Goal: Task Accomplishment & Management: Manage account settings

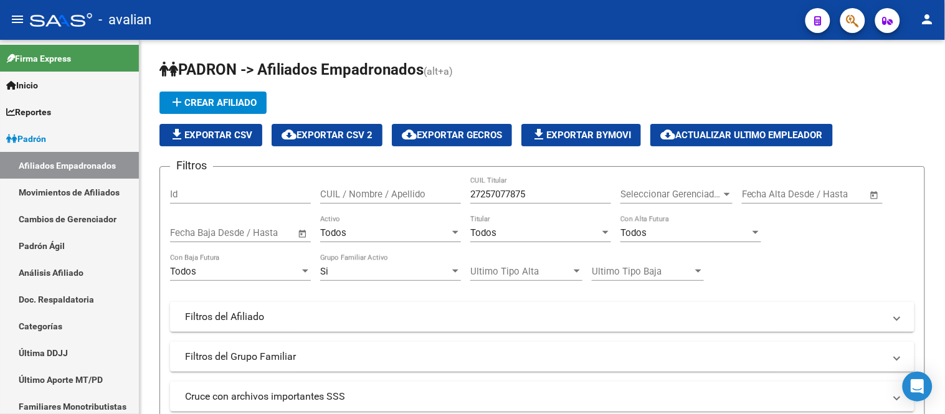
scroll to position [387, 0]
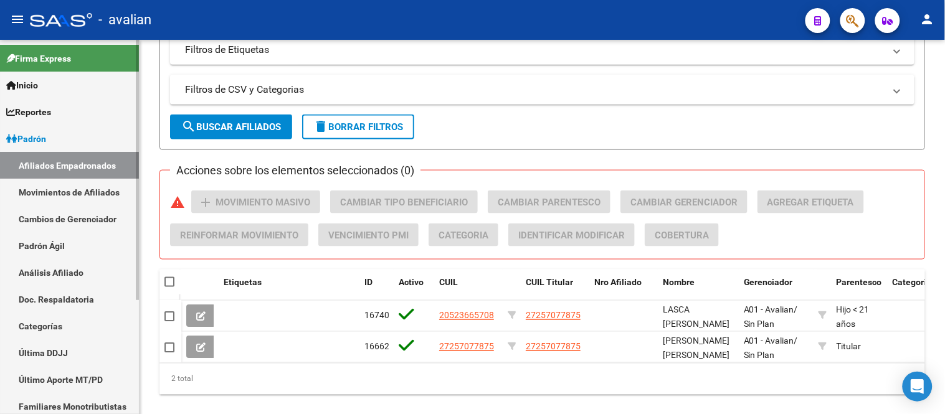
click at [85, 187] on link "Movimientos de Afiliados" at bounding box center [69, 192] width 139 height 27
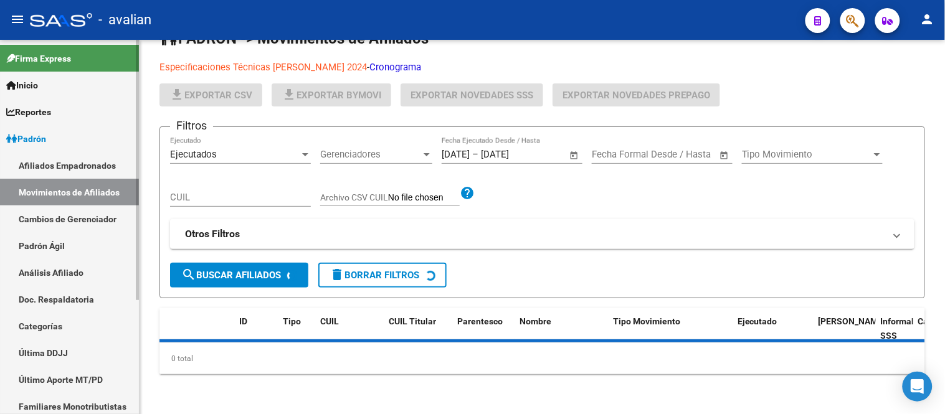
click at [80, 163] on link "Afiliados Empadronados" at bounding box center [69, 165] width 139 height 27
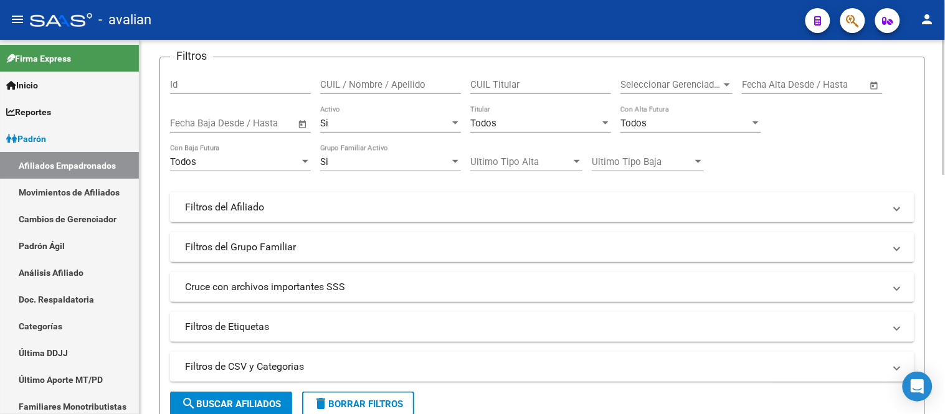
scroll to position [40, 0]
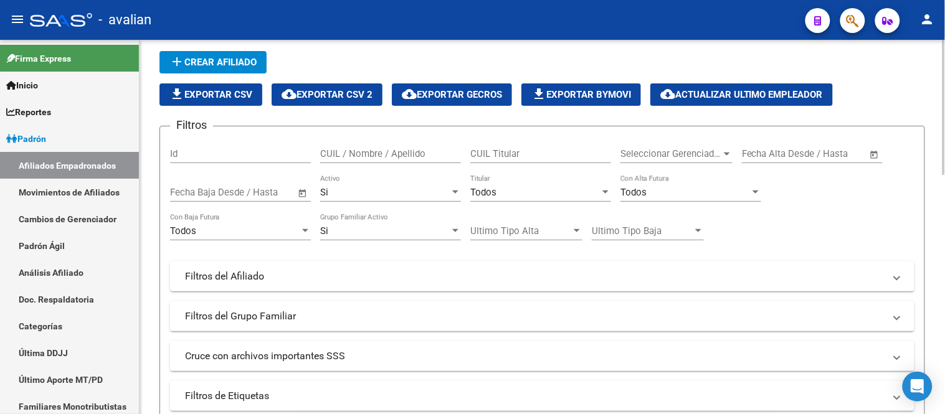
click at [384, 198] on div "Si Activo" at bounding box center [390, 188] width 141 height 27
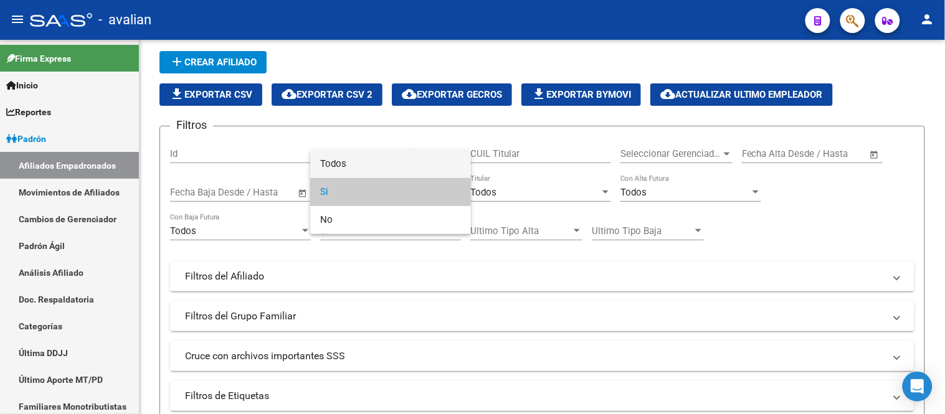
click at [376, 163] on span "Todos" at bounding box center [390, 164] width 141 height 28
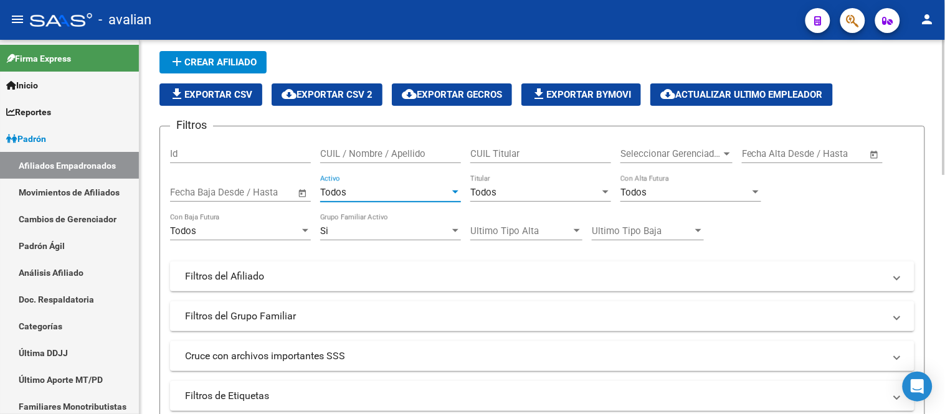
click at [565, 150] on input "CUIL Titular" at bounding box center [540, 153] width 141 height 11
paste input "27318343794"
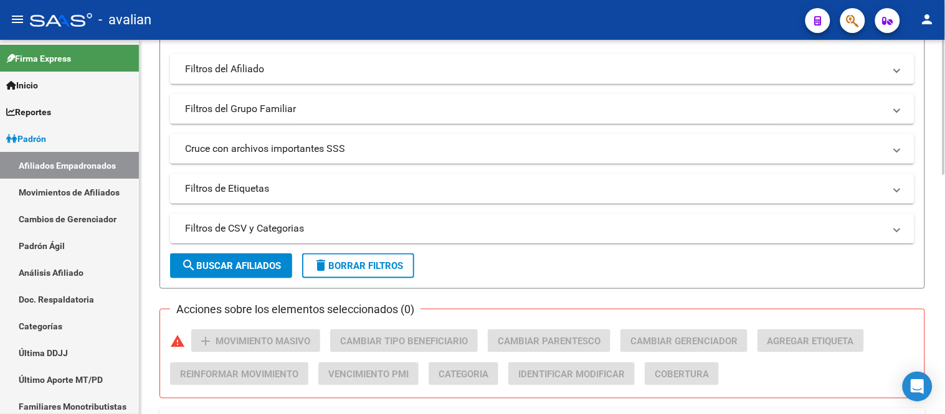
scroll to position [318, 0]
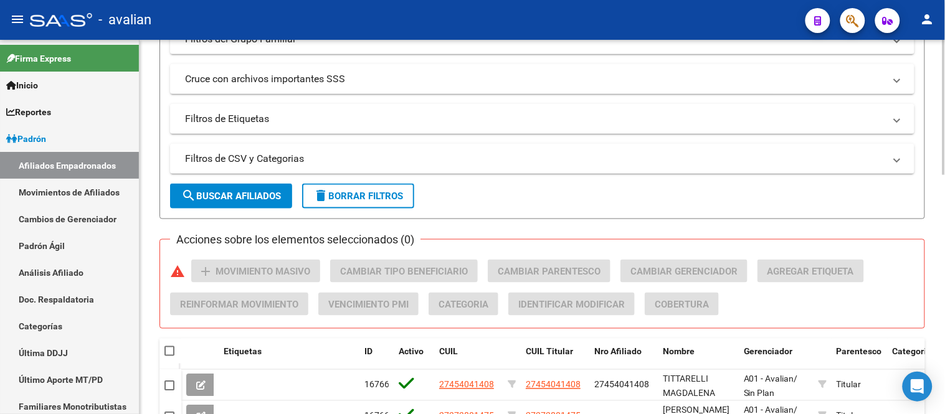
click at [222, 195] on span "search Buscar Afiliados" at bounding box center [231, 196] width 100 height 11
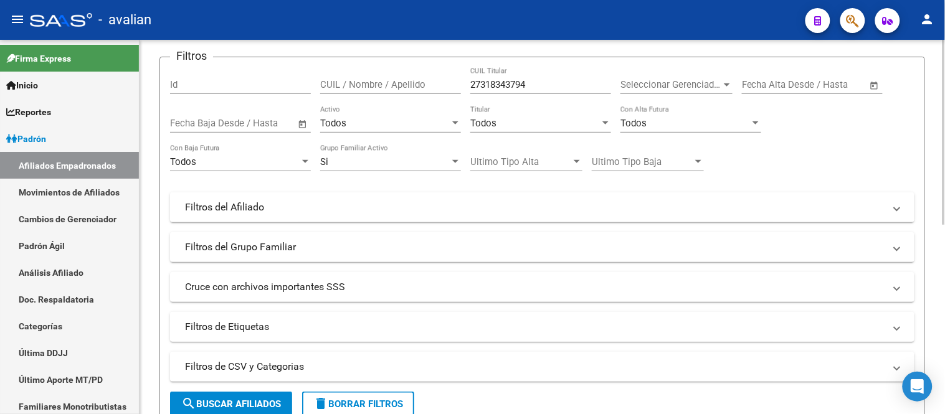
scroll to position [40, 0]
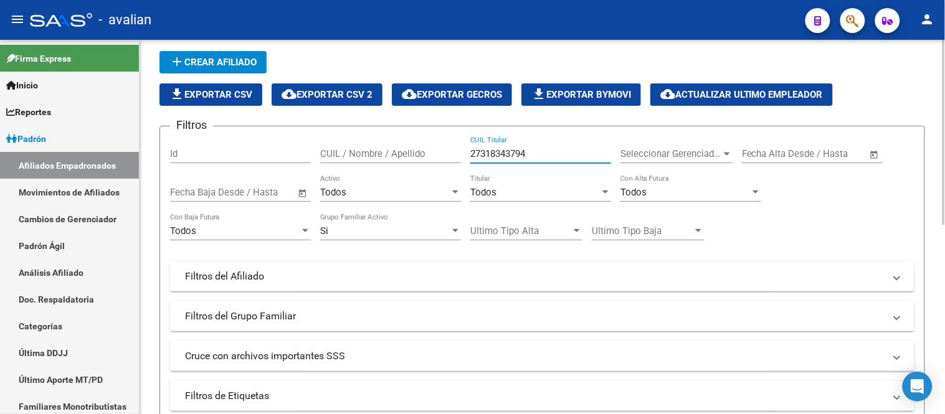
click at [539, 151] on input "27318343794" at bounding box center [540, 153] width 141 height 11
paste input "0323358908"
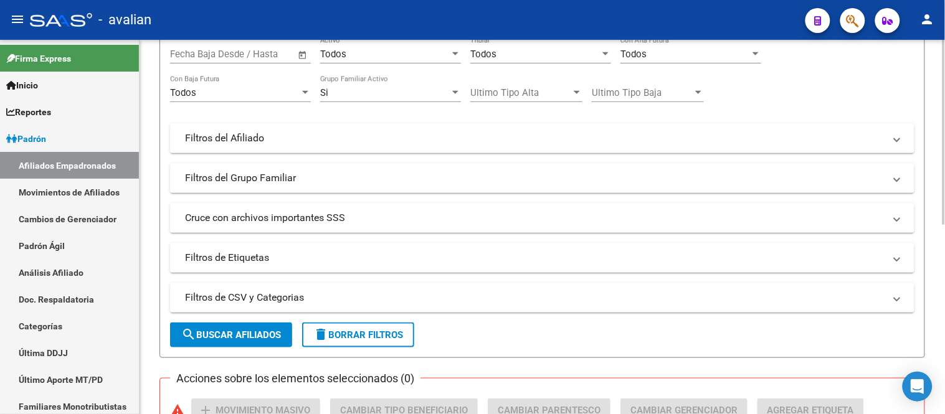
scroll to position [248, 0]
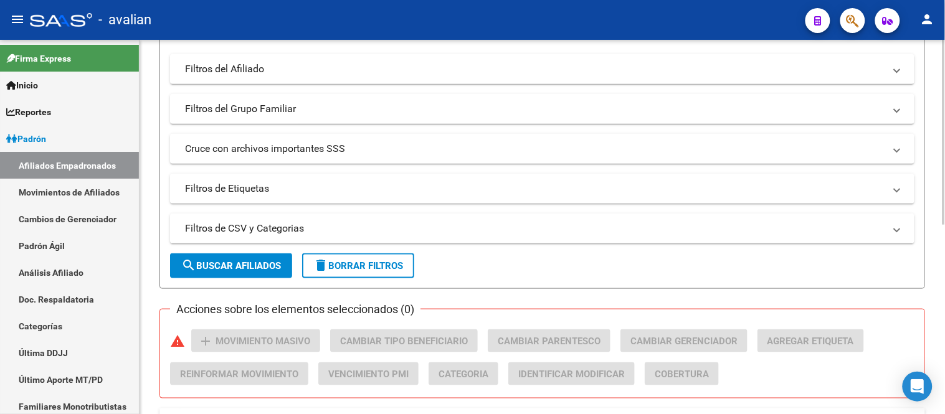
click at [248, 265] on span "search Buscar Afiliados" at bounding box center [231, 265] width 100 height 11
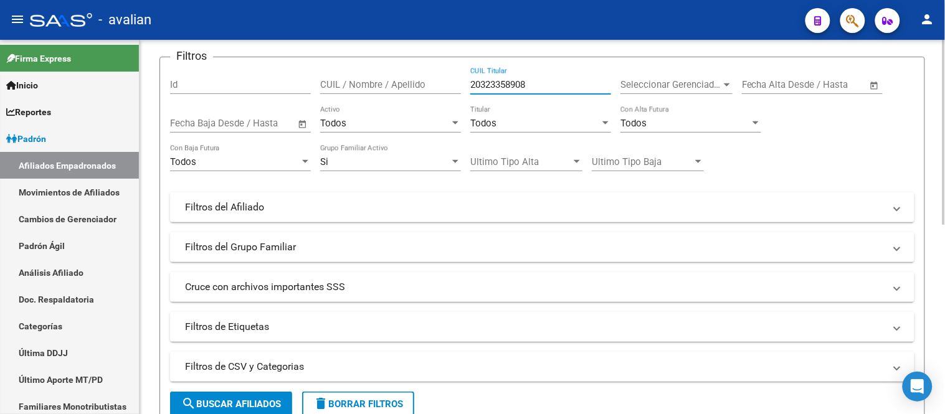
click at [529, 79] on input "20323358908" at bounding box center [540, 84] width 141 height 11
paste input "7383103814"
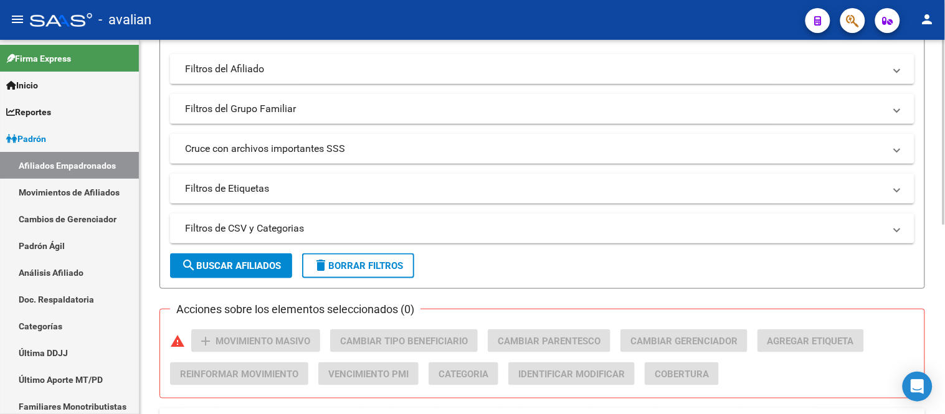
click at [232, 260] on span "search Buscar Afiliados" at bounding box center [231, 265] width 100 height 11
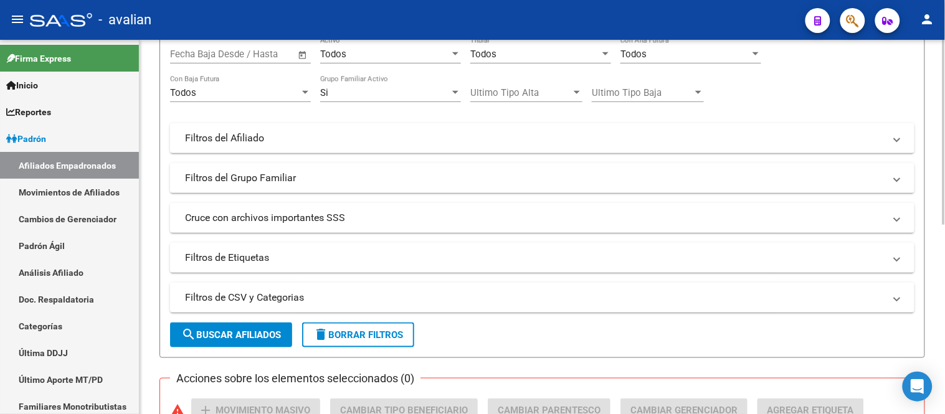
scroll to position [110, 0]
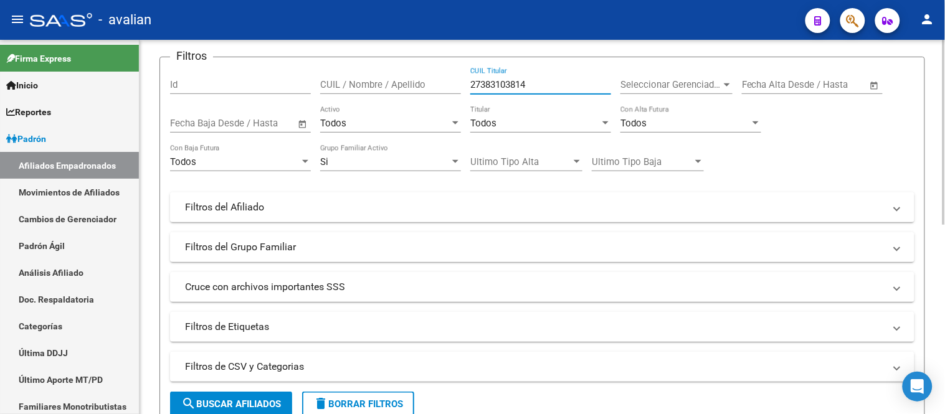
click at [536, 83] on input "27383103814" at bounding box center [540, 84] width 141 height 11
paste input "3794768"
click at [229, 401] on span "search Buscar Afiliados" at bounding box center [231, 404] width 100 height 11
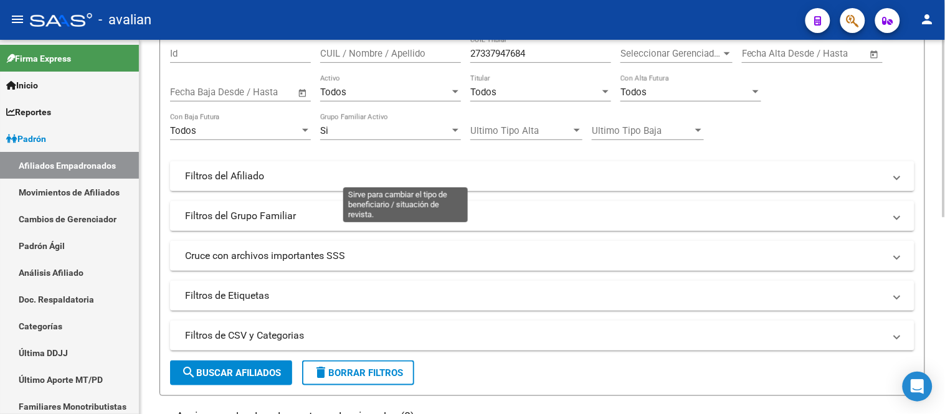
scroll to position [72, 0]
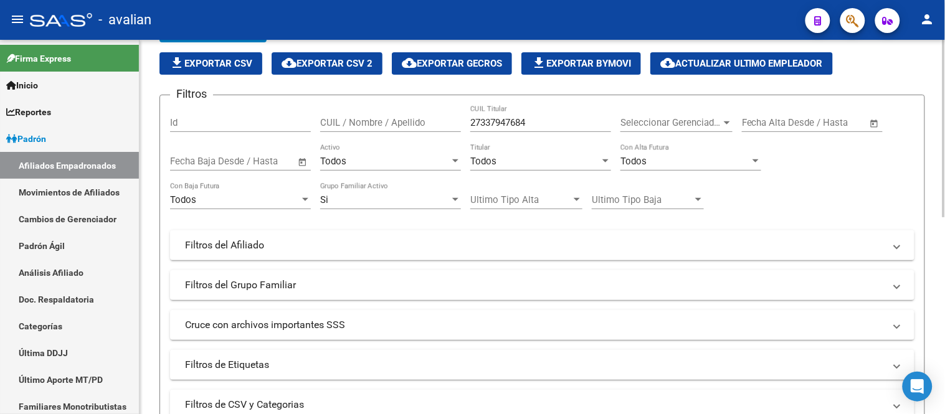
click at [508, 117] on input "27337947684" at bounding box center [540, 122] width 141 height 11
paste input "0343831898"
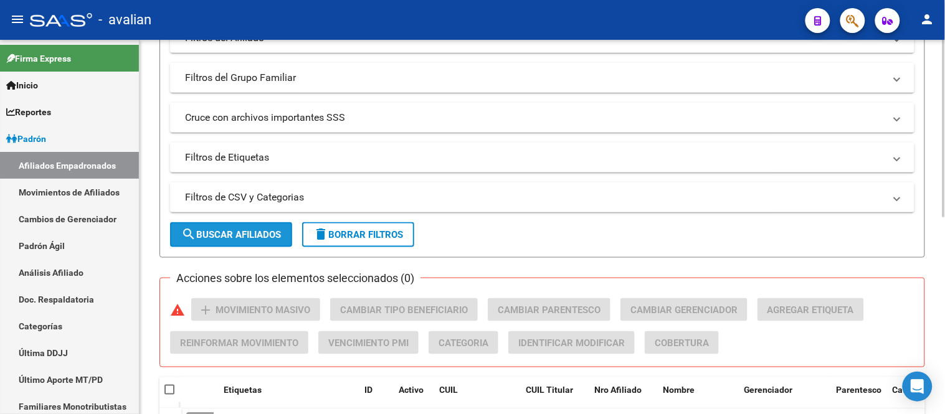
click at [235, 243] on button "search Buscar Afiliados" at bounding box center [231, 234] width 122 height 25
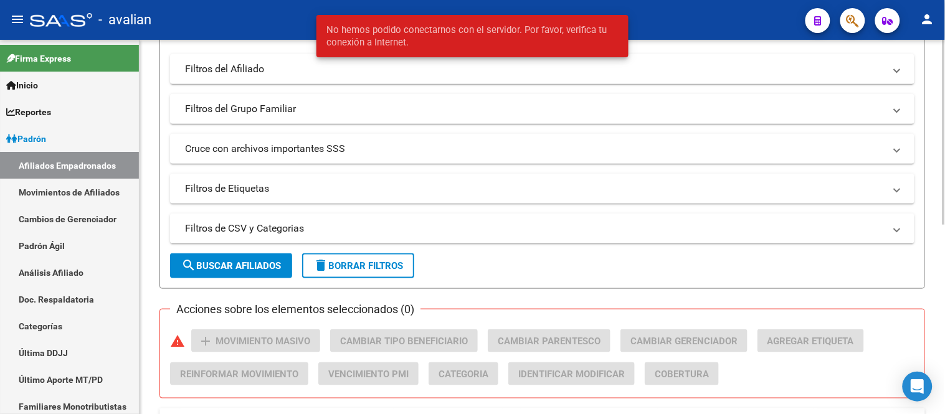
scroll to position [40, 0]
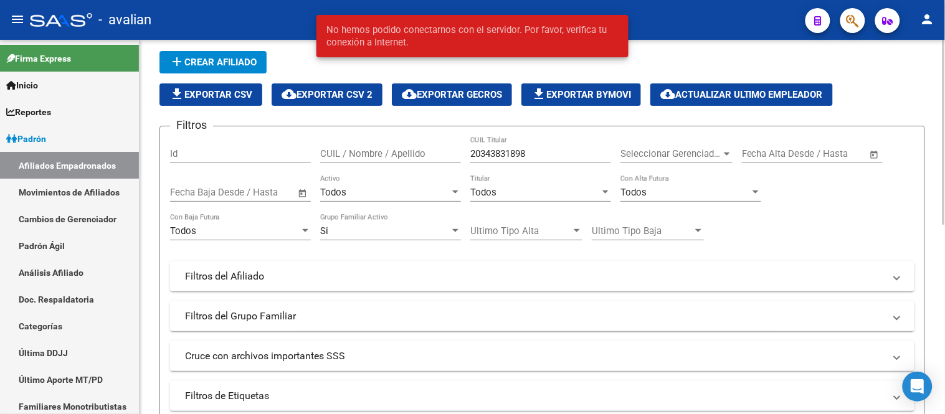
click at [552, 143] on div "20343831898 CUIL Titular" at bounding box center [540, 149] width 141 height 27
click at [538, 154] on input "20343831898" at bounding box center [540, 153] width 141 height 11
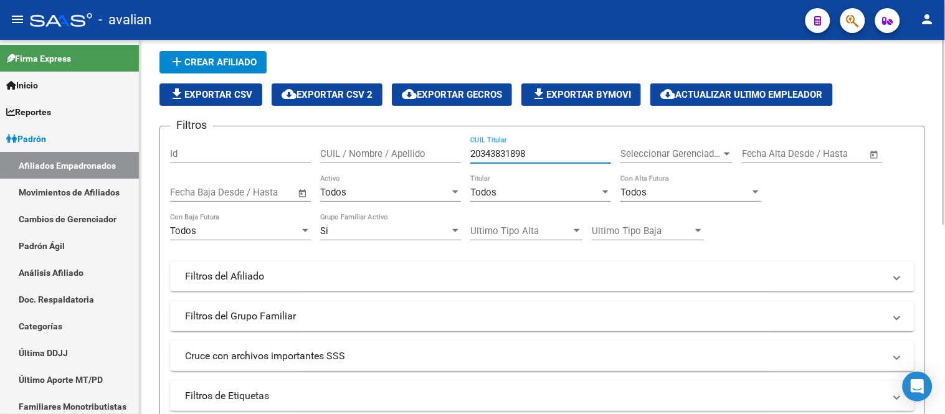
paste input "7230105540"
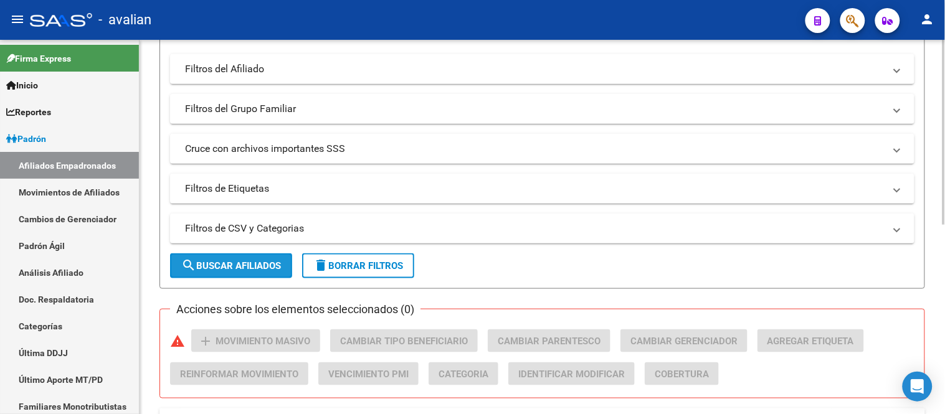
click at [231, 268] on span "search Buscar Afiliados" at bounding box center [231, 265] width 100 height 11
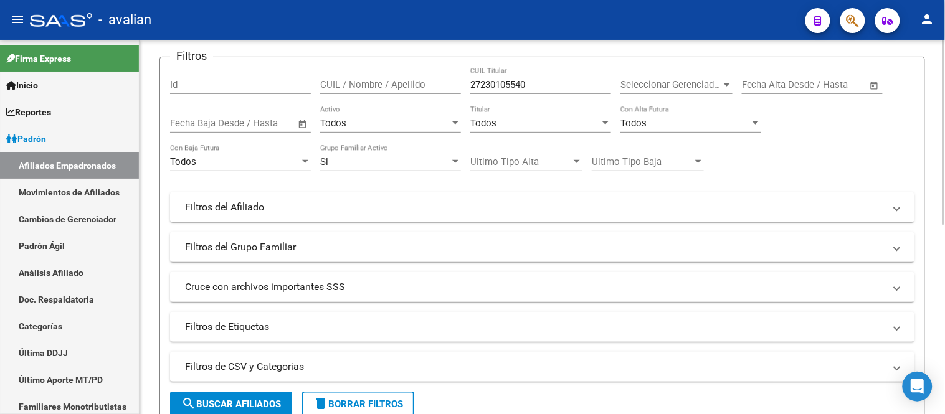
click at [526, 88] on input "27230105540" at bounding box center [540, 84] width 141 height 11
paste input "037558980"
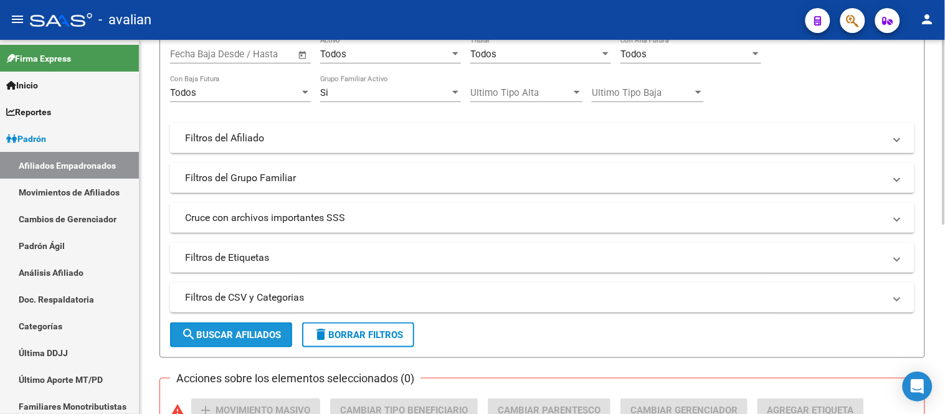
click at [235, 340] on span "search Buscar Afiliados" at bounding box center [231, 335] width 100 height 11
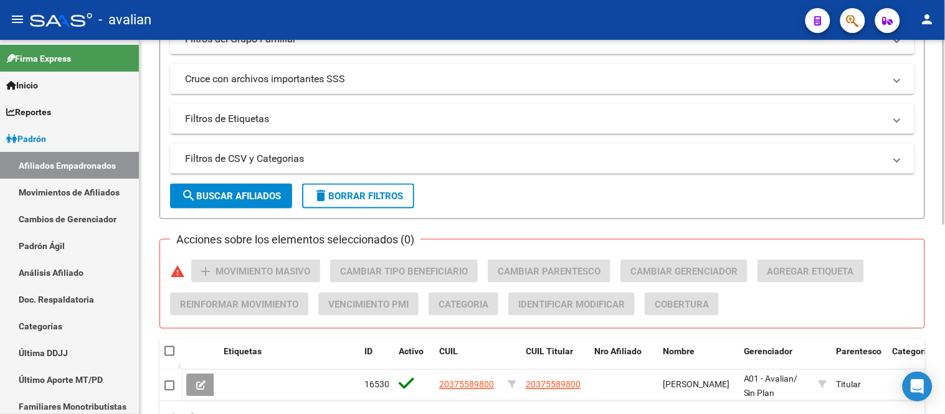
scroll to position [110, 0]
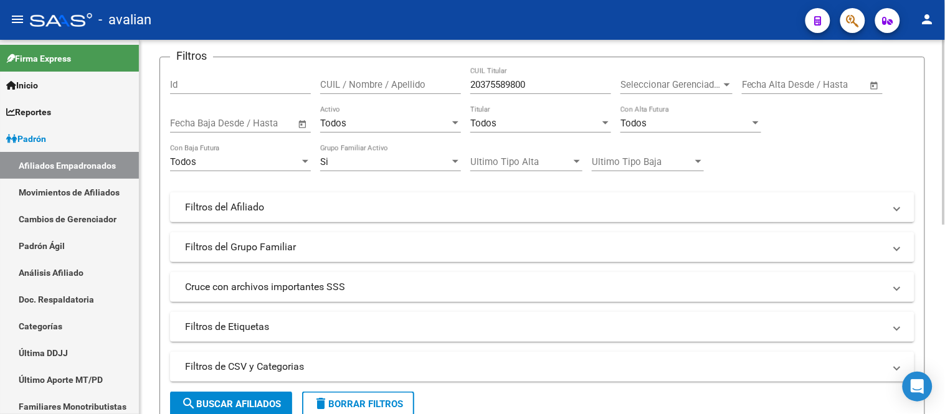
click at [516, 84] on input "20375589800" at bounding box center [540, 84] width 141 height 11
paste input "74522614"
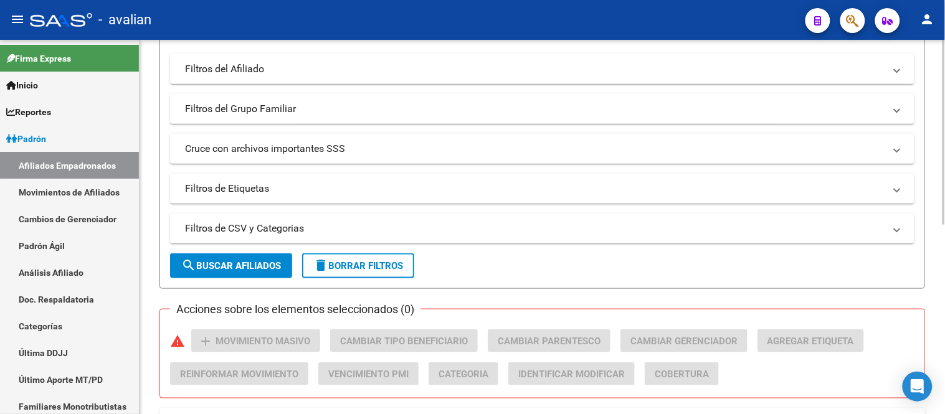
click at [234, 263] on span "search Buscar Afiliados" at bounding box center [231, 265] width 100 height 11
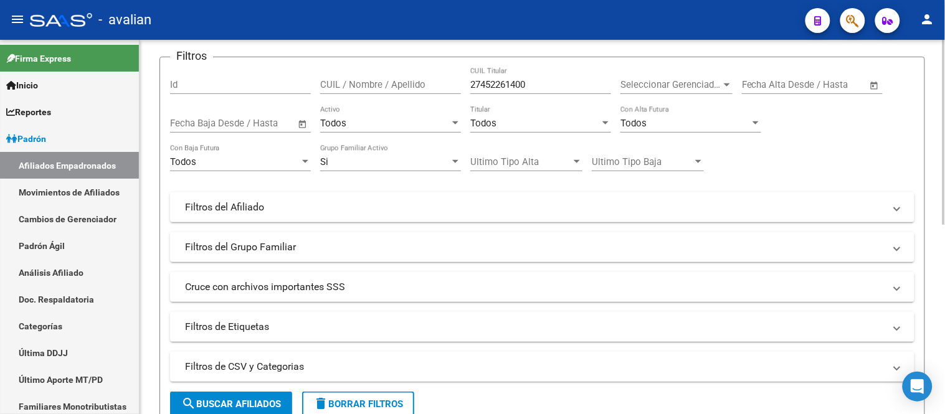
scroll to position [40, 0]
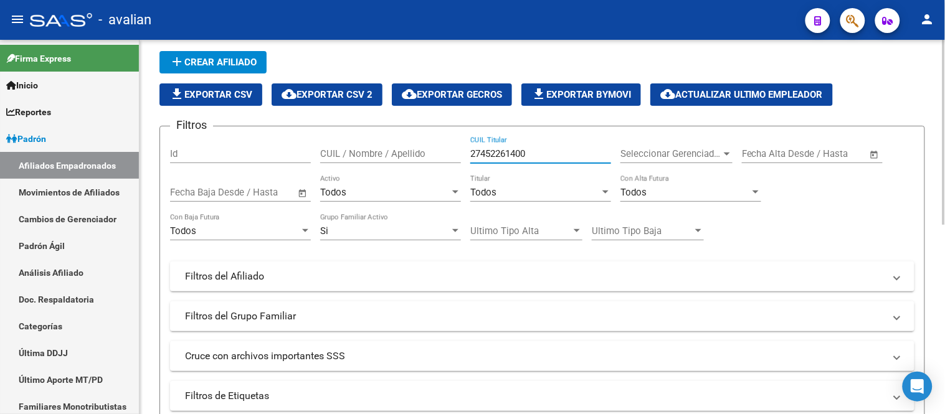
click at [508, 157] on input "27452261400" at bounding box center [540, 153] width 141 height 11
paste input "032521063"
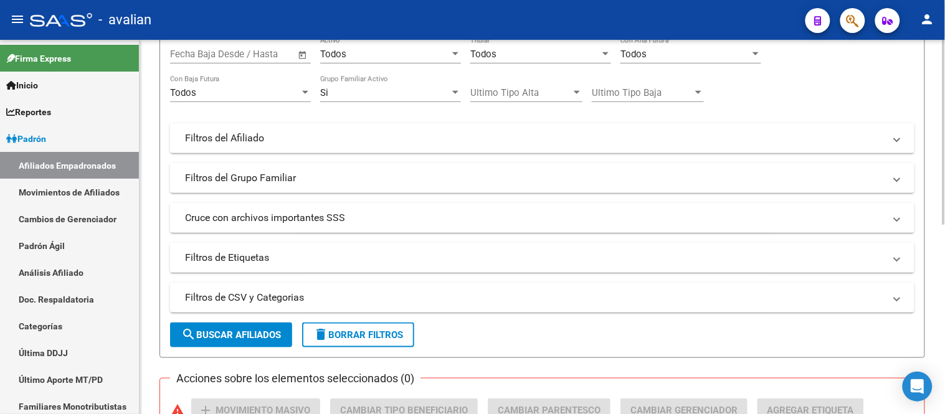
scroll to position [318, 0]
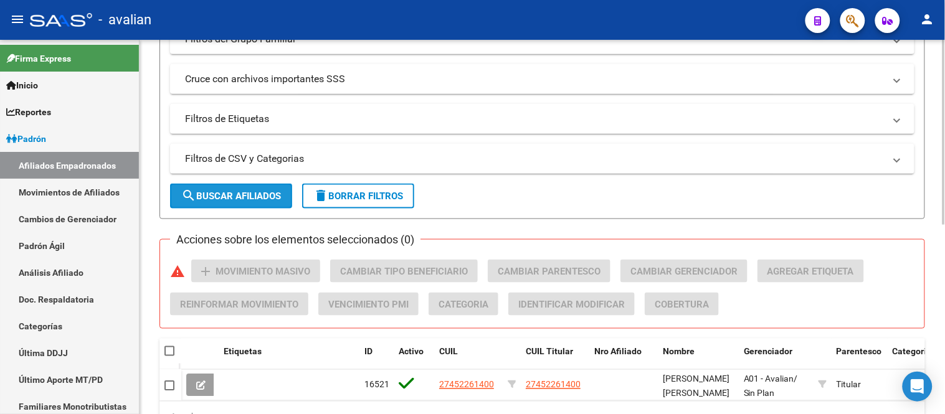
click at [240, 197] on span "search Buscar Afiliados" at bounding box center [231, 196] width 100 height 11
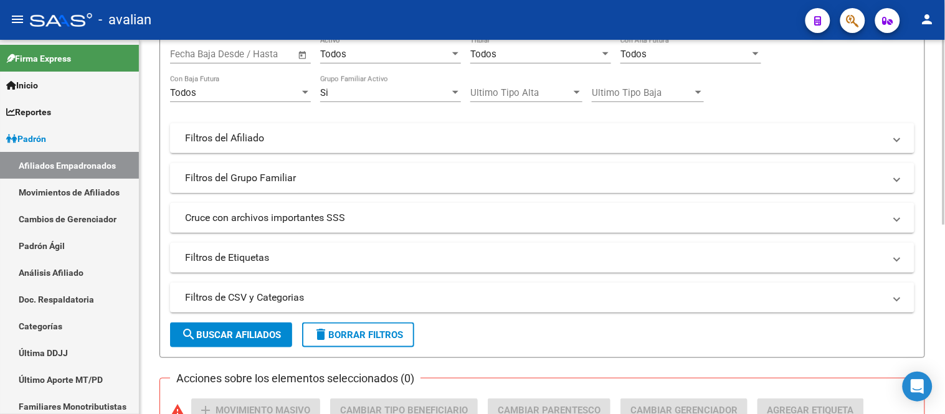
scroll to position [40, 0]
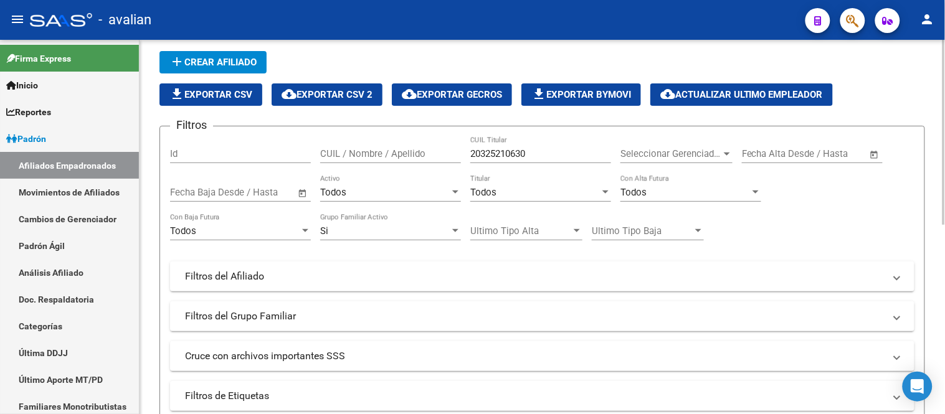
click at [524, 154] on input "20325210630" at bounding box center [540, 153] width 141 height 11
paste input "7323577302"
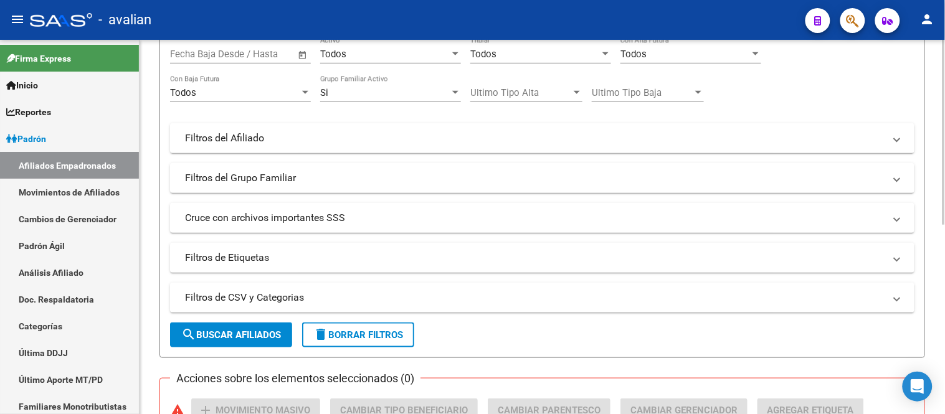
scroll to position [248, 0]
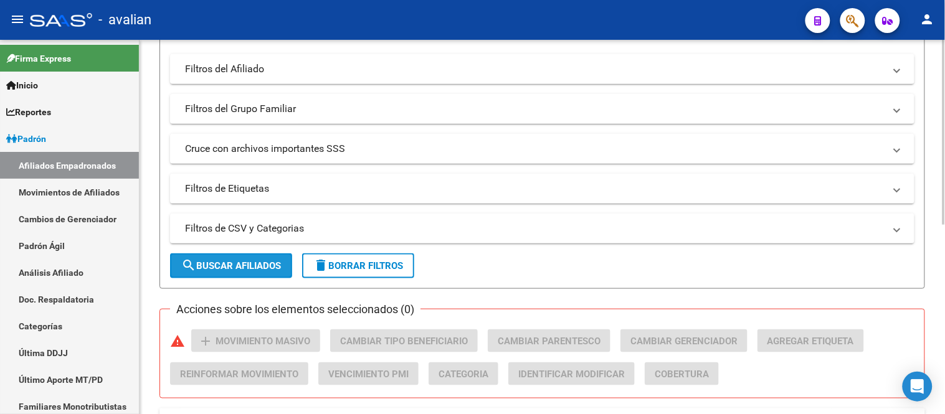
click at [250, 262] on span "search Buscar Afiliados" at bounding box center [231, 265] width 100 height 11
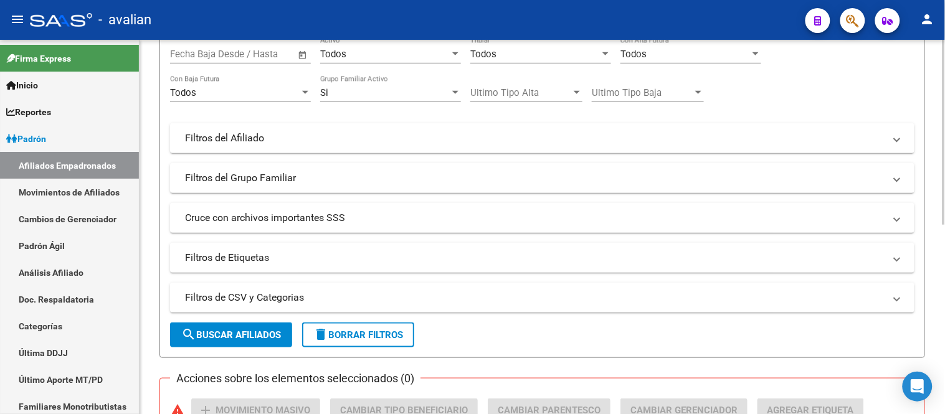
scroll to position [110, 0]
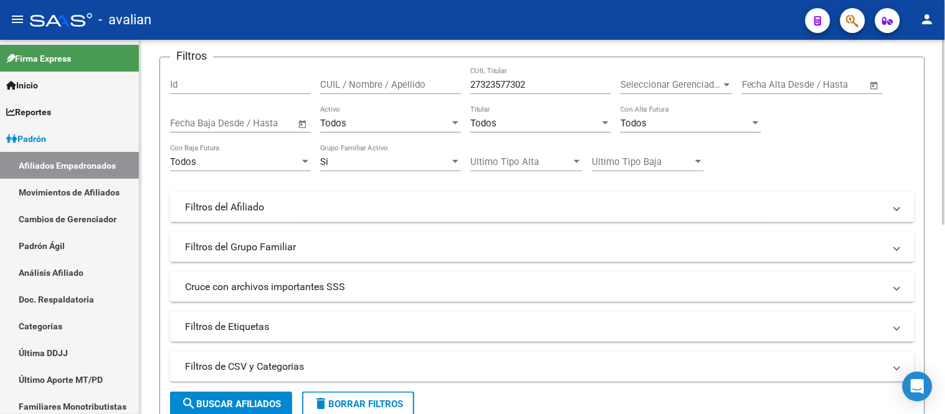
click at [538, 90] on input "27323577302" at bounding box center [540, 84] width 141 height 11
paste input "285436775"
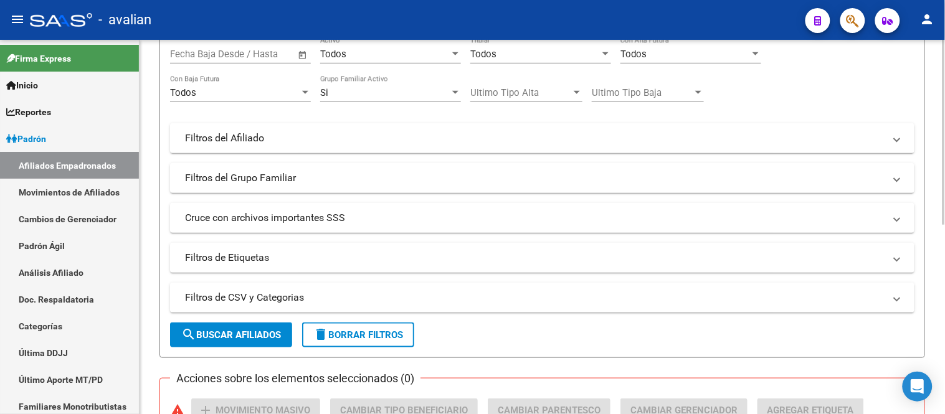
click at [245, 331] on span "search Buscar Afiliados" at bounding box center [231, 335] width 100 height 11
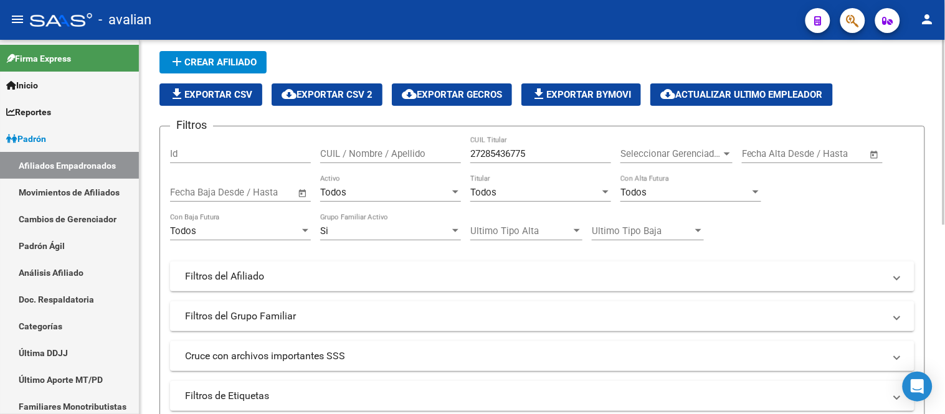
click at [511, 151] on input "27285436775" at bounding box center [540, 153] width 141 height 11
paste input "0342515704"
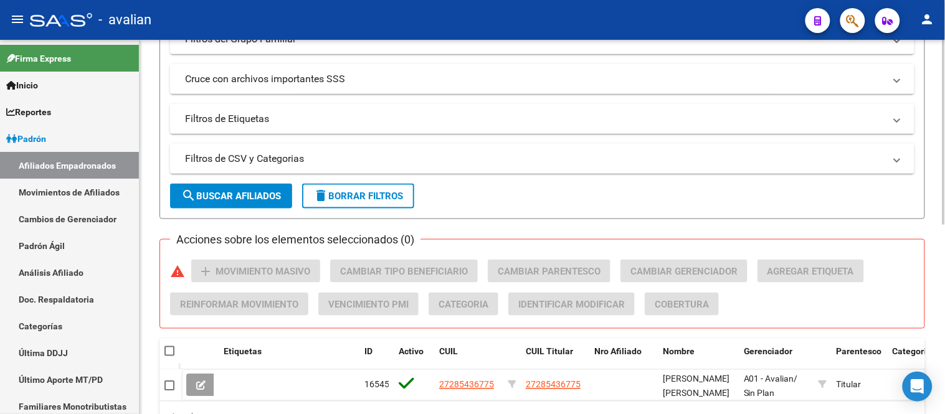
scroll to position [387, 0]
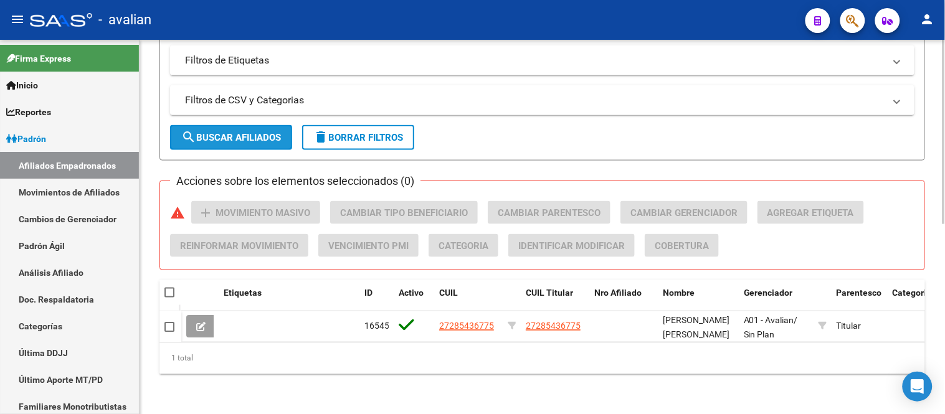
click at [232, 132] on span "search Buscar Afiliados" at bounding box center [231, 137] width 100 height 11
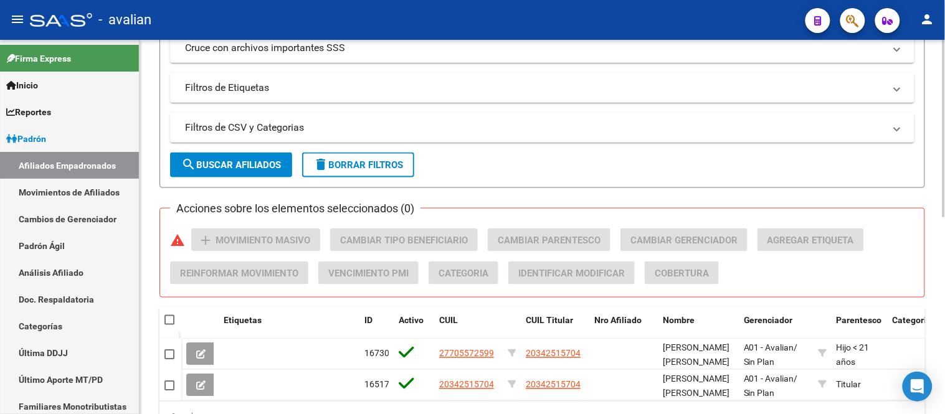
scroll to position [141, 0]
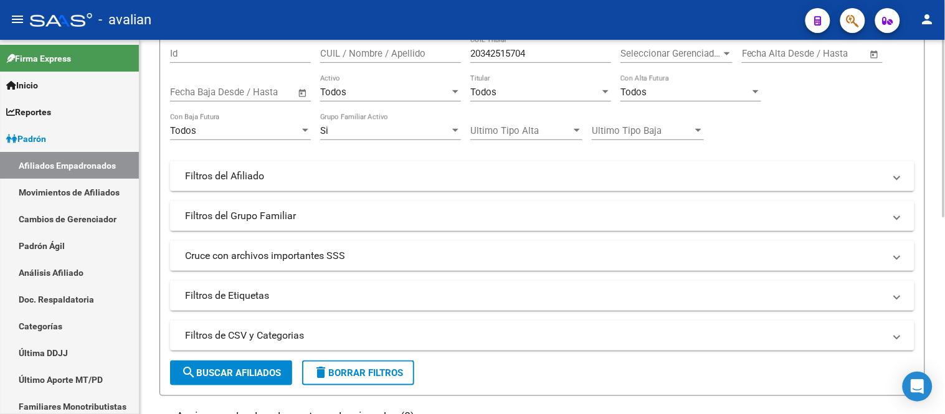
click at [538, 57] on input "20342515704" at bounding box center [540, 53] width 141 height 11
paste input "335588665"
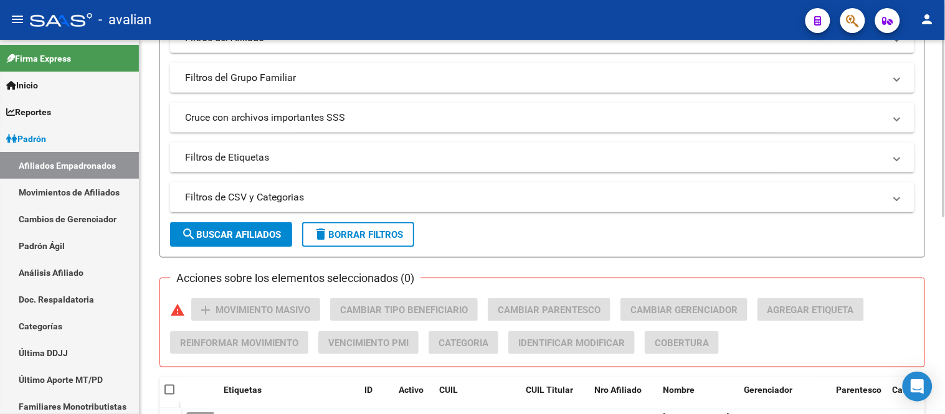
click at [235, 235] on span "search Buscar Afiliados" at bounding box center [231, 234] width 100 height 11
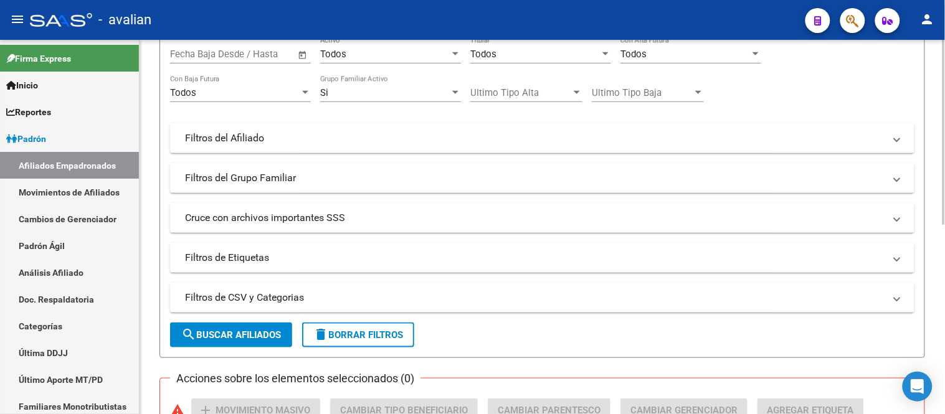
scroll to position [40, 0]
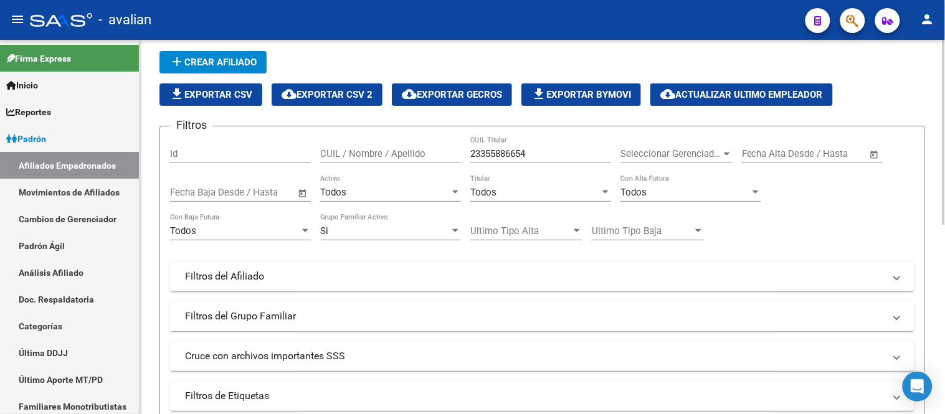
click at [508, 154] on input "23355886654" at bounding box center [540, 153] width 141 height 11
paste input "0352759008"
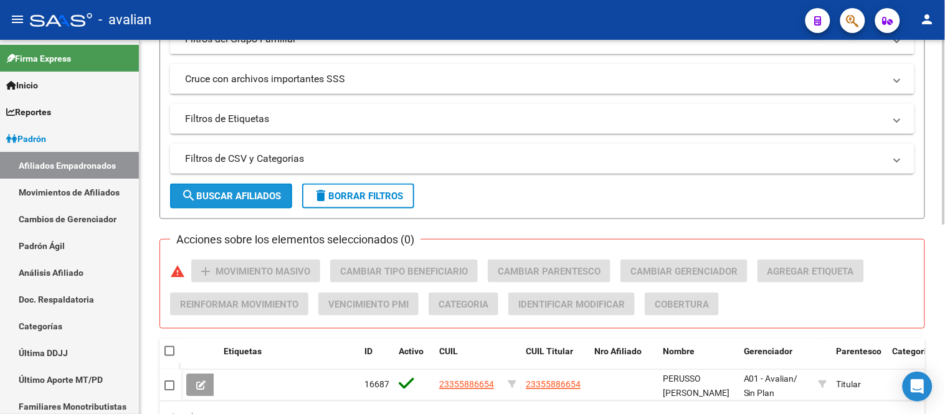
click at [231, 196] on span "search Buscar Afiliados" at bounding box center [231, 196] width 100 height 11
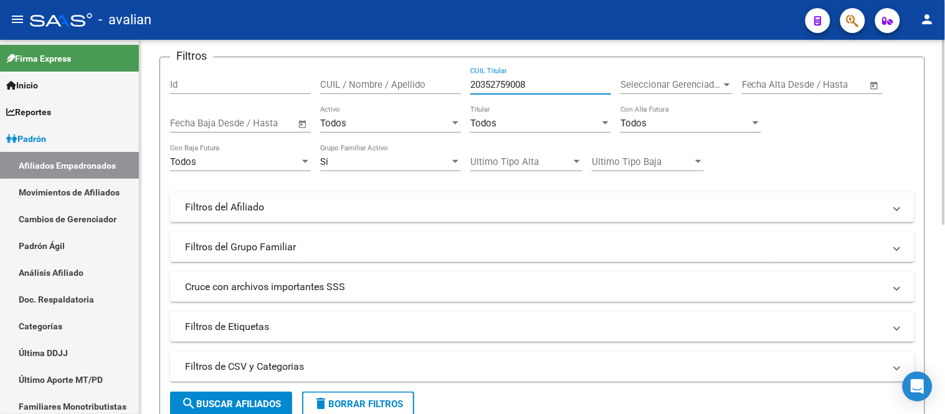
click at [521, 86] on input "20352759008" at bounding box center [540, 84] width 141 height 11
paste input "65785539"
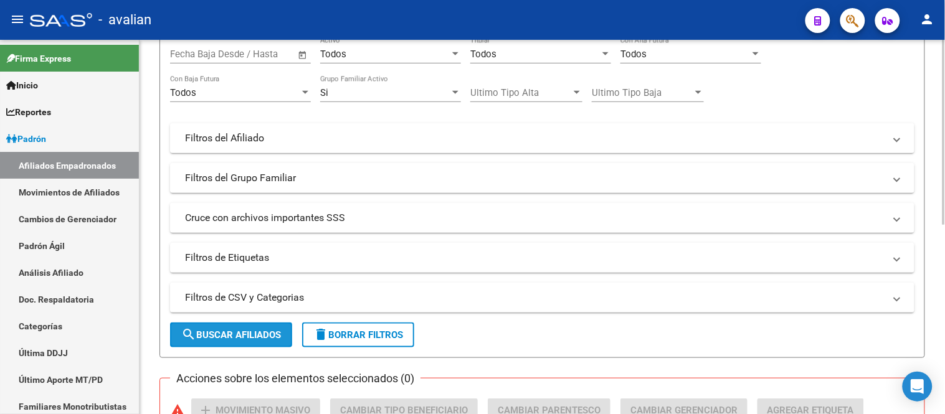
click at [244, 331] on span "search Buscar Afiliados" at bounding box center [231, 335] width 100 height 11
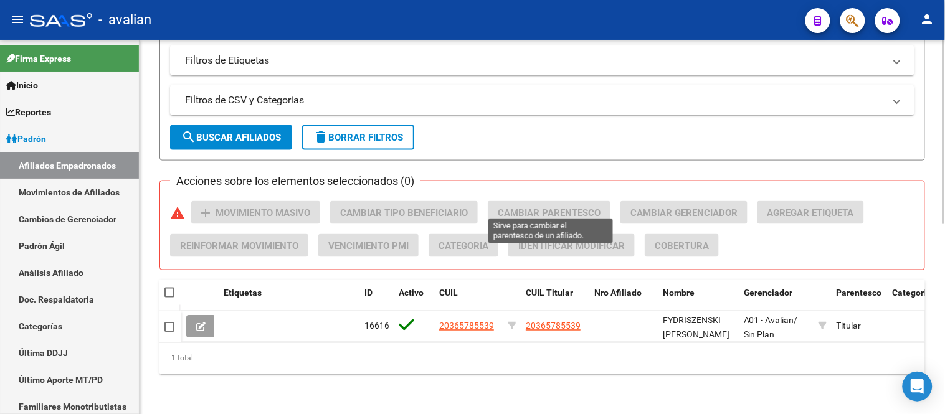
scroll to position [110, 0]
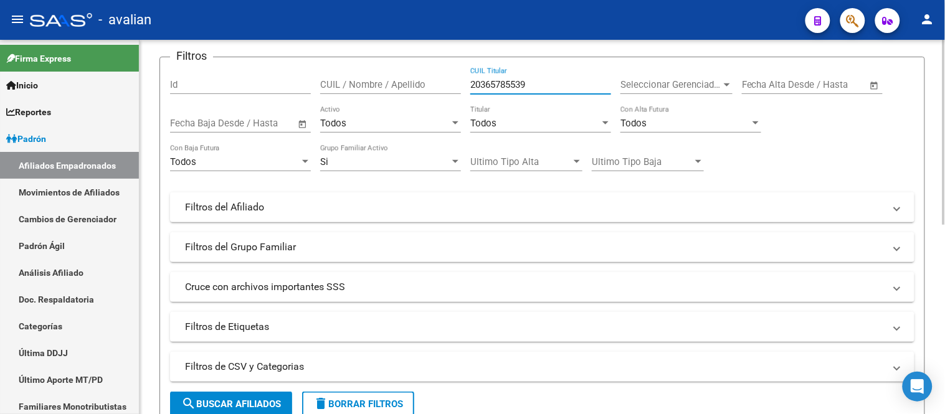
click at [528, 85] on input "20365785539" at bounding box center [540, 84] width 141 height 11
paste input "77820720"
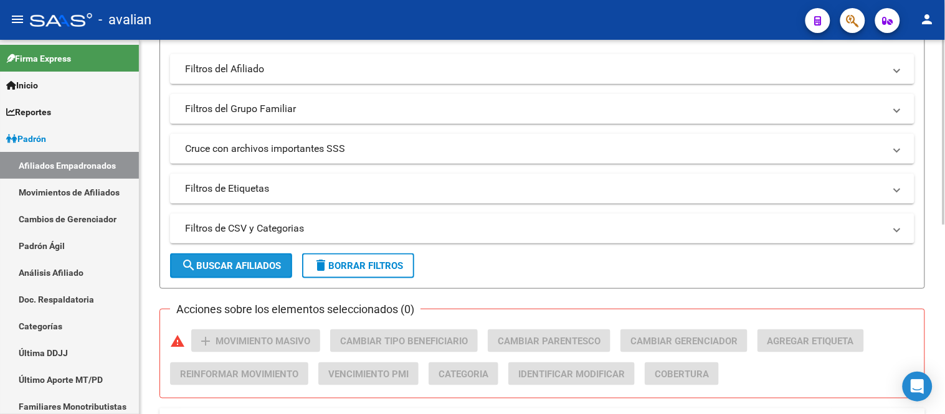
click at [239, 265] on span "search Buscar Afiliados" at bounding box center [231, 265] width 100 height 11
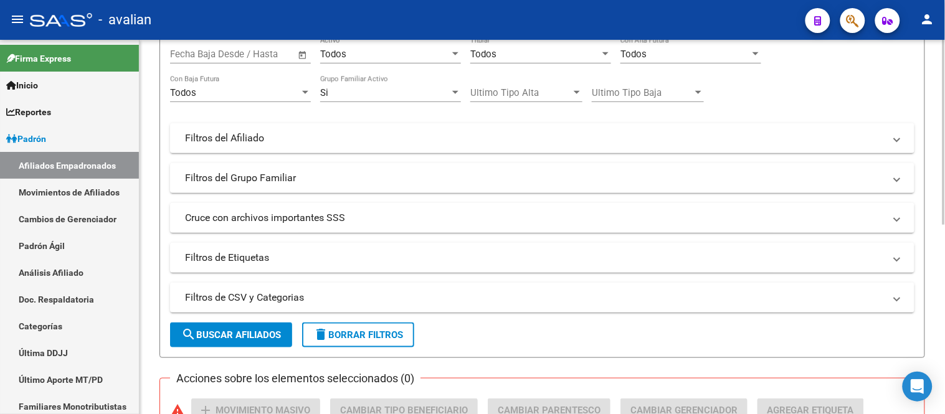
scroll to position [40, 0]
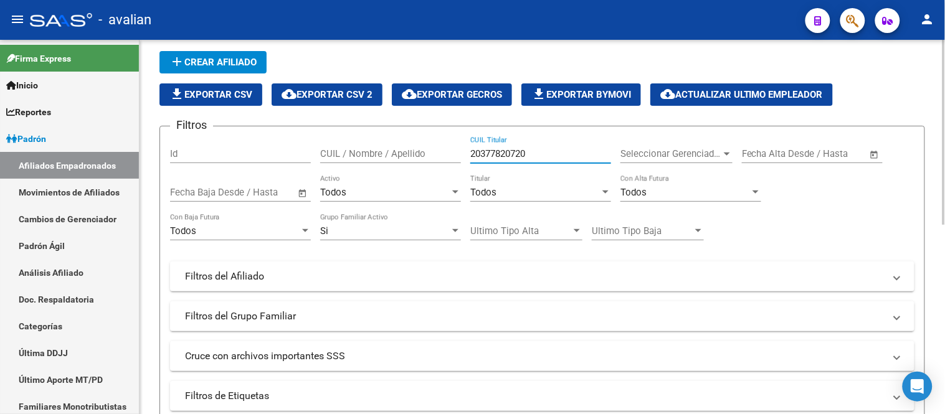
click at [521, 148] on input "20377820720" at bounding box center [540, 153] width 141 height 11
paste input "7279700436"
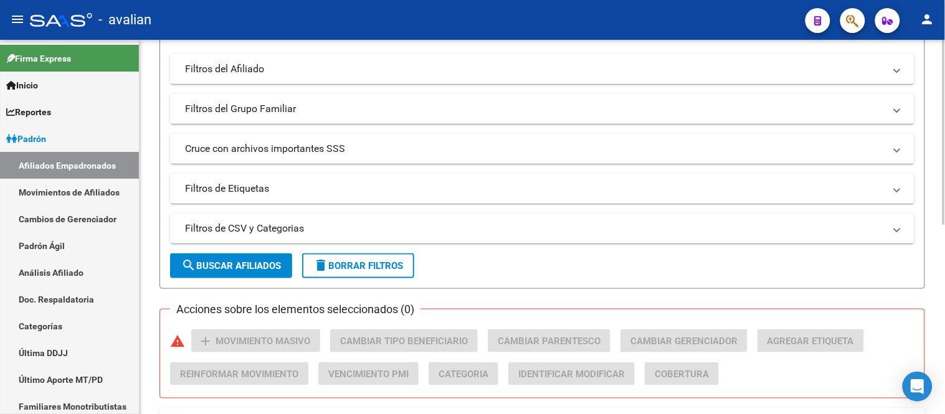
scroll to position [318, 0]
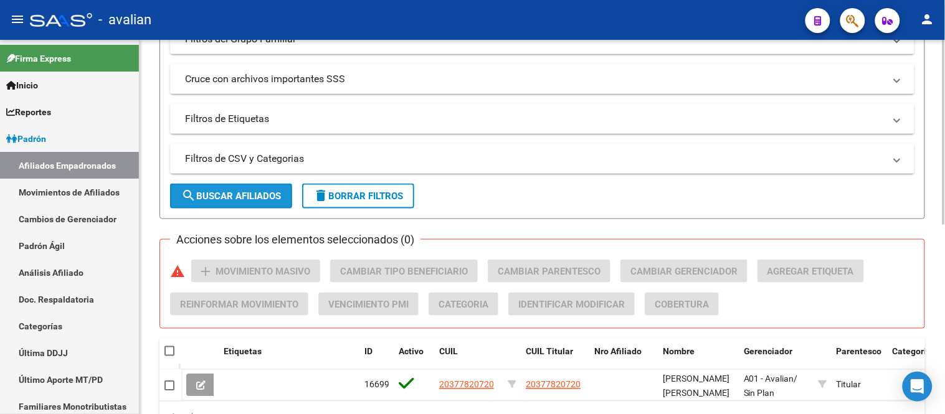
click at [213, 201] on span "search Buscar Afiliados" at bounding box center [231, 196] width 100 height 11
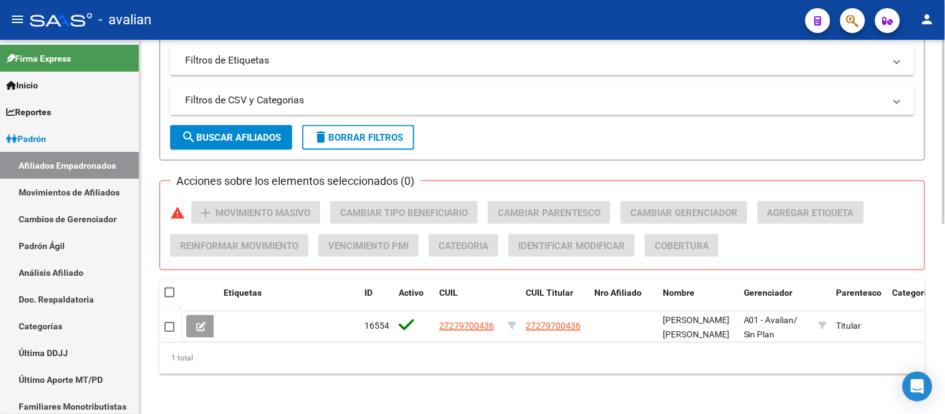
scroll to position [40, 0]
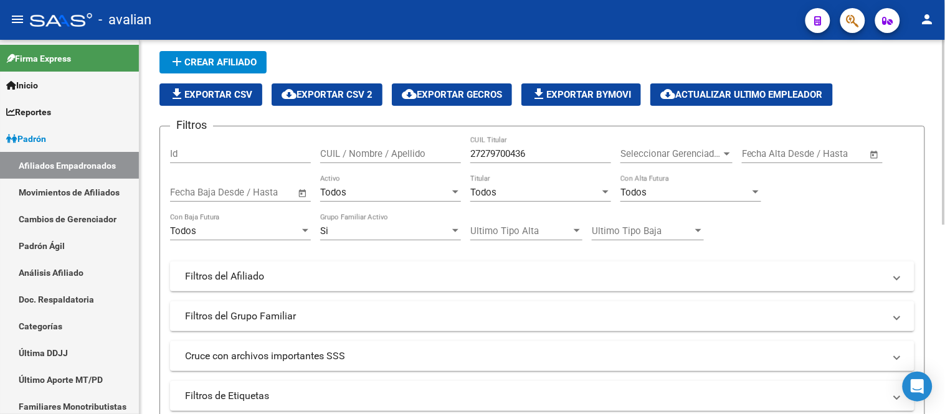
click at [521, 156] on input "27279700436" at bounding box center [540, 153] width 141 height 11
paste input "323276434"
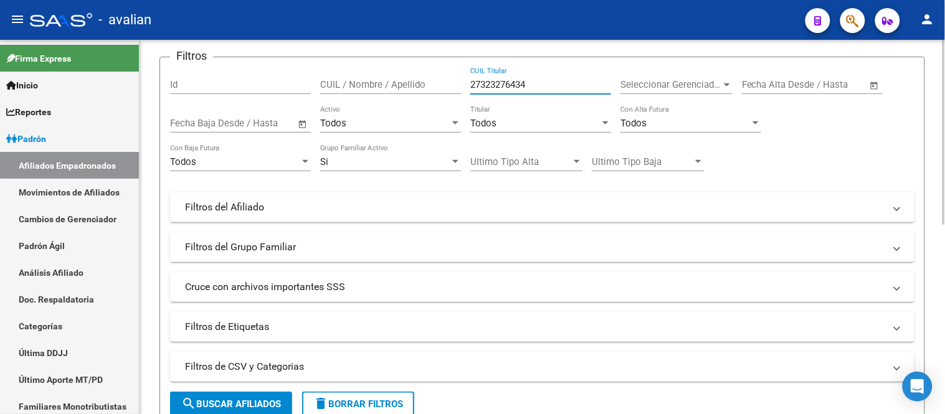
scroll to position [179, 0]
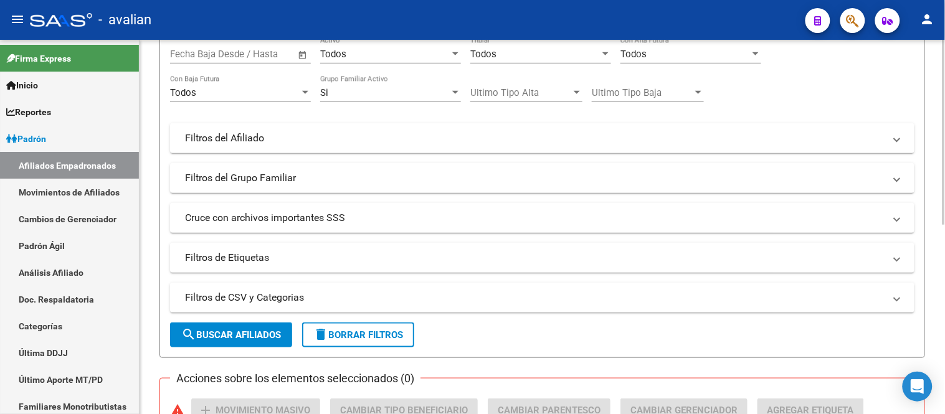
type input "27323276434"
click at [247, 337] on span "search Buscar Afiliados" at bounding box center [231, 335] width 100 height 11
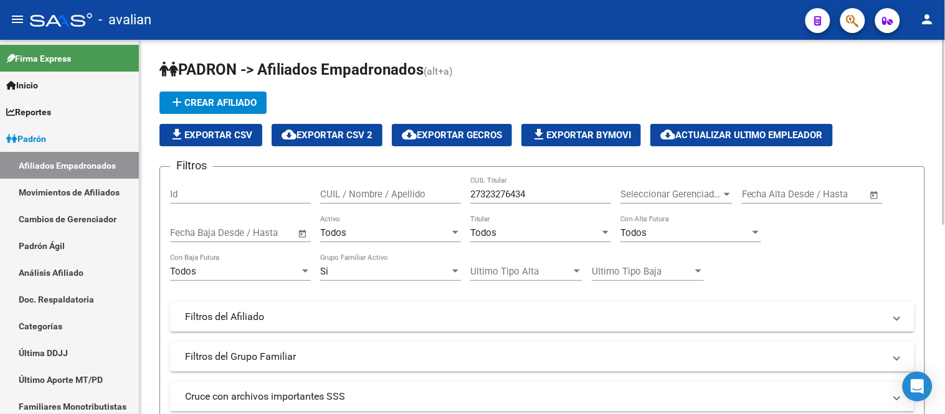
scroll to position [69, 0]
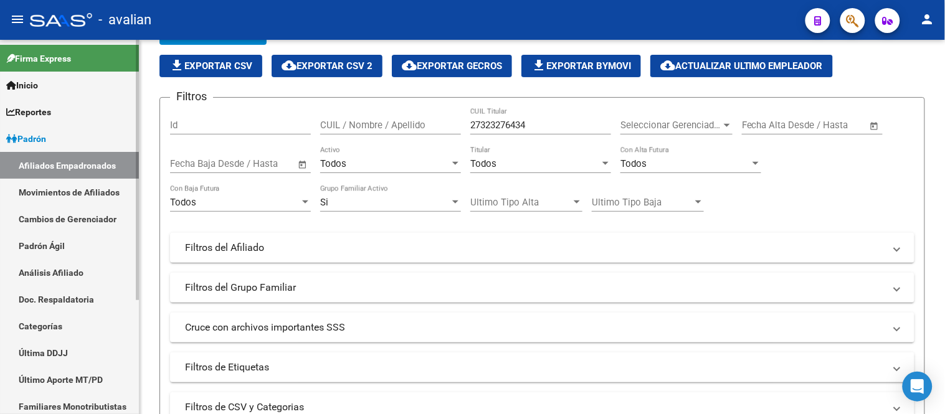
click at [76, 185] on link "Movimientos de Afiliados" at bounding box center [69, 192] width 139 height 27
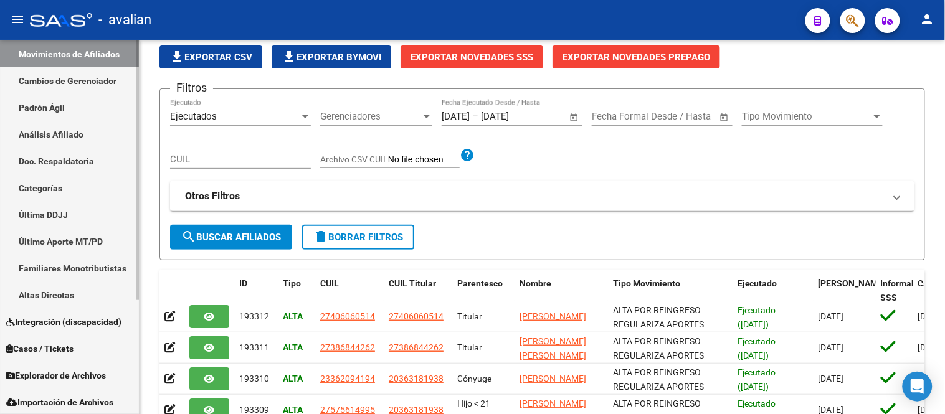
scroll to position [166, 0]
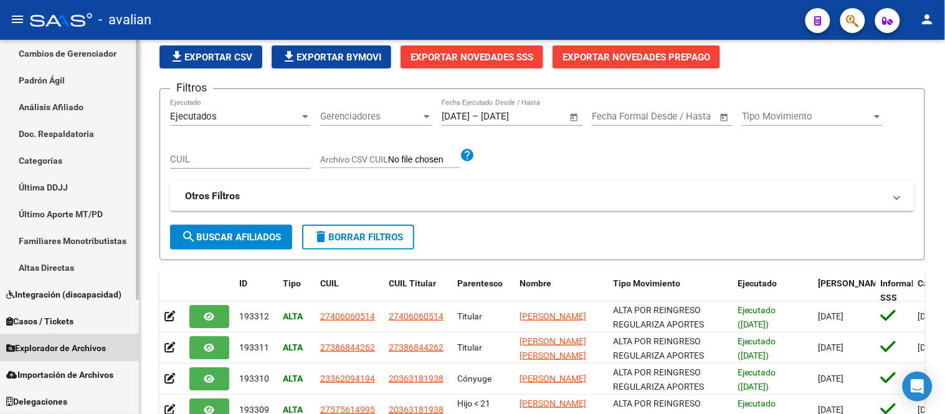
click at [70, 348] on span "Explorador de Archivos" at bounding box center [56, 348] width 100 height 14
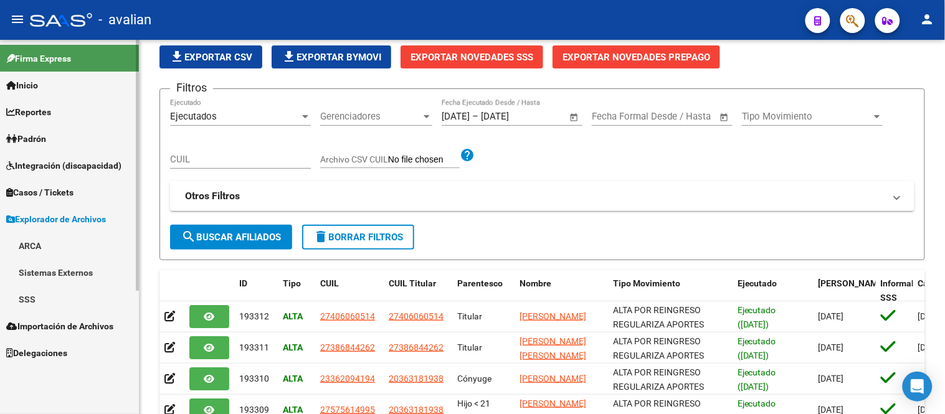
scroll to position [0, 0]
click at [40, 298] on link "SSS" at bounding box center [69, 299] width 139 height 27
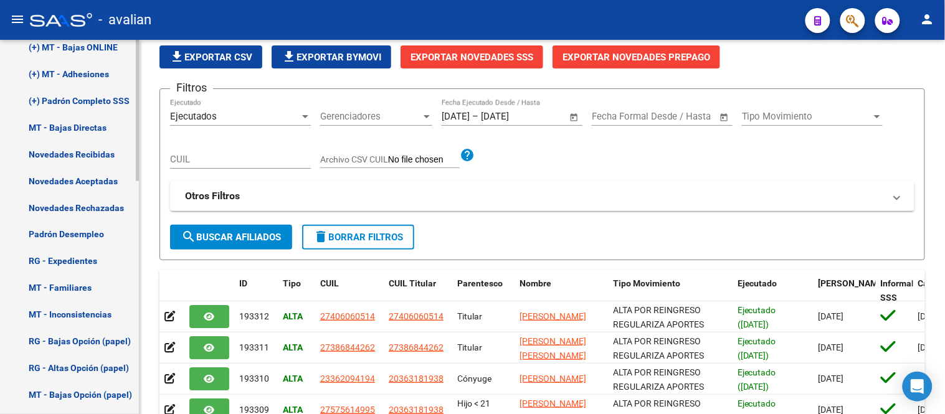
scroll to position [275, 0]
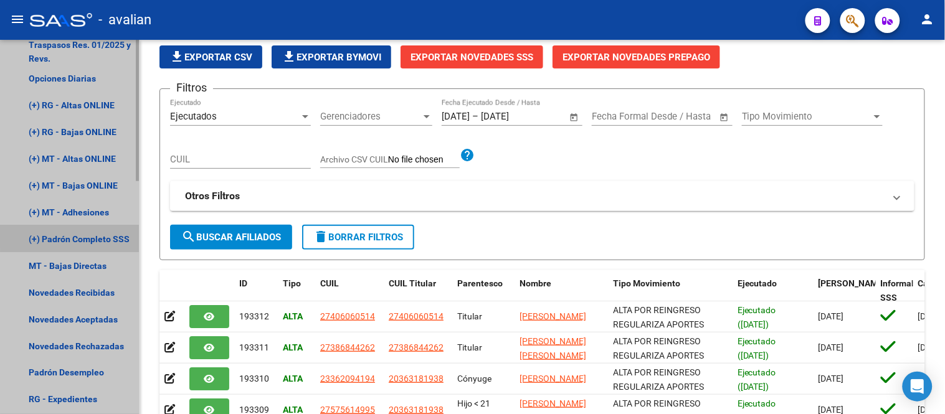
click at [92, 235] on link "(+) Padrón Completo SSS" at bounding box center [69, 238] width 139 height 27
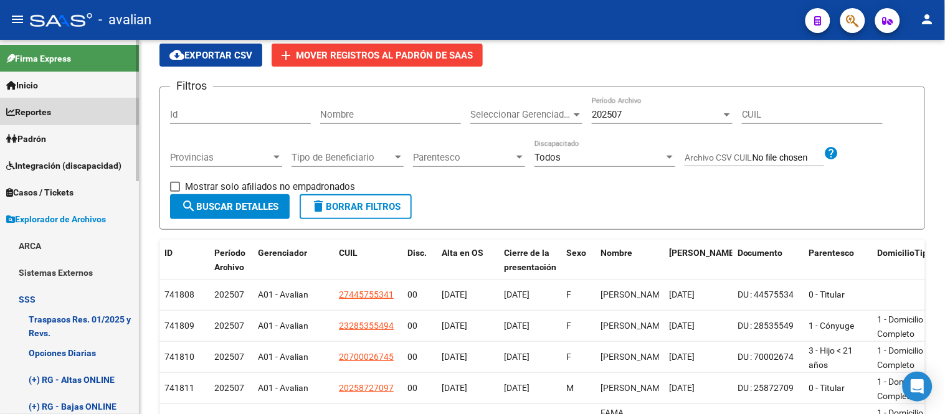
click at [59, 123] on link "Reportes" at bounding box center [69, 111] width 139 height 27
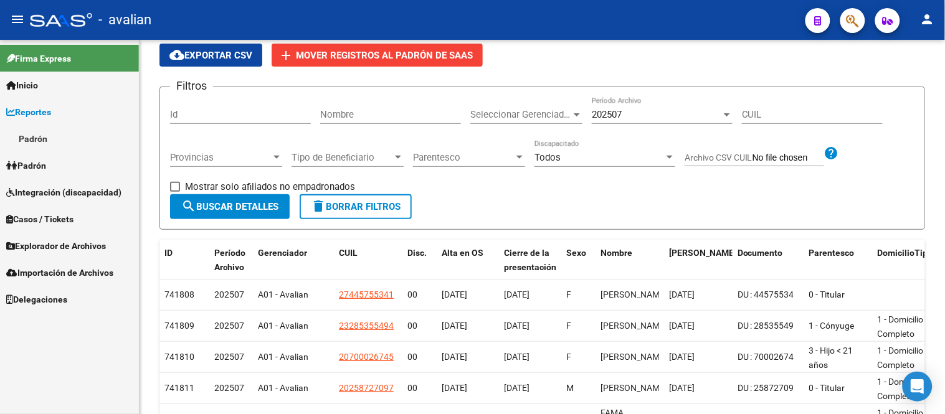
click at [58, 164] on link "Padrón" at bounding box center [69, 165] width 139 height 27
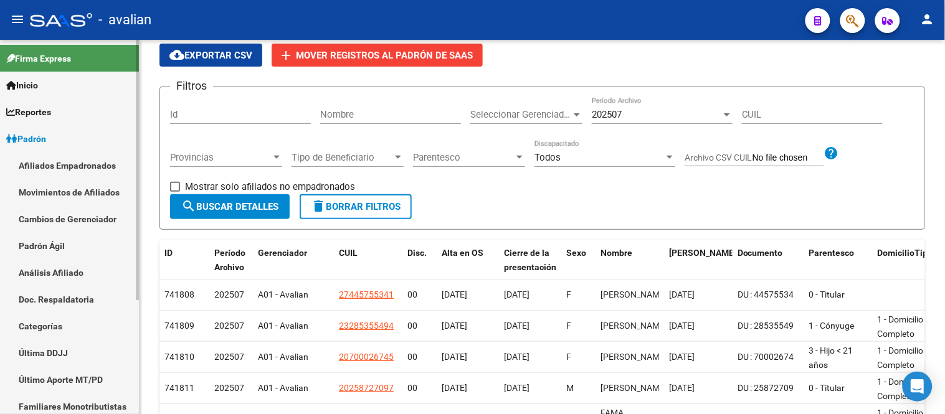
click at [64, 166] on link "Afiliados Empadronados" at bounding box center [69, 165] width 139 height 27
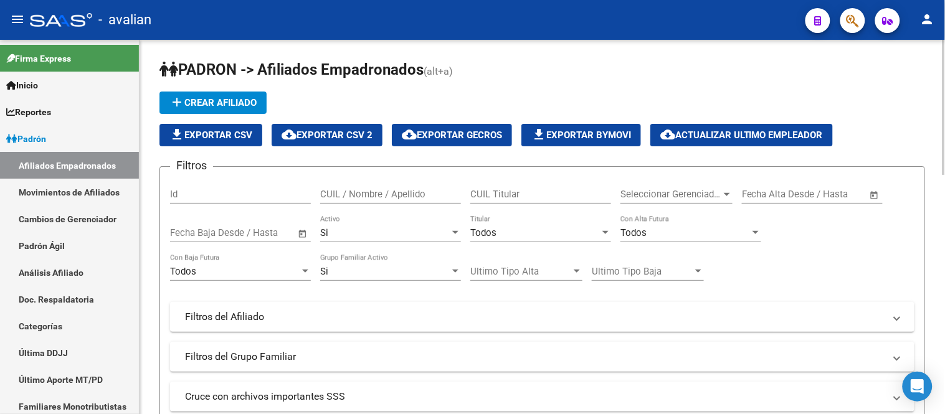
click at [210, 139] on span "file_download Exportar CSV" at bounding box center [210, 135] width 83 height 11
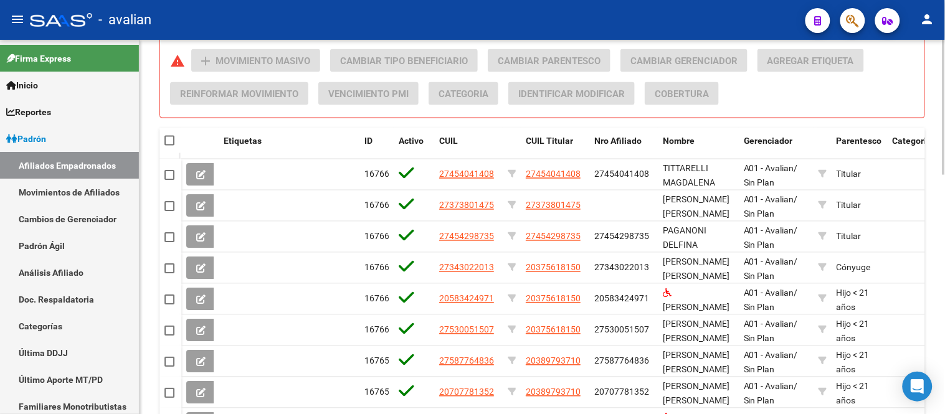
scroll to position [667, 0]
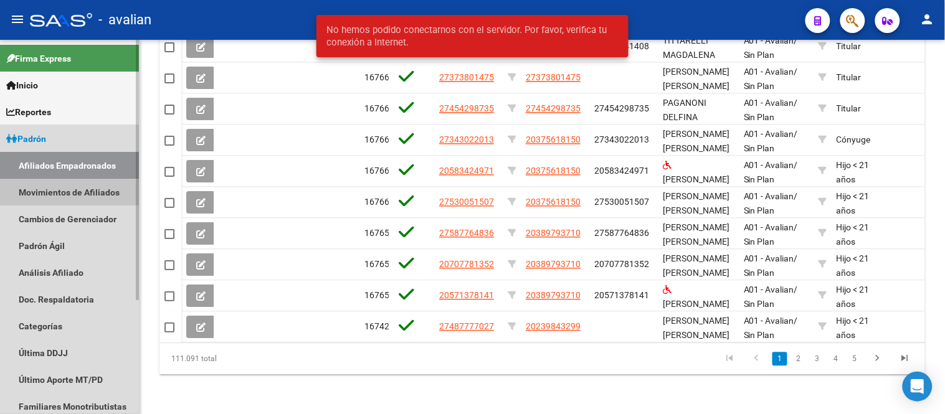
click at [65, 190] on link "Movimientos de Afiliados" at bounding box center [69, 192] width 139 height 27
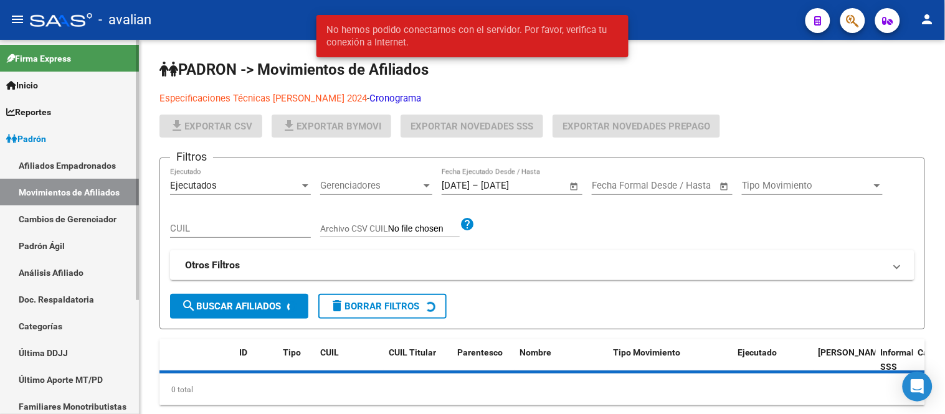
click at [64, 161] on link "Afiliados Empadronados" at bounding box center [69, 165] width 139 height 27
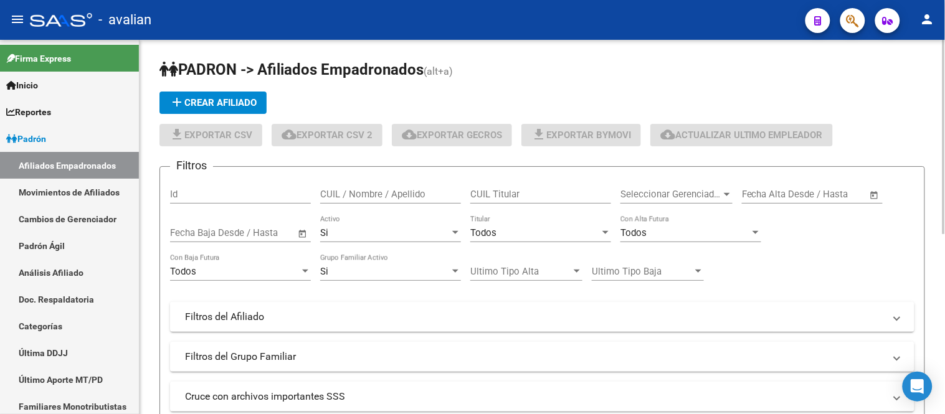
click at [517, 196] on input "CUIL Titular" at bounding box center [540, 194] width 141 height 11
paste input "27351735363"
type input "27351735363"
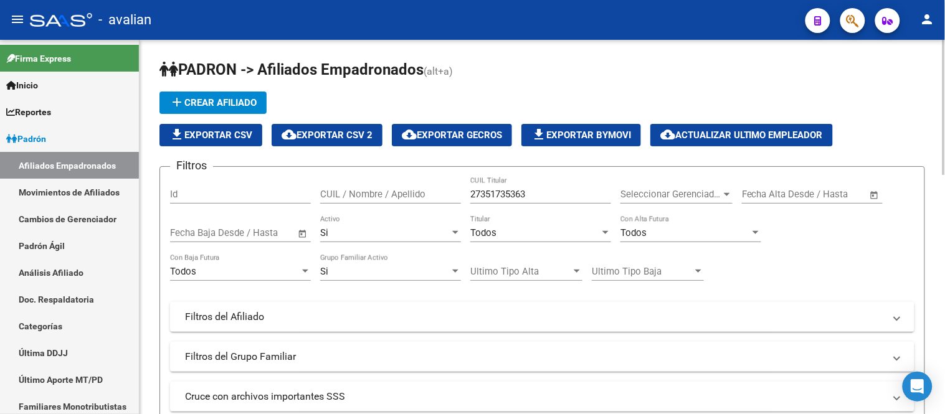
click at [382, 227] on div "Si Activo" at bounding box center [390, 229] width 141 height 27
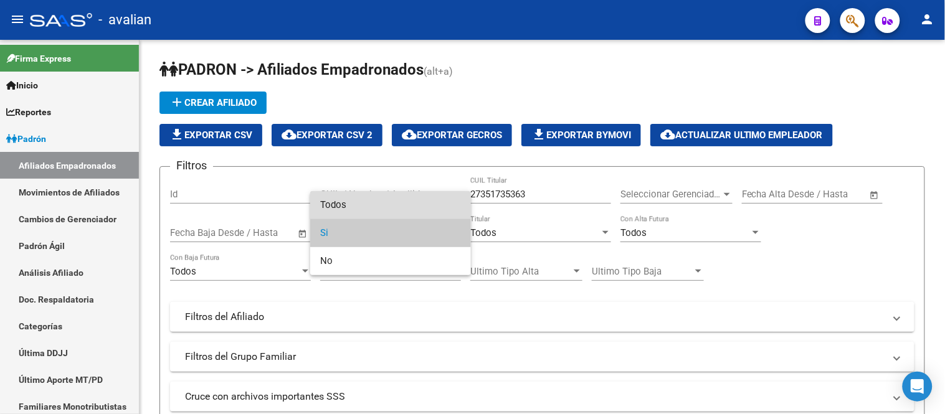
click at [382, 211] on span "Todos" at bounding box center [390, 205] width 141 height 28
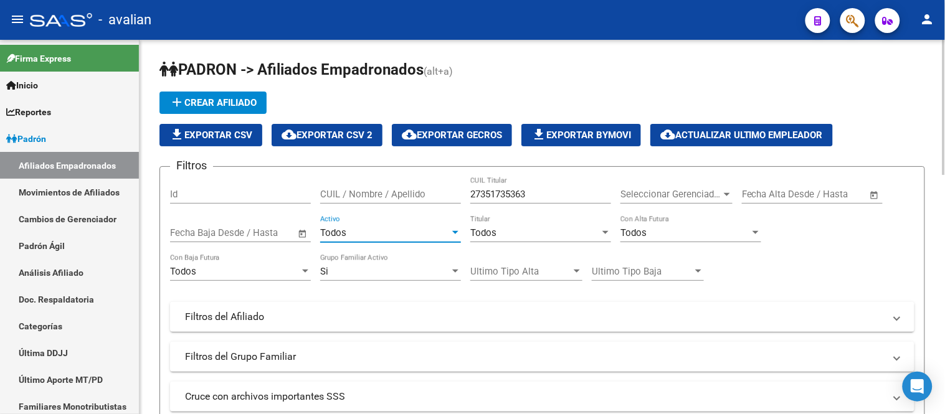
scroll to position [277, 0]
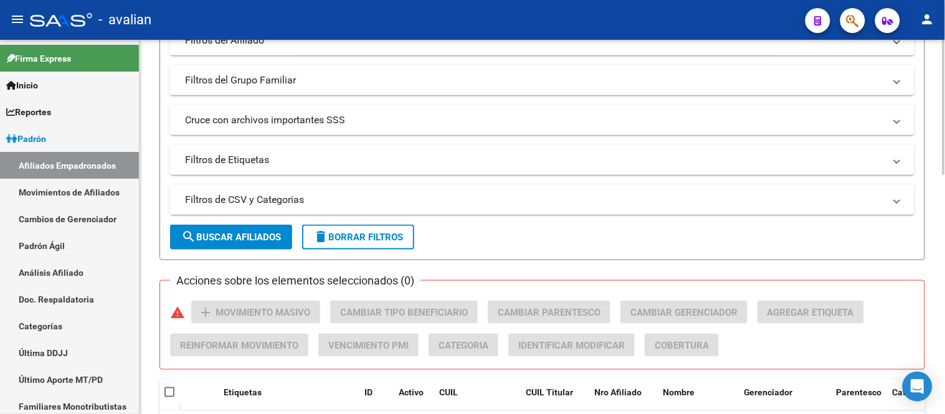
click at [250, 239] on span "search Buscar Afiliados" at bounding box center [231, 237] width 100 height 11
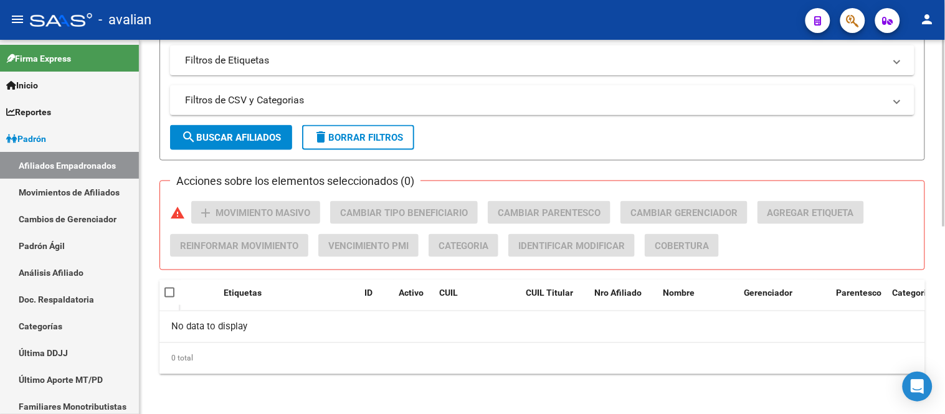
scroll to position [30, 0]
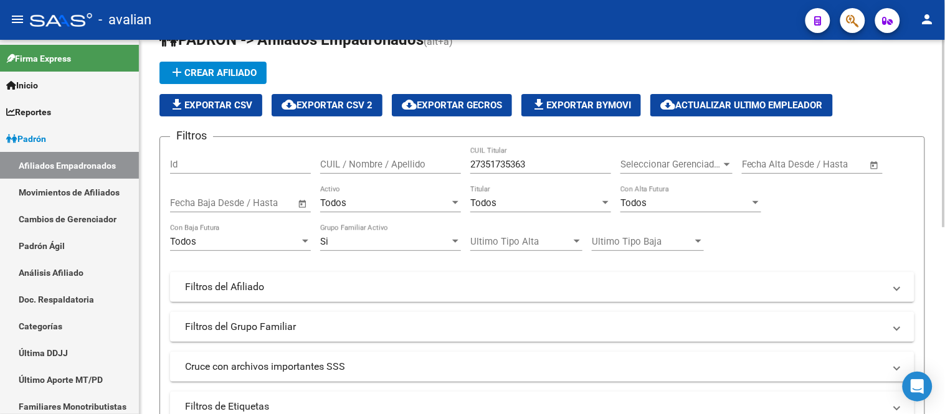
click at [235, 71] on span "add Crear Afiliado" at bounding box center [212, 72] width 87 height 11
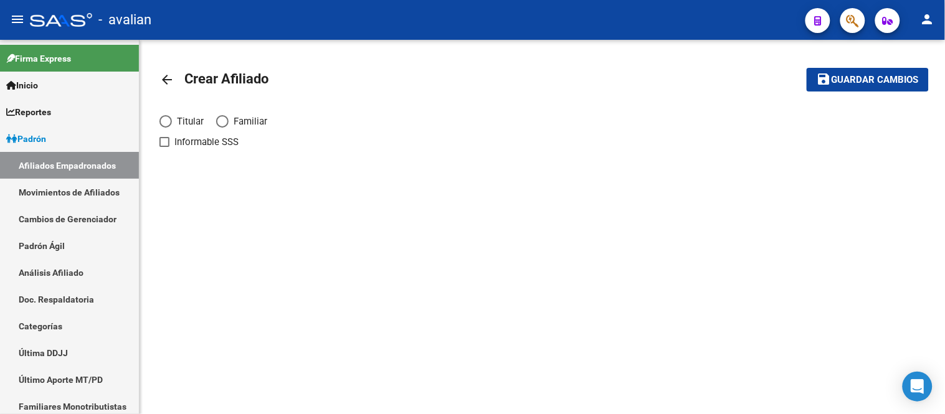
click at [167, 120] on span "Elija una opción" at bounding box center [165, 121] width 12 height 12
click at [167, 120] on input "Titular" at bounding box center [165, 121] width 12 height 12
radio input "true"
checkbox input "true"
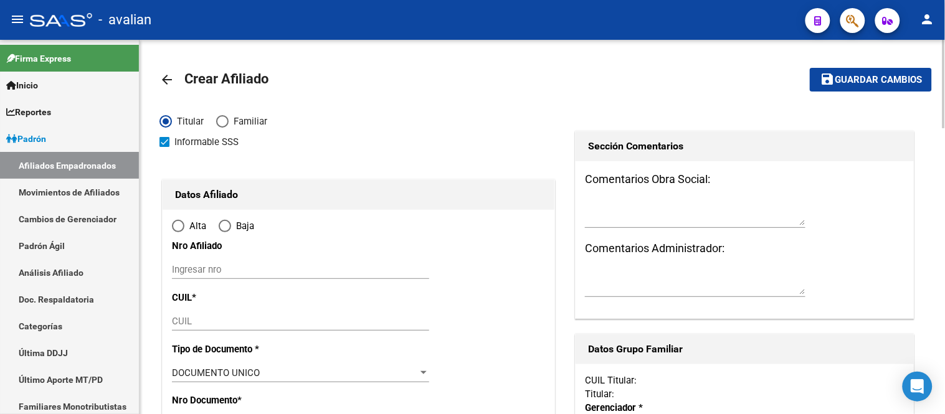
radio input "true"
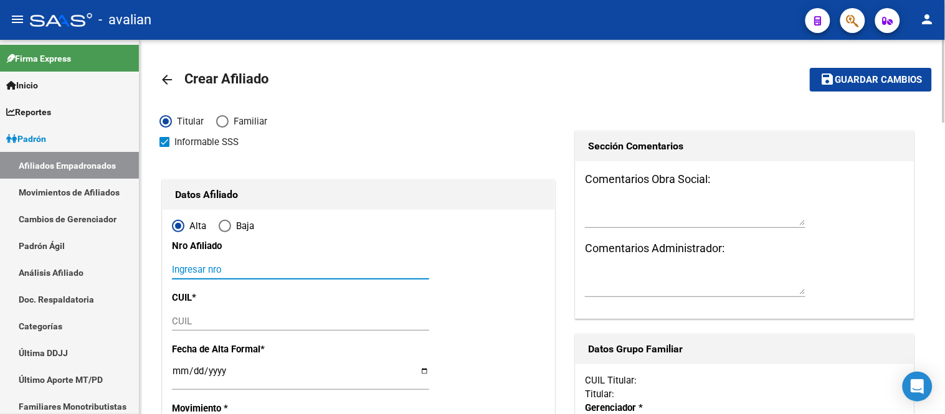
click at [234, 272] on input "Ingresar nro" at bounding box center [300, 269] width 257 height 11
paste input "27351735363"
type input "27351735363"
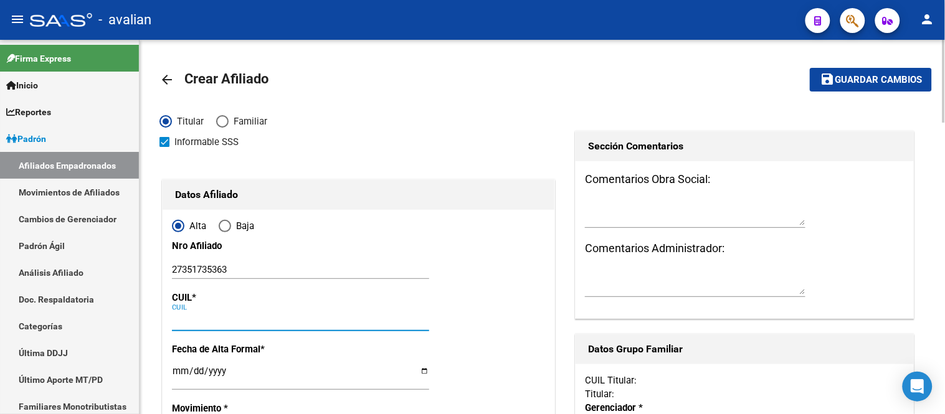
paste input "27-35173536-3"
type input "27-35173536-3"
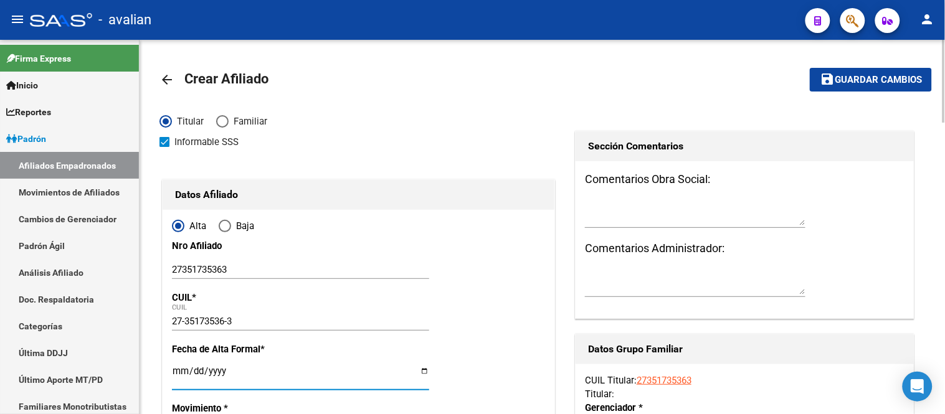
type input "35173536"
type input "PITTAVINO"
type input "NATALI SOLEDAD"
type input "1990-03-21"
type input "CRESPO"
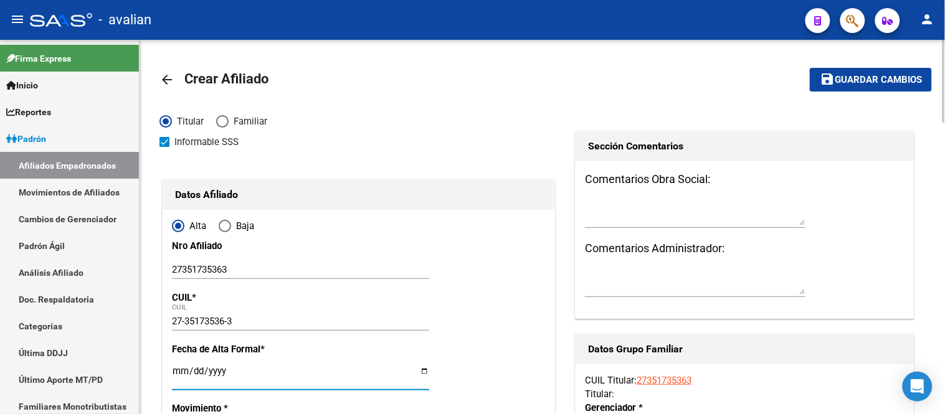
type input "3116"
type input "LOPEZ JORDAN"
type input "415"
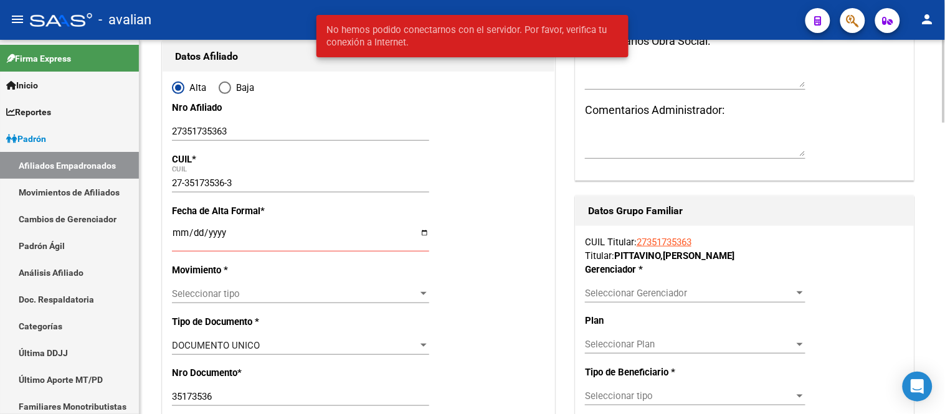
click at [685, 295] on span "Seleccionar Gerenciador" at bounding box center [689, 293] width 209 height 11
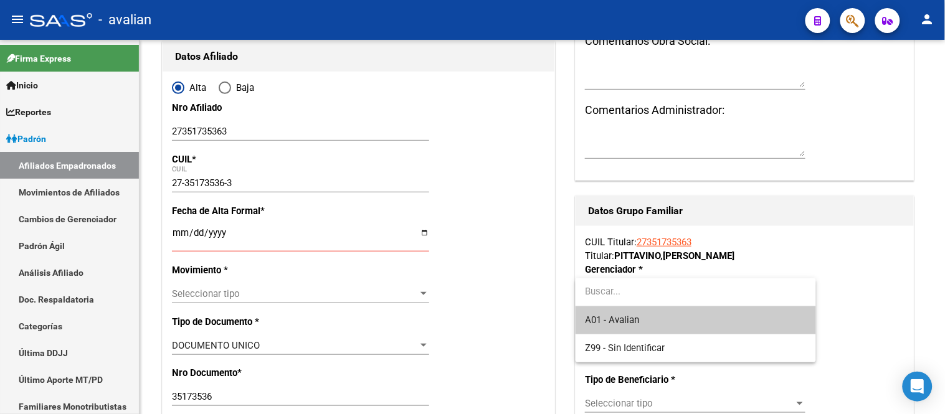
click at [897, 252] on div at bounding box center [472, 207] width 945 height 414
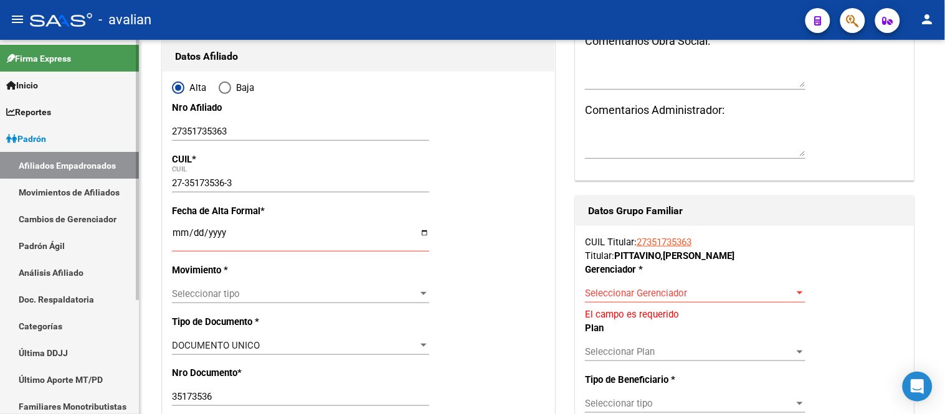
click at [58, 192] on link "Movimientos de Afiliados" at bounding box center [69, 192] width 139 height 27
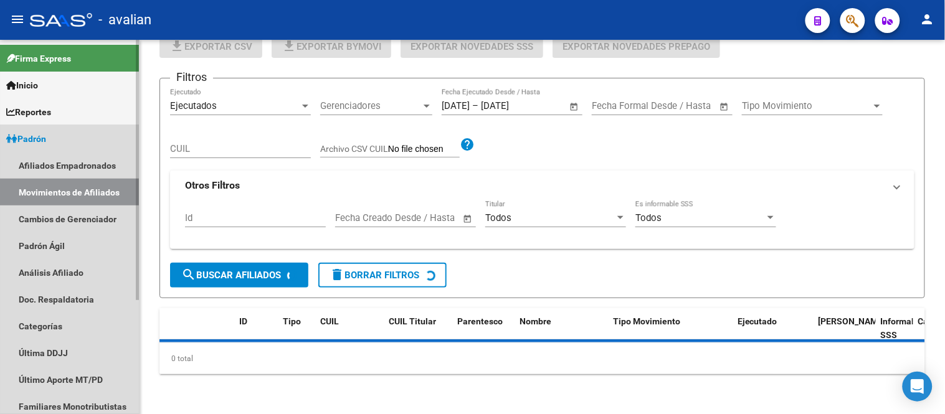
scroll to position [31, 0]
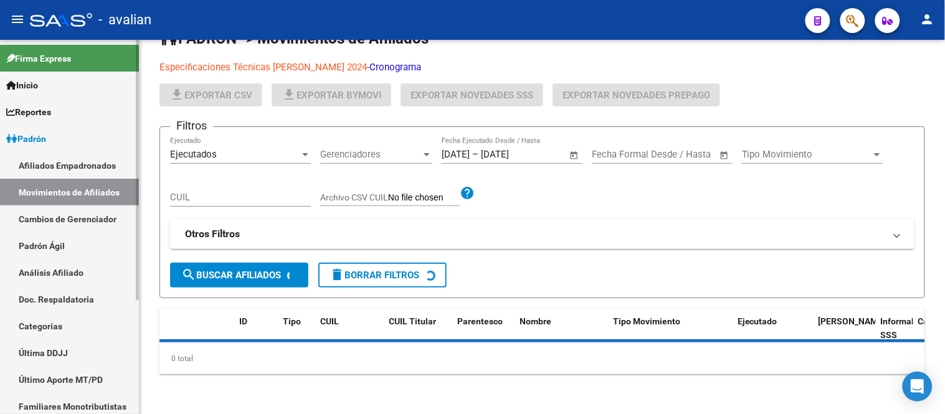
click at [57, 249] on link "Padrón Ágil" at bounding box center [69, 245] width 139 height 27
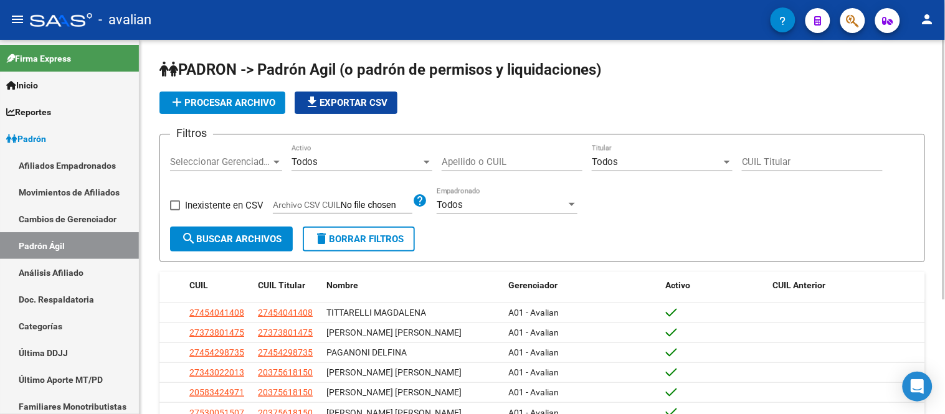
click at [196, 102] on span "add Procesar archivo" at bounding box center [222, 102] width 106 height 11
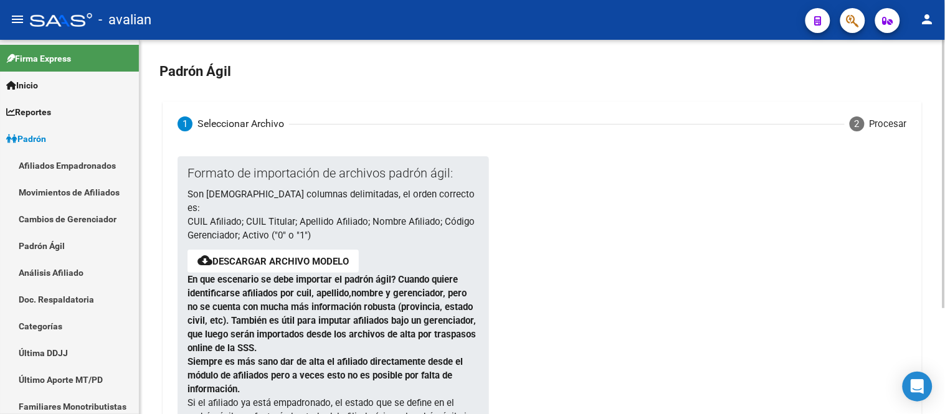
scroll to position [69, 0]
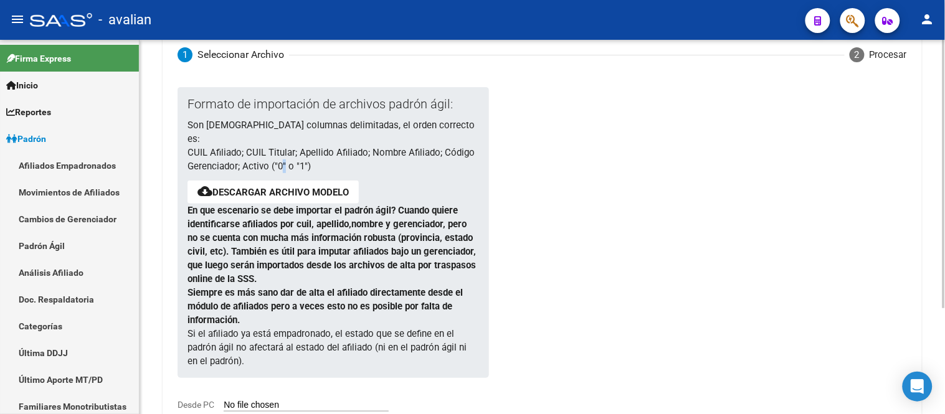
drag, startPoint x: 276, startPoint y: 152, endPoint x: 283, endPoint y: 152, distance: 6.9
click at [283, 152] on p "Son 6 columnas delimitadas, el orden correcto es: CUIL Afiliado; CUIL Titular; …" at bounding box center [332, 145] width 291 height 55
click at [514, 159] on div at bounding box center [672, 254] width 369 height 334
click at [515, 277] on div at bounding box center [672, 254] width 369 height 334
click at [283, 400] on input "Desde PC" at bounding box center [306, 406] width 165 height 12
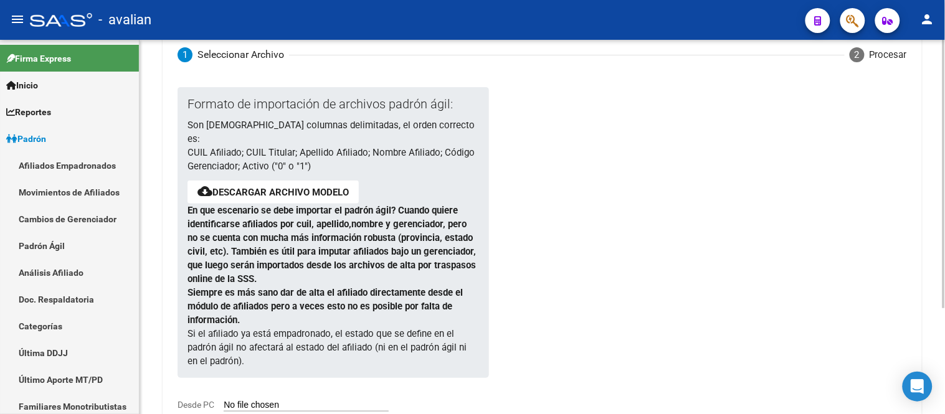
scroll to position [138, 0]
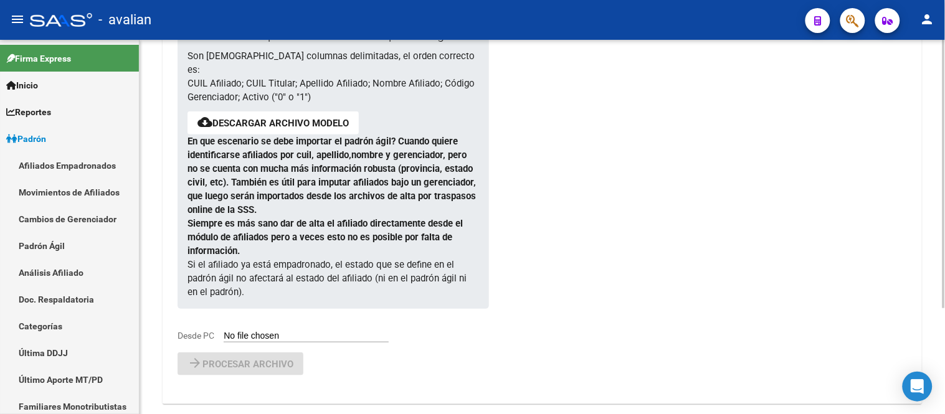
type input "C:\fakepath\PadronAgil 2025_09 Parte 2.csv"
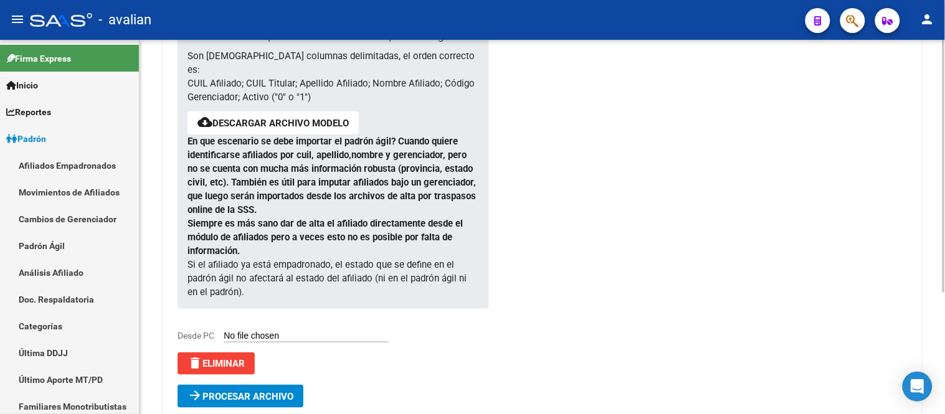
scroll to position [181, 0]
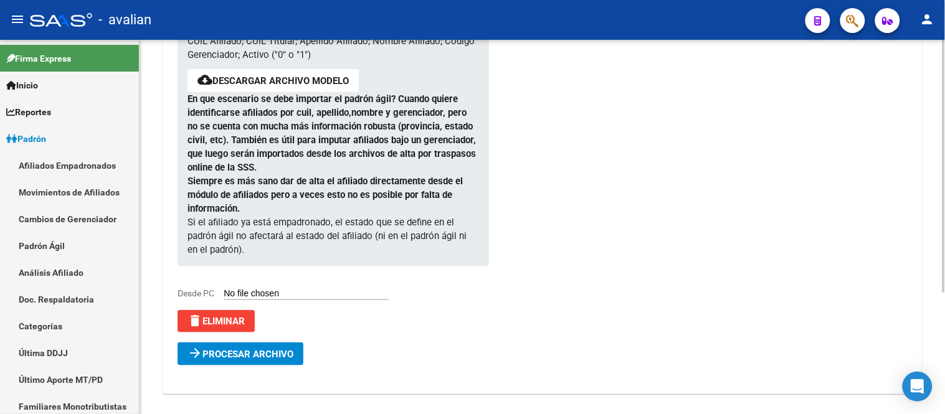
click at [259, 349] on span "Procesar archivo" at bounding box center [247, 354] width 91 height 11
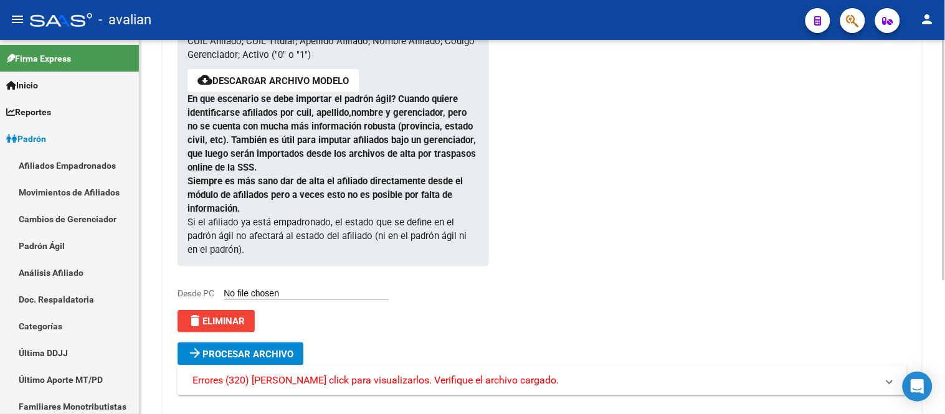
scroll to position [210, 0]
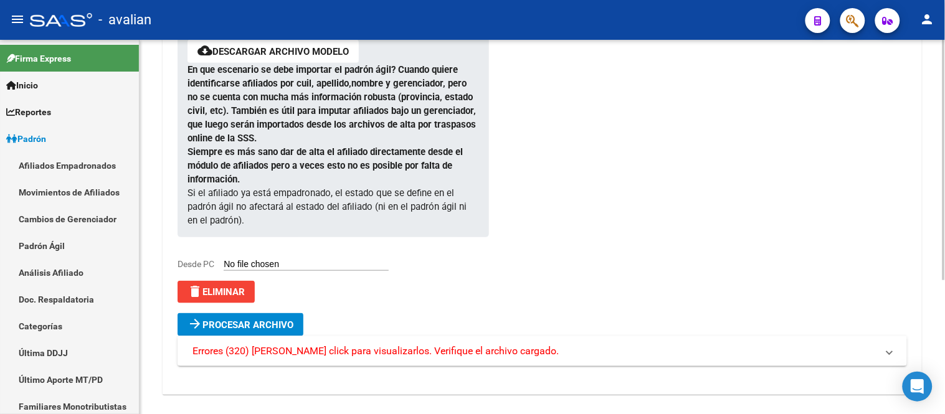
click at [370, 344] on span "Errores (320) Haga click para visualizarlos. Verifique el archivo cargado." at bounding box center [375, 351] width 366 height 14
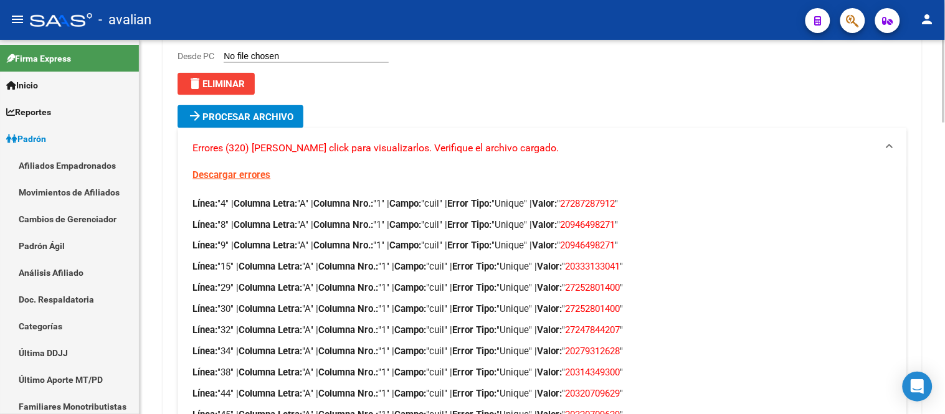
scroll to position [487, 0]
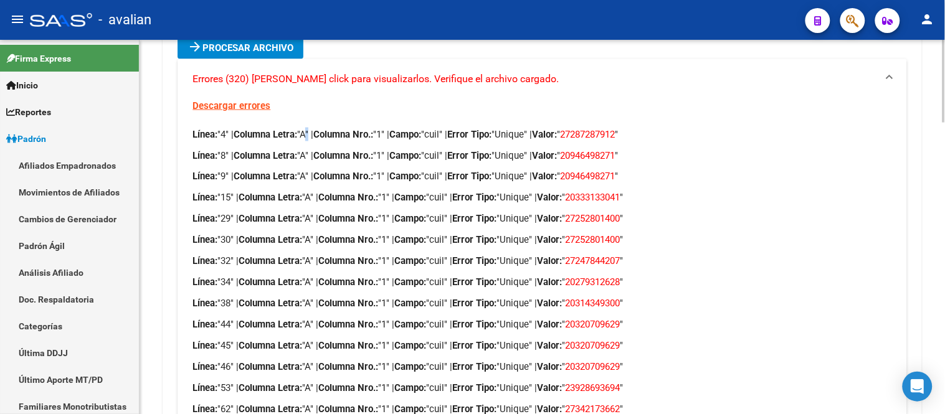
click at [313, 128] on p "Línea: "4" | Columna Letra: "A" | Columna Nro.: "1" | Campo: "cuil" | Error Tip…" at bounding box center [541, 135] width 699 height 14
click at [395, 128] on p "Línea: "4" | Columna Letra: "A" | Columna Nro.: "1" | Campo: "cuil" | Error Tip…" at bounding box center [541, 135] width 699 height 14
click at [440, 128] on p "Línea: "4" | Columna Letra: "A" | Columna Nro.: "1" | Campo: "cuil" | Error Tip…" at bounding box center [541, 135] width 699 height 14
drag, startPoint x: 440, startPoint y: 121, endPoint x: 448, endPoint y: 121, distance: 8.7
click at [448, 128] on p "Línea: "4" | Columna Letra: "A" | Columna Nro.: "1" | Campo: "cuil" | Error Tip…" at bounding box center [541, 135] width 699 height 14
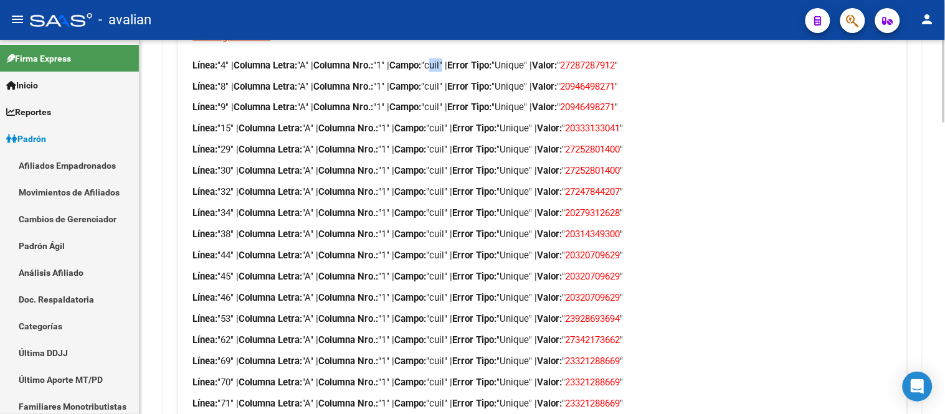
scroll to position [418, 0]
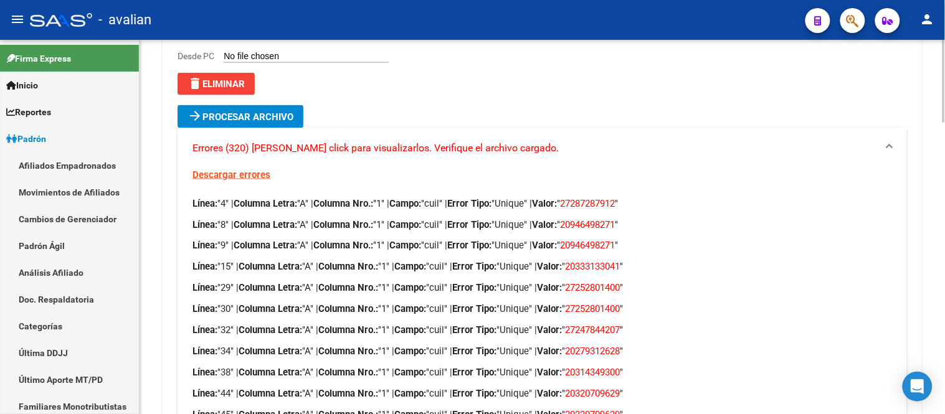
click at [246, 169] on link "Descargar errores" at bounding box center [231, 174] width 78 height 11
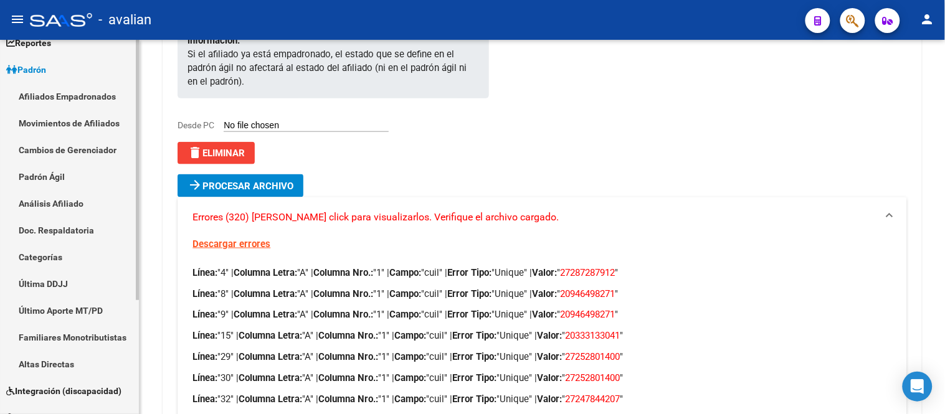
scroll to position [0, 0]
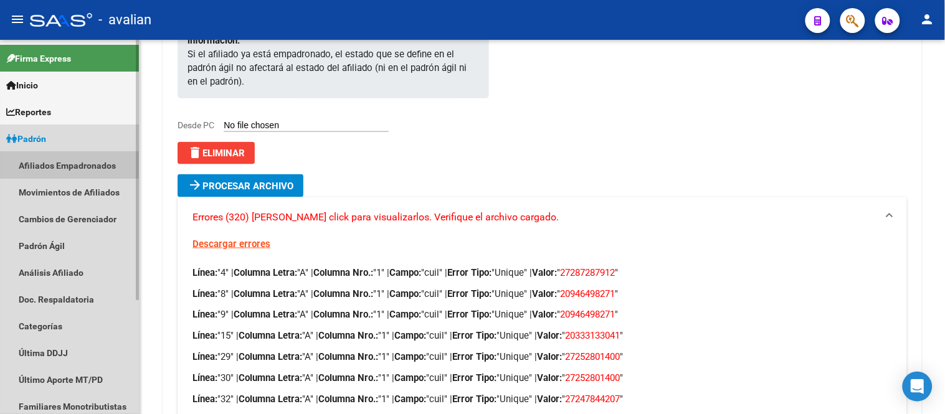
click at [60, 164] on link "Afiliados Empadronados" at bounding box center [69, 165] width 139 height 27
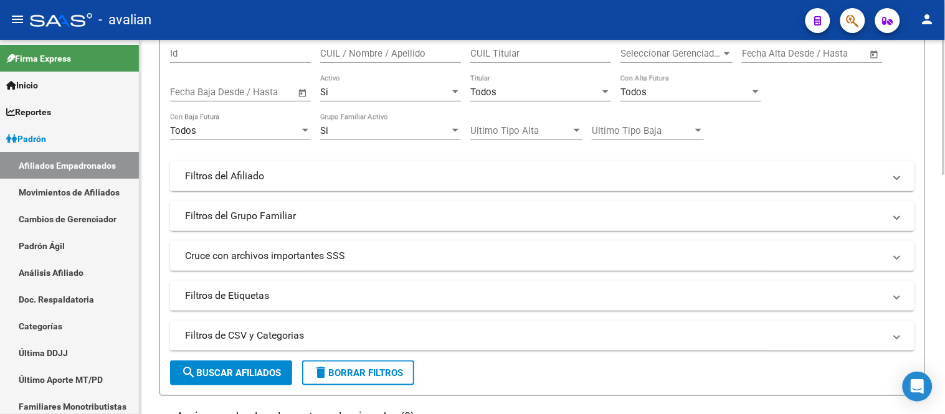
scroll to position [72, 0]
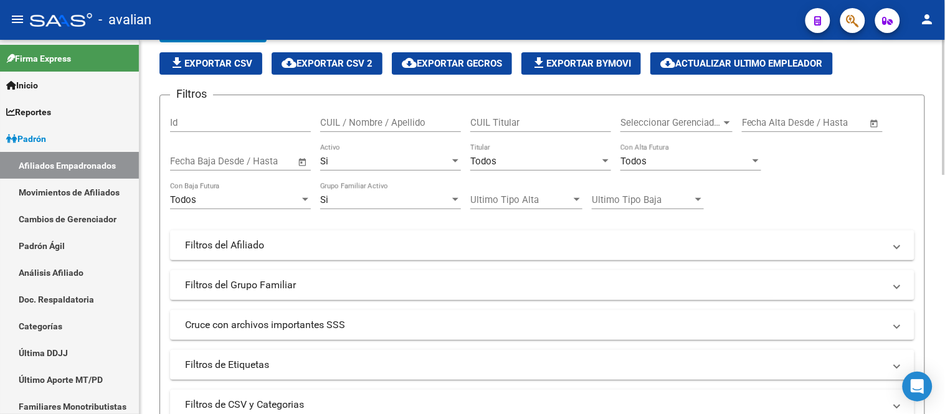
click at [525, 125] on input "CUIL Titular" at bounding box center [540, 122] width 141 height 11
paste input "27287287912"
type input "27287287912"
click at [386, 158] on div "Si" at bounding box center [385, 161] width 130 height 11
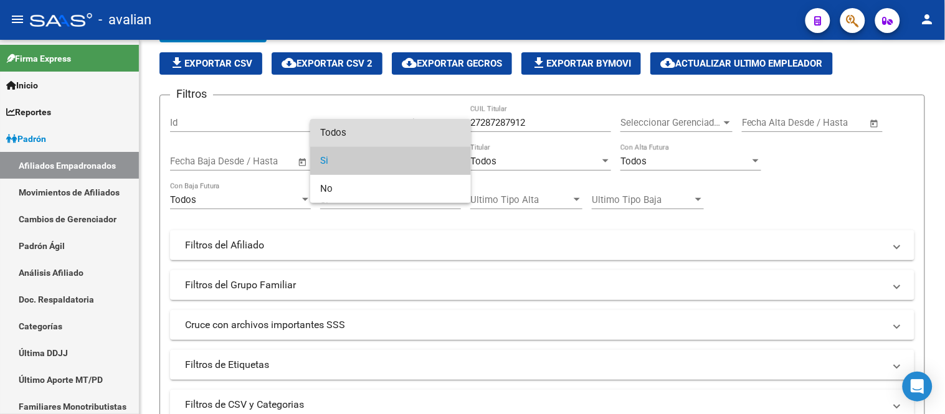
click at [378, 132] on span "Todos" at bounding box center [390, 133] width 141 height 28
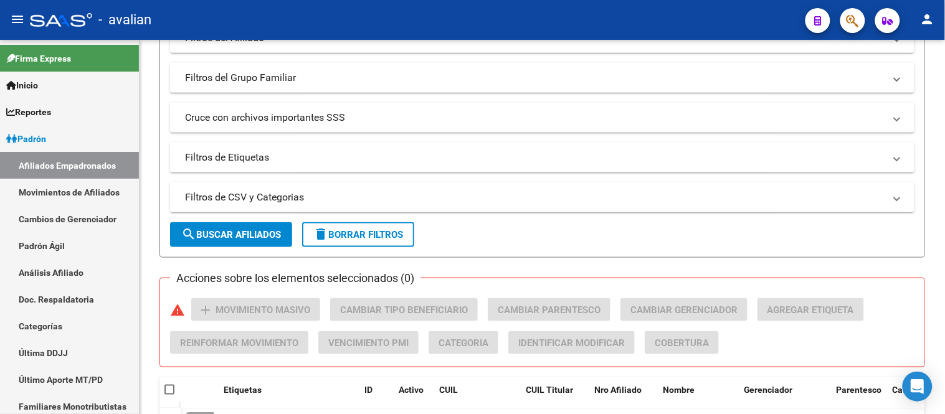
scroll to position [349, 0]
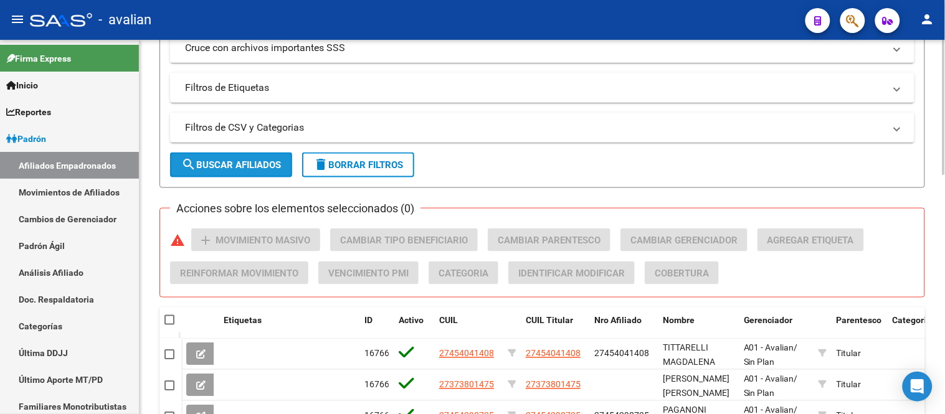
click at [229, 169] on span "search Buscar Afiliados" at bounding box center [231, 164] width 100 height 11
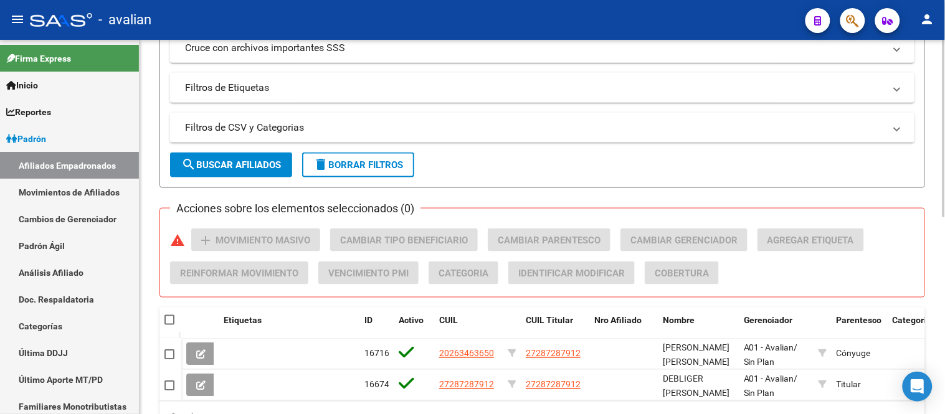
scroll to position [418, 0]
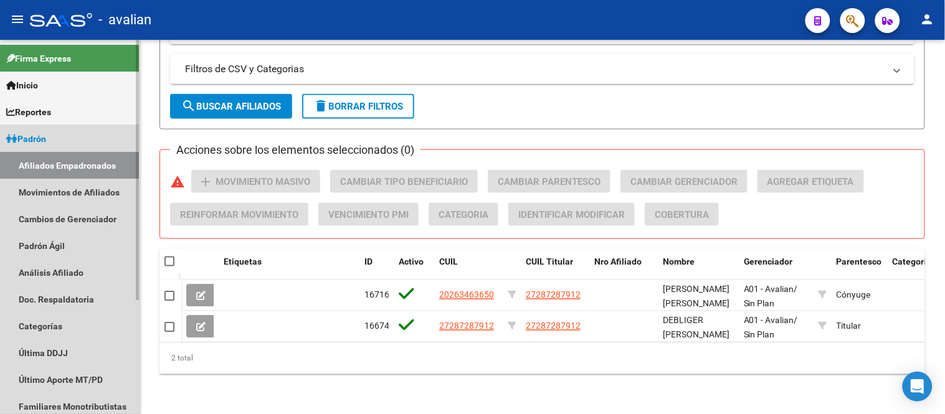
click at [59, 131] on link "Padrón" at bounding box center [69, 138] width 139 height 27
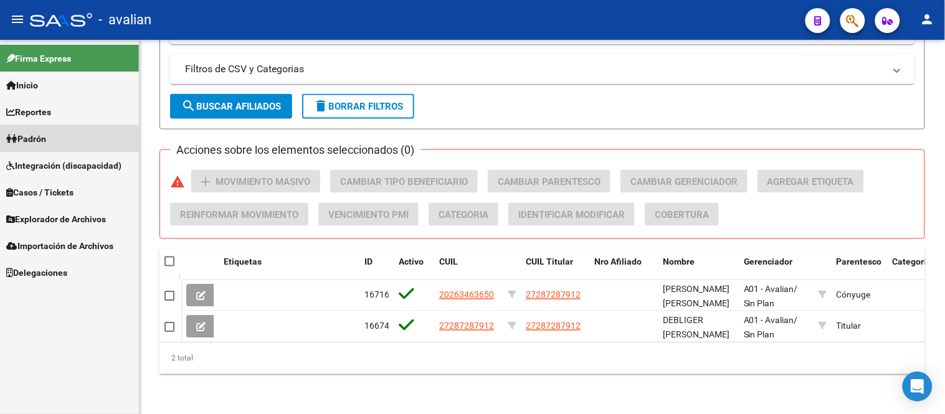
click at [65, 140] on link "Padrón" at bounding box center [69, 138] width 139 height 27
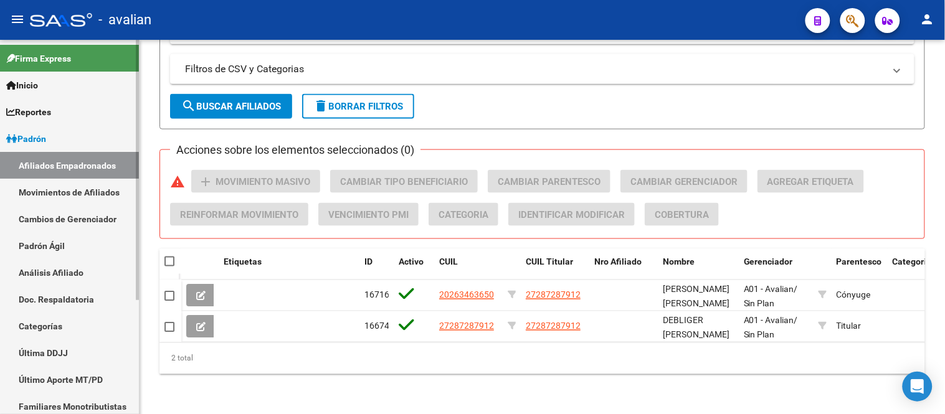
scroll to position [166, 0]
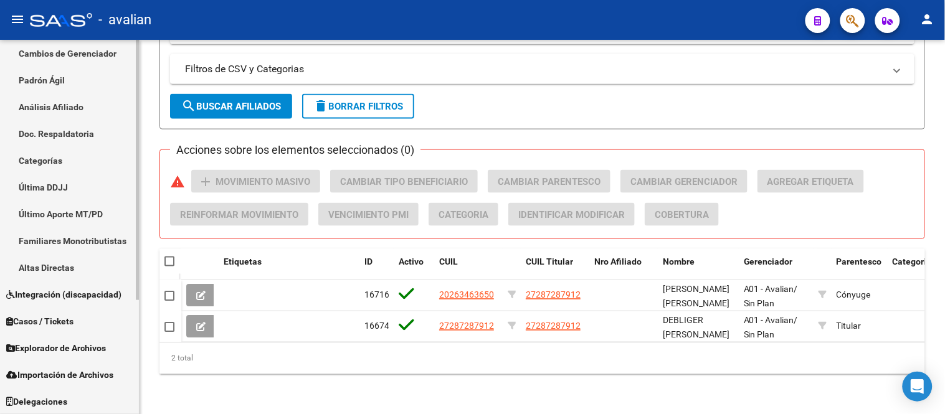
click at [90, 339] on link "Explorador de Archivos" at bounding box center [69, 347] width 139 height 27
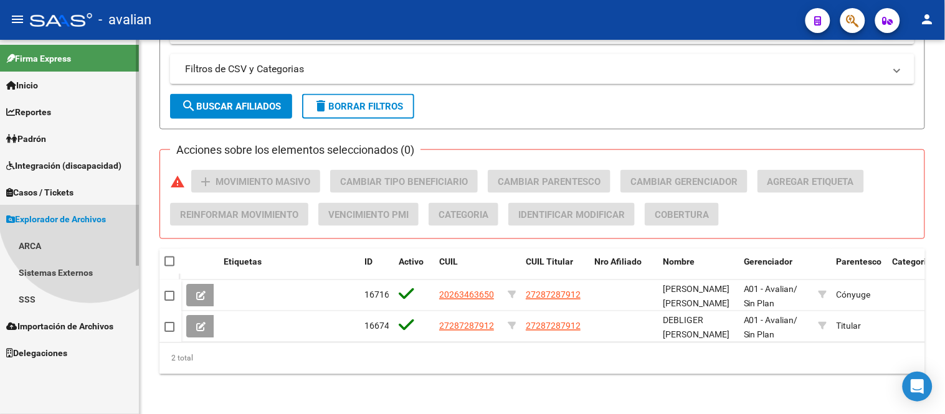
scroll to position [0, 0]
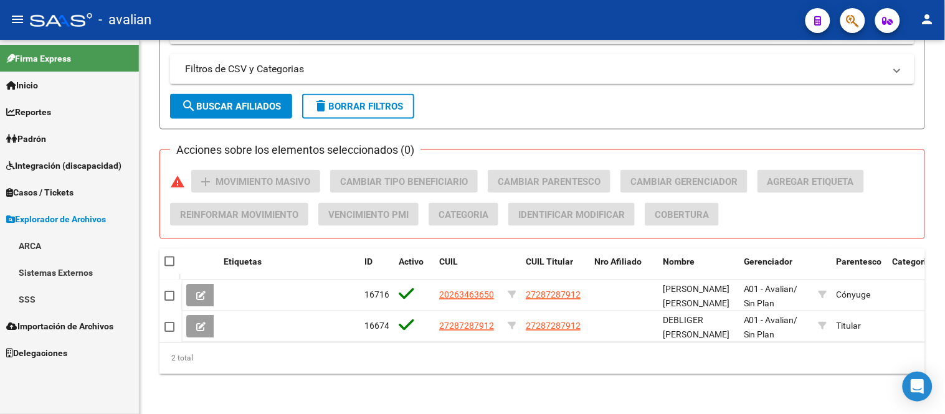
click at [36, 299] on link "SSS" at bounding box center [69, 299] width 139 height 27
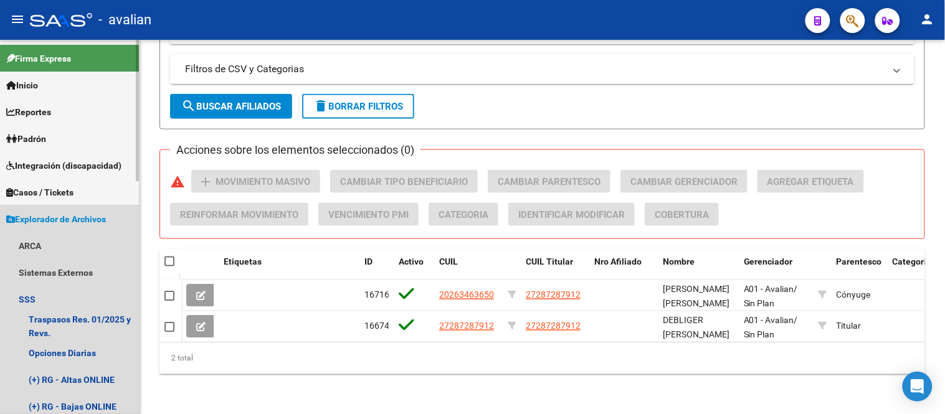
click at [53, 215] on span "Explorador de Archivos" at bounding box center [56, 219] width 100 height 14
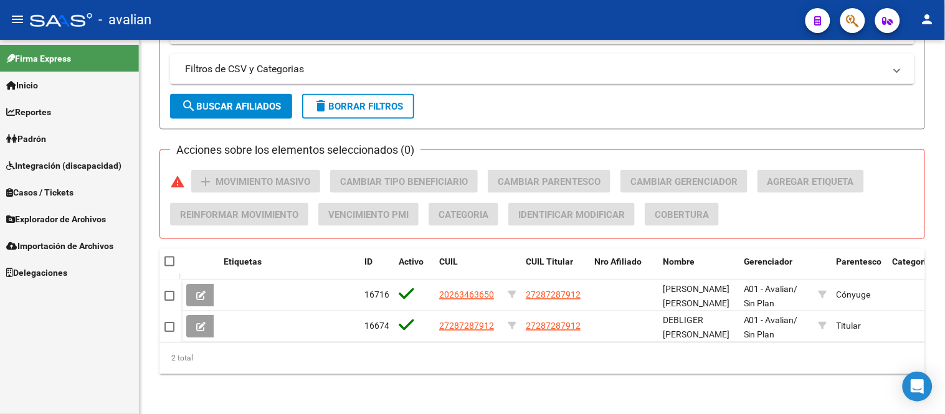
click at [56, 133] on link "Padrón" at bounding box center [69, 138] width 139 height 27
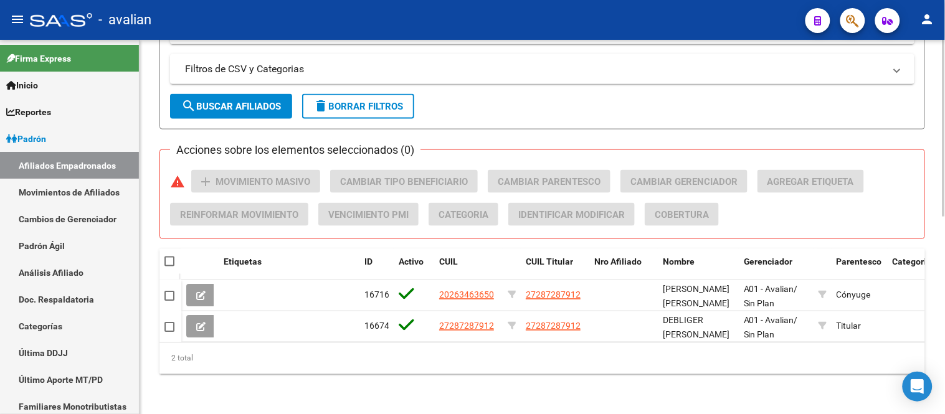
scroll to position [72, 0]
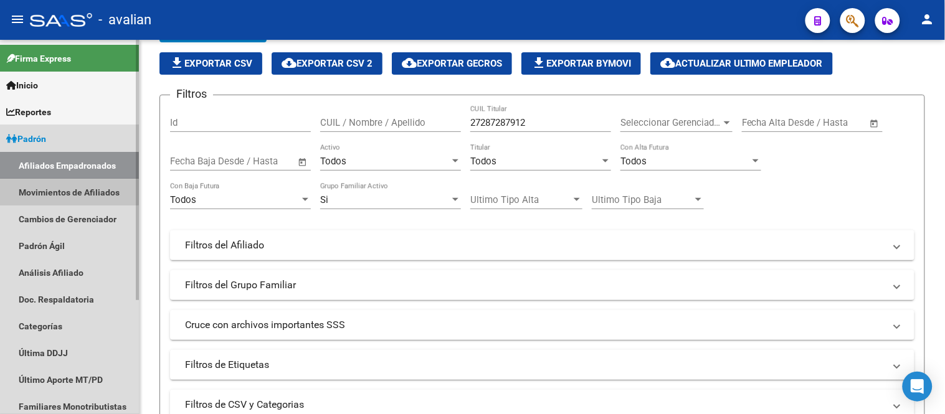
click at [69, 182] on link "Movimientos de Afiliados" at bounding box center [69, 192] width 139 height 27
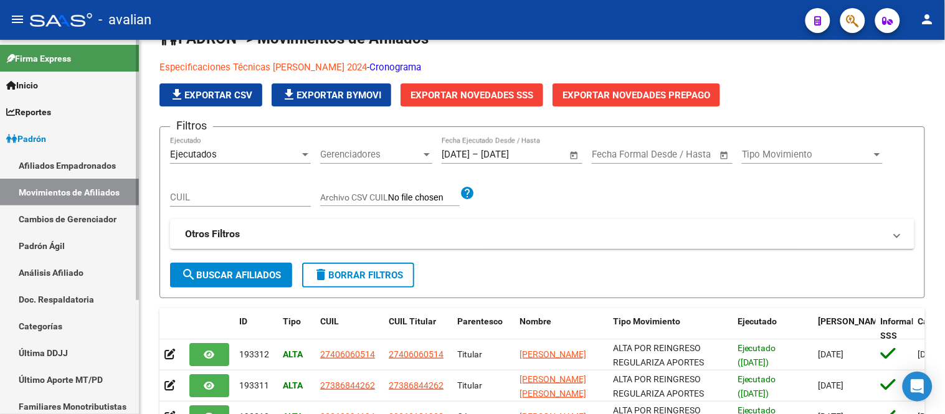
scroll to position [72, 0]
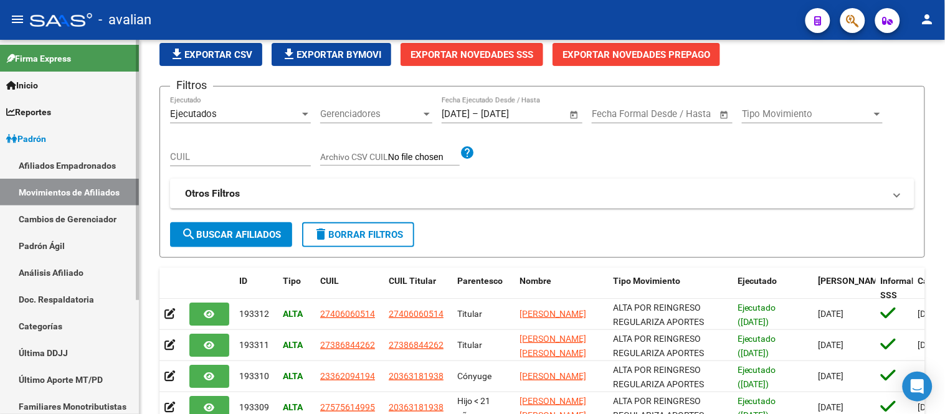
click at [69, 174] on link "Afiliados Empadronados" at bounding box center [69, 165] width 139 height 27
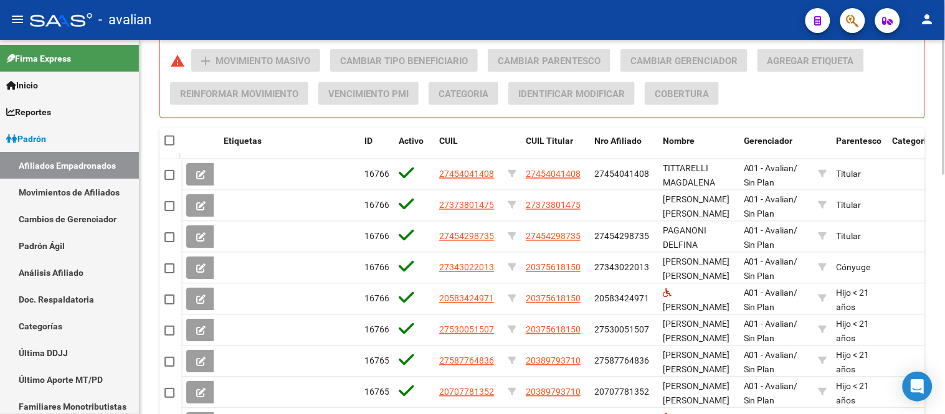
scroll to position [667, 0]
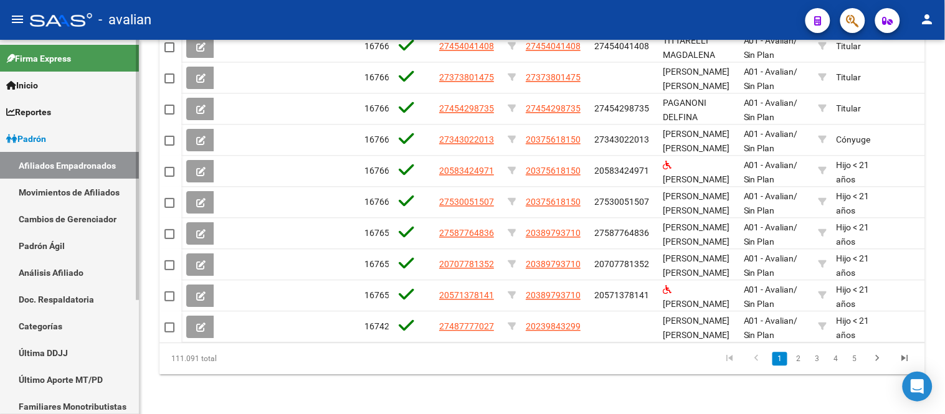
click at [71, 187] on link "Movimientos de Afiliados" at bounding box center [69, 192] width 139 height 27
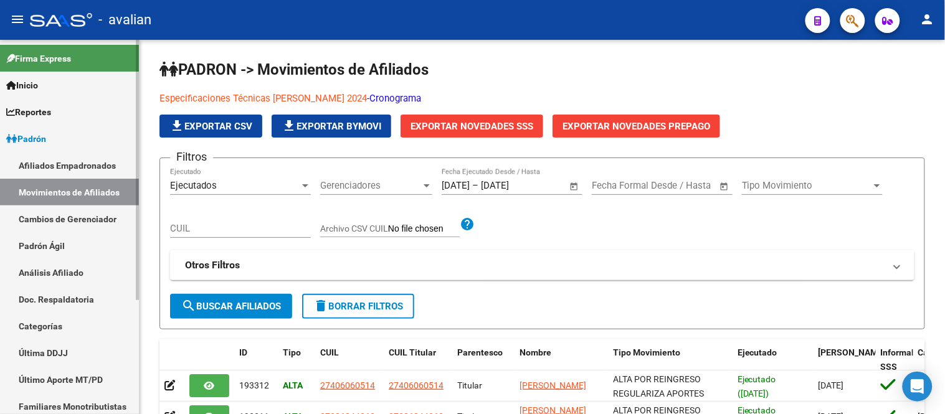
click at [67, 152] on link "Afiliados Empadronados" at bounding box center [69, 165] width 139 height 27
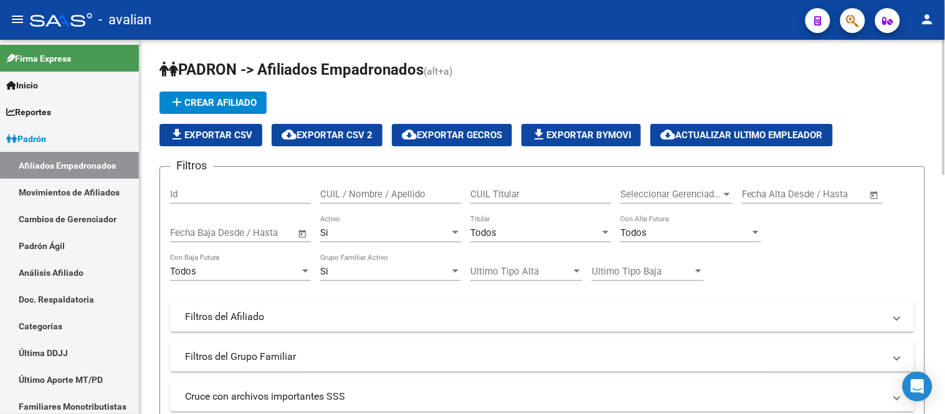
click at [534, 195] on input "CUIL Titular" at bounding box center [540, 194] width 141 height 11
paste input "27247844207"
type input "27247844207"
click at [419, 228] on div "Si" at bounding box center [385, 232] width 130 height 11
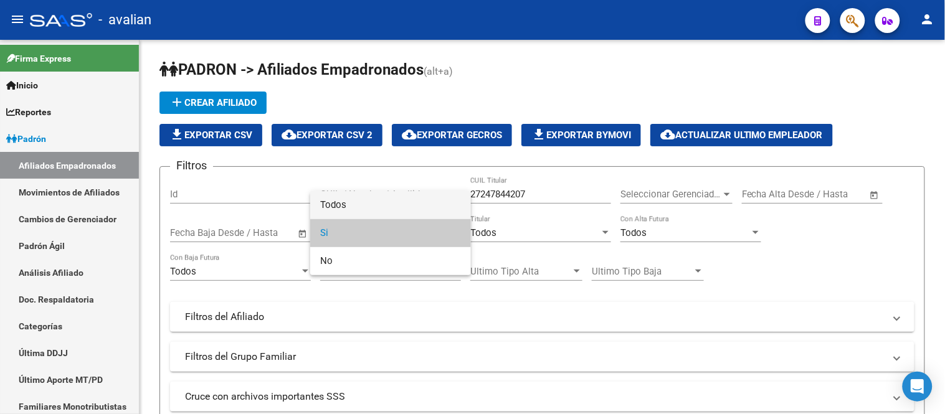
click at [387, 212] on span "Todos" at bounding box center [390, 205] width 141 height 28
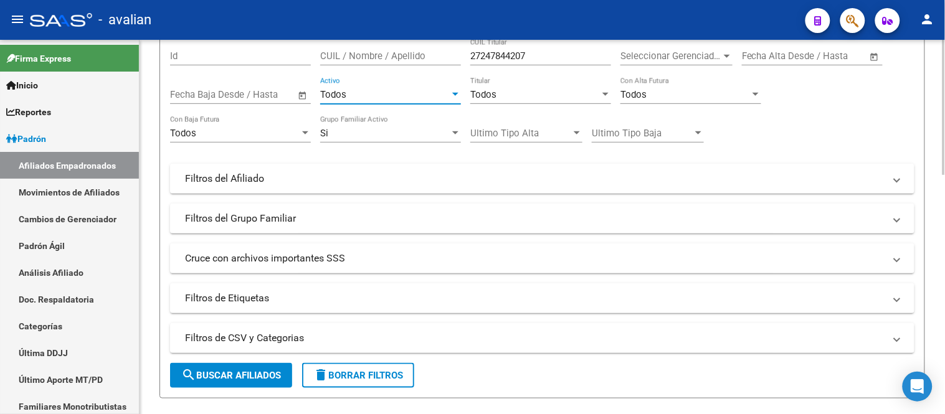
scroll to position [207, 0]
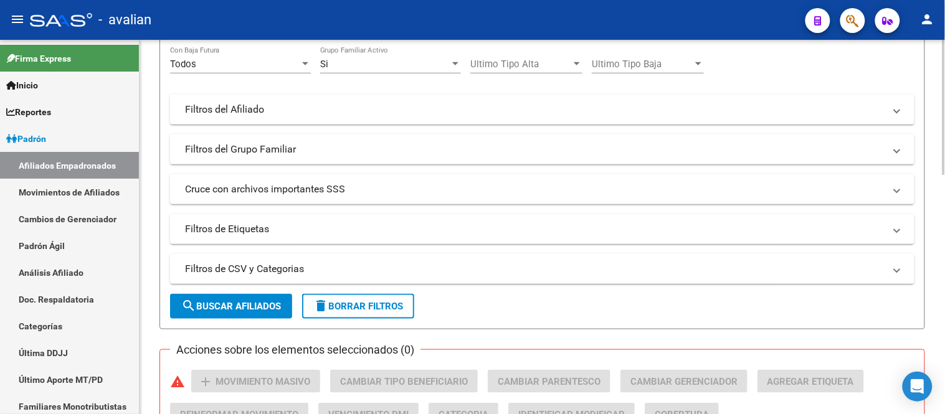
click at [244, 314] on button "search Buscar Afiliados" at bounding box center [231, 306] width 122 height 25
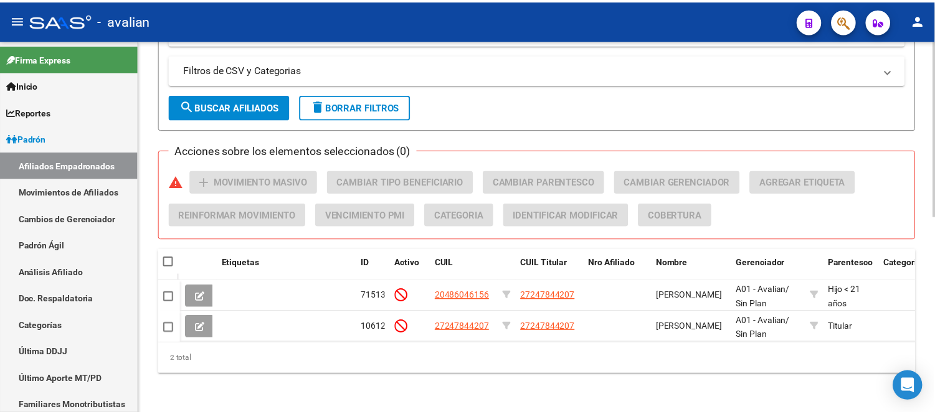
scroll to position [418, 0]
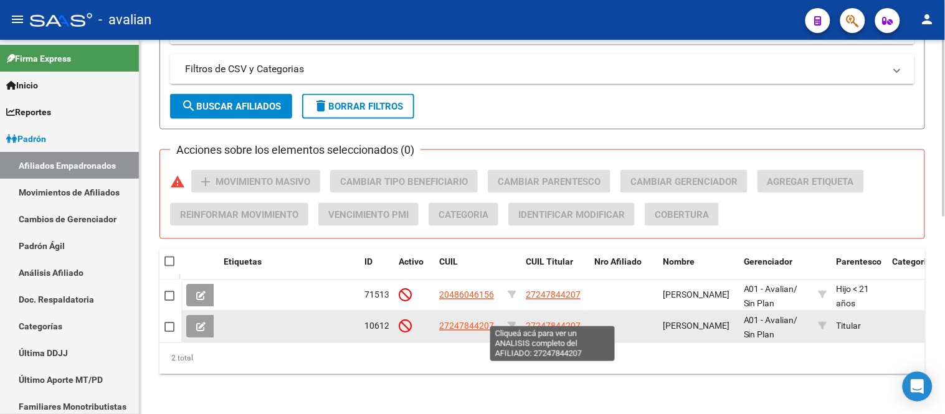
click at [556, 321] on span "27247844207" at bounding box center [553, 326] width 55 height 10
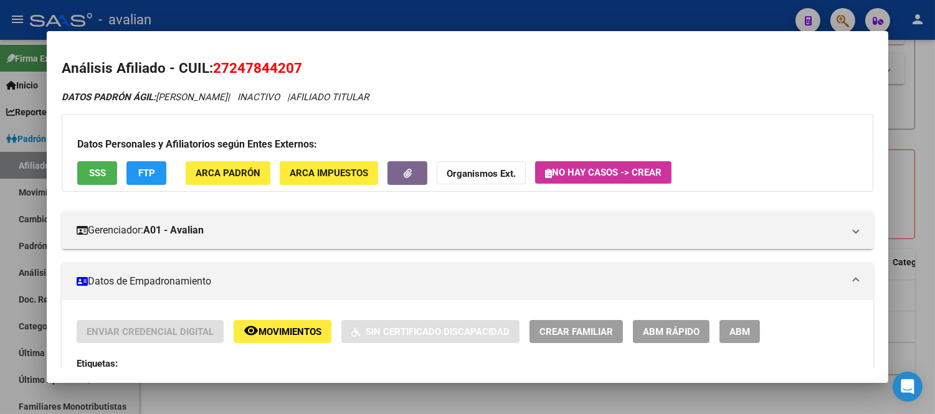
scroll to position [69, 0]
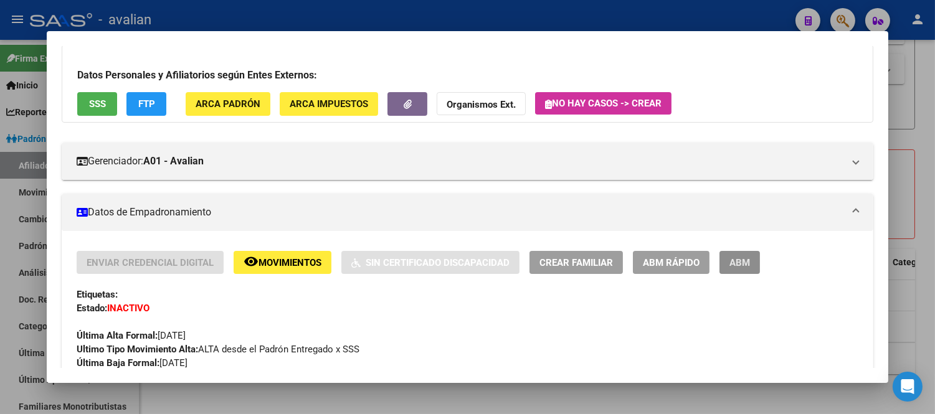
click at [736, 267] on span "ABM" at bounding box center [739, 262] width 21 height 11
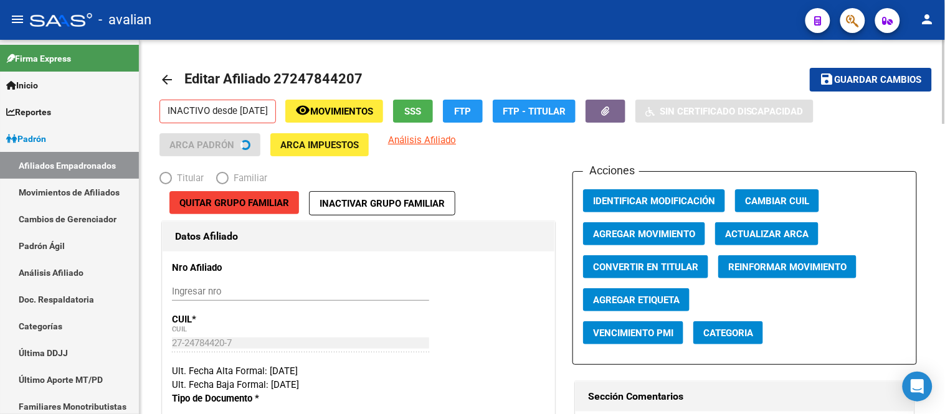
radio input "true"
type input "27-24784420-7"
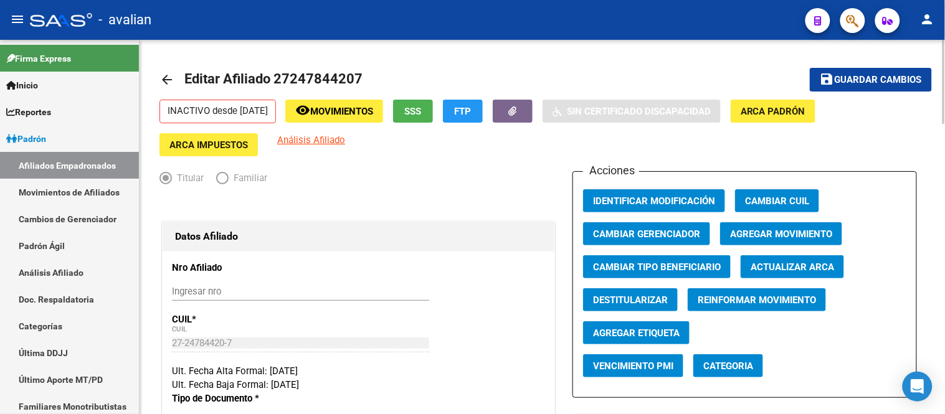
click at [805, 267] on span "Actualizar ARCA" at bounding box center [792, 267] width 83 height 11
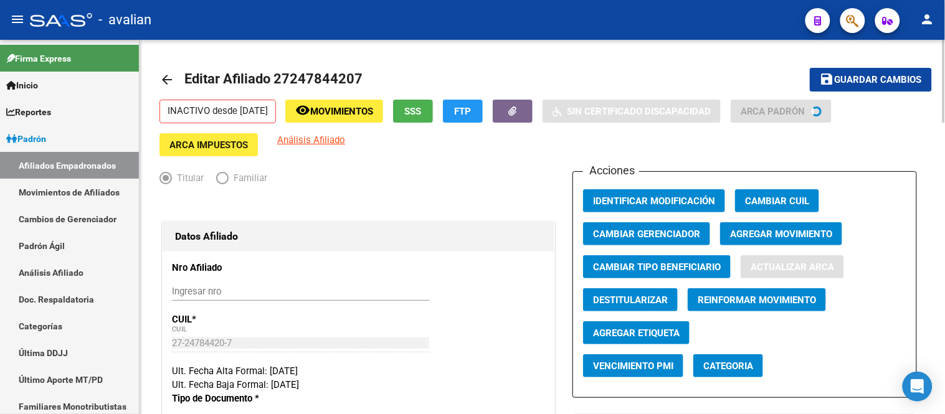
type input "CASTELLO"
type input "VANESA ANDREA"
type input "[PERSON_NAME]"
type input "ALSINA"
type input "3229"
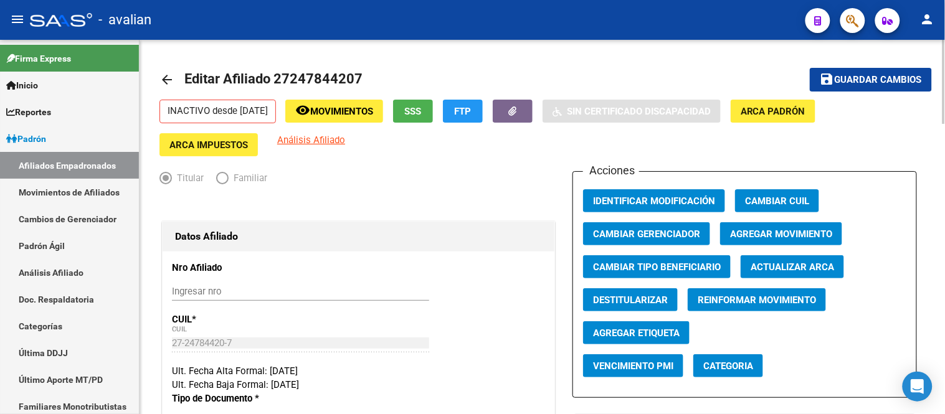
click at [783, 233] on span "Agregar Movimiento" at bounding box center [781, 234] width 102 height 11
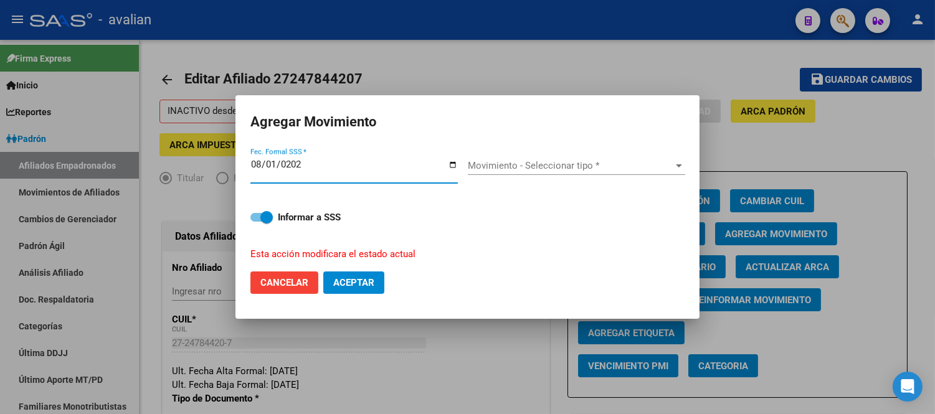
type input "[DATE]"
click at [524, 158] on div "Movimiento - Seleccionar tipo * Movimiento - Seleccionar tipo *" at bounding box center [576, 165] width 217 height 19
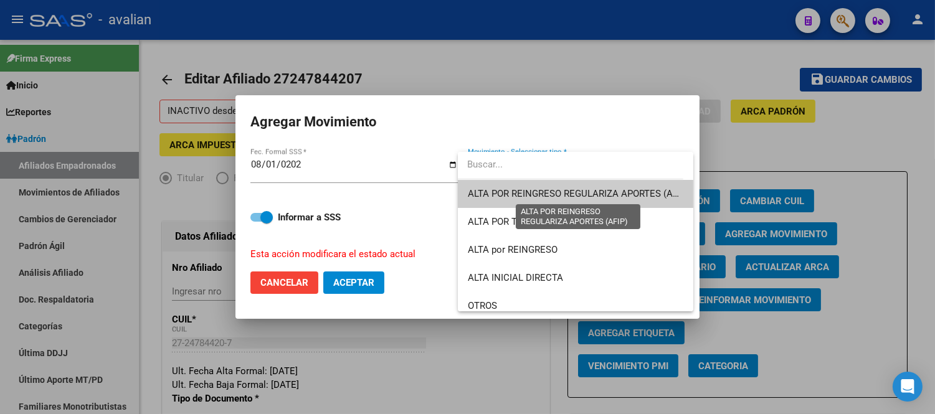
click at [552, 200] on span "ALTA POR REINGRESO REGULARIZA APORTES (AFIP)" at bounding box center [576, 194] width 216 height 28
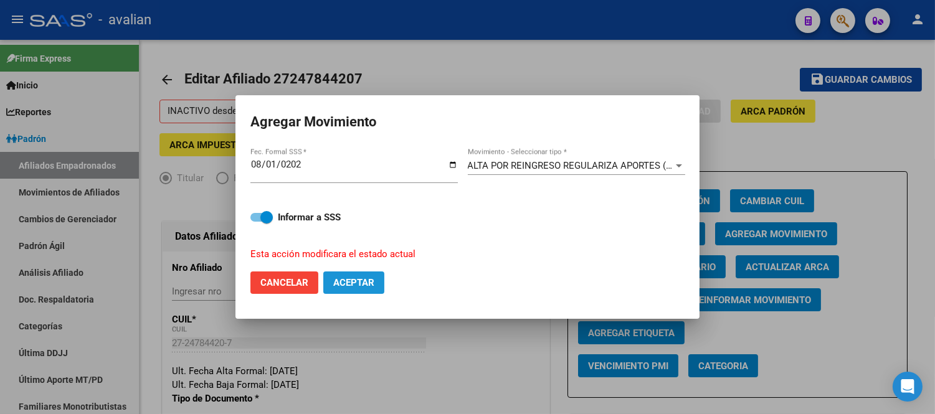
click at [377, 278] on button "Aceptar" at bounding box center [353, 283] width 61 height 22
checkbox input "false"
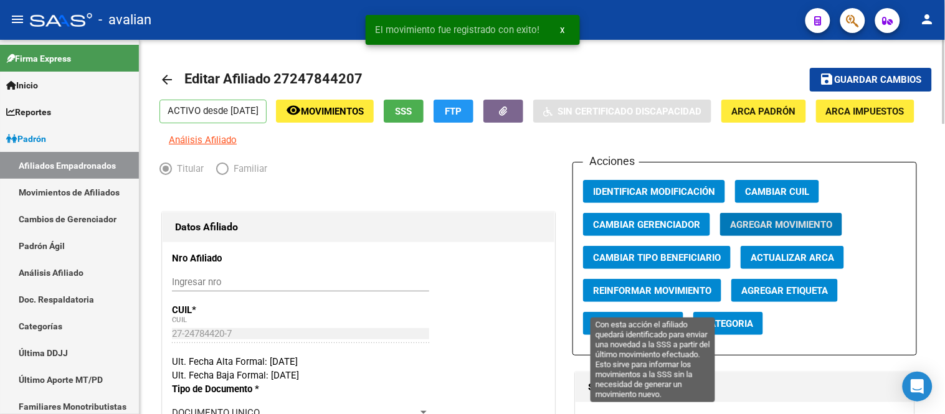
click at [683, 296] on span "Reinformar Movimiento" at bounding box center [652, 290] width 118 height 11
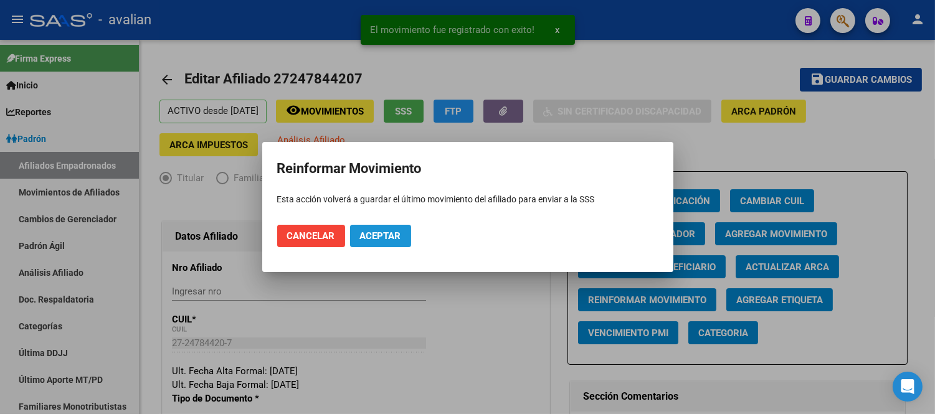
click at [394, 234] on span "Aceptar" at bounding box center [380, 235] width 41 height 11
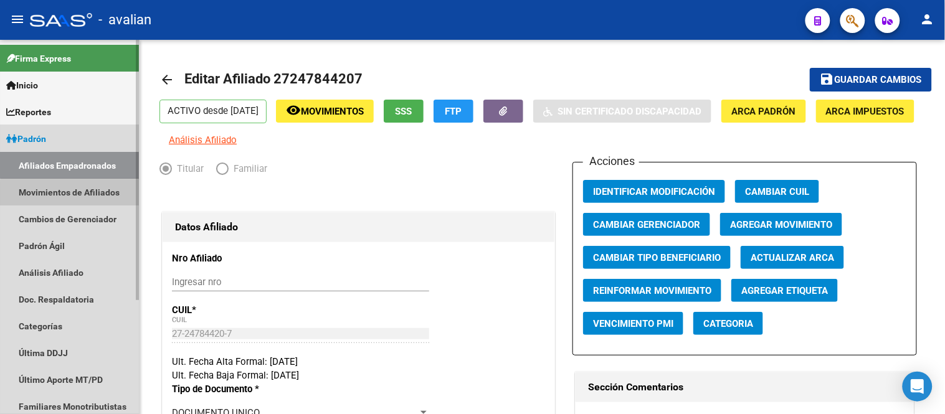
click at [96, 195] on link "Movimientos de Afiliados" at bounding box center [69, 192] width 139 height 27
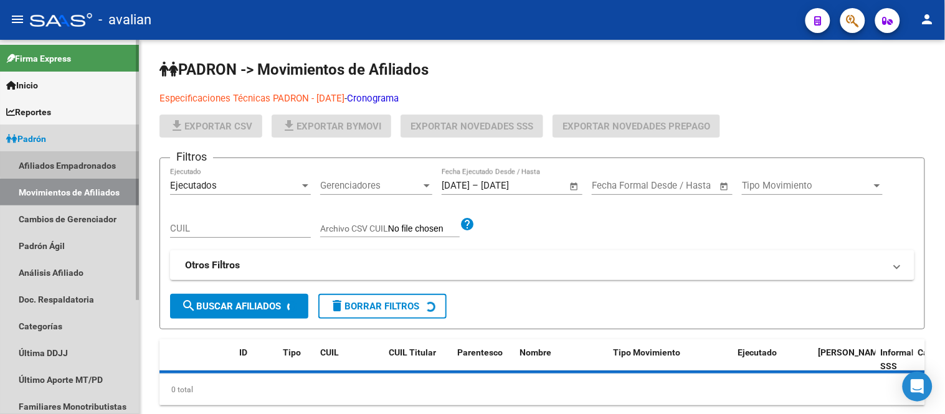
click at [88, 163] on link "Afiliados Empadronados" at bounding box center [69, 165] width 139 height 27
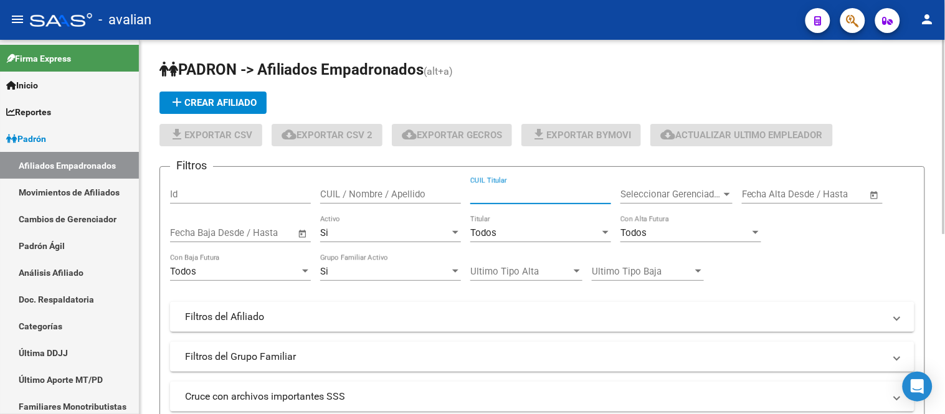
click at [533, 191] on input "CUIL Titular" at bounding box center [540, 194] width 141 height 11
paste input "27384548321"
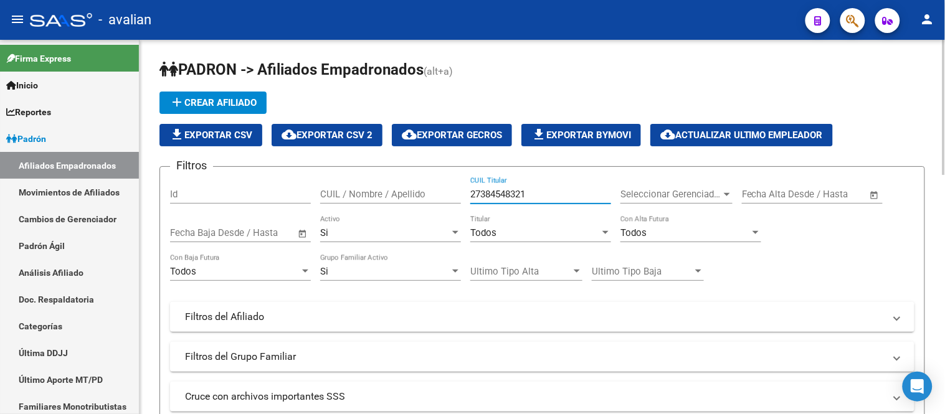
type input "27384548321"
click at [402, 229] on div "Si" at bounding box center [385, 232] width 130 height 11
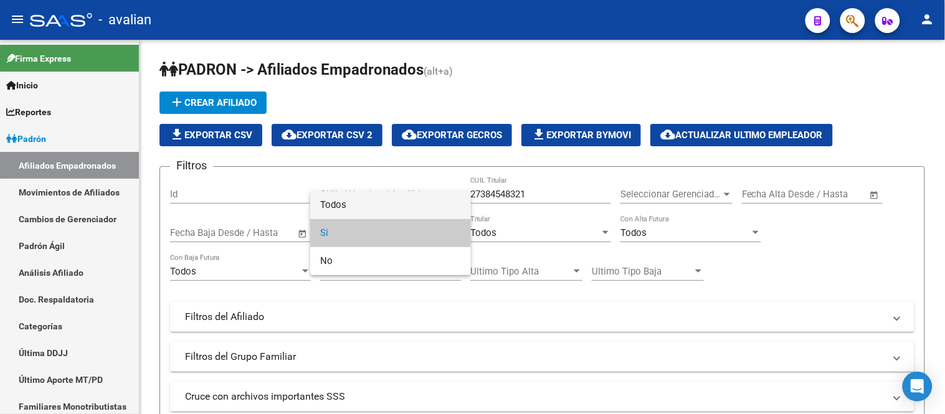
click at [382, 206] on span "Todos" at bounding box center [390, 205] width 141 height 28
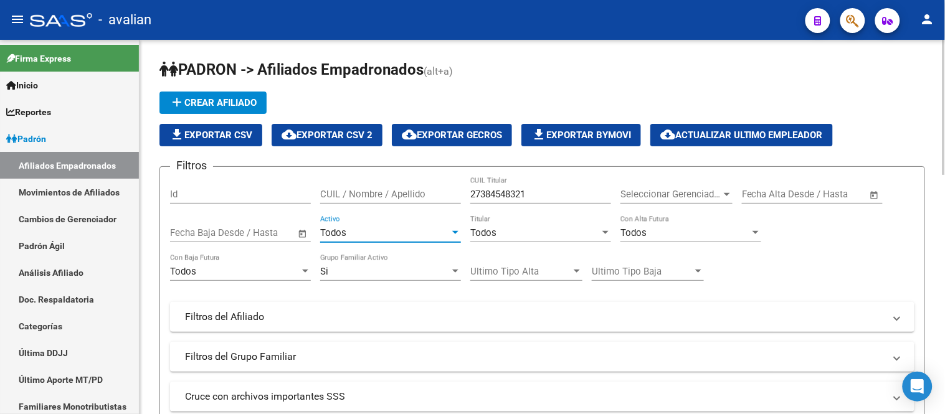
scroll to position [277, 0]
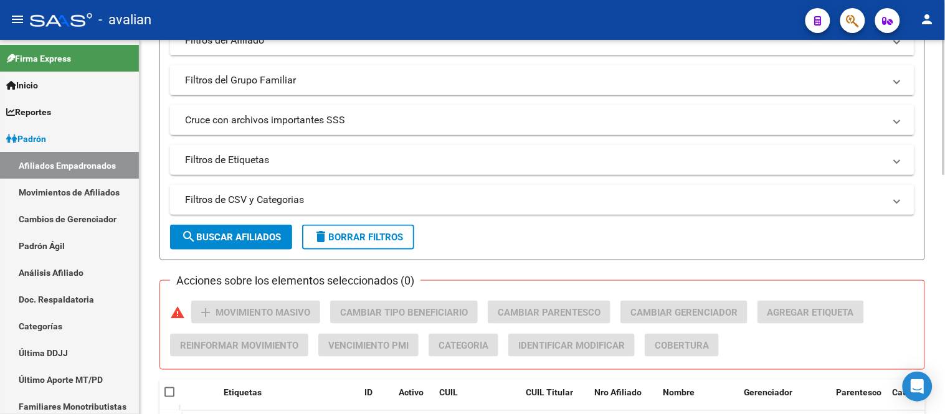
click at [254, 235] on span "search Buscar Afiliados" at bounding box center [231, 237] width 100 height 11
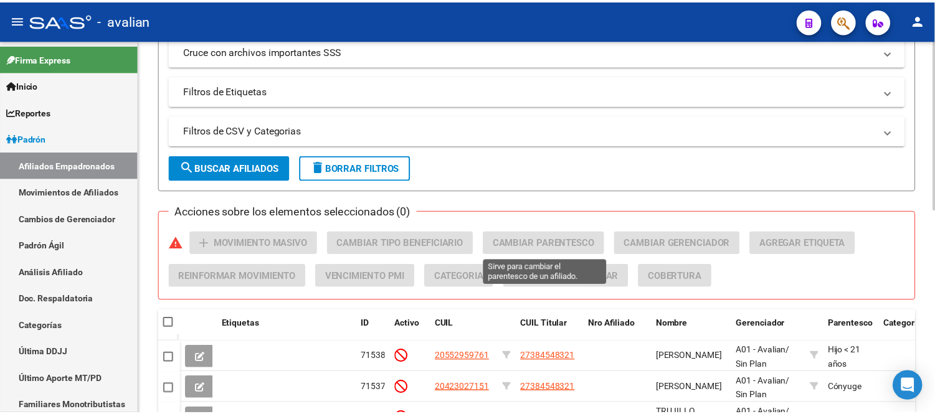
scroll to position [415, 0]
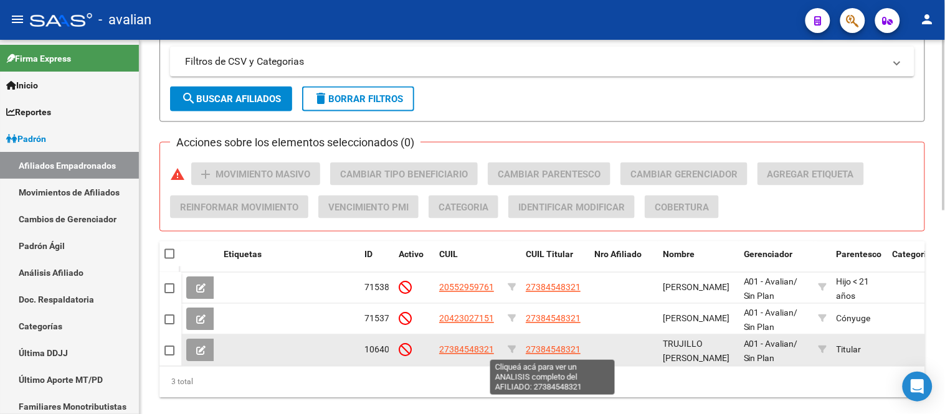
click at [569, 350] on span "27384548321" at bounding box center [553, 350] width 55 height 10
type textarea "27384548321"
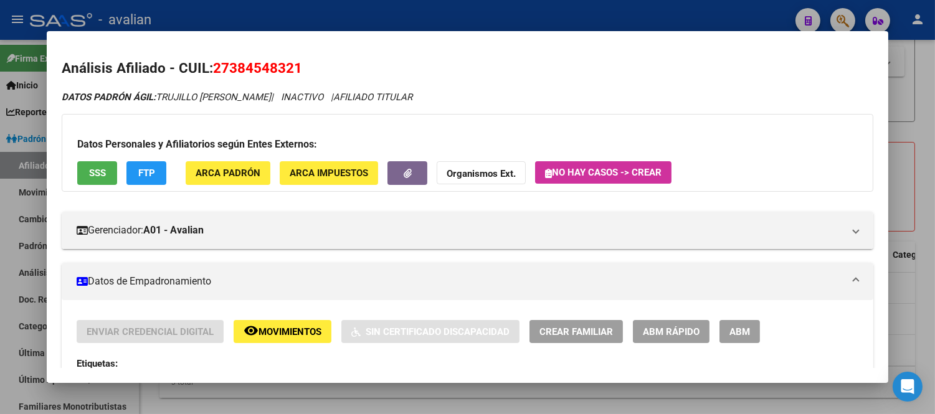
click at [746, 328] on button "ABM" at bounding box center [739, 331] width 40 height 23
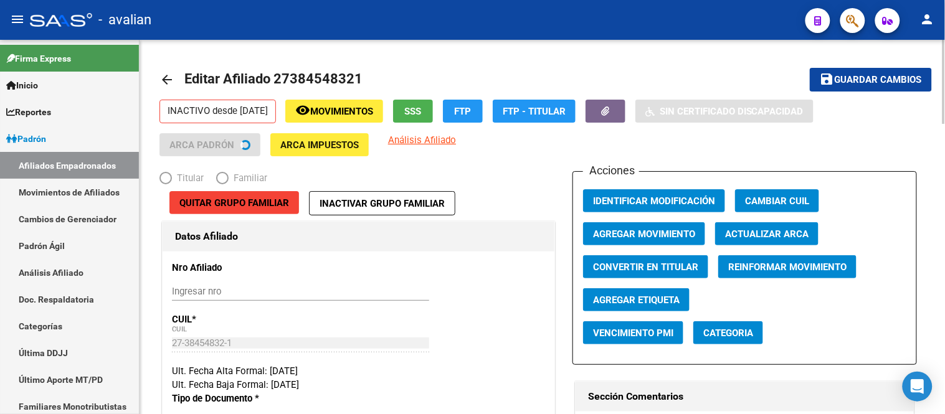
radio input "true"
type input "30-71732173-8"
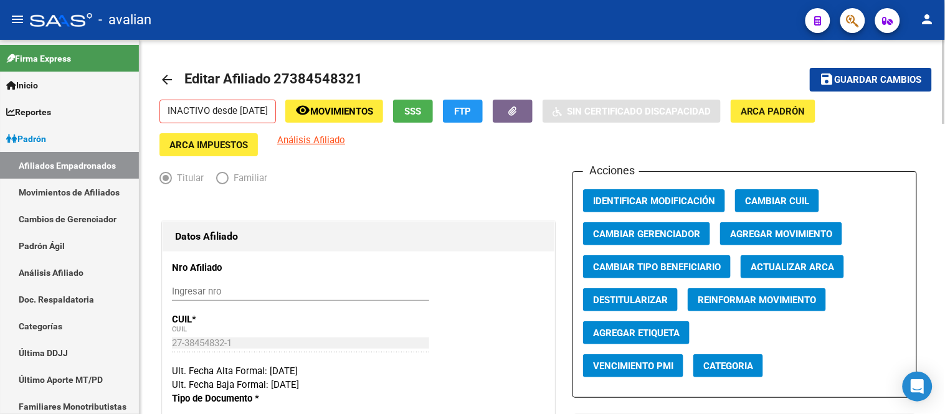
click at [775, 232] on span "Agregar Movimiento" at bounding box center [781, 234] width 102 height 11
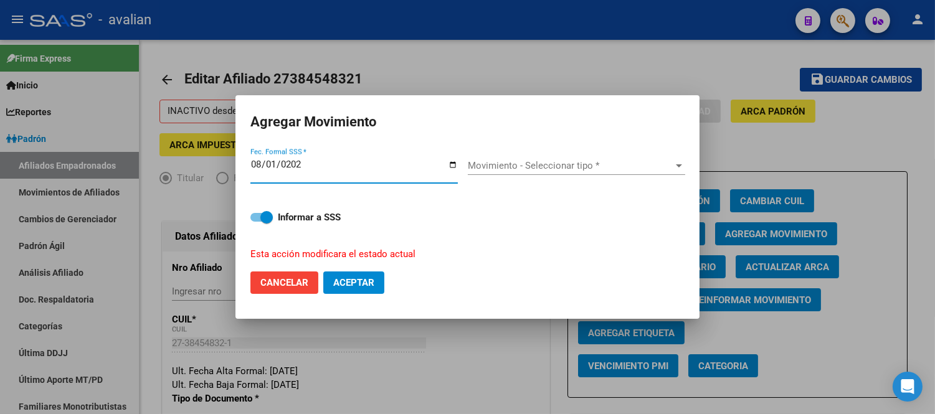
type input "[DATE]"
click at [493, 169] on span "Movimiento - Seleccionar tipo *" at bounding box center [571, 165] width 206 height 11
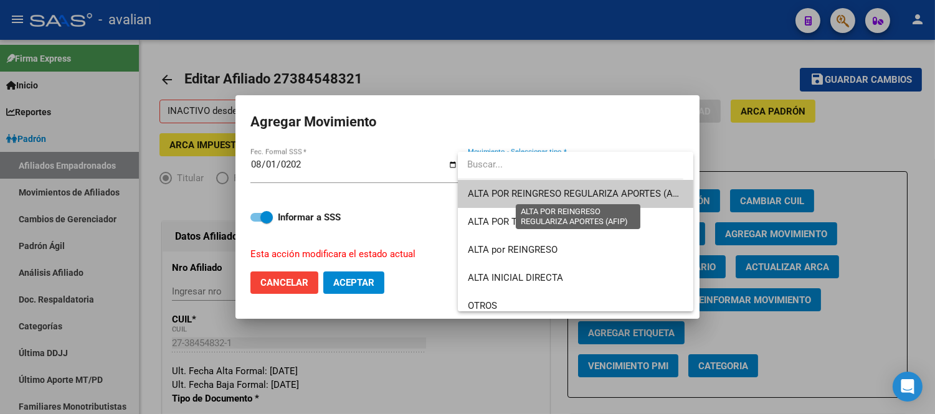
click at [538, 201] on span "ALTA POR REINGRESO REGULARIZA APORTES (AFIP)" at bounding box center [576, 194] width 216 height 28
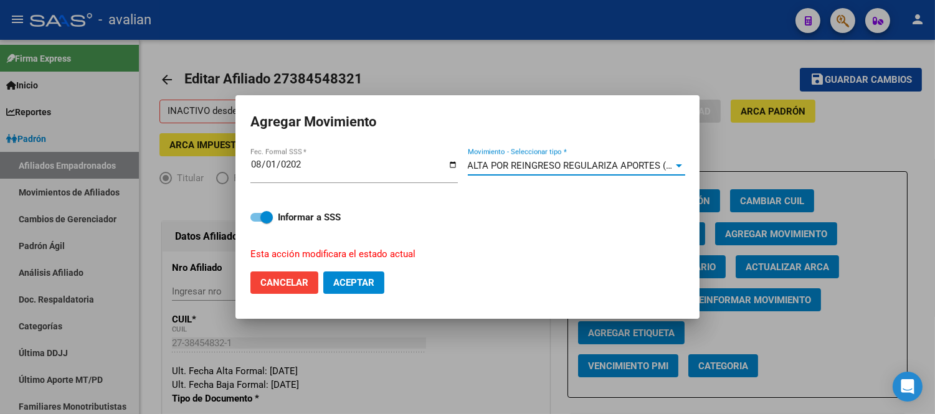
click at [367, 282] on span "Aceptar" at bounding box center [353, 282] width 41 height 11
checkbox input "false"
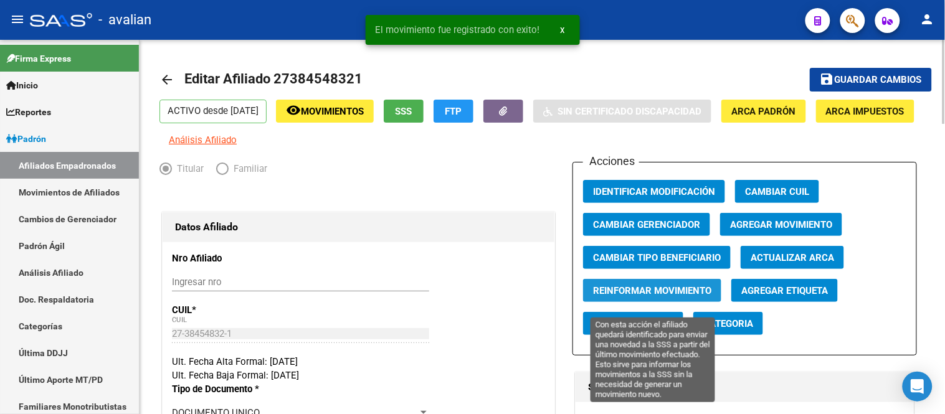
click at [671, 296] on span "Reinformar Movimiento" at bounding box center [652, 290] width 118 height 11
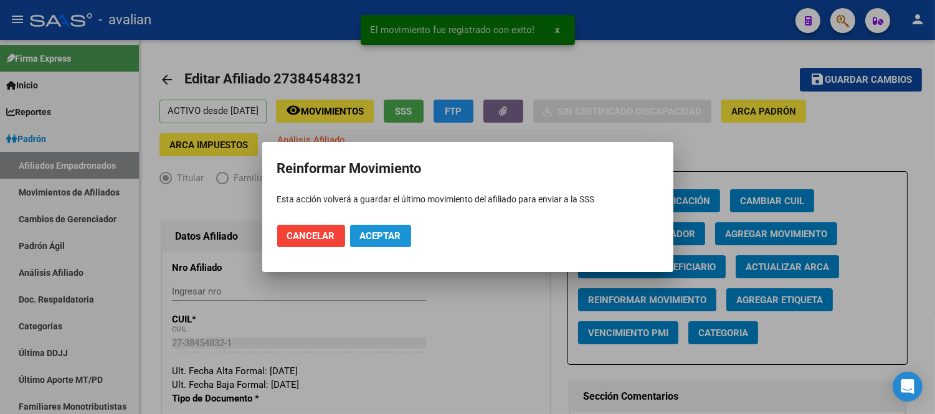
click at [371, 230] on span "Aceptar" at bounding box center [380, 235] width 41 height 11
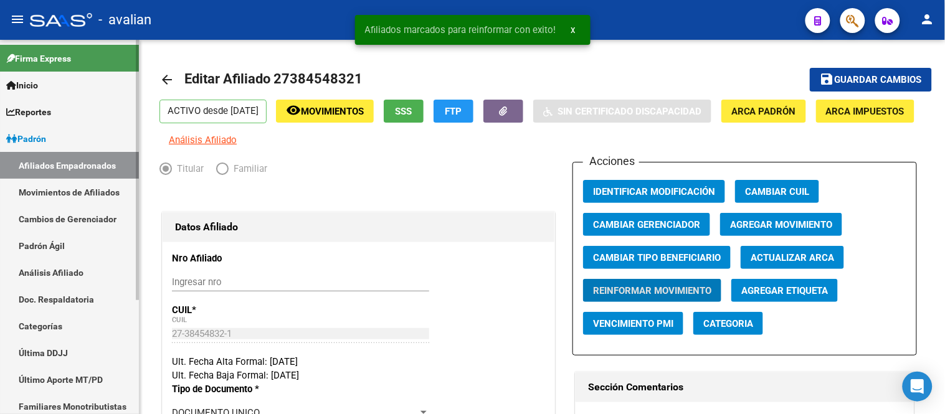
click at [75, 192] on link "Movimientos de Afiliados" at bounding box center [69, 192] width 139 height 27
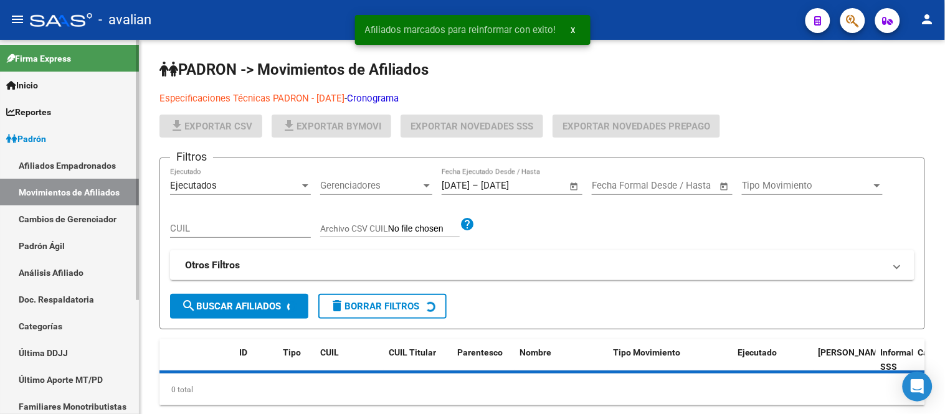
click at [76, 168] on link "Afiliados Empadronados" at bounding box center [69, 165] width 139 height 27
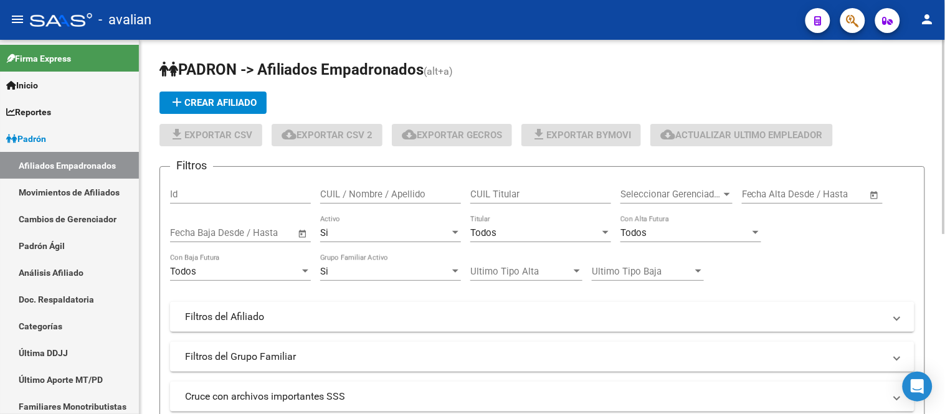
click at [511, 201] on div "CUIL Titular" at bounding box center [540, 190] width 141 height 27
paste input "27433396052"
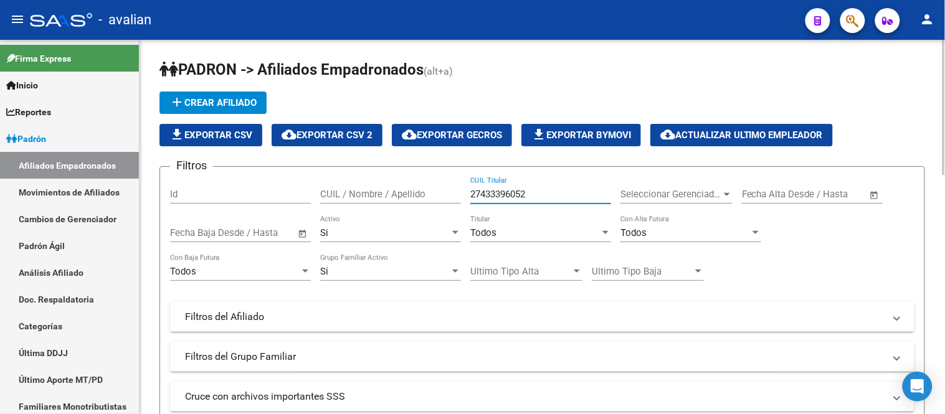
scroll to position [69, 0]
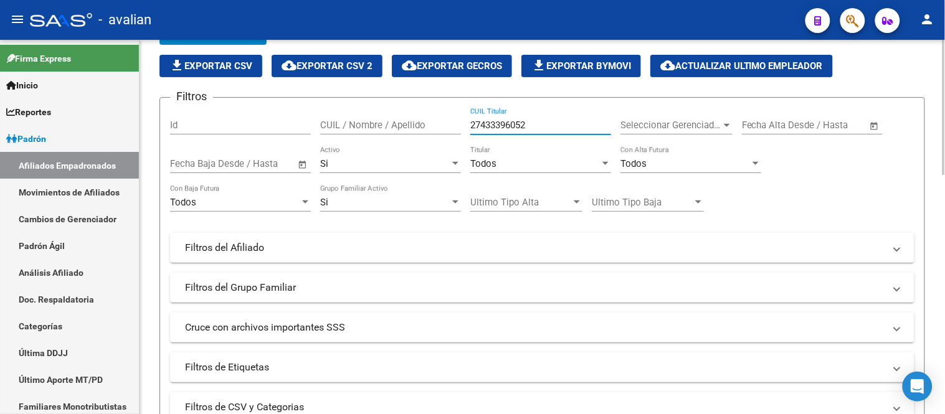
type input "27433396052"
click at [362, 161] on div "Si" at bounding box center [385, 163] width 130 height 11
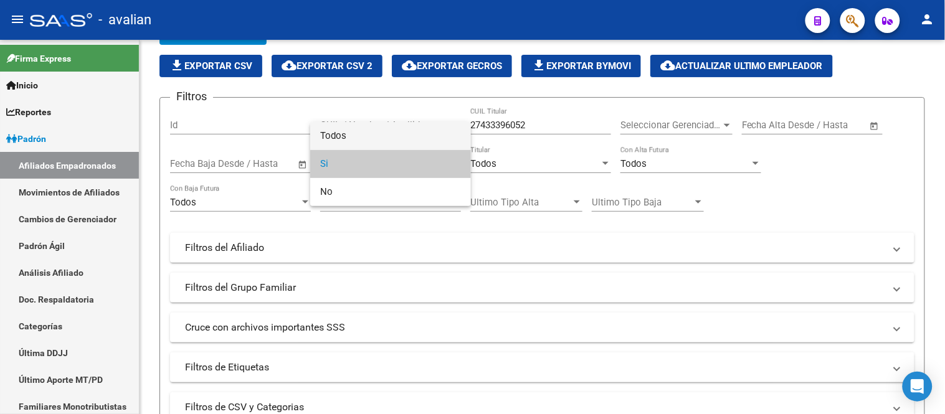
click at [351, 137] on span "Todos" at bounding box center [390, 136] width 141 height 28
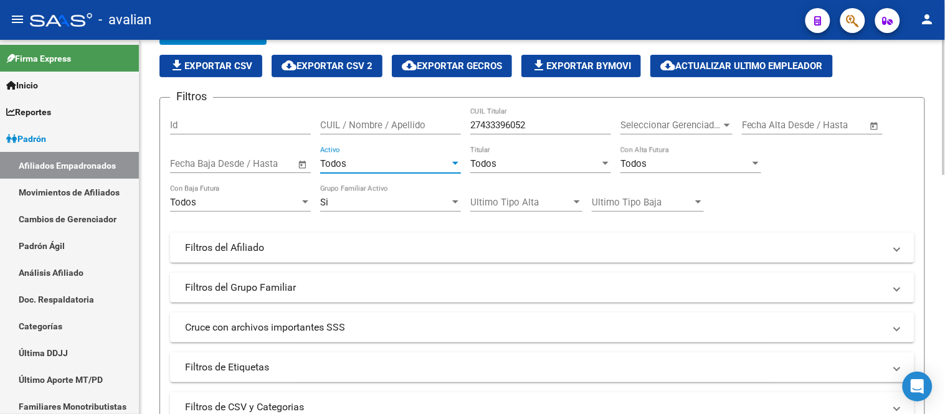
scroll to position [207, 0]
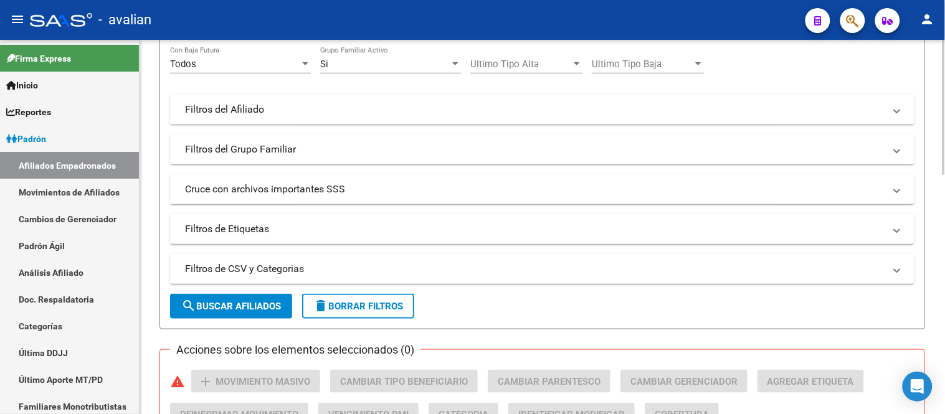
click at [240, 304] on span "search Buscar Afiliados" at bounding box center [231, 306] width 100 height 11
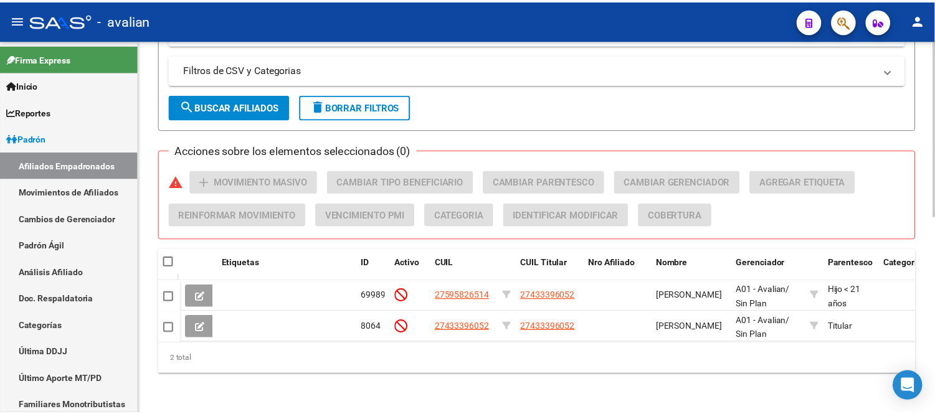
scroll to position [418, 0]
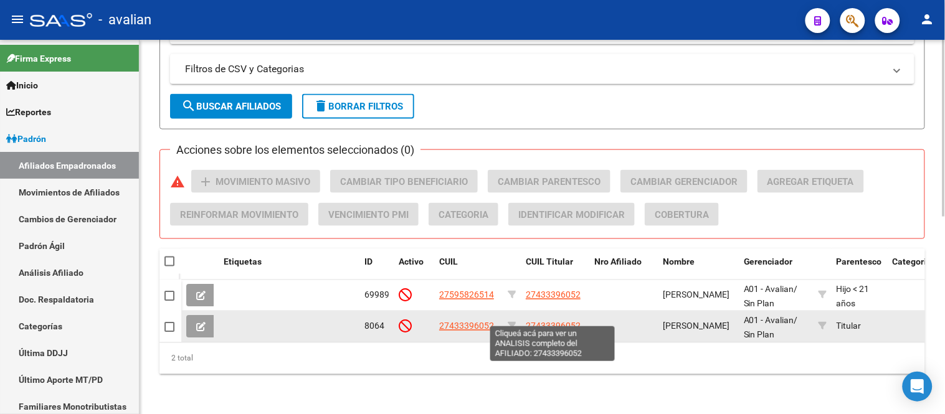
click at [559, 321] on span "27433396052" at bounding box center [553, 326] width 55 height 10
type textarea "27433396052"
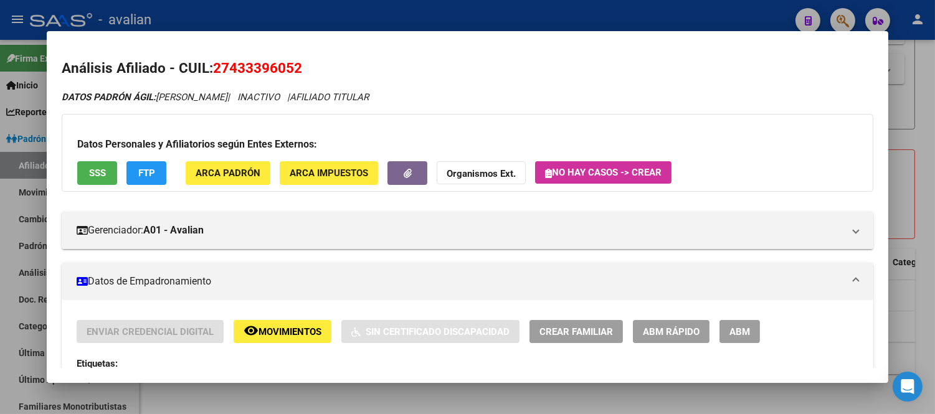
click at [719, 344] on div "Enviar Credencial Digital remove_red_eye Movimientos Sin Certificado Discapacid…" at bounding box center [468, 386] width 782 height 133
click at [736, 331] on span "ABM" at bounding box center [739, 331] width 21 height 11
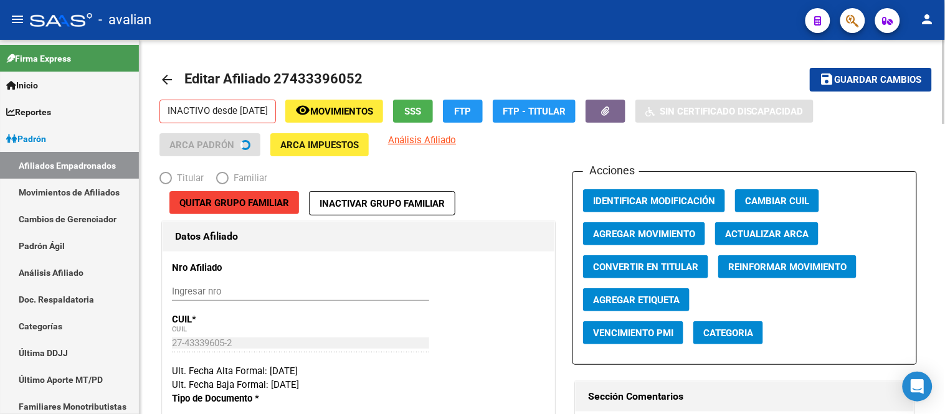
radio input "true"
type input "30-50673003-8"
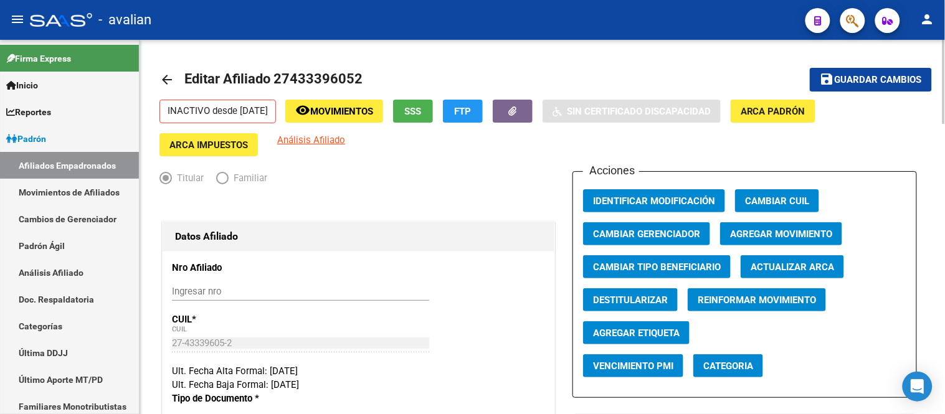
scroll to position [69, 0]
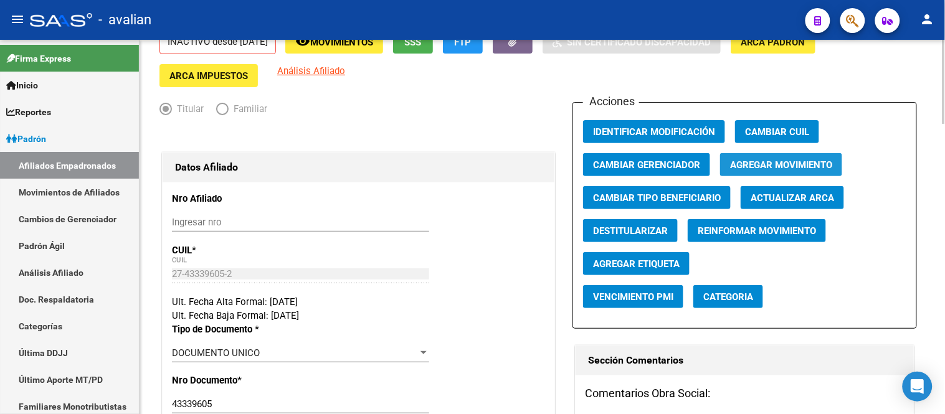
click at [805, 158] on button "Agregar Movimiento" at bounding box center [781, 164] width 122 height 23
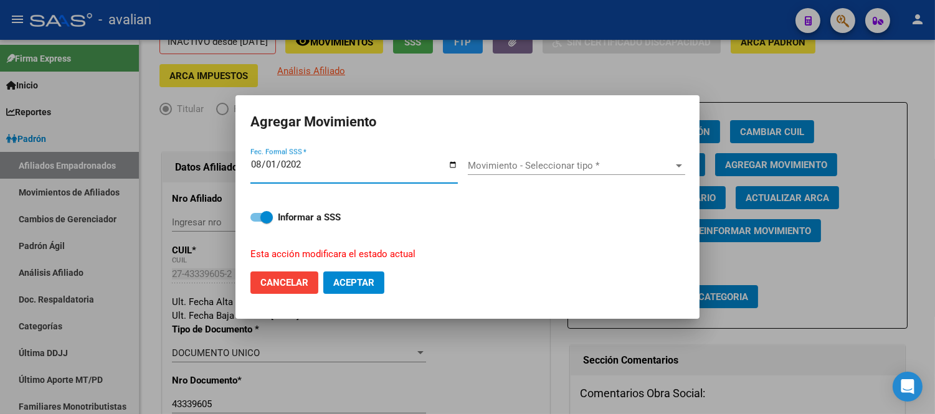
type input "[DATE]"
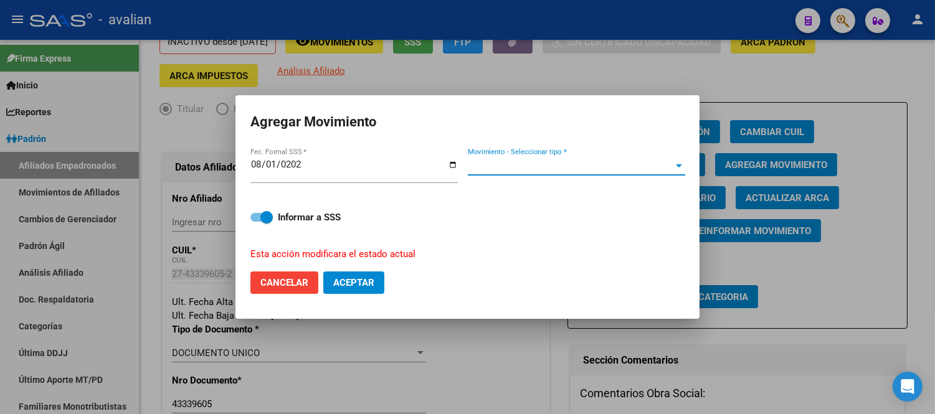
click at [532, 169] on span "Movimiento - Seleccionar tipo *" at bounding box center [571, 165] width 206 height 11
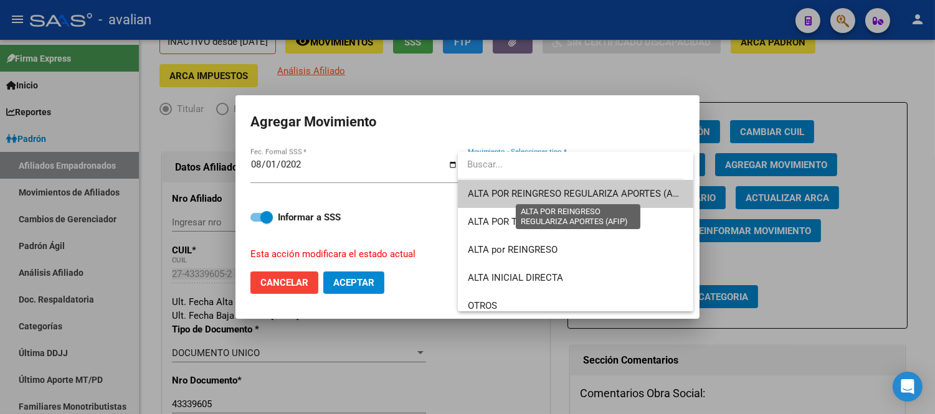
click at [546, 190] on span "ALTA POR REINGRESO REGULARIZA APORTES (AFIP)" at bounding box center [578, 193] width 221 height 11
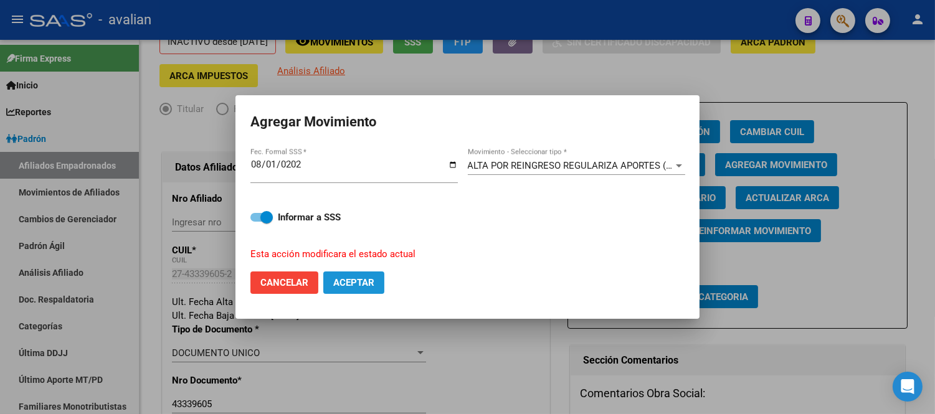
click at [368, 278] on span "Aceptar" at bounding box center [353, 282] width 41 height 11
checkbox input "false"
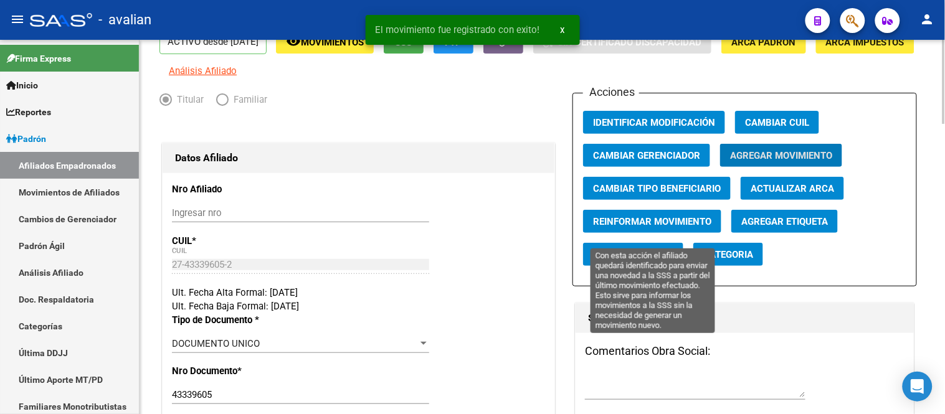
click at [632, 227] on span "Reinformar Movimiento" at bounding box center [652, 221] width 118 height 11
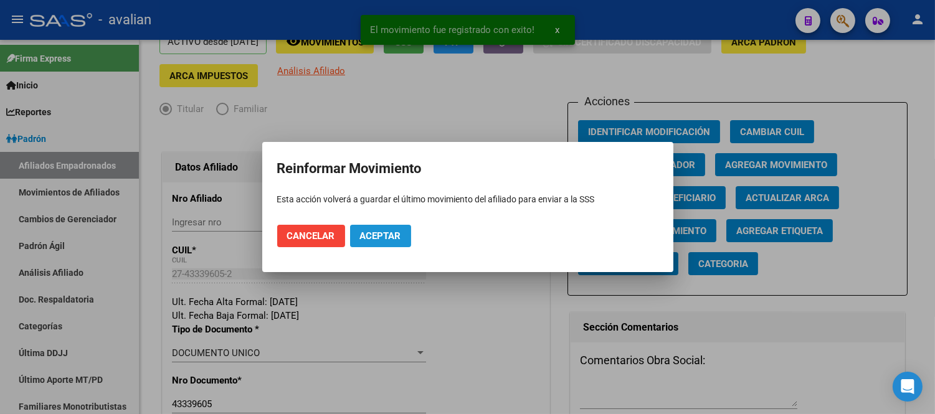
click at [378, 232] on span "Aceptar" at bounding box center [380, 235] width 41 height 11
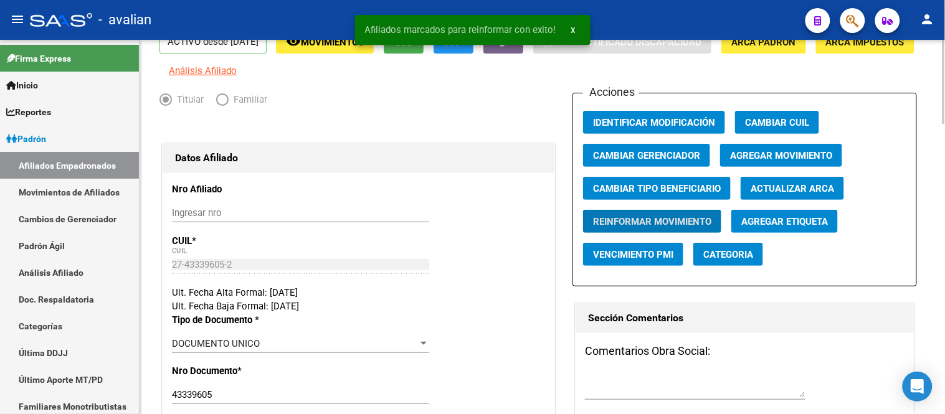
scroll to position [346, 0]
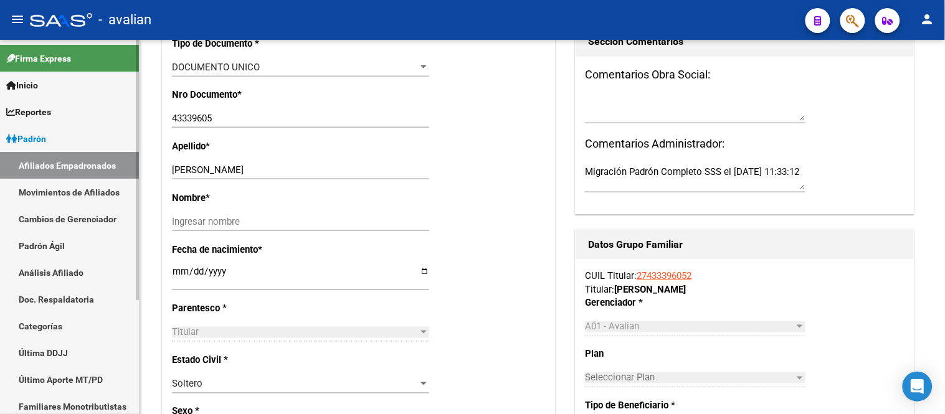
click at [93, 184] on link "Movimientos de Afiliados" at bounding box center [69, 192] width 139 height 27
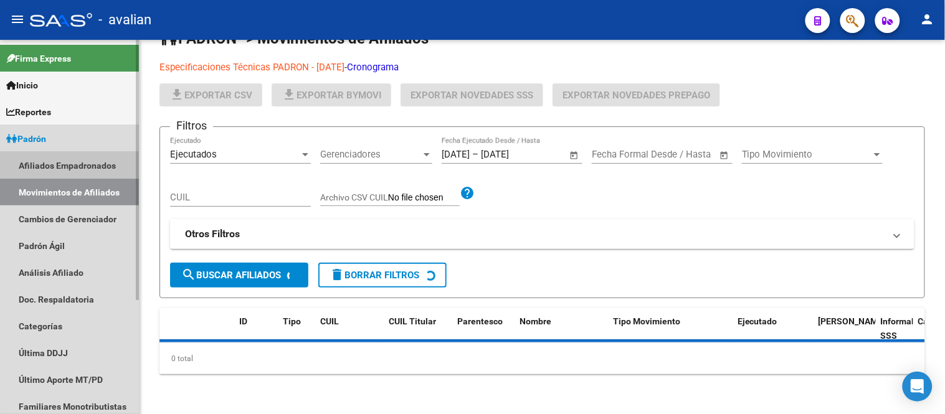
click at [87, 162] on link "Afiliados Empadronados" at bounding box center [69, 165] width 139 height 27
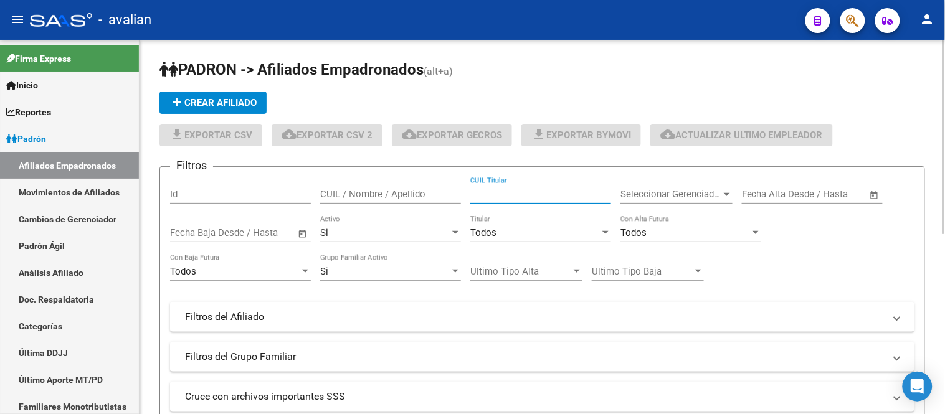
click at [536, 195] on input "CUIL Titular" at bounding box center [540, 194] width 141 height 11
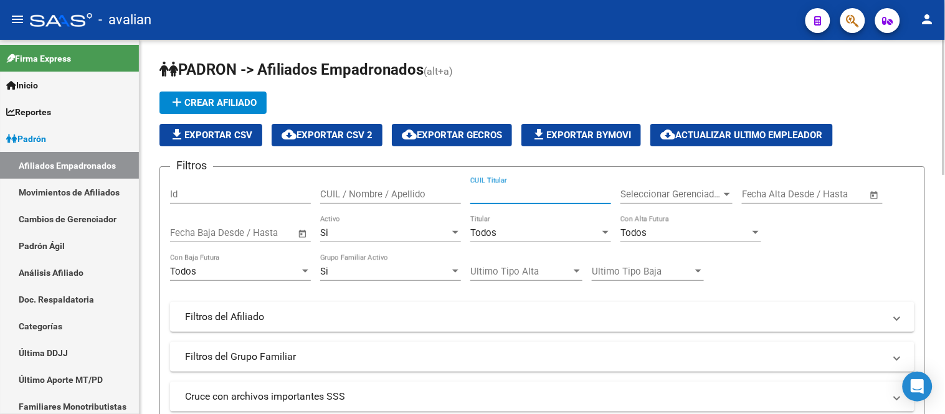
paste input "20343629673"
type input "20343629673"
click at [366, 237] on div "Si" at bounding box center [385, 232] width 130 height 11
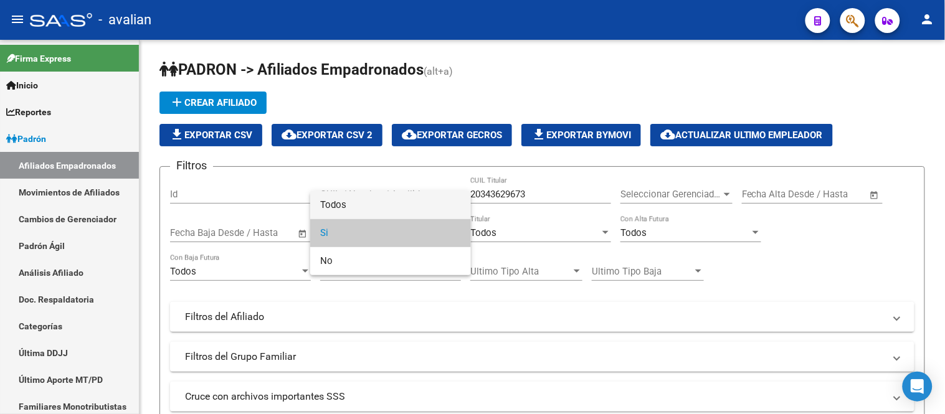
click at [343, 202] on span "Todos" at bounding box center [390, 205] width 141 height 28
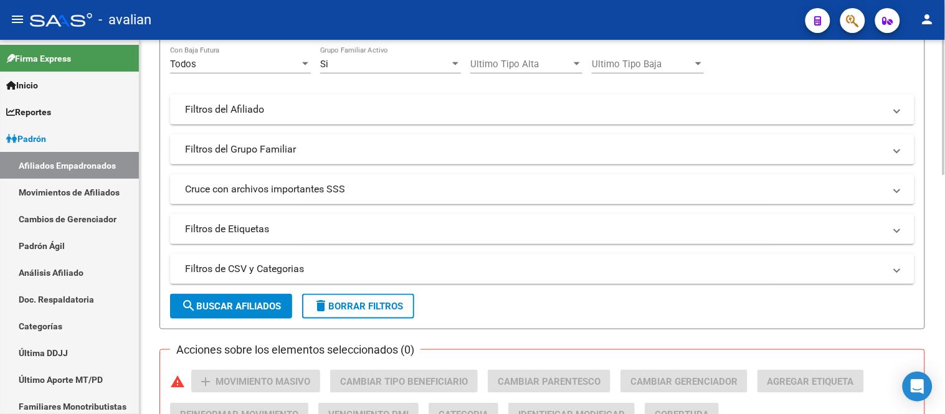
scroll to position [277, 0]
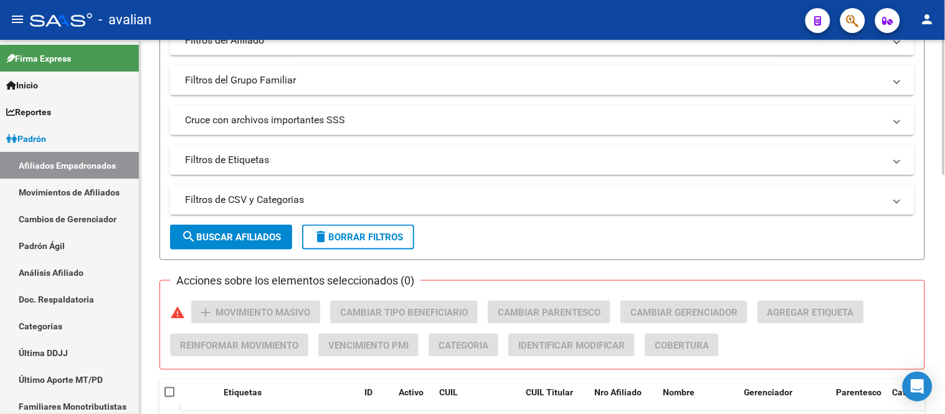
click at [240, 239] on span "search Buscar Afiliados" at bounding box center [231, 237] width 100 height 11
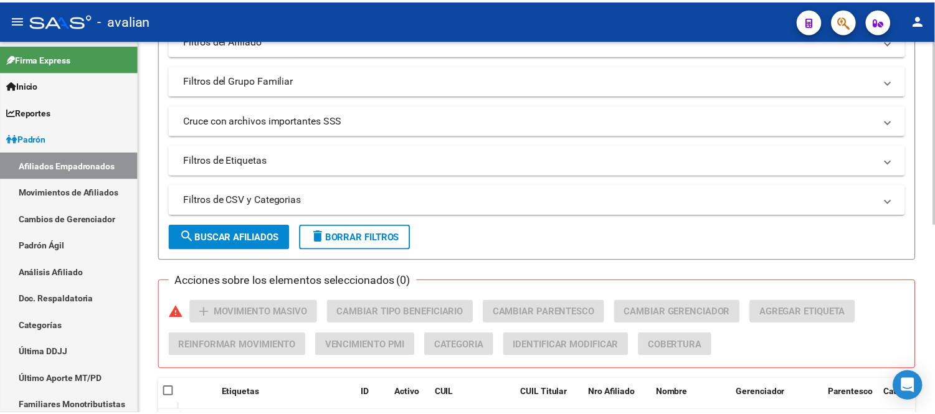
scroll to position [387, 0]
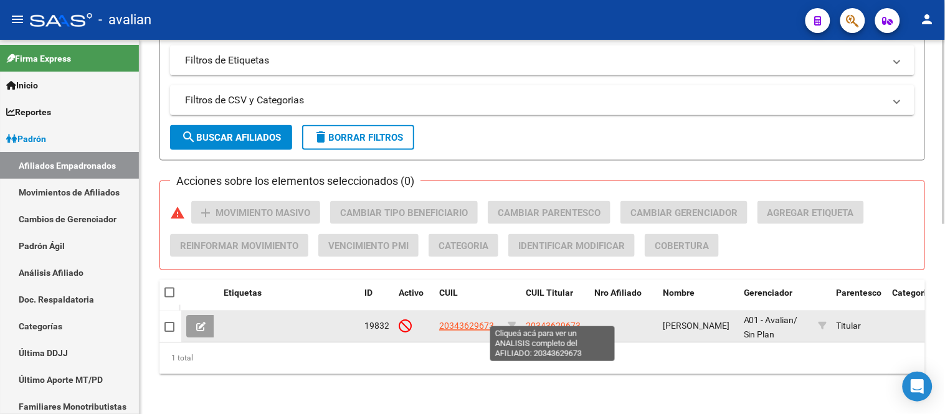
click at [559, 321] on span "20343629673" at bounding box center [553, 326] width 55 height 10
type textarea "20343629673"
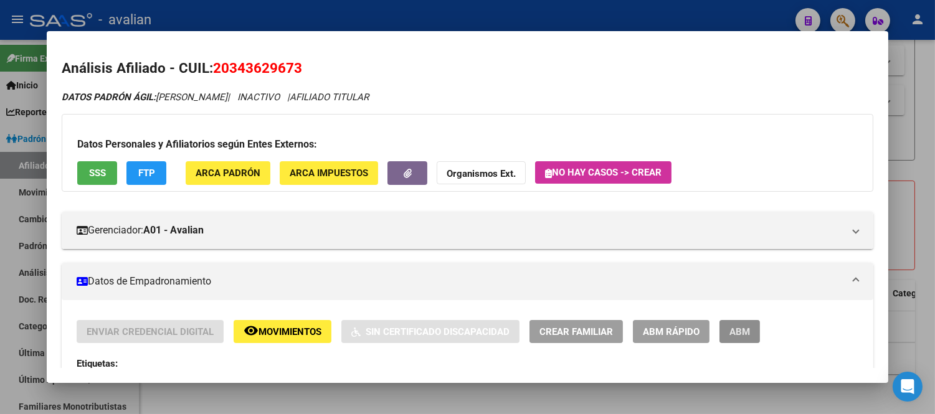
click at [736, 332] on span "ABM" at bounding box center [739, 331] width 21 height 11
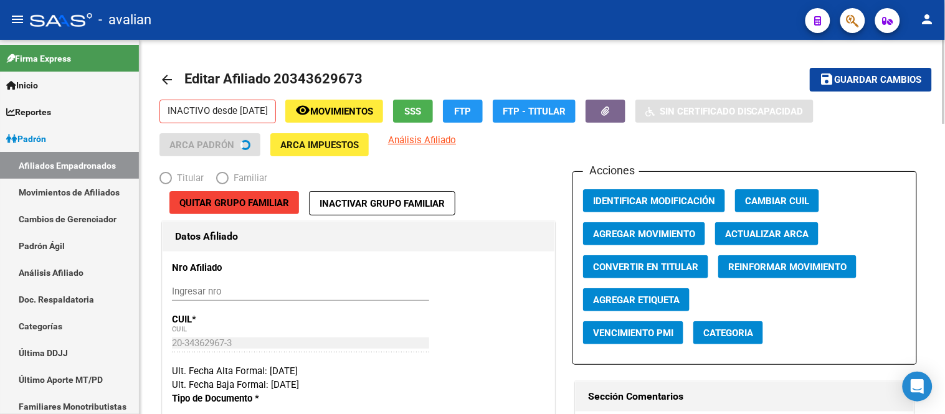
radio input "true"
type input "30-62629625-0"
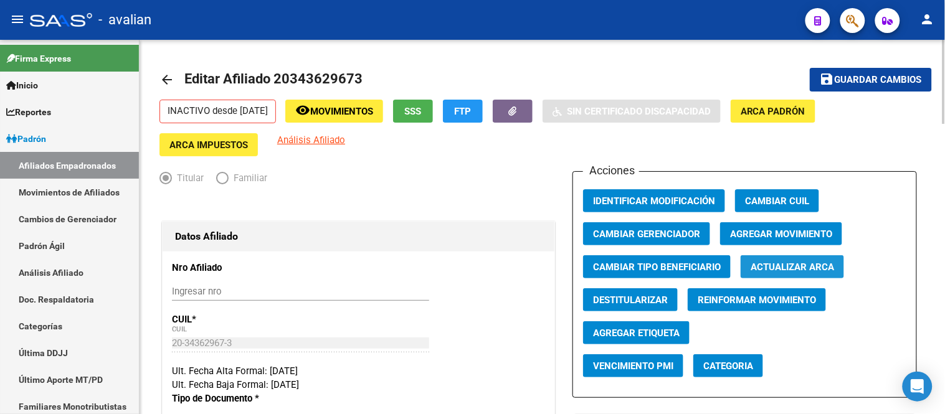
click at [795, 268] on span "Actualizar ARCA" at bounding box center [792, 267] width 83 height 11
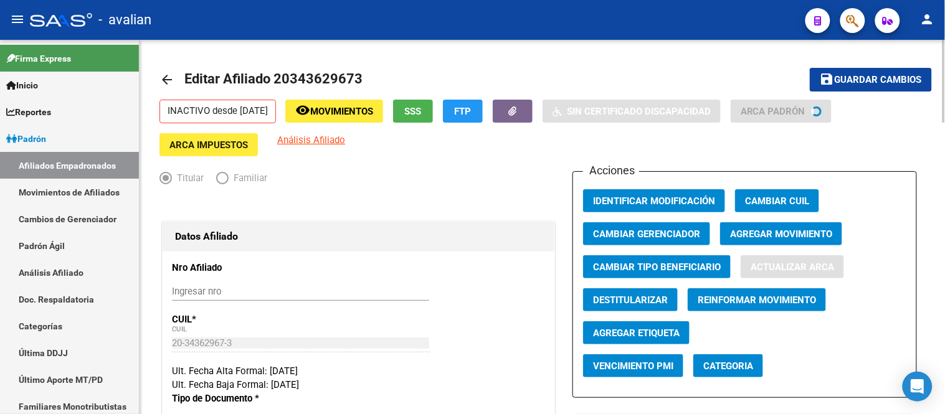
type input "PORTILLO"
type input "MAURICIO EMANUEL"
type input "POSADAS"
type input "AGUADO"
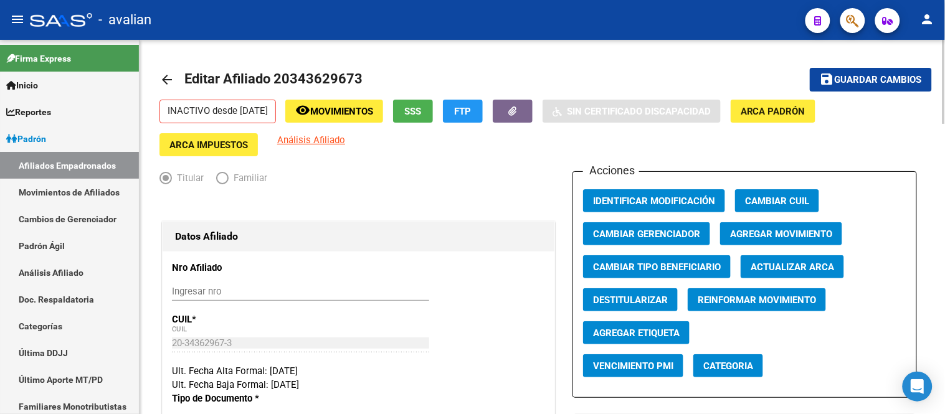
click at [805, 229] on span "Agregar Movimiento" at bounding box center [781, 234] width 102 height 11
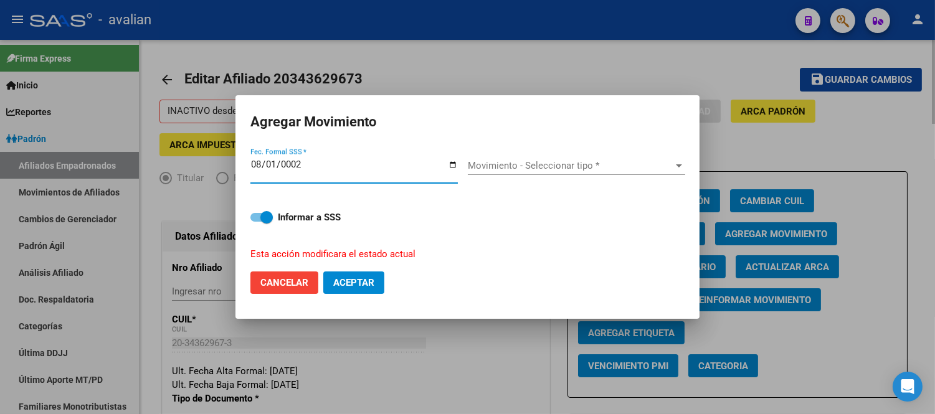
type input "0022-08-01"
type input "[DATE]"
click at [595, 157] on div "Movimiento - Seleccionar tipo * Movimiento - Seleccionar tipo *" at bounding box center [576, 165] width 217 height 19
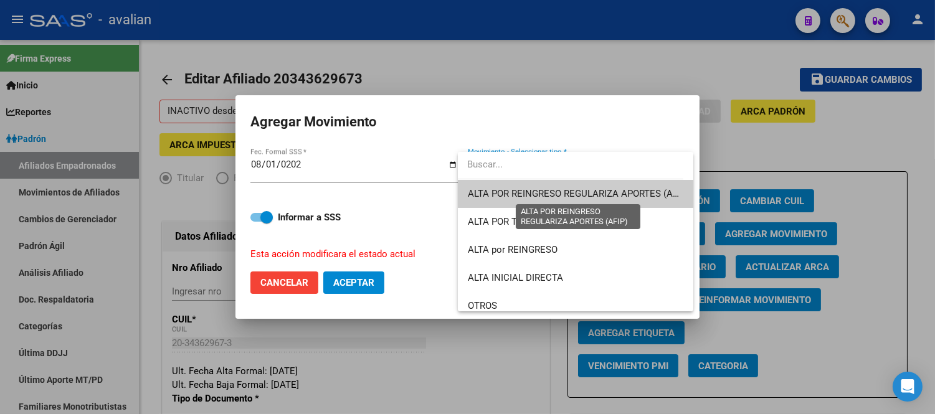
click at [581, 189] on span "ALTA POR REINGRESO REGULARIZA APORTES (AFIP)" at bounding box center [578, 193] width 221 height 11
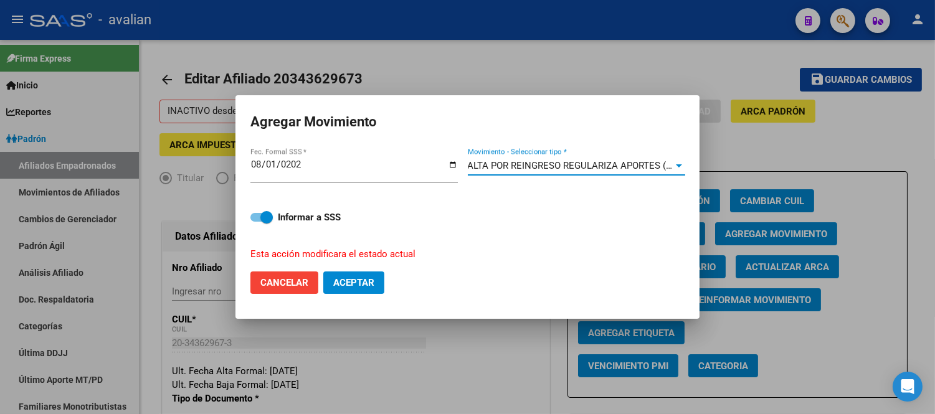
click at [375, 288] on button "Aceptar" at bounding box center [353, 283] width 61 height 22
checkbox input "false"
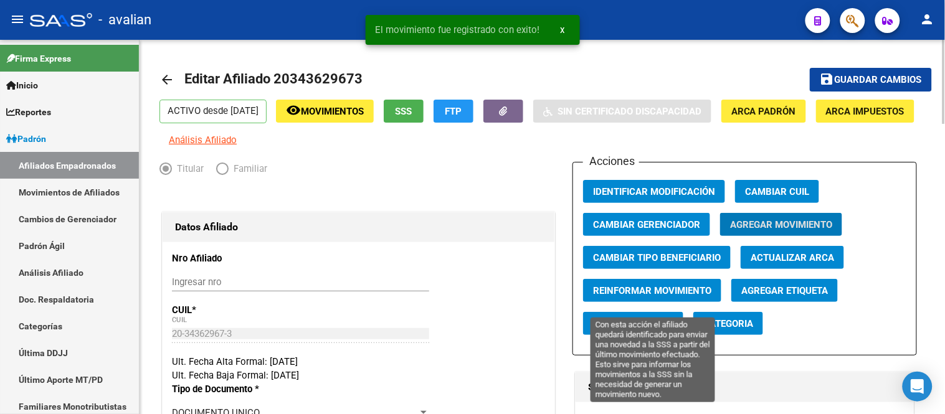
click at [657, 296] on span "Reinformar Movimiento" at bounding box center [652, 290] width 118 height 11
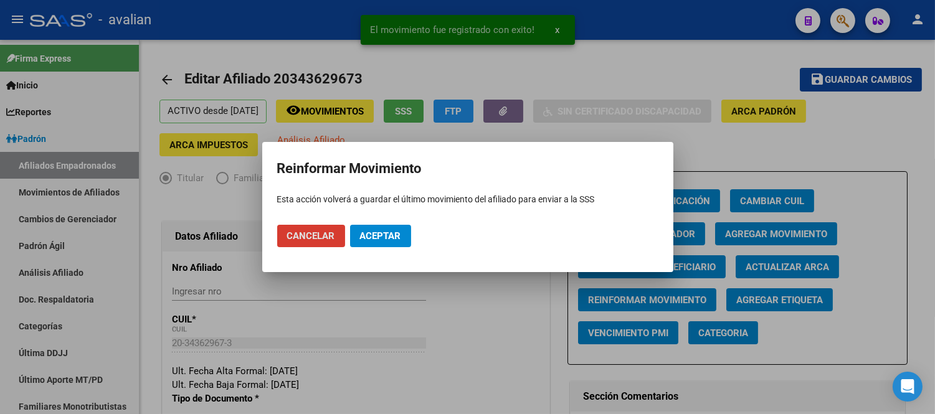
click at [387, 234] on span "Aceptar" at bounding box center [380, 235] width 41 height 11
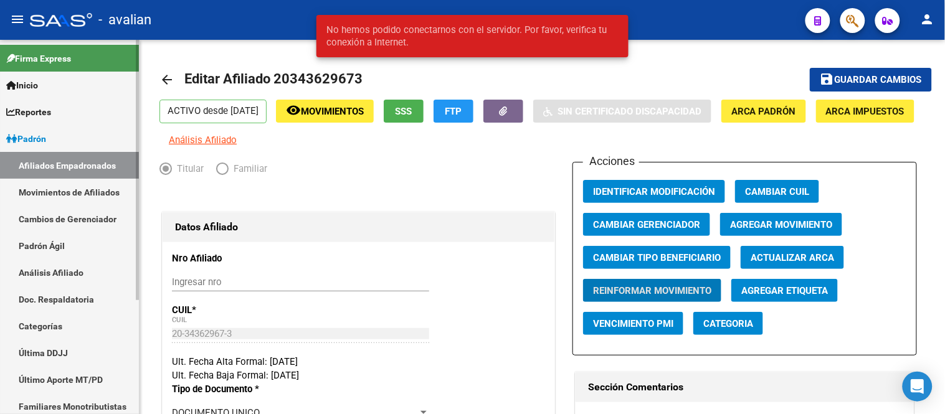
click at [57, 188] on link "Movimientos de Afiliados" at bounding box center [69, 192] width 139 height 27
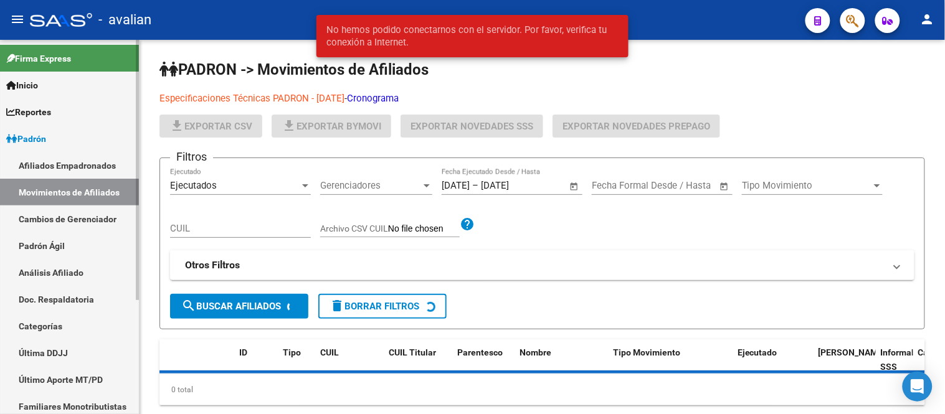
click at [63, 162] on link "Afiliados Empadronados" at bounding box center [69, 165] width 139 height 27
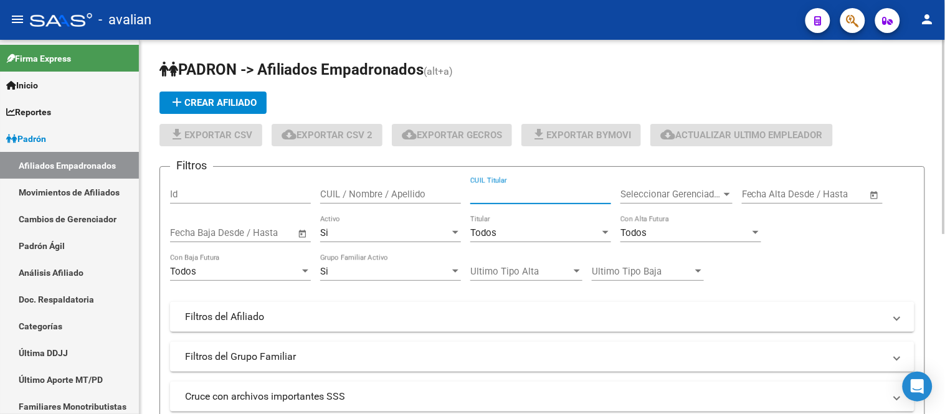
click at [501, 196] on input "CUIL Titular" at bounding box center [540, 194] width 141 height 11
paste input "20368340171"
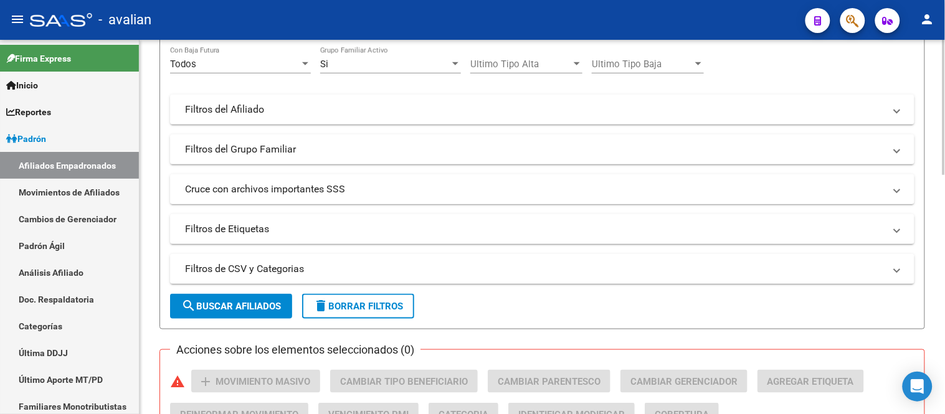
scroll to position [346, 0]
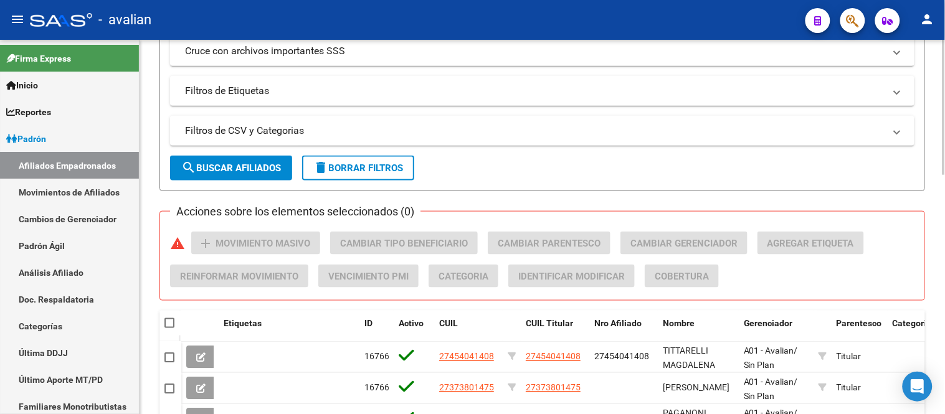
click at [255, 174] on button "search Buscar Afiliados" at bounding box center [231, 168] width 122 height 25
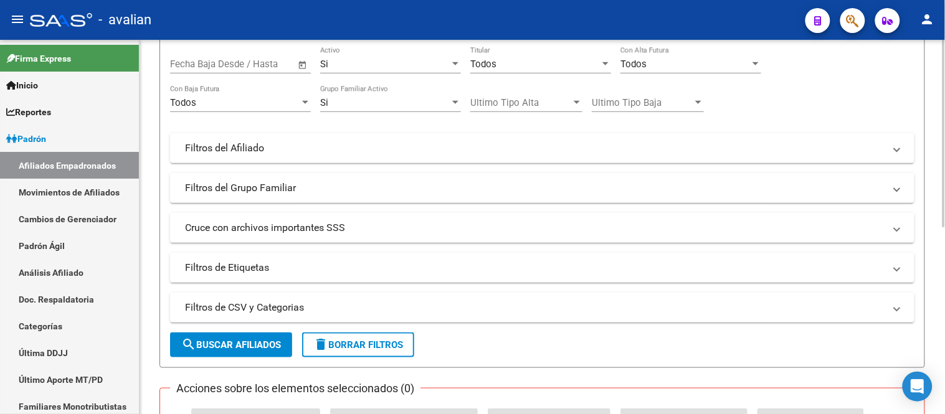
scroll to position [100, 0]
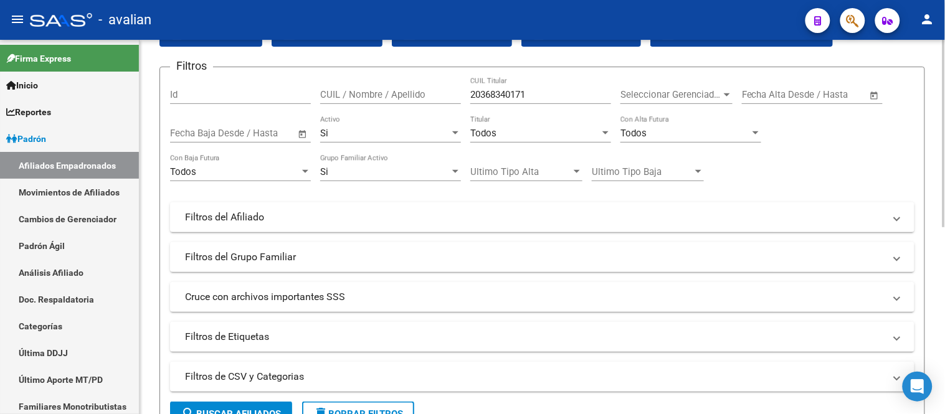
click at [546, 91] on input "20368340171" at bounding box center [540, 94] width 141 height 11
paste input "7429983415"
type input "27429983415"
click at [415, 128] on div "Si" at bounding box center [385, 133] width 130 height 11
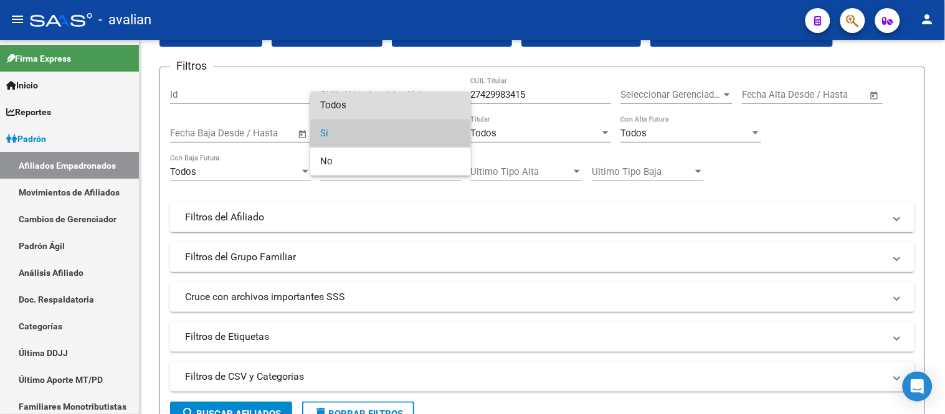
click at [377, 108] on span "Todos" at bounding box center [390, 106] width 141 height 28
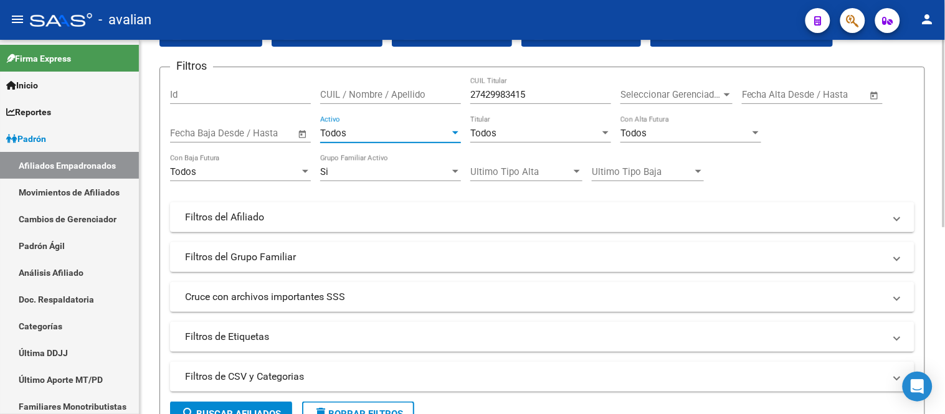
scroll to position [169, 0]
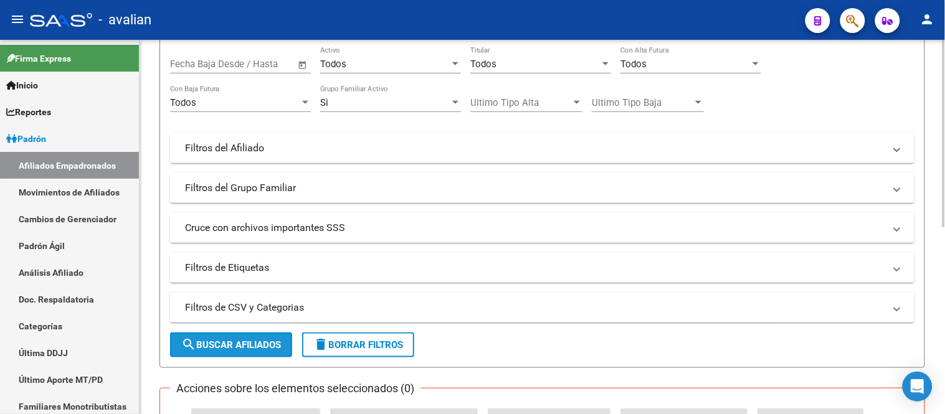
click at [243, 349] on span "search Buscar Afiliados" at bounding box center [231, 344] width 100 height 11
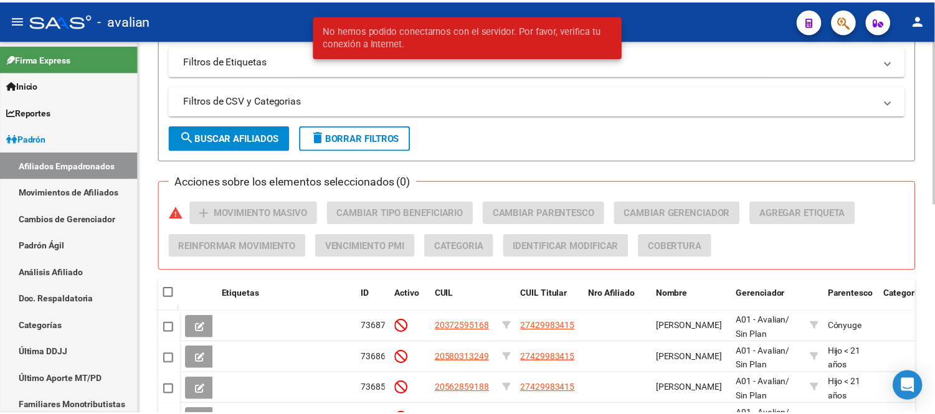
scroll to position [445, 0]
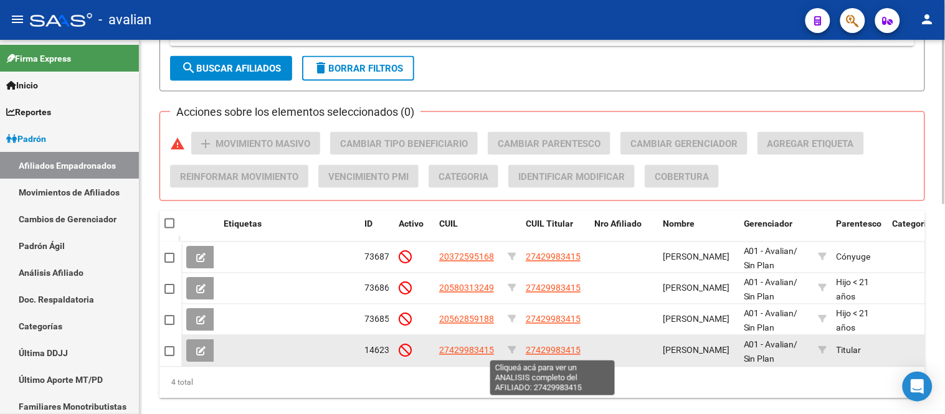
click at [543, 348] on span "27429983415" at bounding box center [553, 351] width 55 height 10
type textarea "27429983415"
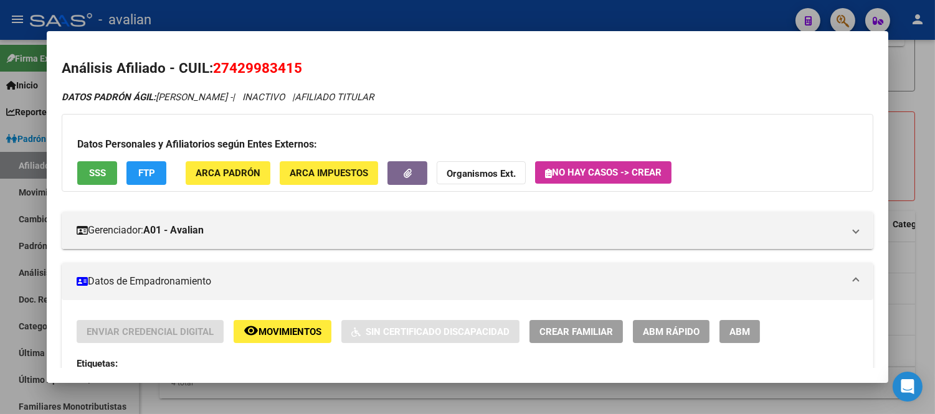
click at [737, 331] on span "ABM" at bounding box center [739, 331] width 21 height 11
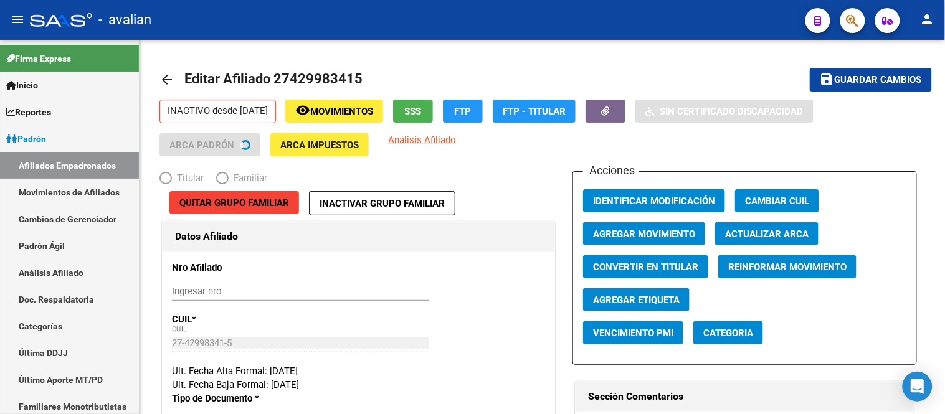
radio input "true"
type input "30-70996272-4"
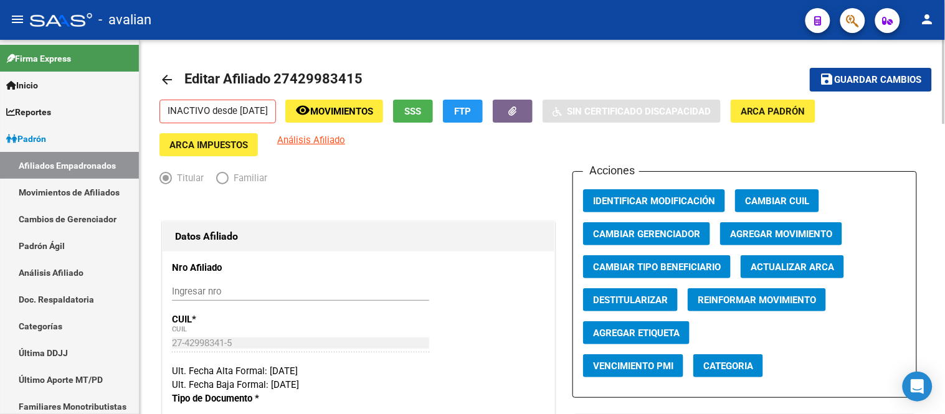
click at [783, 227] on button "Agregar Movimiento" at bounding box center [781, 233] width 122 height 23
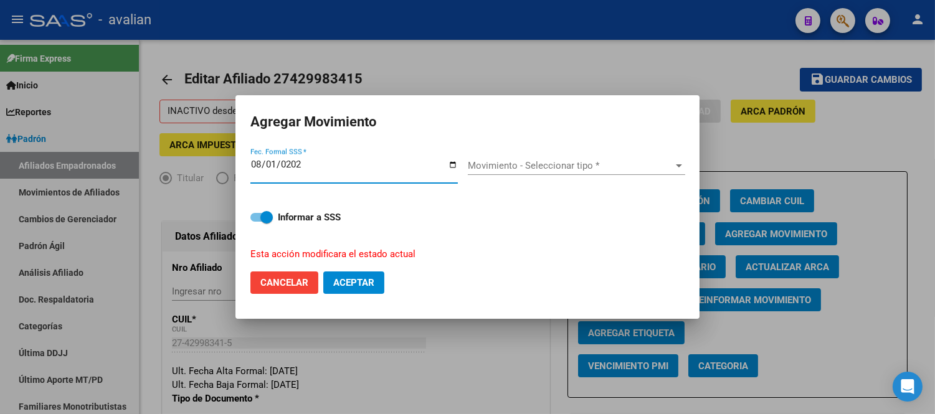
type input "[DATE]"
click at [545, 169] on span "Movimiento - Seleccionar tipo *" at bounding box center [571, 165] width 206 height 11
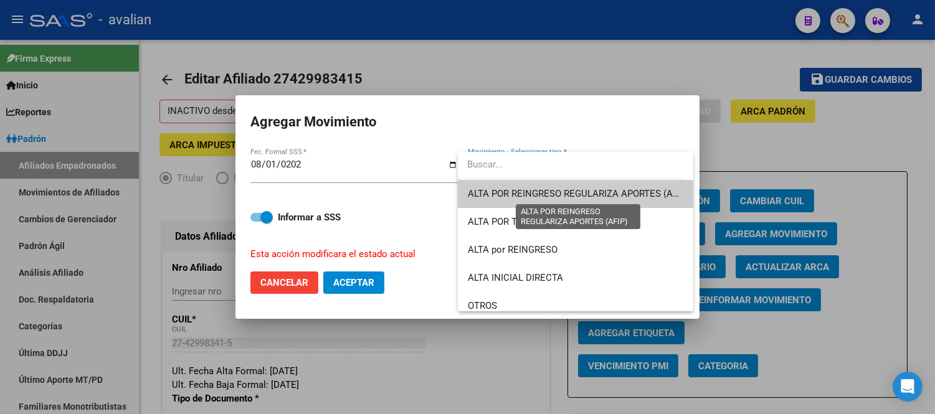
click at [533, 197] on span "ALTA POR REINGRESO REGULARIZA APORTES (AFIP)" at bounding box center [578, 193] width 221 height 11
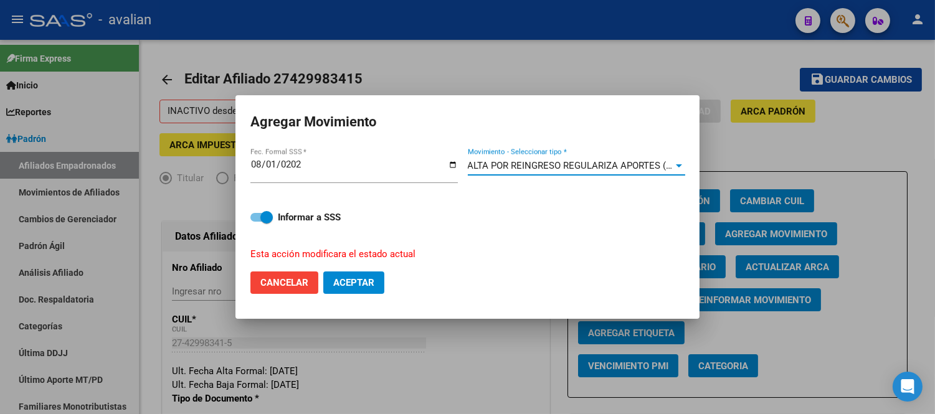
click at [353, 284] on span "Aceptar" at bounding box center [353, 282] width 41 height 11
checkbox input "false"
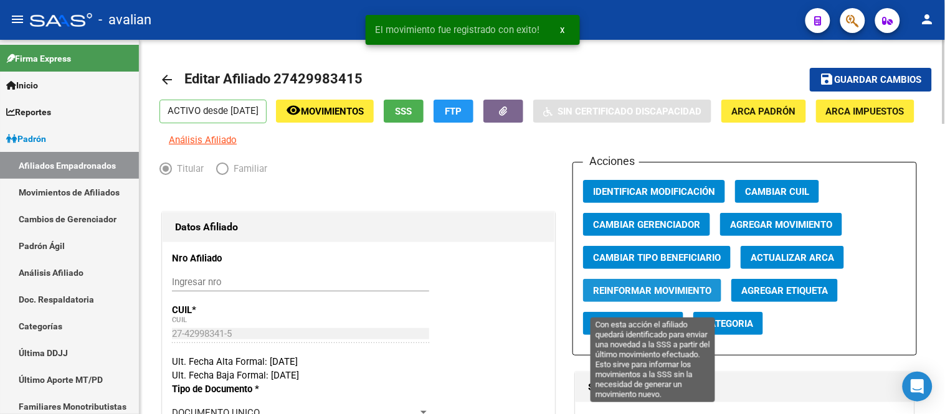
click at [626, 295] on span "Reinformar Movimiento" at bounding box center [652, 290] width 118 height 11
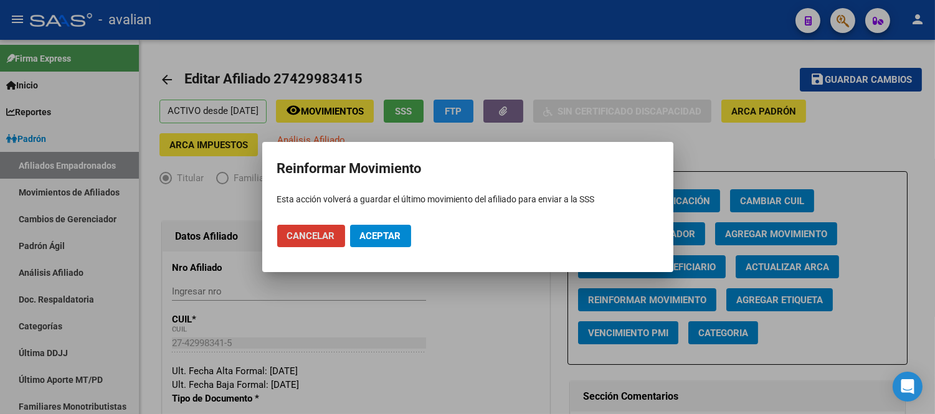
click at [361, 229] on button "Aceptar" at bounding box center [380, 236] width 61 height 22
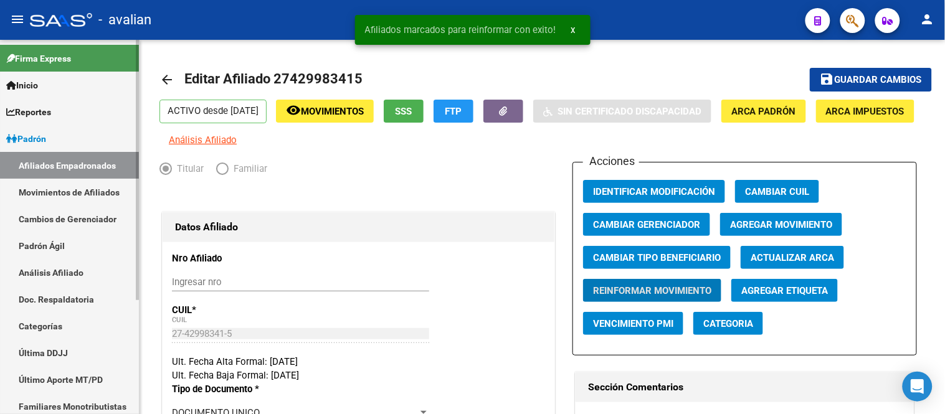
click at [39, 198] on link "Movimientos de Afiliados" at bounding box center [69, 192] width 139 height 27
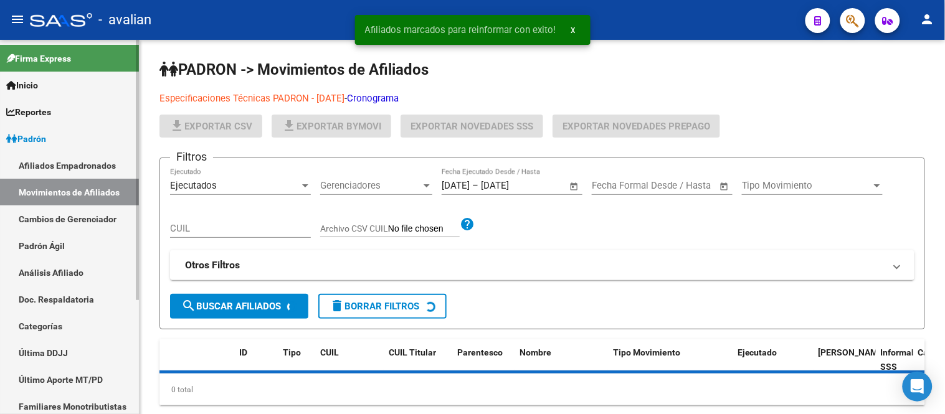
click at [62, 164] on link "Afiliados Empadronados" at bounding box center [69, 165] width 139 height 27
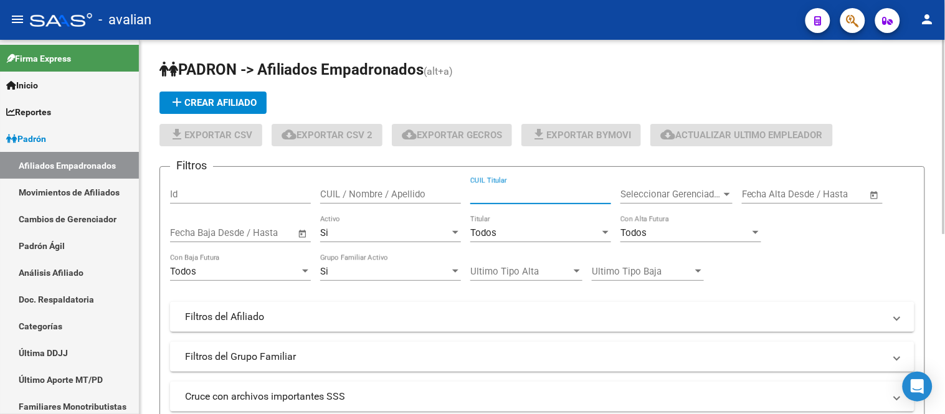
click at [513, 193] on input "CUIL Titular" at bounding box center [540, 194] width 141 height 11
paste input "20328306167"
type input "20328306167"
click at [408, 232] on div "Si" at bounding box center [385, 232] width 130 height 11
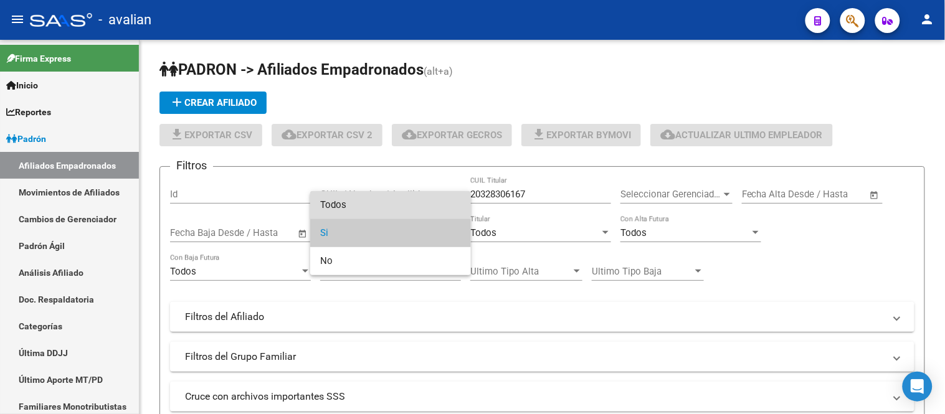
click at [378, 202] on span "Todos" at bounding box center [390, 205] width 141 height 28
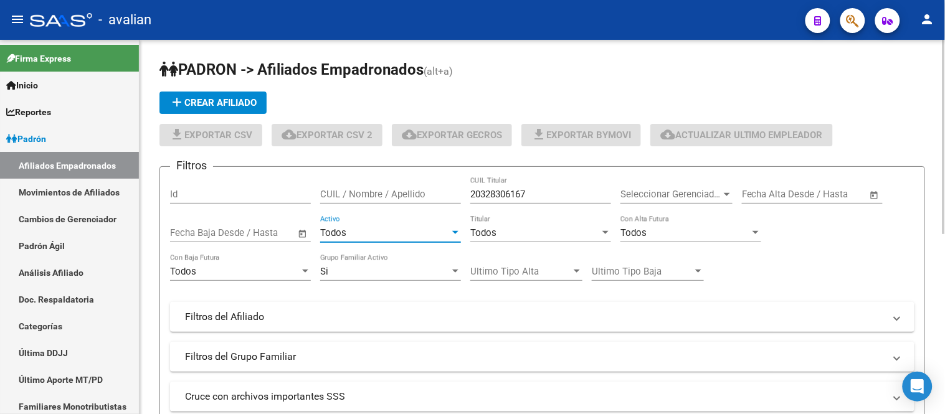
scroll to position [207, 0]
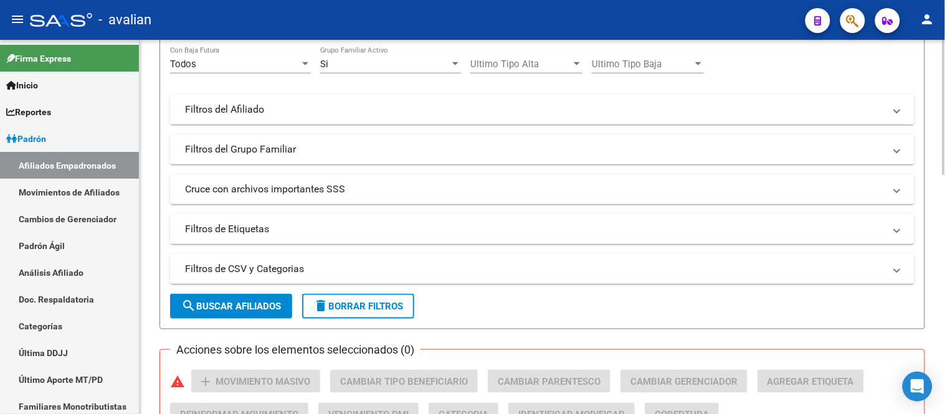
click at [252, 303] on span "search Buscar Afiliados" at bounding box center [231, 306] width 100 height 11
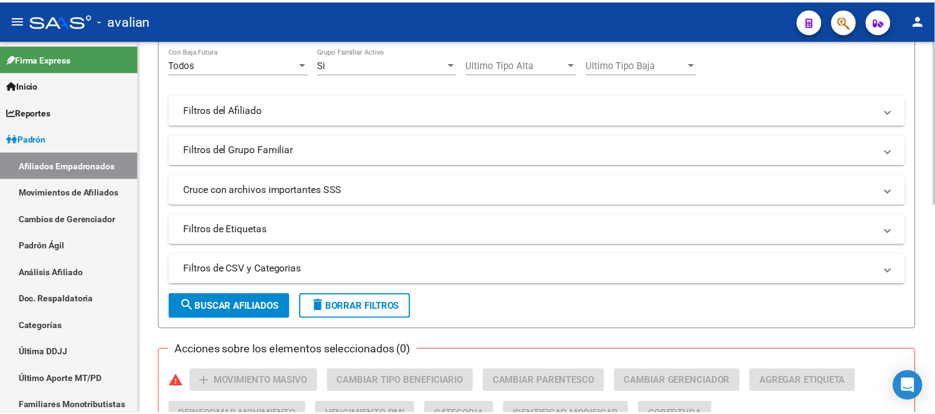
scroll to position [415, 0]
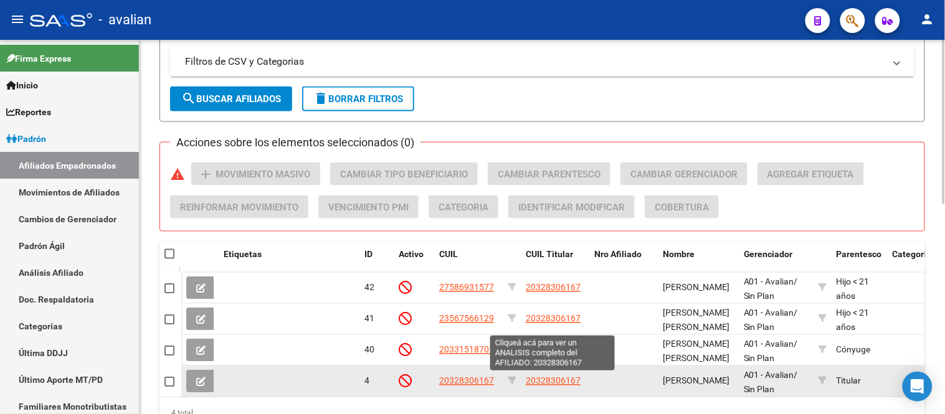
click at [565, 379] on span "20328306167" at bounding box center [553, 381] width 55 height 10
type textarea "20328306167"
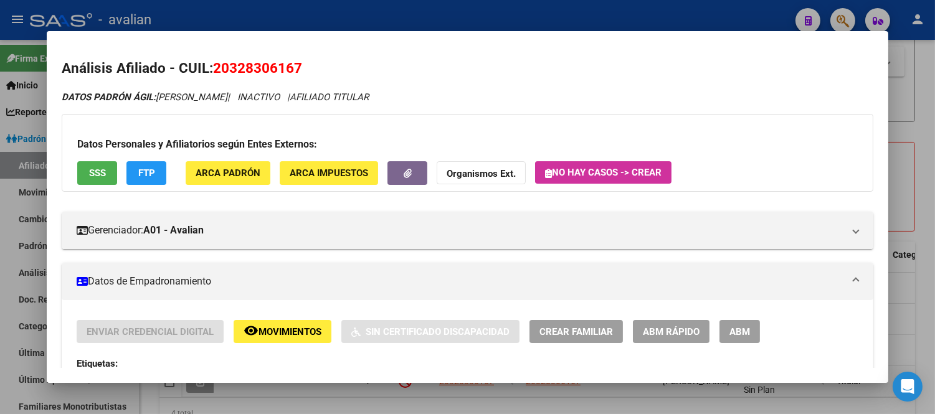
click at [737, 339] on button "ABM" at bounding box center [739, 331] width 40 height 23
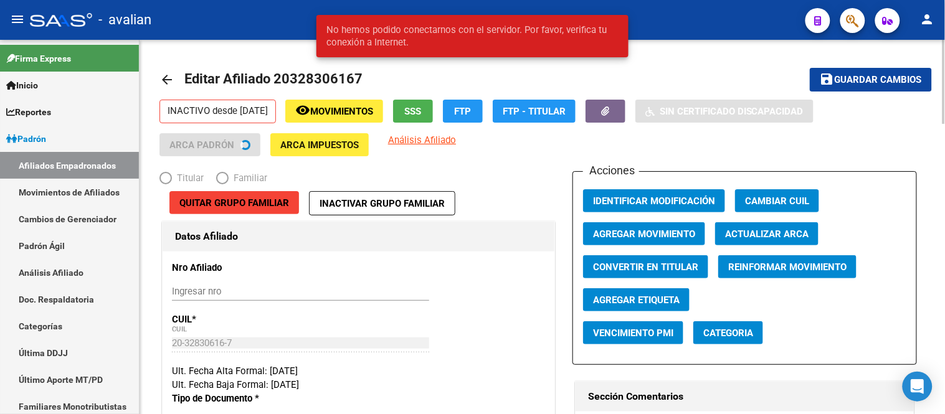
radio input "true"
type input "30-50001404-7"
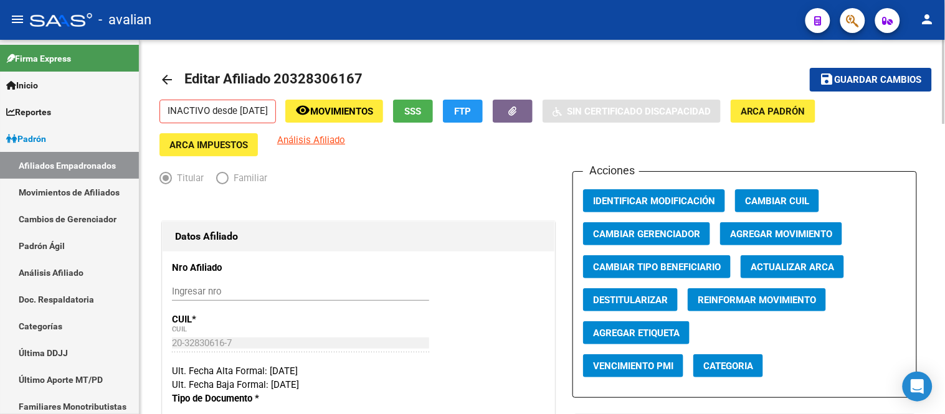
click at [774, 222] on app-change-afiliado-cuil "Cambiar CUIL" at bounding box center [782, 205] width 94 height 33
click at [773, 229] on span "Agregar Movimiento" at bounding box center [781, 234] width 102 height 11
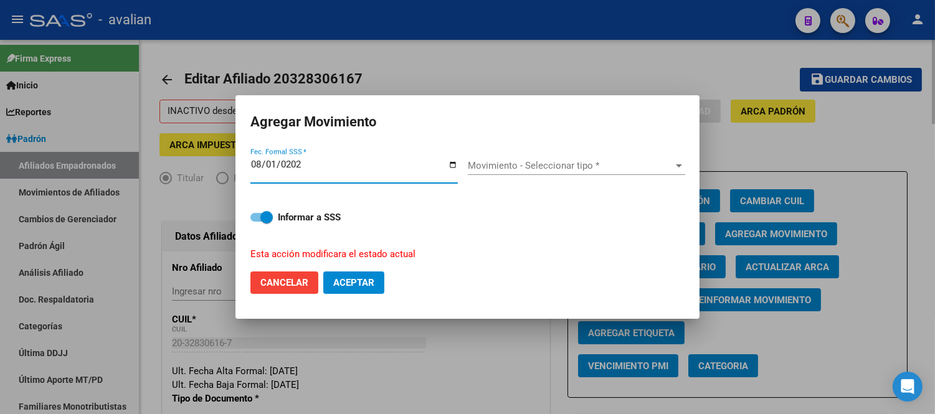
type input "[DATE]"
click at [544, 159] on div "Movimiento - Seleccionar tipo * Movimiento - Seleccionar tipo *" at bounding box center [576, 165] width 217 height 19
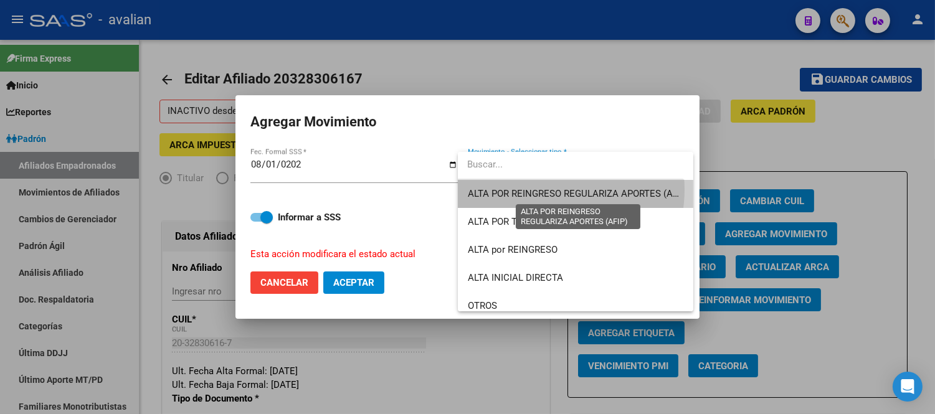
click at [543, 189] on span "ALTA POR REINGRESO REGULARIZA APORTES (AFIP)" at bounding box center [578, 193] width 221 height 11
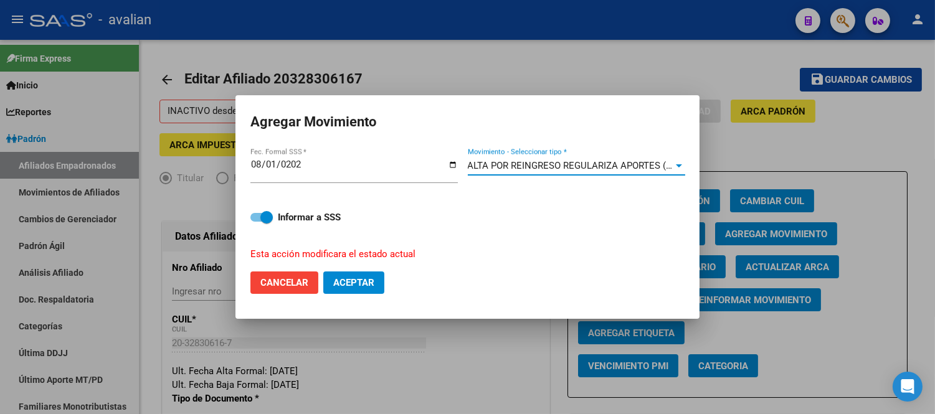
click at [371, 279] on span "Aceptar" at bounding box center [353, 282] width 41 height 11
checkbox input "false"
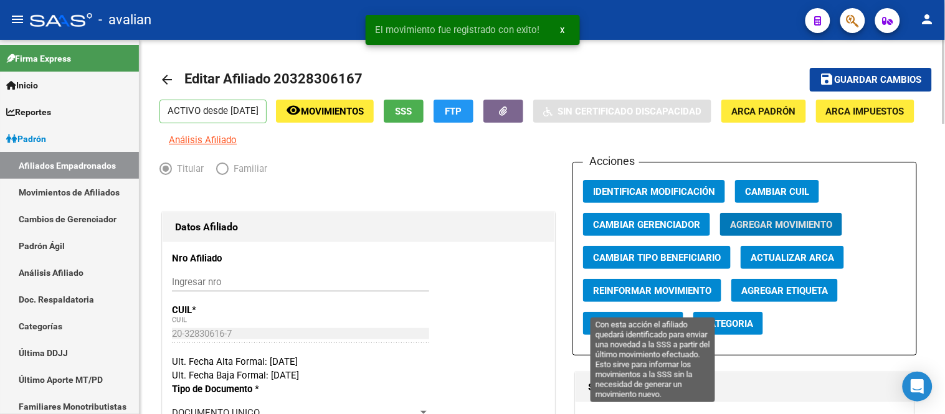
click at [650, 296] on span "Reinformar Movimiento" at bounding box center [652, 290] width 118 height 11
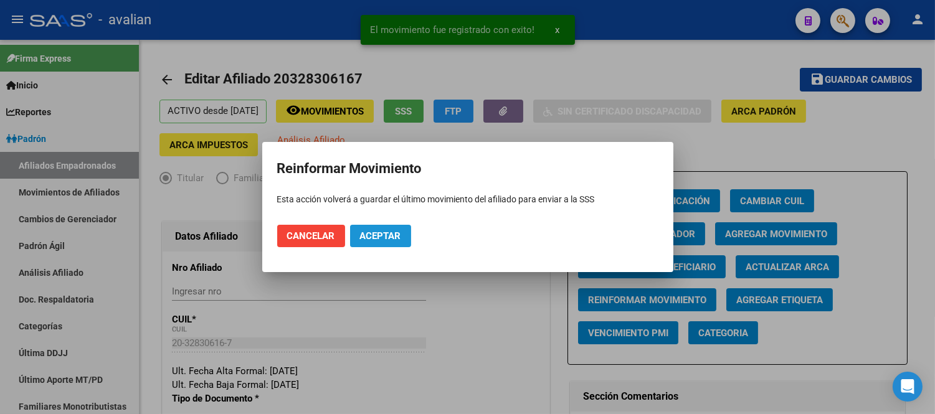
click at [392, 232] on span "Aceptar" at bounding box center [380, 235] width 41 height 11
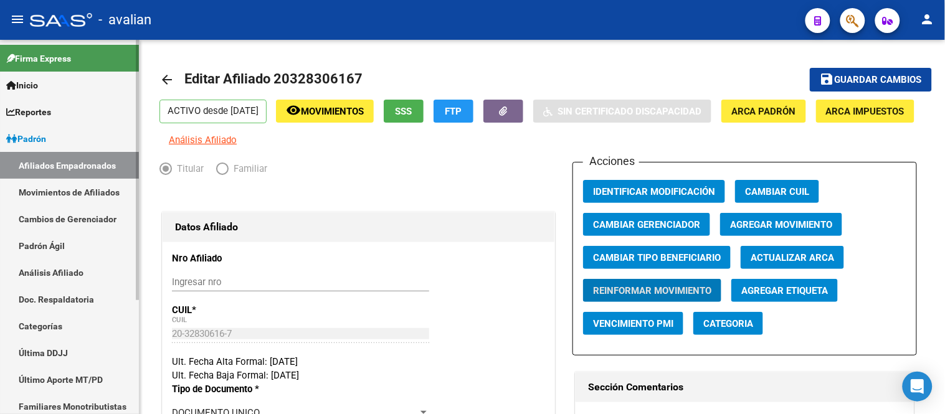
click at [58, 187] on link "Movimientos de Afiliados" at bounding box center [69, 192] width 139 height 27
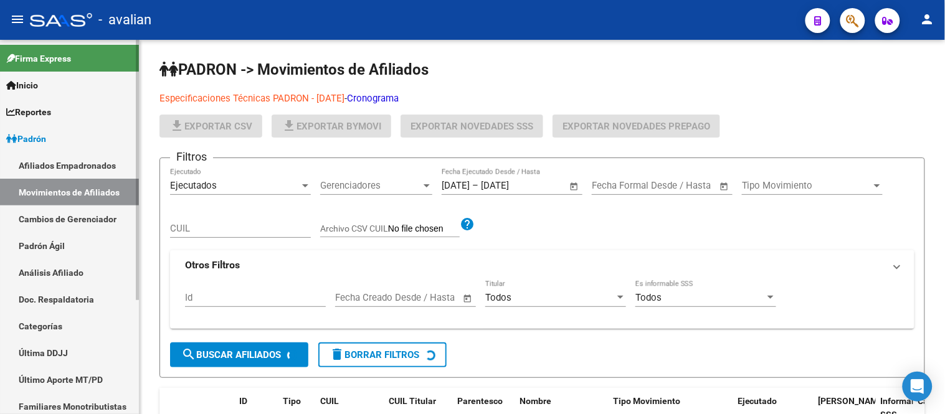
click at [54, 171] on link "Afiliados Empadronados" at bounding box center [69, 165] width 139 height 27
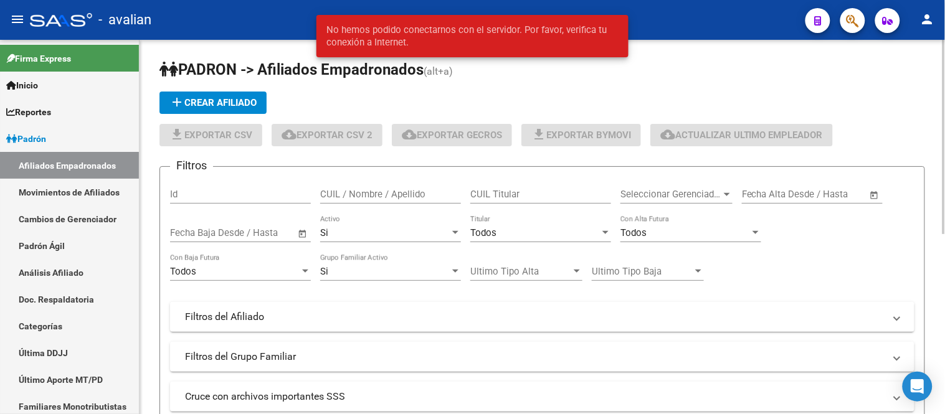
click at [505, 200] on input "CUIL Titular" at bounding box center [540, 194] width 141 height 11
paste input "20345287680"
click at [338, 235] on div "Si" at bounding box center [385, 232] width 130 height 11
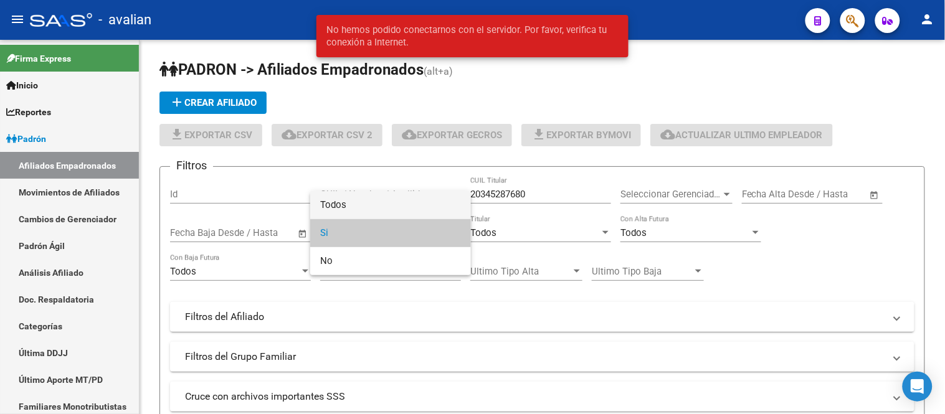
click at [349, 207] on span "Todos" at bounding box center [390, 205] width 141 height 28
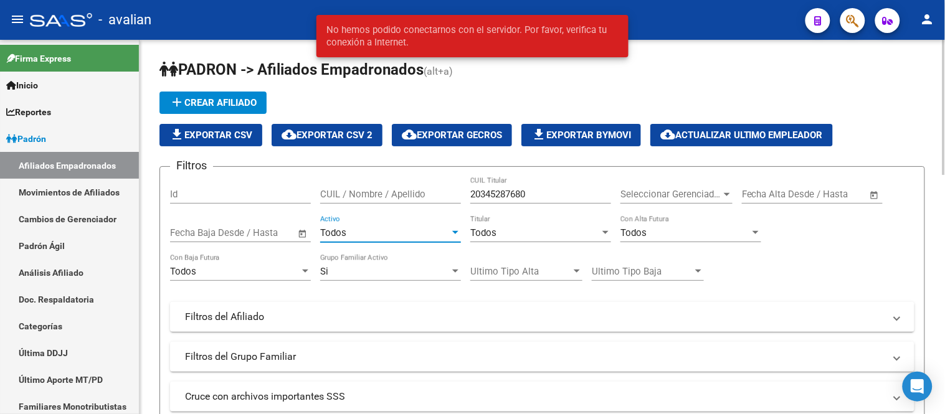
scroll to position [138, 0]
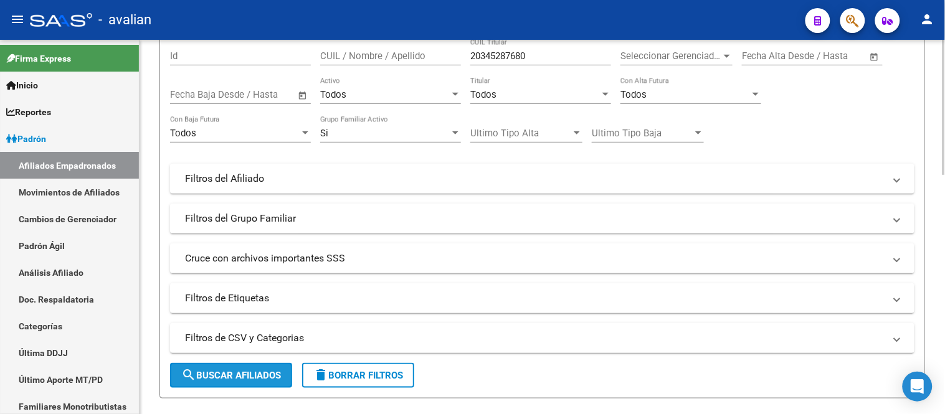
click at [235, 372] on span "search Buscar Afiliados" at bounding box center [231, 375] width 100 height 11
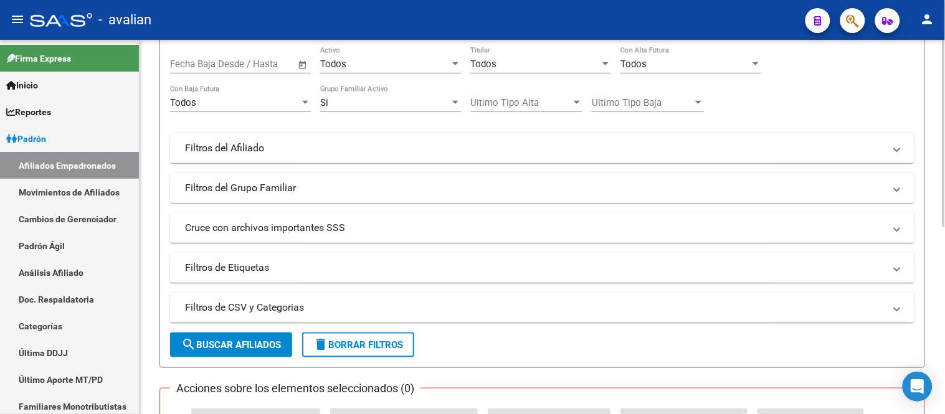
scroll to position [30, 0]
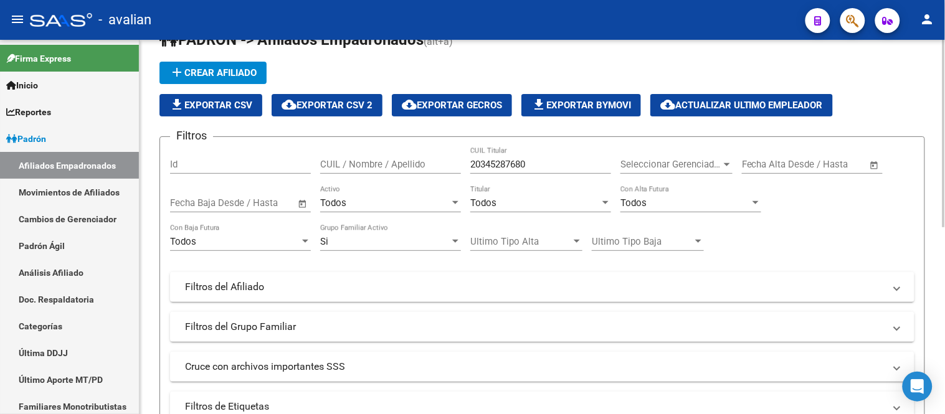
click at [537, 164] on input "20345287680" at bounding box center [540, 164] width 141 height 11
paste input "3383702704"
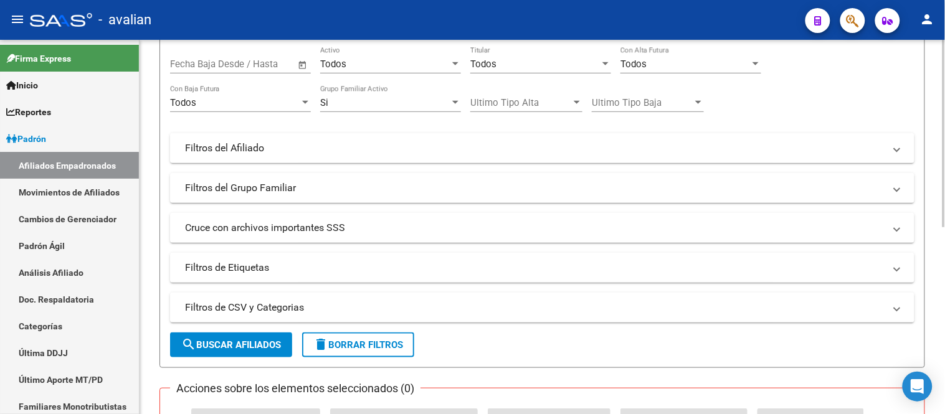
scroll to position [238, 0]
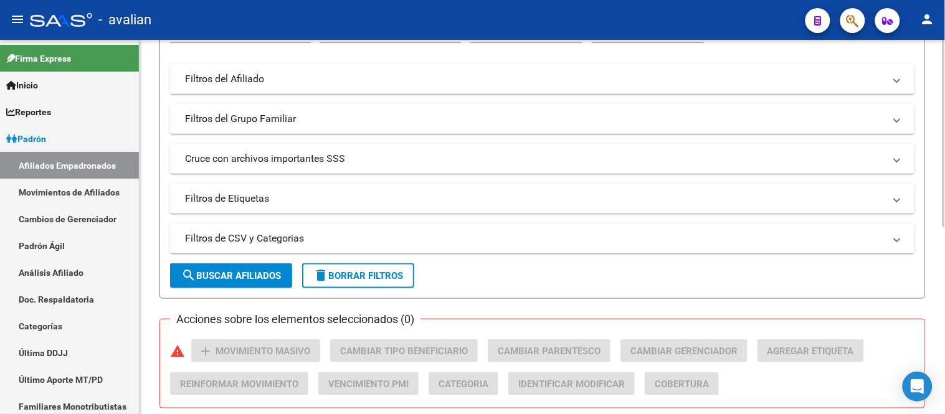
click at [235, 277] on span "search Buscar Afiliados" at bounding box center [231, 275] width 100 height 11
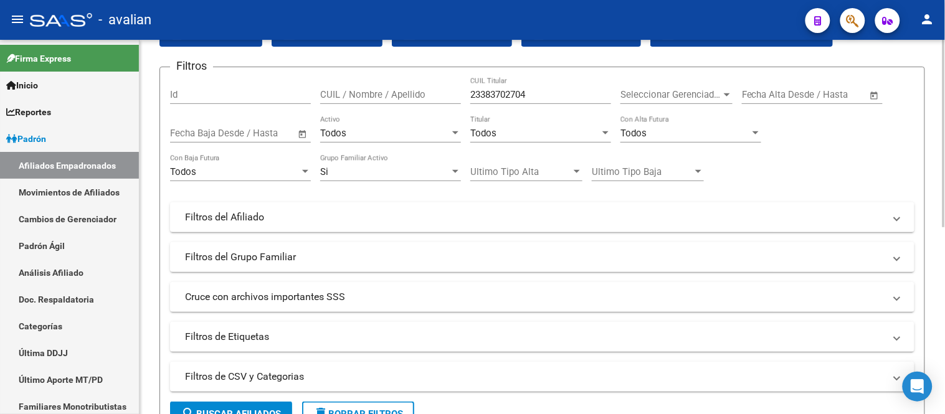
scroll to position [30, 0]
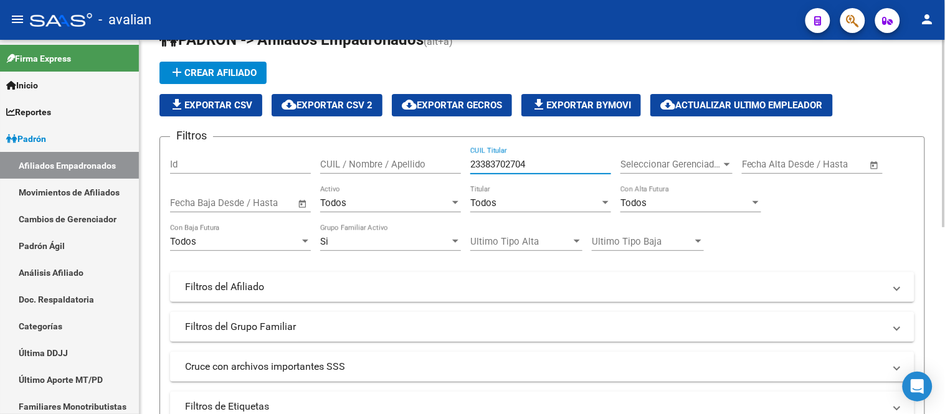
click at [555, 166] on input "23383702704" at bounding box center [540, 164] width 141 height 11
paste input "026723385"
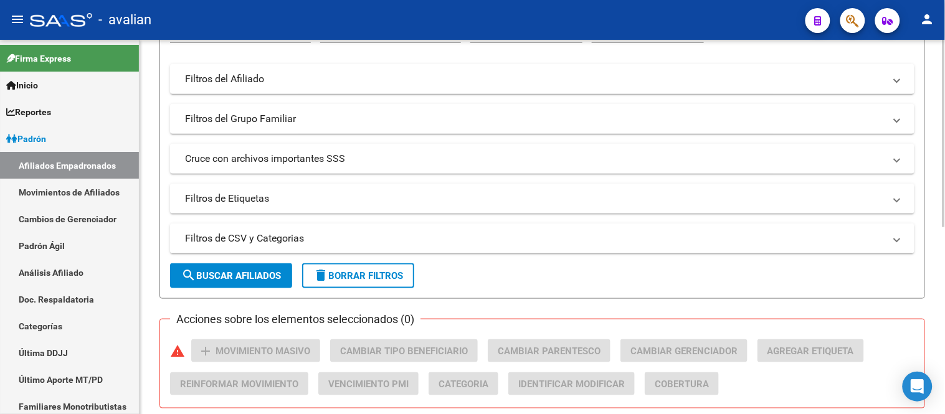
click at [265, 276] on span "search Buscar Afiliados" at bounding box center [231, 275] width 100 height 11
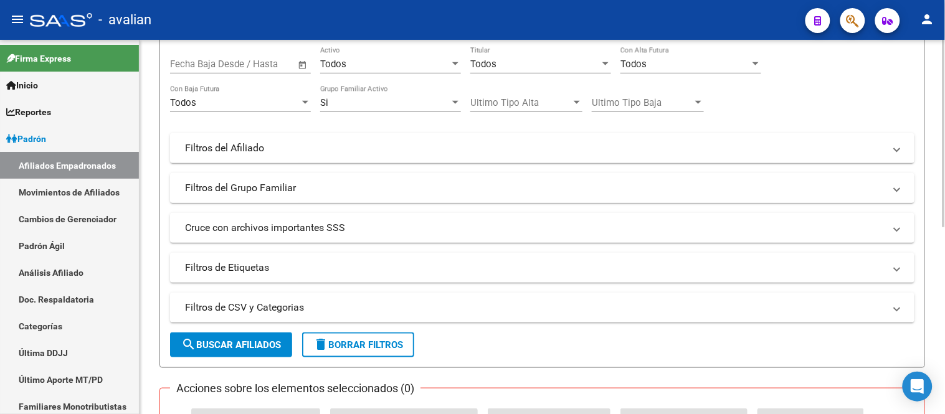
scroll to position [30, 0]
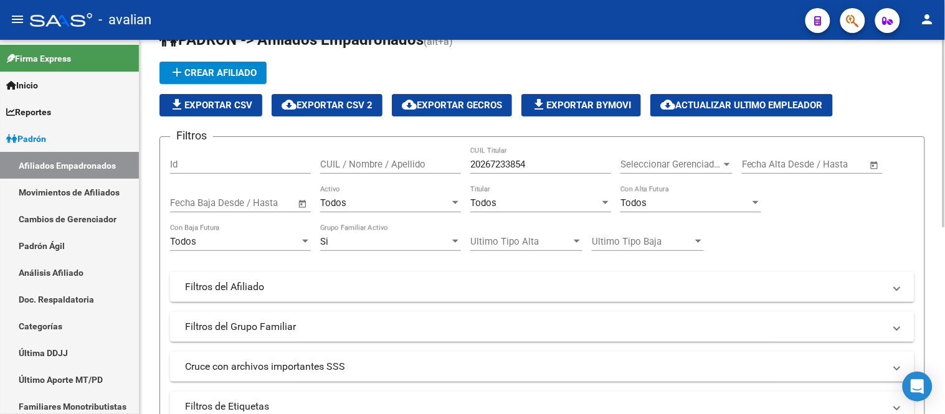
click at [534, 159] on input "20267233854" at bounding box center [540, 164] width 141 height 11
paste input "0477009"
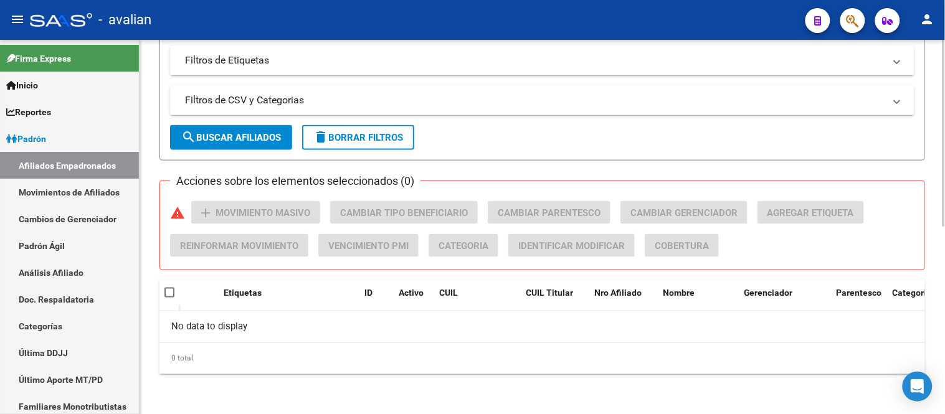
type input "20204770094"
click at [230, 138] on span "search Buscar Afiliados" at bounding box center [231, 137] width 100 height 11
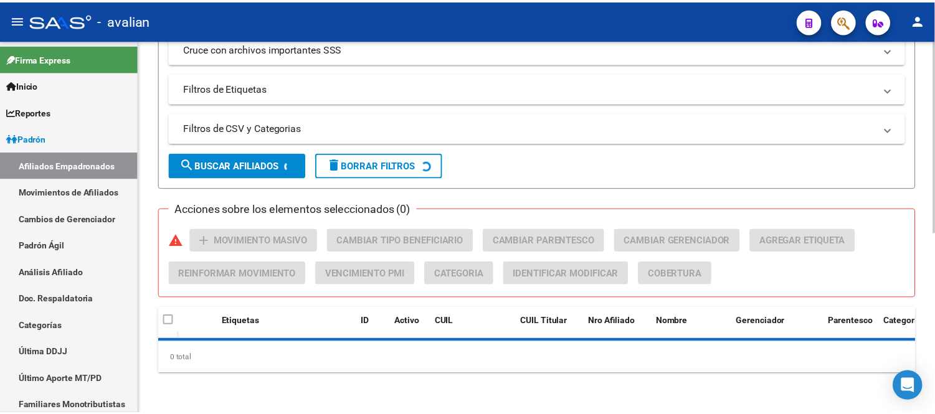
scroll to position [376, 0]
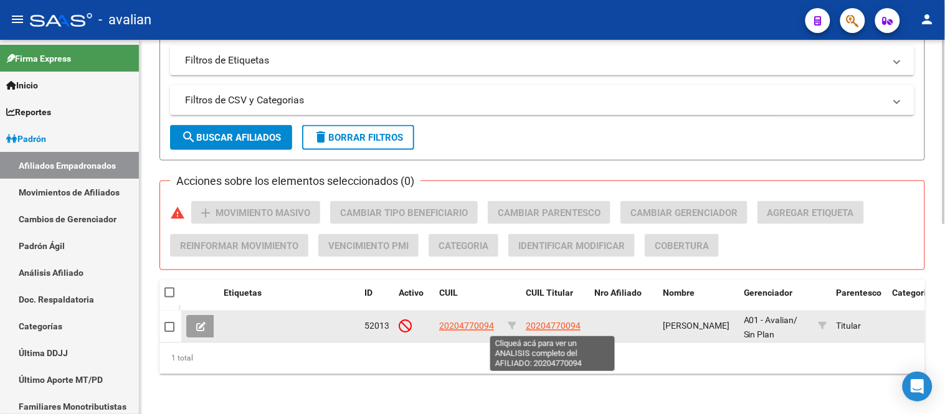
click at [559, 325] on span "20204770094" at bounding box center [553, 326] width 55 height 10
type textarea "20204770094"
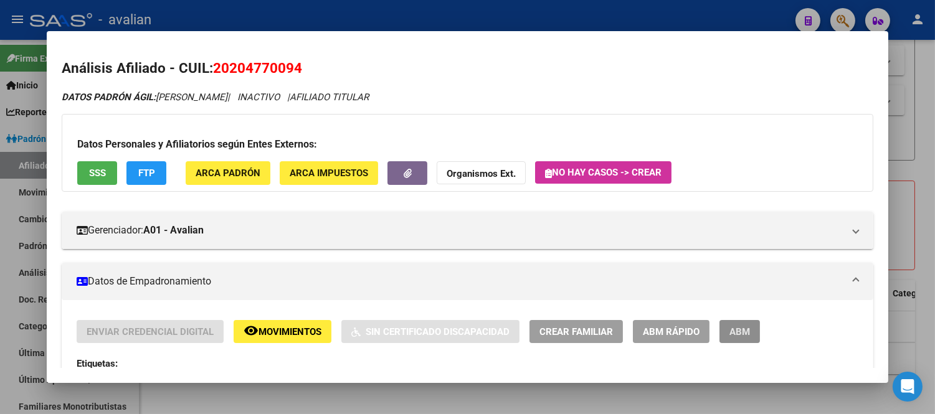
click at [739, 333] on span "ABM" at bounding box center [739, 331] width 21 height 11
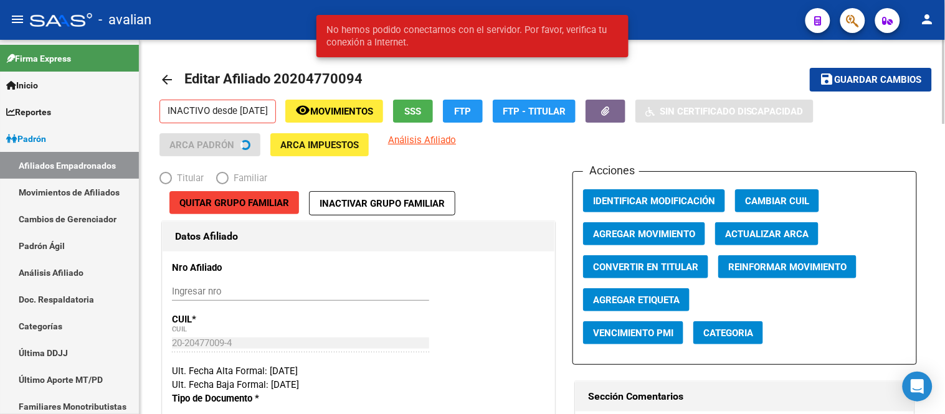
radio input "true"
type input "30-56037805-6"
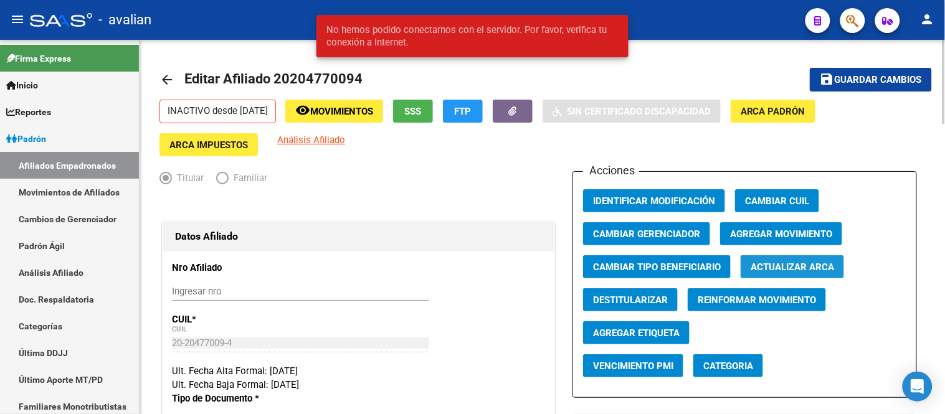
click at [782, 267] on span "Actualizar ARCA" at bounding box center [792, 267] width 83 height 11
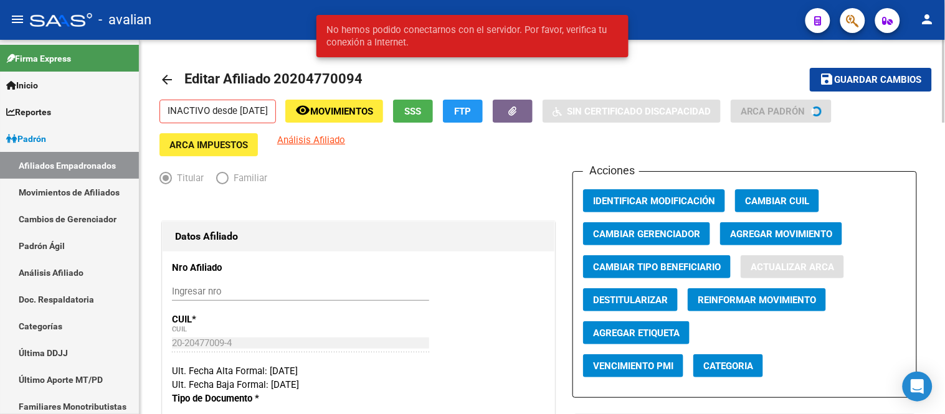
type input "ROJAS MOLINA"
type input "MARCELO"
type input "ROSARIO NORTE"
type input "WARNES"
type input "1366"
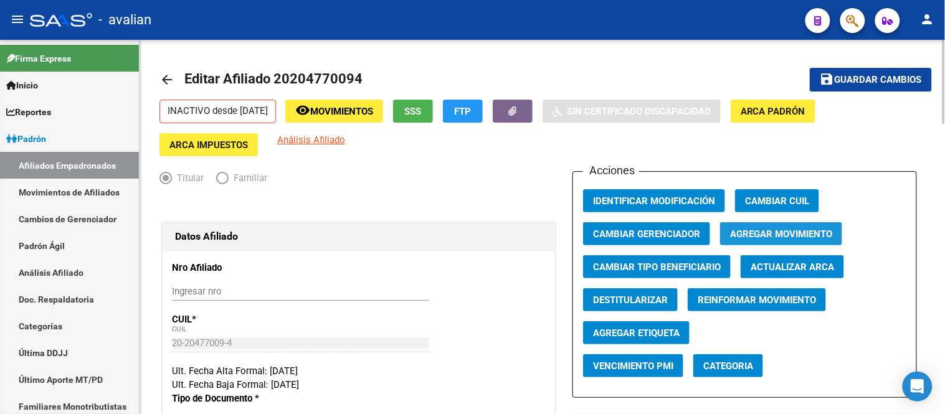
click at [775, 232] on span "Agregar Movimiento" at bounding box center [781, 234] width 102 height 11
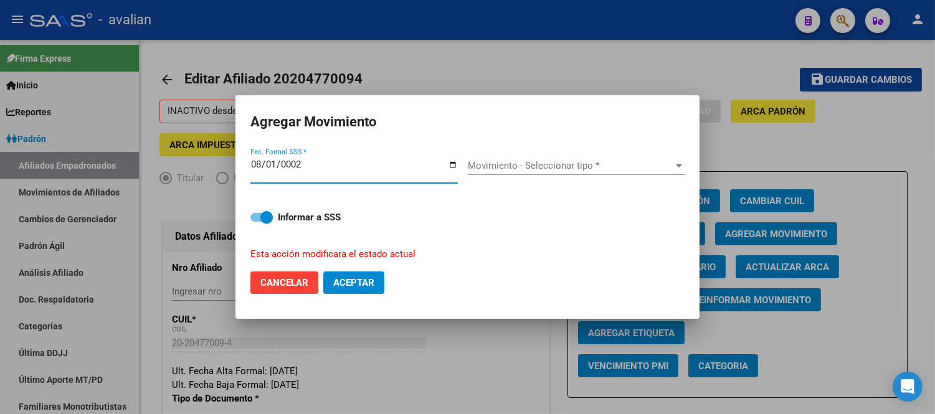
type input "0022-08-01"
type input "[DATE]"
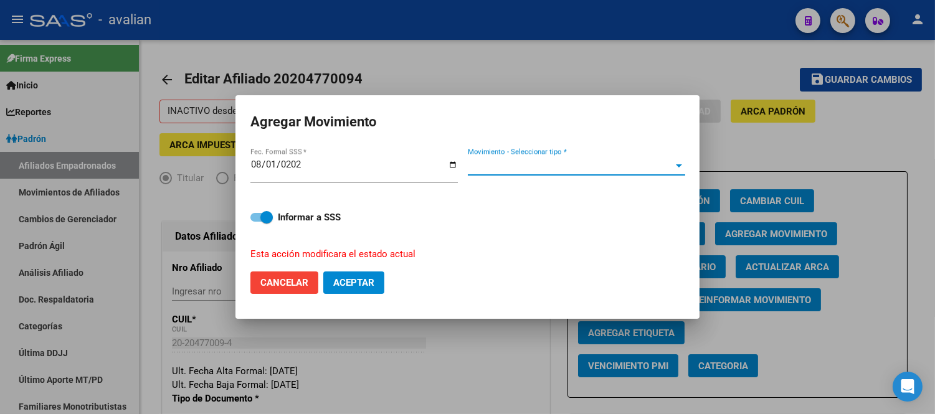
click at [564, 165] on span "Movimiento - Seleccionar tipo *" at bounding box center [571, 165] width 206 height 11
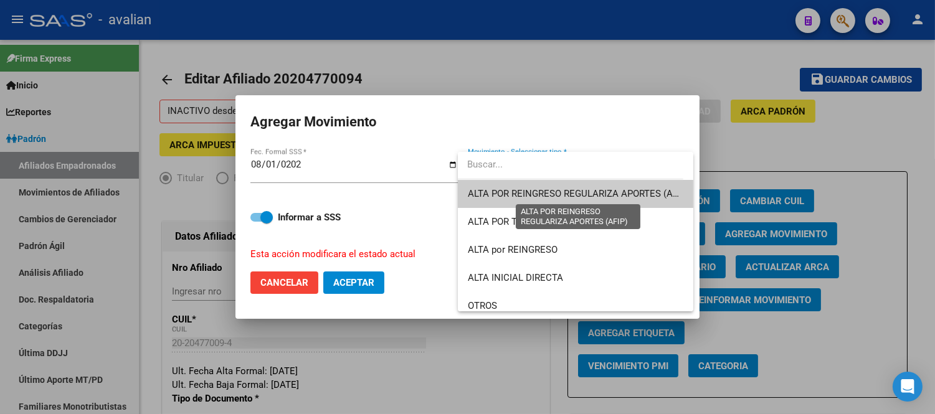
click at [554, 194] on span "ALTA POR REINGRESO REGULARIZA APORTES (AFIP)" at bounding box center [578, 193] width 221 height 11
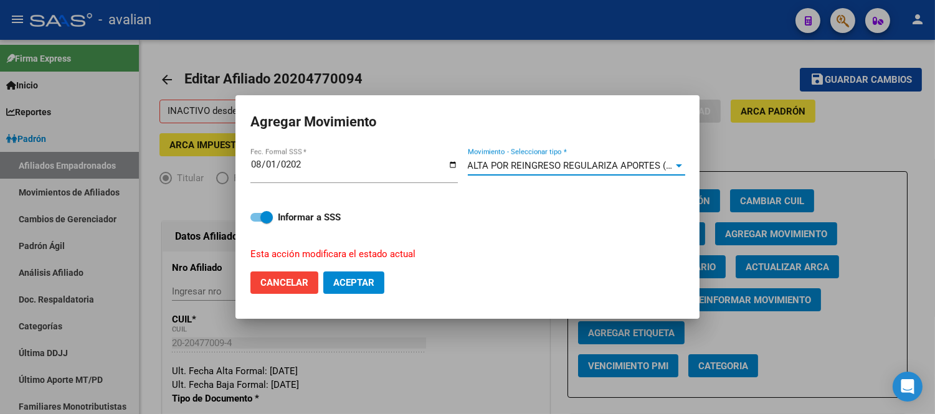
click at [356, 290] on button "Aceptar" at bounding box center [353, 283] width 61 height 22
checkbox input "false"
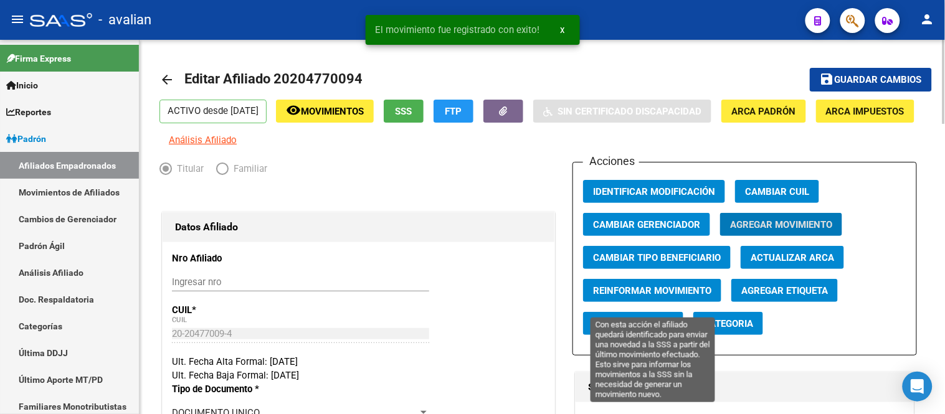
click at [644, 296] on span "Reinformar Movimiento" at bounding box center [652, 290] width 118 height 11
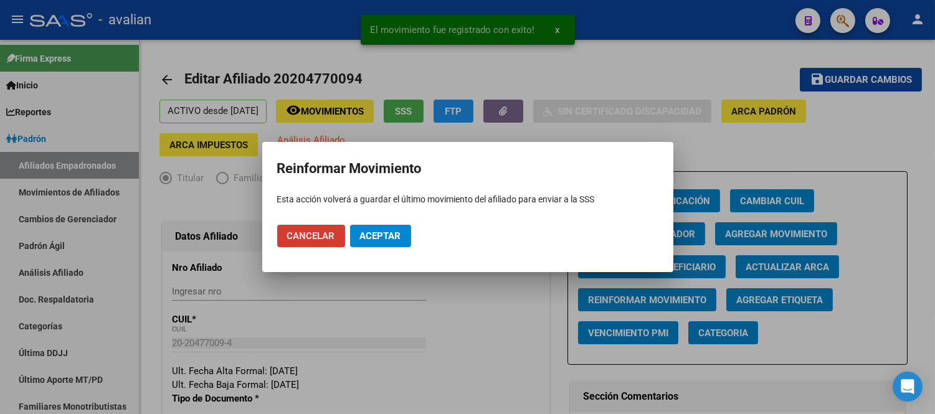
click at [392, 235] on span "Aceptar" at bounding box center [380, 235] width 41 height 11
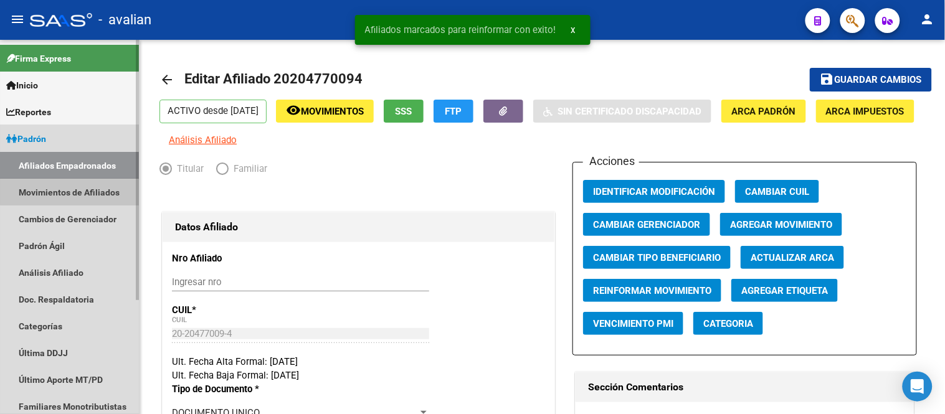
click at [72, 184] on link "Movimientos de Afiliados" at bounding box center [69, 192] width 139 height 27
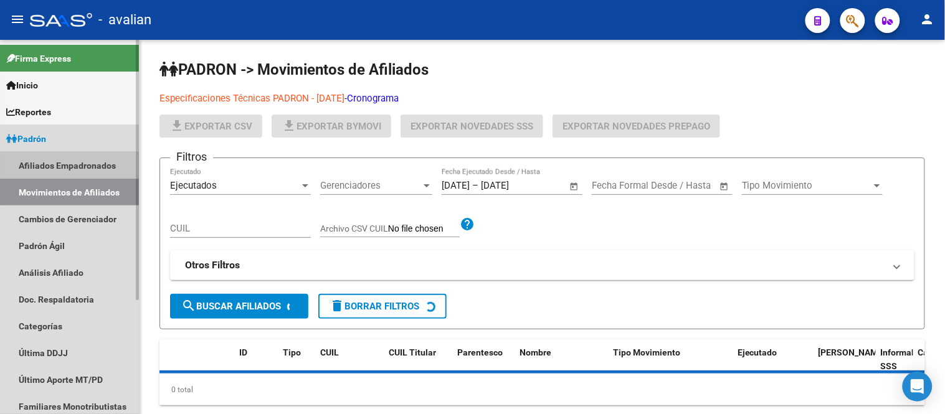
click at [69, 168] on link "Afiliados Empadronados" at bounding box center [69, 165] width 139 height 27
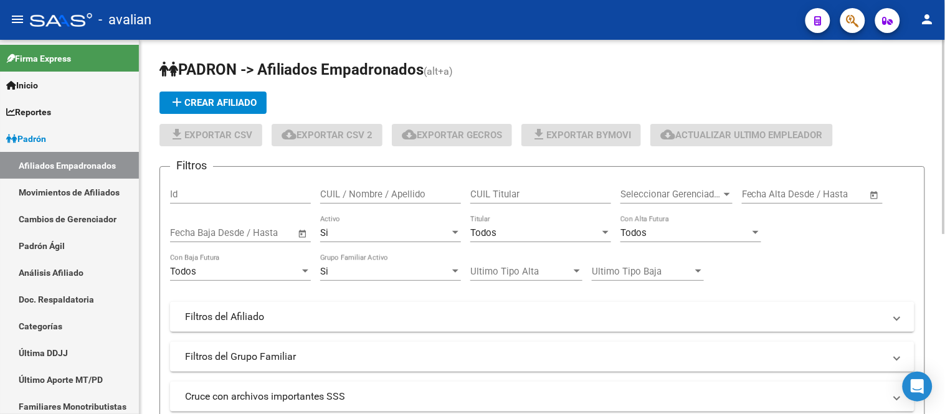
click at [387, 238] on div "Si" at bounding box center [385, 232] width 130 height 11
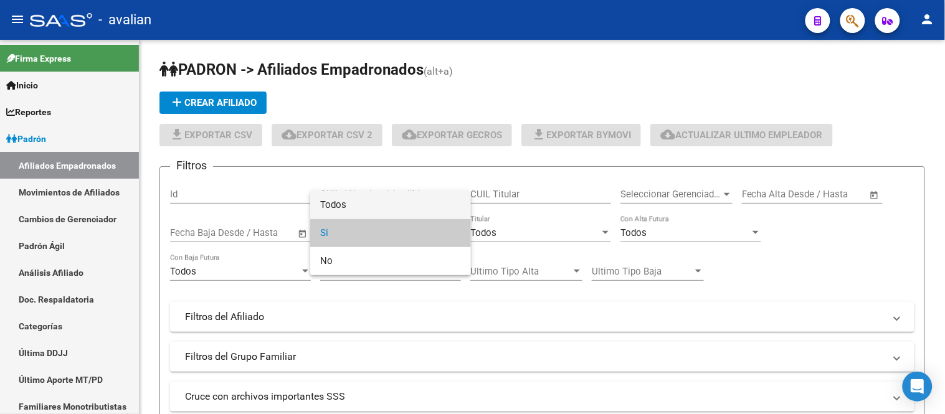
click at [364, 209] on span "Todos" at bounding box center [390, 205] width 141 height 28
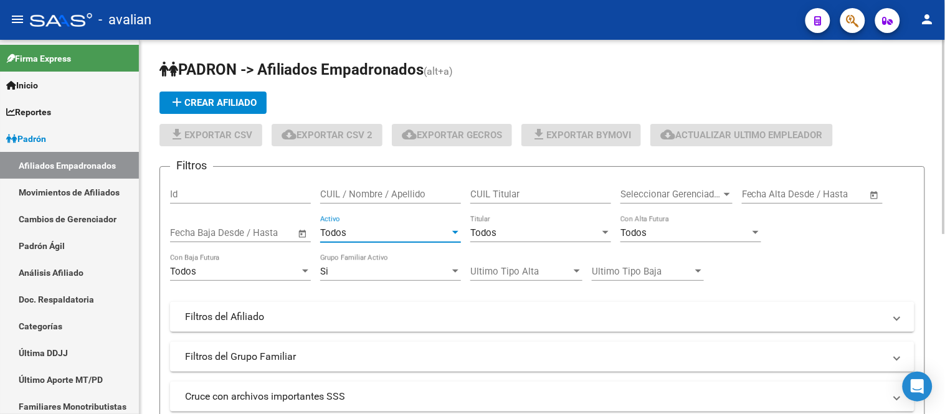
click at [531, 195] on input "CUIL Titular" at bounding box center [540, 194] width 141 height 11
paste input "20368340171"
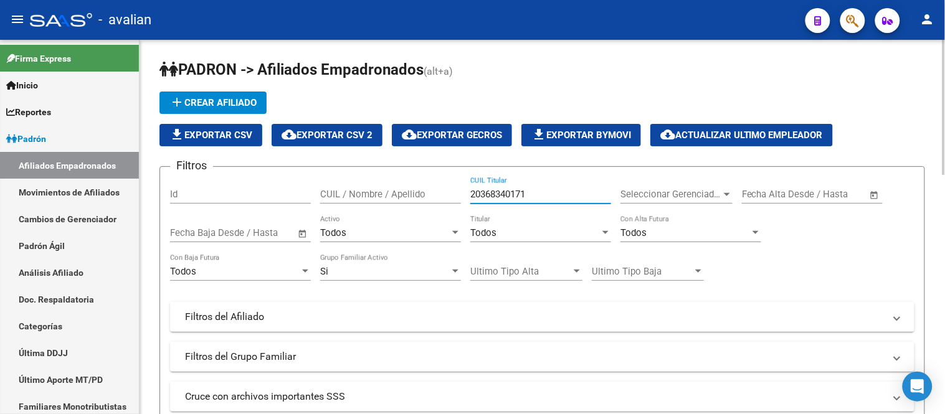
scroll to position [138, 0]
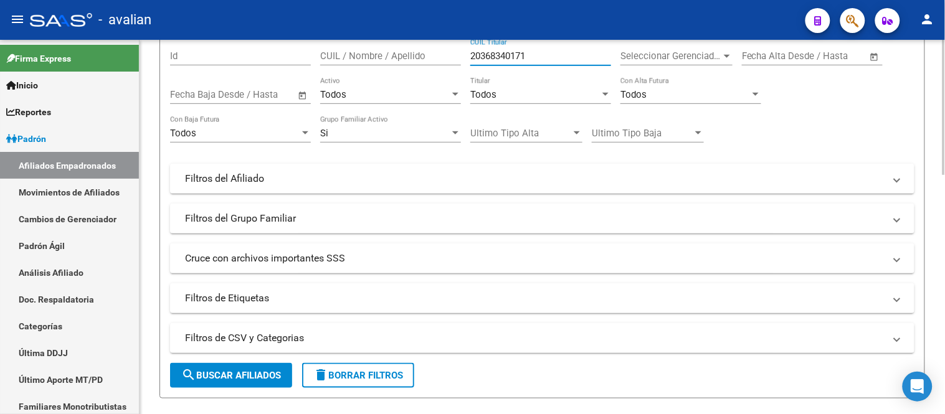
type input "20368340171"
click at [237, 376] on span "search Buscar Afiliados" at bounding box center [231, 375] width 100 height 11
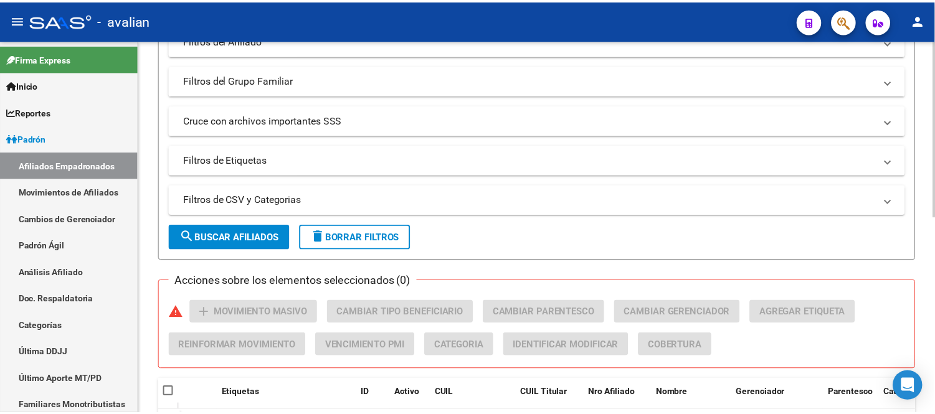
scroll to position [346, 0]
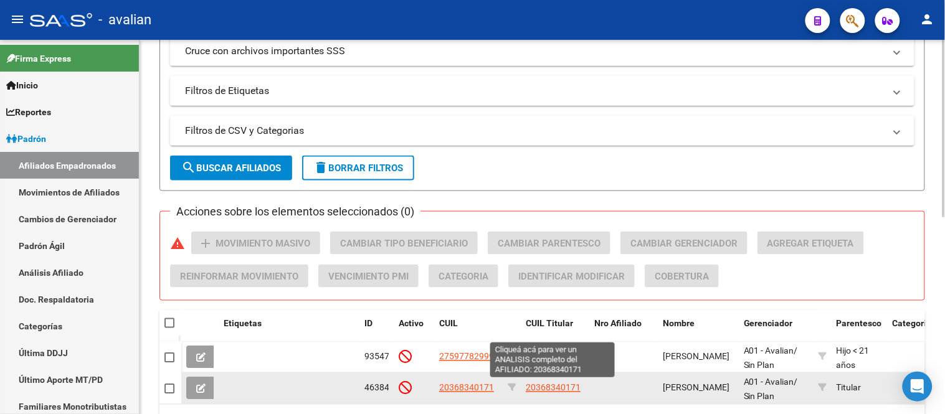
click at [555, 388] on span "20368340171" at bounding box center [553, 388] width 55 height 10
type textarea "20368340171"
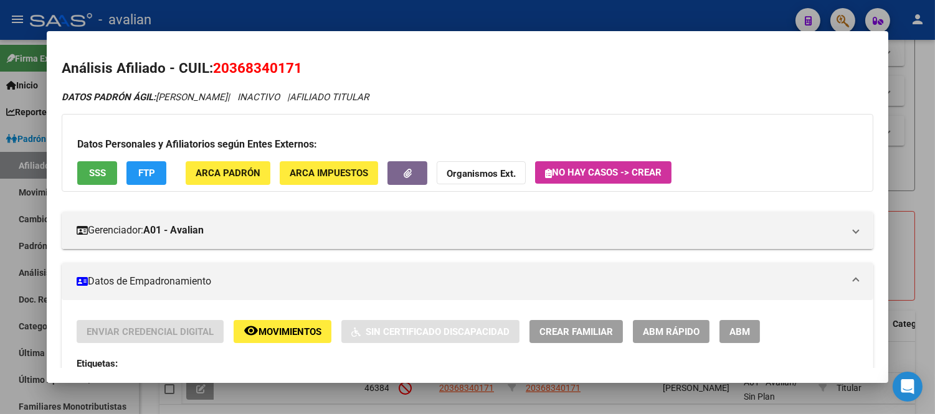
click at [738, 338] on span "ABM" at bounding box center [739, 331] width 21 height 11
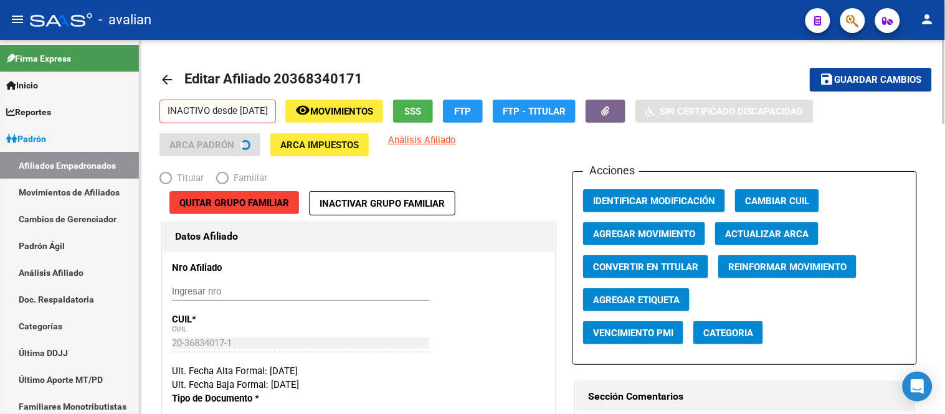
radio input "true"
type input "30-62073422-1"
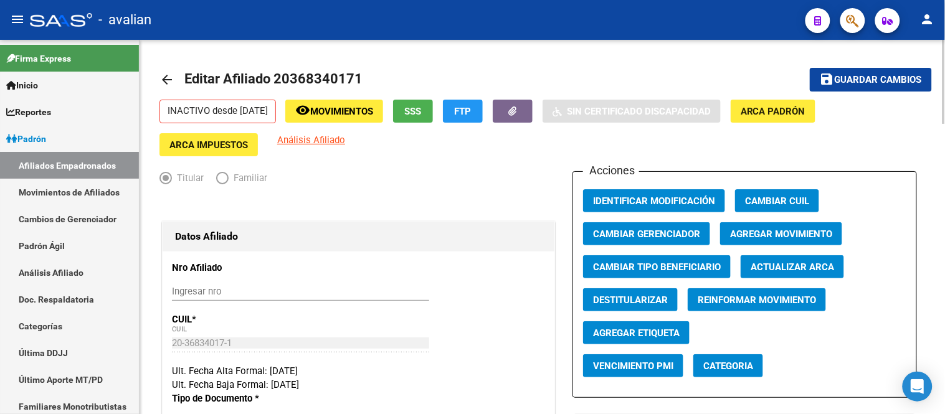
click at [791, 232] on span "Agregar Movimiento" at bounding box center [781, 234] width 102 height 11
click at [800, 263] on span "Actualizar ARCA" at bounding box center [792, 267] width 83 height 11
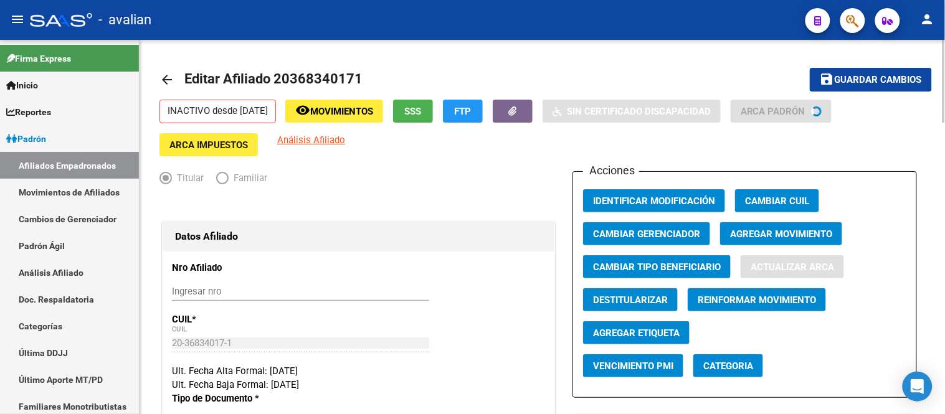
type input "DOMENEGHINI"
type input "GONZALO"
type input "MAR DEL PLATA NORTE"
type input "14 DE JULIO"
type input "1397"
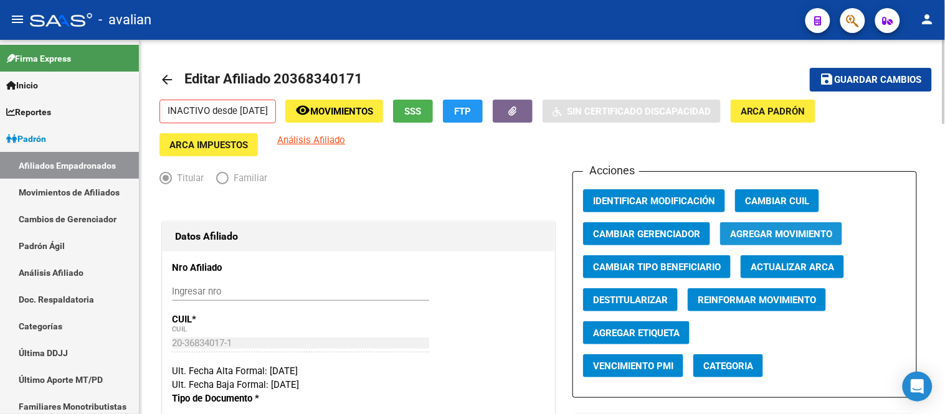
click at [781, 235] on span "Agregar Movimiento" at bounding box center [781, 234] width 102 height 11
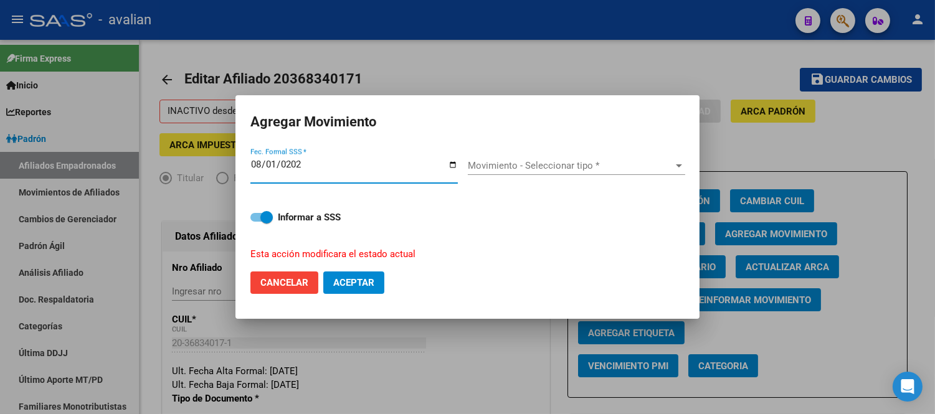
type input "2024-08-01"
type input "[DATE]"
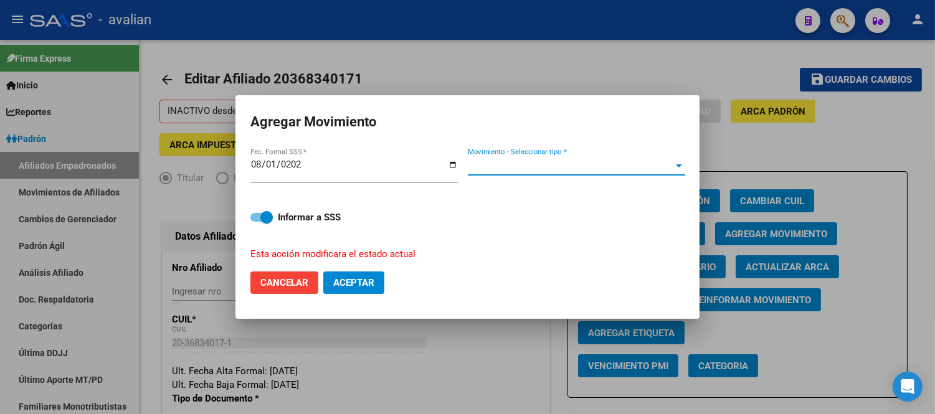
click at [521, 161] on span "Movimiento - Seleccionar tipo *" at bounding box center [571, 165] width 206 height 11
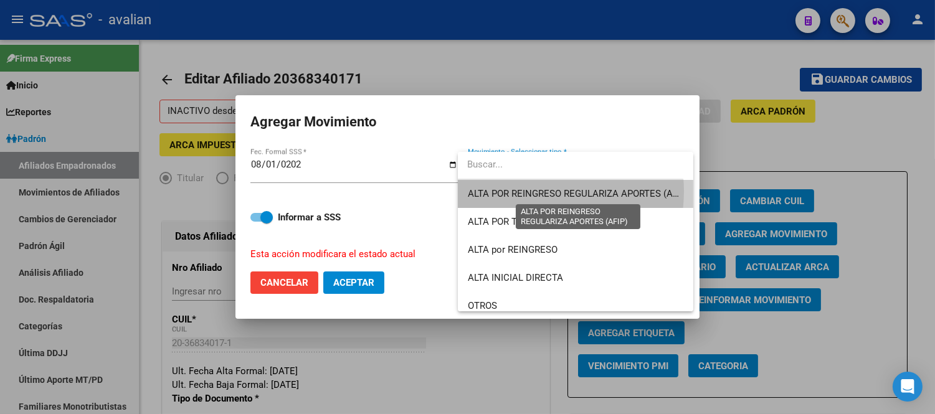
click at [529, 191] on span "ALTA POR REINGRESO REGULARIZA APORTES (AFIP)" at bounding box center [578, 193] width 221 height 11
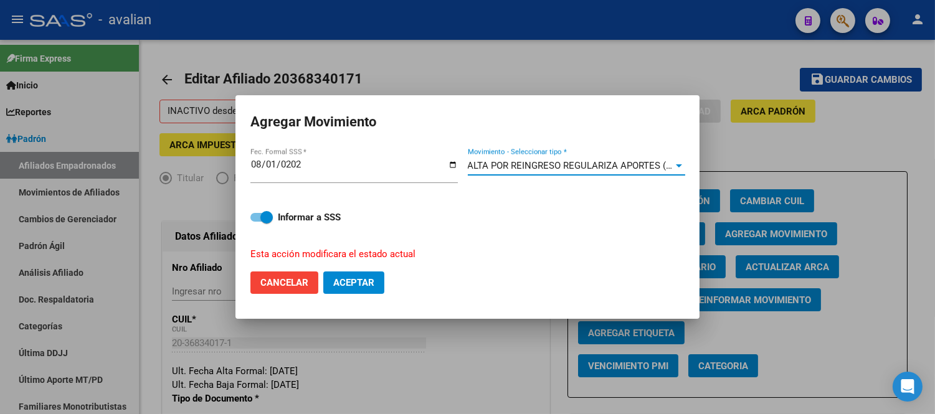
click at [368, 285] on span "Aceptar" at bounding box center [353, 282] width 41 height 11
checkbox input "false"
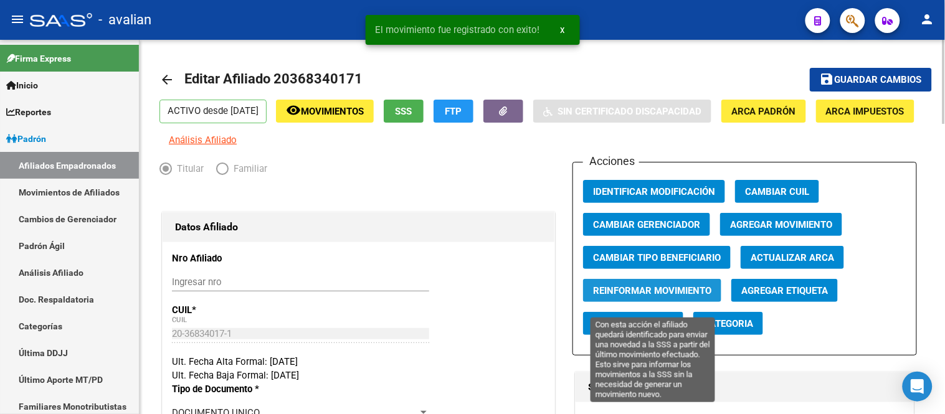
click at [627, 295] on span "Reinformar Movimiento" at bounding box center [652, 290] width 118 height 11
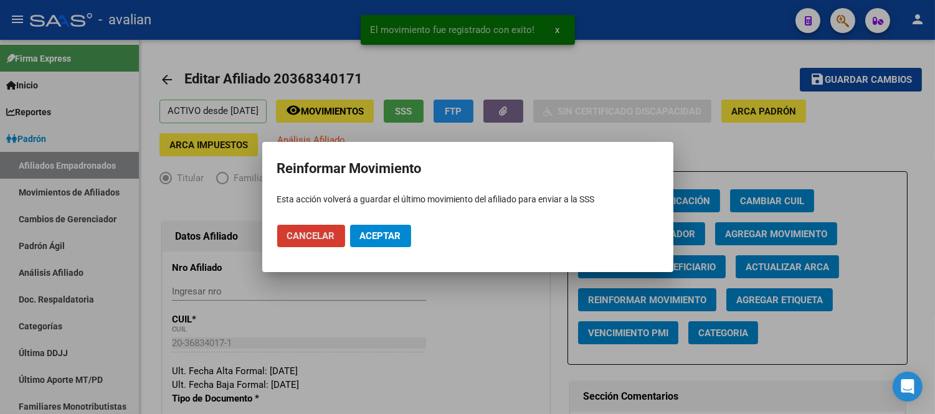
click at [391, 235] on span "Aceptar" at bounding box center [380, 235] width 41 height 11
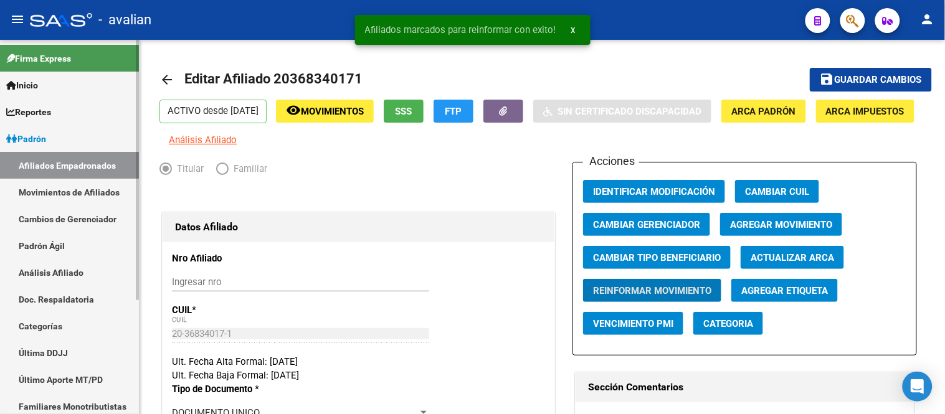
click at [100, 194] on link "Movimientos de Afiliados" at bounding box center [69, 192] width 139 height 27
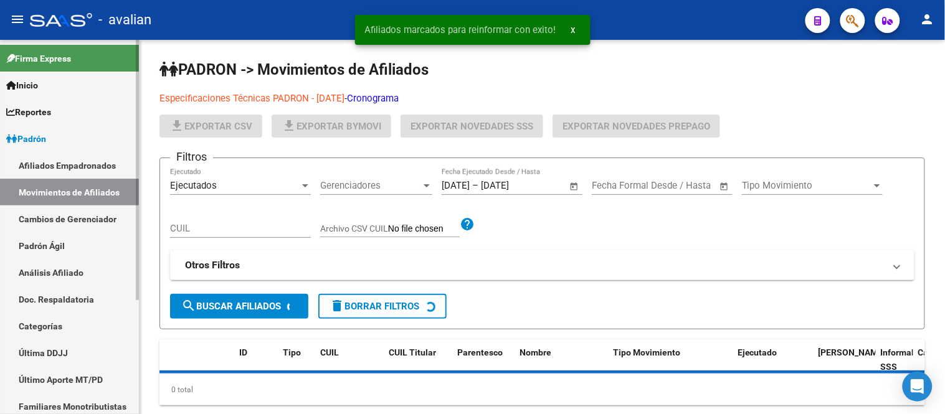
click at [82, 168] on link "Afiliados Empadronados" at bounding box center [69, 165] width 139 height 27
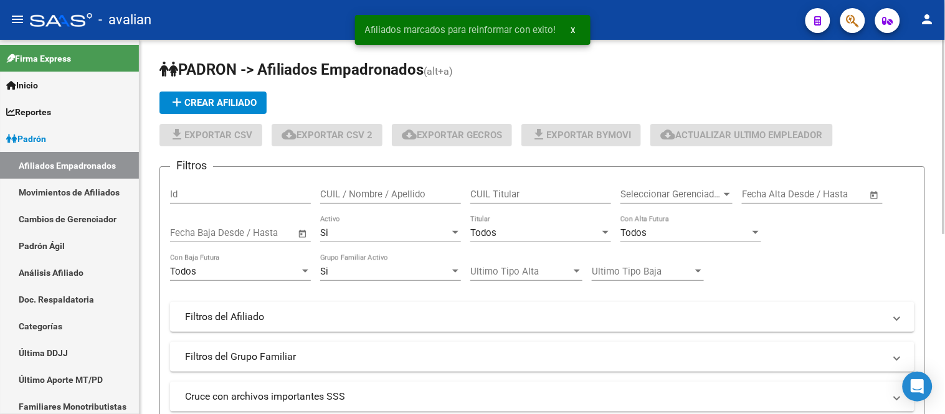
click at [396, 240] on div "Si Activo" at bounding box center [390, 229] width 141 height 27
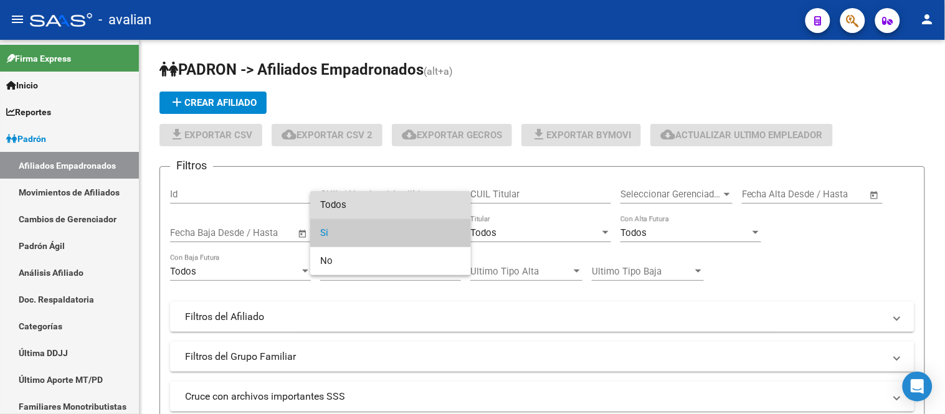
click at [364, 209] on span "Todos" at bounding box center [390, 205] width 141 height 28
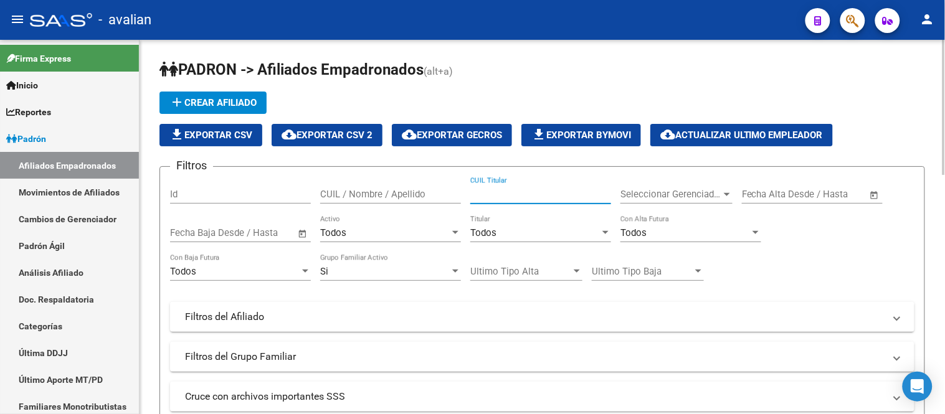
click at [518, 196] on input "CUIL Titular" at bounding box center [540, 194] width 141 height 11
paste input "20345287680"
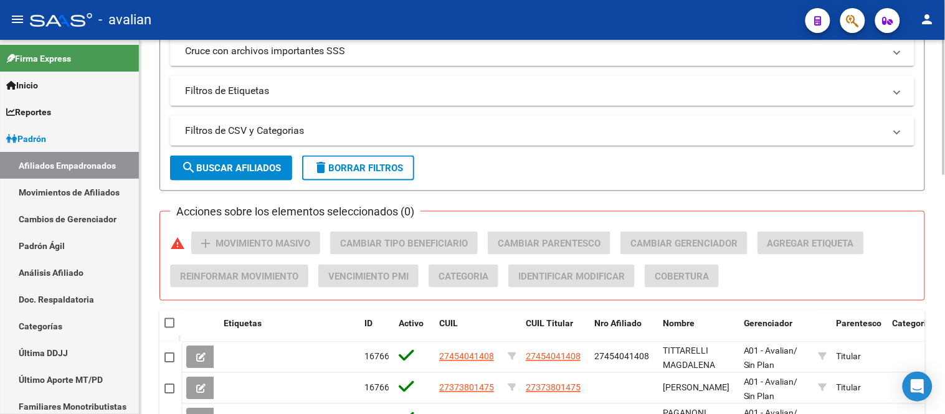
type input "20345287680"
click at [222, 177] on button "search Buscar Afiliados" at bounding box center [231, 168] width 122 height 25
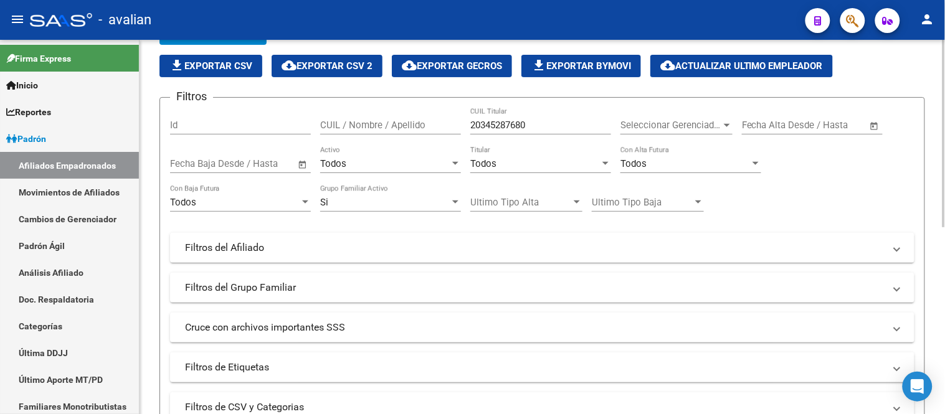
scroll to position [0, 0]
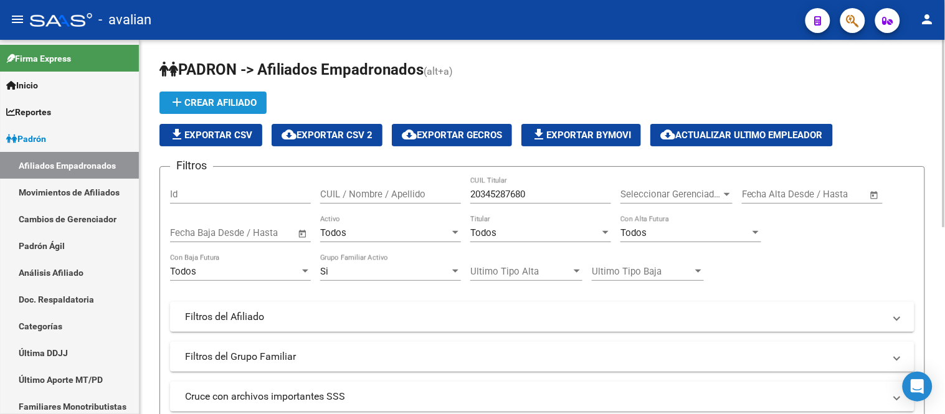
click at [223, 103] on span "add Crear Afiliado" at bounding box center [212, 102] width 87 height 11
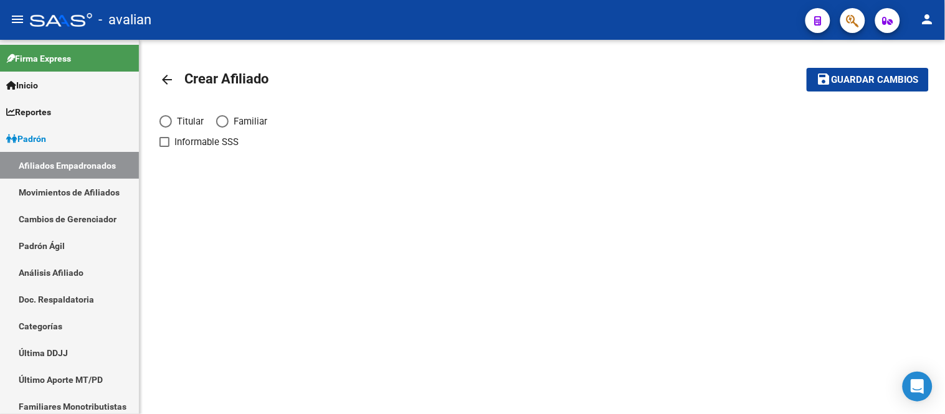
click at [169, 119] on span "Elija una opción" at bounding box center [165, 121] width 12 height 12
click at [169, 119] on input "Titular" at bounding box center [165, 121] width 12 height 12
radio input "true"
checkbox input "true"
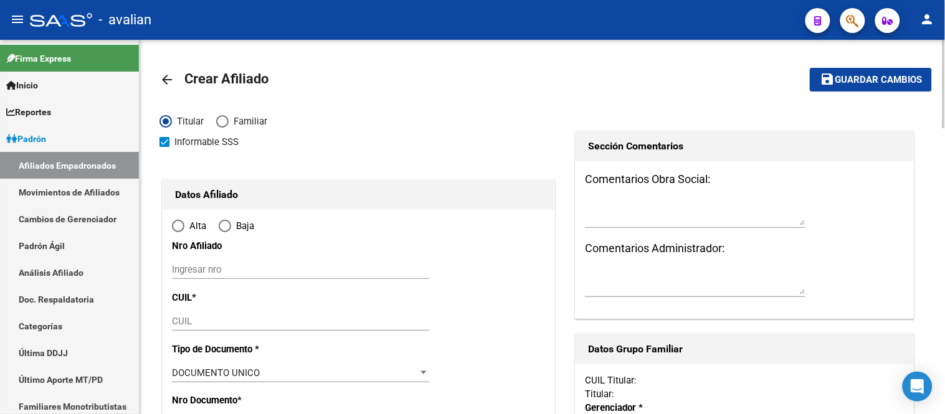
radio input "true"
click at [267, 262] on div "Ingresar nro" at bounding box center [300, 269] width 257 height 19
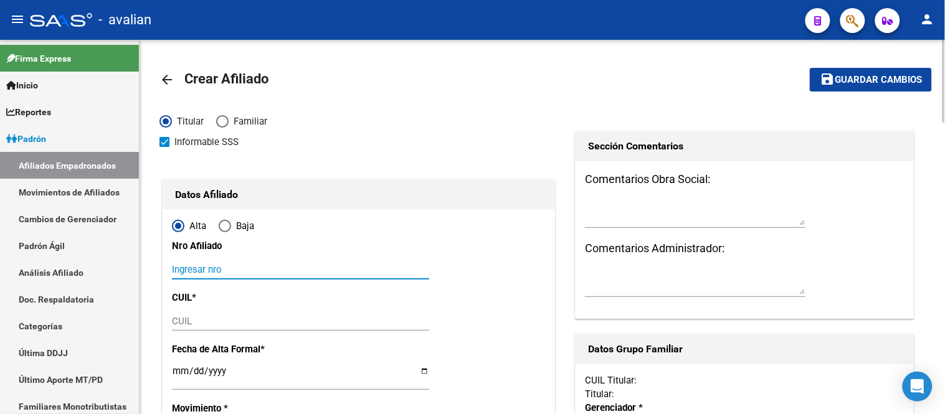
paste input "20345287680"
type input "20345287680"
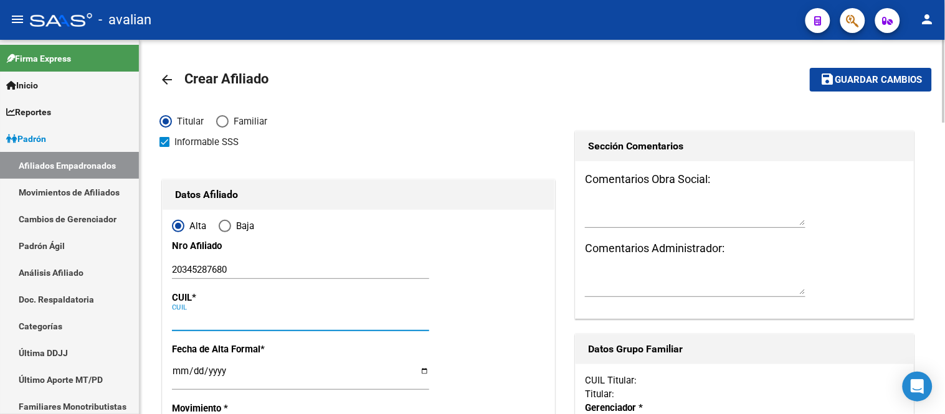
paste input "20-34528768-0"
type input "20-34528768-0"
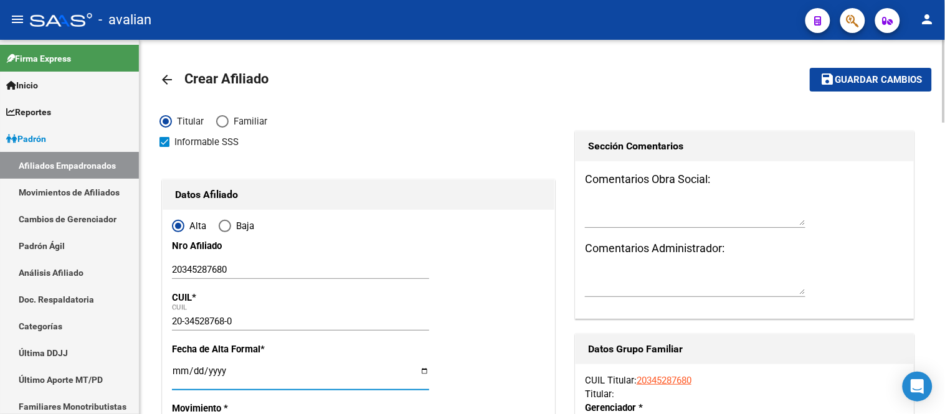
scroll to position [138, 0]
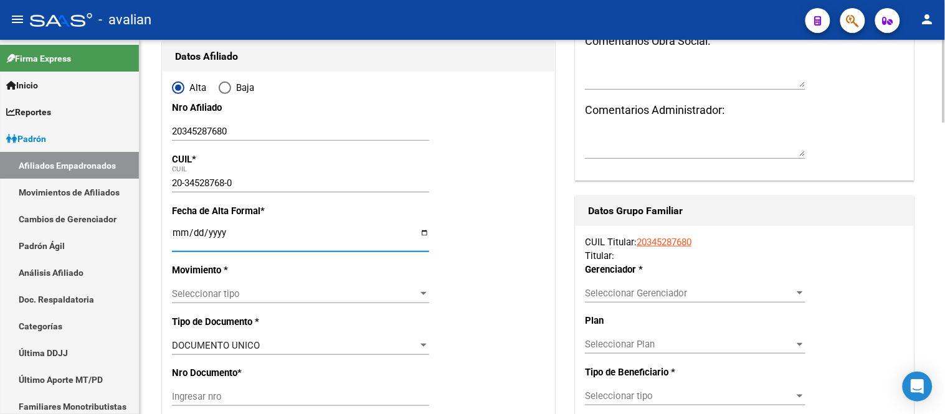
type input "34528768"
type input "DABILA"
type input "DANIEL ANTONIO"
type input "1989-04-04"
type input "ROSARIO"
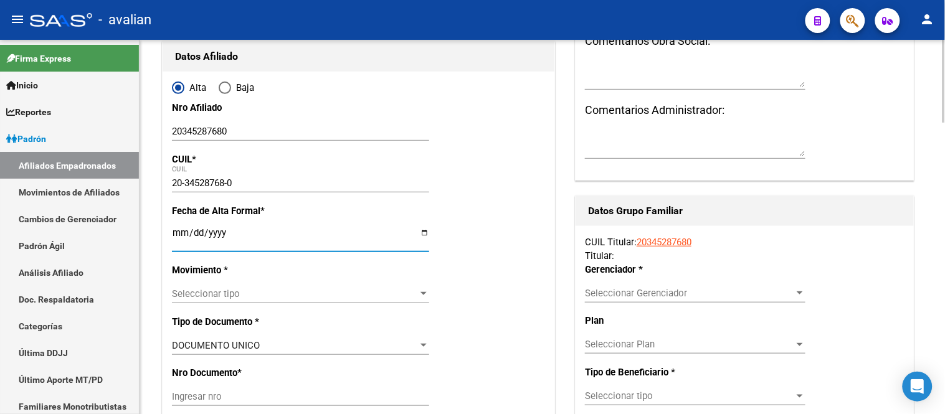
type input "2000"
type input "AV BAT DE AYACUCHO"
type input "5778"
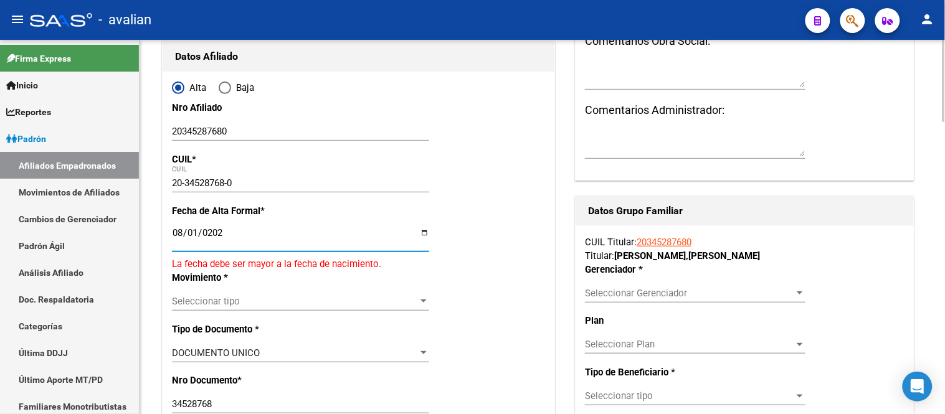
type input "[DATE]"
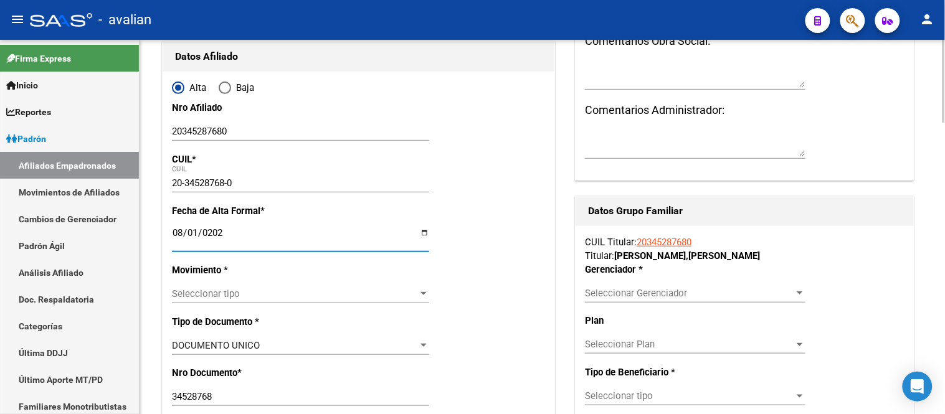
scroll to position [207, 0]
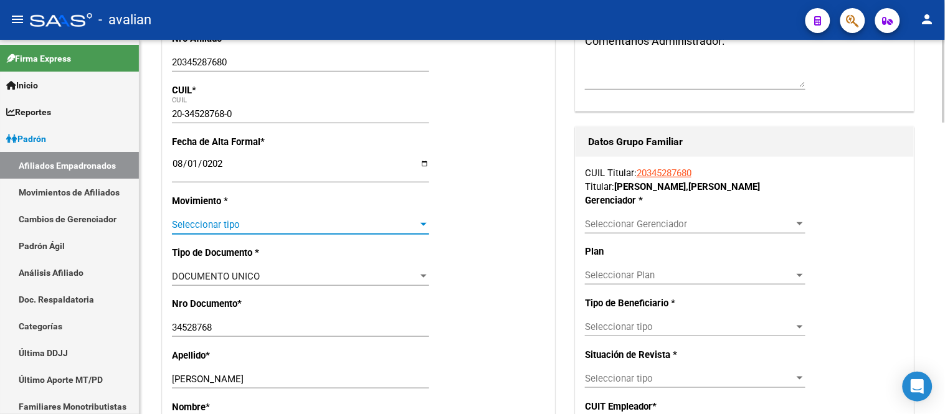
click at [303, 224] on span "Seleccionar tipo" at bounding box center [295, 224] width 246 height 11
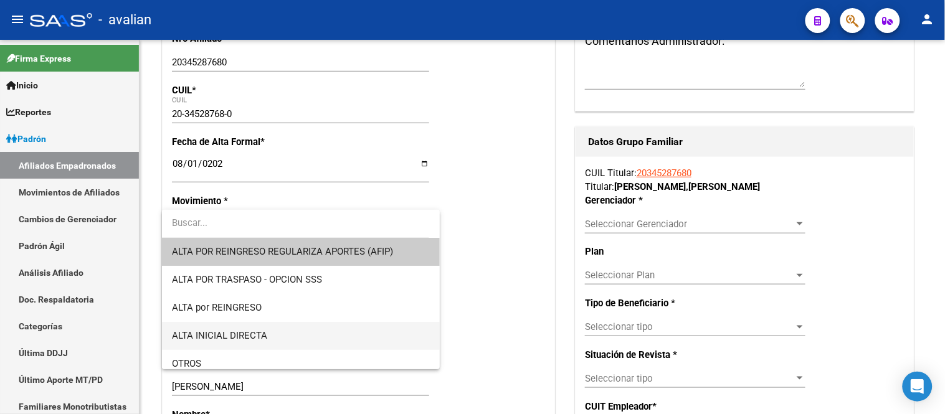
click at [289, 334] on span "ALTA INICIAL DIRECTA" at bounding box center [300, 336] width 257 height 28
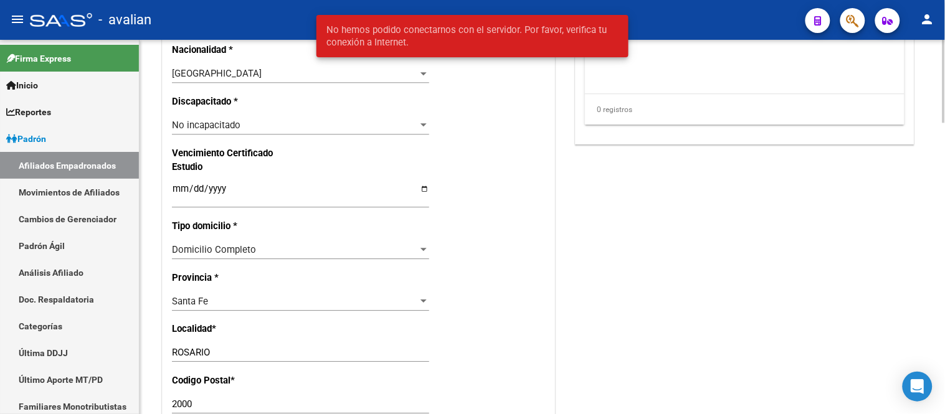
scroll to position [484, 0]
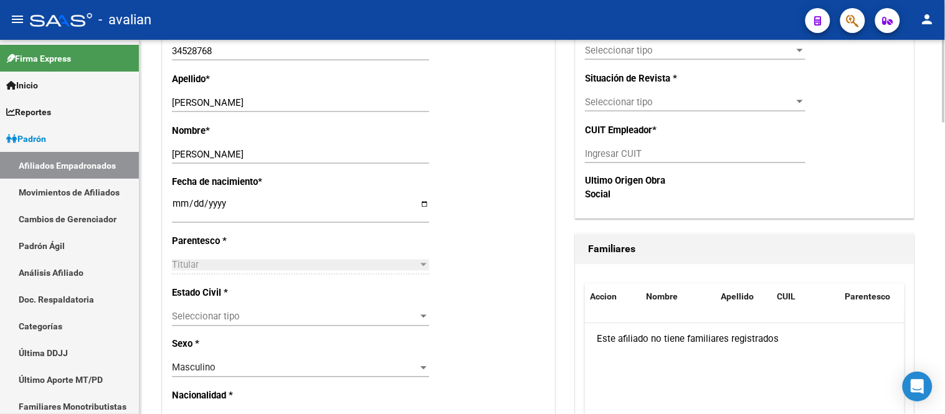
click at [339, 315] on span "Seleccionar tipo" at bounding box center [295, 316] width 246 height 11
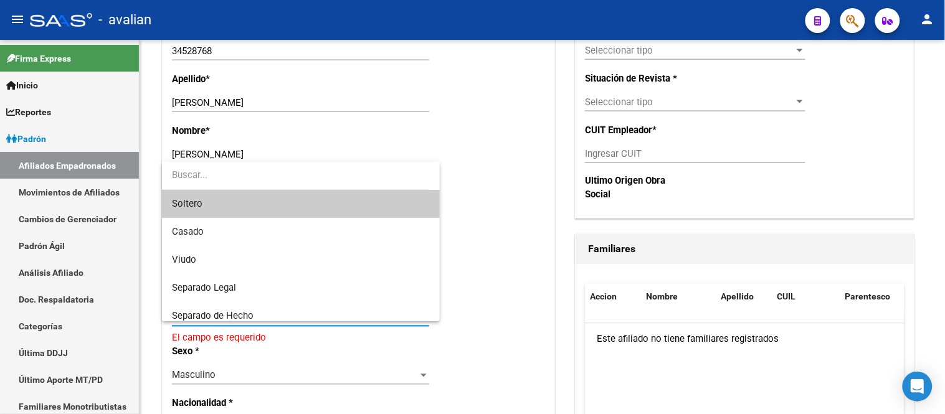
click at [308, 206] on span "Soltero" at bounding box center [300, 204] width 257 height 28
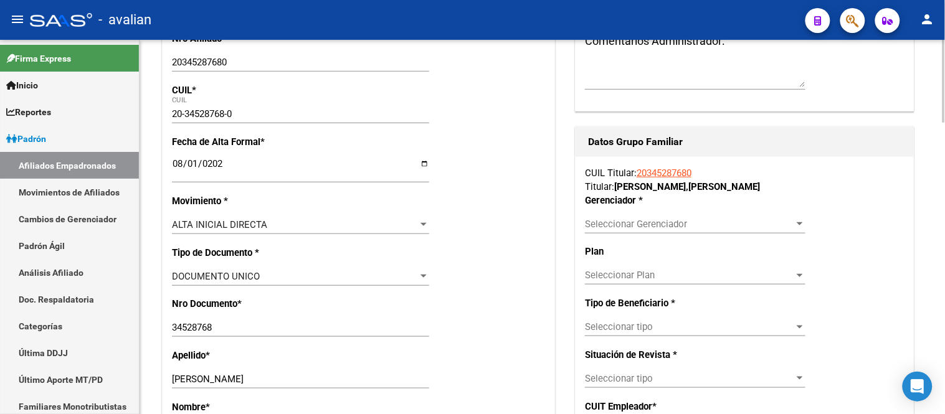
scroll to position [207, 0]
click at [665, 222] on span "Seleccionar Gerenciador" at bounding box center [689, 224] width 209 height 11
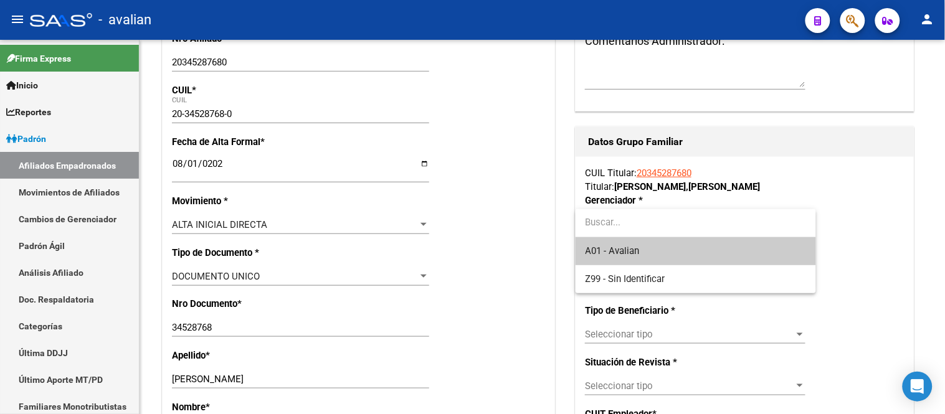
click at [645, 252] on span "A01 - Avalian" at bounding box center [696, 251] width 220 height 28
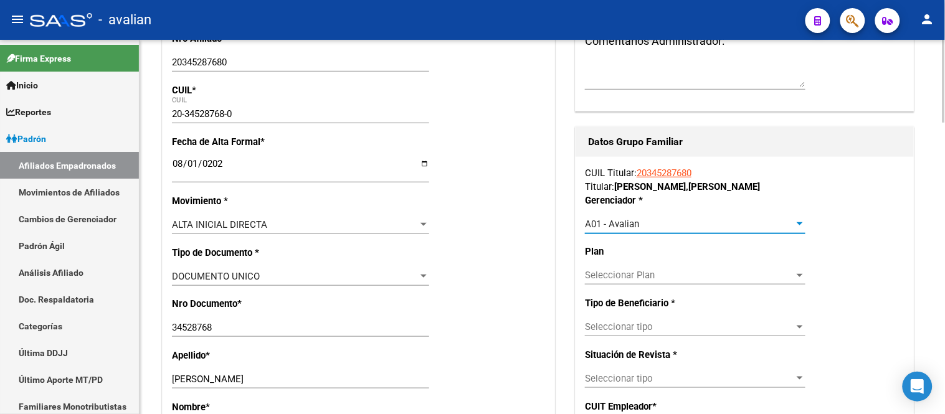
click at [665, 327] on span "Seleccionar tipo" at bounding box center [689, 326] width 209 height 11
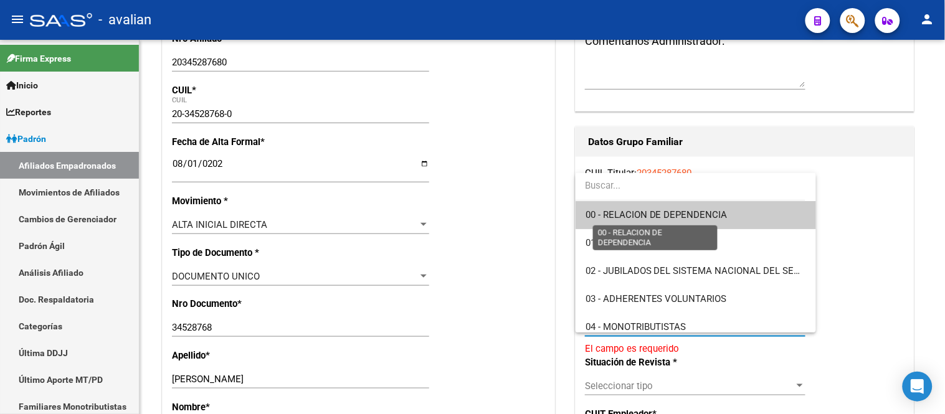
click at [658, 216] on span "00 - RELACION DE DEPENDENCIA" at bounding box center [657, 214] width 142 height 11
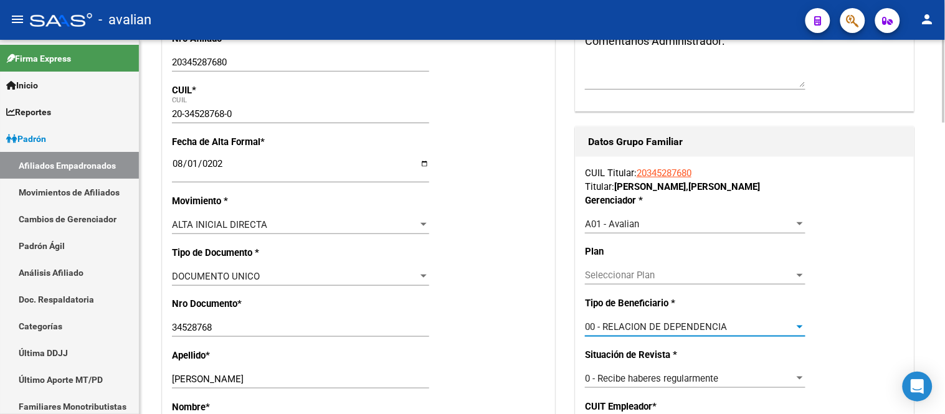
type input "30-67500945-3"
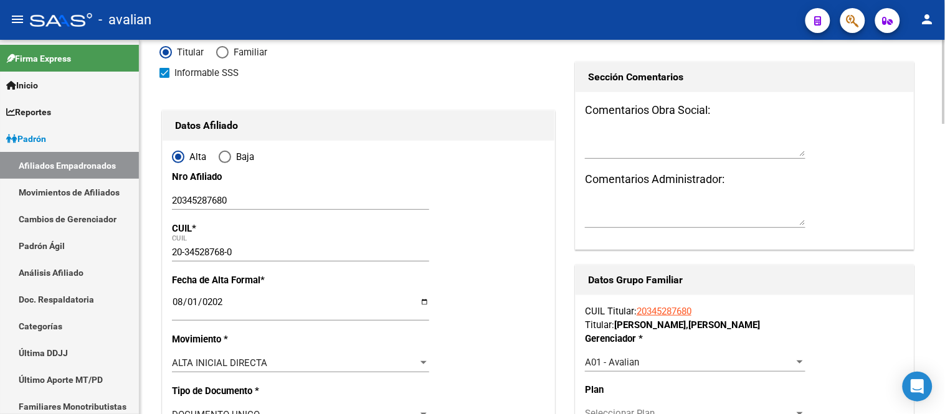
scroll to position [0, 0]
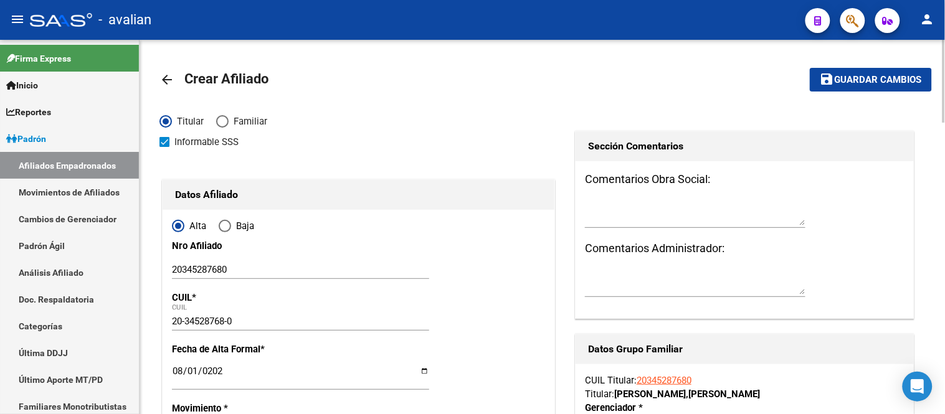
click at [872, 82] on span "Guardar cambios" at bounding box center [878, 80] width 87 height 11
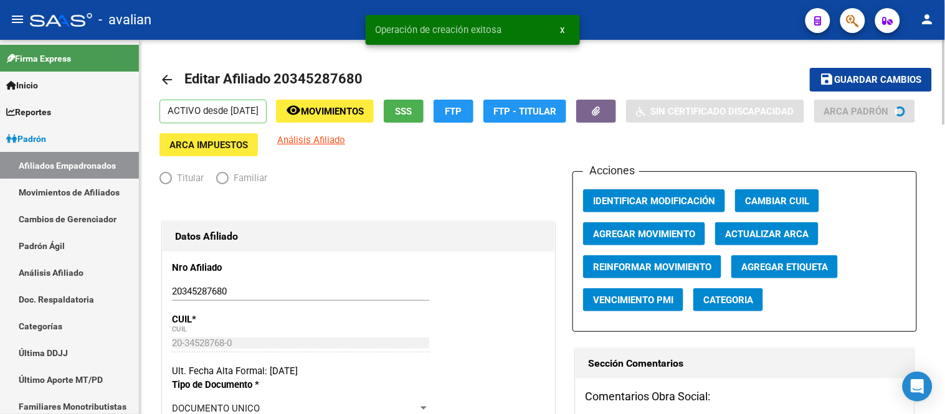
radio input "true"
type input "30-67500945-3"
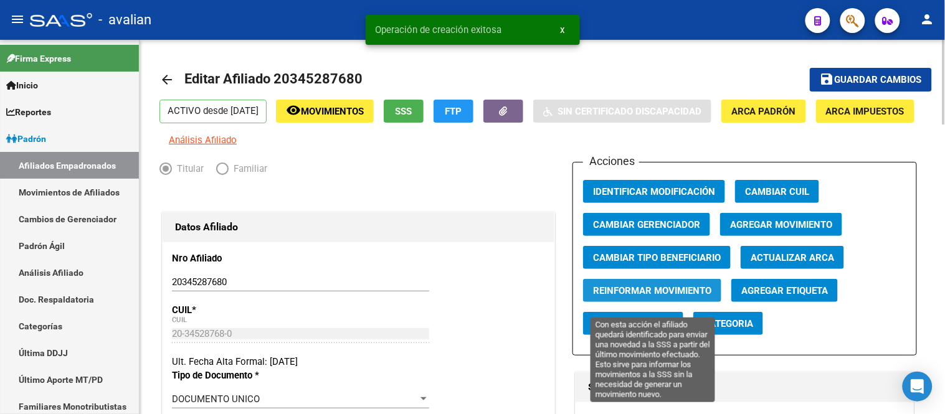
click at [642, 296] on span "Reinformar Movimiento" at bounding box center [652, 290] width 118 height 11
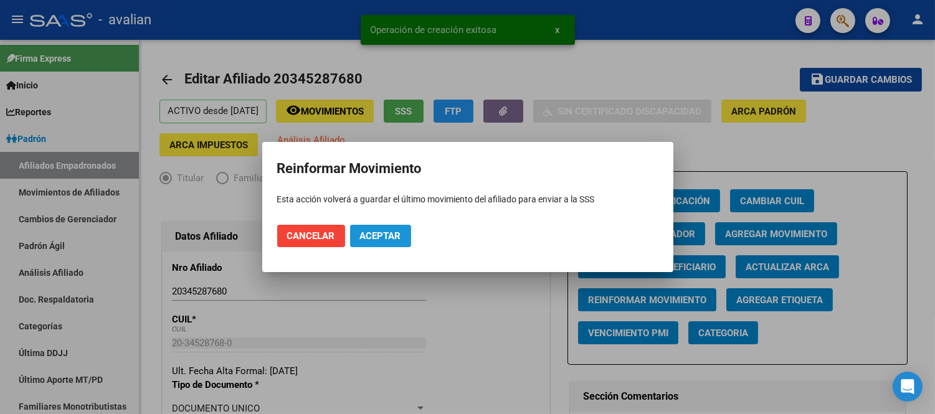
click at [396, 233] on span "Aceptar" at bounding box center [380, 235] width 41 height 11
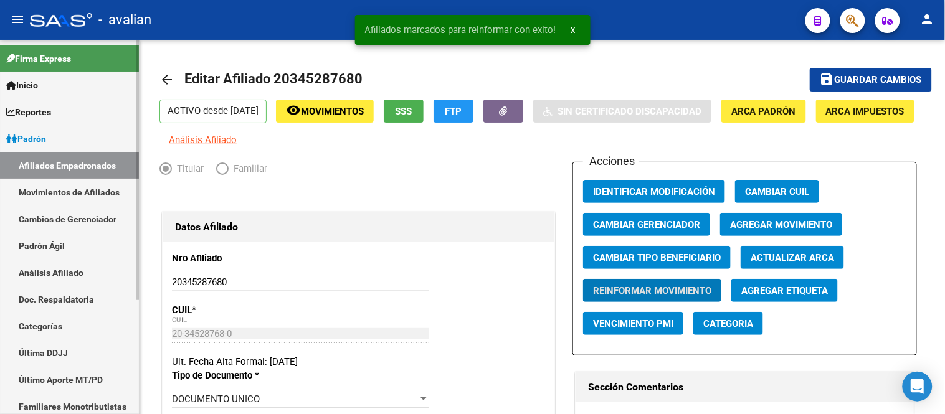
click at [105, 193] on link "Movimientos de Afiliados" at bounding box center [69, 192] width 139 height 27
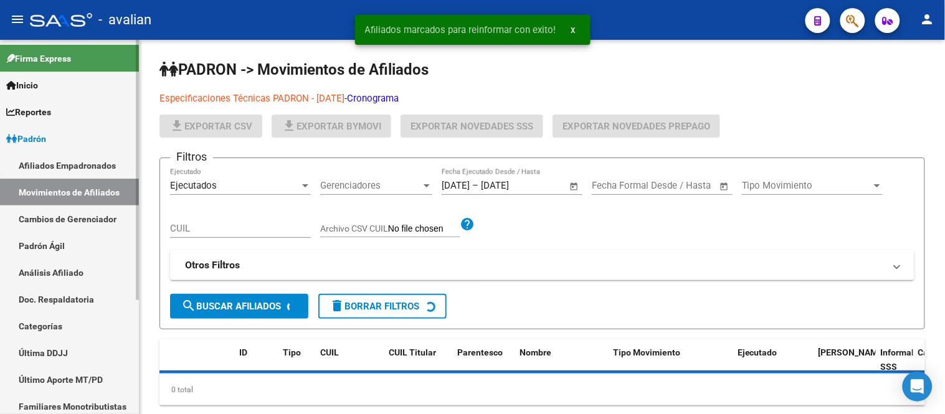
click at [89, 163] on link "Afiliados Empadronados" at bounding box center [69, 165] width 139 height 27
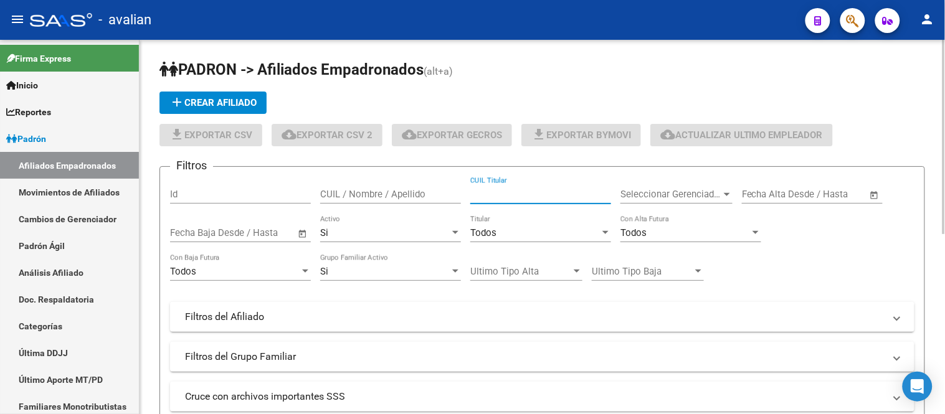
click at [505, 196] on input "CUIL Titular" at bounding box center [540, 194] width 141 height 11
paste input "23383702704"
type input "23383702704"
click at [374, 232] on div "Si" at bounding box center [385, 232] width 130 height 11
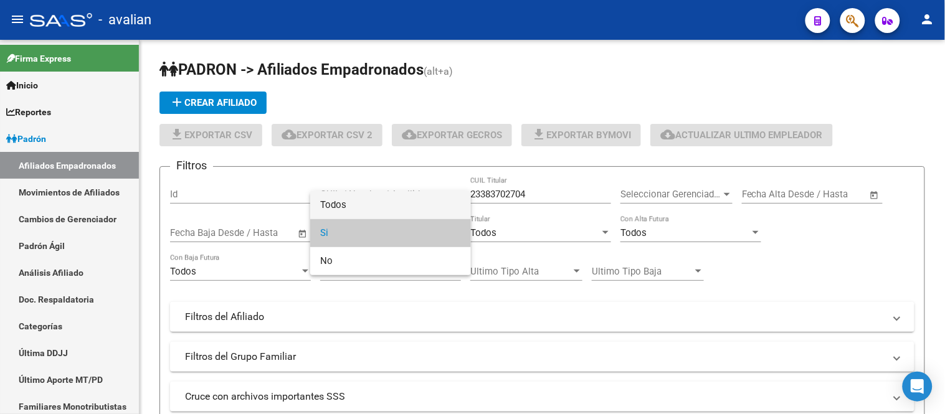
click at [362, 201] on span "Todos" at bounding box center [390, 205] width 141 height 28
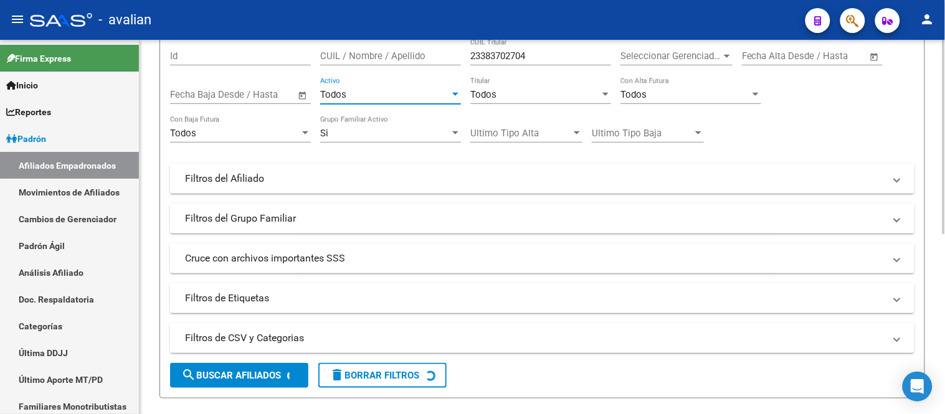
scroll to position [207, 0]
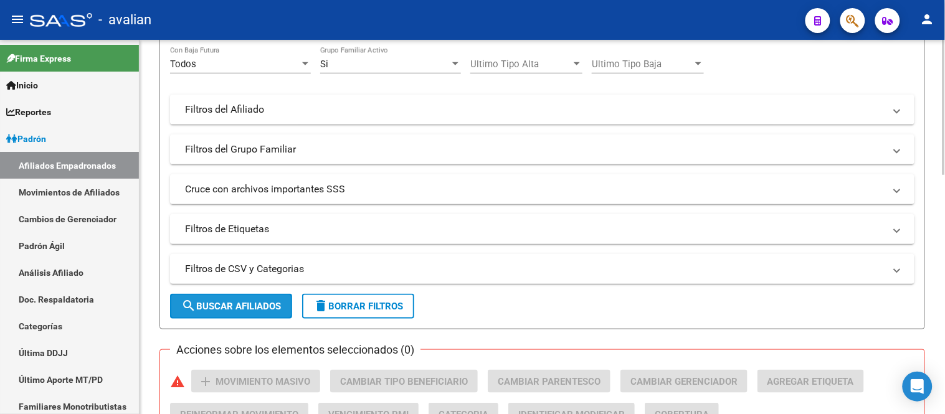
click at [239, 300] on button "search Buscar Afiliados" at bounding box center [231, 306] width 122 height 25
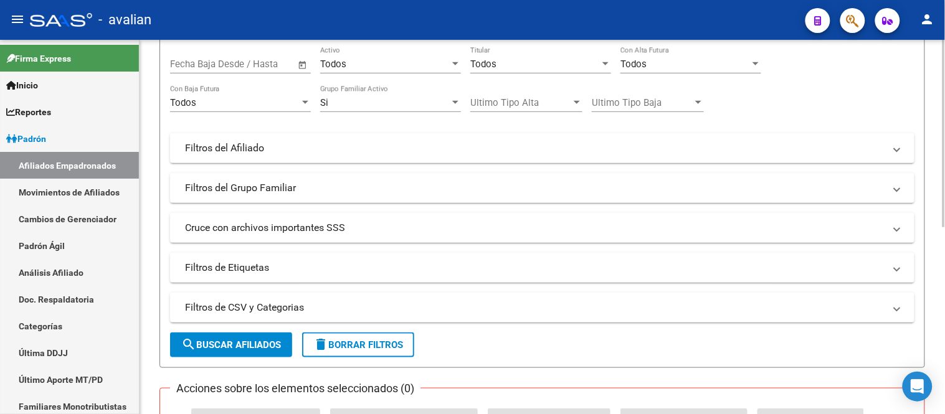
scroll to position [0, 0]
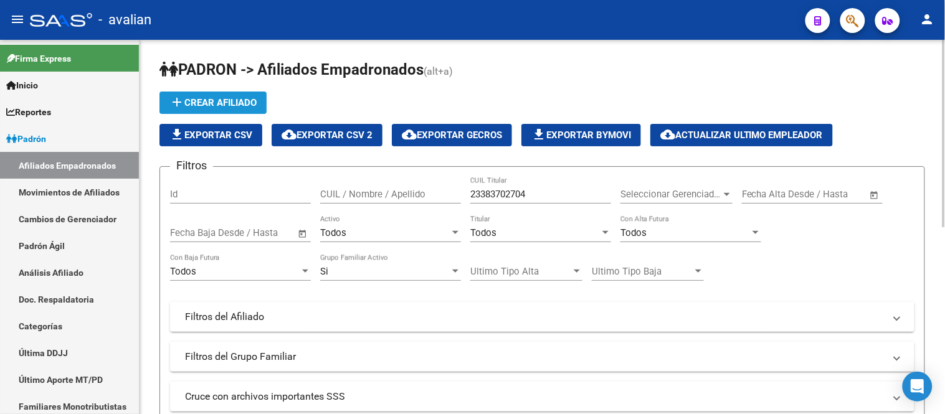
click at [227, 96] on button "add Crear Afiliado" at bounding box center [212, 103] width 107 height 22
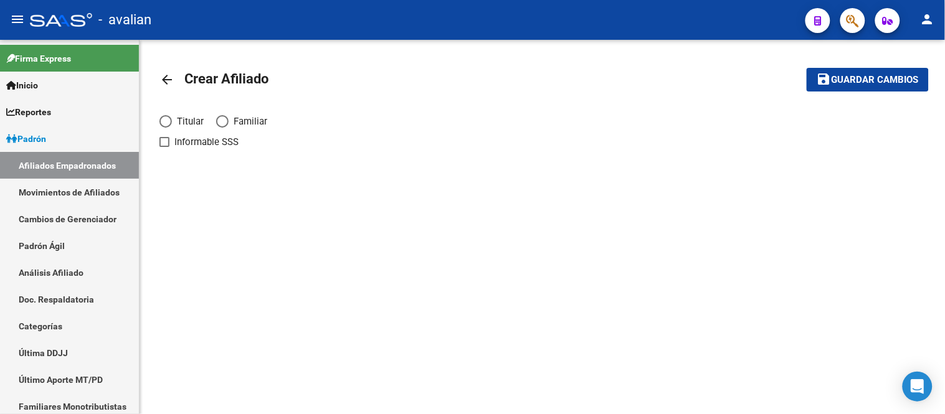
click at [163, 122] on span "Elija una opción" at bounding box center [165, 121] width 12 height 12
click at [163, 122] on input "Titular" at bounding box center [165, 121] width 12 height 12
radio input "true"
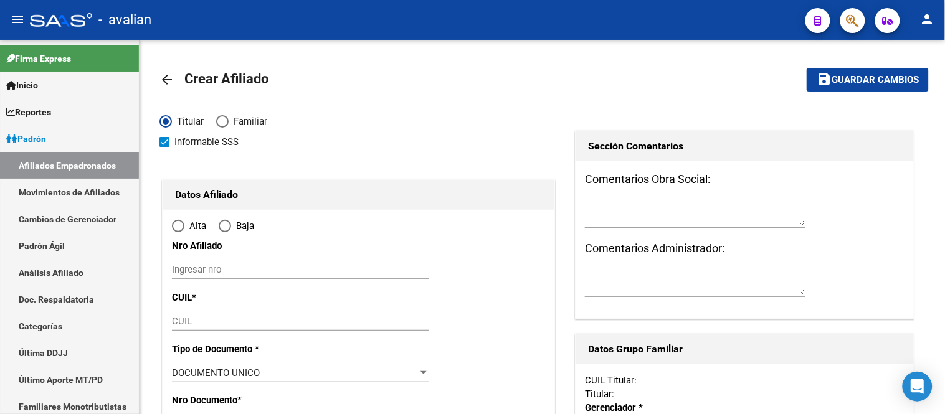
checkbox input "true"
click at [235, 269] on input "Ingresar nro" at bounding box center [300, 269] width 257 height 11
radio input "true"
paste input "23383702704"
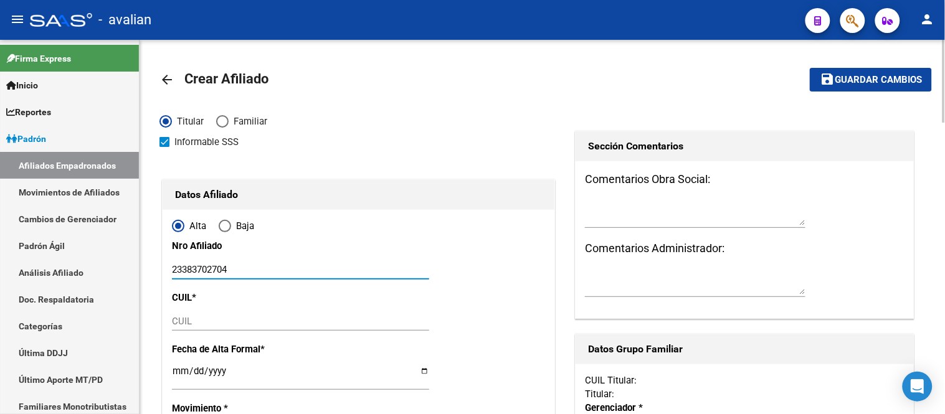
type input "23383702704"
paste input "23-38370270-4"
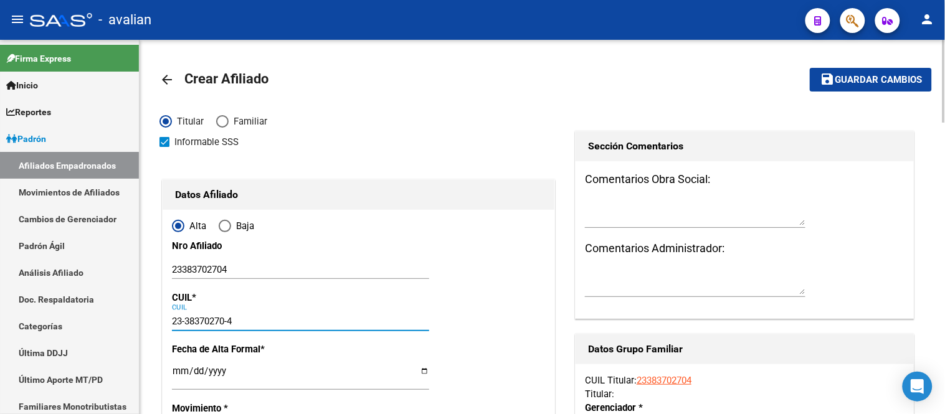
type input "23-38370270-4"
type input "38370270"
type input "CASTAÑERA"
type input "SOFIA BELEN"
type input "1994-09-09"
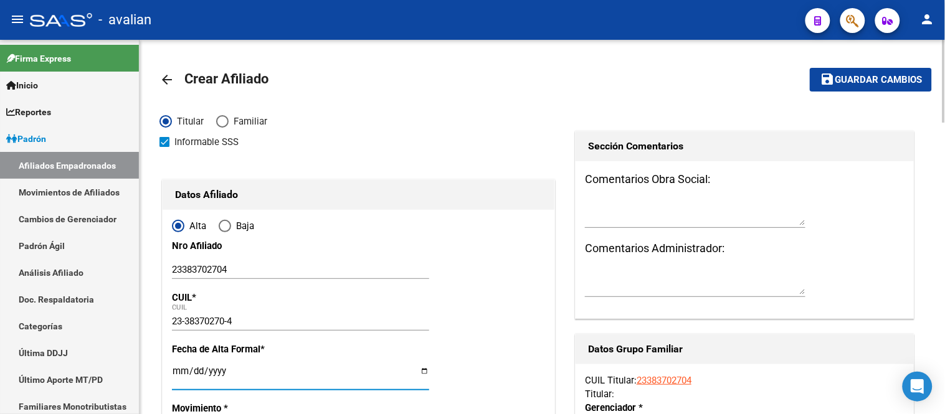
type input "CABA"
type input "1419"
type input "AV FRANCISCO BEIRO"
type input "4640"
type input "7"
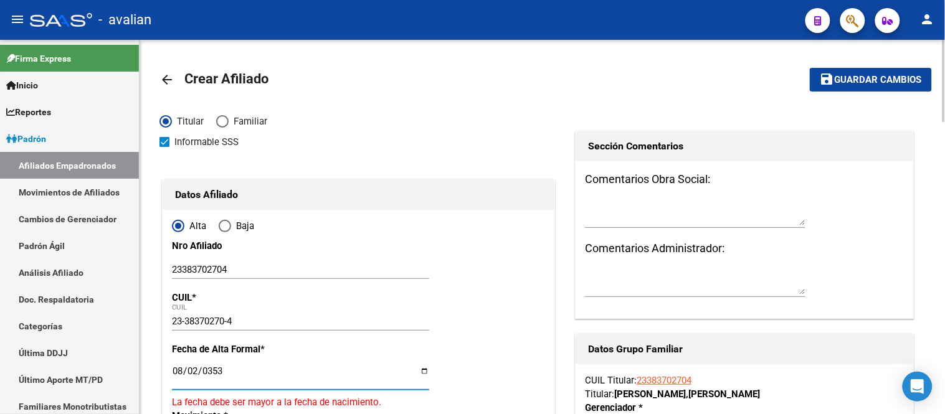
type input "3533-08-02"
click at [172, 371] on input "3533-08-02" at bounding box center [300, 376] width 257 height 20
type input "[DATE]"
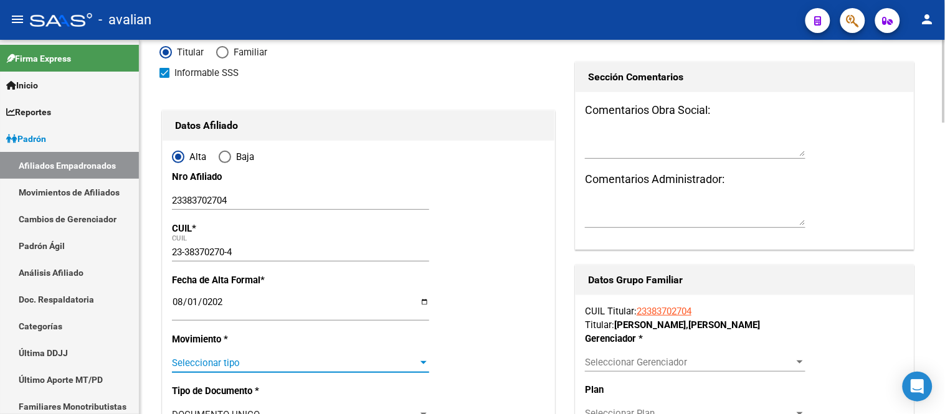
click at [232, 365] on span "Seleccionar tipo" at bounding box center [295, 363] width 246 height 11
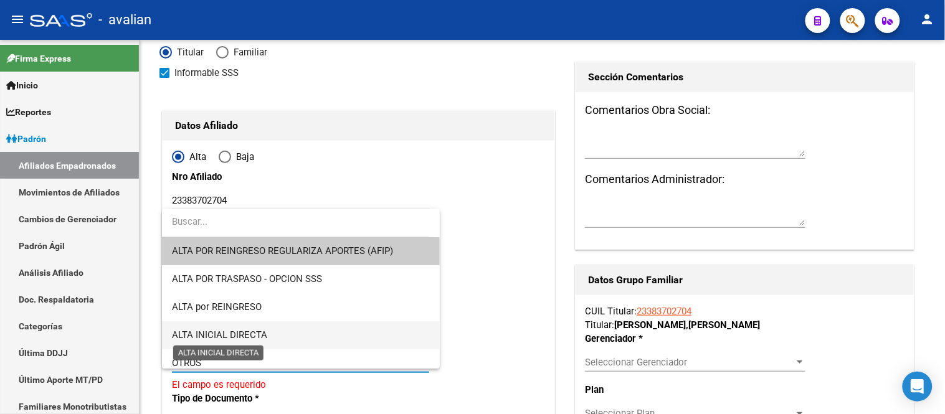
click at [257, 333] on span "ALTA INICIAL DIRECTA" at bounding box center [219, 335] width 95 height 11
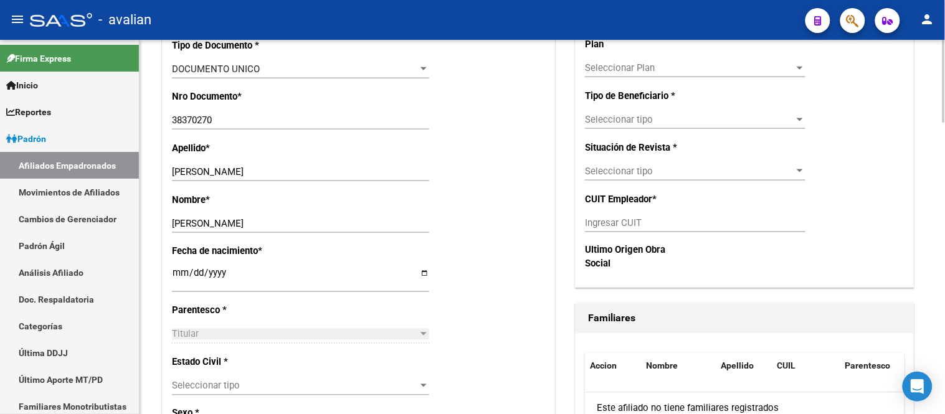
scroll to position [484, 0]
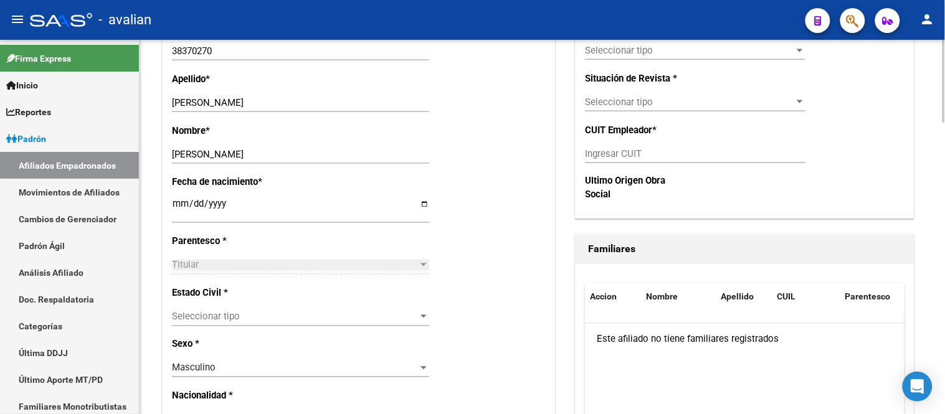
click at [293, 324] on div "Seleccionar tipo Seleccionar tipo" at bounding box center [300, 317] width 257 height 19
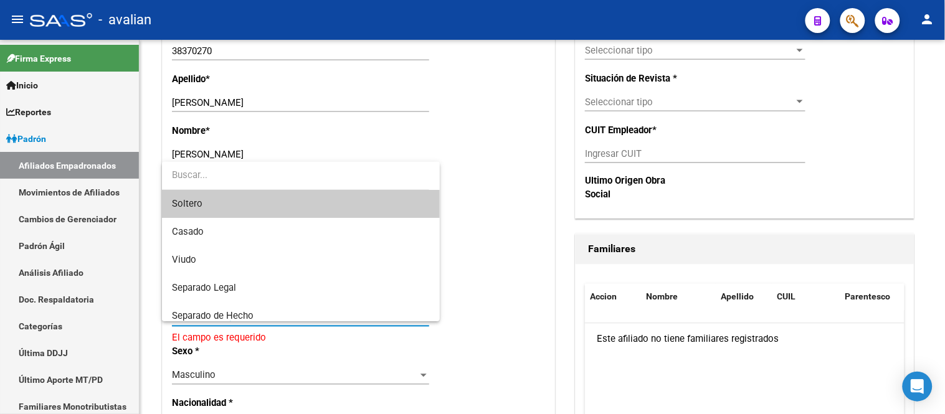
click at [271, 204] on span "Soltero" at bounding box center [300, 204] width 257 height 28
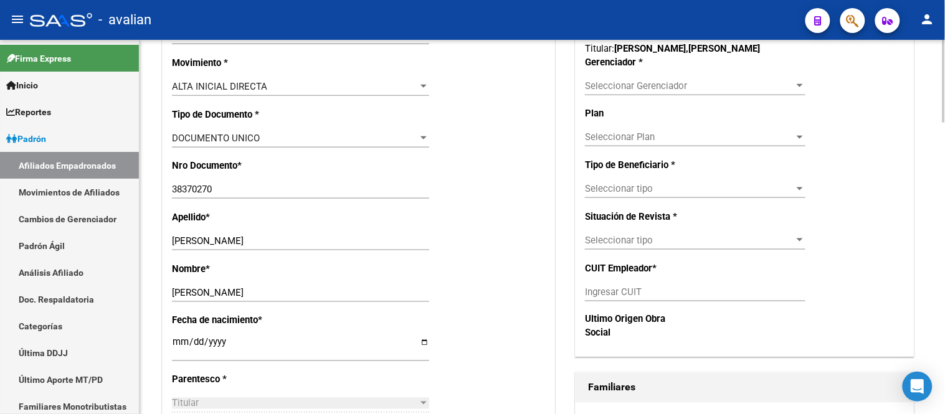
scroll to position [207, 0]
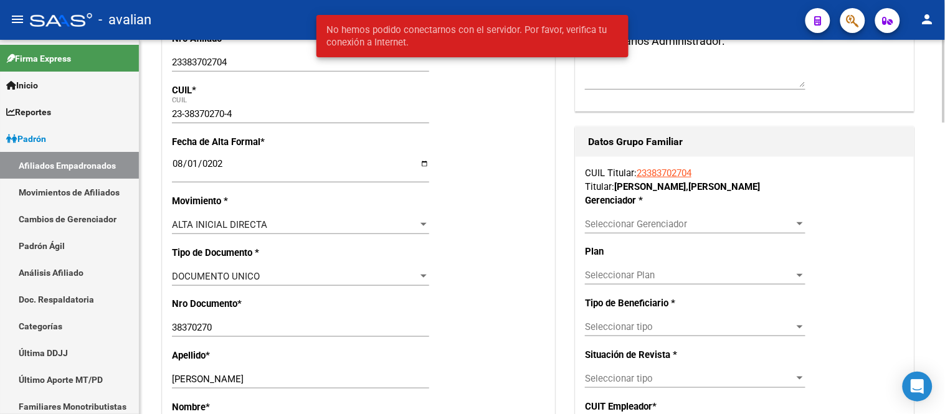
click at [688, 222] on span "Seleccionar Gerenciador" at bounding box center [689, 224] width 209 height 11
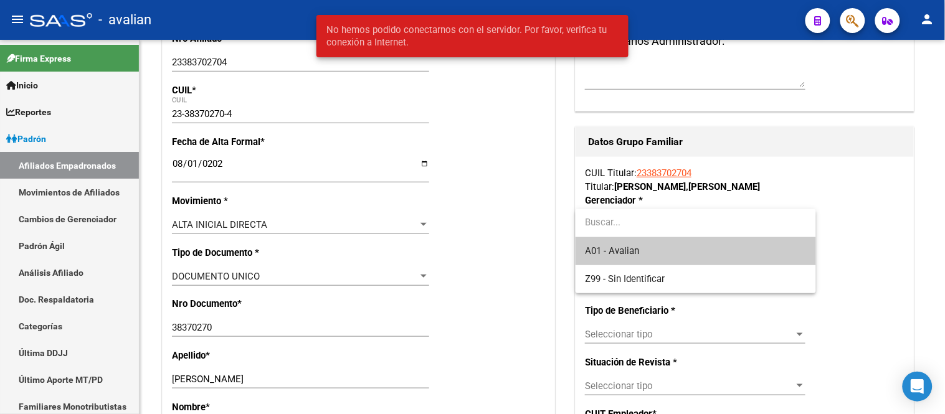
click at [663, 252] on span "A01 - Avalian" at bounding box center [696, 251] width 220 height 28
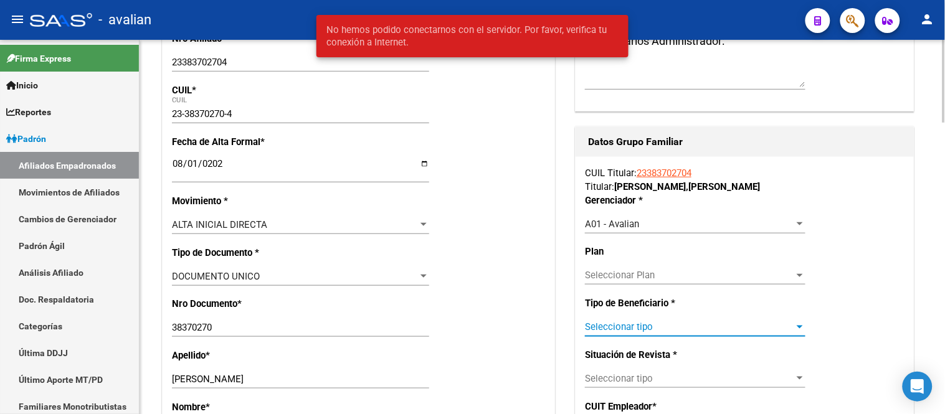
click at [661, 331] on span "Seleccionar tipo" at bounding box center [689, 326] width 209 height 11
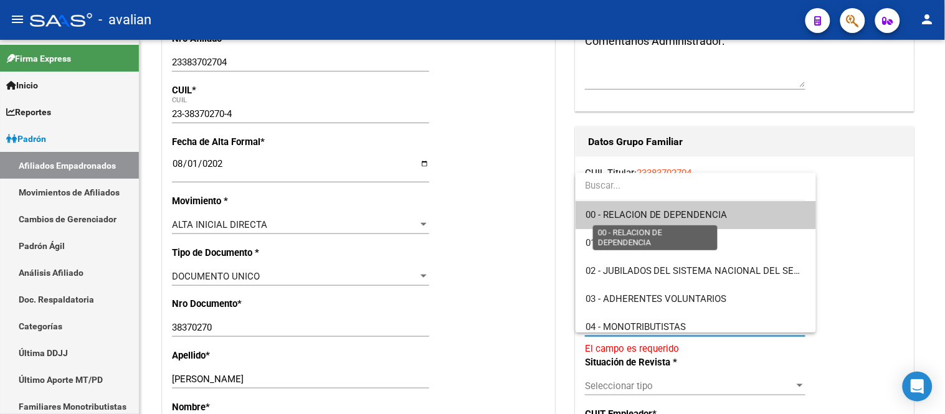
click at [660, 218] on span "00 - RELACION DE DEPENDENCIA" at bounding box center [657, 214] width 142 height 11
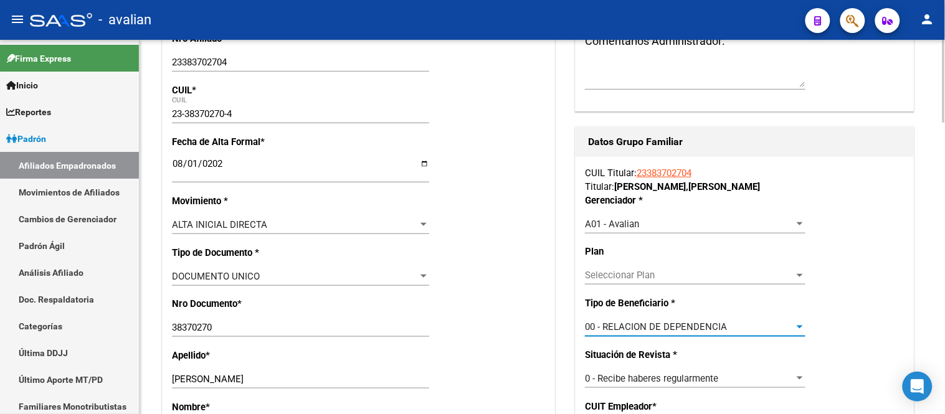
type input "30-69384468-8"
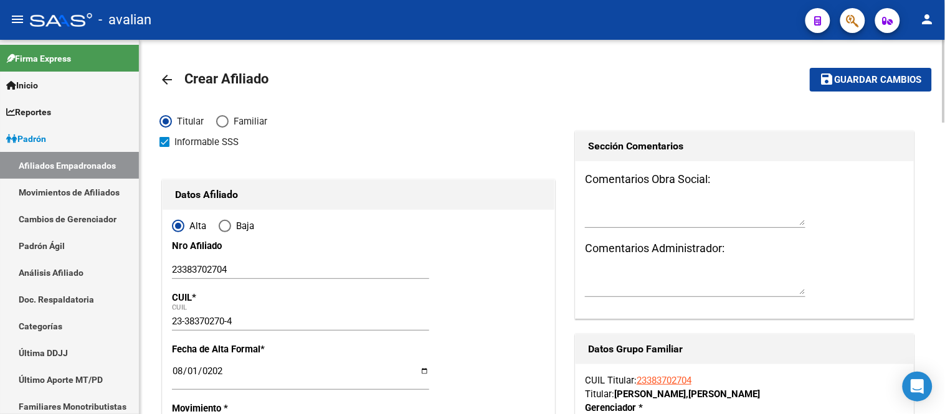
click at [881, 91] on button "save Guardar cambios" at bounding box center [871, 79] width 122 height 23
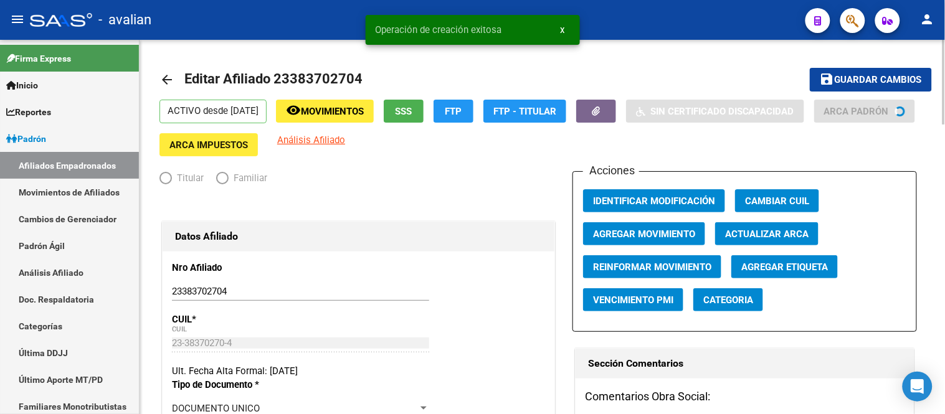
radio input "true"
type input "30-69384468-8"
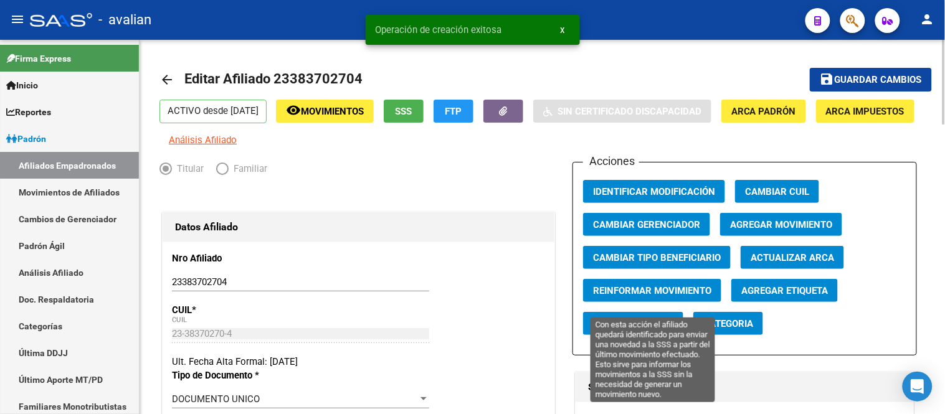
click at [660, 296] on span "Reinformar Movimiento" at bounding box center [652, 290] width 118 height 11
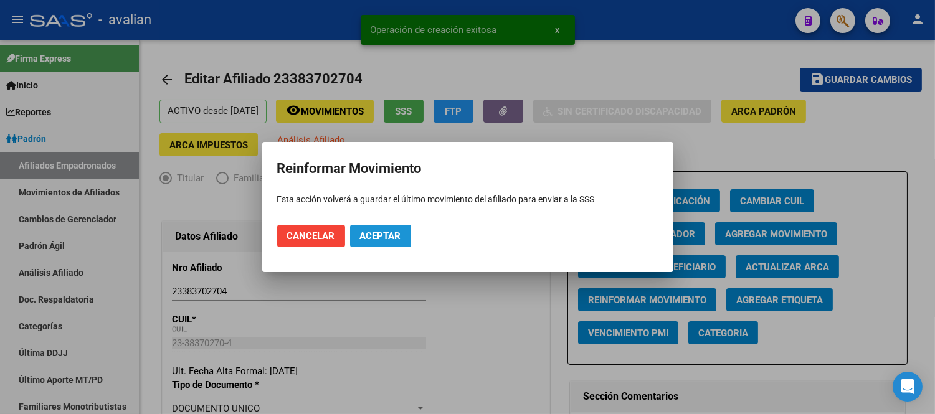
click at [378, 233] on span "Aceptar" at bounding box center [380, 235] width 41 height 11
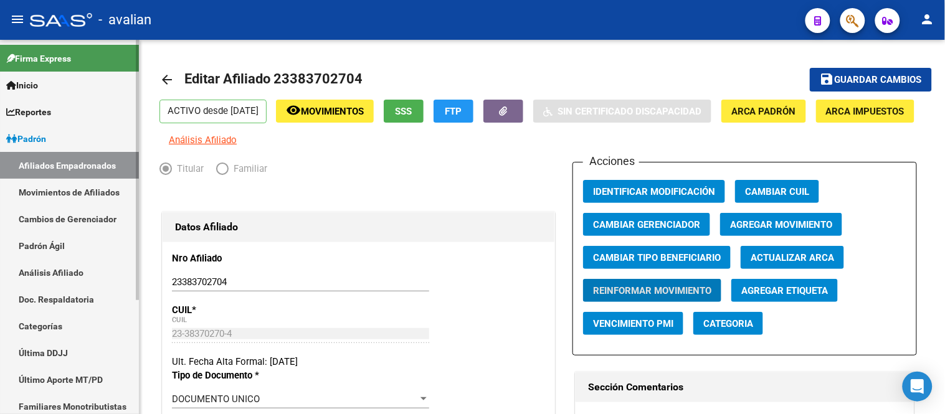
click at [52, 194] on link "Movimientos de Afiliados" at bounding box center [69, 192] width 139 height 27
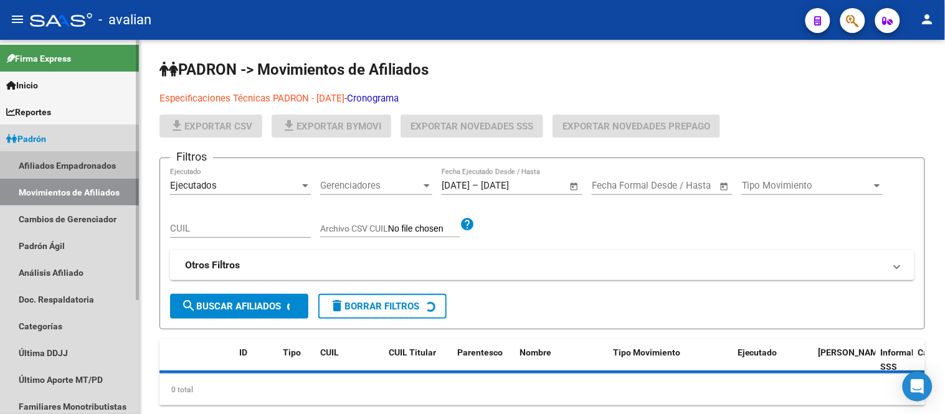
click at [62, 171] on link "Afiliados Empadronados" at bounding box center [69, 165] width 139 height 27
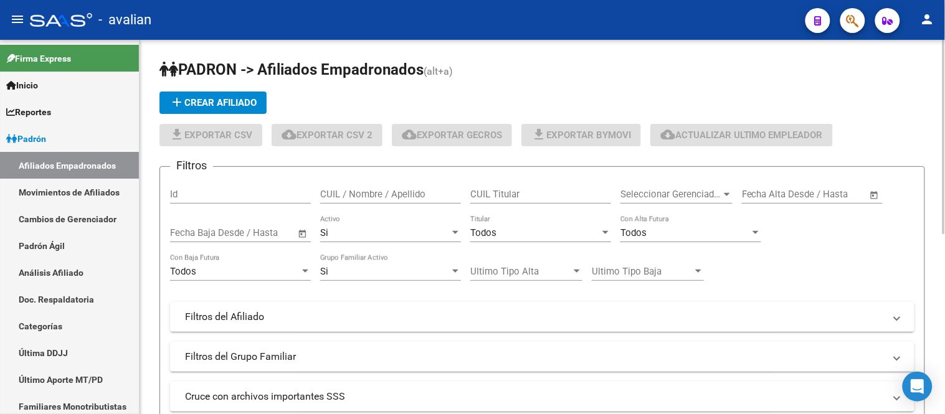
click at [500, 197] on input "CUIL Titular" at bounding box center [540, 194] width 141 height 11
paste input "20267233854"
type input "20267233854"
click at [359, 234] on div "Si" at bounding box center [385, 232] width 130 height 11
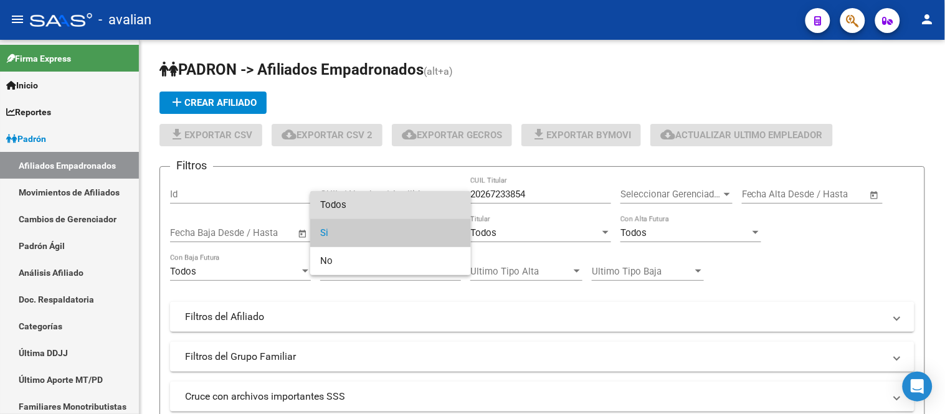
click at [350, 202] on span "Todos" at bounding box center [390, 205] width 141 height 28
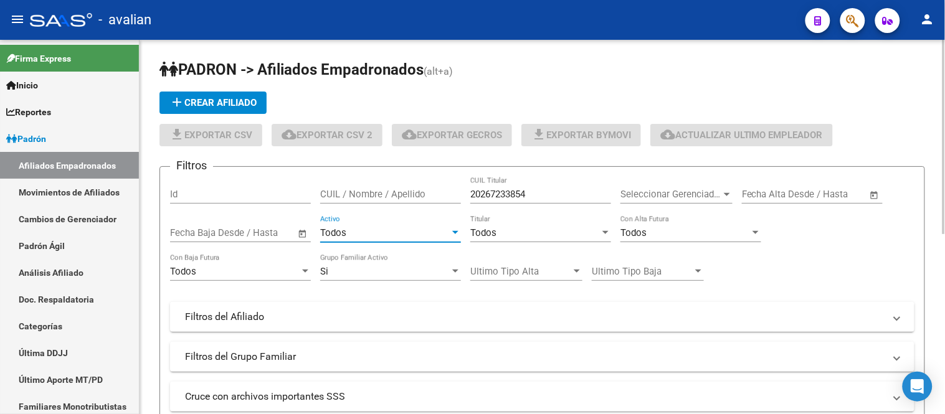
scroll to position [207, 0]
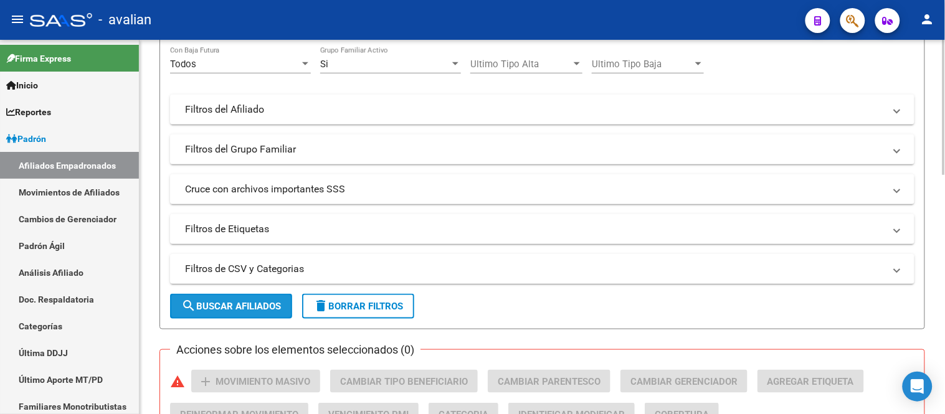
click at [248, 304] on span "search Buscar Afiliados" at bounding box center [231, 306] width 100 height 11
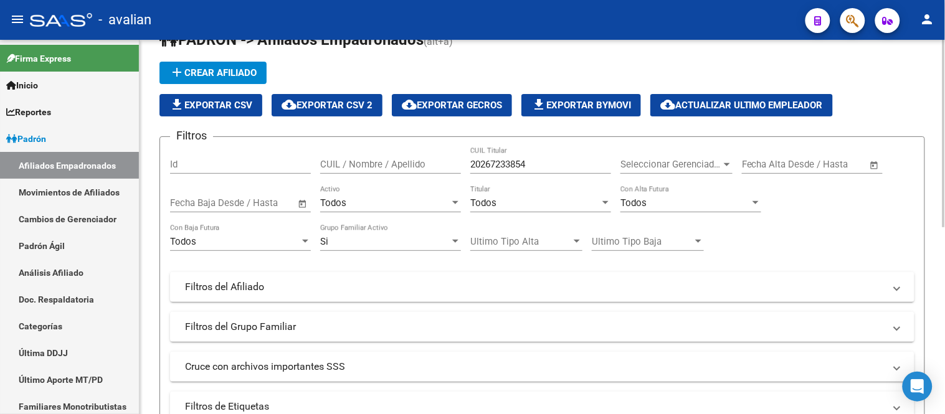
scroll to position [0, 0]
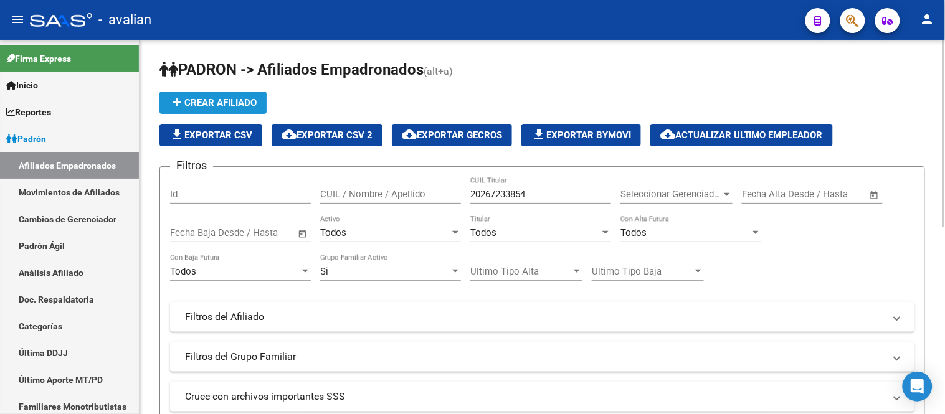
click at [225, 107] on span "add Crear Afiliado" at bounding box center [212, 102] width 87 height 11
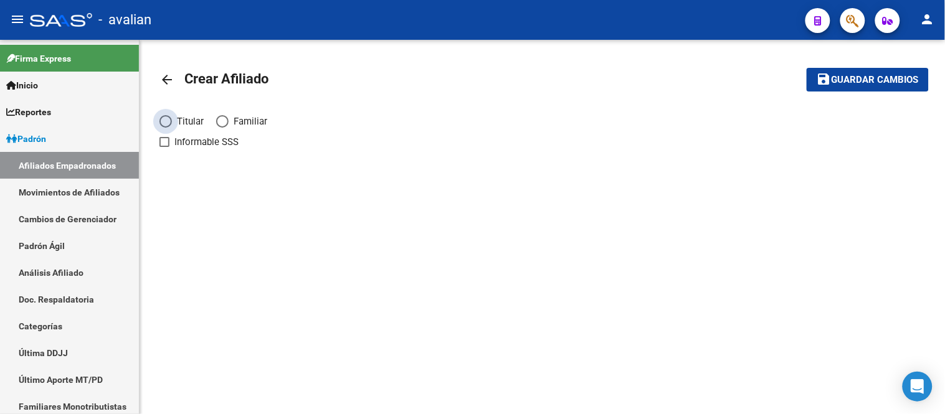
click at [166, 120] on span "Elija una opción" at bounding box center [165, 121] width 12 height 12
click at [166, 120] on input "Titular" at bounding box center [165, 121] width 12 height 12
radio input "true"
checkbox input "true"
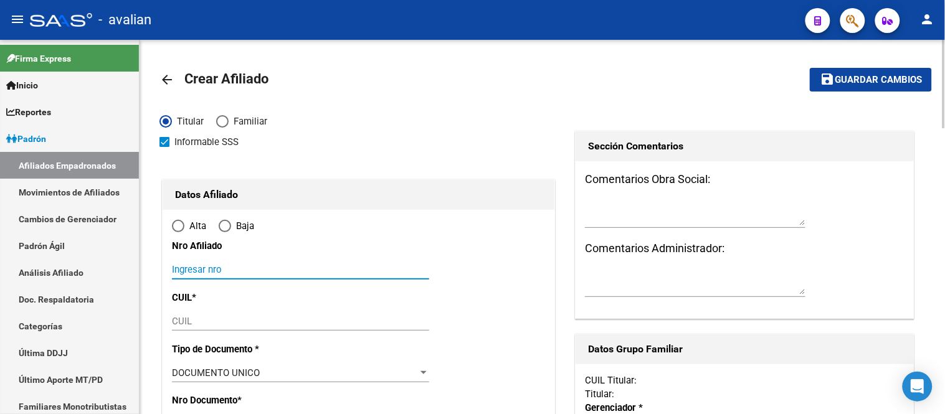
click at [250, 270] on input "Ingresar nro" at bounding box center [300, 269] width 257 height 11
radio input "true"
paste input "20267233854"
type input "20267233854"
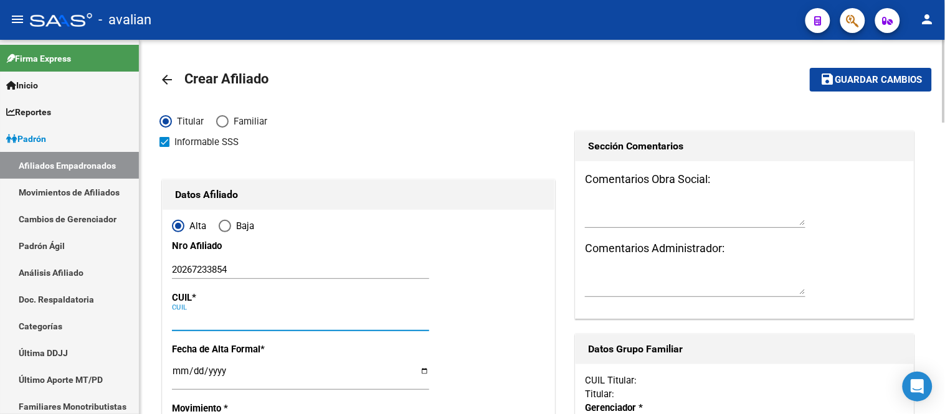
paste input "20-26723385-4"
type input "20-26723385-4"
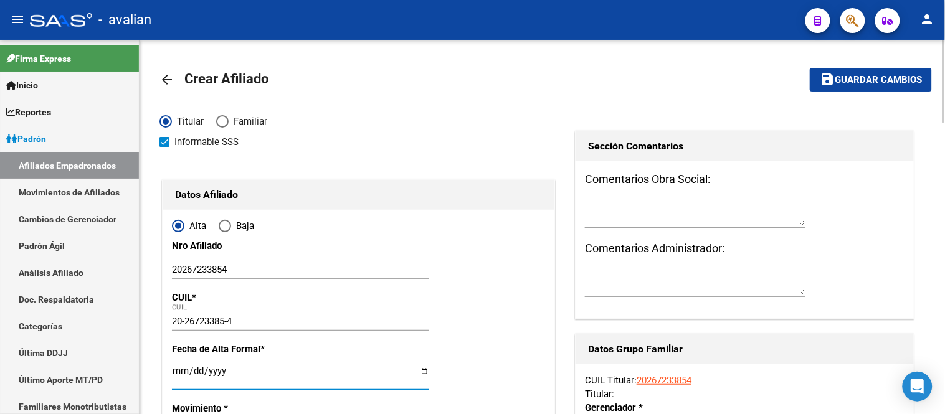
type input "26723385"
type input "VITALE"
type input "LEONARDO MARTIN"
type input "1978-08-21"
type input "POTRERO DE LOS"
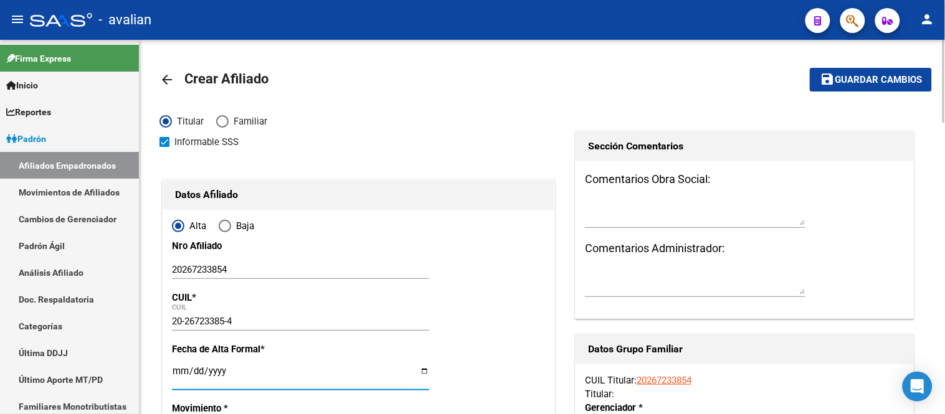
type input "5701"
type input "LOS HORNEROS"
type input "3183"
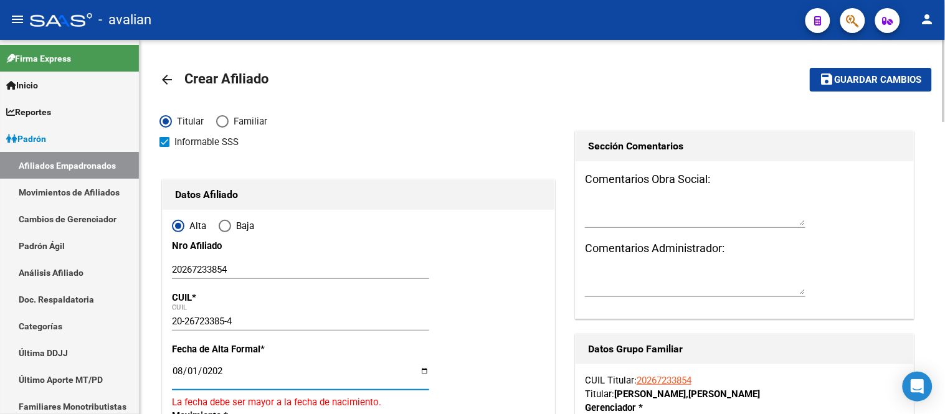
type input "[DATE]"
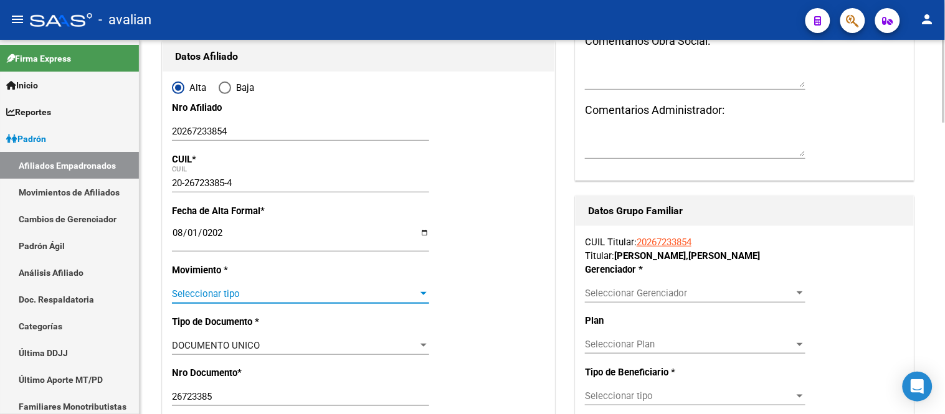
click at [269, 288] on span "Seleccionar tipo" at bounding box center [295, 293] width 246 height 11
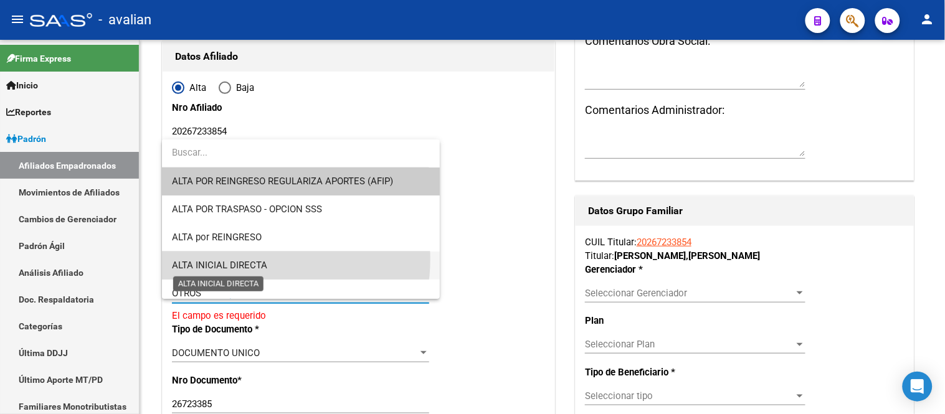
click at [259, 260] on span "ALTA INICIAL DIRECTA" at bounding box center [219, 265] width 95 height 11
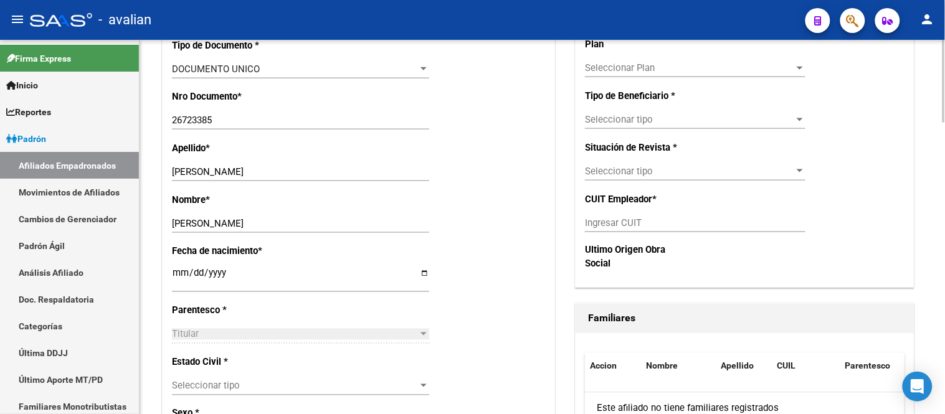
scroll to position [484, 0]
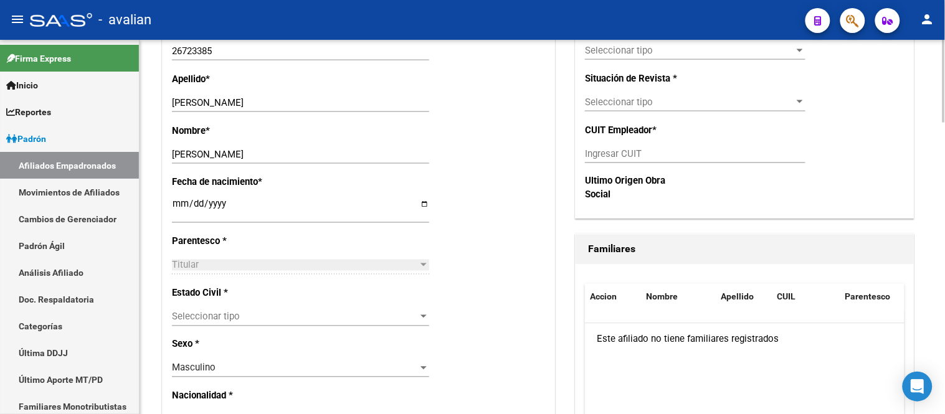
click at [298, 308] on div "Seleccionar tipo Seleccionar tipo" at bounding box center [300, 317] width 257 height 19
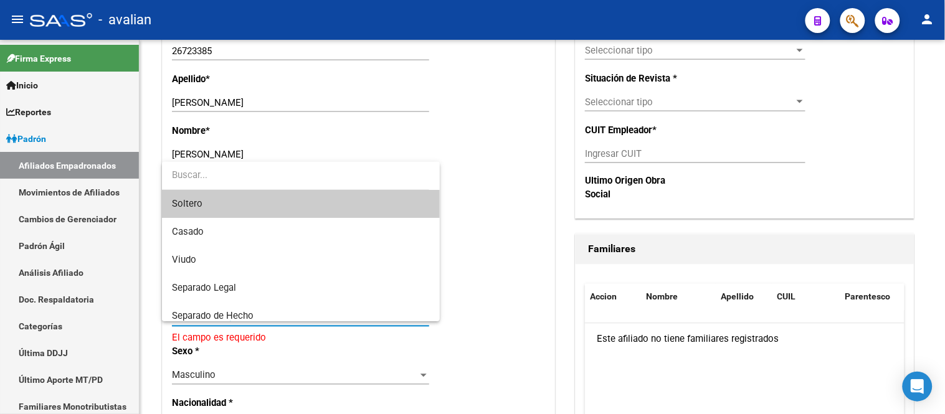
click at [243, 204] on span "Soltero" at bounding box center [300, 204] width 257 height 28
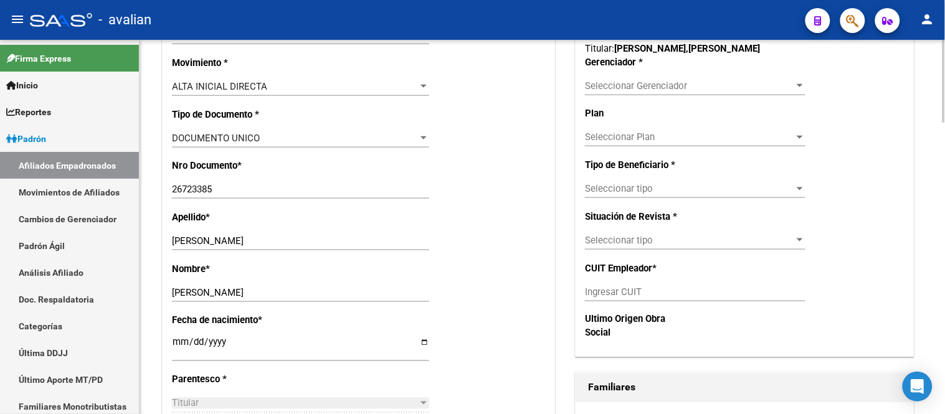
scroll to position [138, 0]
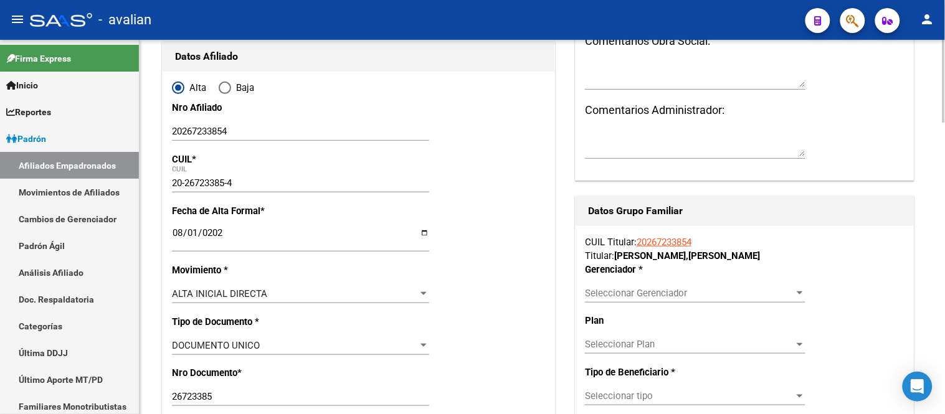
click at [675, 289] on span "Seleccionar Gerenciador" at bounding box center [689, 293] width 209 height 11
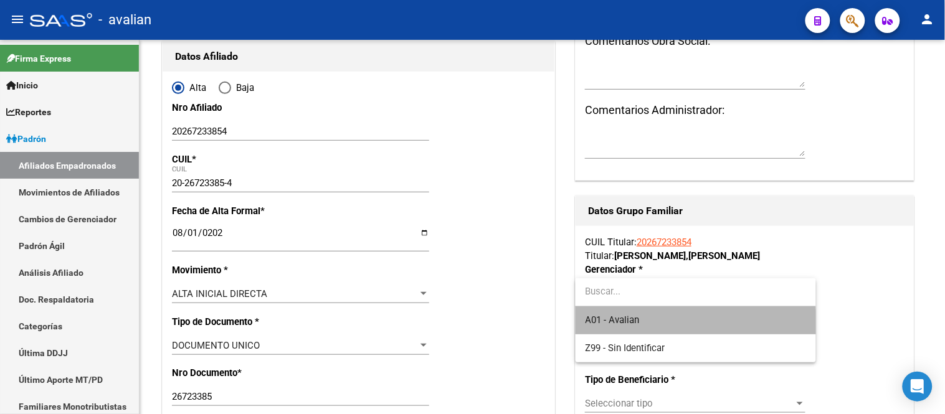
drag, startPoint x: 661, startPoint y: 323, endPoint x: 752, endPoint y: 288, distance: 97.2
click at [661, 322] on span "A01 - Avalian" at bounding box center [696, 320] width 220 height 28
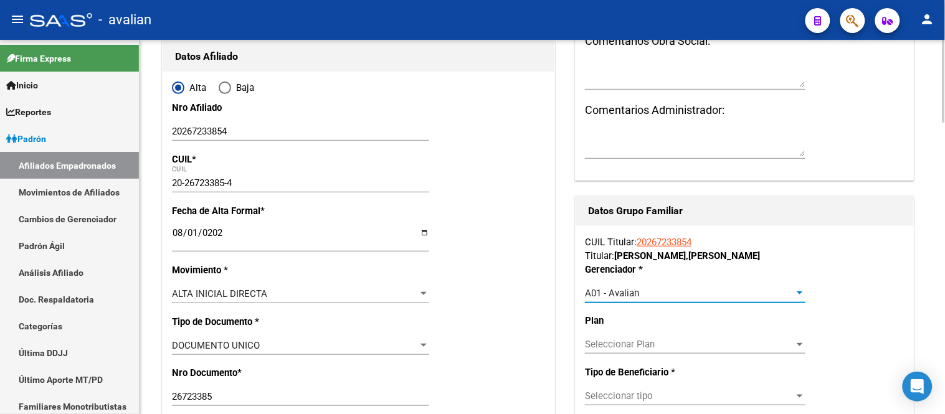
scroll to position [277, 0]
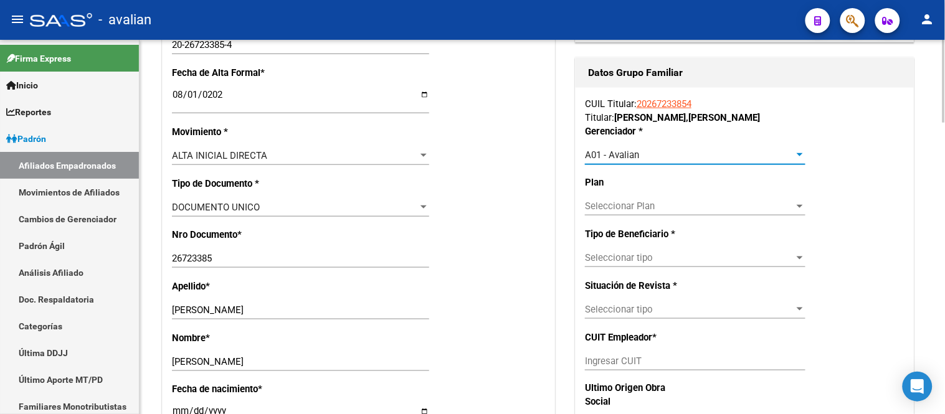
click at [666, 265] on div "Seleccionar tipo Seleccionar tipo" at bounding box center [695, 258] width 220 height 19
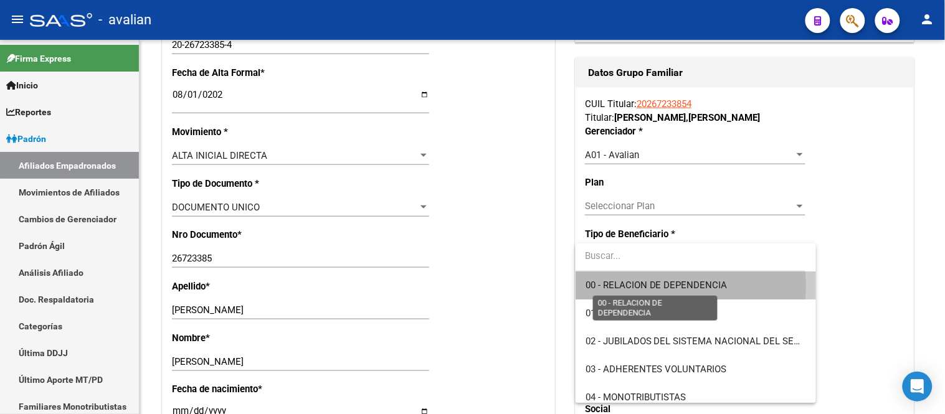
click at [638, 287] on span "00 - RELACION DE DEPENDENCIA" at bounding box center [657, 285] width 142 height 11
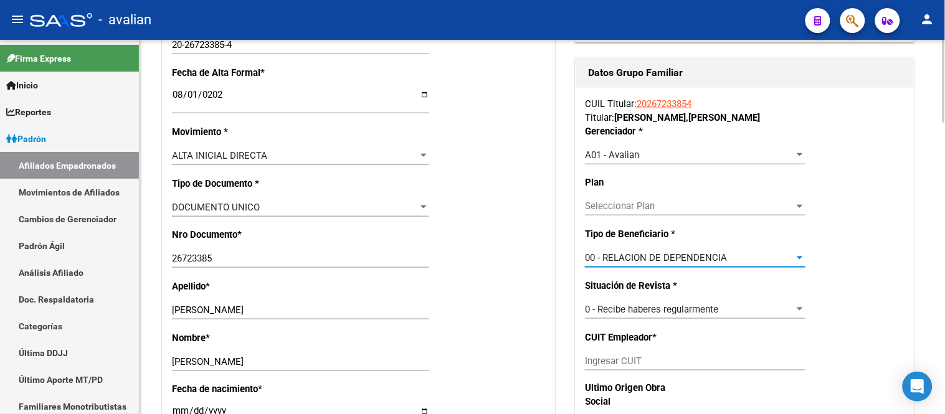
type input "30-53599454-0"
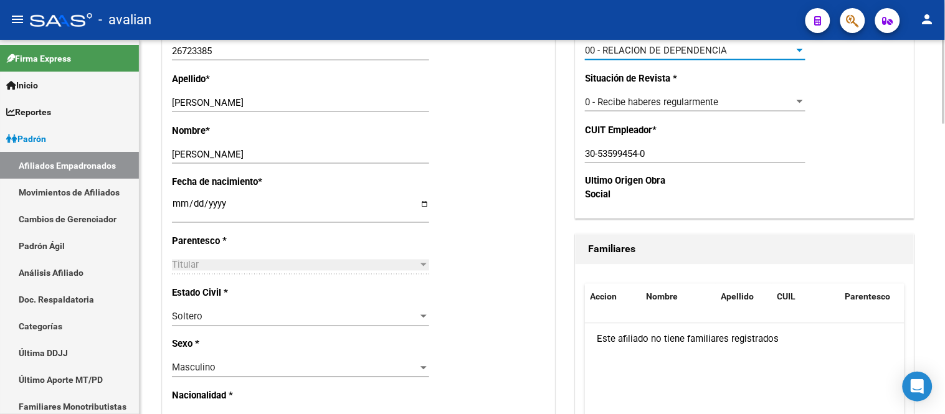
scroll to position [623, 0]
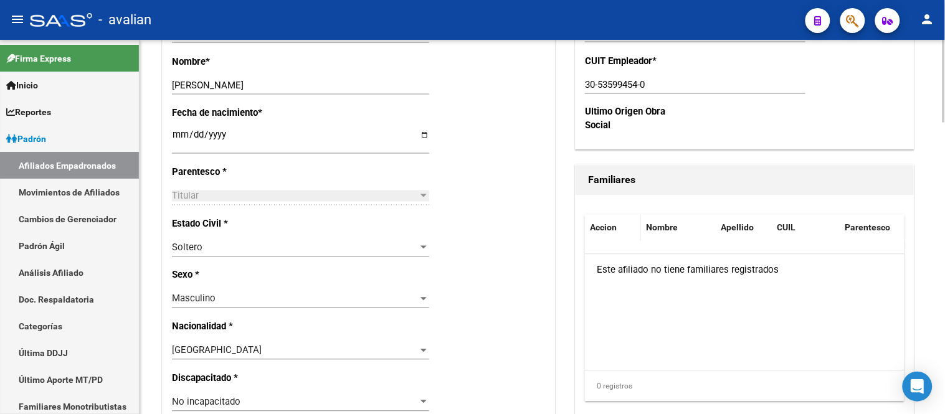
click at [631, 229] on div "Accion" at bounding box center [613, 228] width 46 height 14
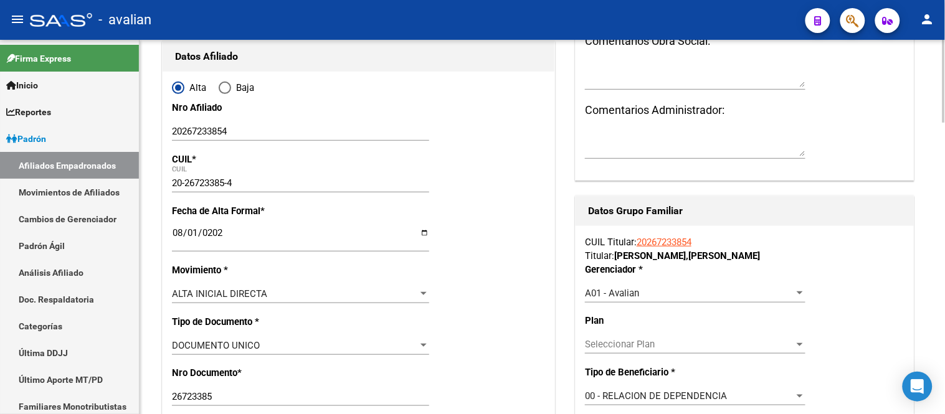
scroll to position [0, 0]
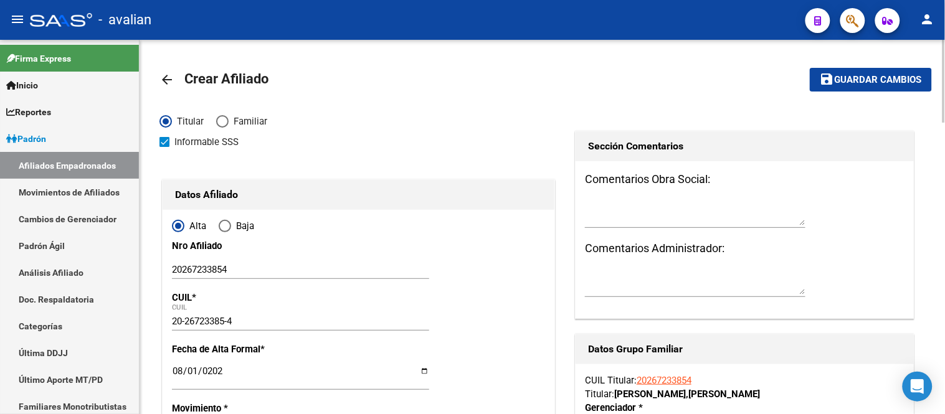
click at [872, 78] on span "Guardar cambios" at bounding box center [878, 80] width 87 height 11
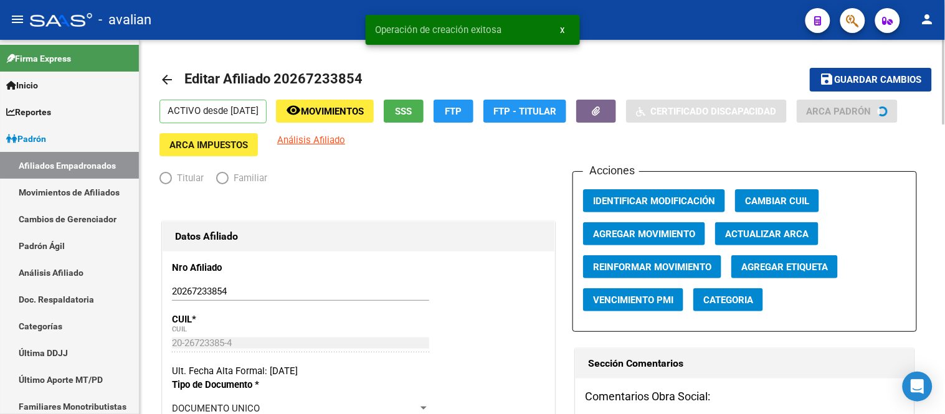
radio input "true"
type input "30-53599454-0"
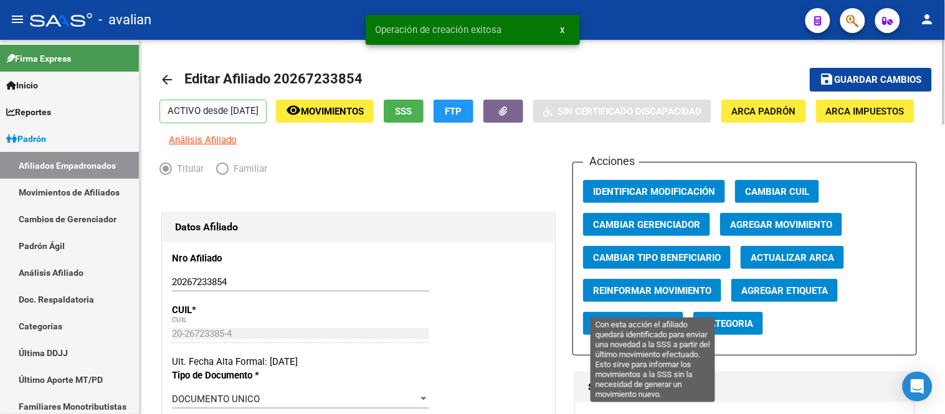
click at [655, 296] on span "Reinformar Movimiento" at bounding box center [652, 290] width 118 height 11
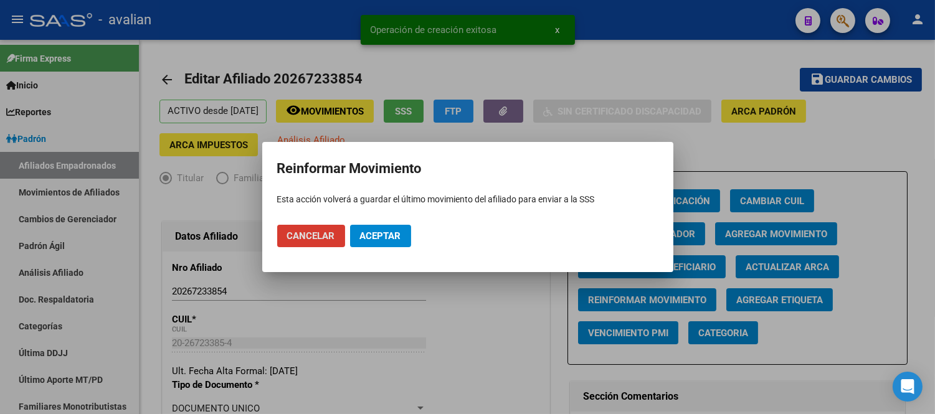
click at [376, 241] on span "Aceptar" at bounding box center [380, 235] width 41 height 11
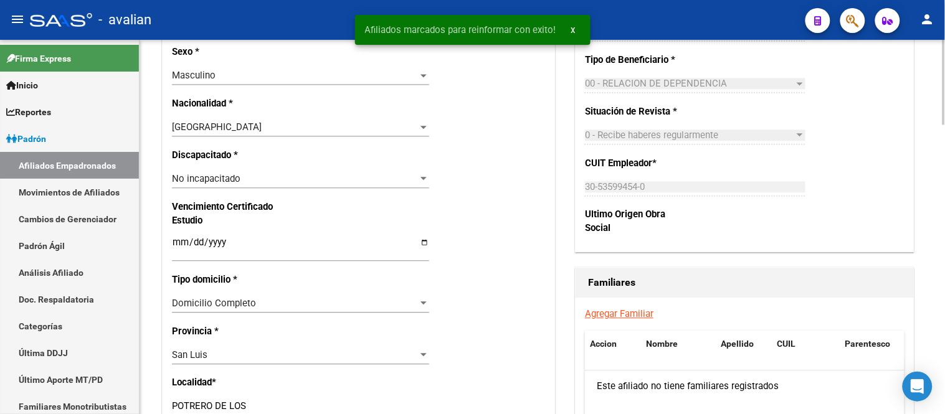
scroll to position [899, 0]
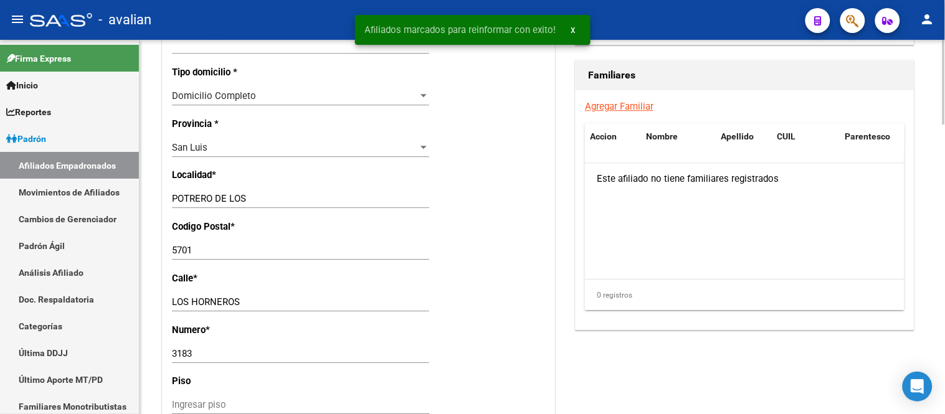
click at [633, 112] on link "Agregar Familiar" at bounding box center [619, 106] width 69 height 11
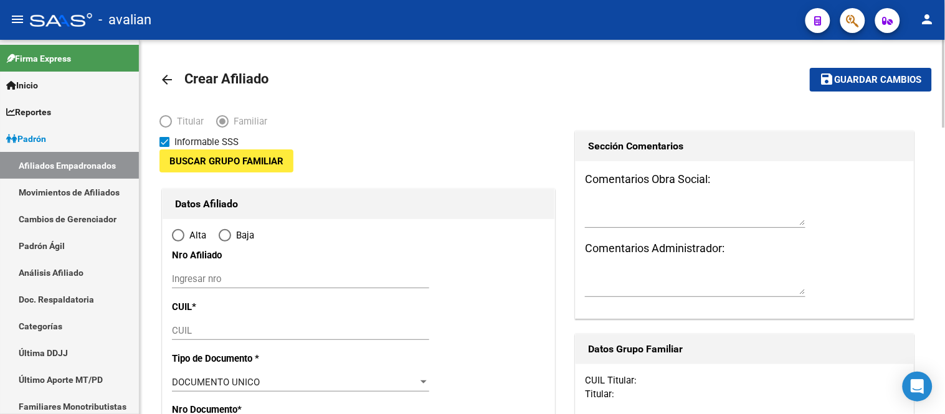
type input "30-53599454-0"
type input "POTRERO DE LOS"
type input "5701"
type input "LOS HORNEROS"
type input "3183"
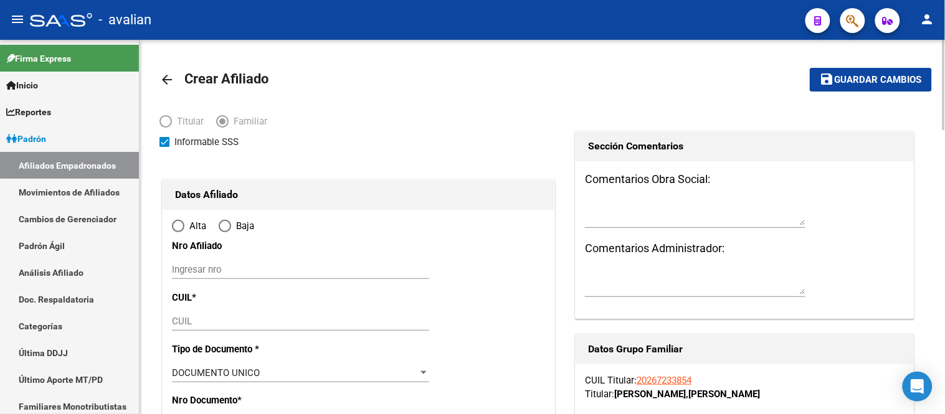
radio input "true"
type input "30-53599454-0"
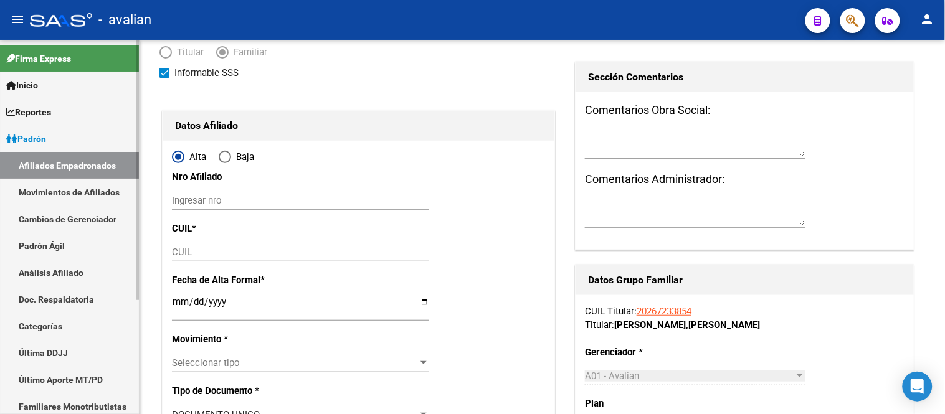
click at [88, 191] on link "Movimientos de Afiliados" at bounding box center [69, 192] width 139 height 27
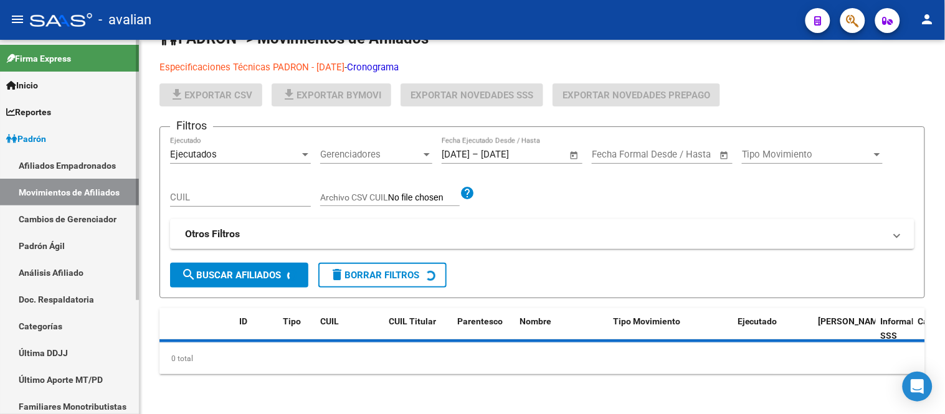
click at [82, 164] on link "Afiliados Empadronados" at bounding box center [69, 165] width 139 height 27
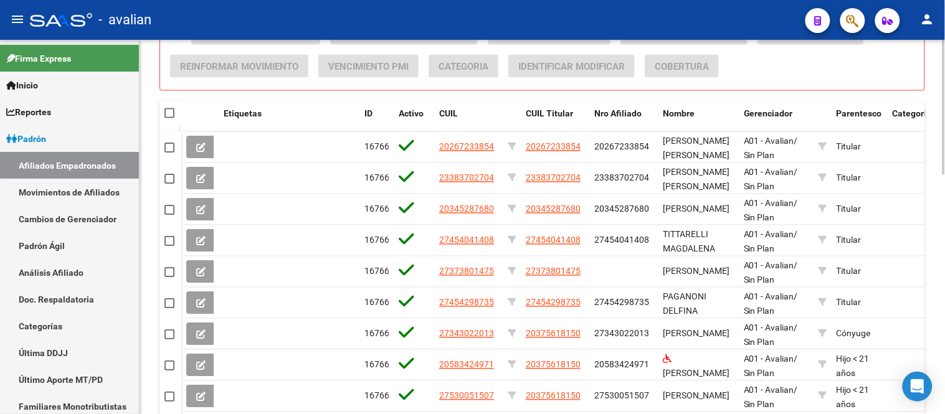
scroll to position [667, 0]
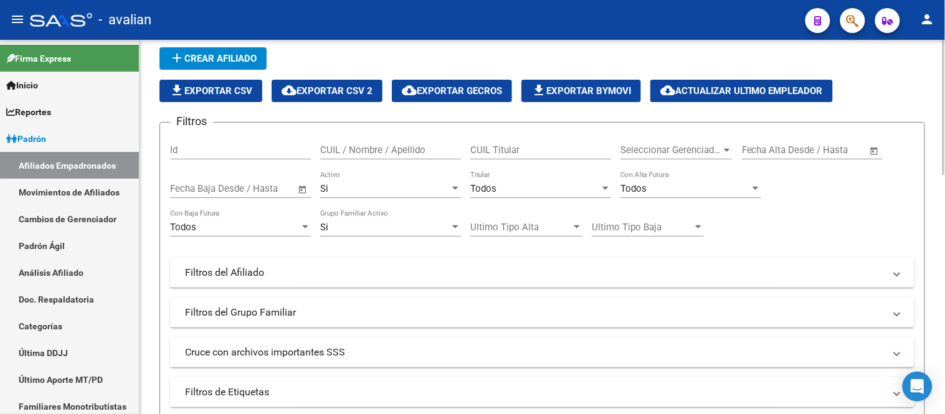
scroll to position [0, 0]
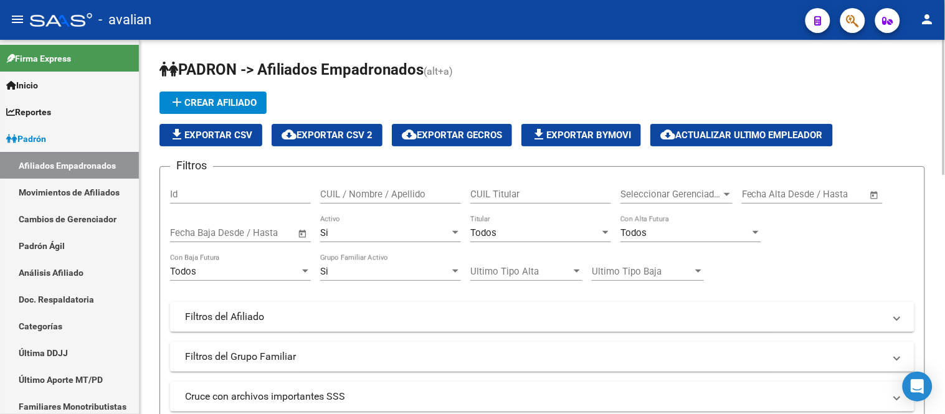
click at [211, 134] on span "file_download Exportar CSV" at bounding box center [210, 135] width 83 height 11
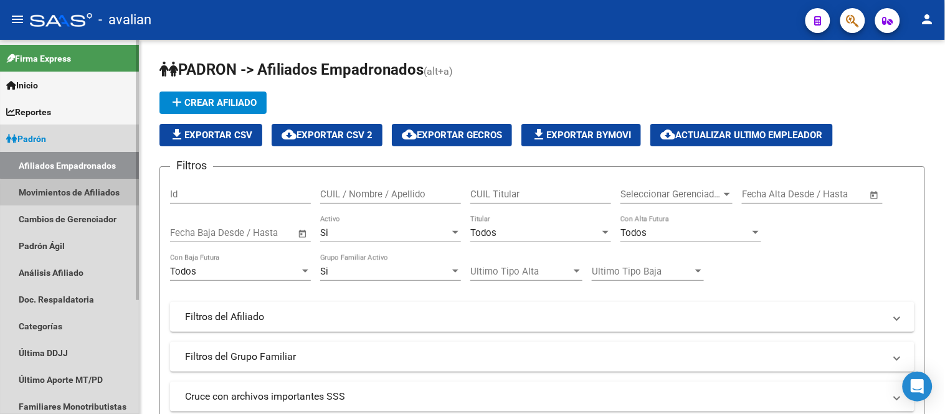
click at [85, 194] on link "Movimientos de Afiliados" at bounding box center [69, 192] width 139 height 27
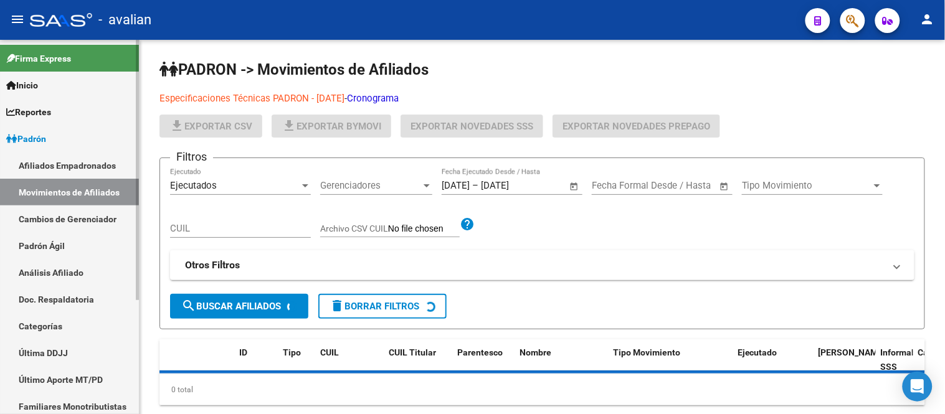
click at [82, 167] on link "Afiliados Empadronados" at bounding box center [69, 165] width 139 height 27
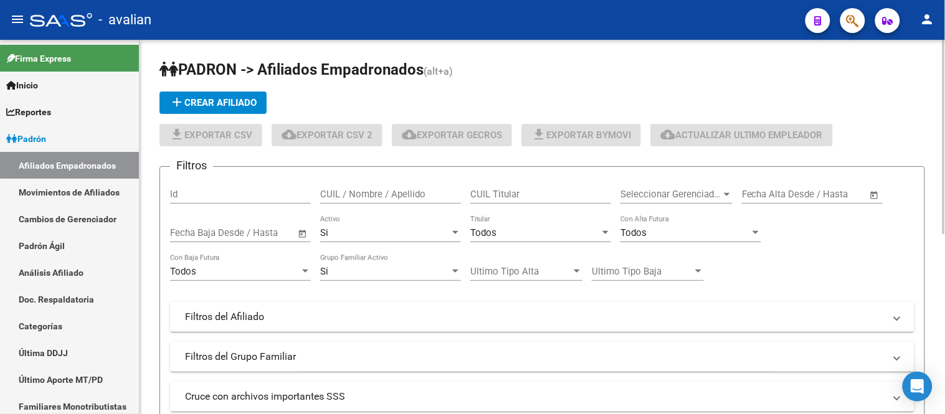
click at [358, 192] on input "CUIL / Nombre / Apellido" at bounding box center [390, 194] width 141 height 11
paste input "20541146556"
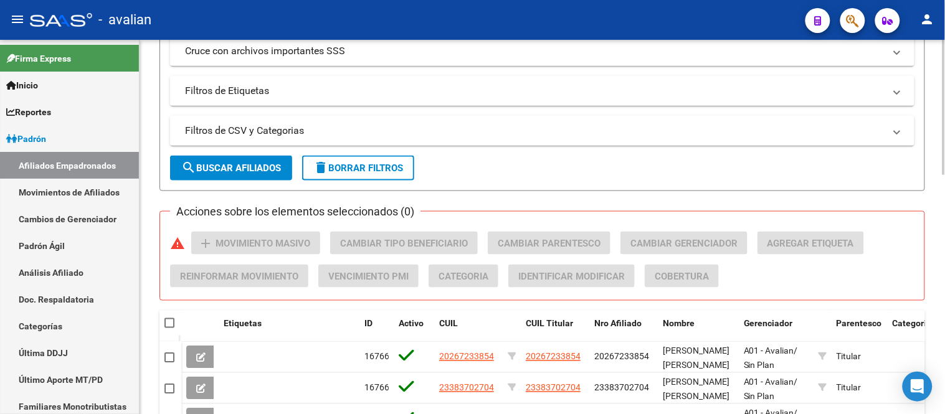
scroll to position [415, 0]
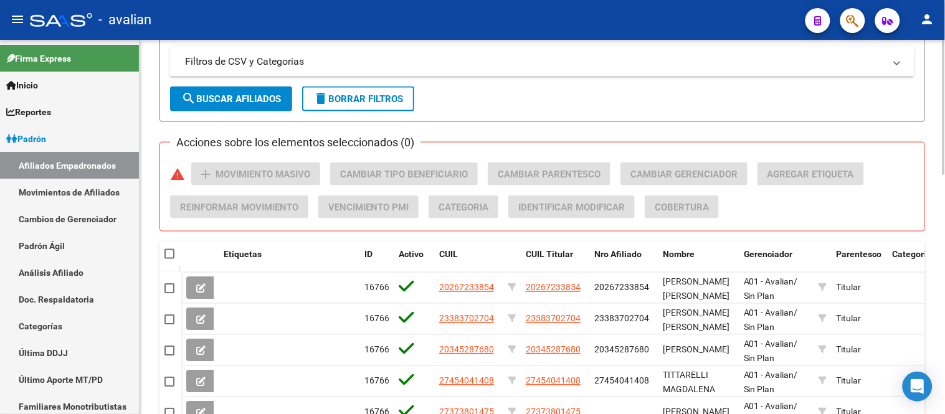
type input "20541146556"
click at [224, 103] on span "search Buscar Afiliados" at bounding box center [231, 98] width 100 height 11
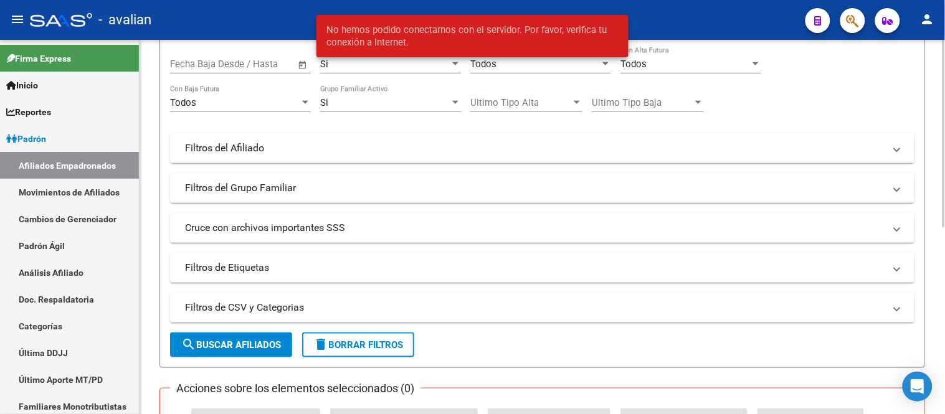
scroll to position [30, 0]
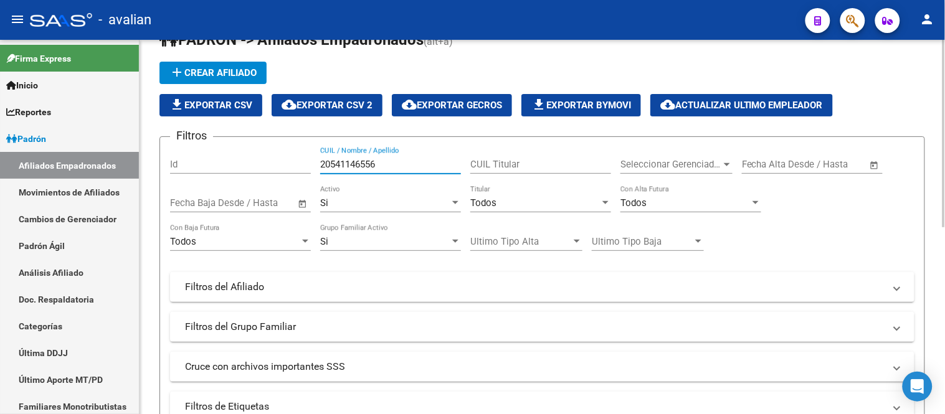
drag, startPoint x: 397, startPoint y: 163, endPoint x: 308, endPoint y: 163, distance: 89.7
click at [308, 163] on div "Filtros Id 20541146556 CUIL / Nombre / Apellido CUIL Titular Seleccionar Gerenc…" at bounding box center [542, 284] width 744 height 275
click at [512, 166] on input "CUIL Titular" at bounding box center [540, 164] width 141 height 11
paste input "20541146556"
type input "20541146556"
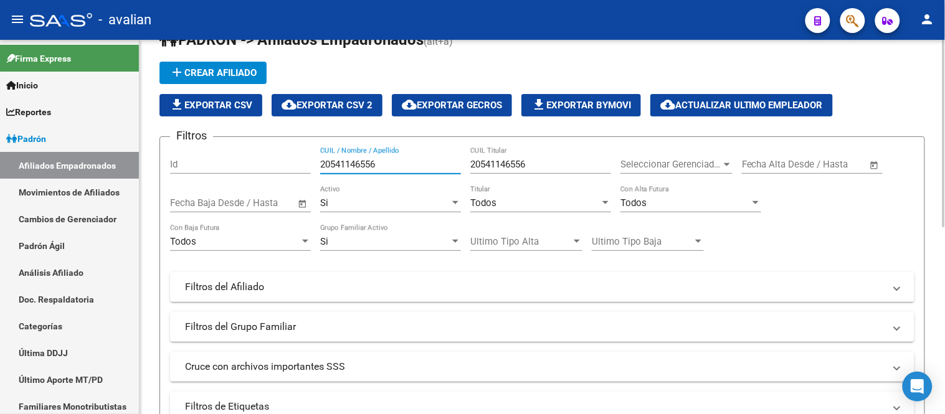
drag, startPoint x: 391, startPoint y: 161, endPoint x: 268, endPoint y: 162, distance: 122.7
click at [268, 162] on div "Filtros Id 20541146556 CUIL / Nombre / Apellido 20541146556 CUIL Titular Selecc…" at bounding box center [542, 284] width 744 height 275
click at [530, 201] on div "Todos" at bounding box center [535, 202] width 130 height 11
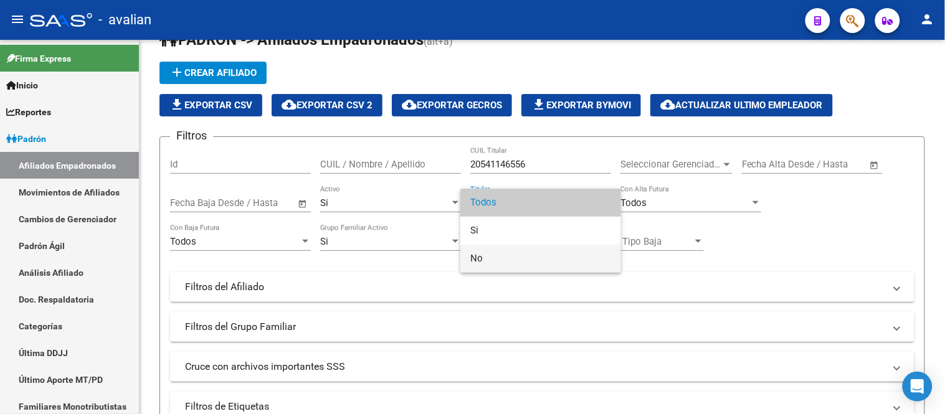
click at [518, 260] on span "No" at bounding box center [540, 259] width 141 height 28
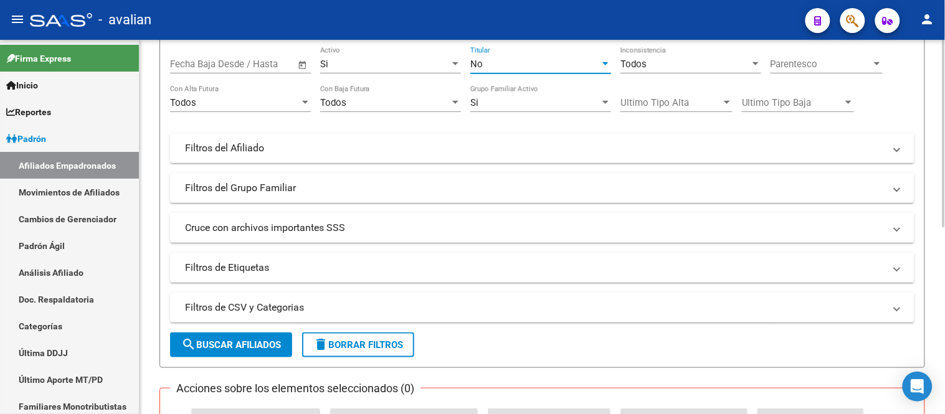
scroll to position [238, 0]
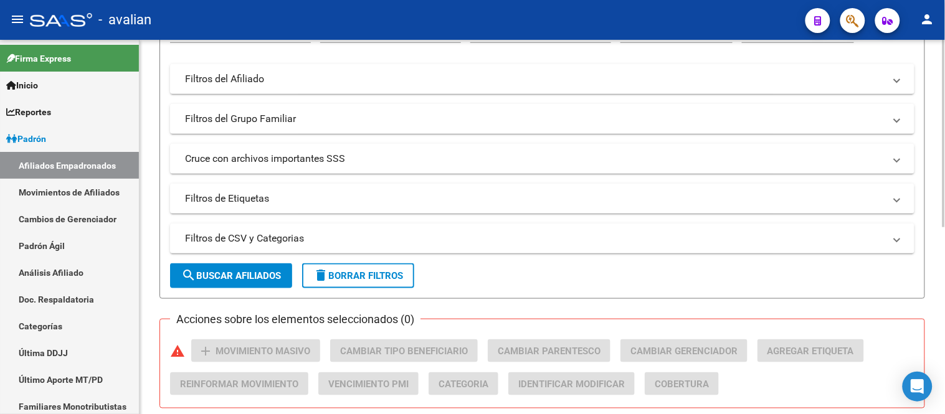
click at [248, 273] on span "search Buscar Afiliados" at bounding box center [231, 275] width 100 height 11
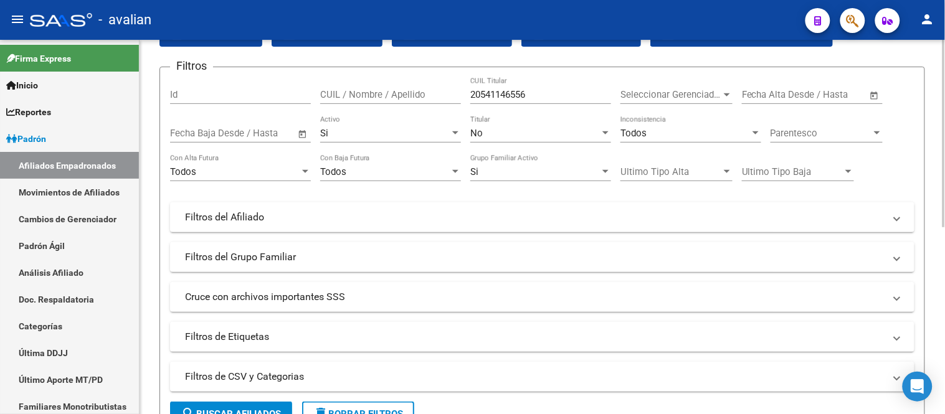
scroll to position [0, 0]
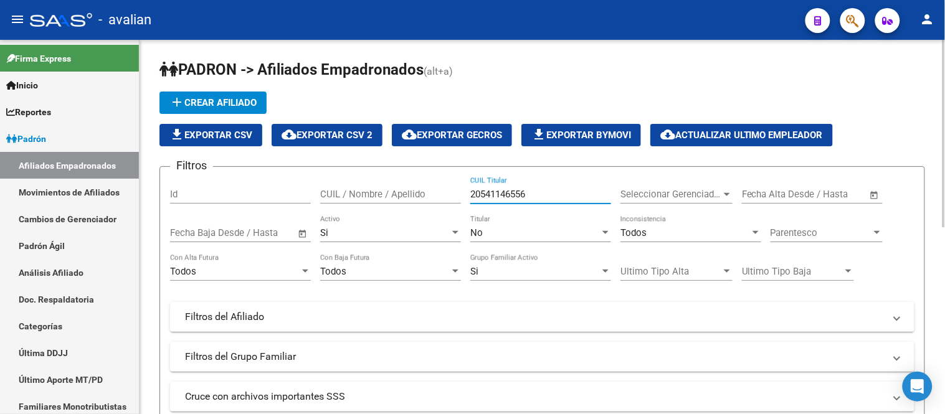
click at [533, 194] on input "20541146556" at bounding box center [540, 194] width 141 height 11
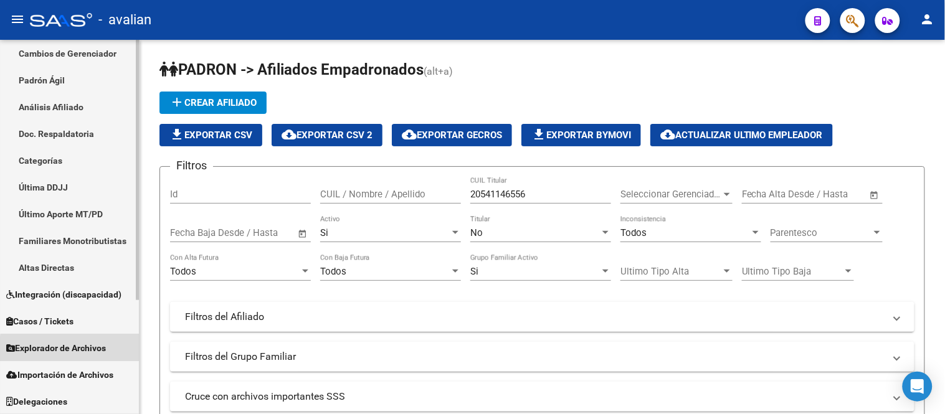
click at [90, 351] on span "Explorador de Archivos" at bounding box center [56, 348] width 100 height 14
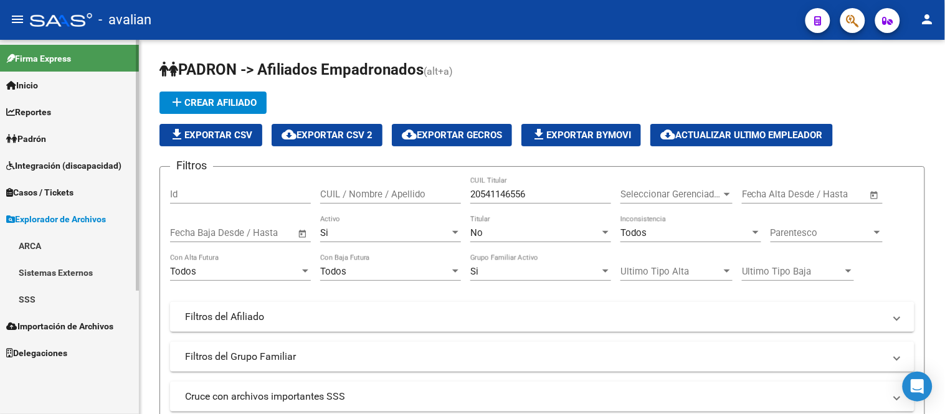
scroll to position [0, 0]
click at [29, 300] on link "SSS" at bounding box center [69, 299] width 139 height 27
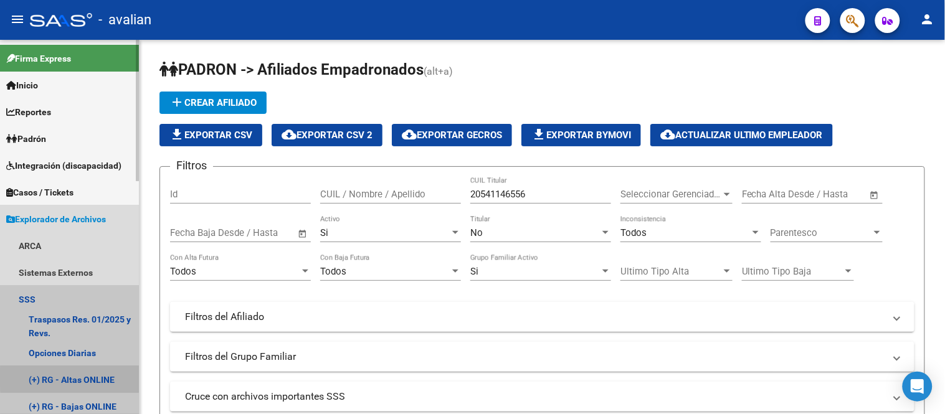
click at [79, 377] on link "(+) RG - Altas ONLINE" at bounding box center [69, 379] width 139 height 27
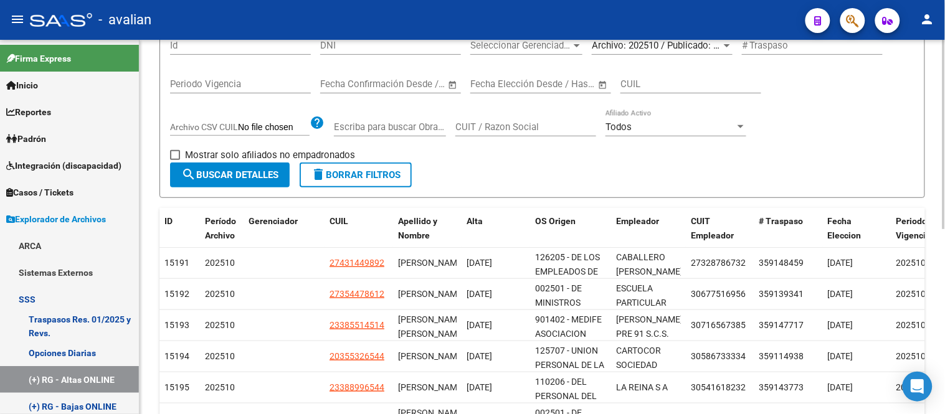
scroll to position [69, 0]
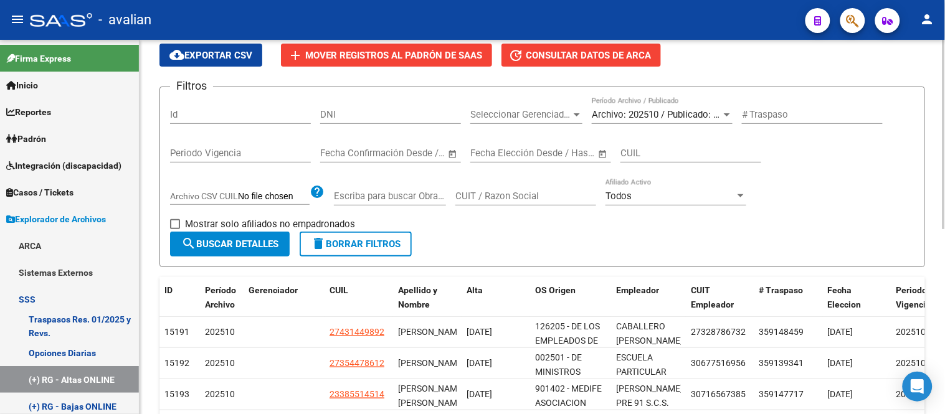
click at [637, 107] on div "Archivo: 202510 / Publicado: 202509 Período Archivo / Publicado" at bounding box center [662, 110] width 141 height 27
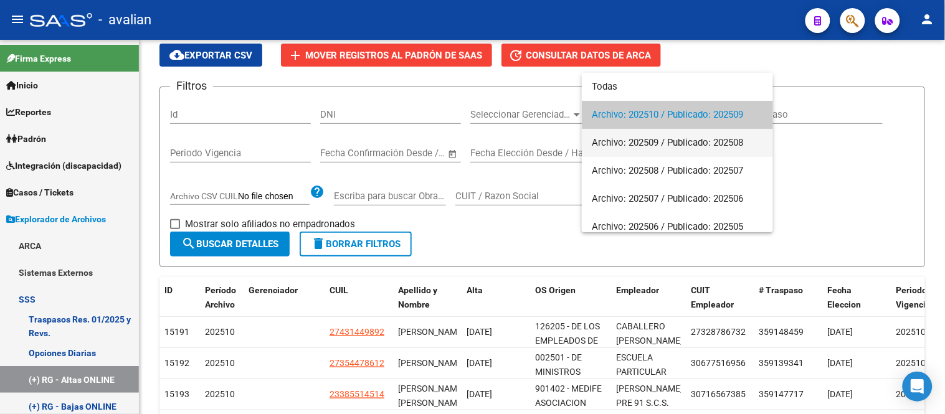
click at [635, 141] on span "Archivo: 202509 / Publicado: 202508" at bounding box center [677, 143] width 171 height 28
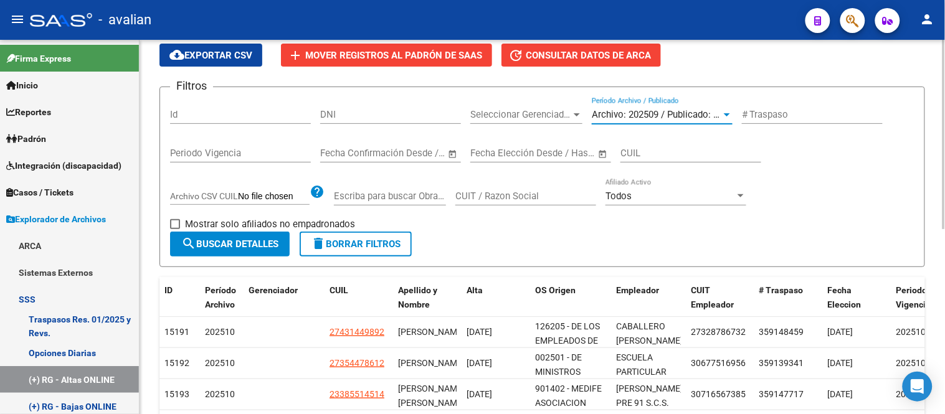
click at [253, 244] on span "search Buscar Detalles" at bounding box center [229, 244] width 97 height 11
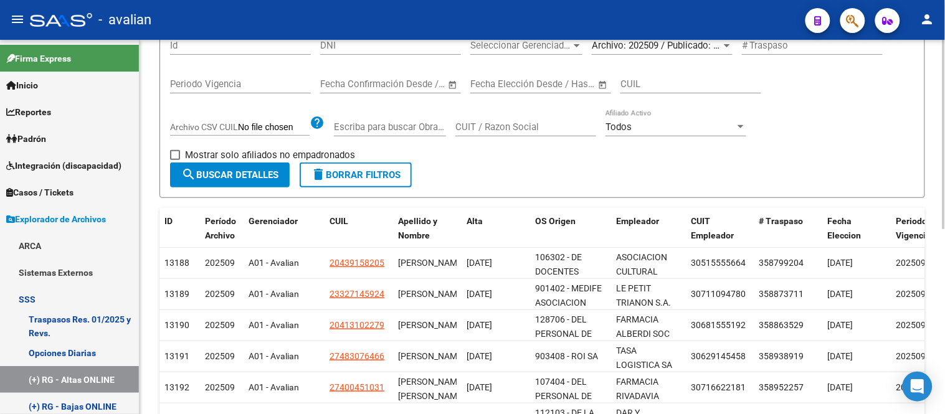
scroll to position [0, 0]
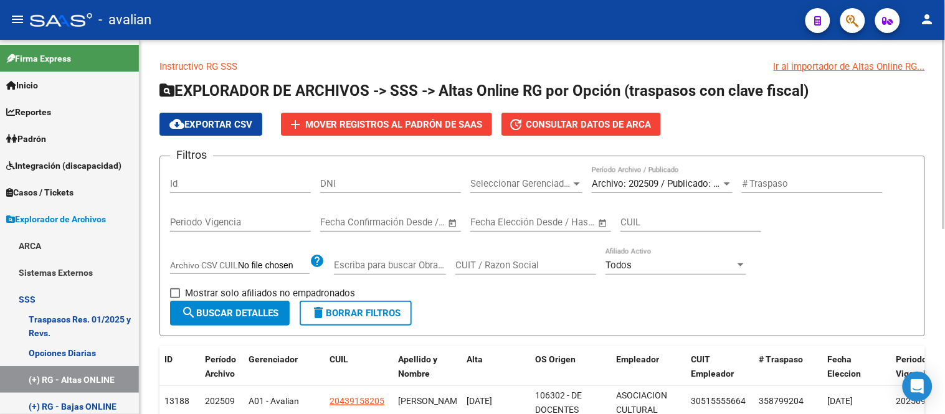
click at [665, 222] on input "CUIL" at bounding box center [690, 222] width 141 height 11
paste input "27-43737401-0"
type input "27-43737401-0"
click at [233, 311] on span "search Buscar Detalles" at bounding box center [229, 313] width 97 height 11
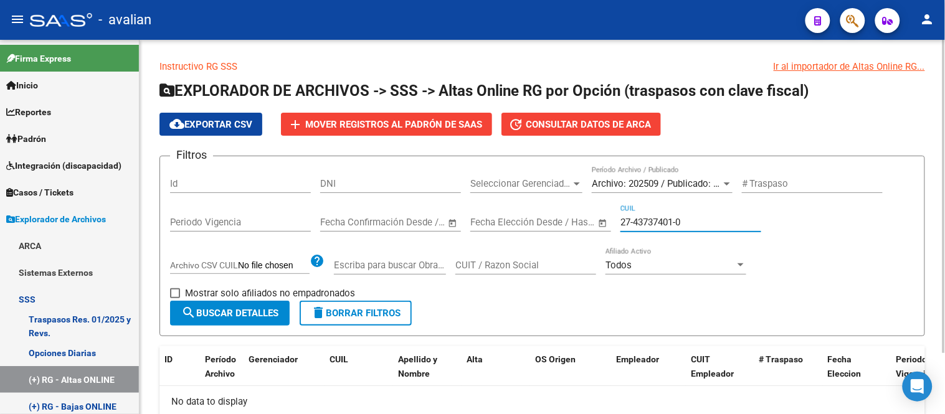
drag, startPoint x: 650, startPoint y: 225, endPoint x: 597, endPoint y: 225, distance: 52.9
click at [597, 225] on div "Filtros Id DNI Seleccionar Gerenciador Seleccionar Gerenciador Archivo: 202509 …" at bounding box center [542, 233] width 744 height 135
click at [245, 315] on span "search Buscar Detalles" at bounding box center [229, 313] width 97 height 11
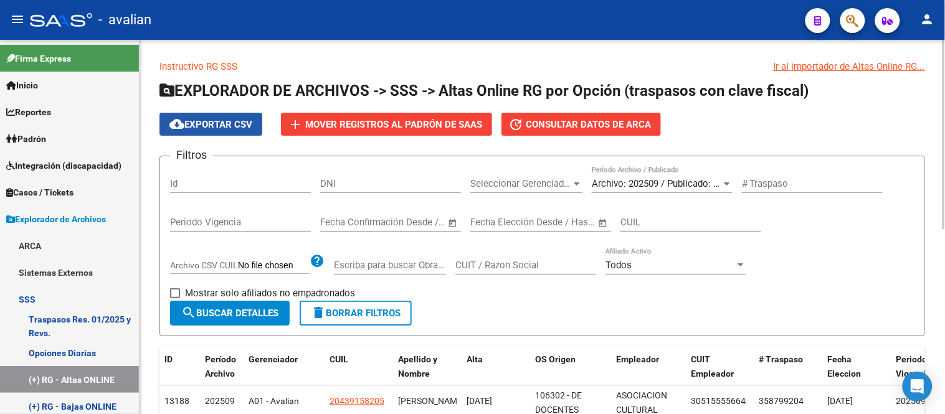
click at [224, 123] on span "cloud_download Exportar CSV" at bounding box center [210, 124] width 83 height 11
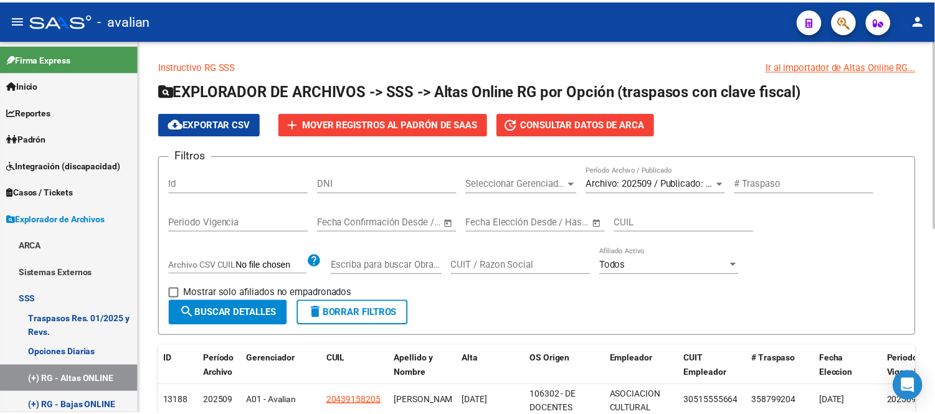
scroll to position [69, 0]
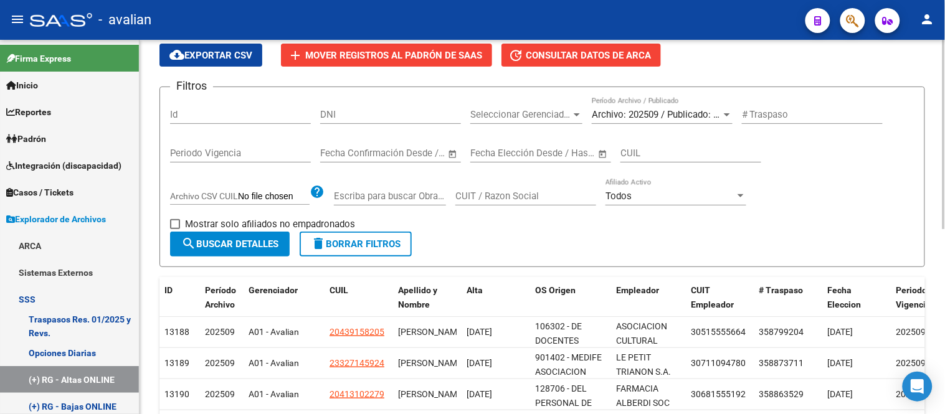
click at [657, 151] on input "CUIL" at bounding box center [690, 153] width 141 height 11
paste input "20-36369484-6"
type input "20-36369484-6"
click at [230, 243] on span "search Buscar Detalles" at bounding box center [229, 244] width 97 height 11
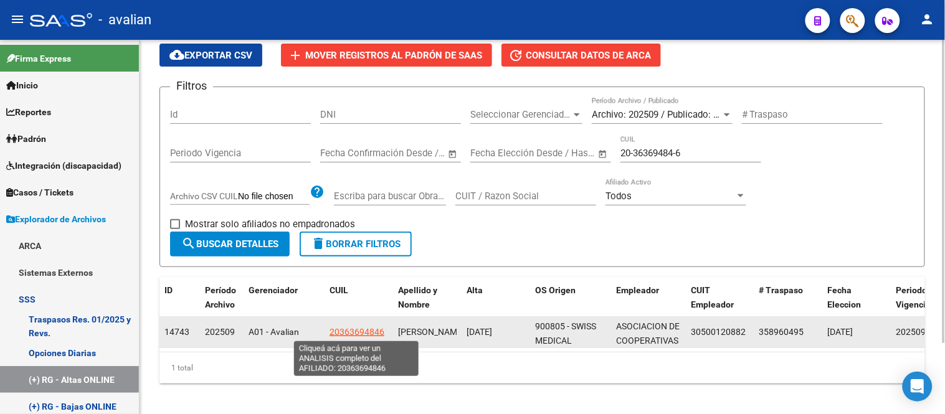
click at [360, 331] on span "20363694846" at bounding box center [357, 332] width 55 height 10
type textarea "20363694846"
click at [358, 333] on span "20363694846" at bounding box center [357, 332] width 55 height 10
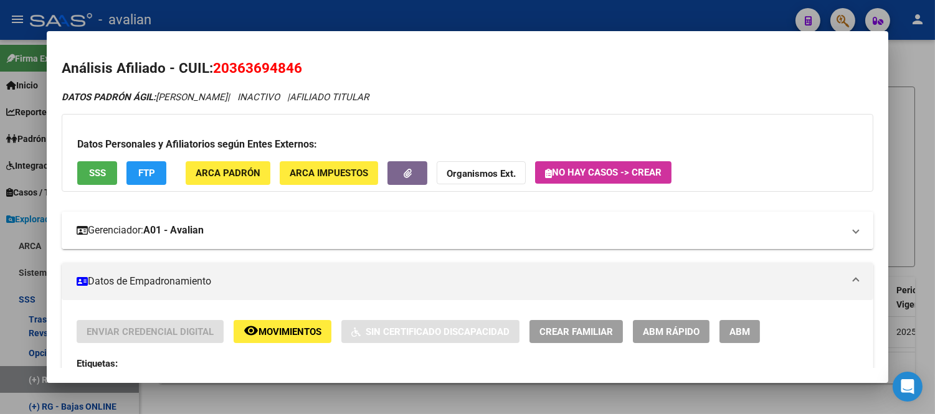
scroll to position [207, 0]
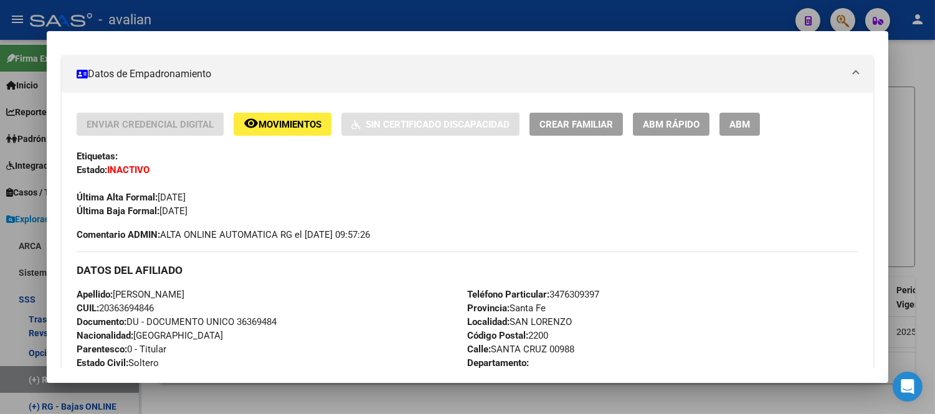
click at [739, 126] on span "ABM" at bounding box center [739, 124] width 21 height 11
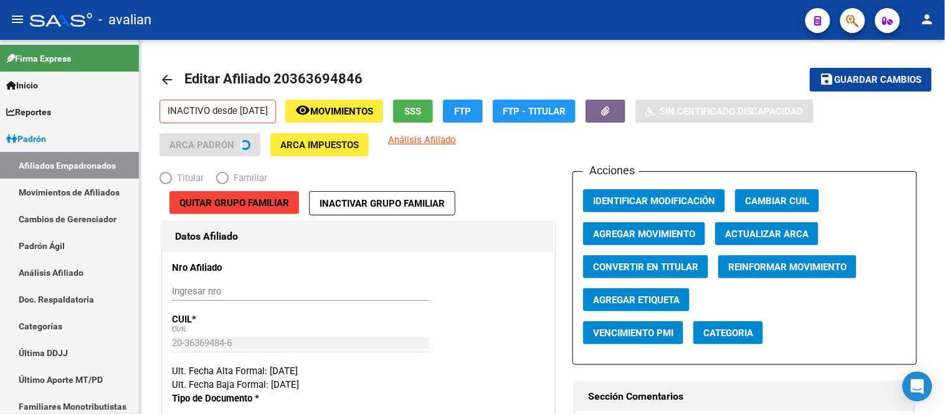
radio input "true"
type input "30-50012088-2"
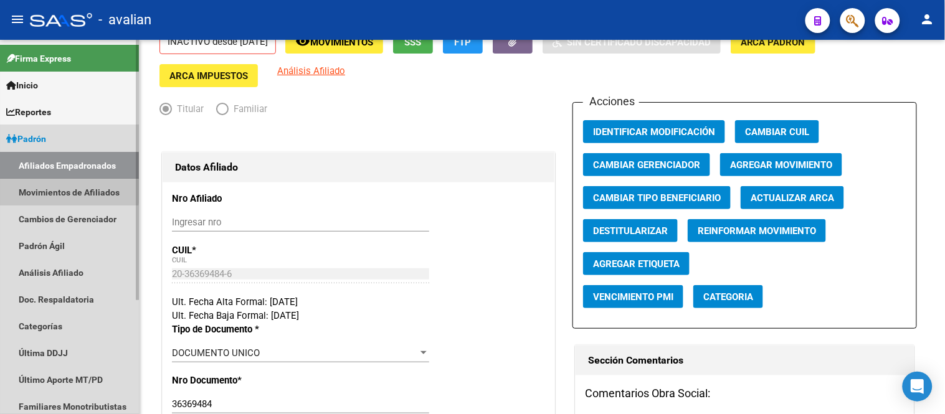
click at [53, 189] on link "Movimientos de Afiliados" at bounding box center [69, 192] width 139 height 27
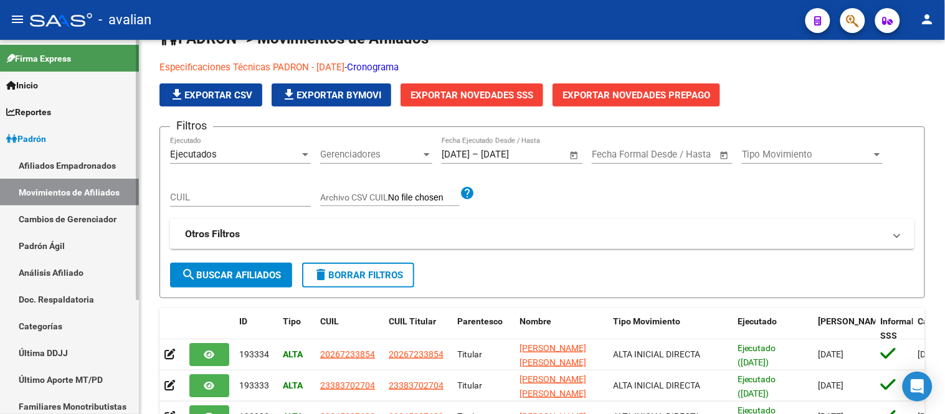
scroll to position [69, 0]
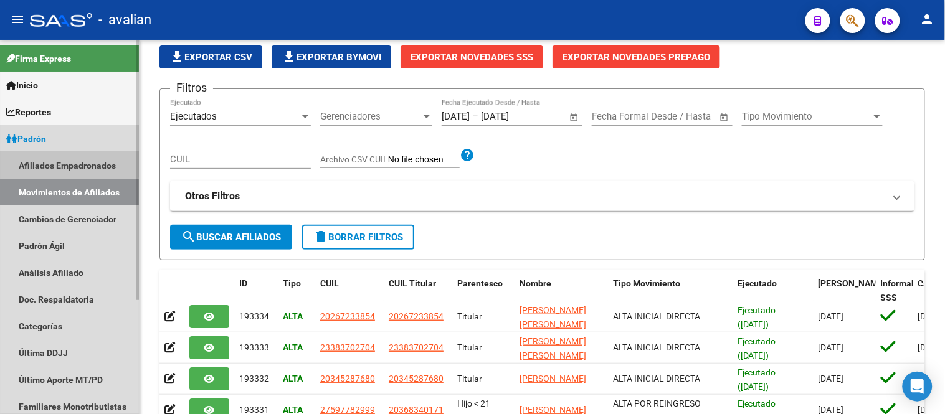
click at [69, 162] on link "Afiliados Empadronados" at bounding box center [69, 165] width 139 height 27
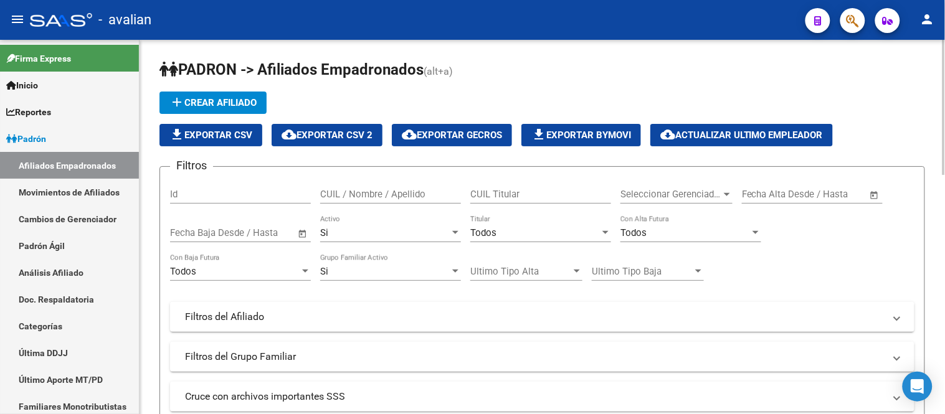
click at [77, 194] on link "Movimientos de Afiliados" at bounding box center [69, 192] width 139 height 27
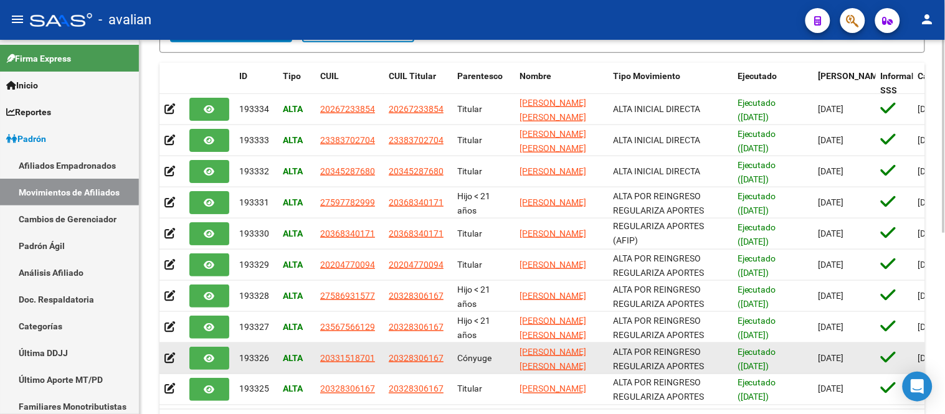
scroll to position [353, 0]
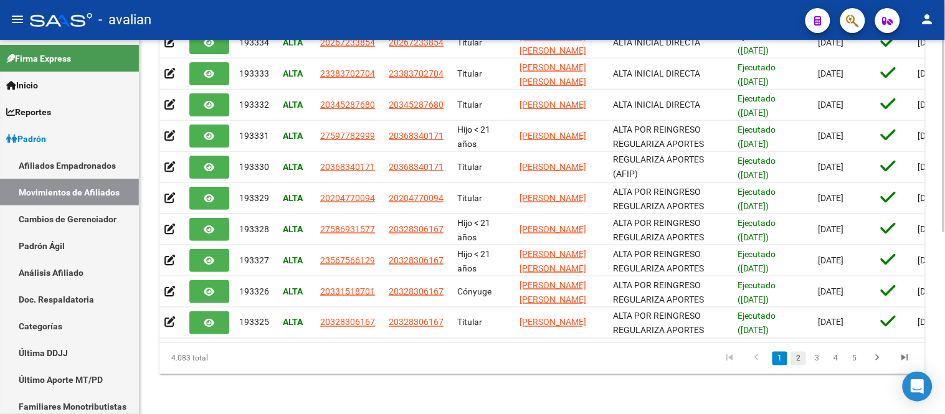
click at [798, 361] on link "2" at bounding box center [798, 359] width 15 height 14
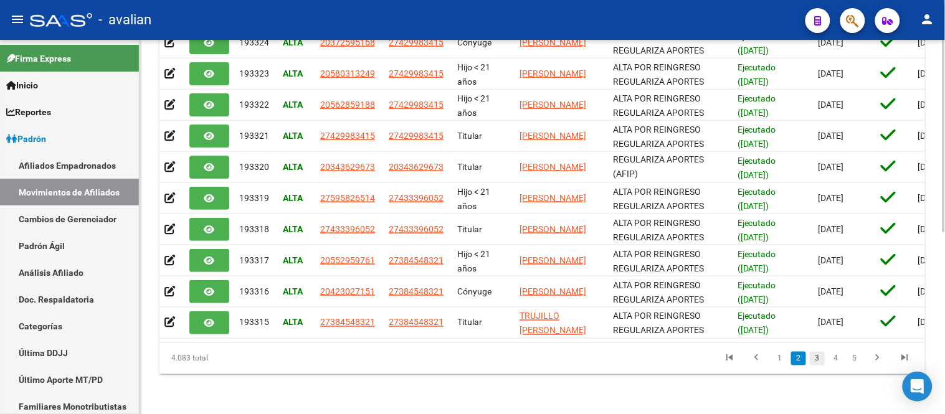
click at [822, 363] on link "3" at bounding box center [817, 359] width 15 height 14
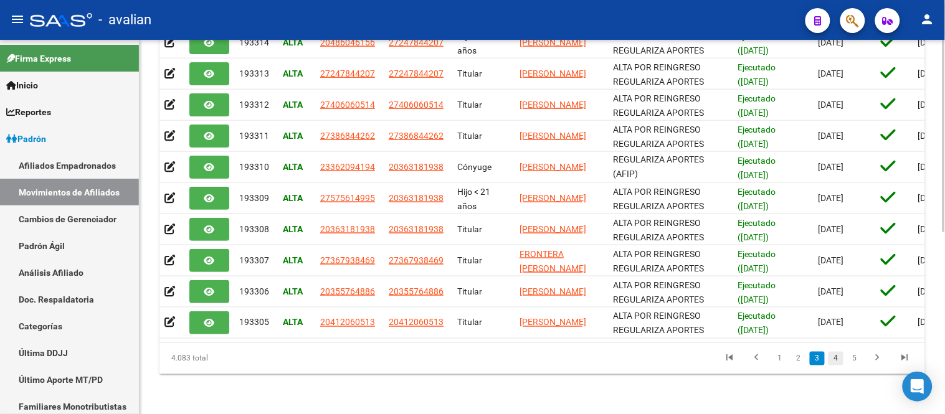
click at [842, 357] on link "4" at bounding box center [835, 359] width 15 height 14
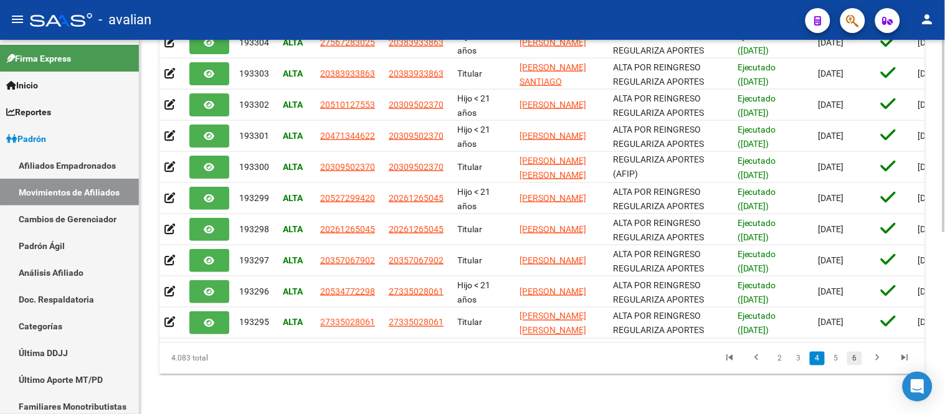
click at [856, 356] on link "6" at bounding box center [854, 359] width 15 height 14
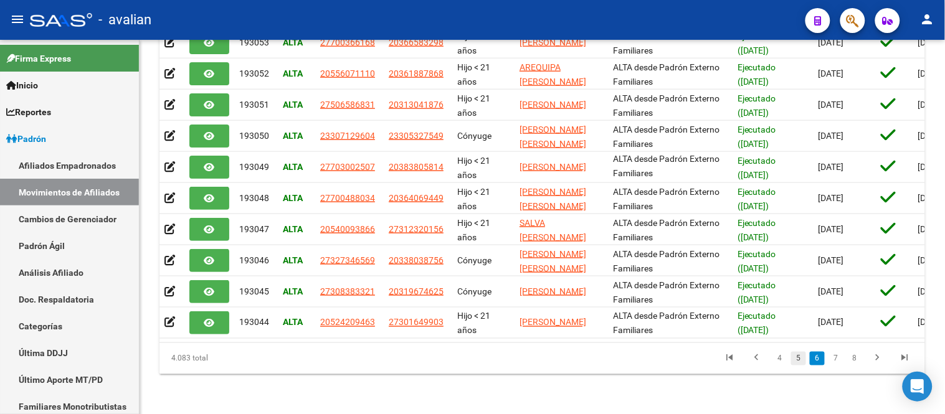
click at [796, 358] on link "5" at bounding box center [798, 359] width 15 height 14
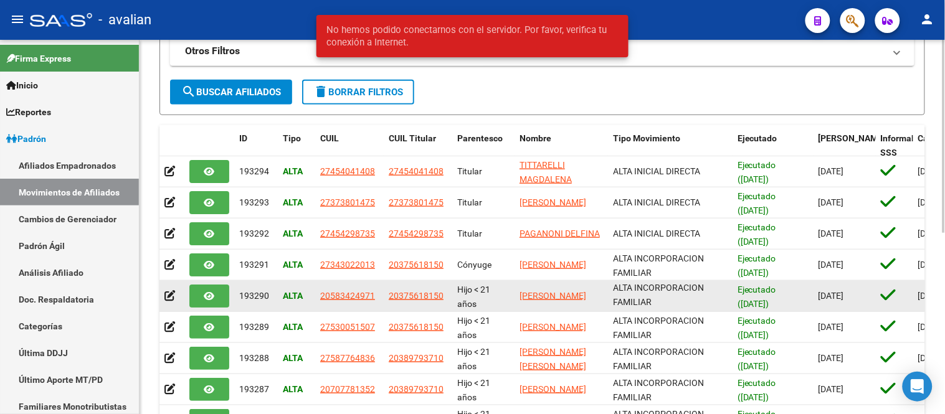
scroll to position [0, 0]
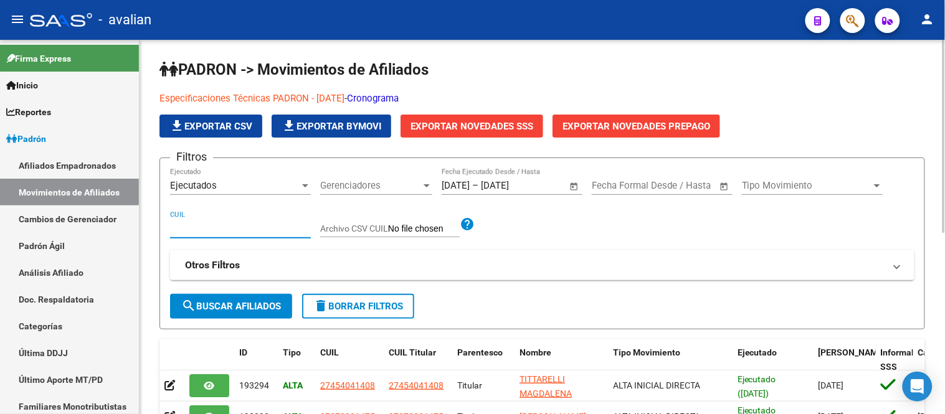
click at [229, 231] on input "CUIL" at bounding box center [240, 228] width 141 height 11
paste input "20363694846"
type input "20363694846"
click at [239, 308] on span "search Buscar Afiliados" at bounding box center [231, 306] width 100 height 11
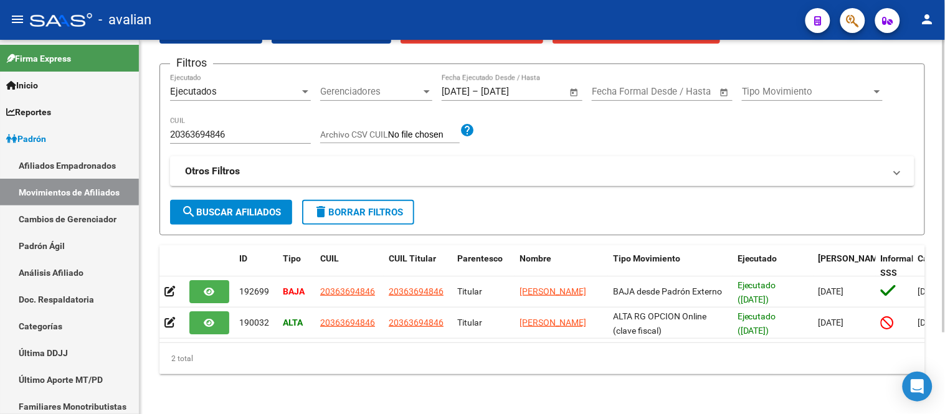
click at [147, 220] on div "PADRON -> Movimientos de Afiliados Especificaciones Técnicas PADRON - Agosto 20…" at bounding box center [542, 180] width 805 height 468
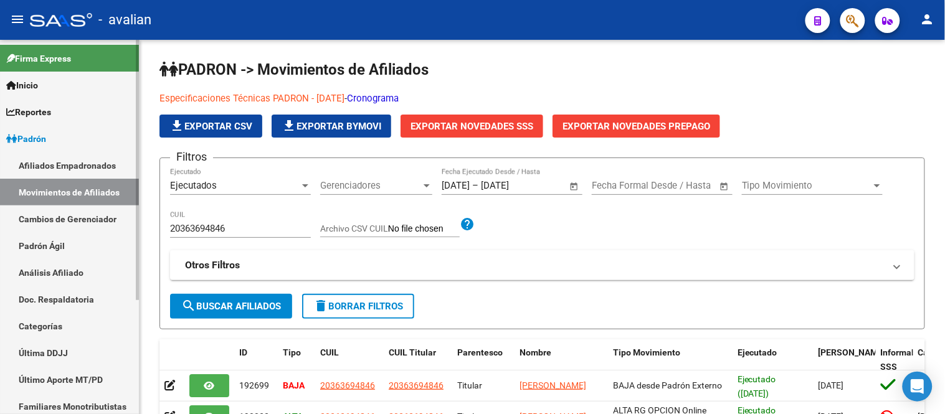
click at [80, 159] on link "Afiliados Empadronados" at bounding box center [69, 165] width 139 height 27
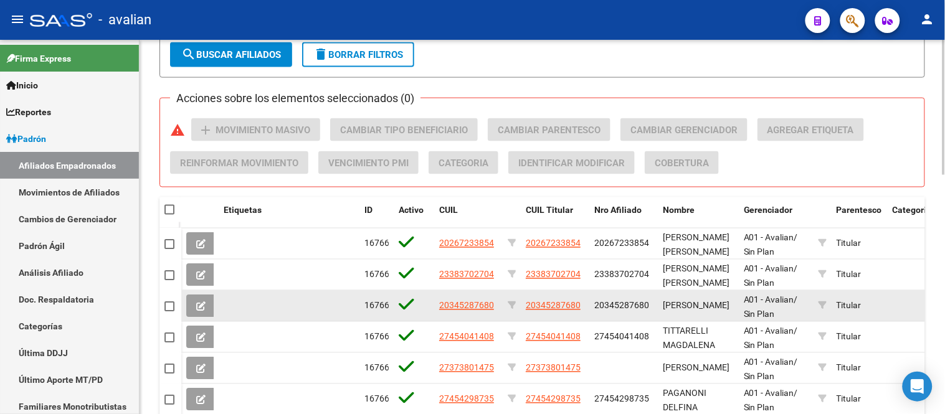
scroll to position [390, 0]
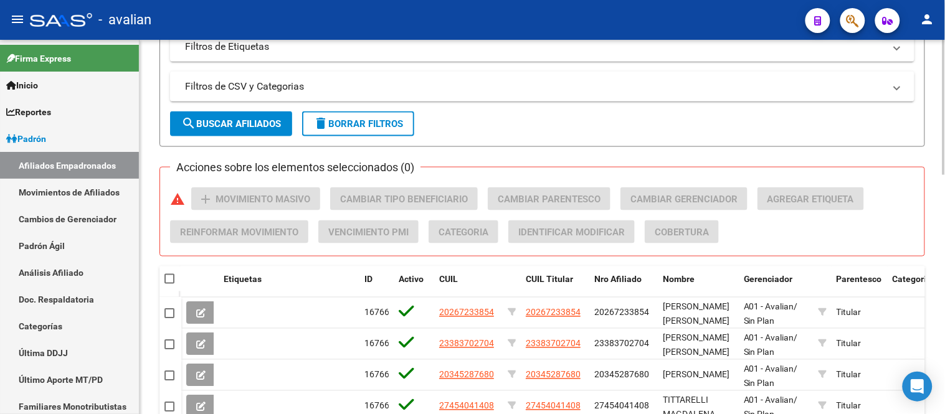
click at [151, 215] on div "PADRON -> Afiliados Empadronados (alt+a) add Crear Afiliado file_download Expor…" at bounding box center [542, 165] width 805 height 1031
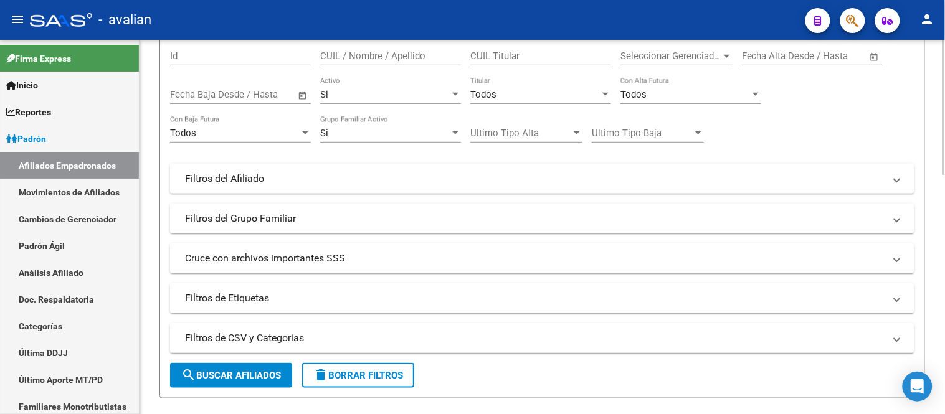
scroll to position [0, 0]
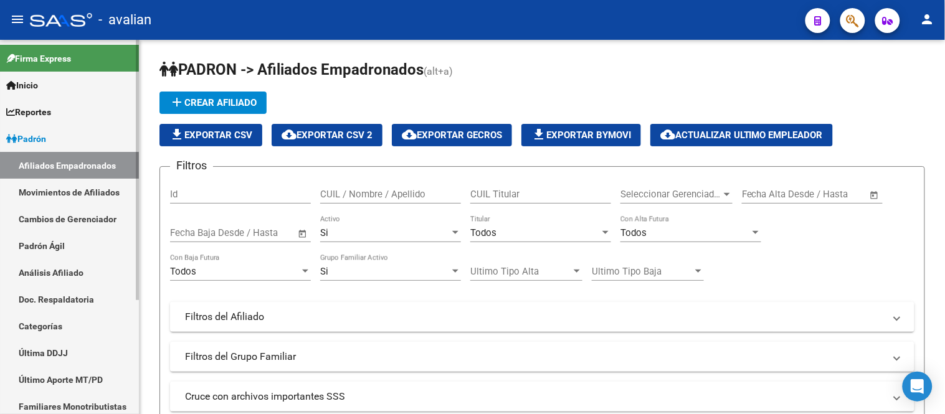
click at [52, 140] on link "Padrón" at bounding box center [69, 138] width 139 height 27
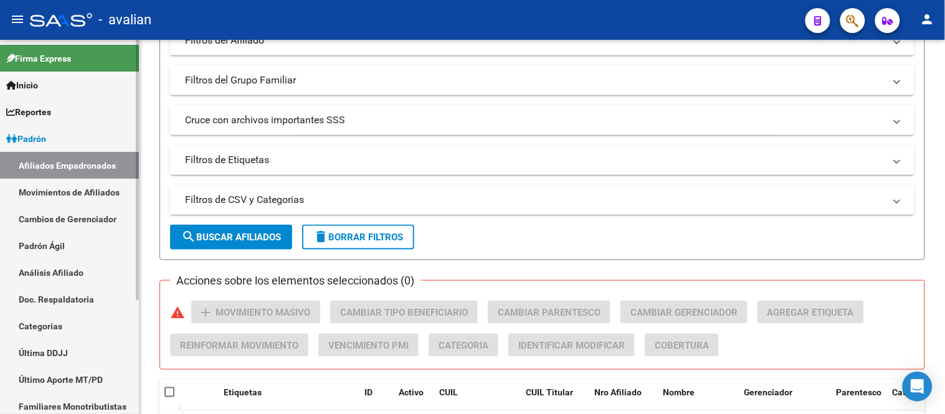
click at [46, 142] on span "Padrón" at bounding box center [26, 139] width 40 height 14
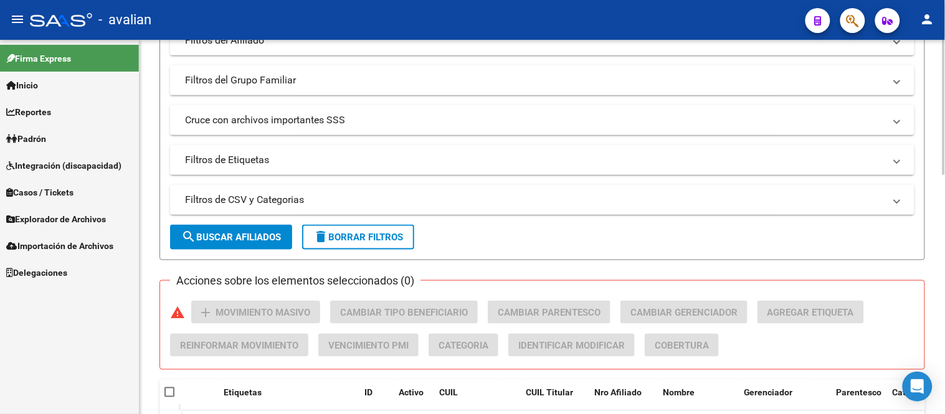
scroll to position [484, 0]
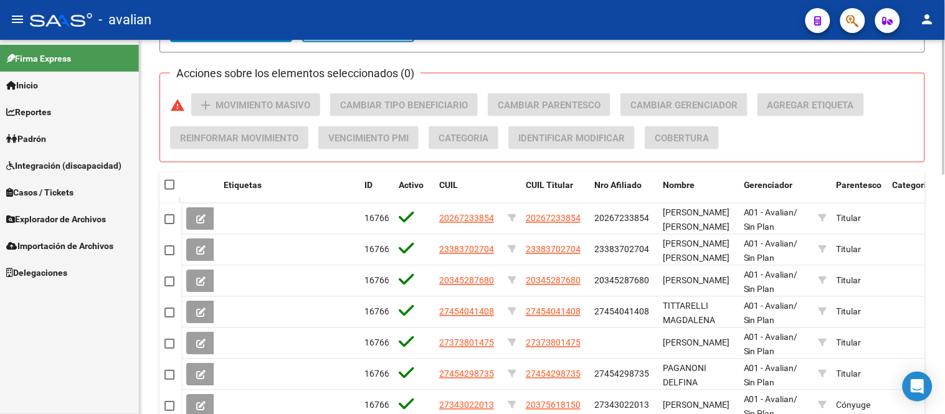
click at [149, 193] on div "PADRON -> Afiliados Empadronados (alt+a) add Crear Afiliado file_download Expor…" at bounding box center [542, 71] width 805 height 1031
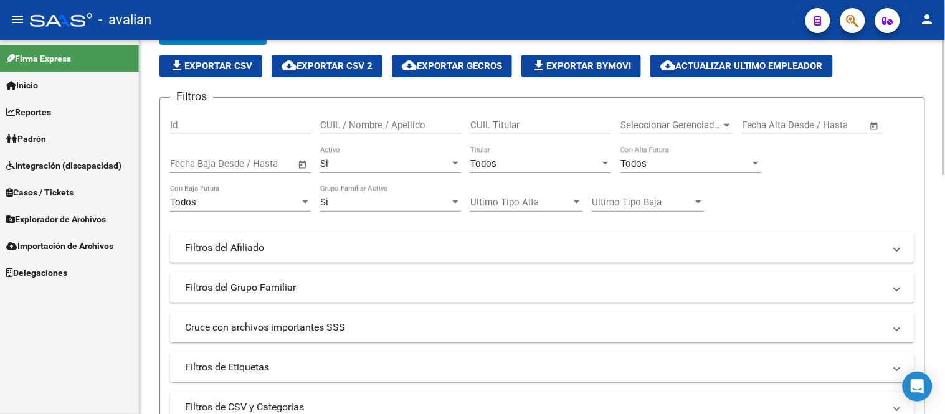
scroll to position [0, 0]
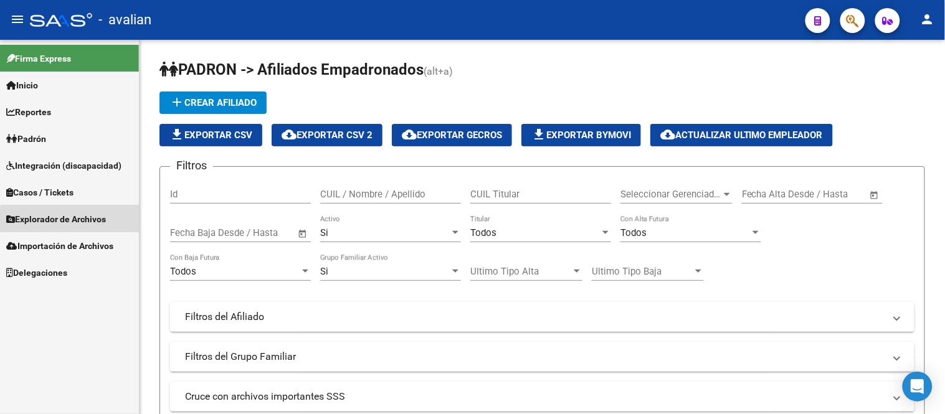
click at [84, 222] on span "Explorador de Archivos" at bounding box center [56, 219] width 100 height 14
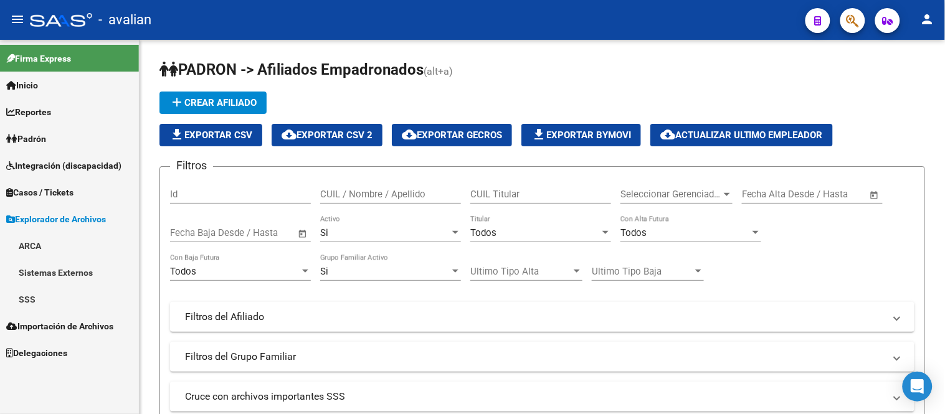
click at [90, 325] on span "Importación de Archivos" at bounding box center [59, 327] width 107 height 14
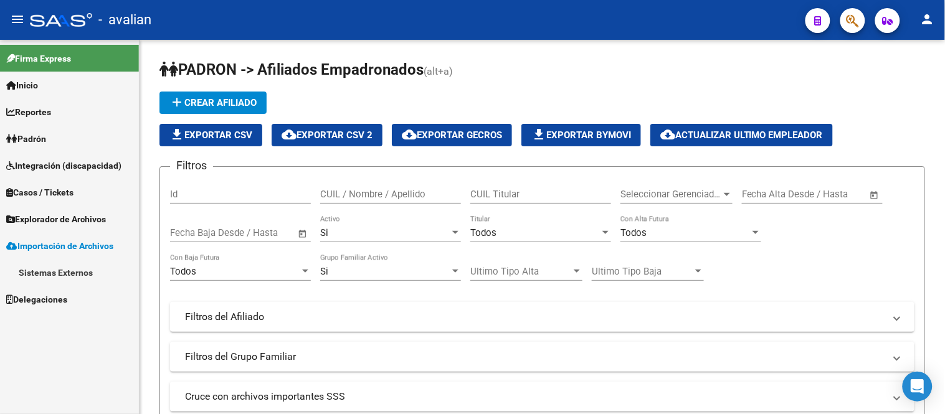
click at [61, 220] on span "Explorador de Archivos" at bounding box center [56, 219] width 100 height 14
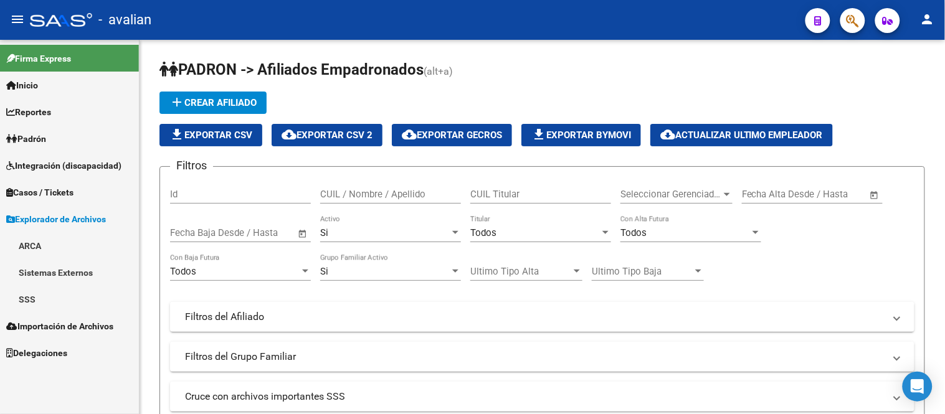
click at [36, 300] on link "SSS" at bounding box center [69, 299] width 139 height 27
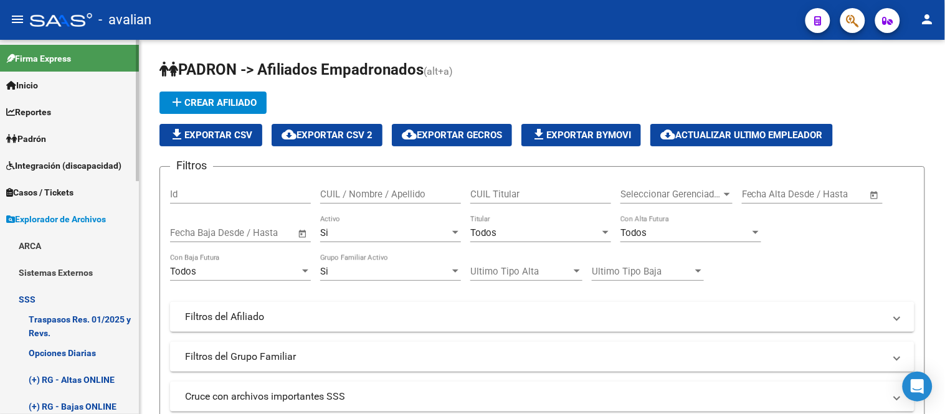
scroll to position [69, 0]
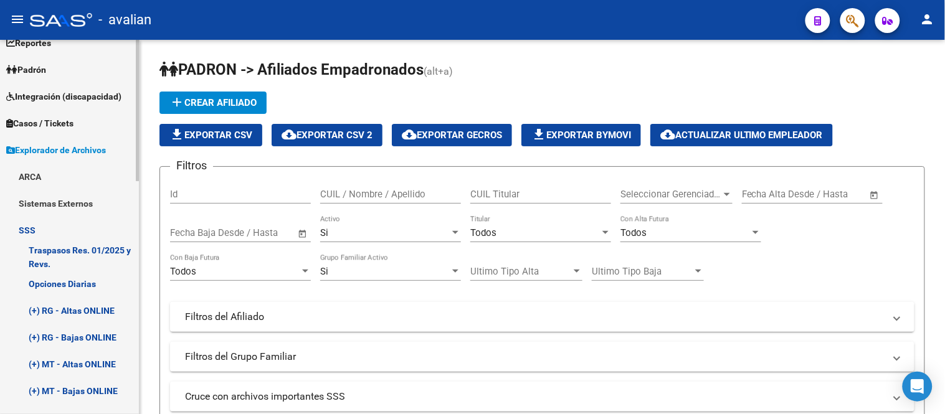
click at [72, 304] on link "(+) RG - Altas ONLINE" at bounding box center [69, 310] width 139 height 27
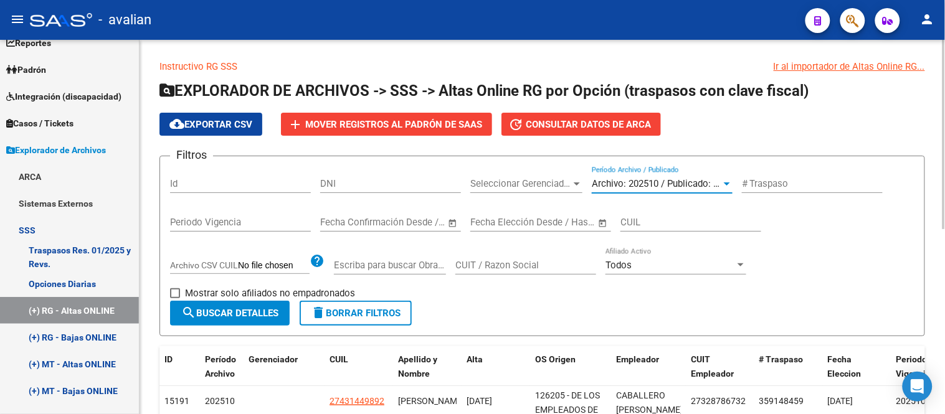
click at [647, 182] on span "Archivo: 202510 / Publicado: 202509" at bounding box center [667, 183] width 151 height 11
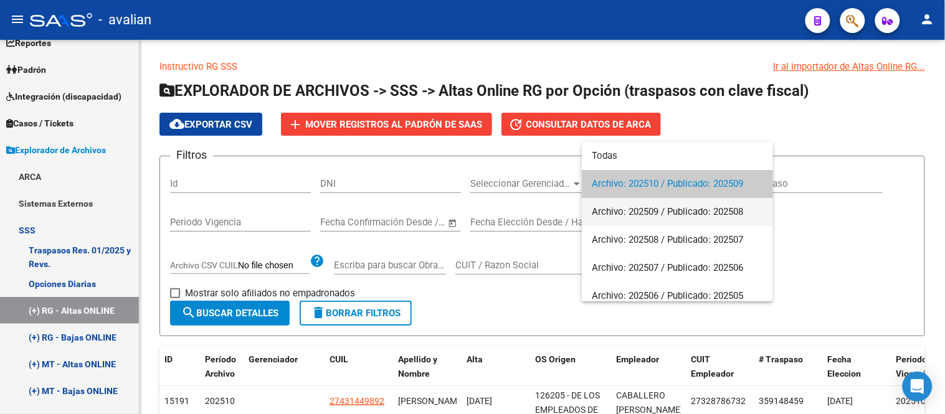
click at [656, 210] on span "Archivo: 202509 / Publicado: 202508" at bounding box center [677, 212] width 171 height 28
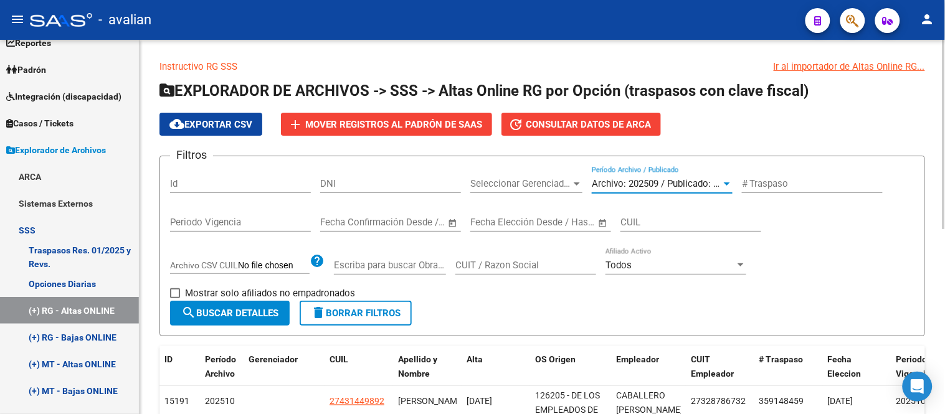
click at [259, 315] on span "search Buscar Detalles" at bounding box center [229, 313] width 97 height 11
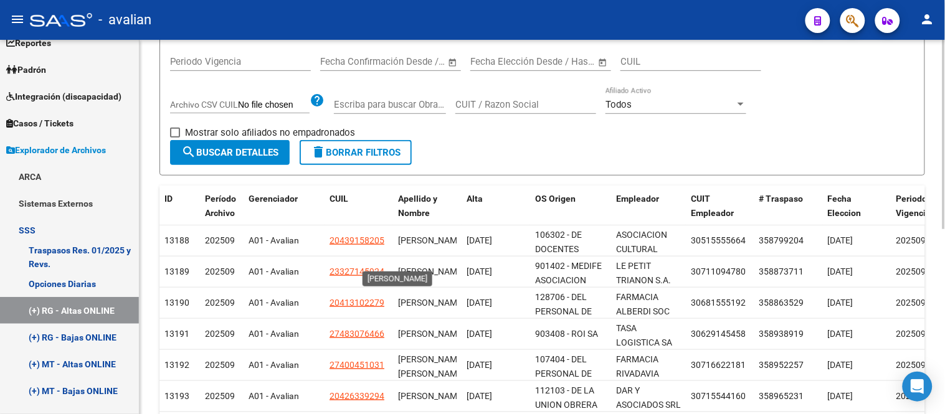
scroll to position [22, 0]
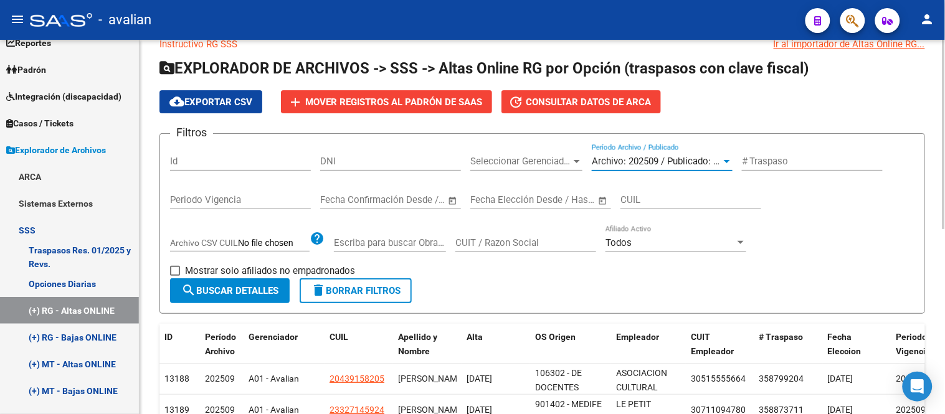
click at [658, 156] on span "Archivo: 202509 / Publicado: 202508" at bounding box center [667, 161] width 151 height 11
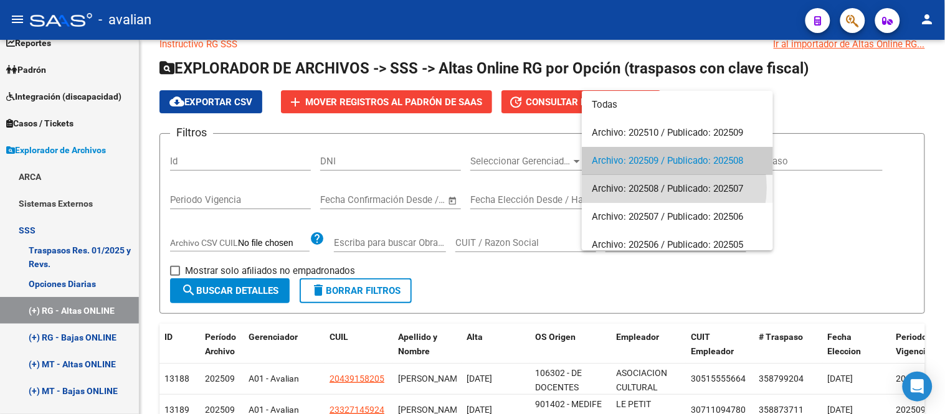
click at [665, 187] on span "Archivo: 202508 / Publicado: 202507" at bounding box center [677, 189] width 171 height 28
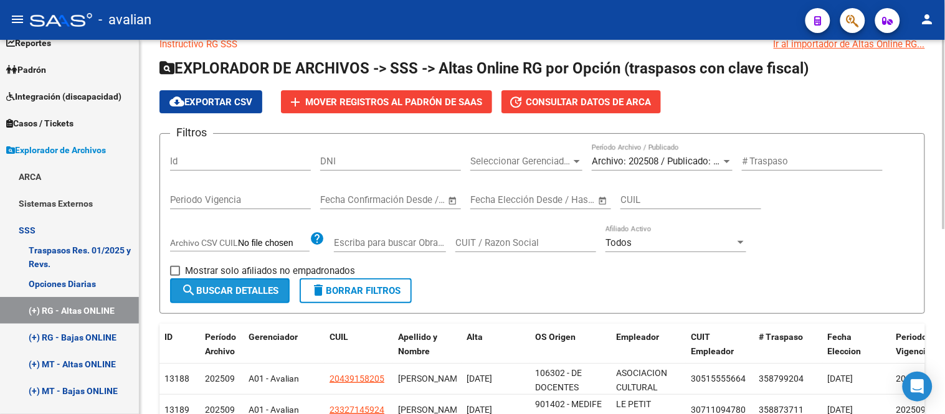
click at [220, 285] on span "search Buscar Detalles" at bounding box center [229, 290] width 97 height 11
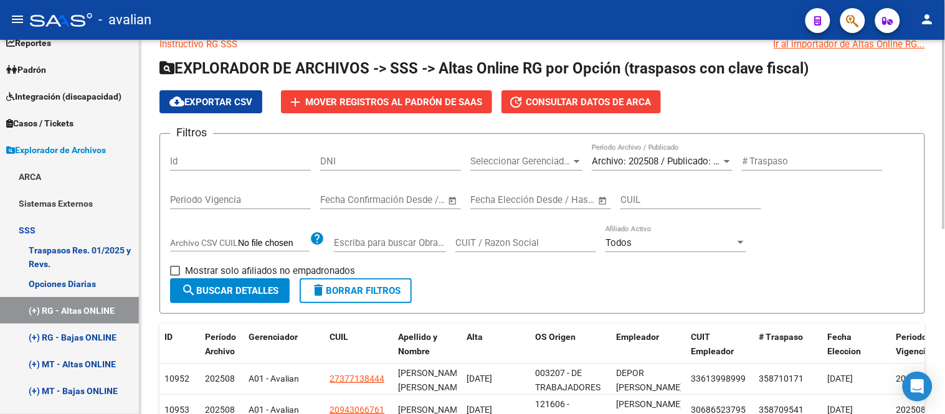
scroll to position [0, 0]
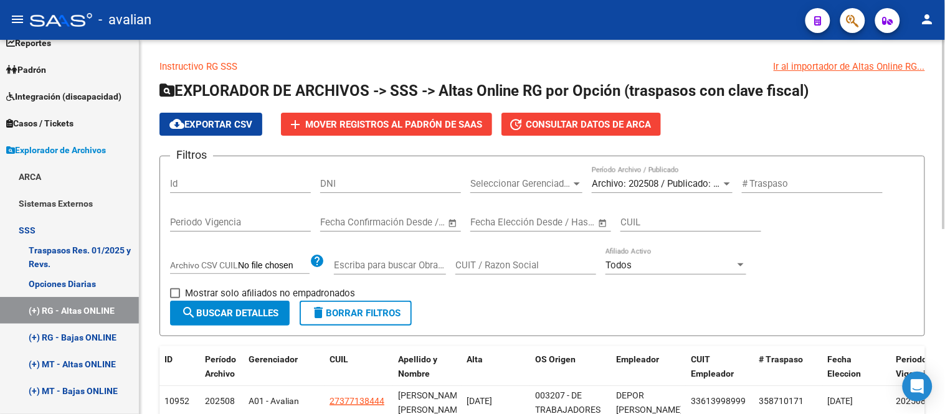
click at [649, 184] on span "Archivo: 202508 / Publicado: 202507" at bounding box center [667, 183] width 151 height 11
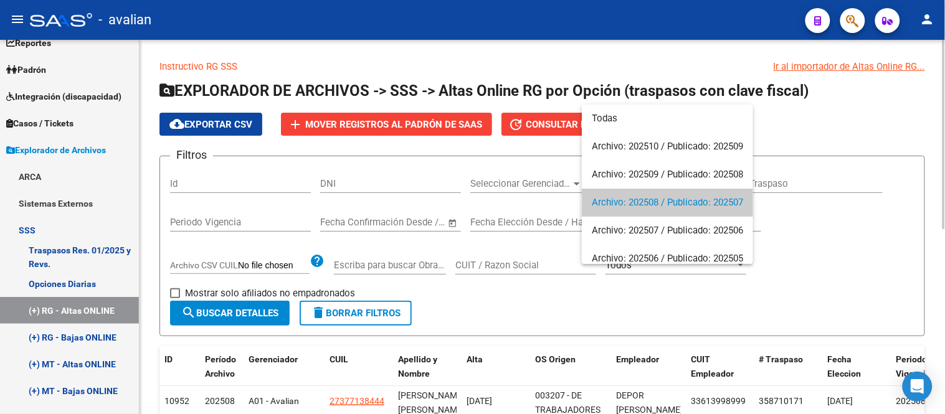
scroll to position [19, 0]
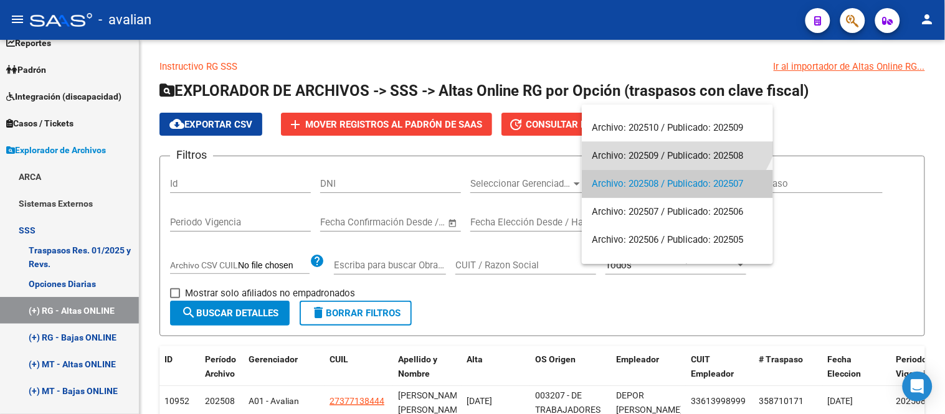
click at [648, 161] on span "Archivo: 202509 / Publicado: 202508" at bounding box center [677, 156] width 171 height 28
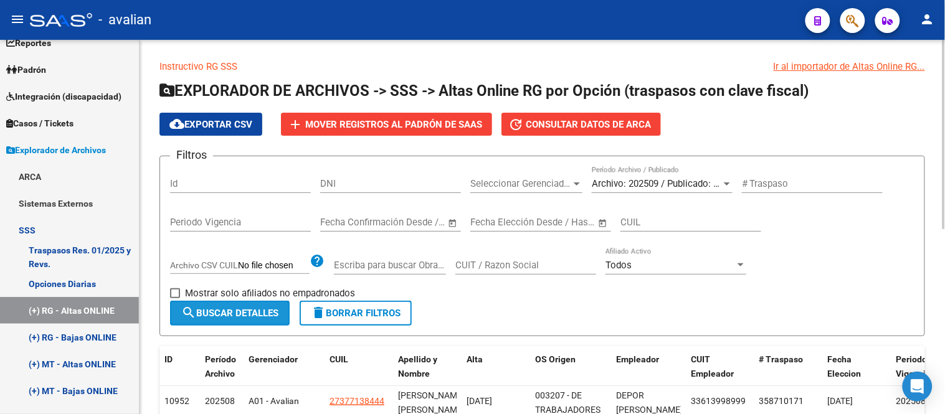
click at [244, 313] on span "search Buscar Detalles" at bounding box center [229, 313] width 97 height 11
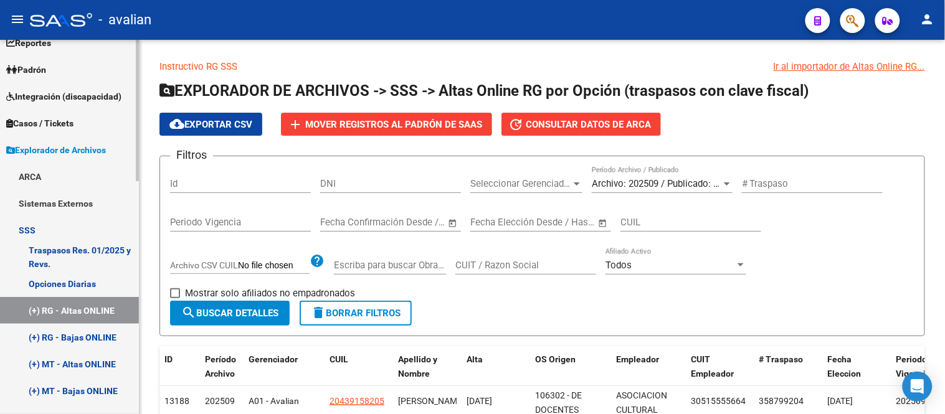
scroll to position [0, 0]
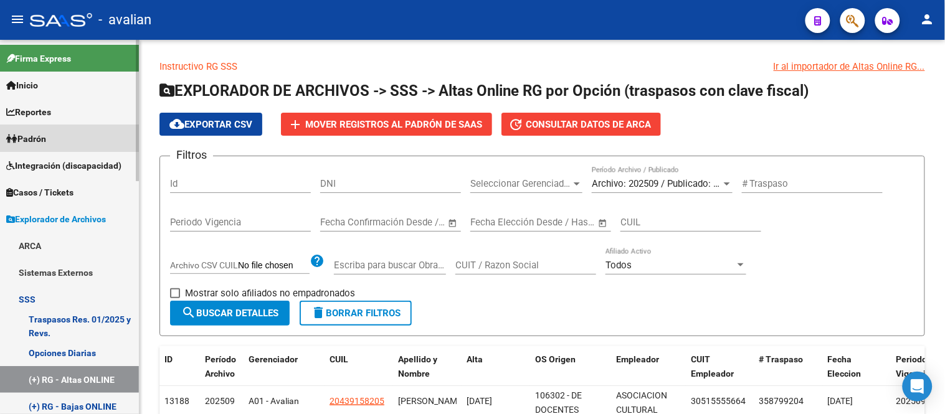
click at [60, 135] on link "Padrón" at bounding box center [69, 138] width 139 height 27
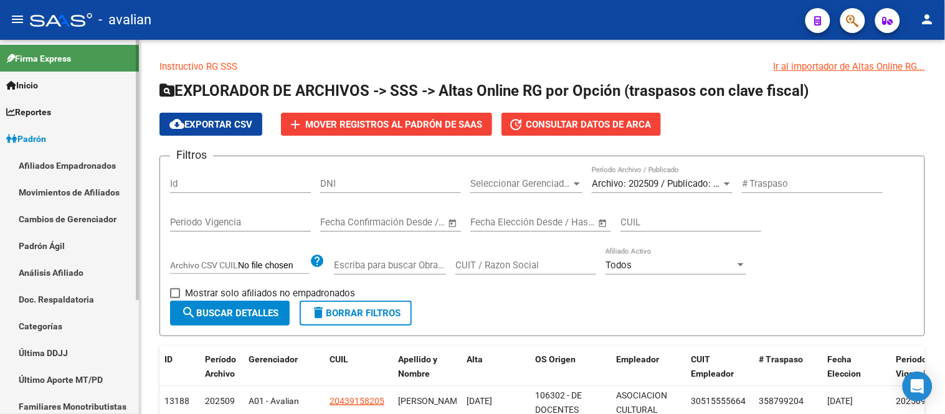
click at [69, 162] on link "Afiliados Empadronados" at bounding box center [69, 165] width 139 height 27
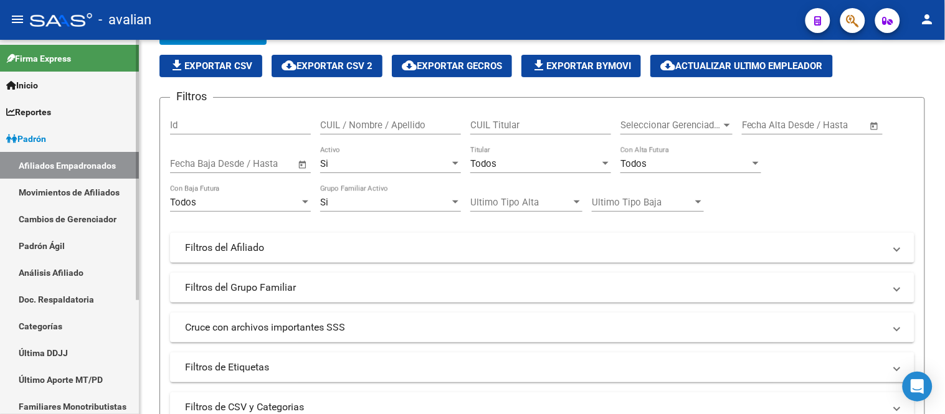
scroll to position [166, 0]
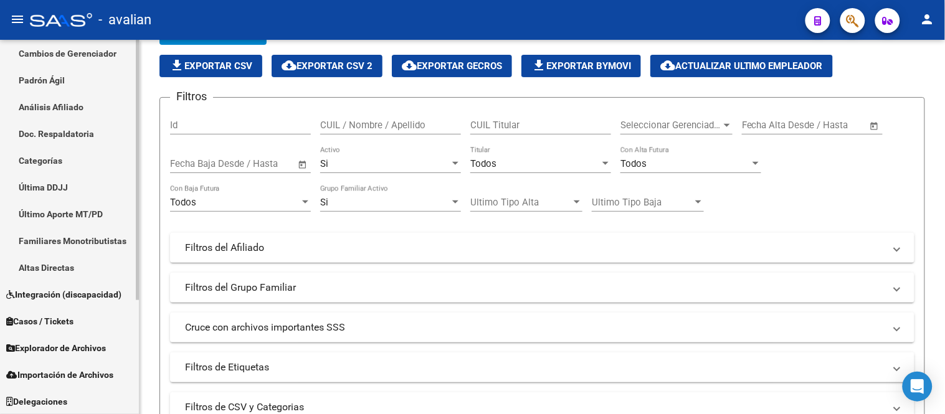
click at [72, 344] on span "Explorador de Archivos" at bounding box center [56, 348] width 100 height 14
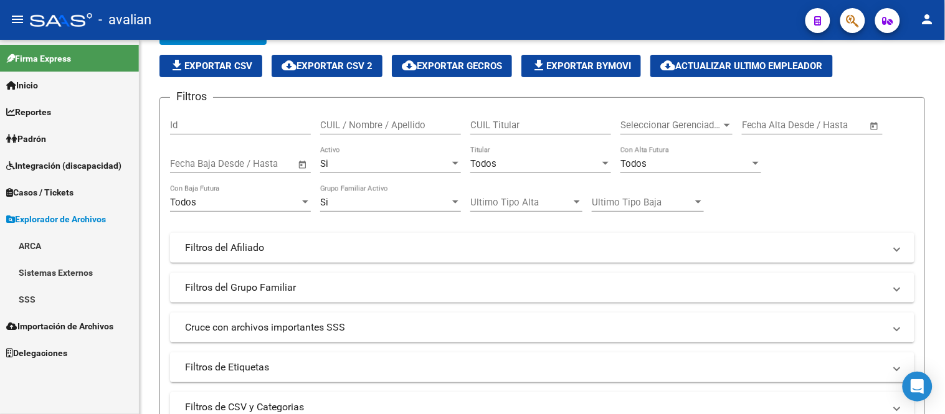
scroll to position [0, 0]
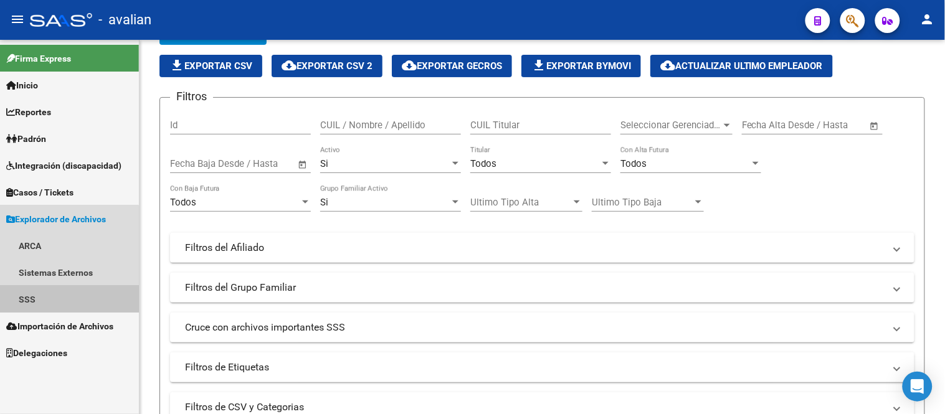
click at [13, 292] on link "SSS" at bounding box center [69, 299] width 139 height 27
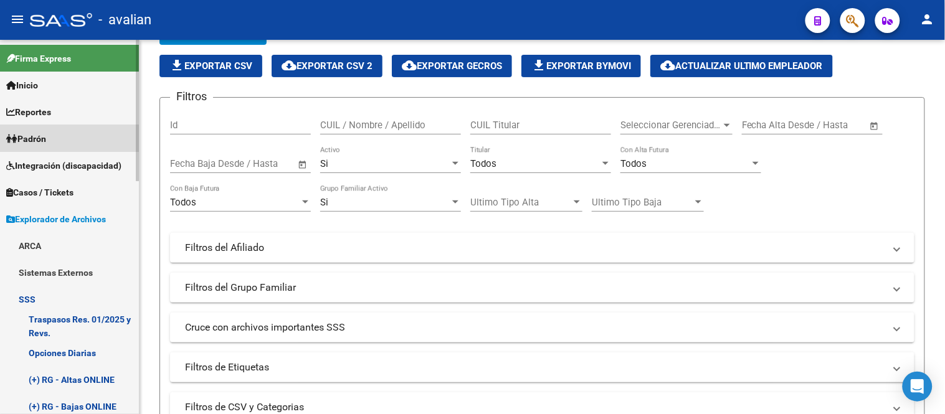
click at [62, 141] on link "Padrón" at bounding box center [69, 138] width 139 height 27
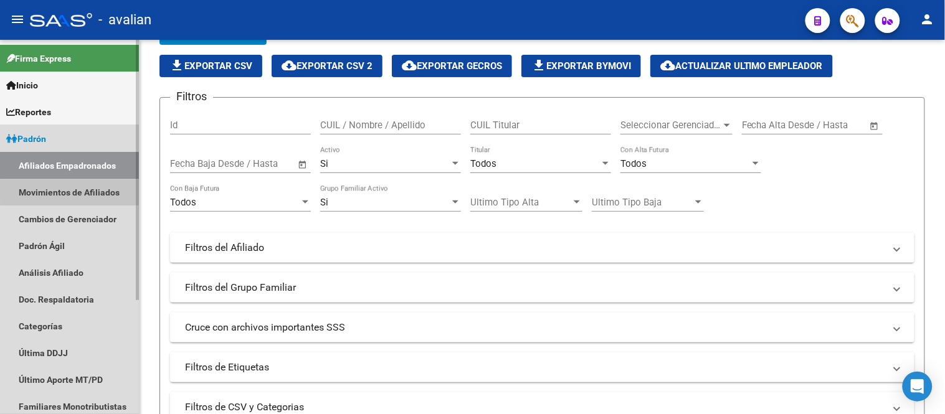
click at [72, 191] on link "Movimientos de Afiliados" at bounding box center [69, 192] width 139 height 27
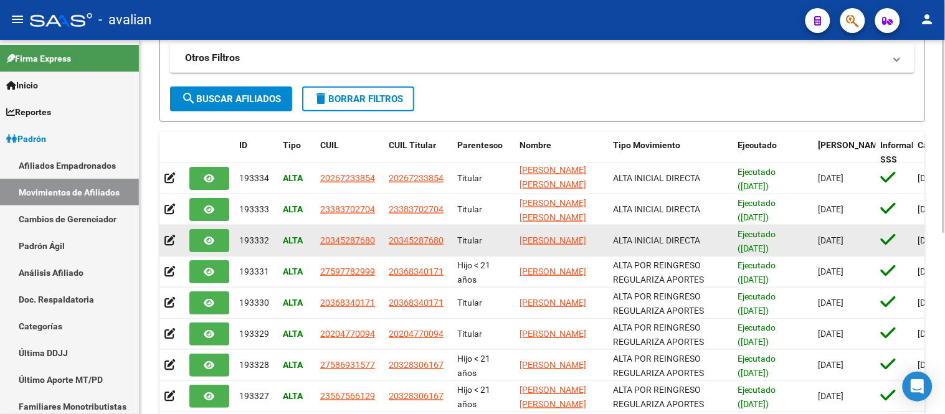
scroll to position [346, 0]
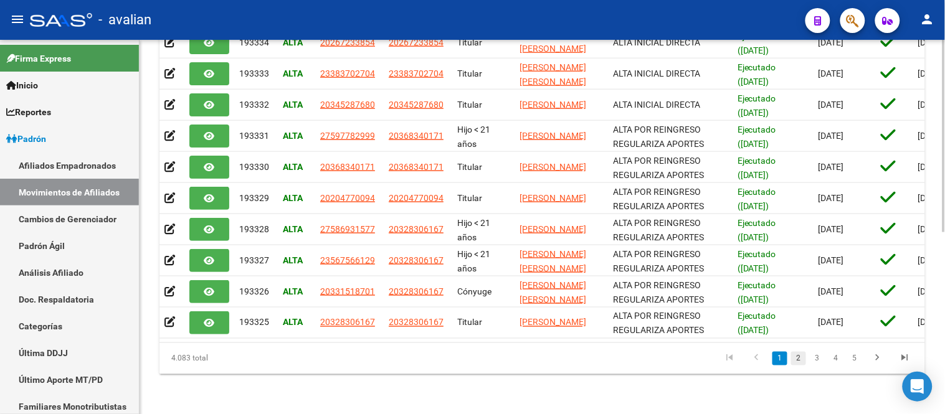
click at [802, 366] on link "2" at bounding box center [798, 359] width 15 height 14
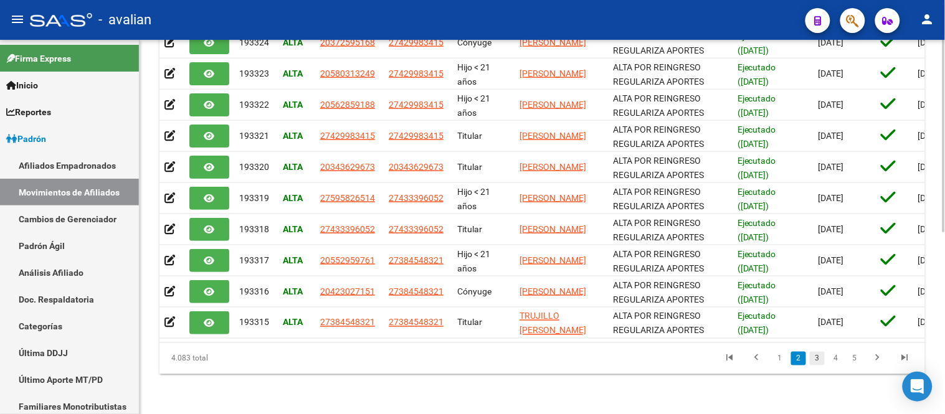
click at [820, 364] on link "3" at bounding box center [817, 359] width 15 height 14
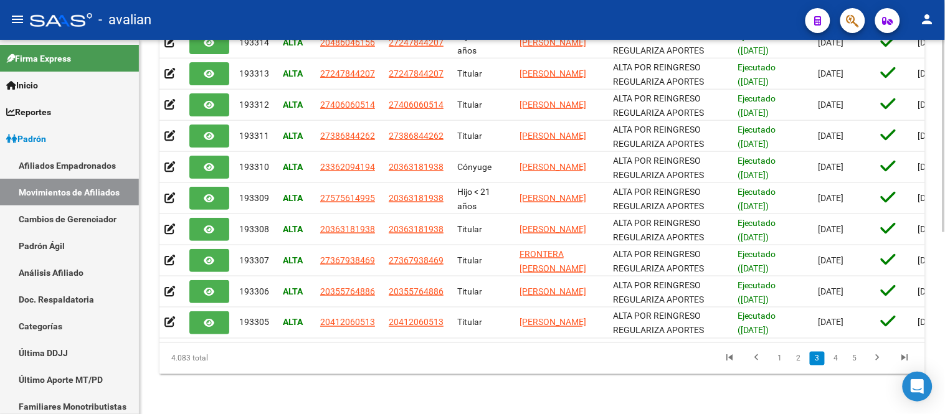
scroll to position [0, 0]
click at [838, 366] on link "4" at bounding box center [835, 359] width 15 height 14
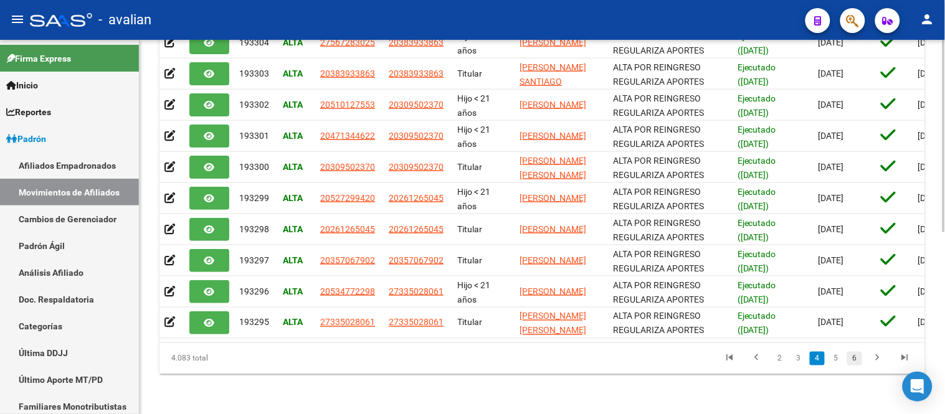
click at [850, 365] on link "6" at bounding box center [854, 359] width 15 height 14
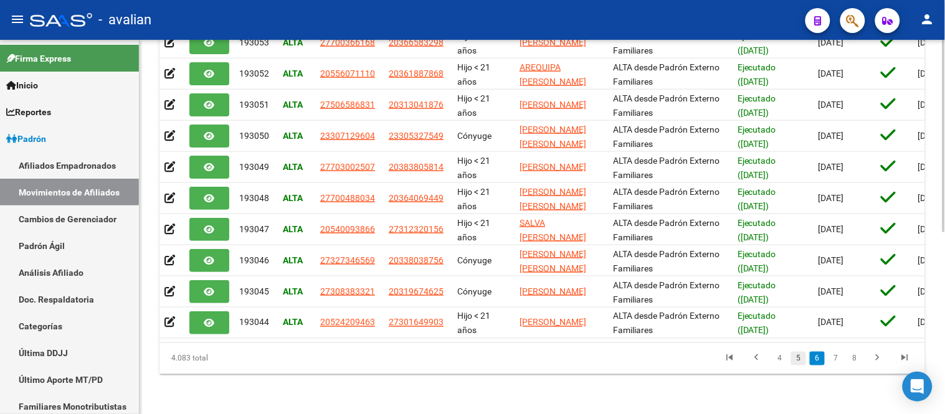
click at [802, 366] on link "5" at bounding box center [798, 359] width 15 height 14
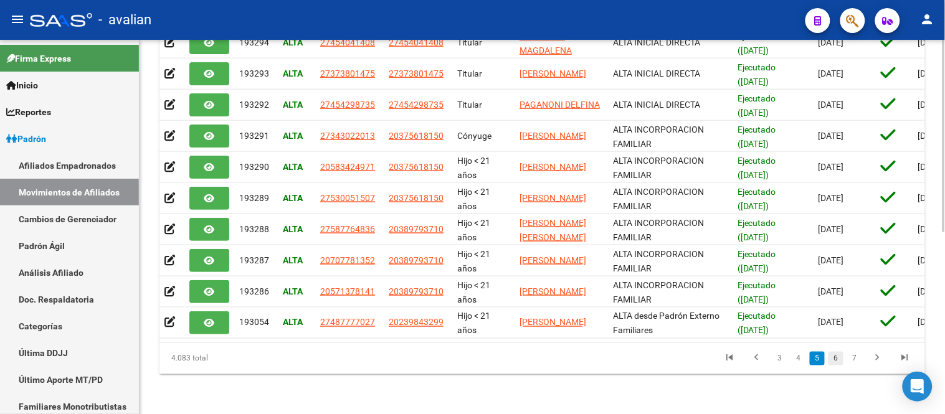
click at [833, 366] on link "6" at bounding box center [835, 359] width 15 height 14
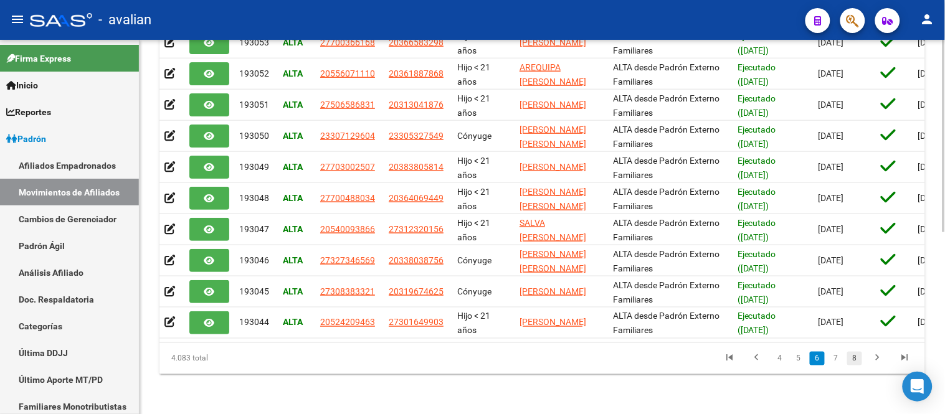
click at [857, 365] on link "8" at bounding box center [854, 359] width 15 height 14
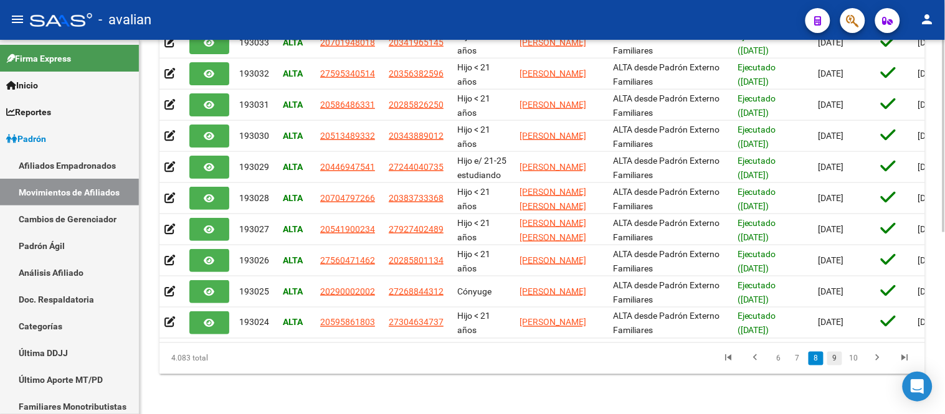
click at [839, 366] on link "9" at bounding box center [834, 359] width 15 height 14
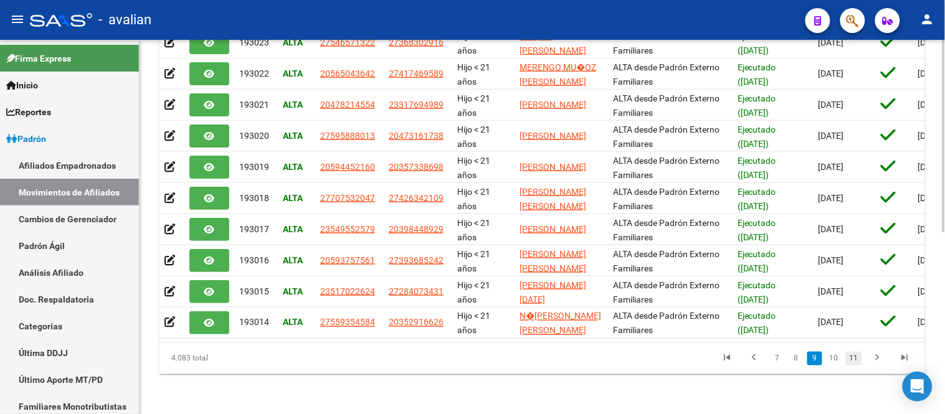
click at [856, 366] on link "11" at bounding box center [854, 359] width 16 height 14
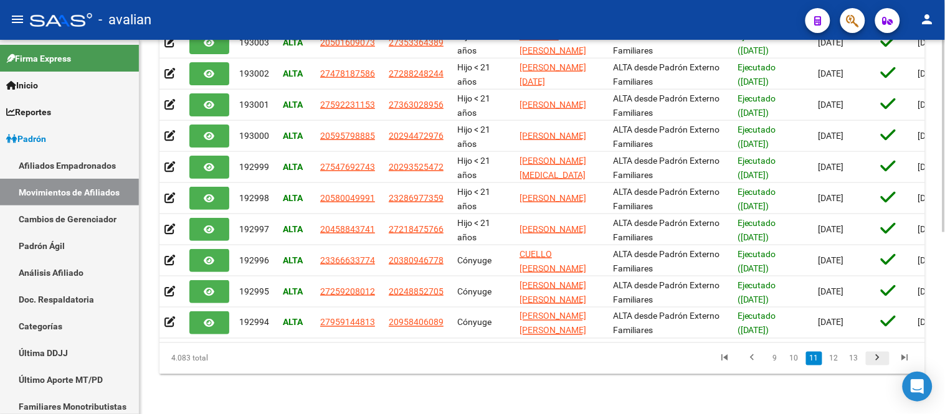
click at [876, 364] on icon "go to next page" at bounding box center [878, 360] width 16 height 15
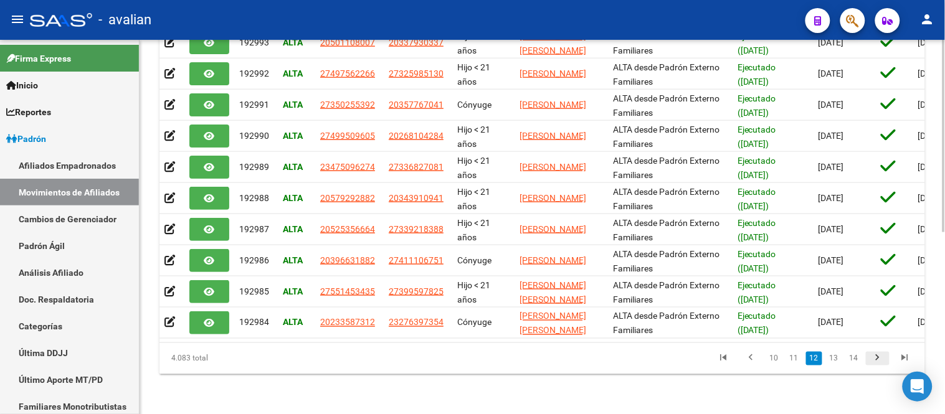
click at [876, 364] on icon "go to next page" at bounding box center [878, 360] width 16 height 15
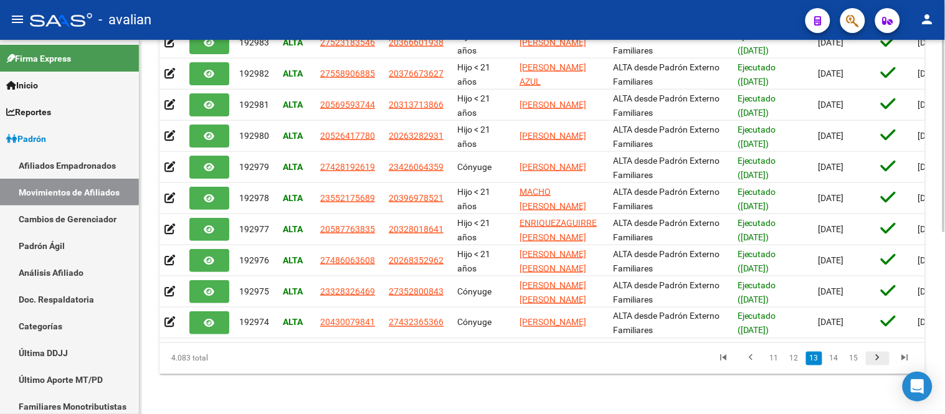
click at [876, 364] on icon "go to next page" at bounding box center [878, 360] width 16 height 15
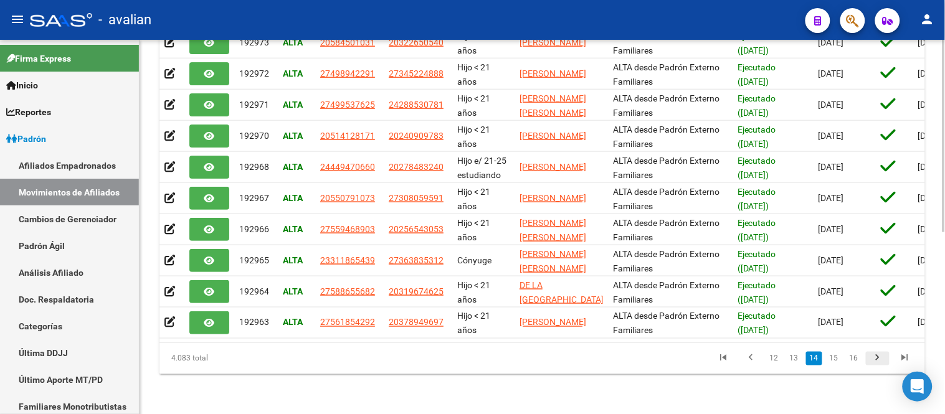
click at [876, 364] on icon "go to next page" at bounding box center [878, 360] width 16 height 15
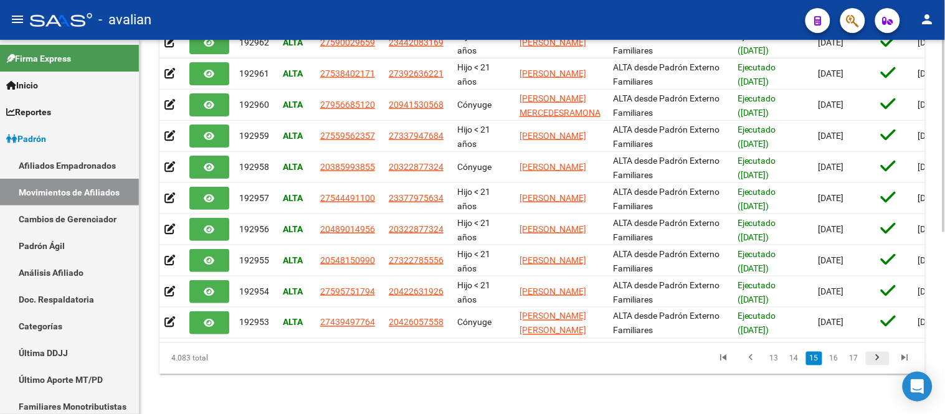
click at [876, 364] on icon "go to next page" at bounding box center [878, 360] width 16 height 15
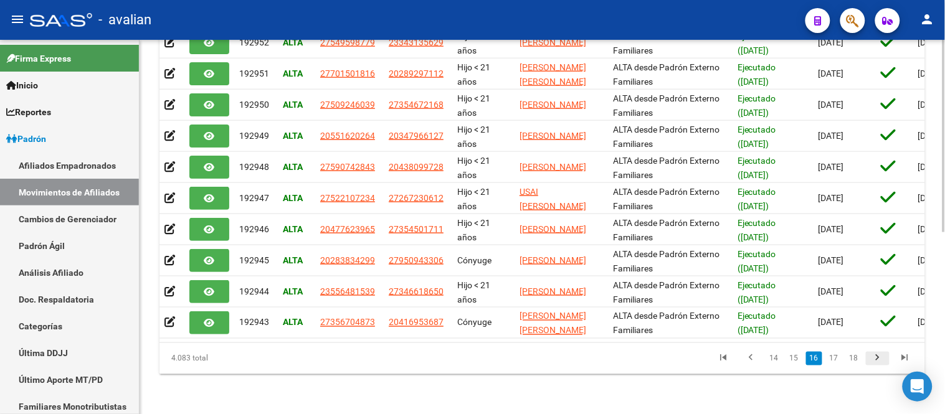
click at [876, 364] on icon "go to next page" at bounding box center [878, 360] width 16 height 15
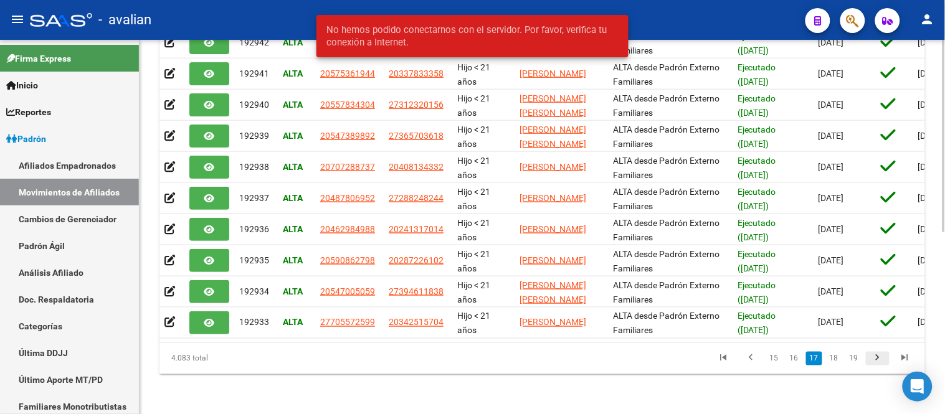
click at [876, 364] on icon "go to next page" at bounding box center [878, 360] width 16 height 15
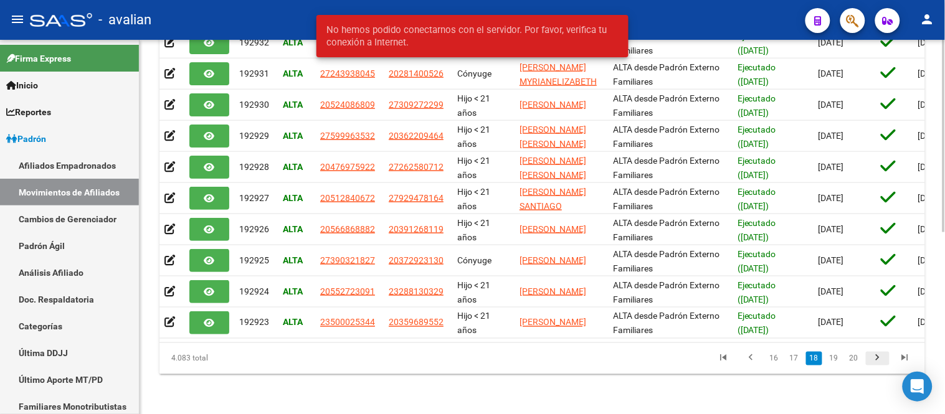
click at [876, 364] on icon "go to next page" at bounding box center [878, 360] width 16 height 15
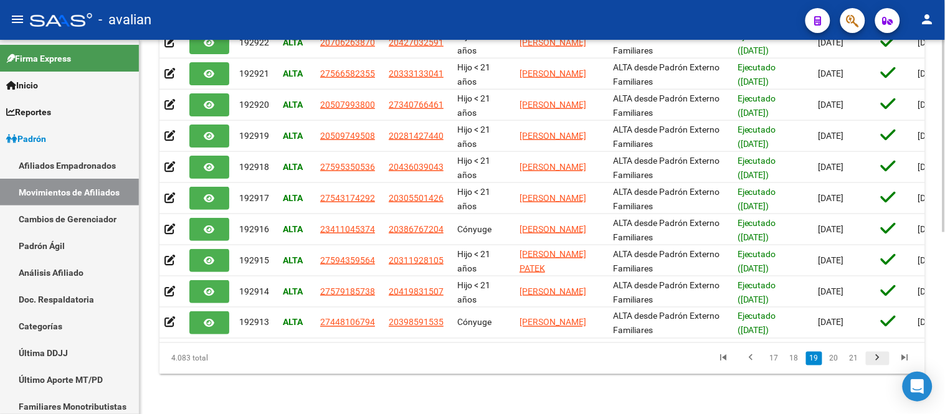
click at [876, 364] on icon "go to next page" at bounding box center [878, 360] width 16 height 15
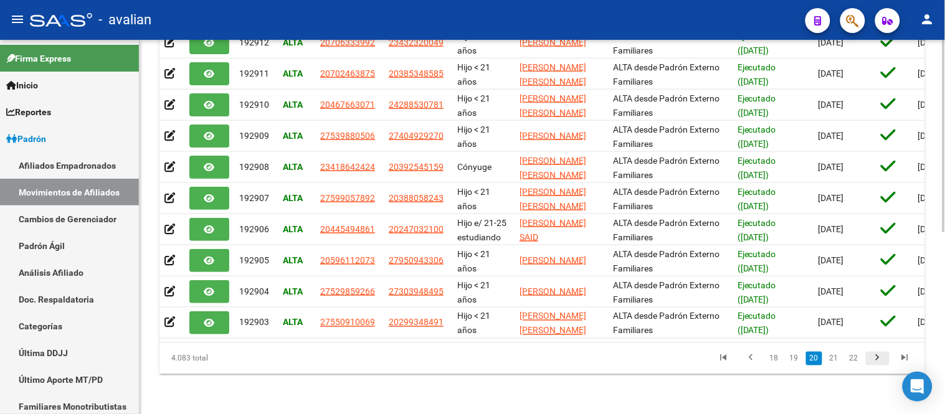
click at [876, 364] on icon "go to next page" at bounding box center [878, 360] width 16 height 15
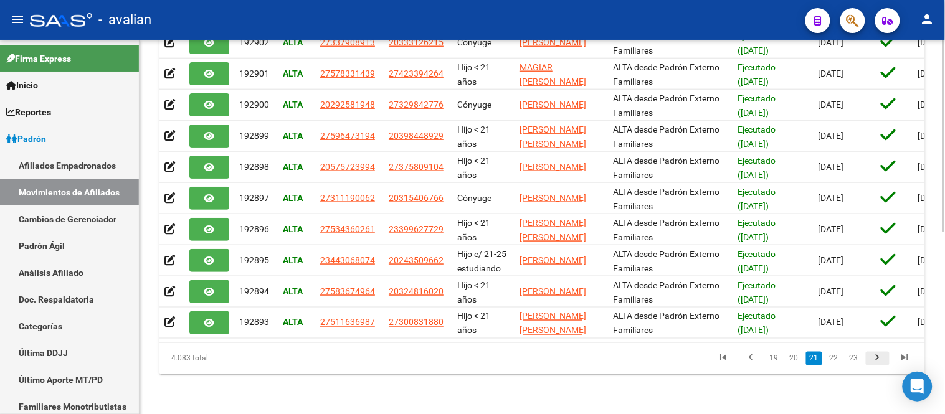
click at [876, 364] on icon "go to next page" at bounding box center [878, 360] width 16 height 15
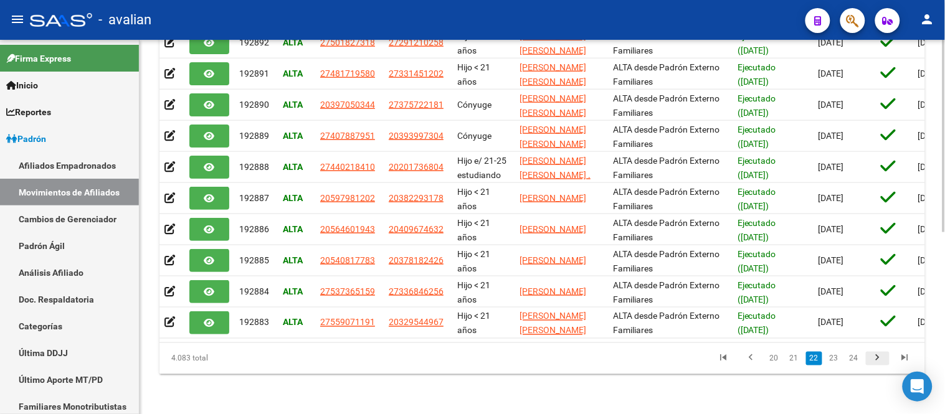
click at [876, 364] on icon "go to next page" at bounding box center [878, 360] width 16 height 15
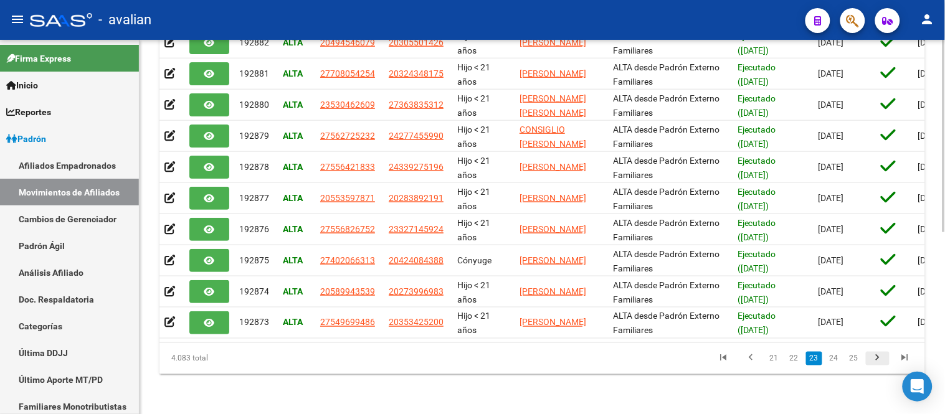
click at [876, 364] on icon "go to next page" at bounding box center [878, 360] width 16 height 15
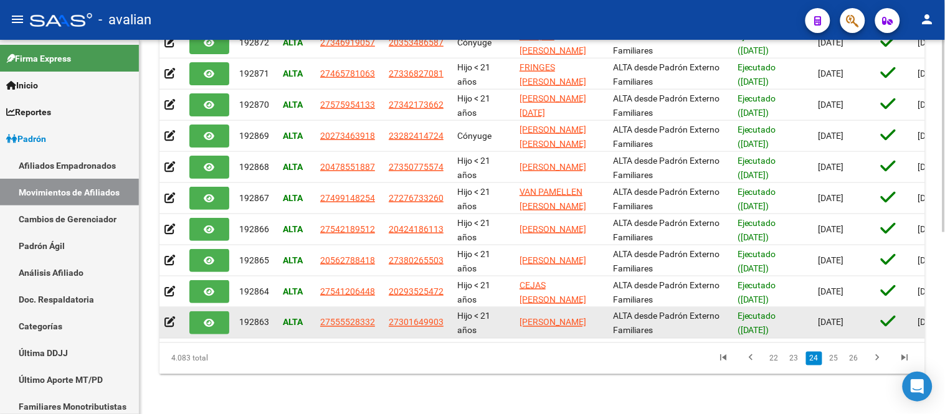
scroll to position [69, 0]
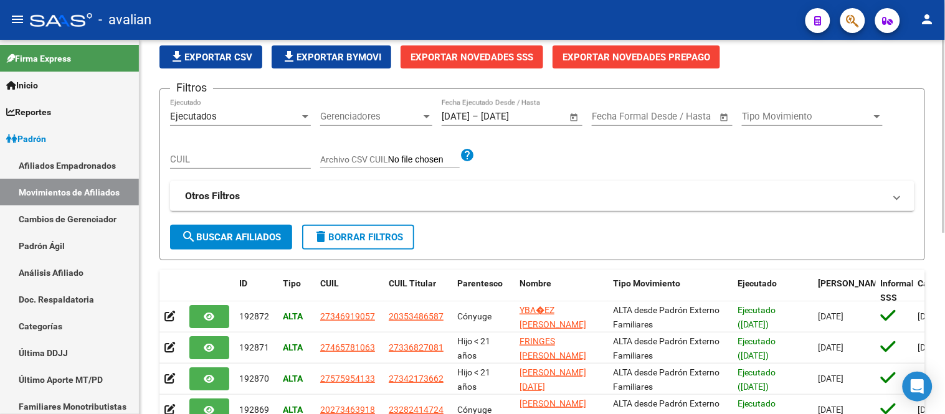
click at [207, 57] on span "file_download Exportar CSV" at bounding box center [210, 57] width 83 height 11
click at [57, 214] on link "Cambios de Gerenciador" at bounding box center [69, 219] width 139 height 27
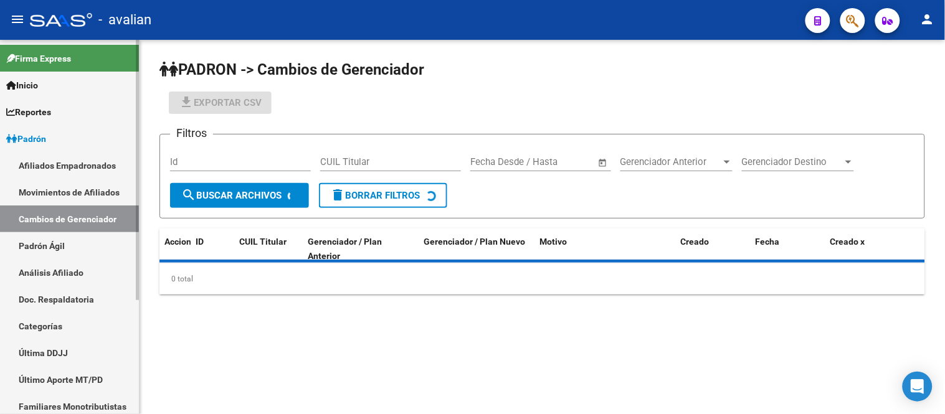
click at [60, 191] on link "Movimientos de Afiliados" at bounding box center [69, 192] width 139 height 27
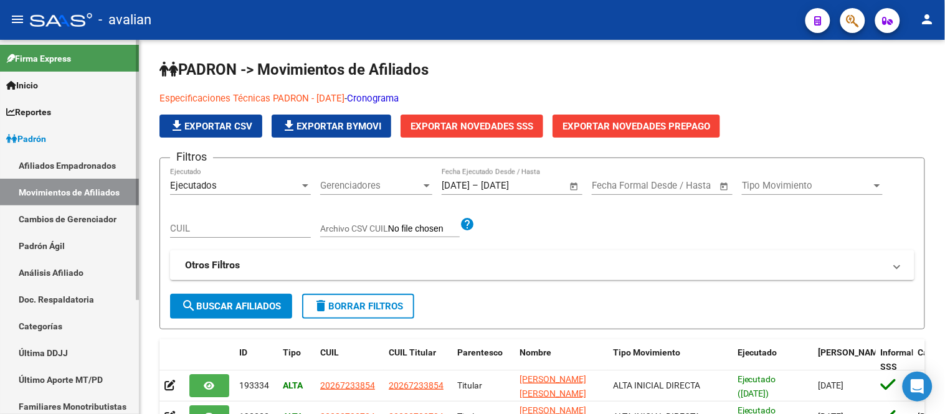
click at [69, 163] on link "Afiliados Empadronados" at bounding box center [69, 165] width 139 height 27
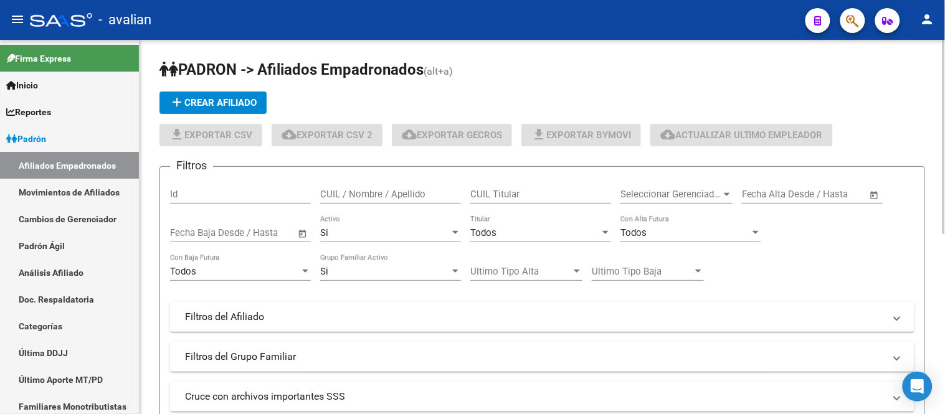
click at [517, 190] on input "CUIL Titular" at bounding box center [540, 194] width 141 height 11
paste input "27289583403"
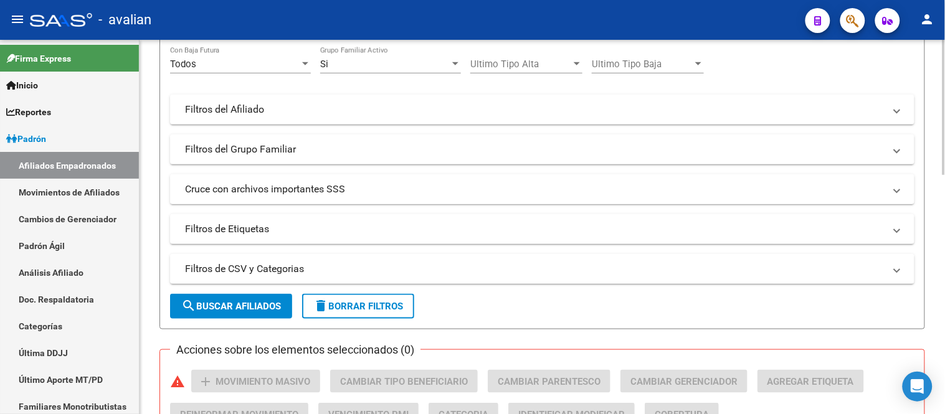
scroll to position [69, 0]
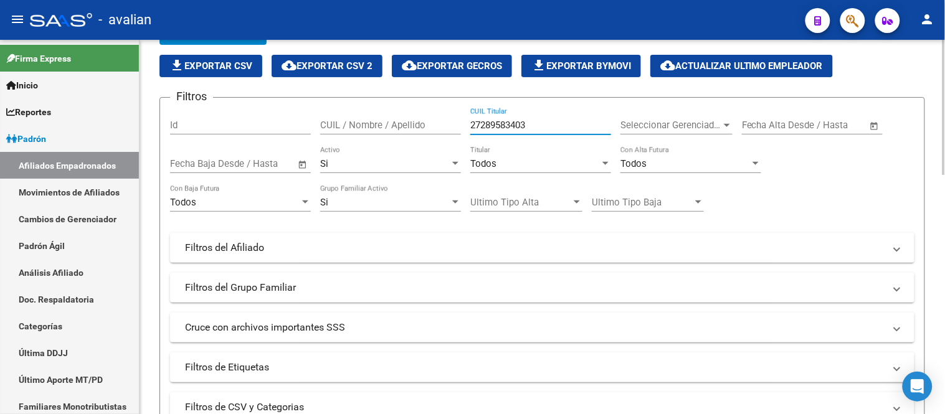
type input "27289583403"
click at [410, 163] on div "Si" at bounding box center [385, 163] width 130 height 11
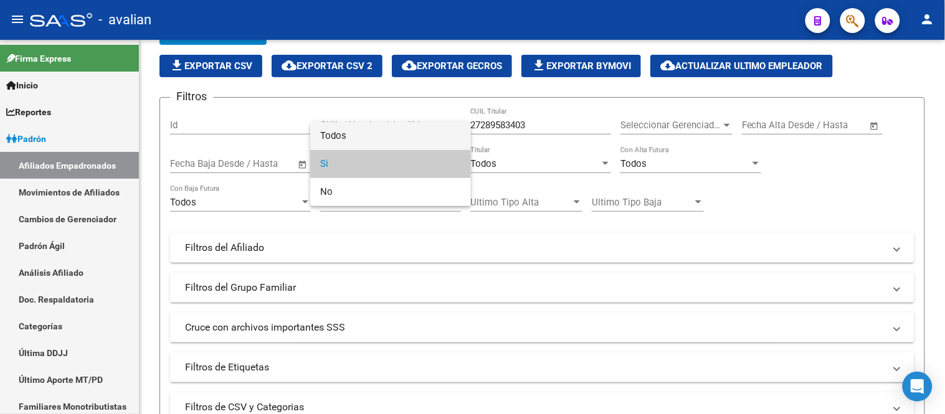
click at [400, 126] on span "Todos" at bounding box center [390, 136] width 141 height 28
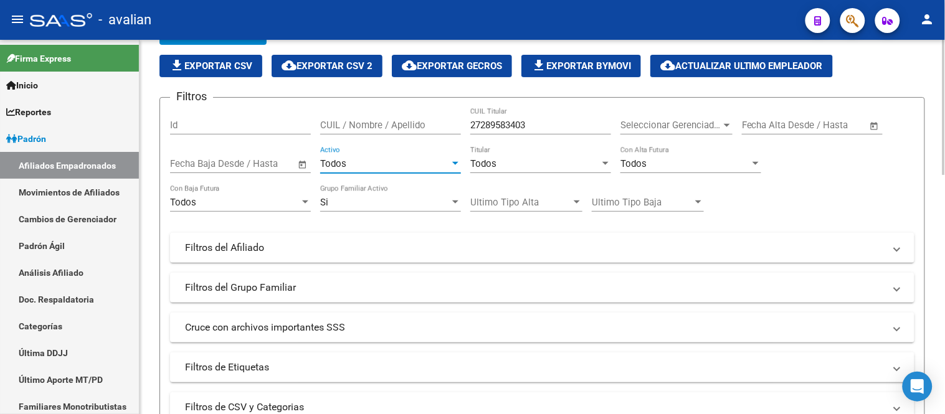
scroll to position [277, 0]
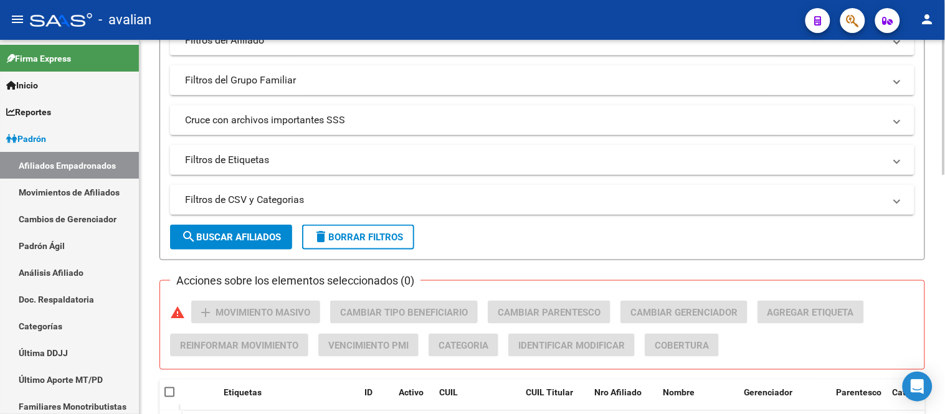
click at [247, 229] on button "search Buscar Afiliados" at bounding box center [231, 237] width 122 height 25
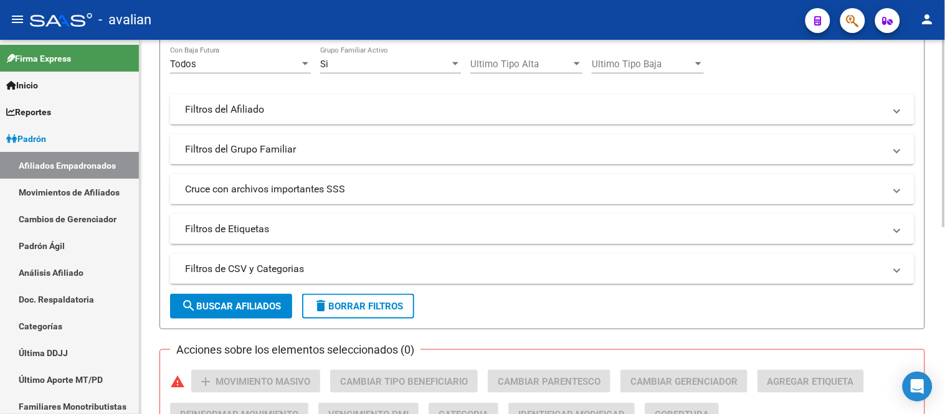
scroll to position [376, 0]
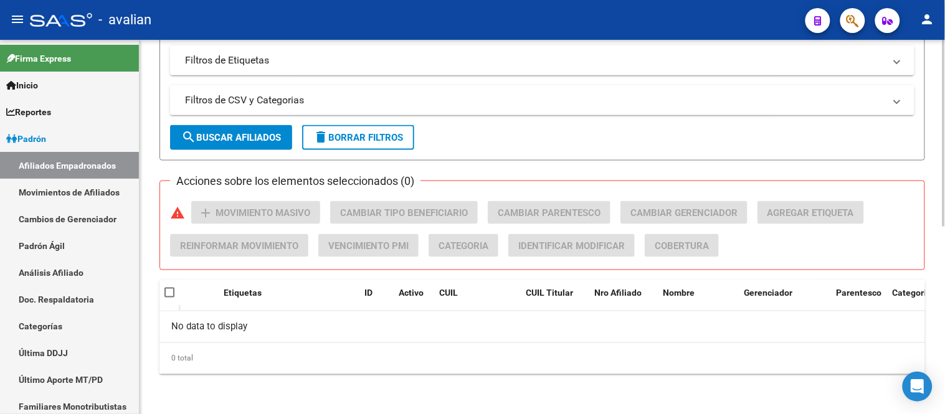
click at [483, 211] on div "Acciones sobre los elementos seleccionados (0) warning add Movimiento Masivo Ca…" at bounding box center [547, 234] width 754 height 66
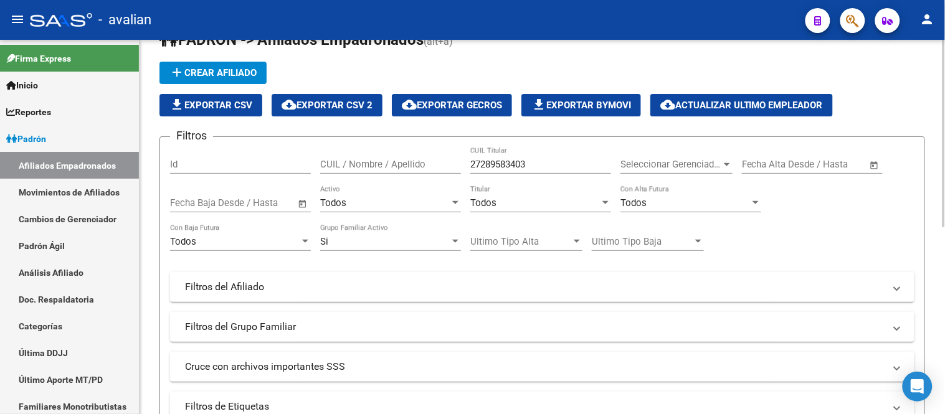
scroll to position [0, 0]
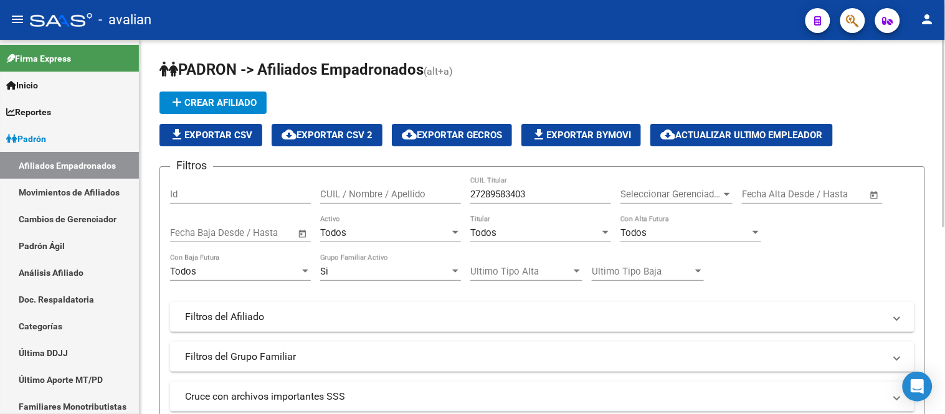
click at [465, 203] on div "Filtros Id CUIL / Nombre / Apellido 27289583403 CUIL Titular Seleccionar Gerenc…" at bounding box center [542, 314] width 744 height 275
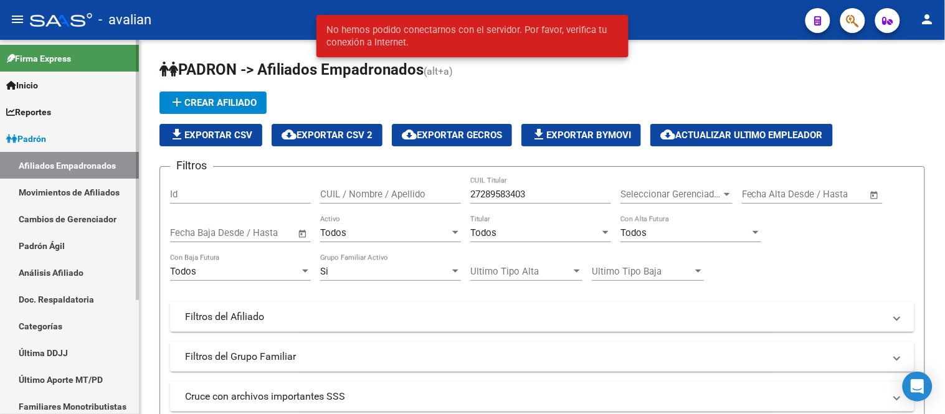
click at [82, 195] on link "Movimientos de Afiliados" at bounding box center [69, 192] width 139 height 27
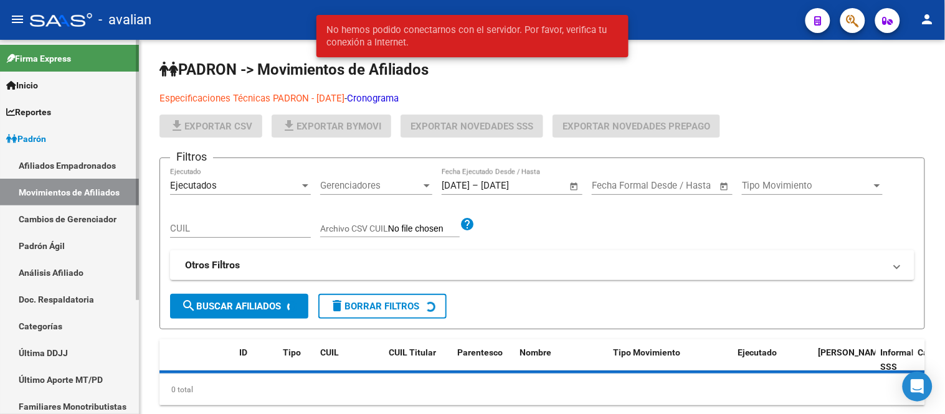
click at [82, 168] on link "Afiliados Empadronados" at bounding box center [69, 165] width 139 height 27
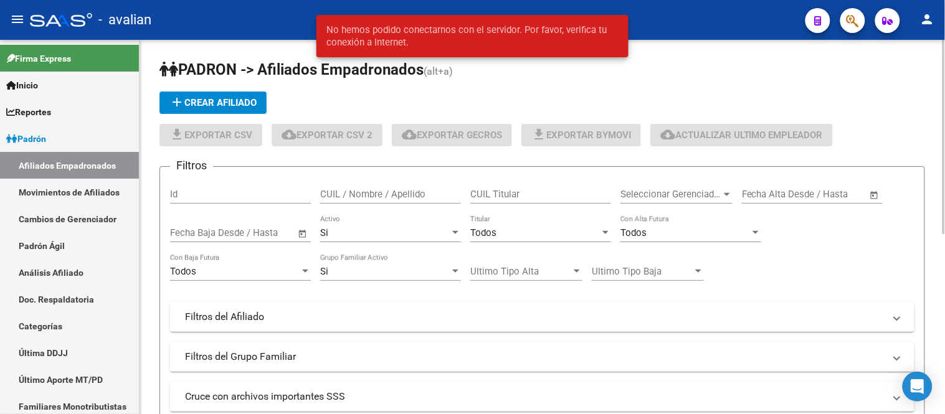
click at [400, 195] on input "CUIL / Nombre / Apellido" at bounding box center [390, 194] width 141 height 11
paste input "20422069748"
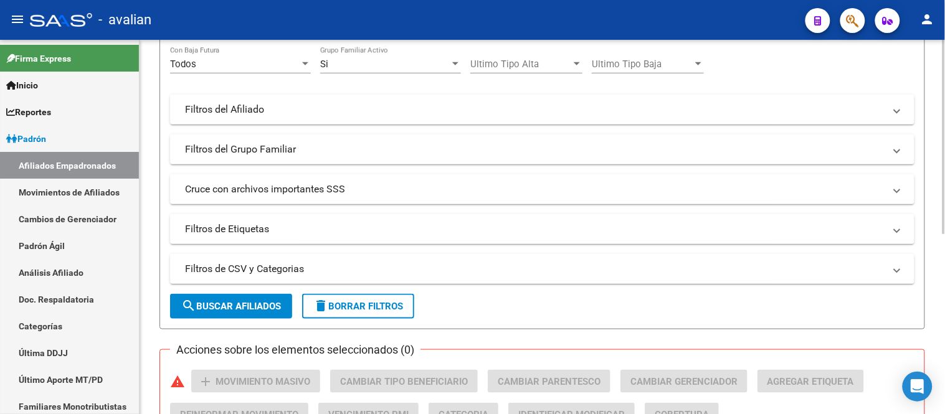
scroll to position [277, 0]
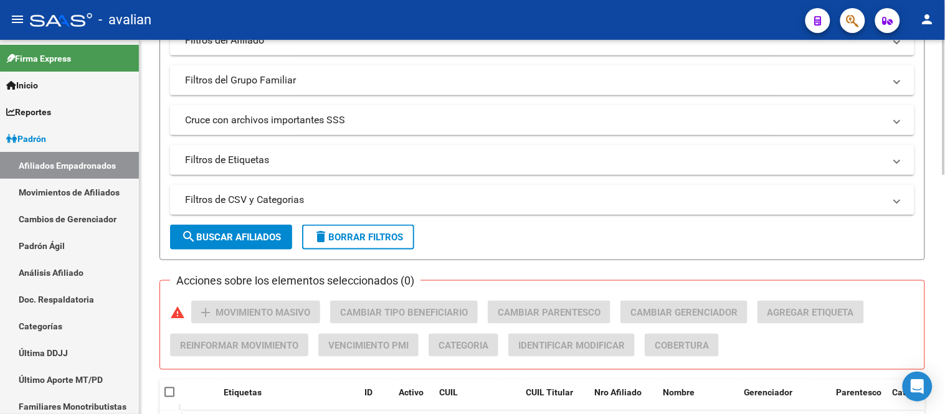
type input "20422069748"
click at [235, 241] on span "search Buscar Afiliados" at bounding box center [231, 237] width 100 height 11
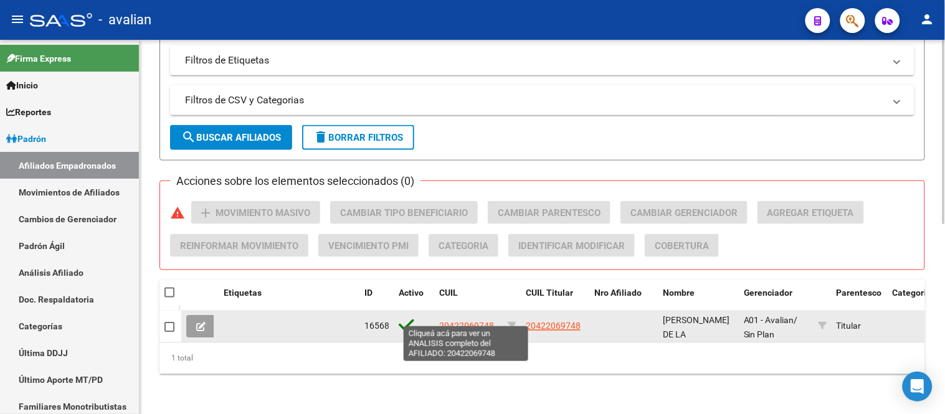
click at [468, 321] on span "20422069748" at bounding box center [466, 326] width 55 height 10
type textarea "20422069748"
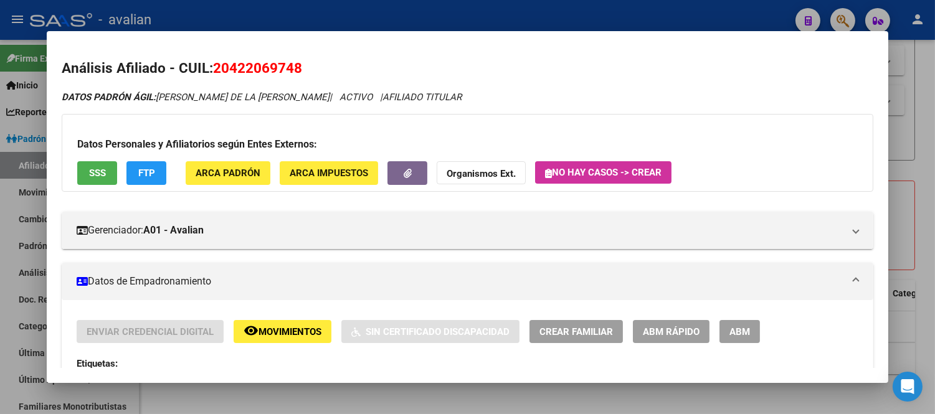
click at [306, 324] on button "remove_red_eye Movimientos" at bounding box center [283, 331] width 98 height 23
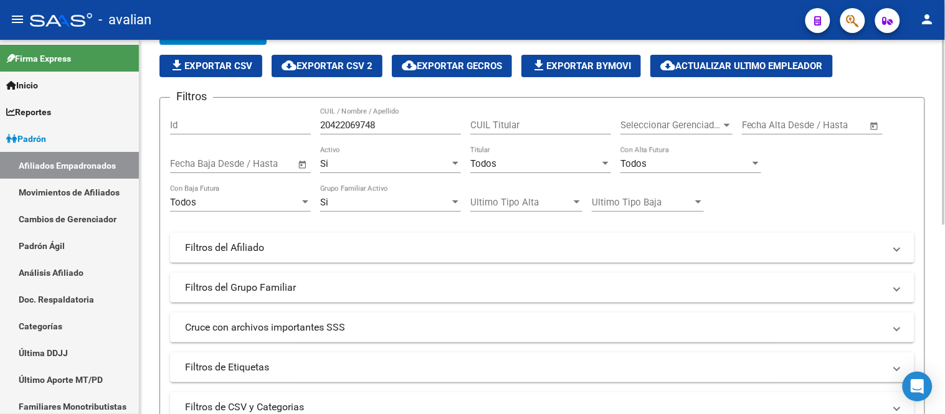
scroll to position [0, 0]
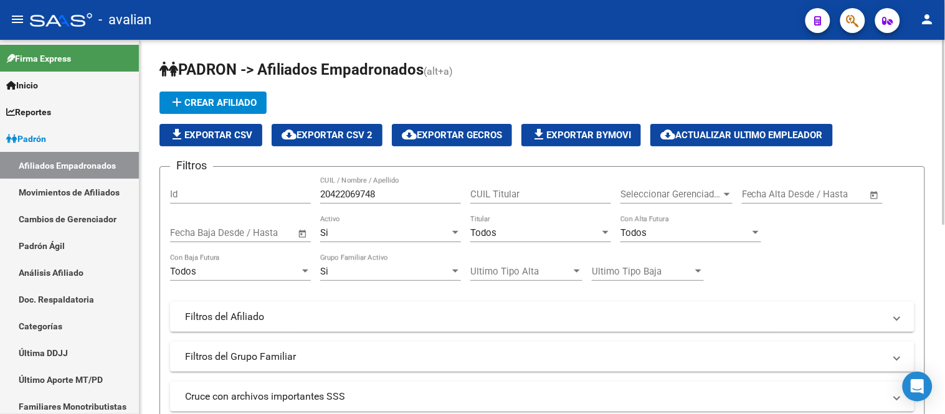
click at [150, 178] on div "PADRON -> Afiliados Empadronados (alt+a) add Crear Afiliado file_download Expor…" at bounding box center [542, 415] width 805 height 751
click at [48, 247] on link "Padrón Ágil" at bounding box center [69, 245] width 139 height 27
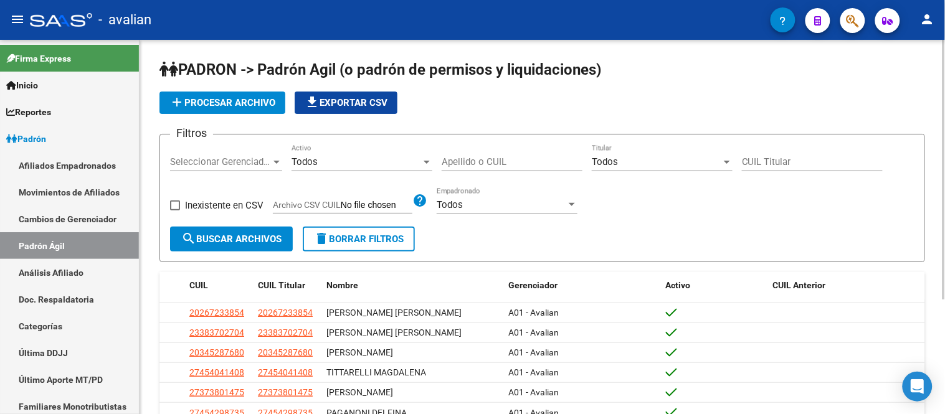
click at [242, 106] on span "add Procesar archivo" at bounding box center [222, 102] width 106 height 11
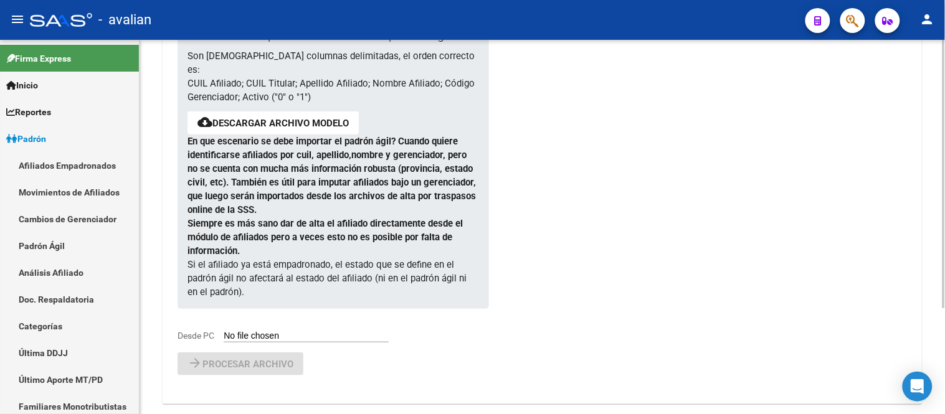
scroll to position [148, 0]
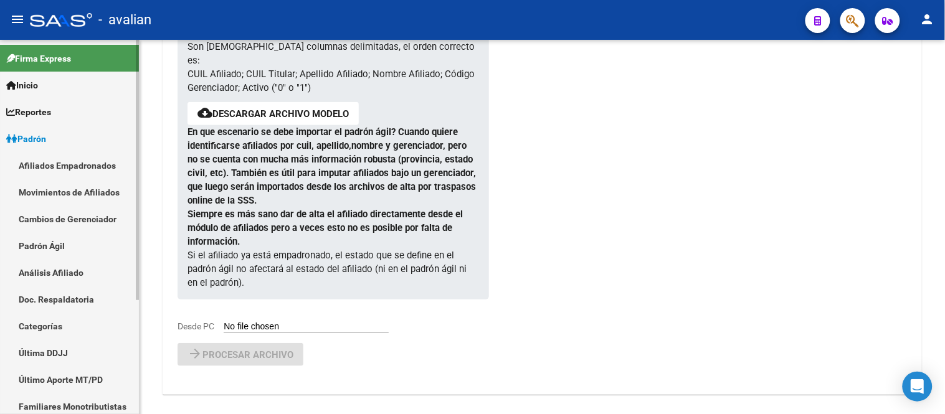
click at [70, 242] on link "Padrón Ágil" at bounding box center [69, 245] width 139 height 27
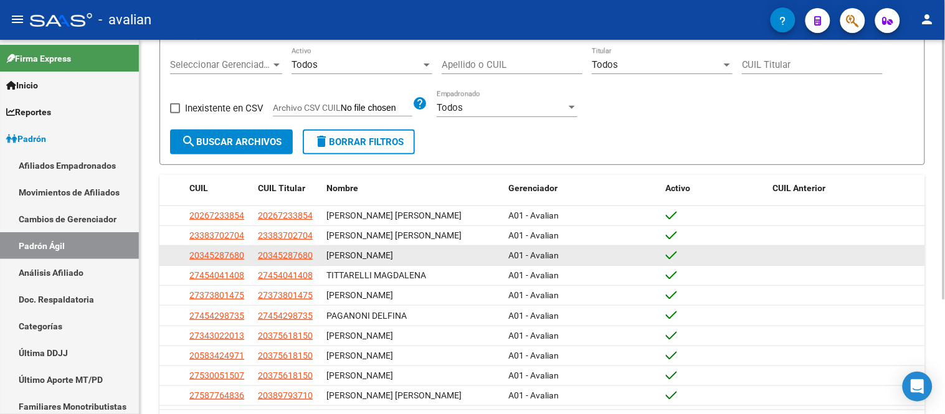
scroll to position [166, 0]
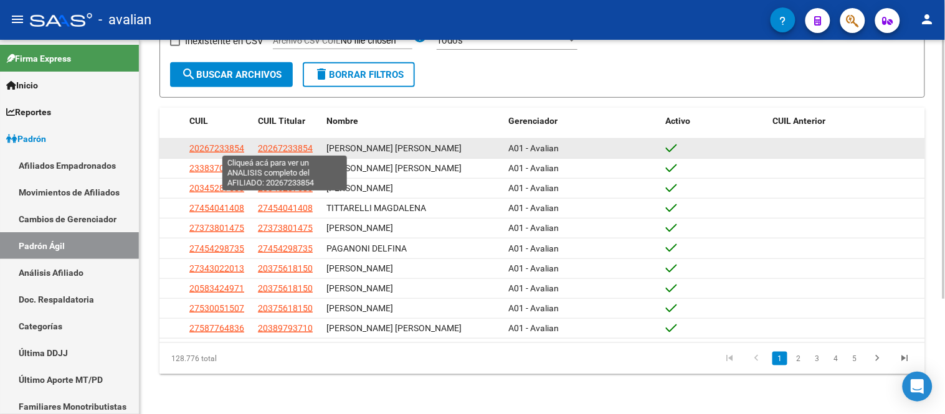
click at [291, 143] on span "20267233854" at bounding box center [285, 148] width 55 height 10
type textarea "20267233854"
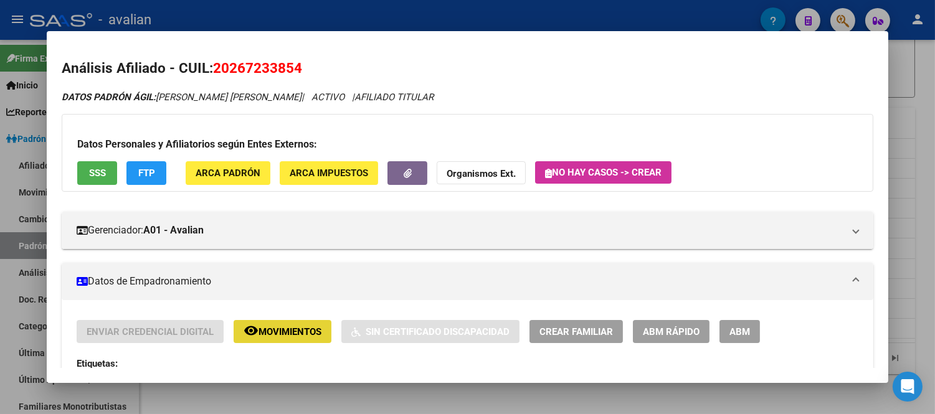
click at [299, 334] on span "Movimientos" at bounding box center [289, 331] width 63 height 11
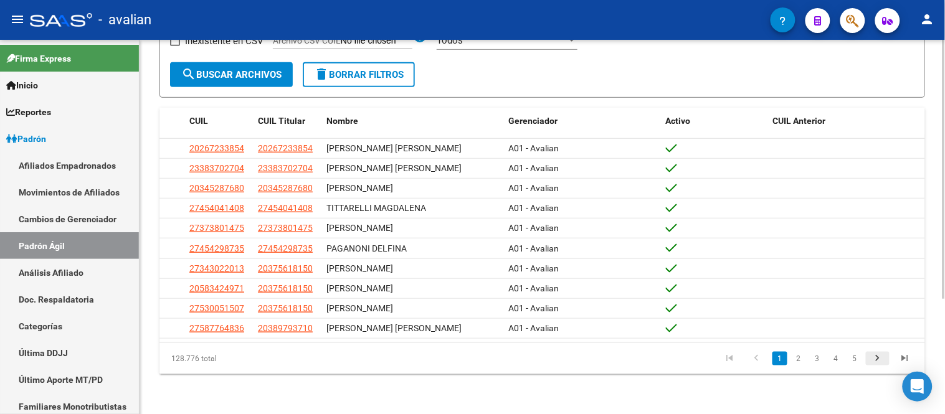
click at [876, 359] on icon "go to next page" at bounding box center [878, 360] width 16 height 15
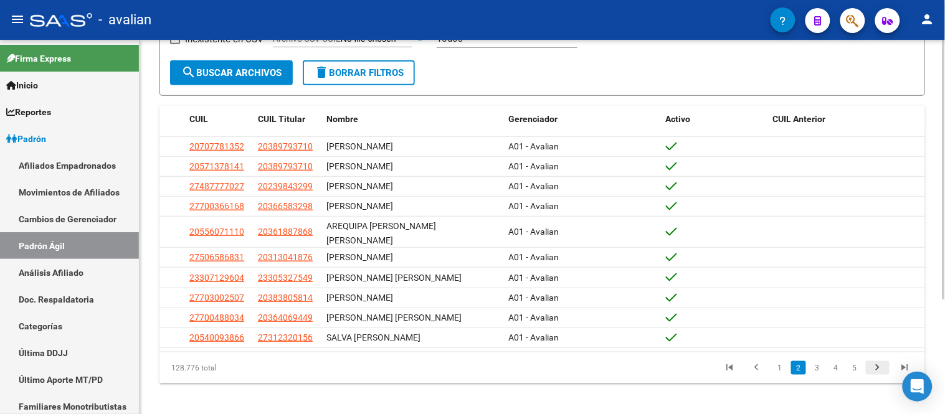
click at [876, 362] on icon "go to next page" at bounding box center [878, 369] width 16 height 15
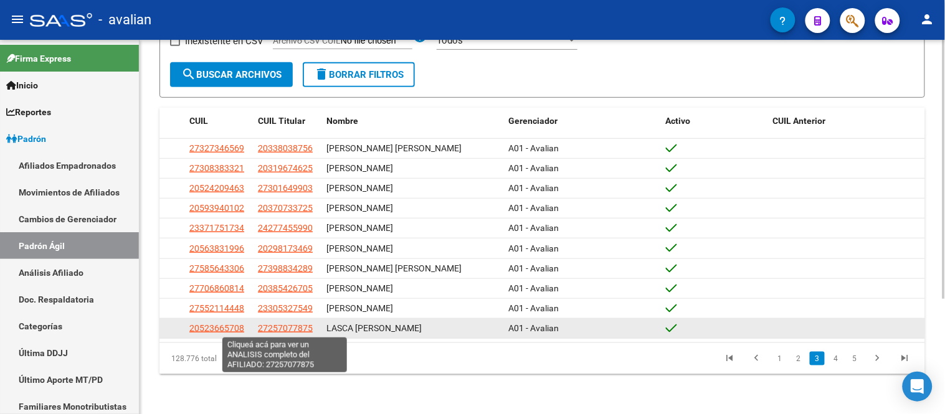
click at [295, 328] on span "27257077875" at bounding box center [285, 328] width 55 height 10
type textarea "27257077875"
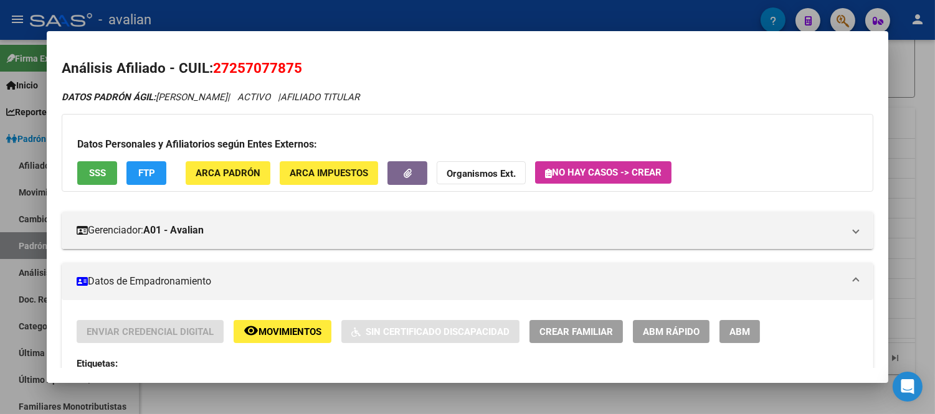
click at [290, 333] on span "Movimientos" at bounding box center [289, 331] width 63 height 11
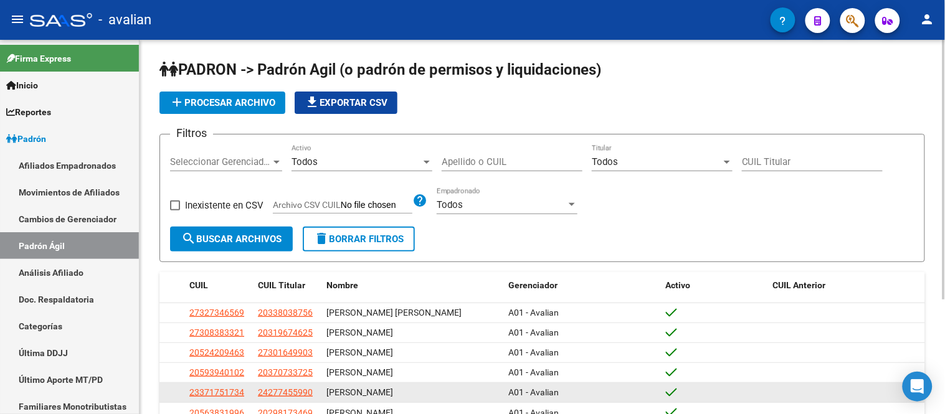
scroll to position [138, 0]
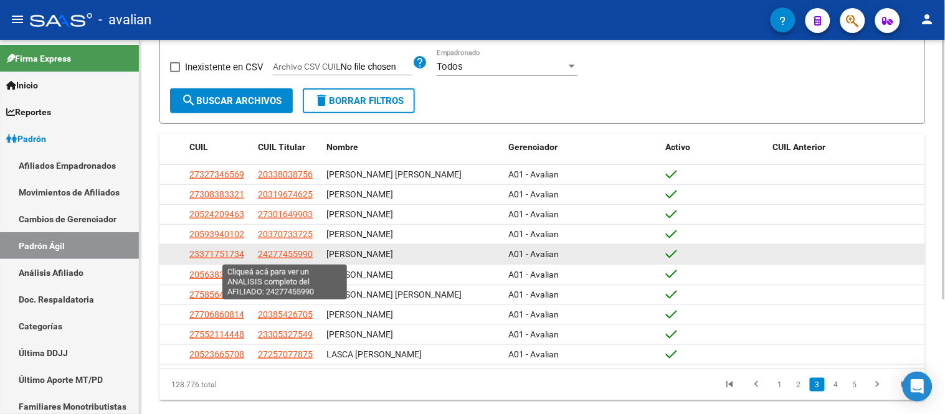
click at [282, 258] on span "24277455990" at bounding box center [285, 254] width 55 height 10
type textarea "24277455990"
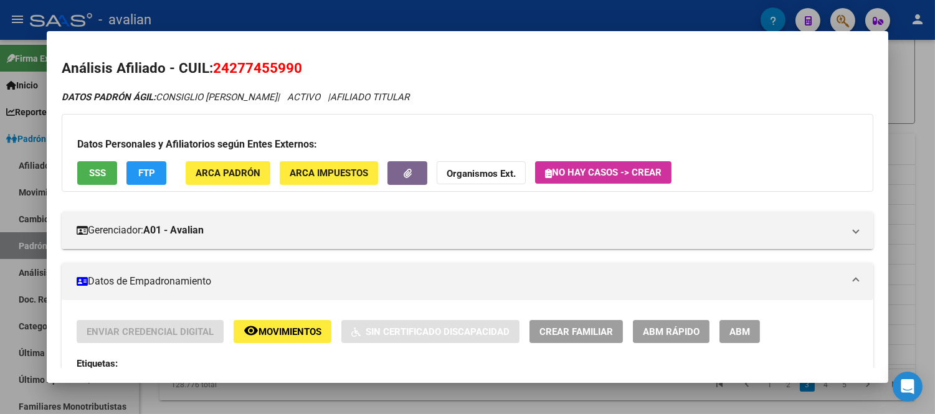
click at [278, 329] on span "Movimientos" at bounding box center [289, 331] width 63 height 11
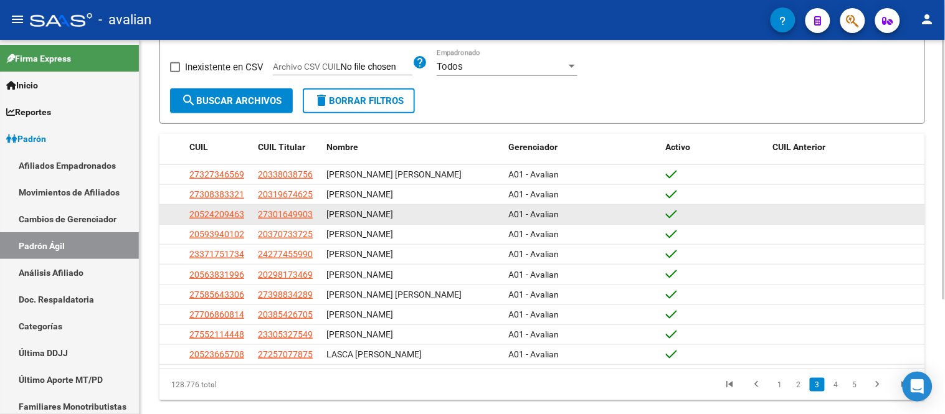
scroll to position [166, 0]
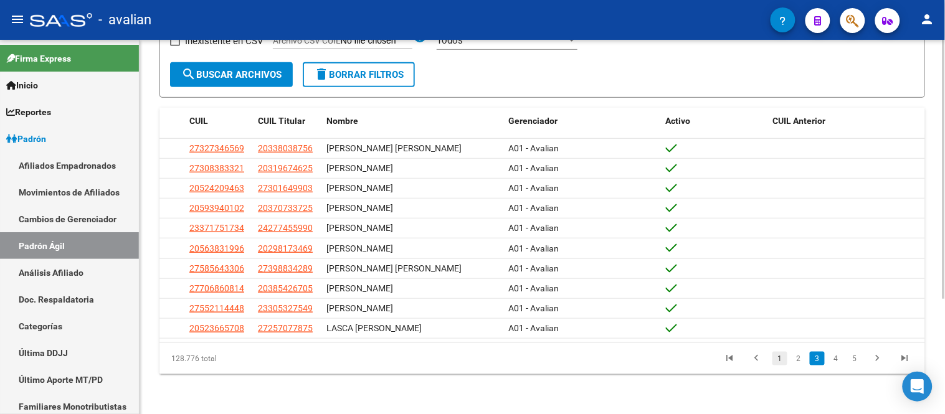
click at [781, 359] on link "1" at bounding box center [779, 359] width 15 height 14
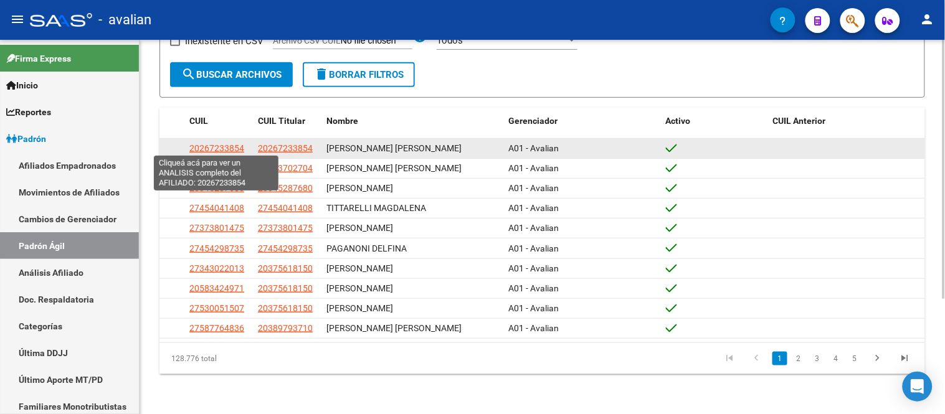
click at [214, 146] on span "20267233854" at bounding box center [216, 148] width 55 height 10
type textarea "20267233854"
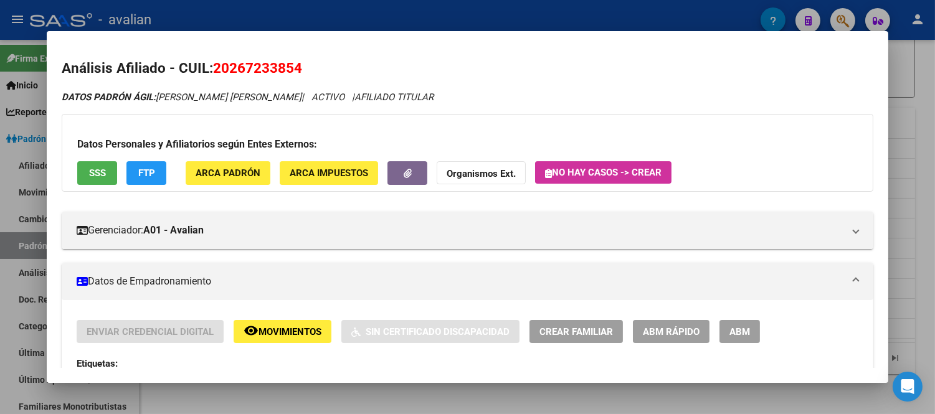
click at [287, 334] on span "Movimientos" at bounding box center [289, 331] width 63 height 11
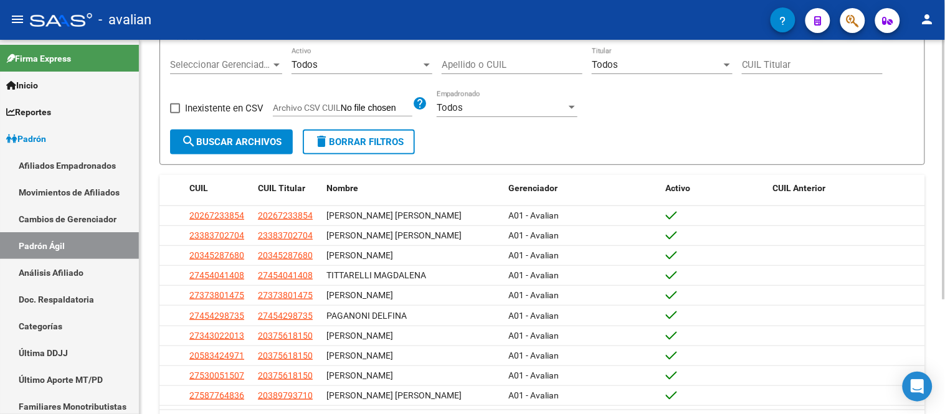
scroll to position [0, 0]
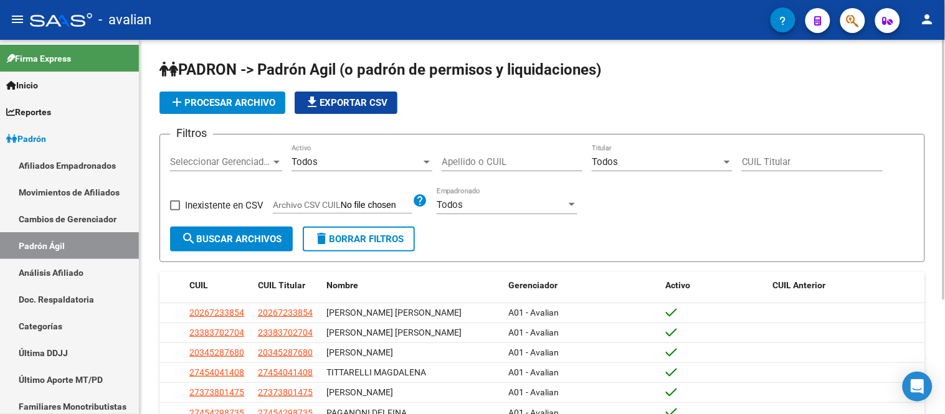
click at [253, 108] on span "add Procesar archivo" at bounding box center [222, 102] width 106 height 11
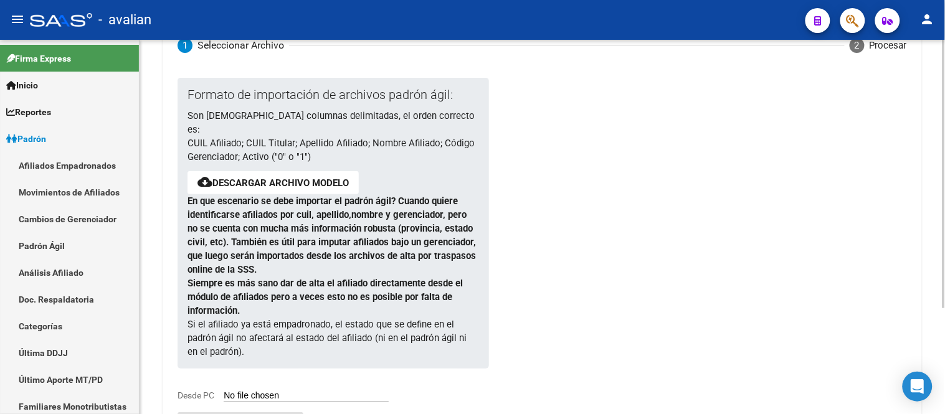
scroll to position [148, 0]
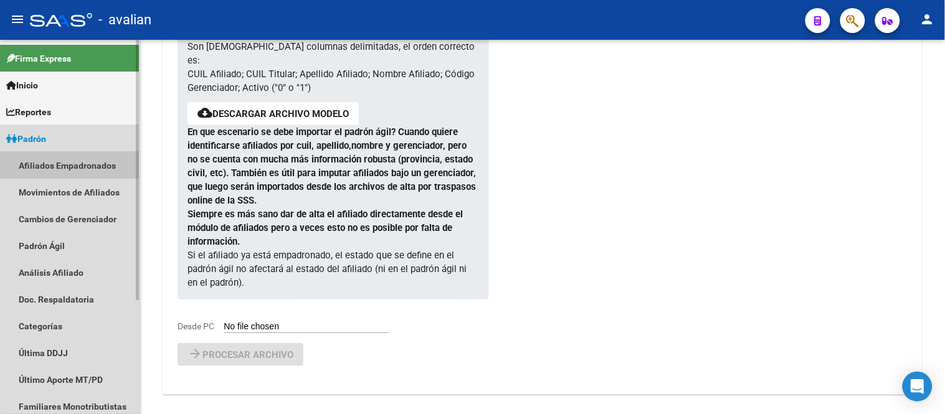
click at [94, 160] on link "Afiliados Empadronados" at bounding box center [69, 165] width 139 height 27
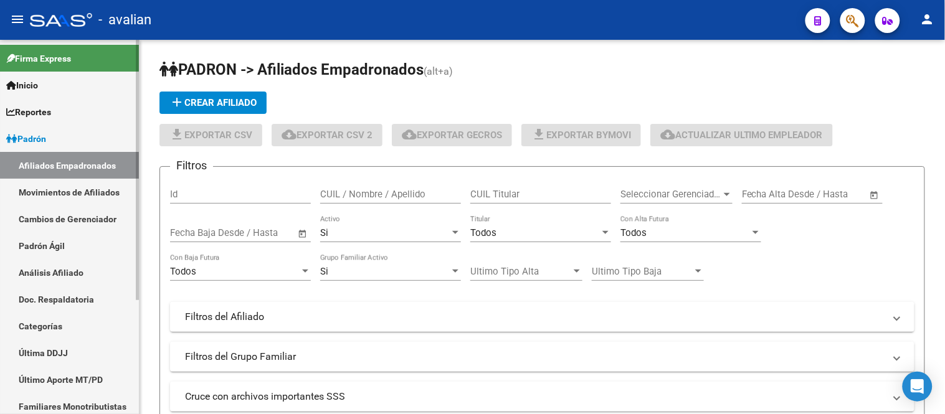
click at [79, 238] on link "Padrón Ágil" at bounding box center [69, 245] width 139 height 27
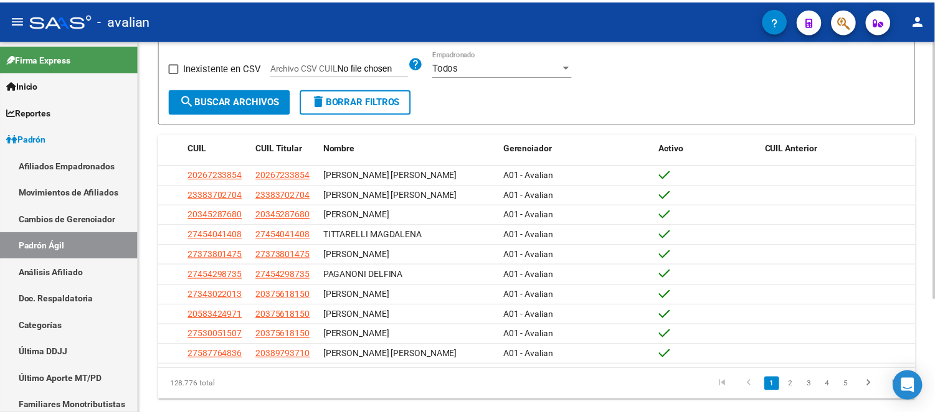
scroll to position [166, 0]
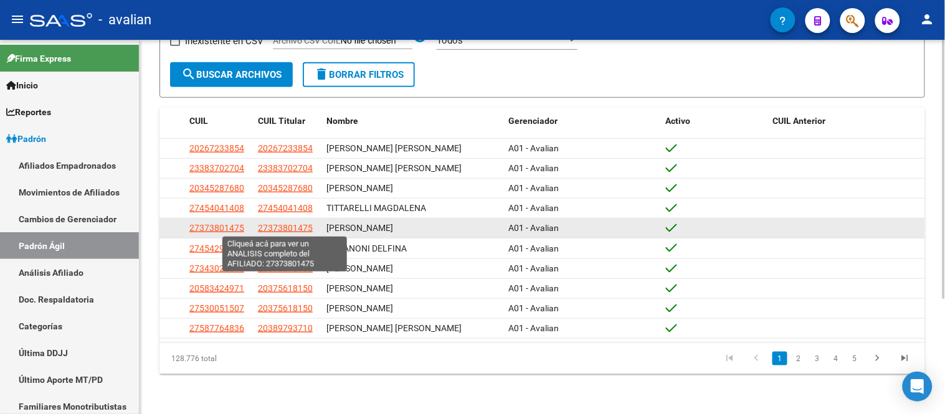
click at [272, 228] on span "27373801475" at bounding box center [285, 228] width 55 height 10
type textarea "27373801475"
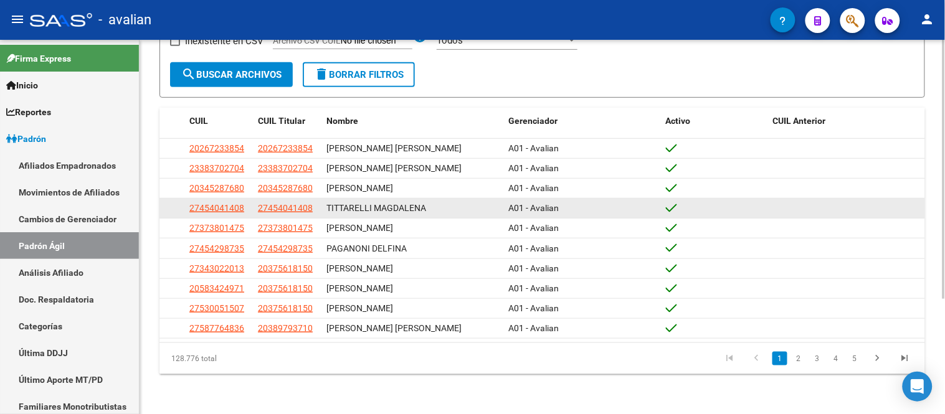
scroll to position [0, 0]
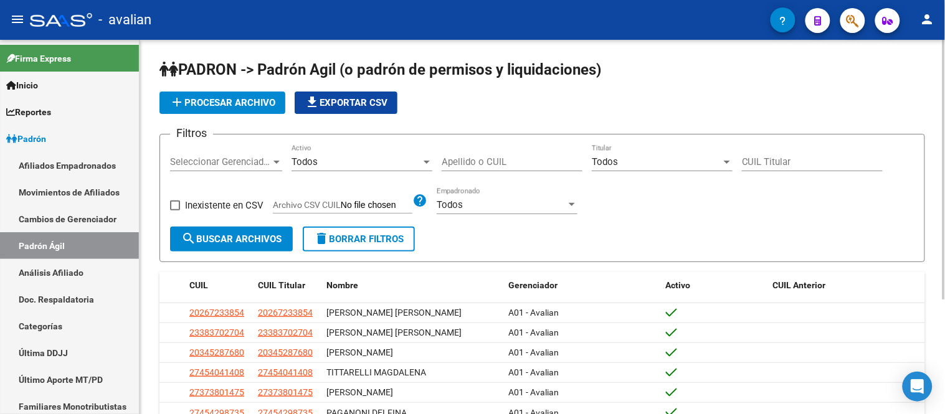
click at [374, 206] on input "Archivo CSV CUIL" at bounding box center [377, 205] width 72 height 11
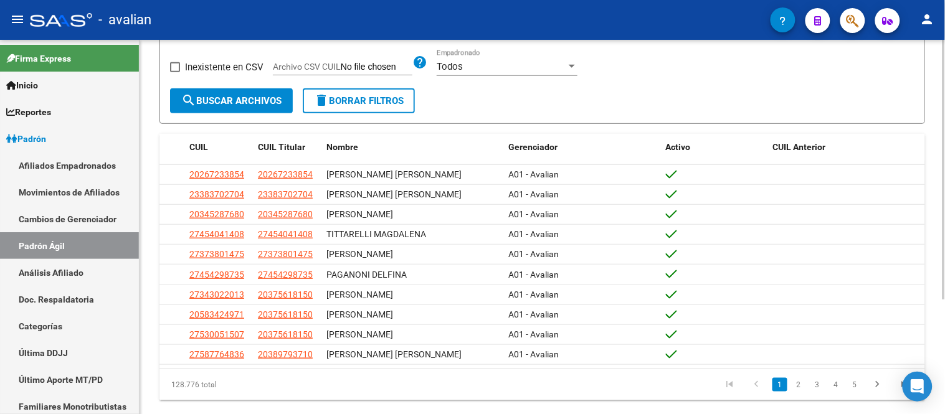
scroll to position [166, 0]
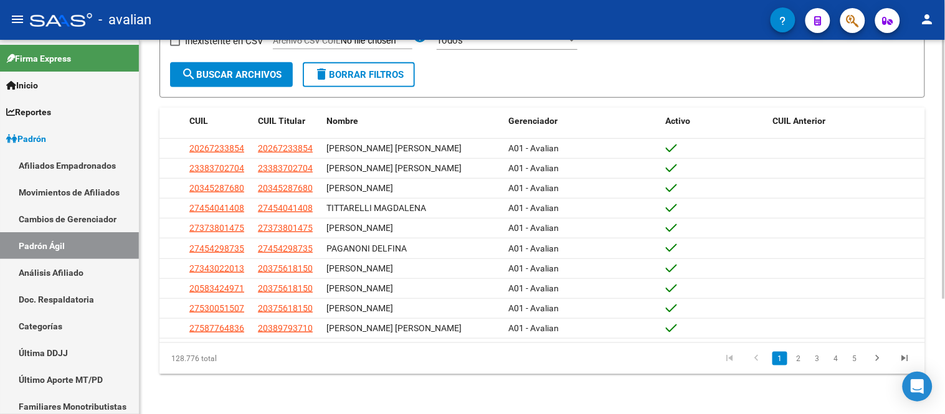
click at [151, 295] on div "PADRON -> Padrón Agil ([PERSON_NAME] de permisos y liquidaciones) add Procesar …" at bounding box center [542, 144] width 805 height 539
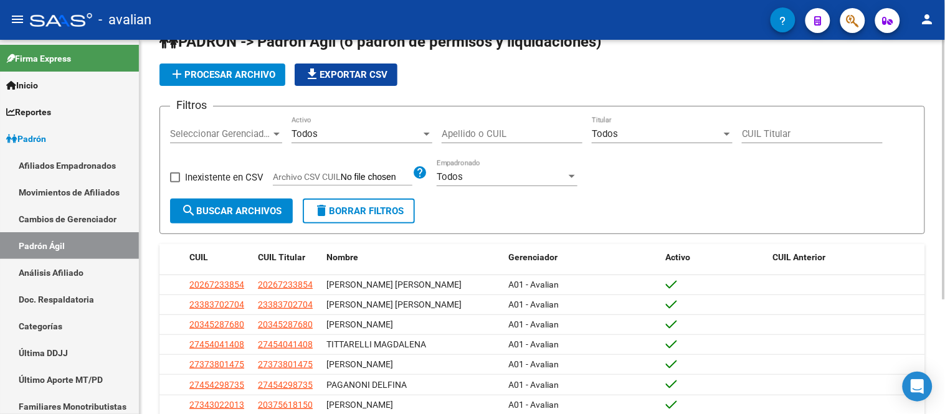
scroll to position [0, 0]
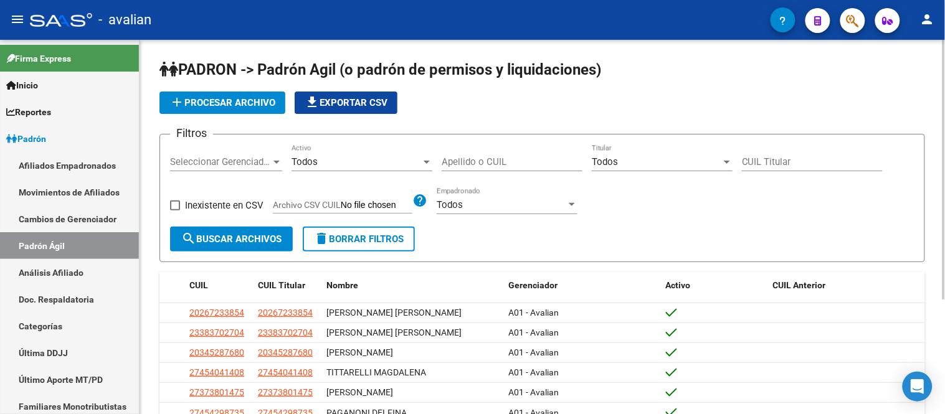
click at [149, 301] on div "PADRON -> Padrón Agil ([PERSON_NAME] de permisos y liquidaciones) add Procesar …" at bounding box center [542, 309] width 805 height 539
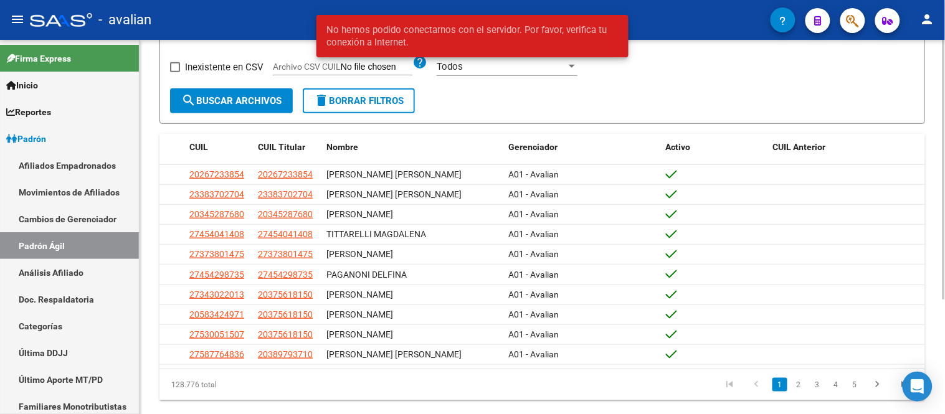
click at [149, 301] on div "PADRON -> Padrón Agil ([PERSON_NAME] de permisos y liquidaciones) add Procesar …" at bounding box center [542, 171] width 805 height 539
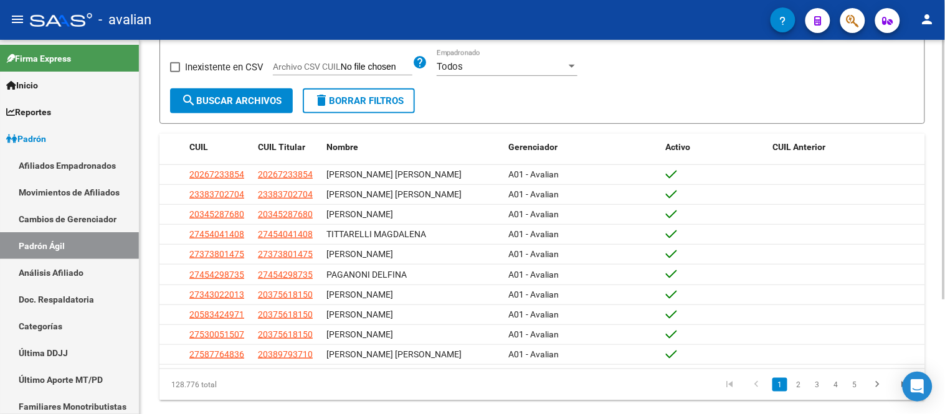
click at [149, 301] on div "PADRON -> Padrón Agil ([PERSON_NAME] de permisos y liquidaciones) add Procesar …" at bounding box center [542, 171] width 805 height 539
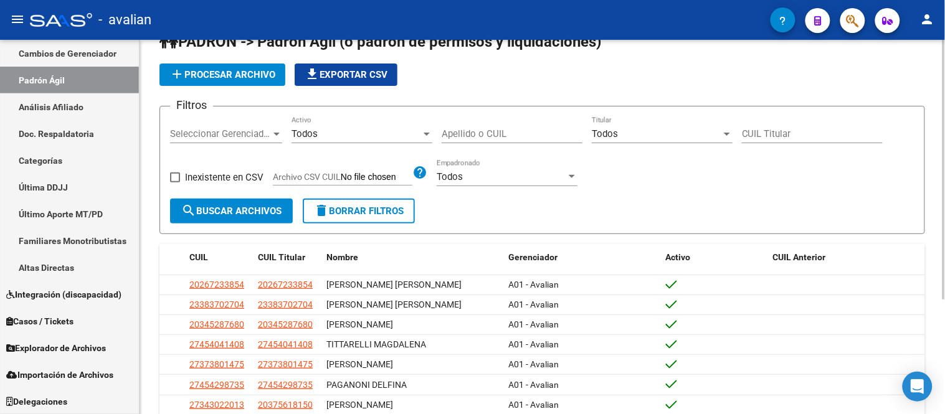
scroll to position [0, 0]
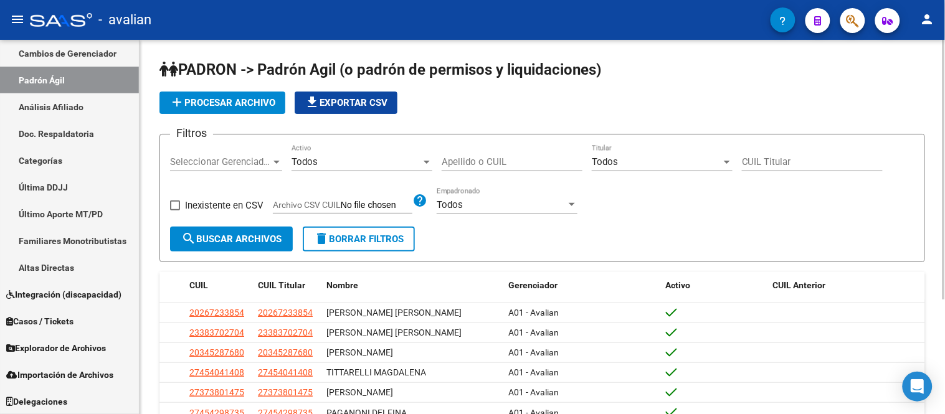
click at [150, 285] on div "PADRON -> Padrón Agil ([PERSON_NAME] de permisos y liquidaciones) add Procesar …" at bounding box center [542, 309] width 805 height 539
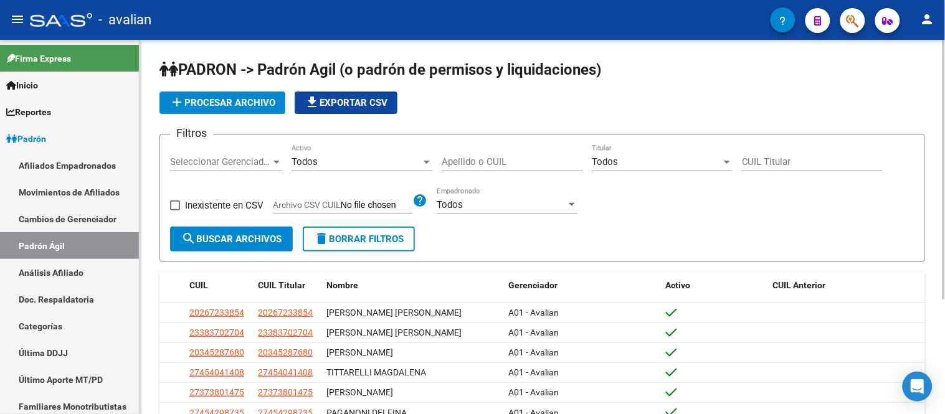
click at [151, 220] on div "PADRON -> Padrón Agil ([PERSON_NAME] de permisos y liquidaciones) add Procesar …" at bounding box center [542, 309] width 805 height 539
click at [62, 240] on link "Padrón Ágil" at bounding box center [69, 245] width 139 height 27
click at [57, 235] on link "Padrón Ágil" at bounding box center [69, 245] width 139 height 27
click at [64, 221] on link "Cambios de Gerenciador" at bounding box center [69, 219] width 139 height 27
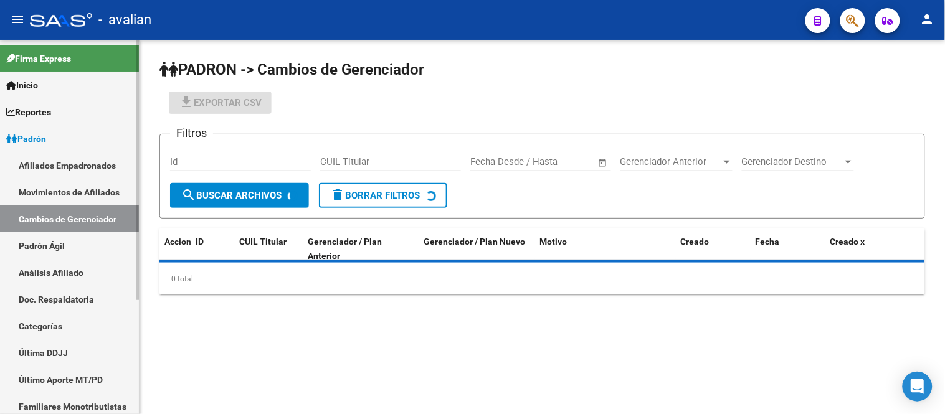
click at [58, 240] on link "Padrón Ágil" at bounding box center [69, 245] width 139 height 27
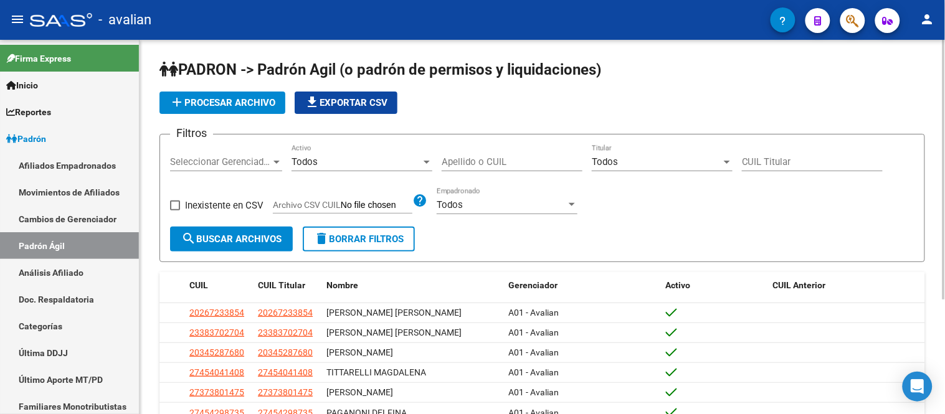
click at [217, 107] on span "add Procesar archivo" at bounding box center [222, 102] width 106 height 11
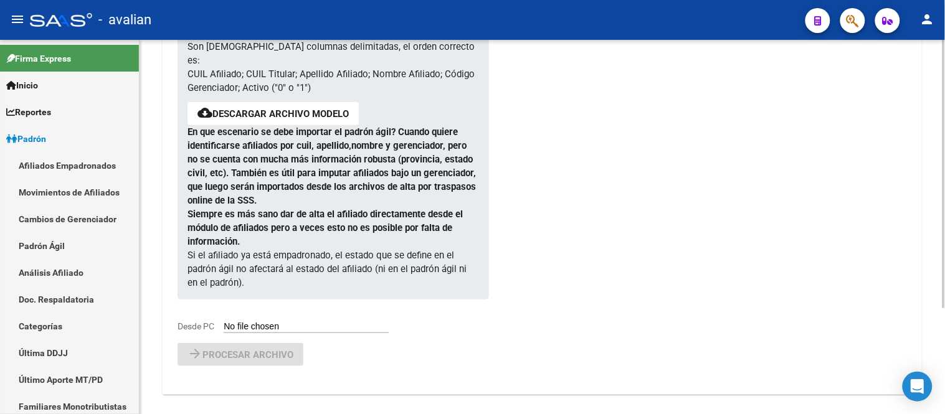
scroll to position [78, 0]
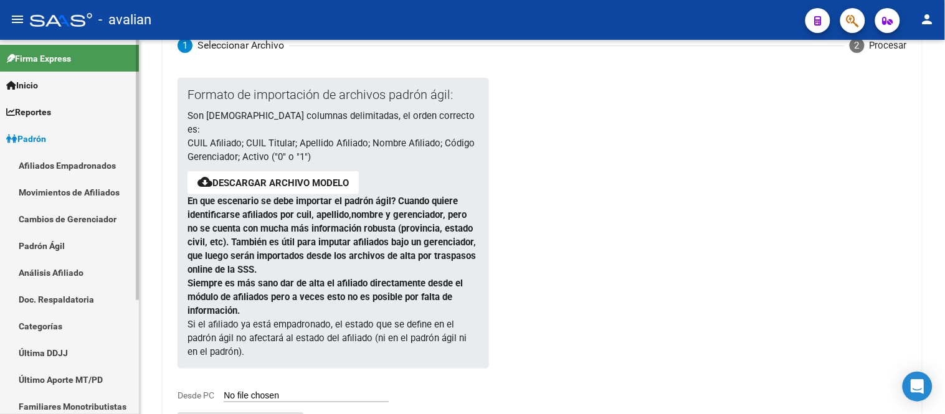
click at [52, 159] on link "Afiliados Empadronados" at bounding box center [69, 165] width 139 height 27
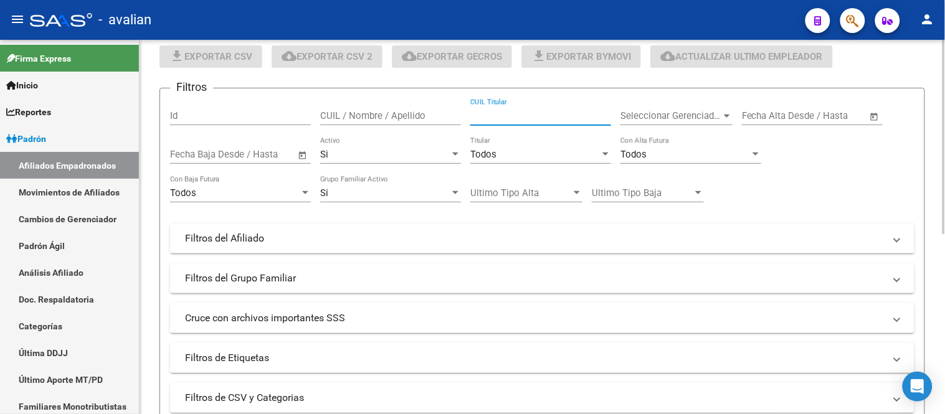
click at [539, 115] on input "CUIL Titular" at bounding box center [540, 115] width 141 height 11
paste input "20629911635"
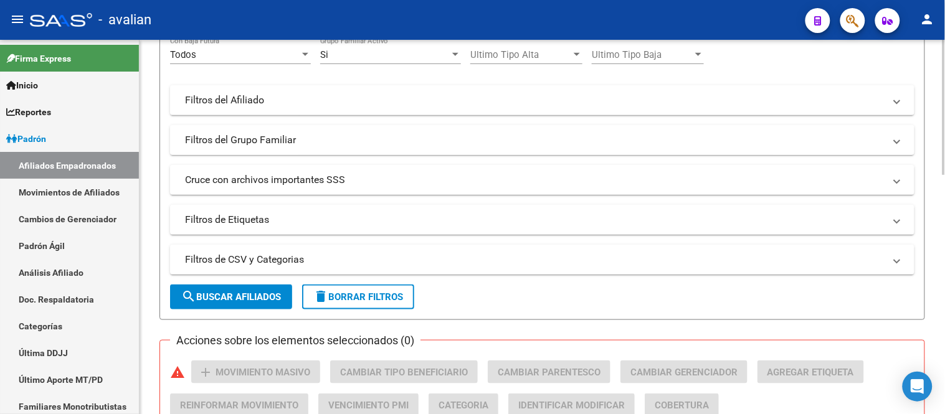
scroll to position [287, 0]
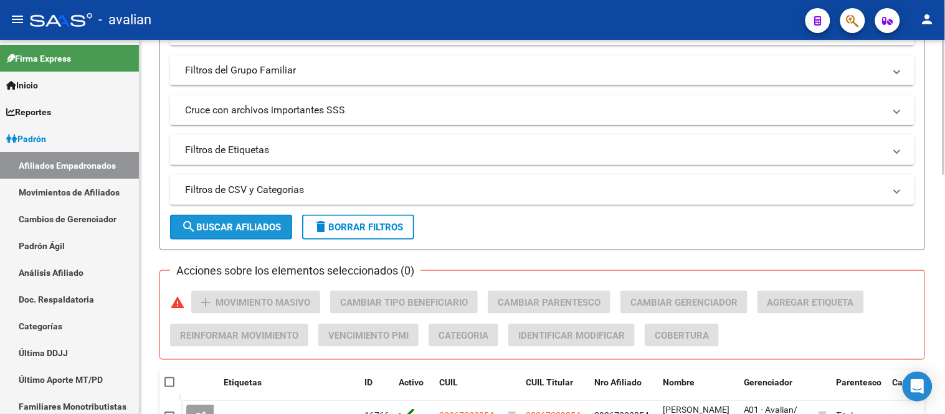
click at [258, 228] on span "search Buscar Afiliados" at bounding box center [231, 227] width 100 height 11
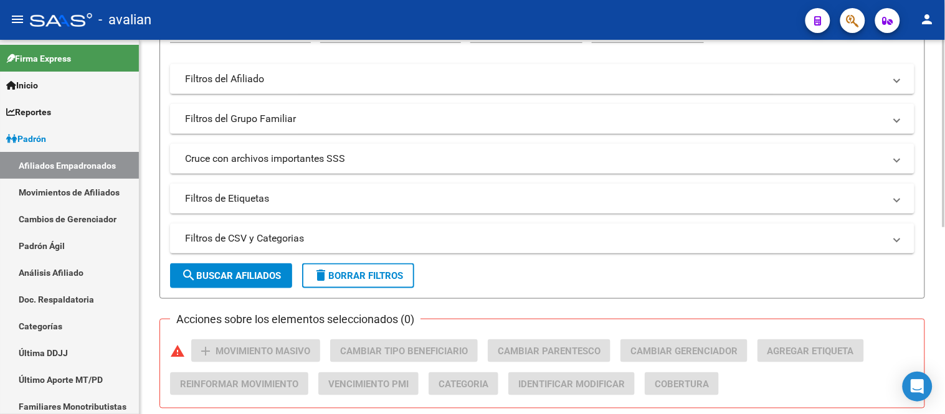
scroll to position [0, 0]
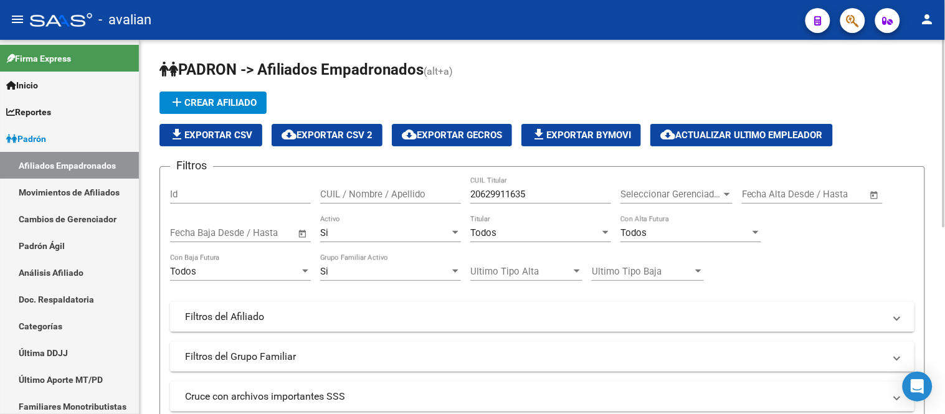
click at [394, 230] on div "Si" at bounding box center [385, 232] width 130 height 11
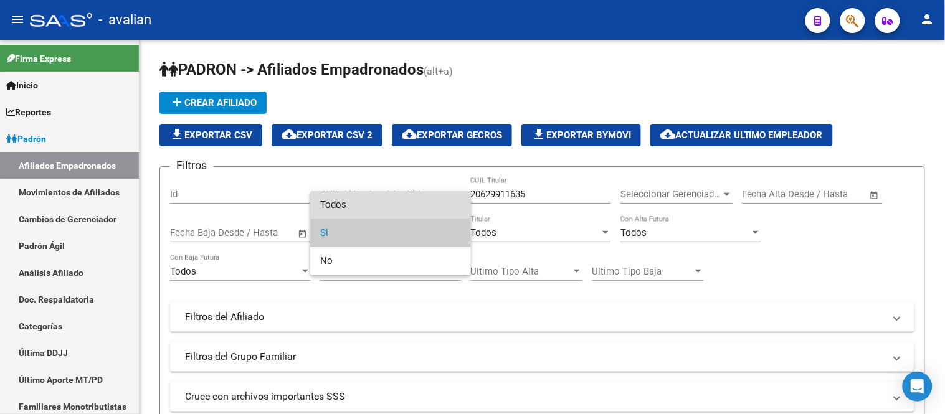
click at [386, 206] on span "Todos" at bounding box center [390, 205] width 141 height 28
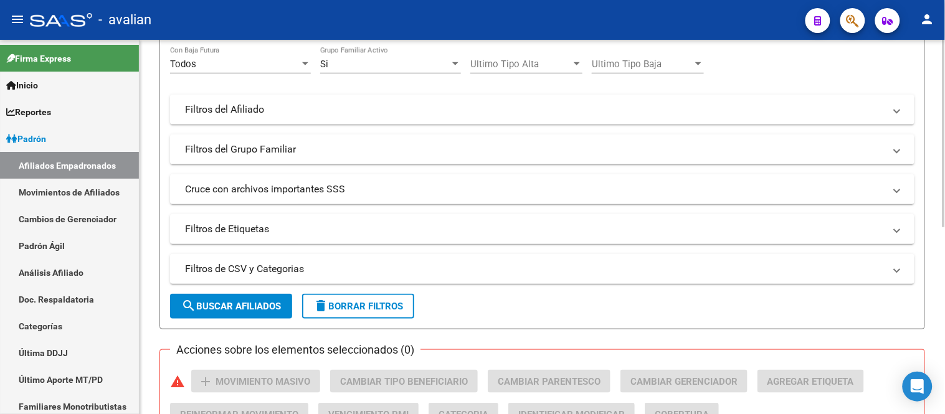
scroll to position [277, 0]
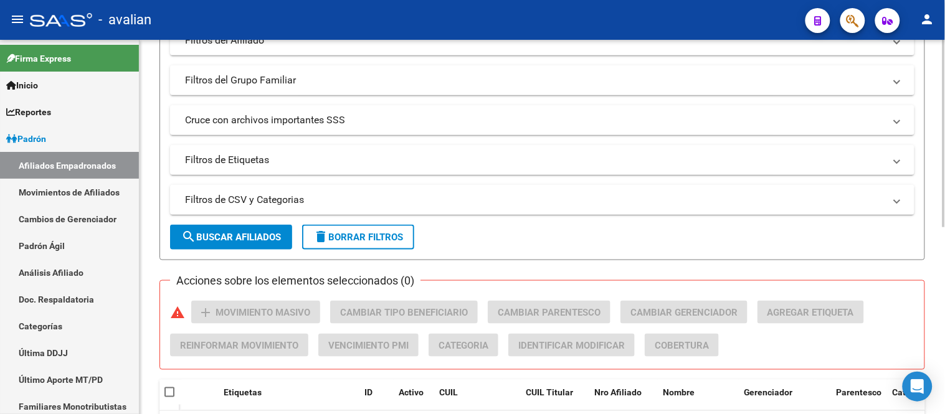
click at [257, 233] on span "search Buscar Afiliados" at bounding box center [231, 237] width 100 height 11
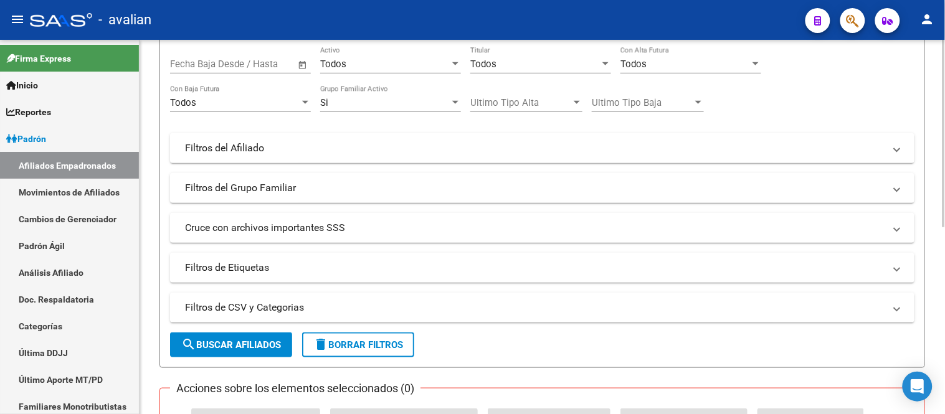
scroll to position [100, 0]
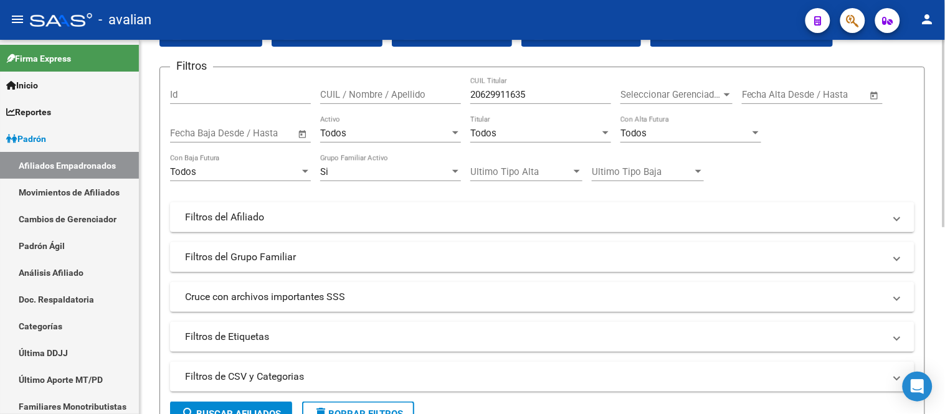
click at [540, 92] on input "20629911635" at bounding box center [540, 94] width 141 height 11
paste input "147049480"
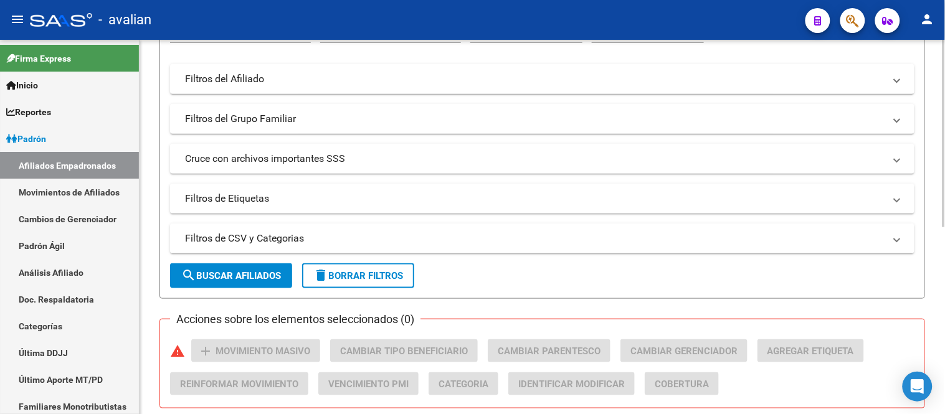
click at [247, 291] on form "Filtros Id CUIL / Nombre / Apellido 20147049480 CUIL Titular Seleccionar Gerenc…" at bounding box center [542, 113] width 766 height 371
click at [247, 278] on span "search Buscar Afiliados" at bounding box center [231, 275] width 100 height 11
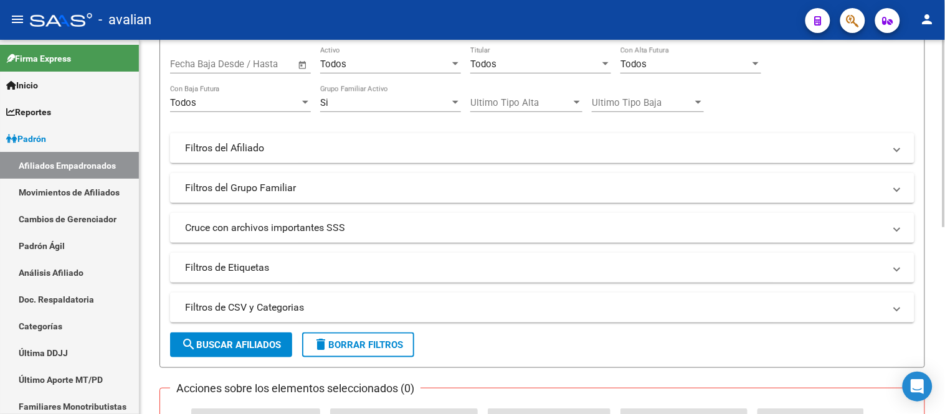
scroll to position [100, 0]
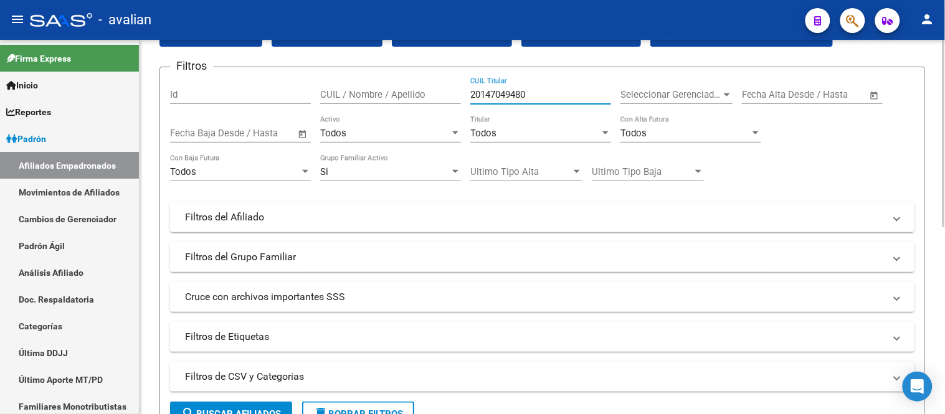
click at [530, 95] on input "20147049480" at bounding box center [540, 94] width 141 height 11
paste input "532128359"
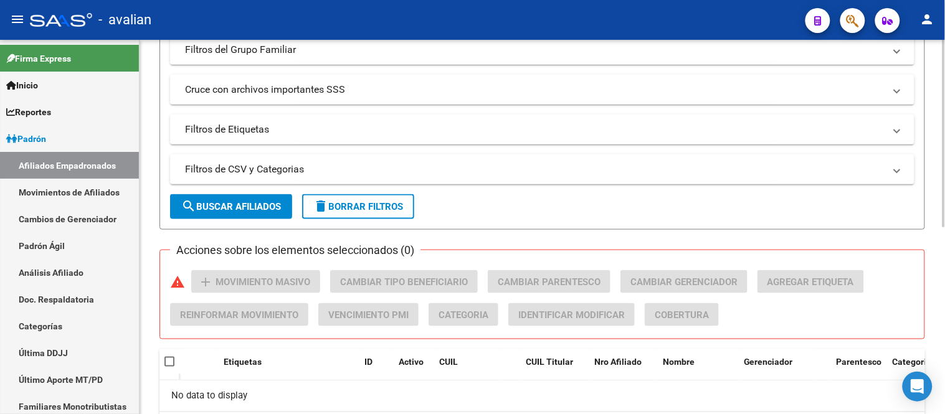
click at [239, 202] on span "search Buscar Afiliados" at bounding box center [231, 206] width 100 height 11
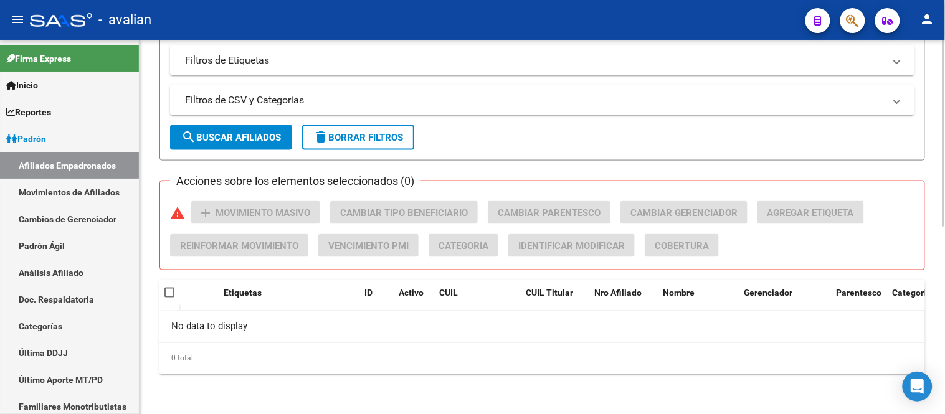
scroll to position [30, 0]
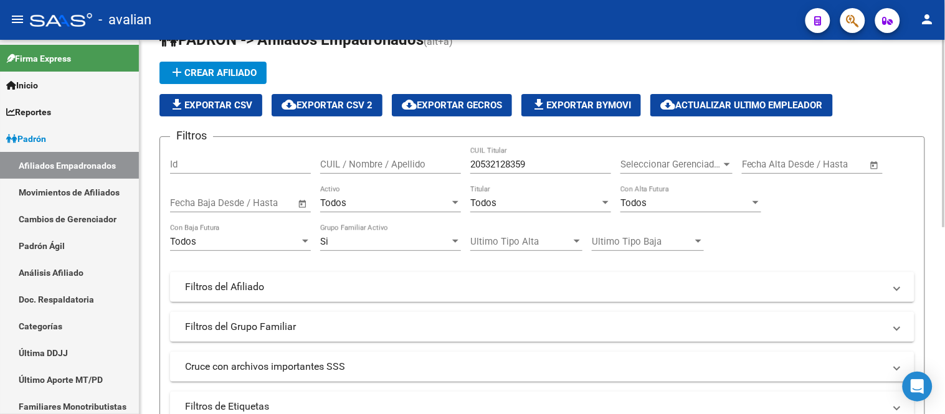
click at [555, 165] on input "20532128359" at bounding box center [540, 164] width 141 height 11
paste input "3960384644"
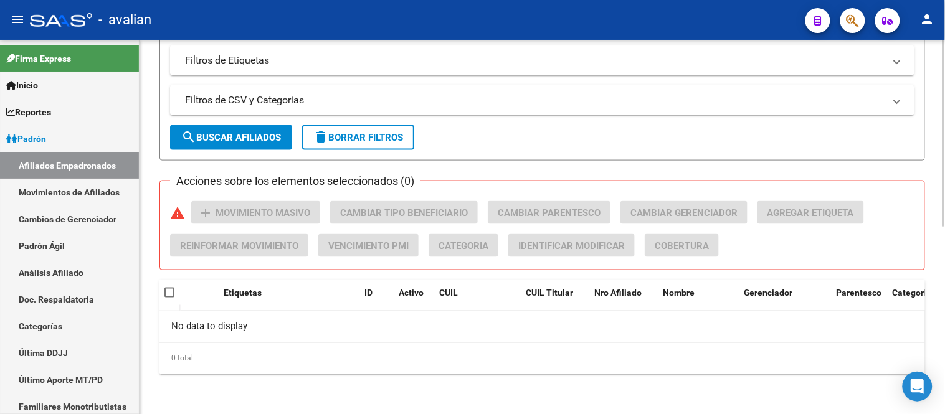
type input "23960384644"
click at [252, 140] on span "search Buscar Afiliados" at bounding box center [231, 137] width 100 height 11
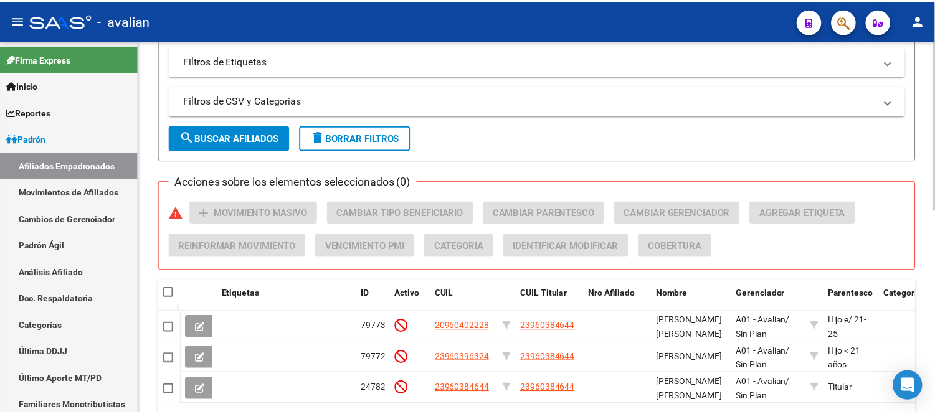
scroll to position [449, 0]
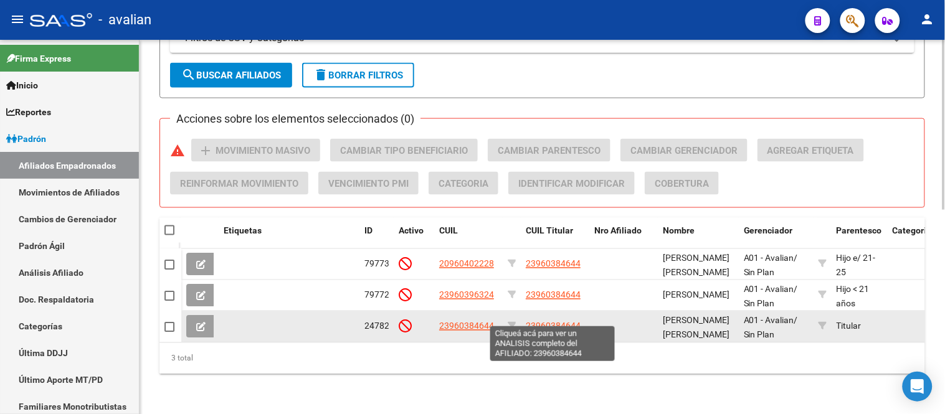
click at [559, 321] on span "23960384644" at bounding box center [553, 326] width 55 height 10
type textarea "23960384644"
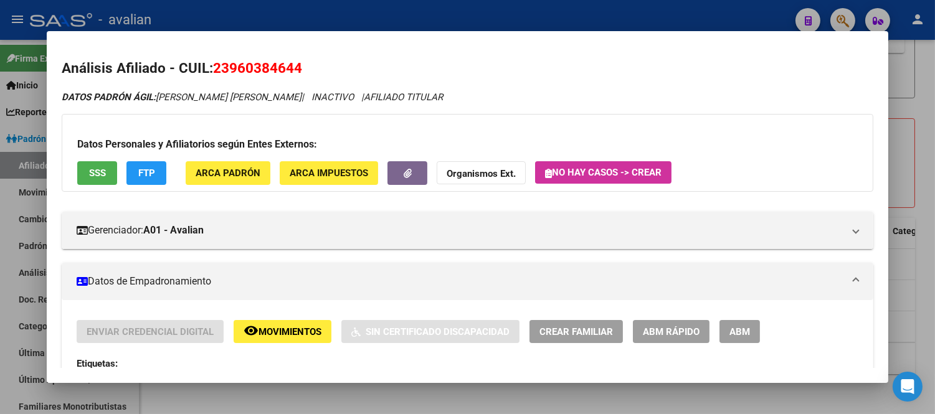
click at [301, 331] on span "Movimientos" at bounding box center [289, 331] width 63 height 11
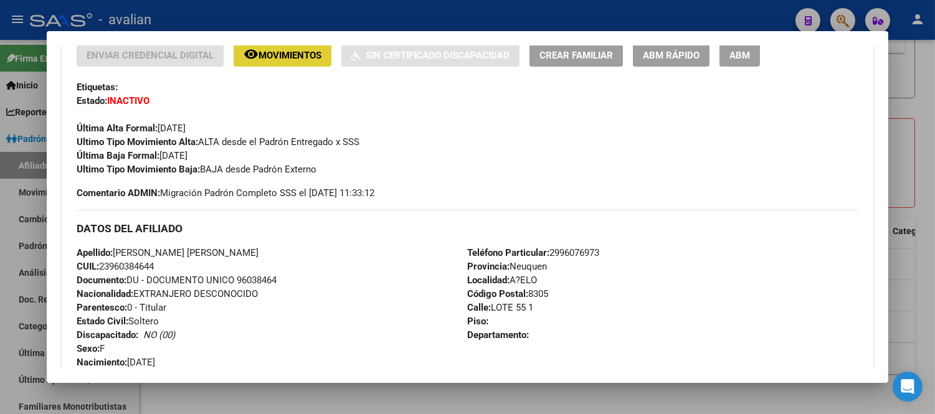
scroll to position [277, 0]
click at [288, 45] on button "remove_red_eye Movimientos" at bounding box center [283, 55] width 98 height 23
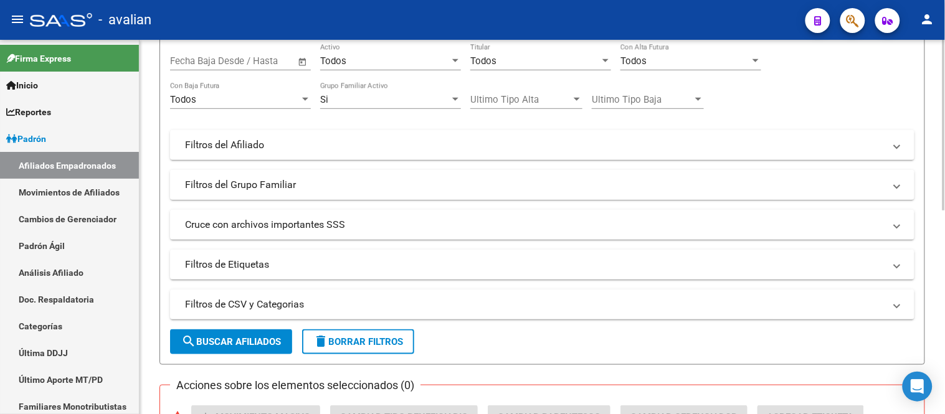
scroll to position [103, 0]
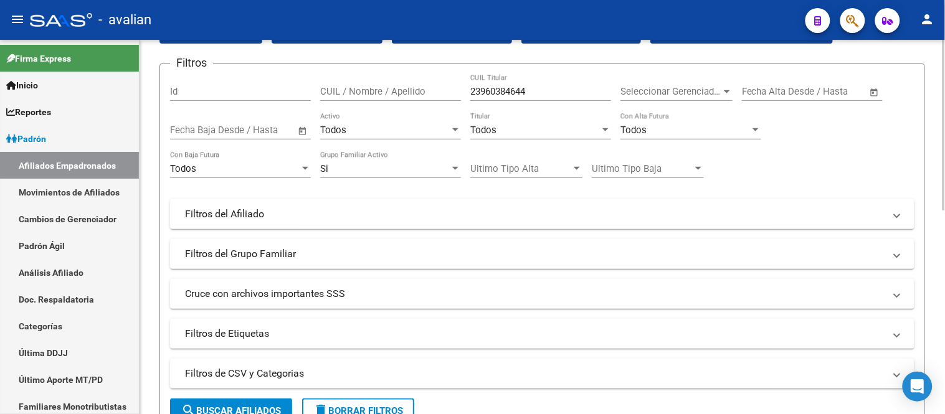
click at [551, 92] on input "23960384644" at bounding box center [540, 91] width 141 height 11
paste input "22777640"
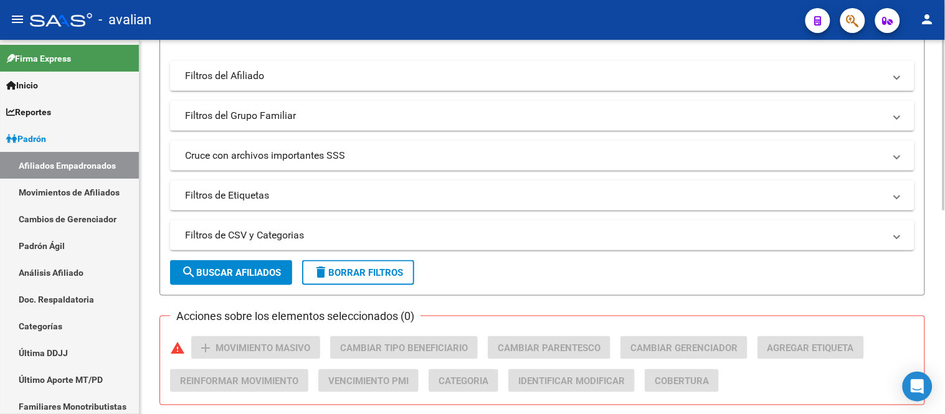
type input "23227776404"
click at [244, 272] on span "search Buscar Afiliados" at bounding box center [231, 272] width 100 height 11
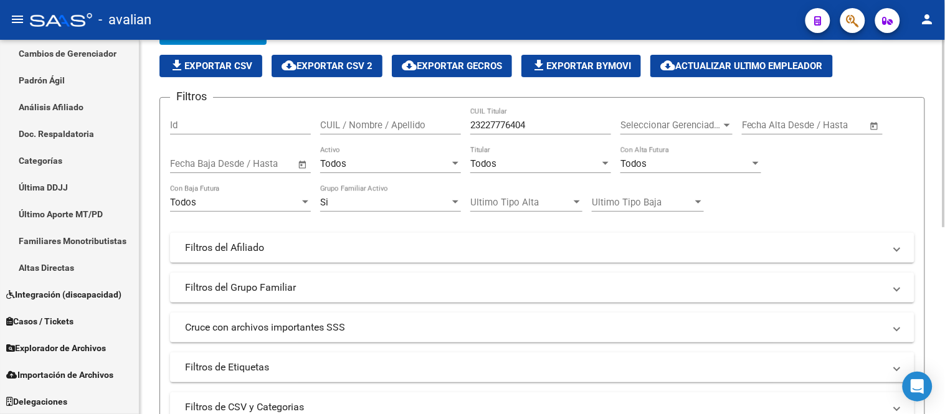
scroll to position [0, 0]
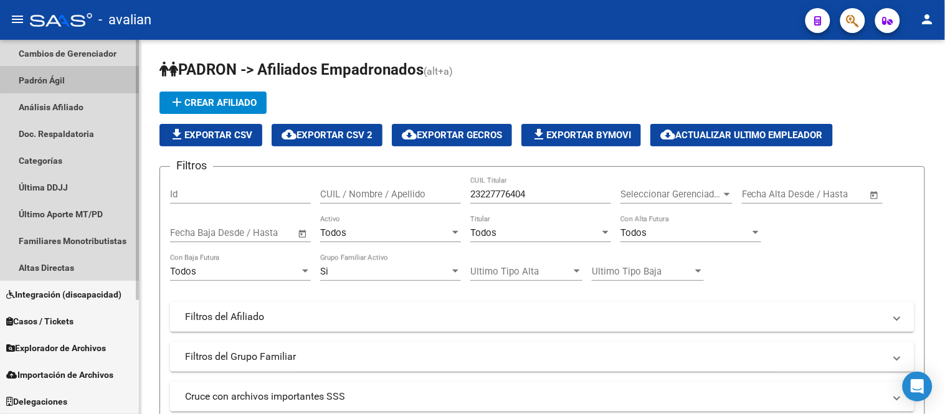
click at [45, 83] on link "Padrón Ágil" at bounding box center [69, 80] width 139 height 27
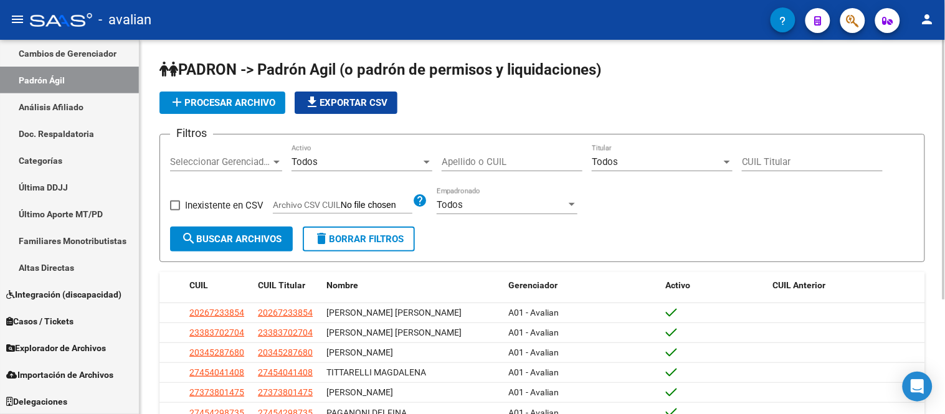
scroll to position [138, 0]
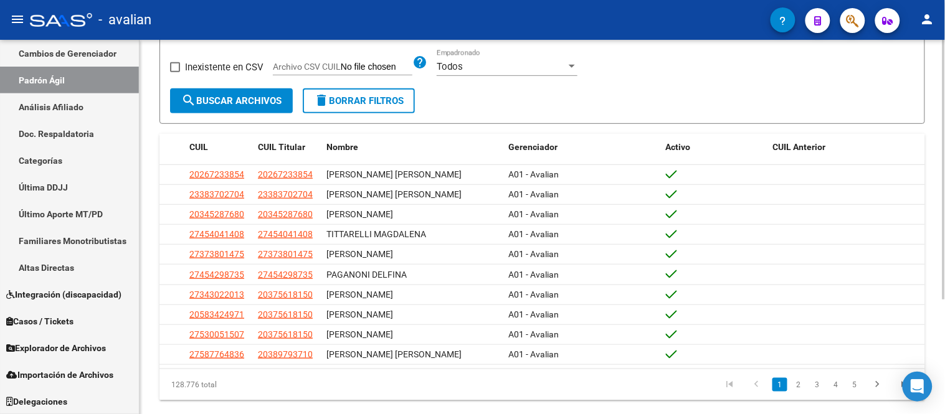
click at [203, 97] on span "search Buscar Archivos" at bounding box center [231, 100] width 100 height 11
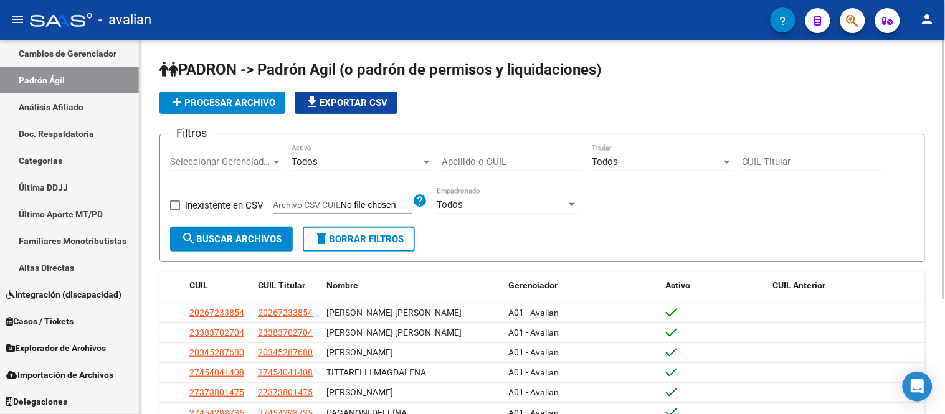
click at [769, 159] on input "CUIL Titular" at bounding box center [812, 161] width 141 height 11
paste input "20-25353839-3"
click at [232, 235] on span "search Buscar Archivos" at bounding box center [231, 239] width 100 height 11
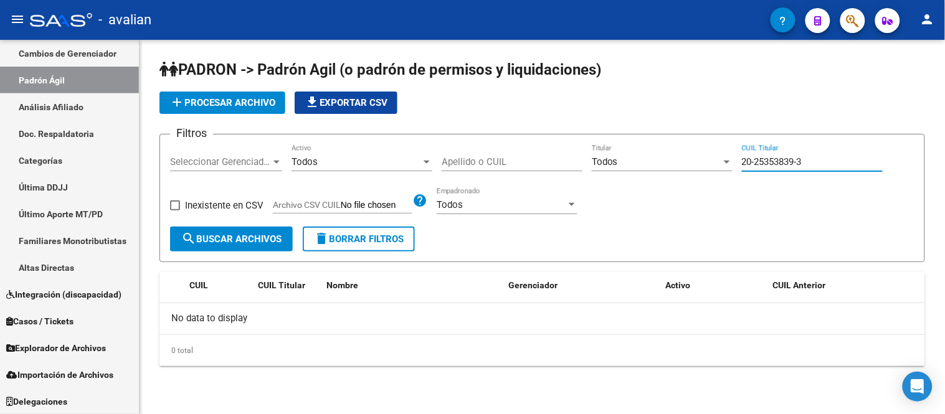
click at [742, 163] on input "20-25353839-3" at bounding box center [812, 161] width 141 height 11
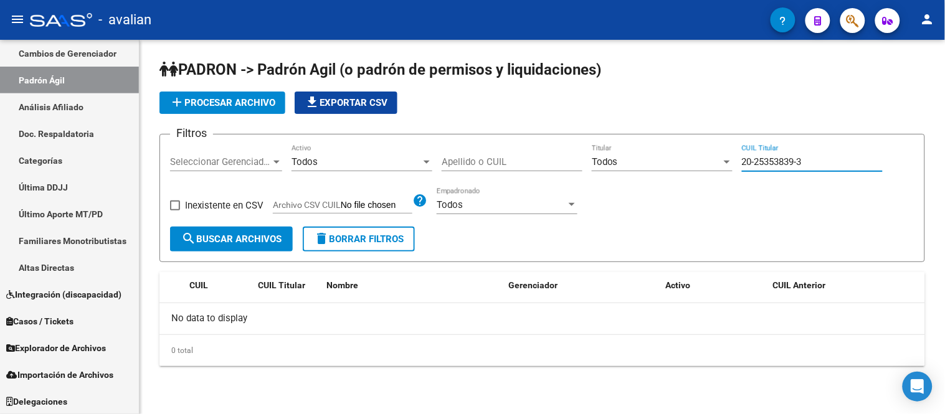
paste input "62991163-5"
click at [629, 163] on div "Todos" at bounding box center [657, 161] width 130 height 11
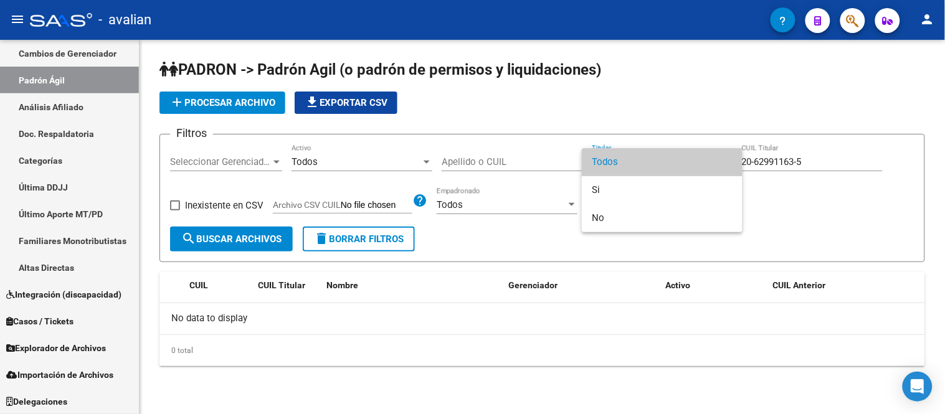
click at [629, 163] on span "Todos" at bounding box center [662, 162] width 141 height 28
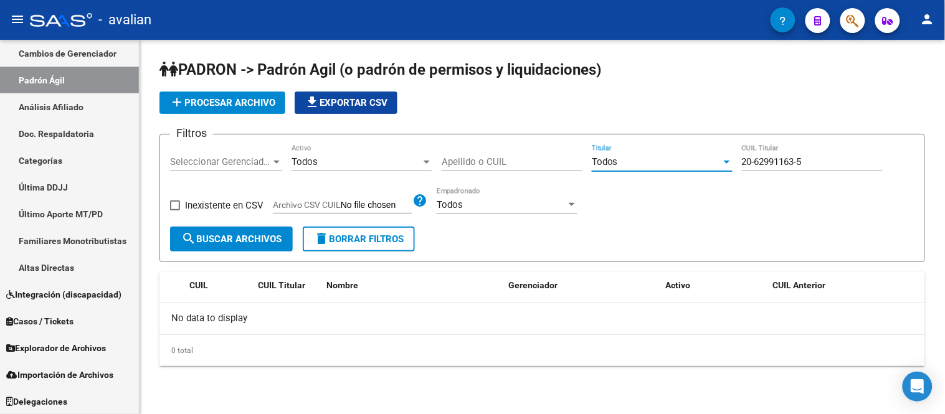
click at [540, 201] on div "Todos" at bounding box center [502, 204] width 130 height 11
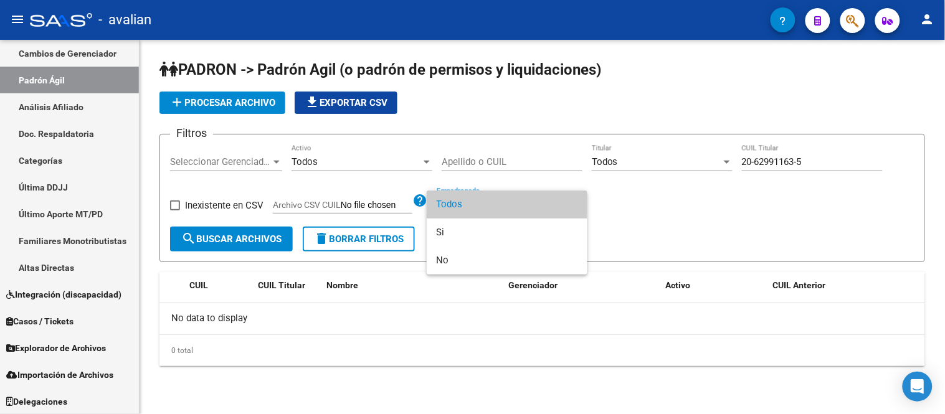
click at [527, 202] on span "Todos" at bounding box center [507, 205] width 141 height 28
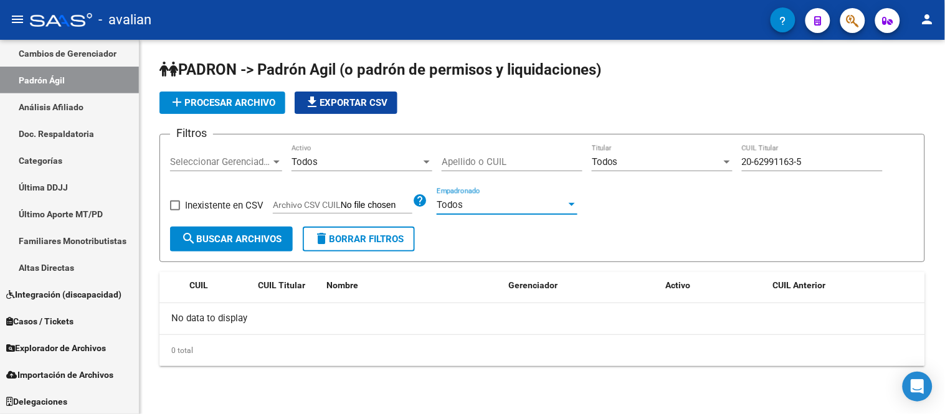
click at [301, 159] on span "Todos" at bounding box center [305, 161] width 26 height 11
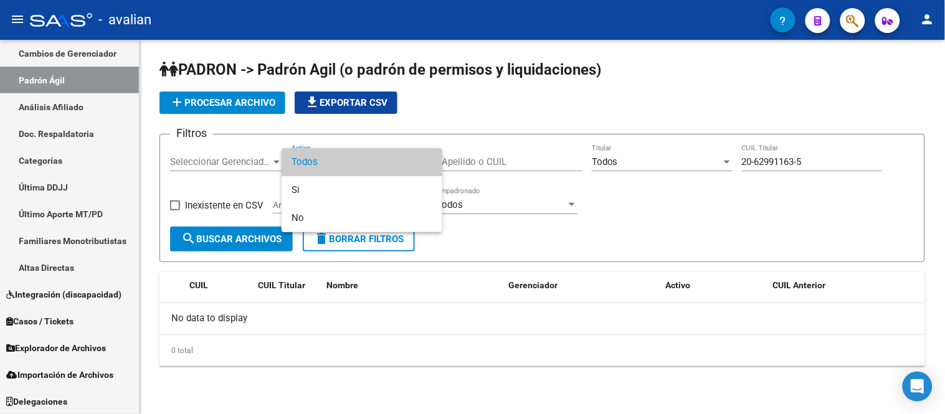
click at [343, 159] on span "Todos" at bounding box center [362, 162] width 141 height 28
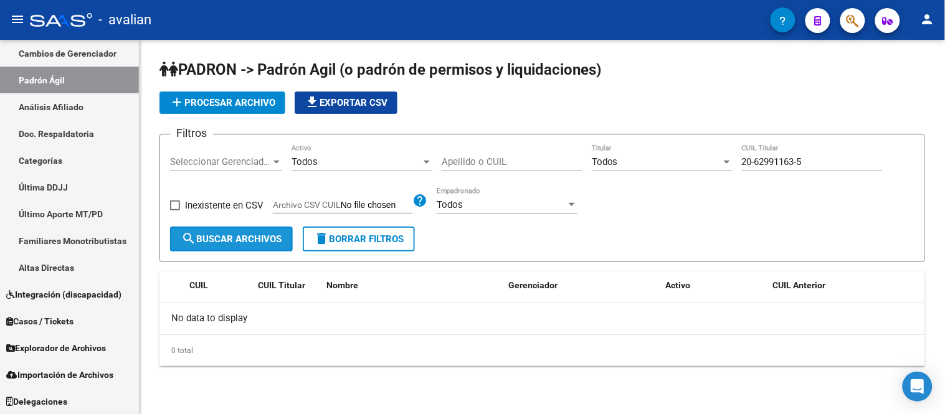
click at [250, 238] on span "search Buscar Archivos" at bounding box center [231, 239] width 100 height 11
click at [819, 162] on input "20-62991163-5" at bounding box center [812, 161] width 141 height 11
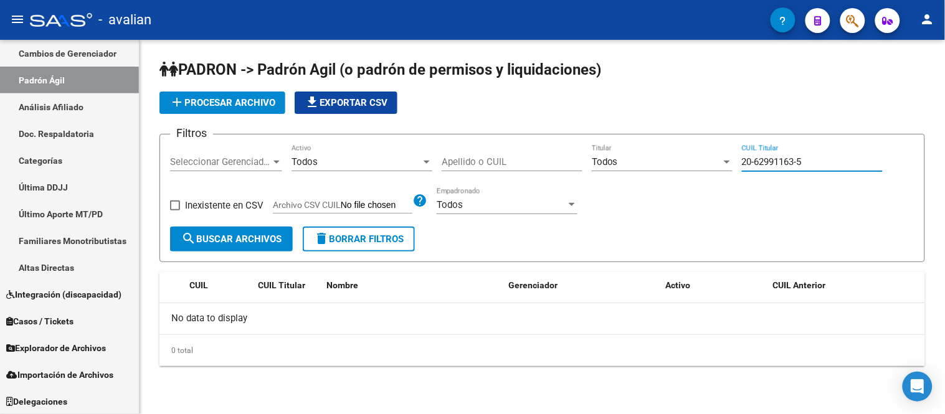
click at [819, 162] on input "20-62991163-5" at bounding box center [812, 161] width 141 height 11
paste input "32515672"
type input "20-32515672-5"
click at [257, 230] on button "search Buscar Archivos" at bounding box center [231, 239] width 123 height 25
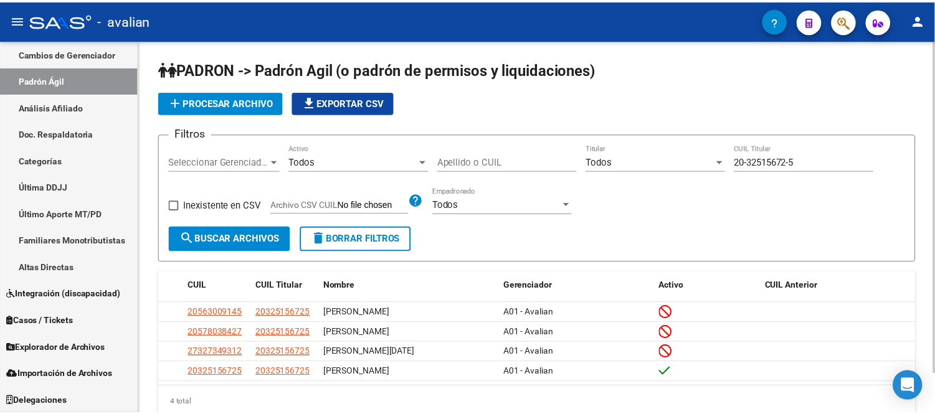
scroll to position [45, 0]
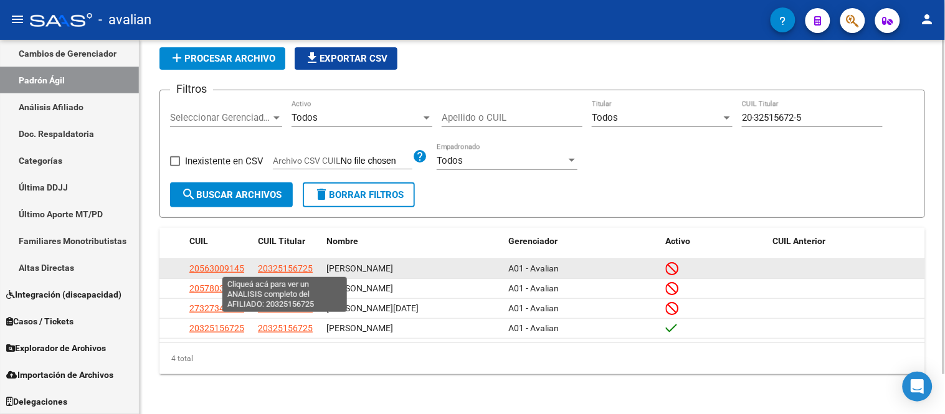
click at [284, 271] on span "20325156725" at bounding box center [285, 268] width 55 height 10
type textarea "20325156725"
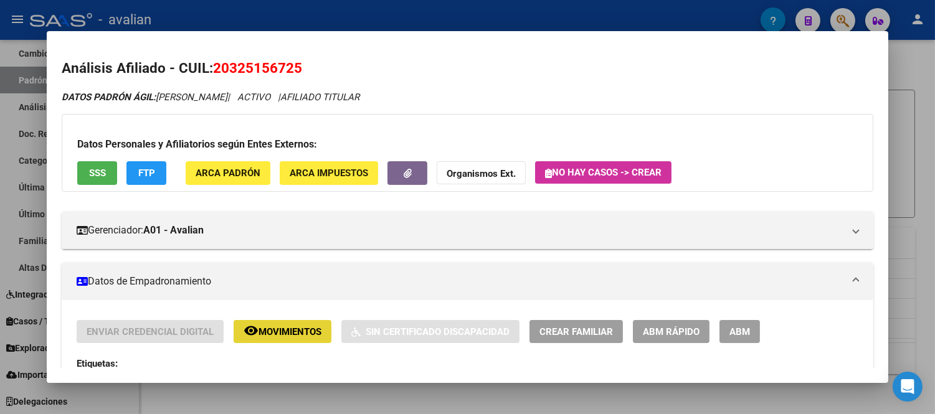
click at [295, 325] on button "remove_red_eye Movimientos" at bounding box center [283, 331] width 98 height 23
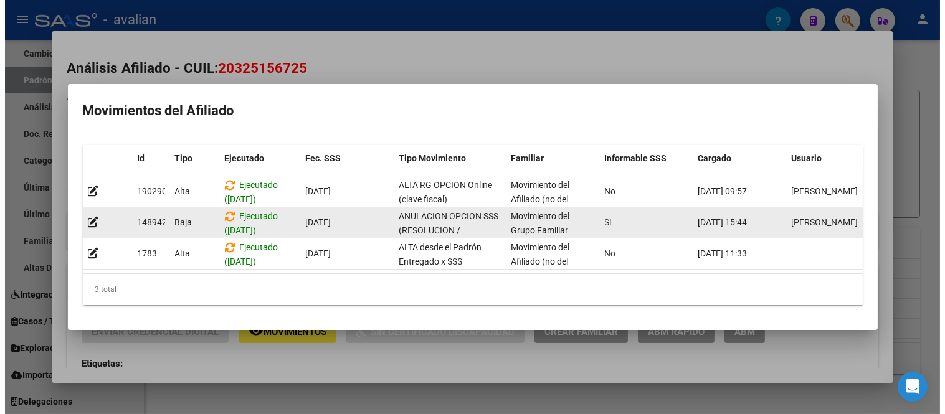
scroll to position [16, 0]
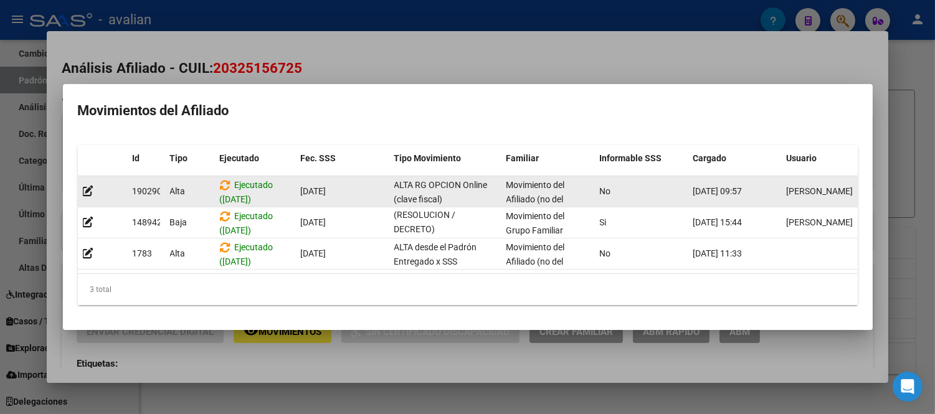
click at [614, 186] on datatable-body-cell "No" at bounding box center [641, 191] width 93 height 31
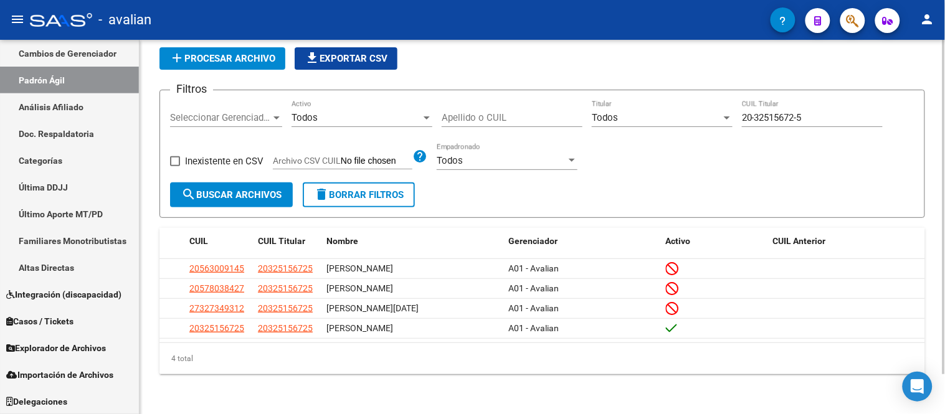
click at [775, 120] on input "20-32515672-5" at bounding box center [812, 117] width 141 height 11
paste input "21528475-2"
type input "20-21528475-2"
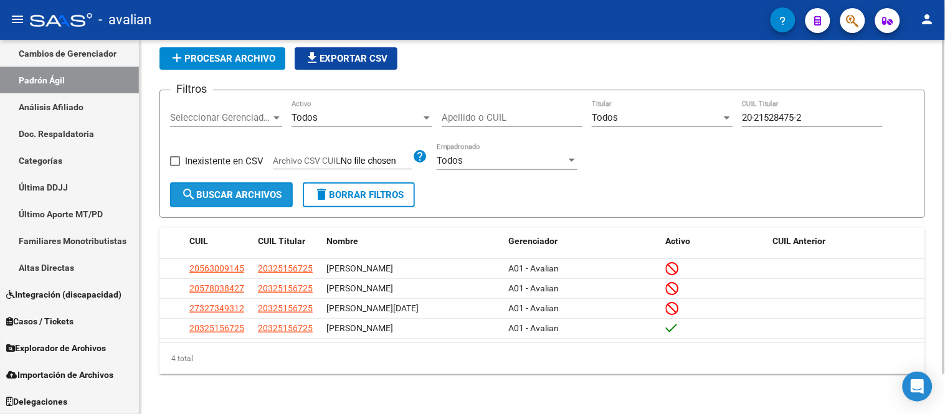
click at [226, 197] on span "search Buscar Archivos" at bounding box center [231, 194] width 100 height 11
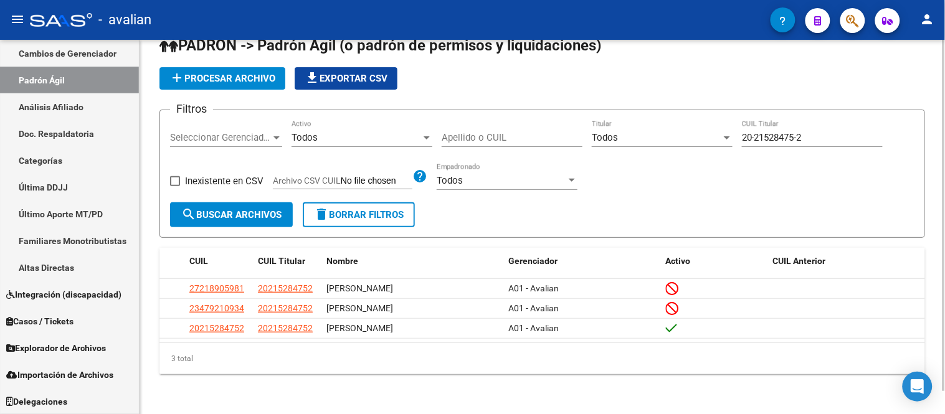
scroll to position [25, 0]
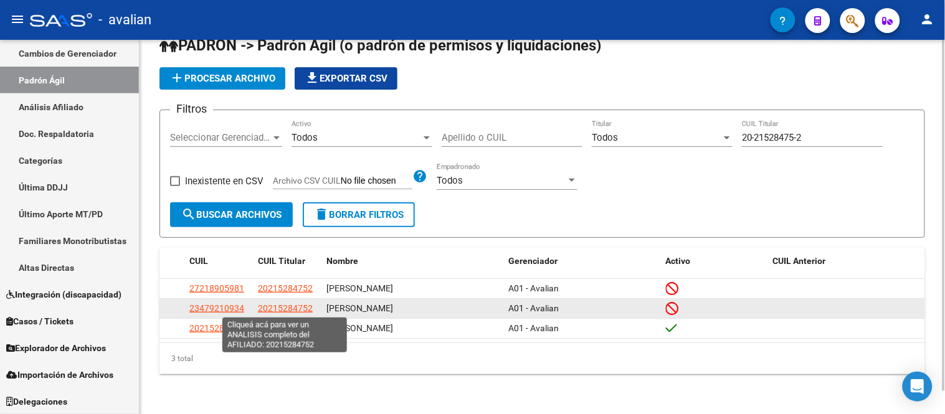
click at [293, 306] on span "20215284752" at bounding box center [285, 308] width 55 height 10
type textarea "20215284752"
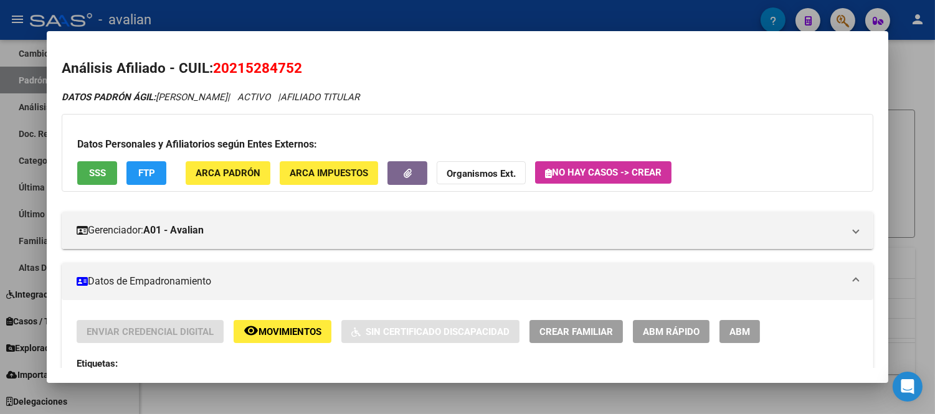
click at [290, 338] on span "Movimientos" at bounding box center [289, 331] width 63 height 11
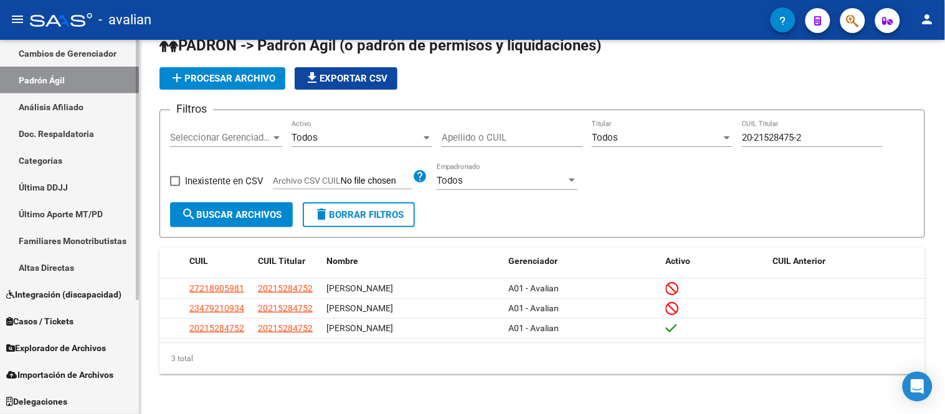
scroll to position [0, 0]
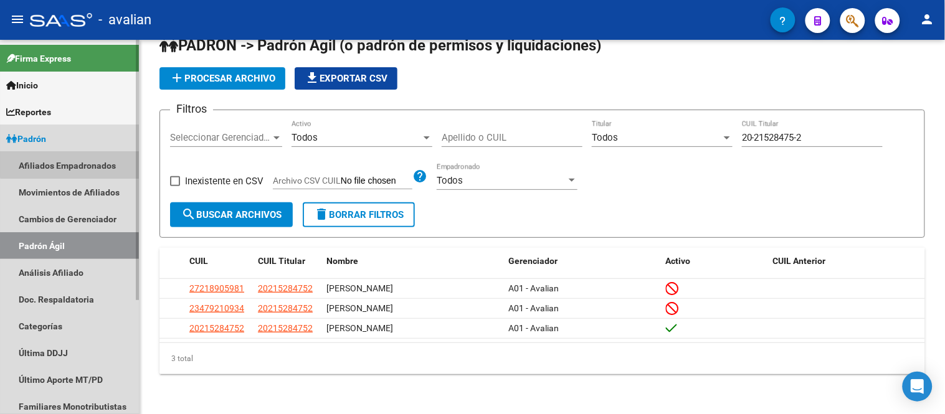
click at [79, 158] on link "Afiliados Empadronados" at bounding box center [69, 165] width 139 height 27
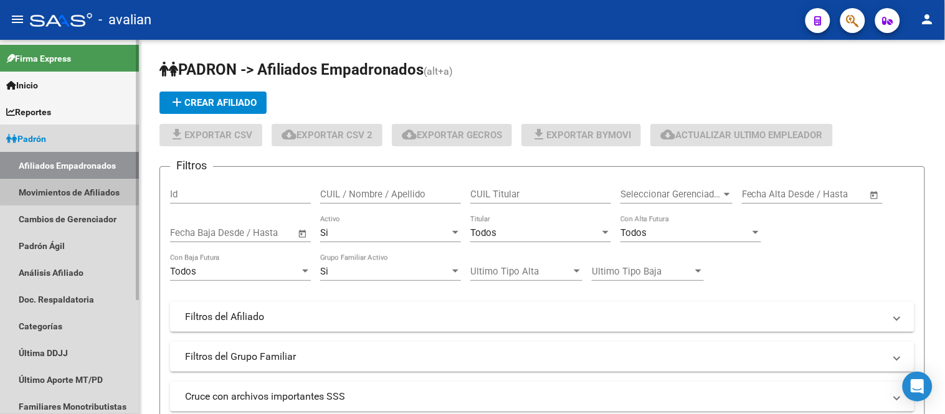
click at [85, 191] on link "Movimientos de Afiliados" at bounding box center [69, 192] width 139 height 27
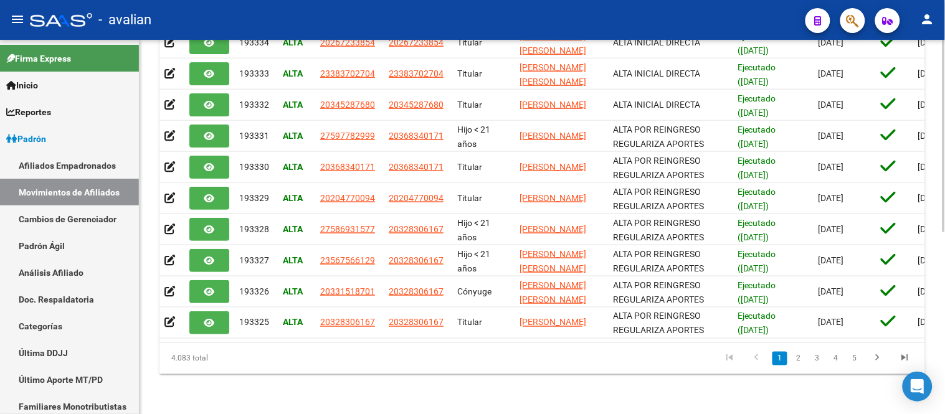
scroll to position [7, 0]
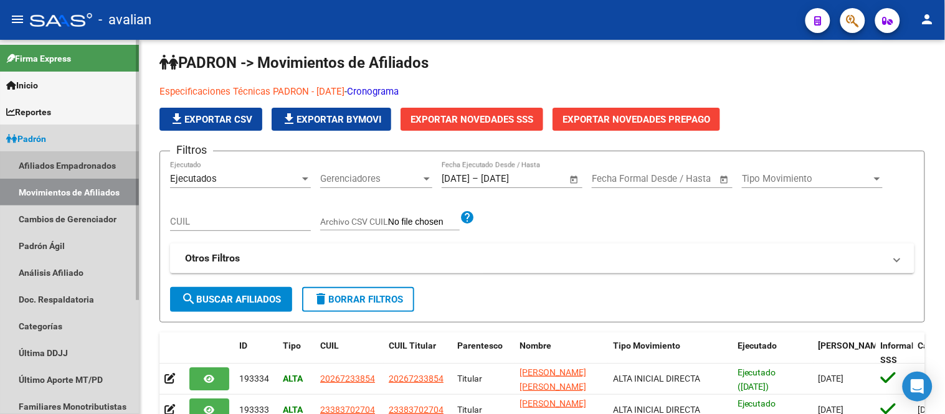
click at [69, 158] on link "Afiliados Empadronados" at bounding box center [69, 165] width 139 height 27
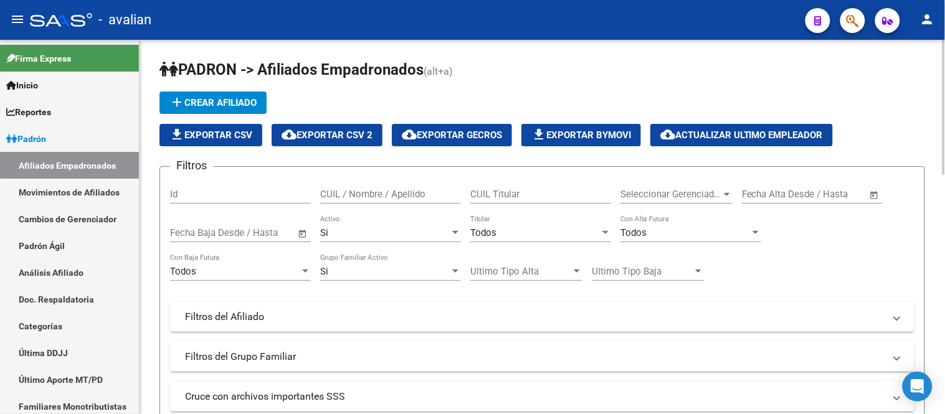
click at [216, 135] on span "file_download Exportar CSV" at bounding box center [210, 135] width 83 height 11
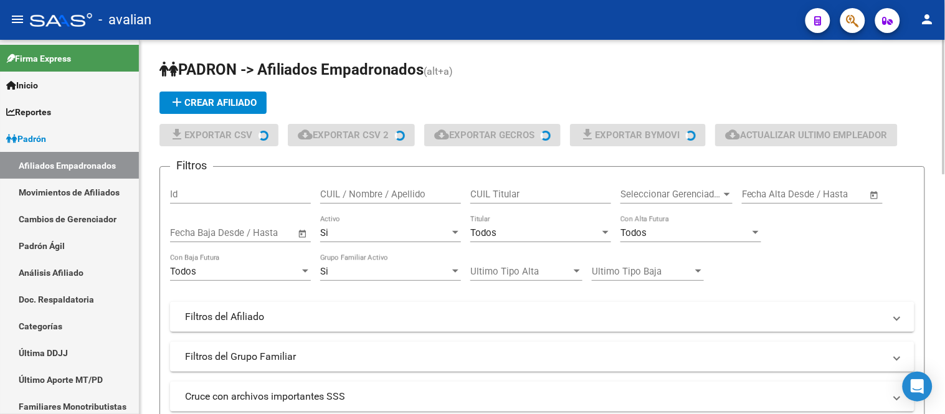
click at [892, 72] on h1 "PADRON -> Afiliados Empadronados (alt+a)" at bounding box center [542, 71] width 766 height 22
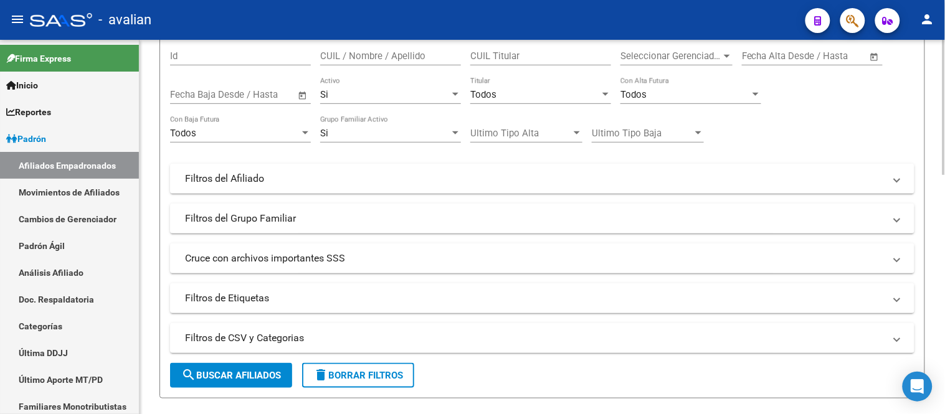
scroll to position [69, 0]
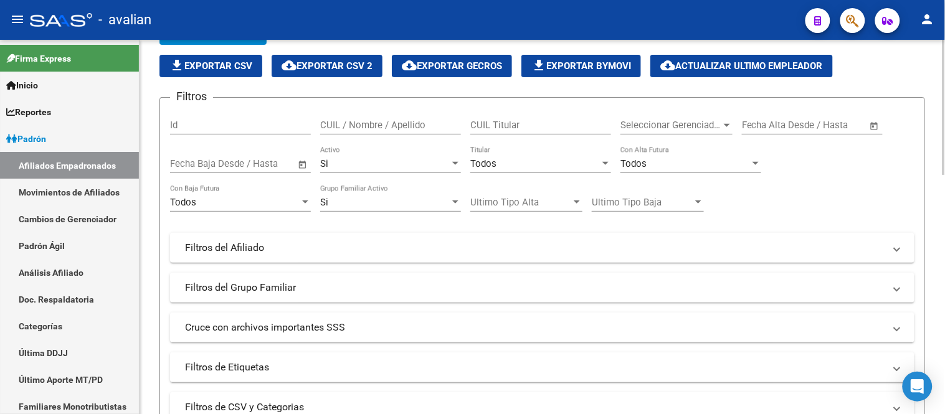
click at [526, 127] on input "CUIL Titular" at bounding box center [540, 125] width 141 height 11
paste input "20511016127"
click at [377, 163] on div "Si" at bounding box center [385, 163] width 130 height 11
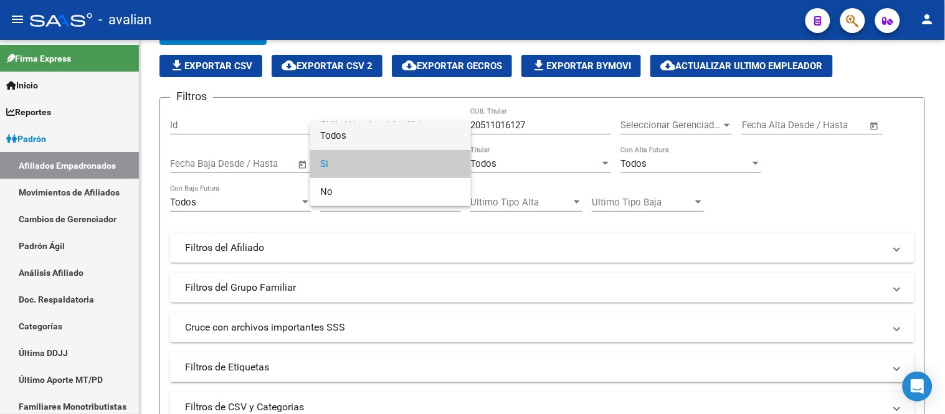
click at [382, 140] on span "Todos" at bounding box center [390, 136] width 141 height 28
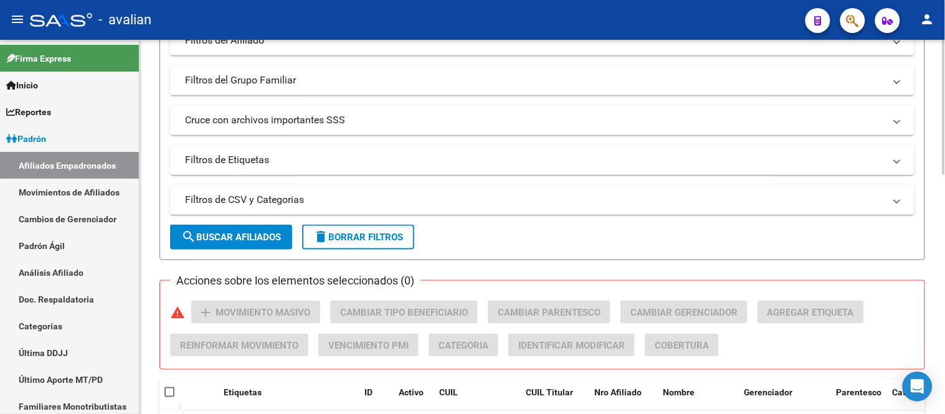
scroll to position [346, 0]
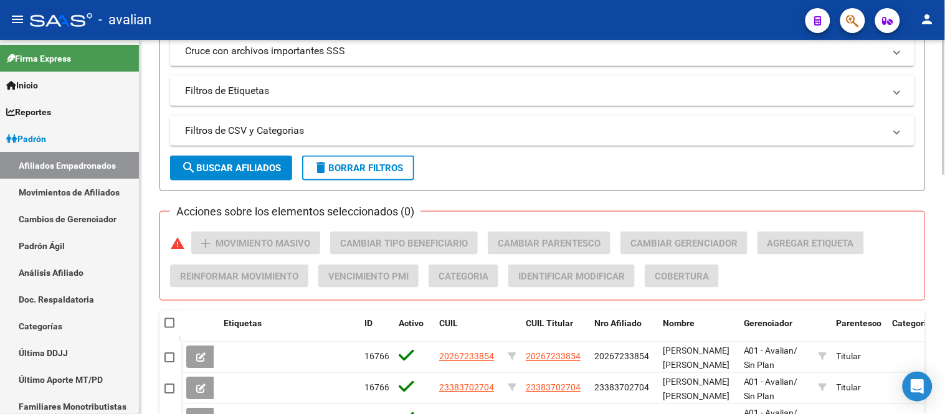
click at [225, 169] on span "search Buscar Afiliados" at bounding box center [231, 168] width 100 height 11
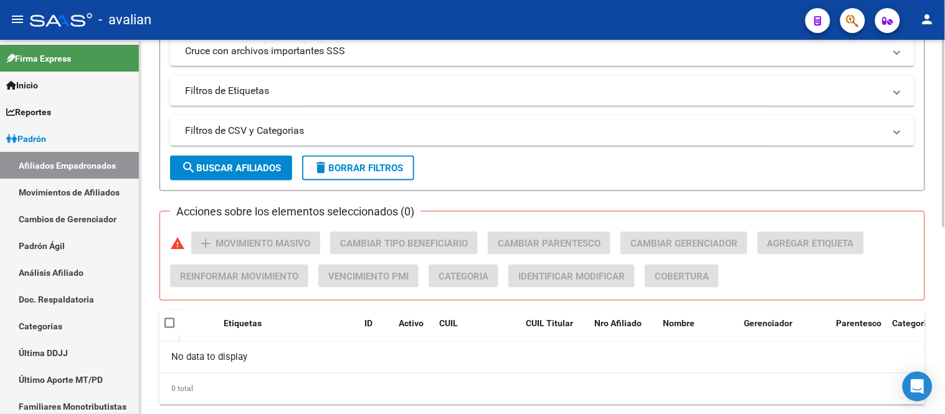
scroll to position [69, 0]
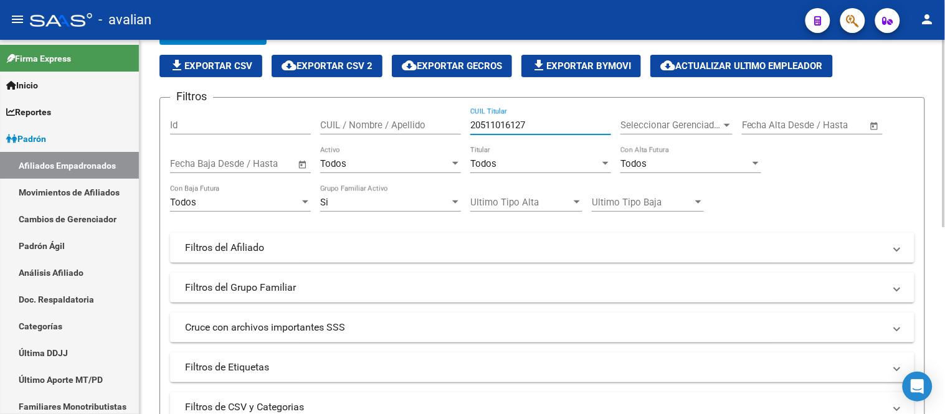
drag, startPoint x: 544, startPoint y: 123, endPoint x: 449, endPoint y: 127, distance: 95.4
click at [449, 127] on div "Filtros Id CUIL / Nombre / Apellido 20511016127 CUIL Titular Seleccionar Gerenc…" at bounding box center [542, 245] width 744 height 275
paste input "7449334820"
click at [389, 160] on div "Todos" at bounding box center [385, 163] width 130 height 11
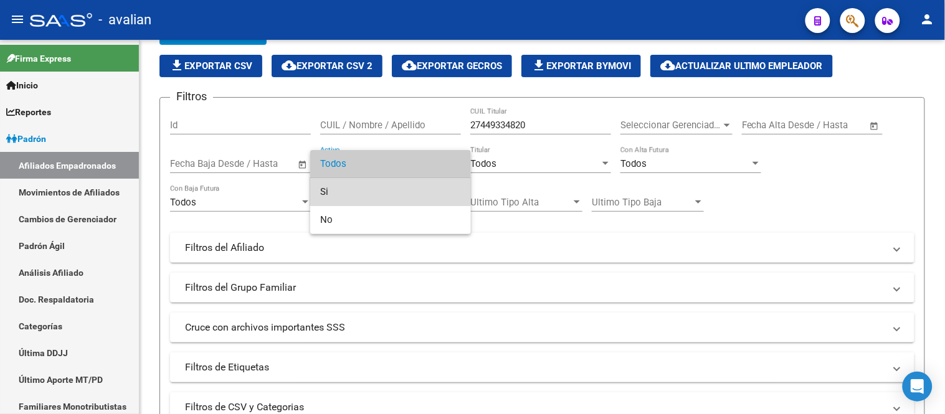
click at [386, 191] on span "Si" at bounding box center [390, 192] width 141 height 28
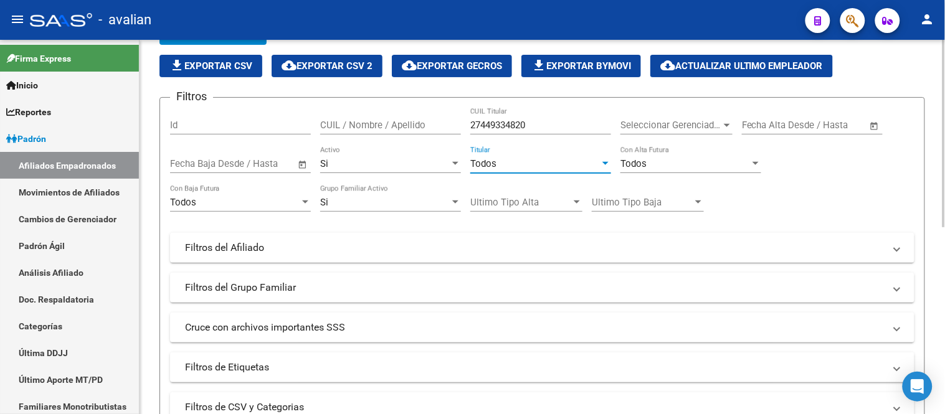
click at [490, 166] on span "Todos" at bounding box center [483, 163] width 26 height 11
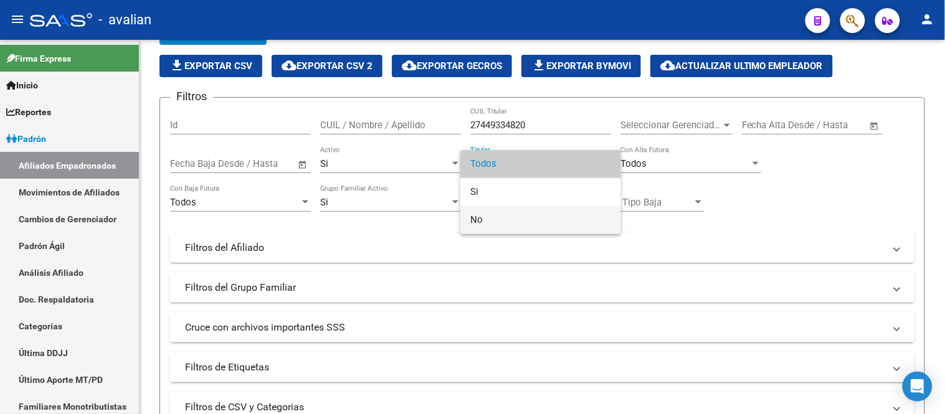
click at [511, 220] on span "No" at bounding box center [540, 220] width 141 height 28
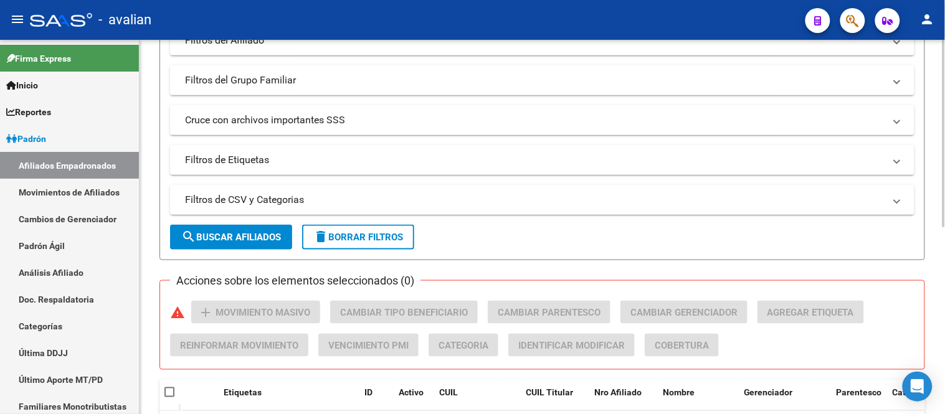
scroll to position [346, 0]
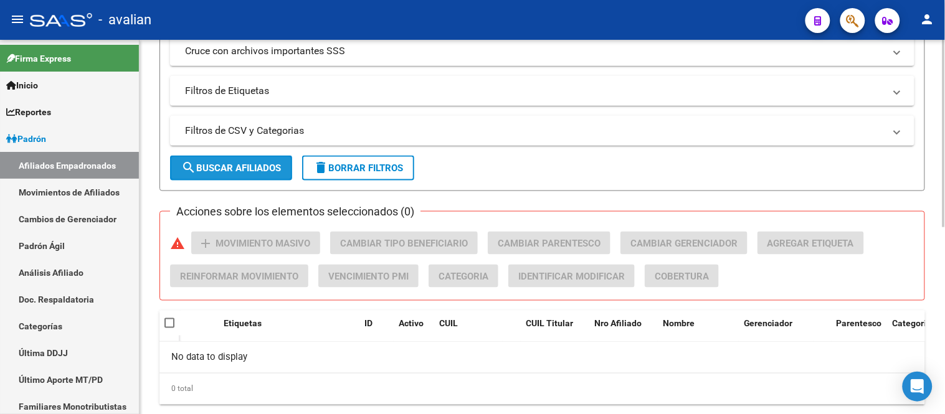
click at [237, 162] on button "search Buscar Afiliados" at bounding box center [231, 168] width 122 height 25
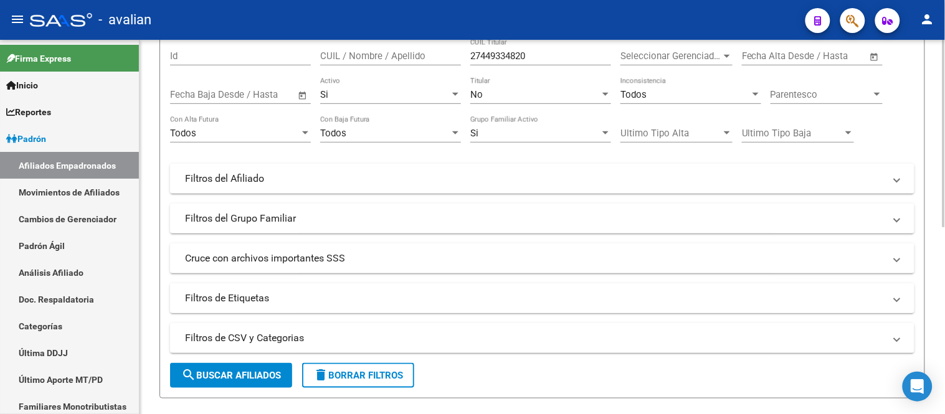
scroll to position [0, 0]
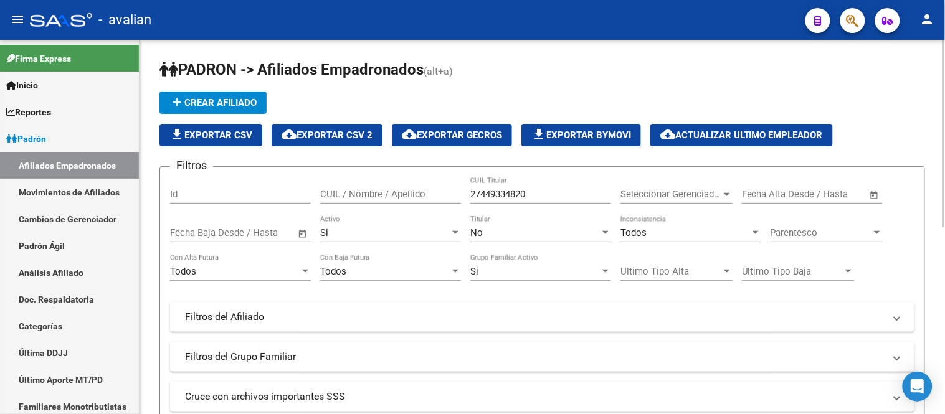
click at [563, 188] on div "27449334820 CUIL Titular" at bounding box center [540, 190] width 141 height 27
drag, startPoint x: 531, startPoint y: 194, endPoint x: 441, endPoint y: 193, distance: 90.3
click at [441, 193] on div "Filtros Id CUIL / Nombre / Apellido 27449334820 CUIL Titular Seleccionar Gerenc…" at bounding box center [542, 314] width 744 height 275
paste input "0253538393"
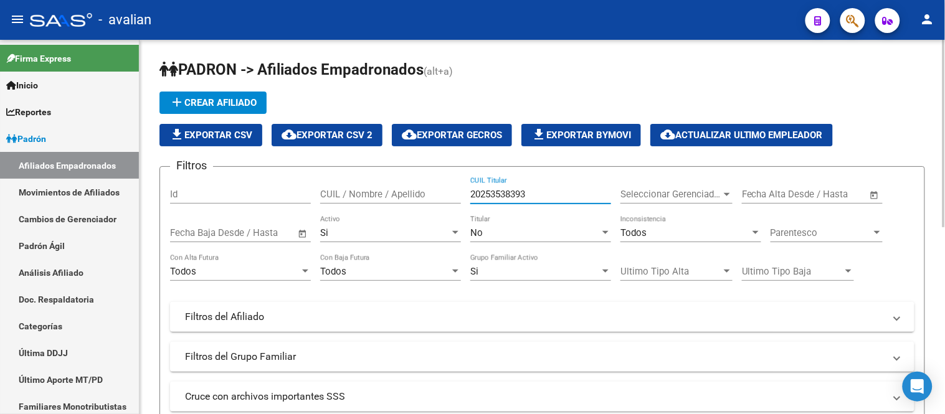
click at [374, 235] on div "Si" at bounding box center [385, 232] width 130 height 11
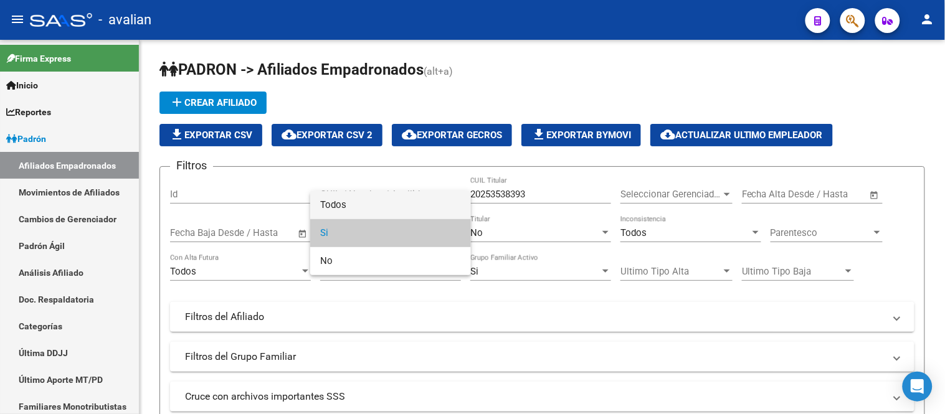
click at [369, 215] on span "Todos" at bounding box center [390, 205] width 141 height 28
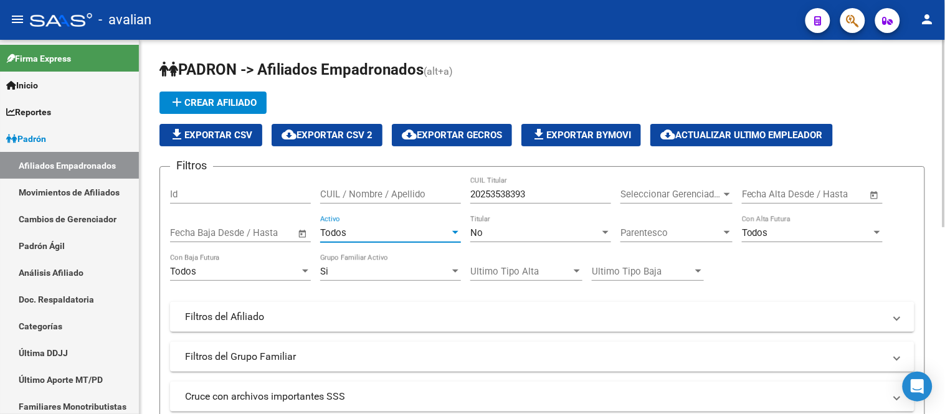
click at [526, 237] on div "No" at bounding box center [535, 232] width 130 height 11
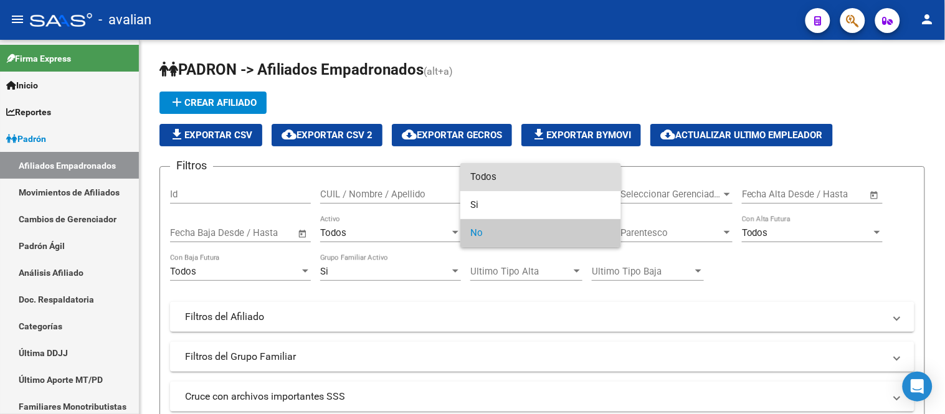
click at [513, 179] on span "Todos" at bounding box center [540, 177] width 141 height 28
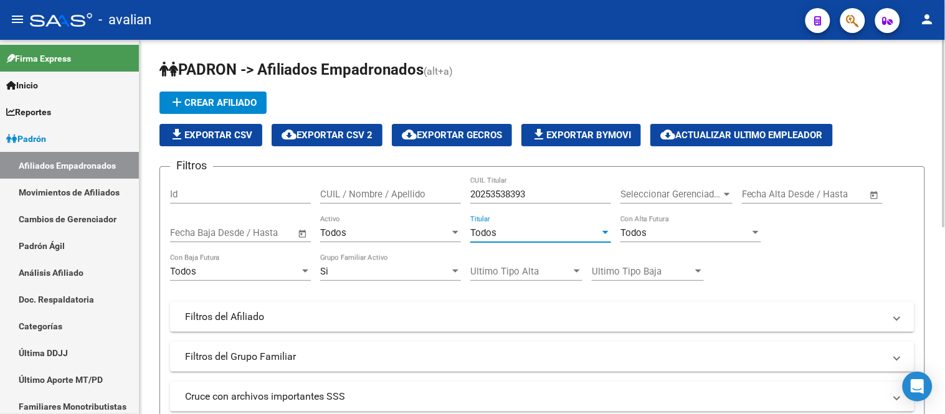
click at [680, 232] on div "Todos" at bounding box center [685, 232] width 130 height 11
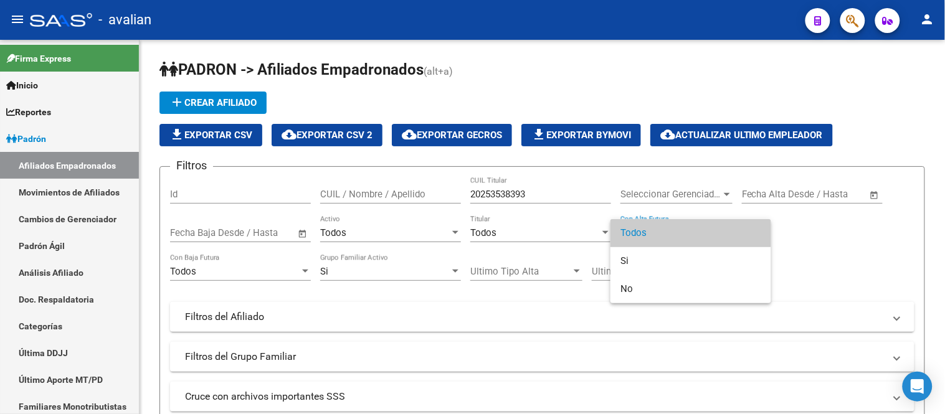
click at [656, 225] on span "Todos" at bounding box center [690, 233] width 141 height 28
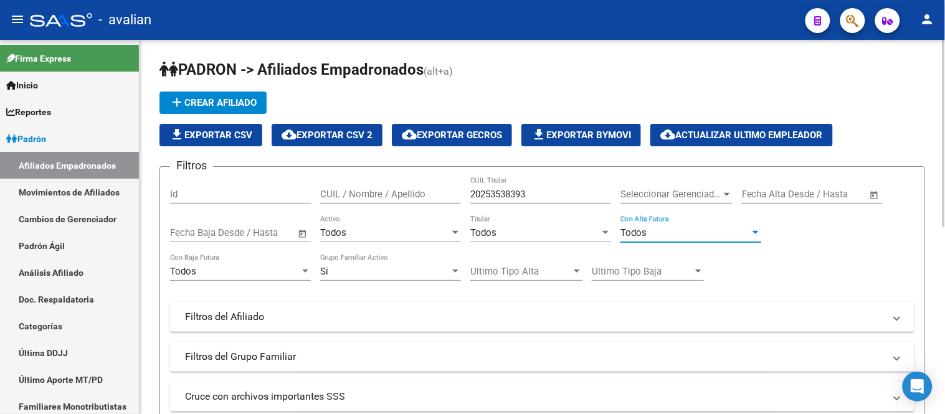
scroll to position [138, 0]
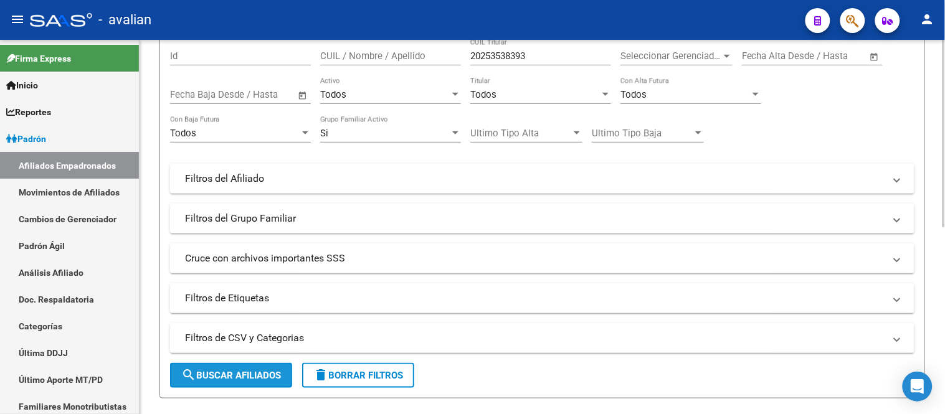
click at [260, 380] on span "search Buscar Afiliados" at bounding box center [231, 375] width 100 height 11
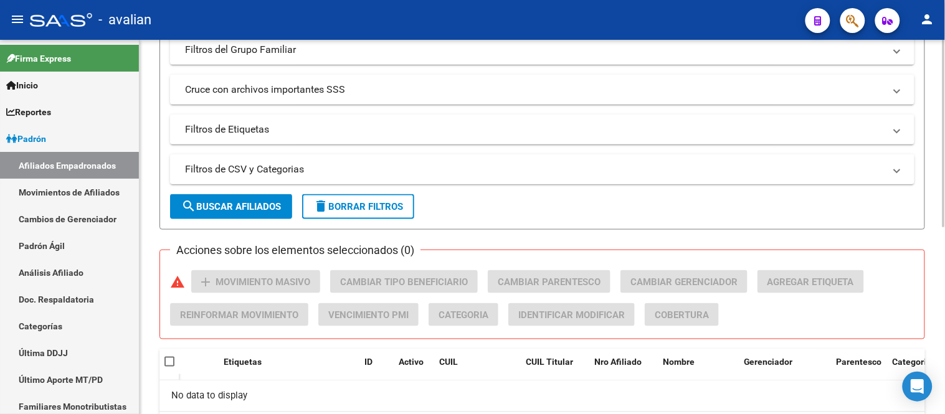
scroll to position [30, 0]
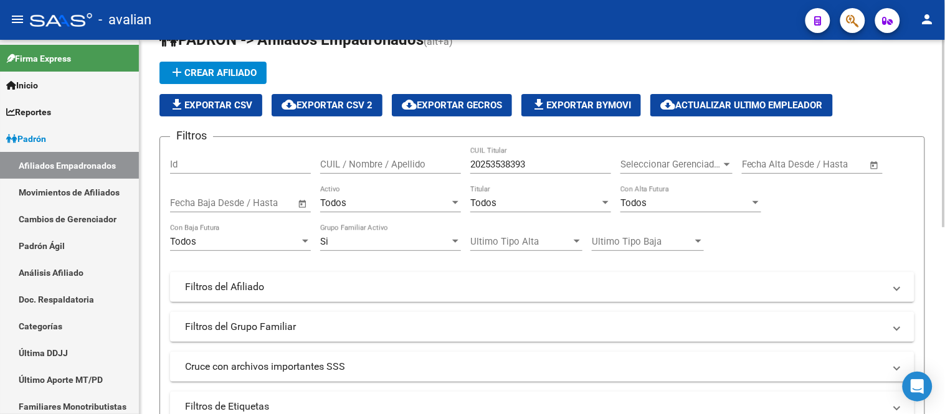
click at [531, 164] on input "20253538393" at bounding box center [540, 164] width 141 height 11
paste input "80154602"
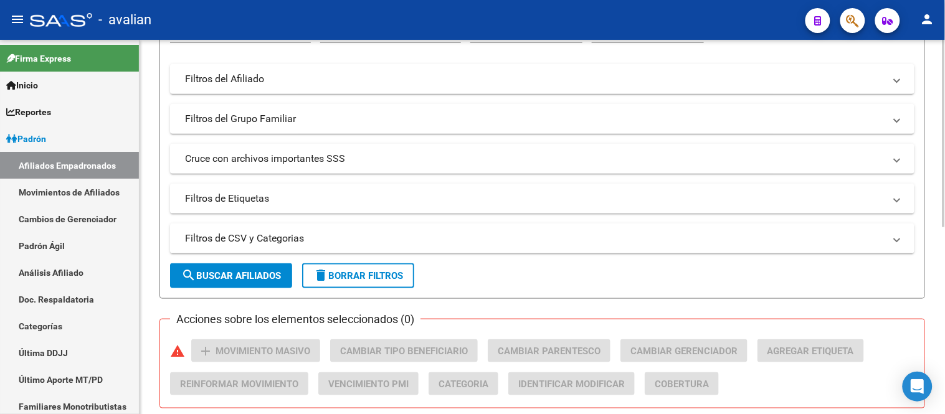
type input "20280154602"
click at [268, 268] on button "search Buscar Afiliados" at bounding box center [231, 275] width 122 height 25
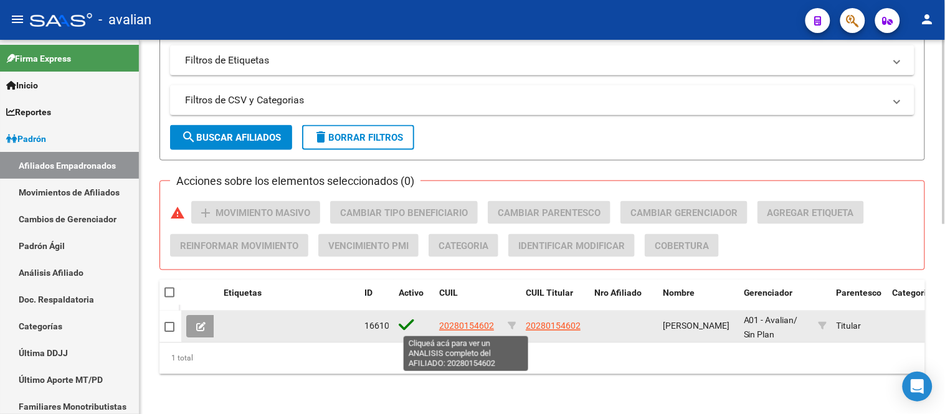
click at [476, 328] on span "20280154602" at bounding box center [466, 326] width 55 height 10
type textarea "20280154602"
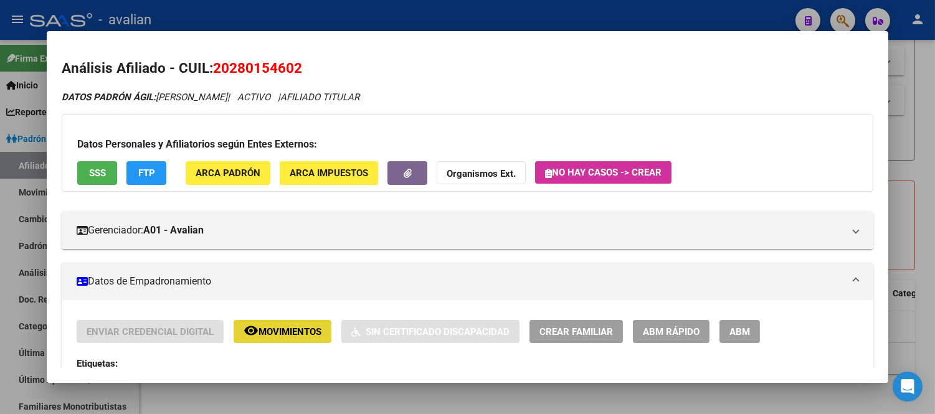
click at [301, 327] on span "Movimientos" at bounding box center [289, 331] width 63 height 11
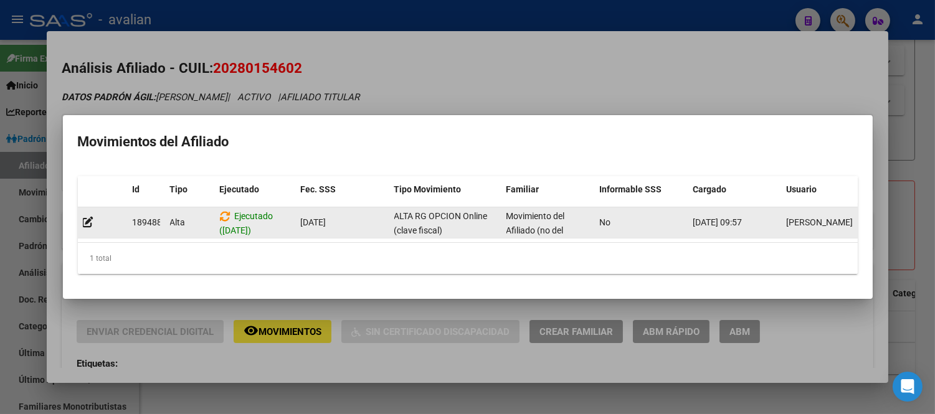
drag, startPoint x: 695, startPoint y: 216, endPoint x: 760, endPoint y: 215, distance: 64.8
click at [742, 217] on span "[DATE] 09:57" at bounding box center [717, 222] width 49 height 10
click at [725, 217] on span "[DATE] 09:57" at bounding box center [717, 222] width 49 height 10
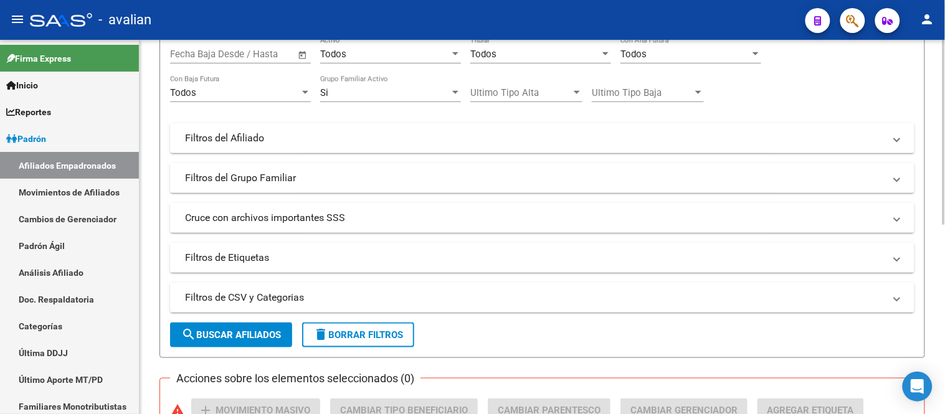
scroll to position [0, 0]
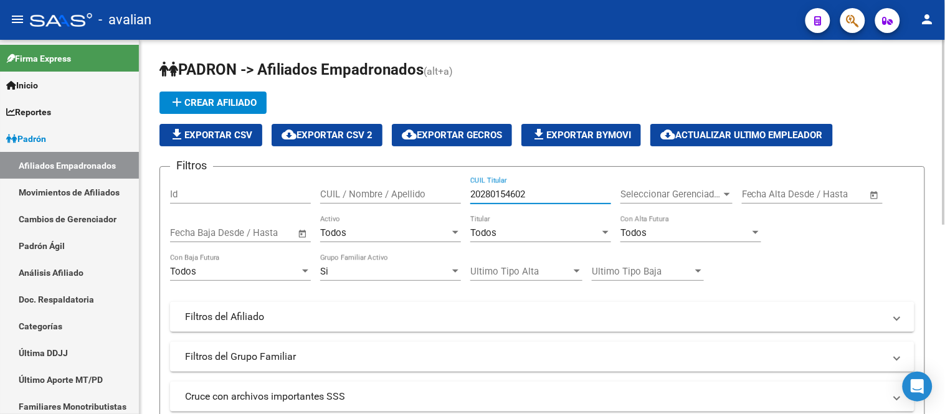
click at [536, 192] on input "20280154602" at bounding box center [540, 194] width 141 height 11
paste input "315406766"
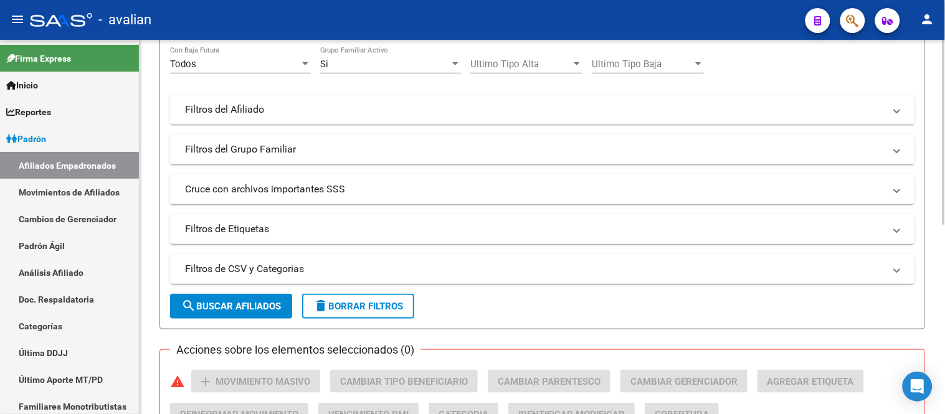
type input "20315406766"
click at [237, 301] on span "search Buscar Afiliados" at bounding box center [231, 306] width 100 height 11
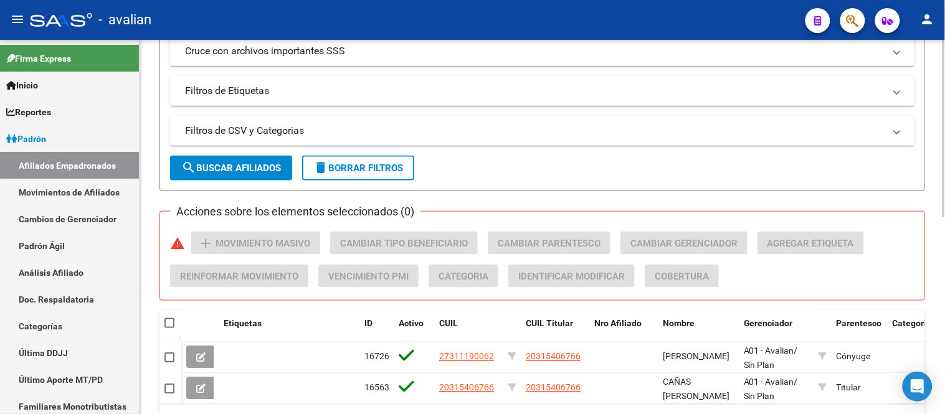
scroll to position [418, 0]
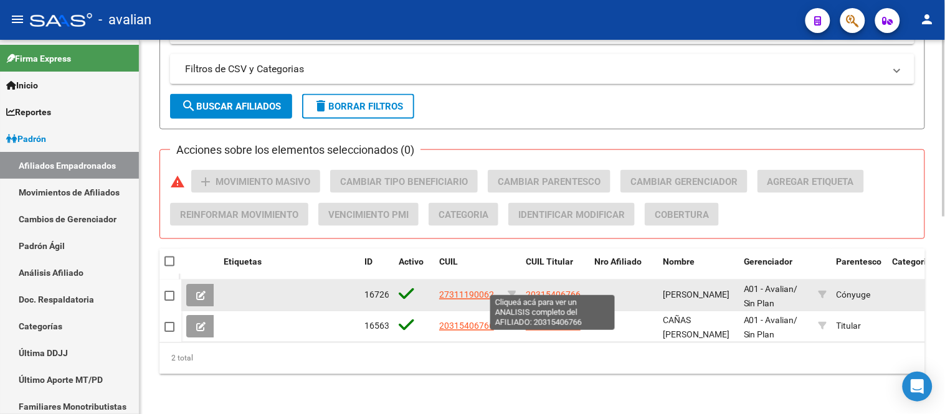
click at [571, 290] on span "20315406766" at bounding box center [553, 295] width 55 height 10
type textarea "20315406766"
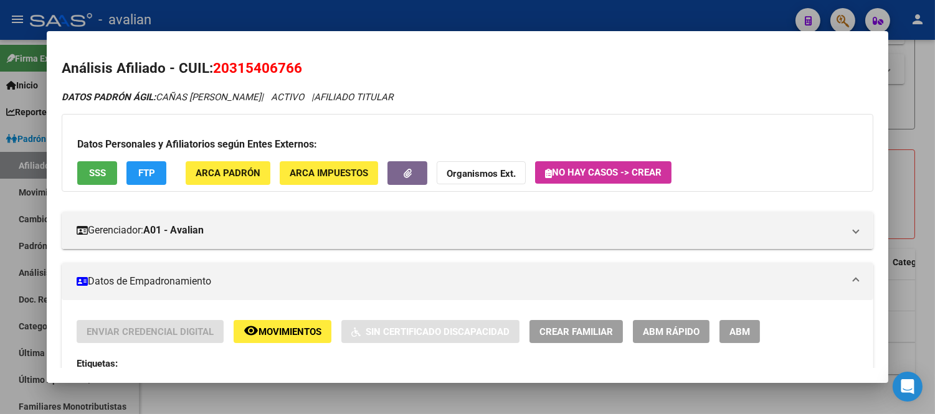
click at [278, 333] on span "Movimientos" at bounding box center [289, 331] width 63 height 11
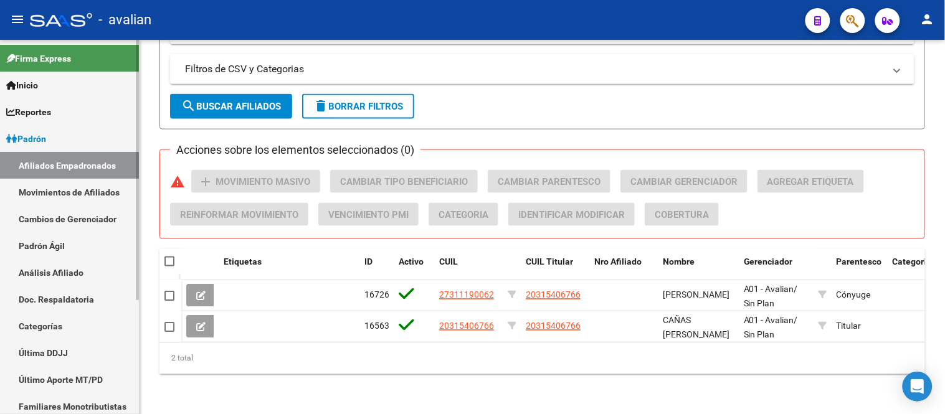
click at [57, 253] on link "Padrón Ágil" at bounding box center [69, 245] width 139 height 27
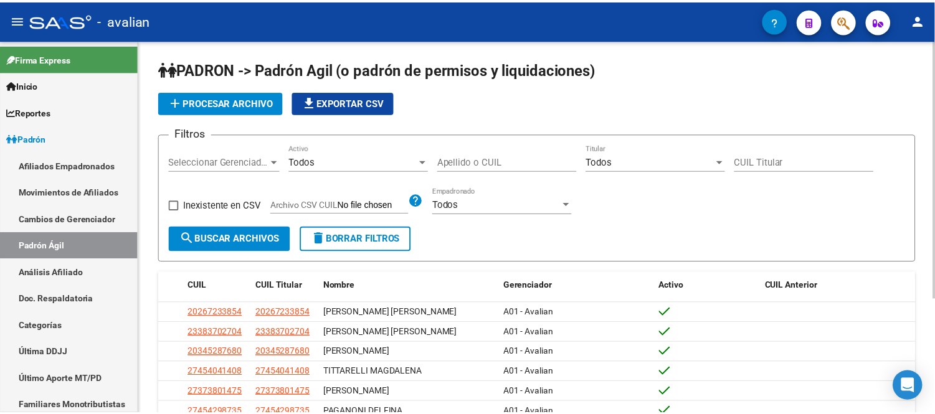
scroll to position [138, 0]
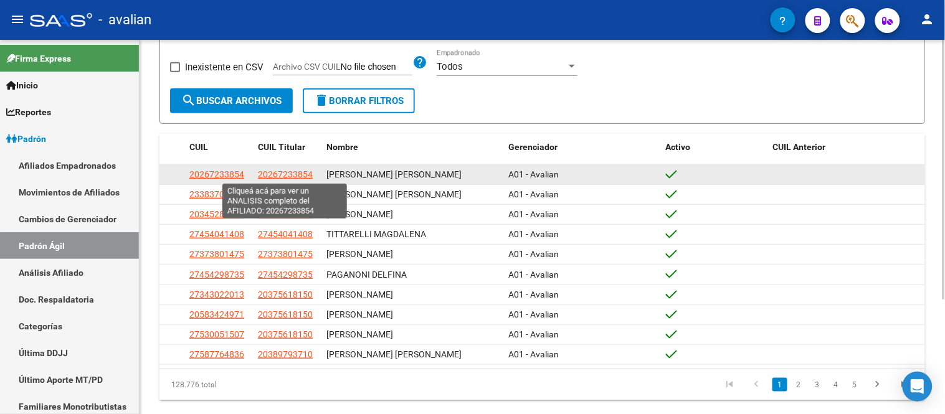
click at [287, 173] on span "20267233854" at bounding box center [285, 174] width 55 height 10
type textarea "20267233854"
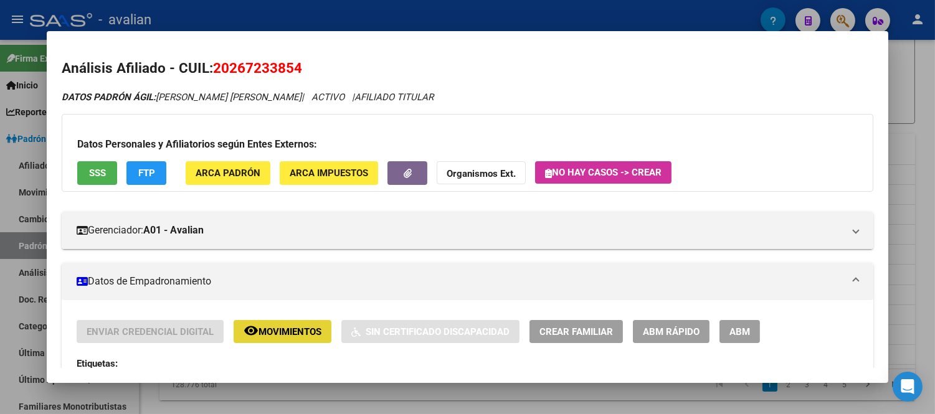
click at [268, 330] on span "Movimientos" at bounding box center [289, 331] width 63 height 11
drag, startPoint x: 227, startPoint y: 67, endPoint x: 297, endPoint y: 71, distance: 70.5
click at [297, 71] on span "20267233854" at bounding box center [257, 68] width 89 height 16
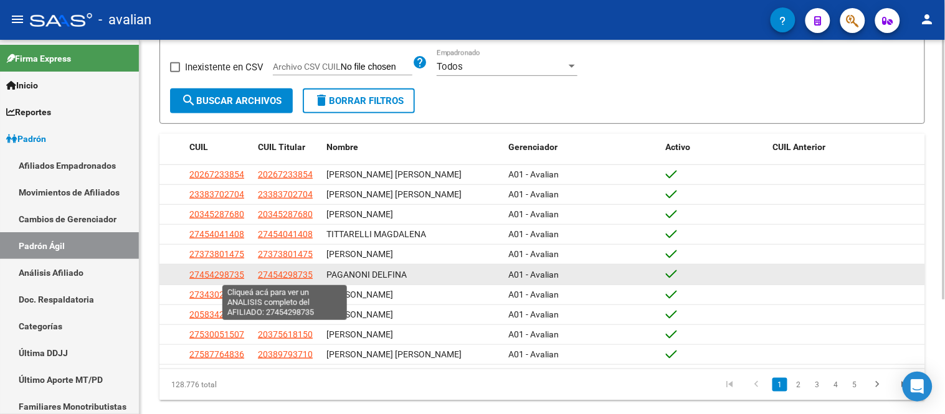
click at [276, 275] on span "27454298735" at bounding box center [285, 275] width 55 height 10
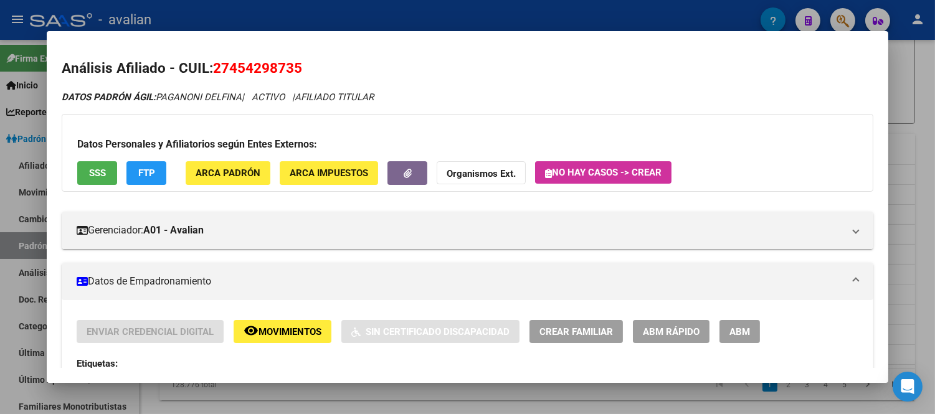
drag, startPoint x: 210, startPoint y: 66, endPoint x: 297, endPoint y: 64, distance: 87.2
click at [297, 64] on span "27454298735" at bounding box center [257, 68] width 89 height 16
copy span "27454298735"
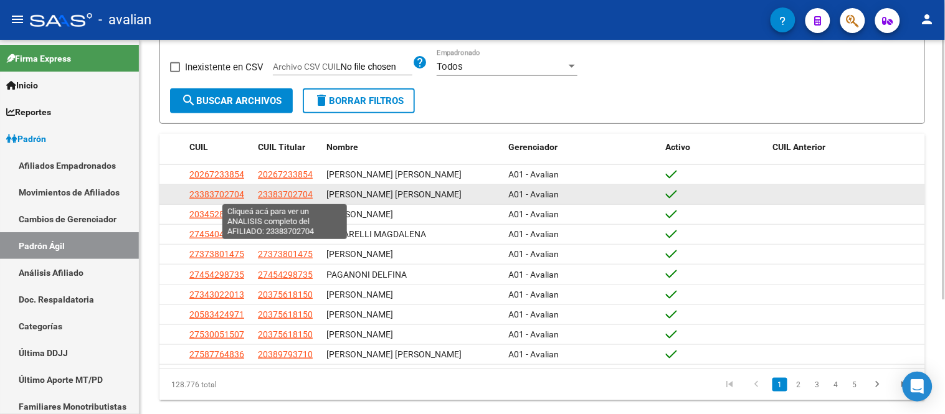
click at [272, 194] on span "23383702704" at bounding box center [285, 194] width 55 height 10
type textarea "23383702704"
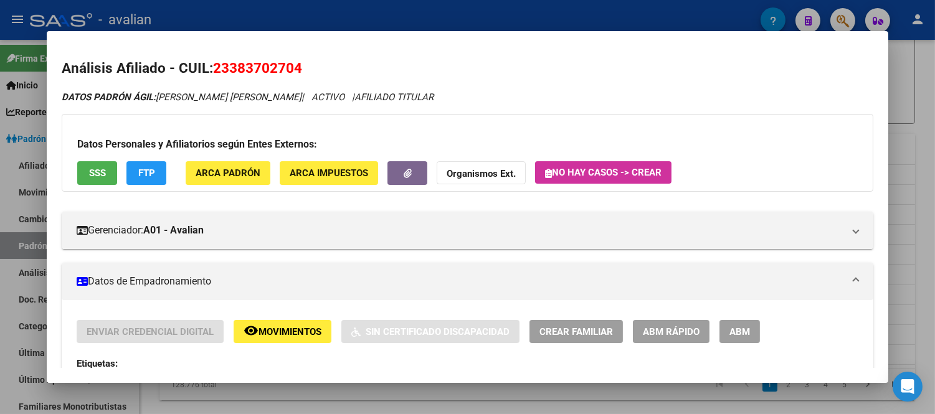
drag, startPoint x: 209, startPoint y: 67, endPoint x: 296, endPoint y: 67, distance: 86.6
click at [296, 67] on span "23383702704" at bounding box center [257, 68] width 89 height 16
copy span "23383702704"
click at [288, 333] on span "Movimientos" at bounding box center [289, 331] width 63 height 11
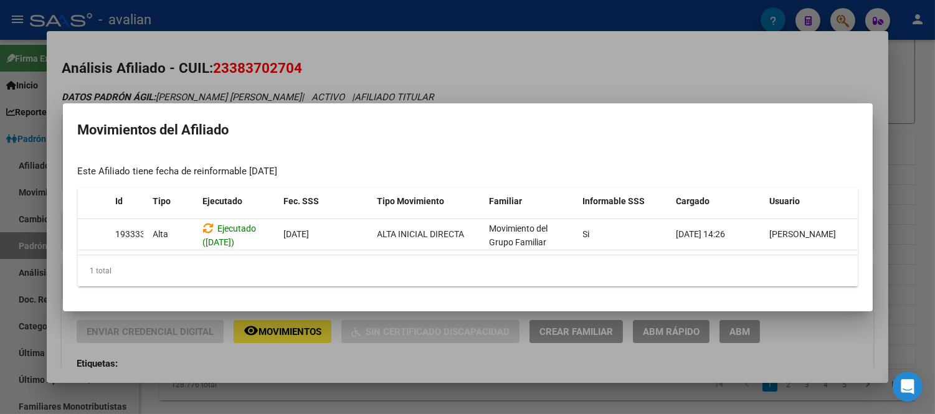
scroll to position [0, 0]
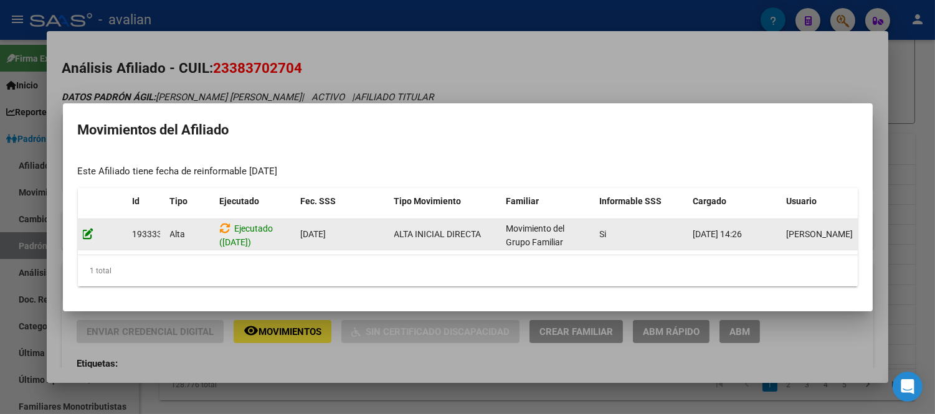
click at [88, 228] on icon at bounding box center [88, 234] width 11 height 12
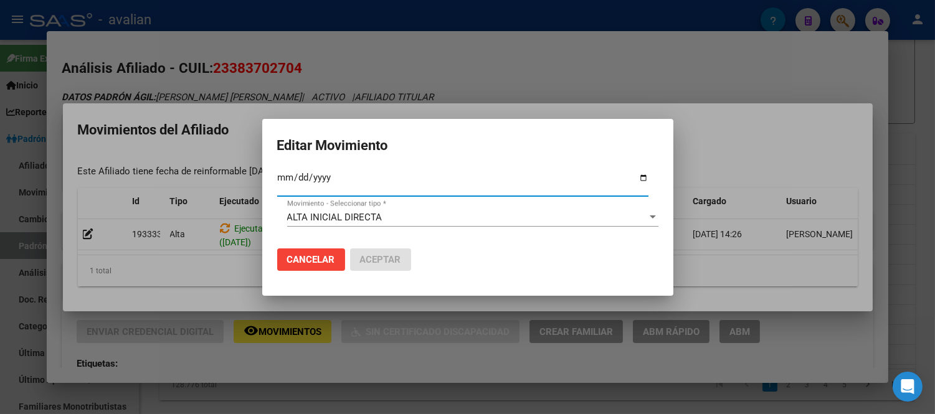
click at [311, 262] on span "Cancelar" at bounding box center [311, 259] width 48 height 11
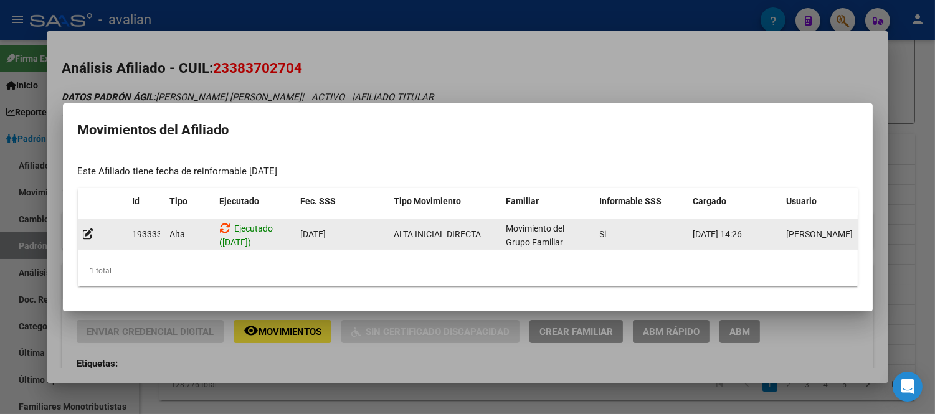
click at [222, 222] on icon at bounding box center [225, 228] width 11 height 12
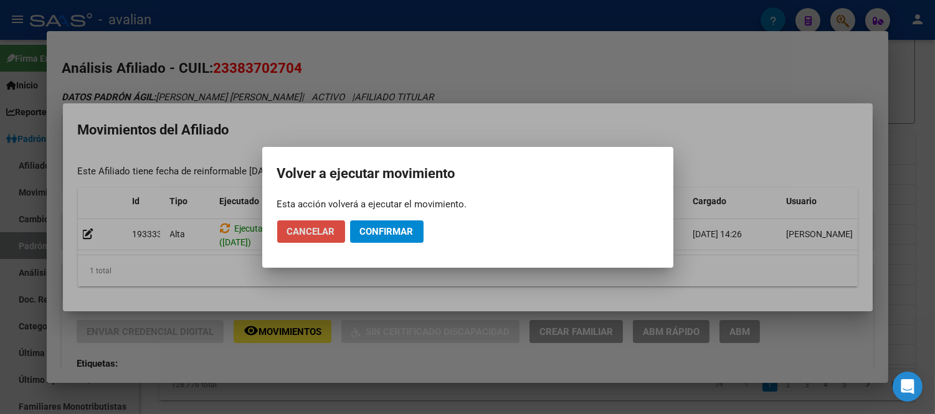
click at [308, 227] on span "Cancelar" at bounding box center [311, 231] width 48 height 11
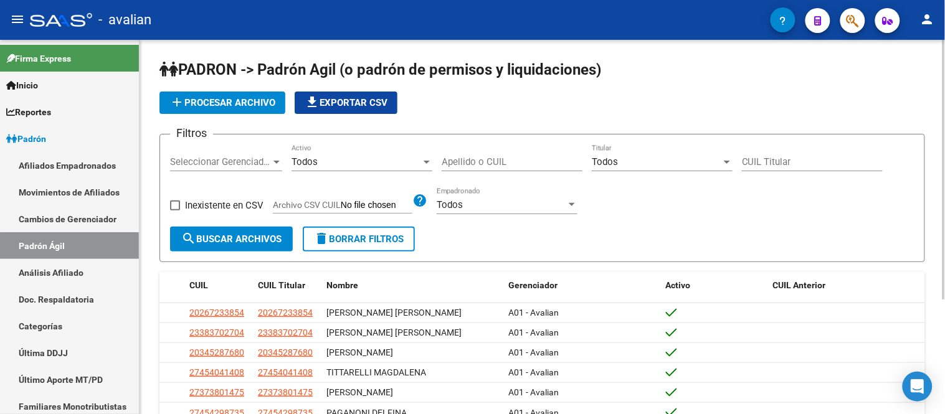
click at [775, 163] on input "CUIL Titular" at bounding box center [812, 161] width 141 height 11
paste input "20-34100495-1"
type input "20-34100495-1"
click at [237, 235] on span "search Buscar Archivos" at bounding box center [231, 239] width 100 height 11
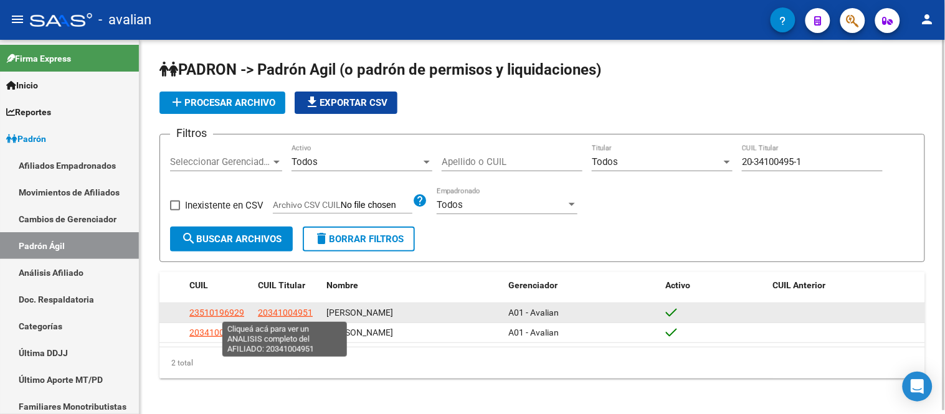
click at [293, 311] on span "20341004951" at bounding box center [285, 313] width 55 height 10
type textarea "20341004951"
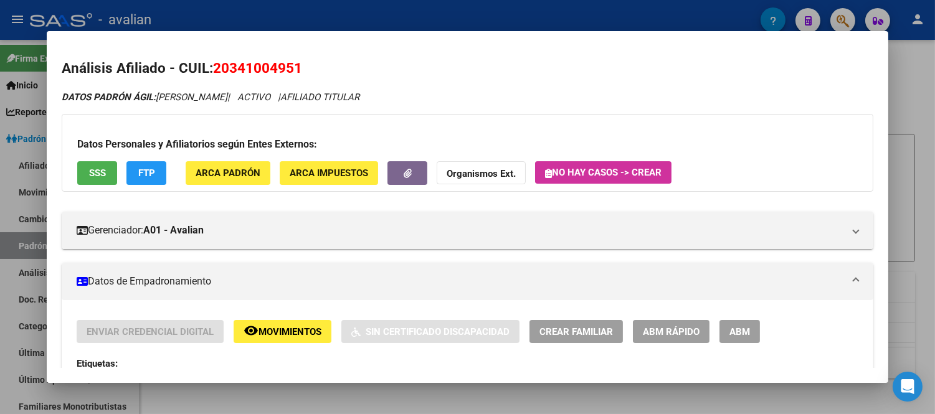
click at [282, 329] on span "Movimientos" at bounding box center [289, 331] width 63 height 11
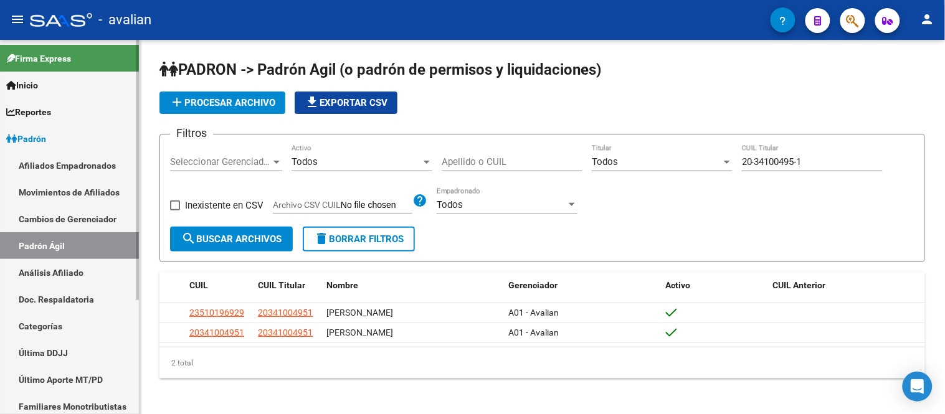
click at [65, 235] on link "Padrón Ágil" at bounding box center [69, 245] width 139 height 27
click at [64, 220] on link "Cambios de Gerenciador" at bounding box center [69, 219] width 139 height 27
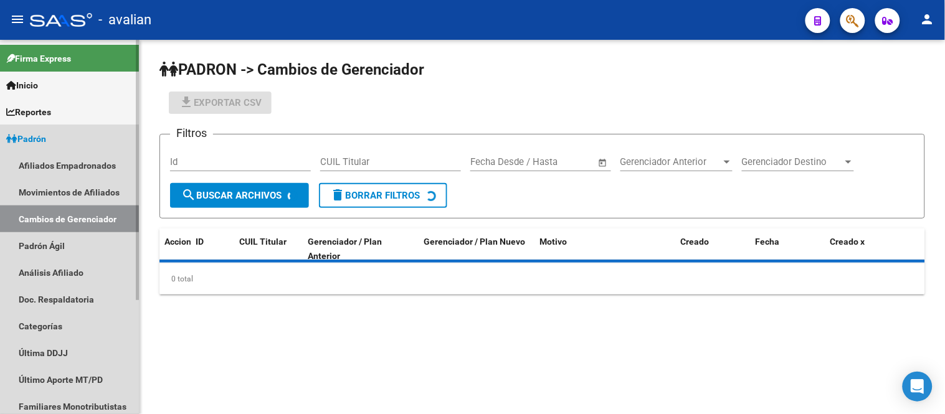
click at [62, 250] on link "Padrón Ágil" at bounding box center [69, 245] width 139 height 27
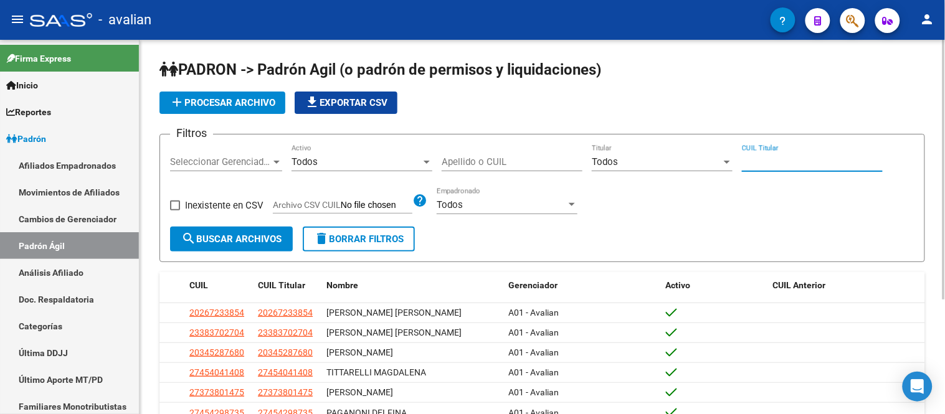
click at [800, 158] on input "CUIL Titular" at bounding box center [812, 161] width 141 height 11
paste input "20-54114655-6"
click at [221, 239] on span "search Buscar Archivos" at bounding box center [231, 239] width 100 height 11
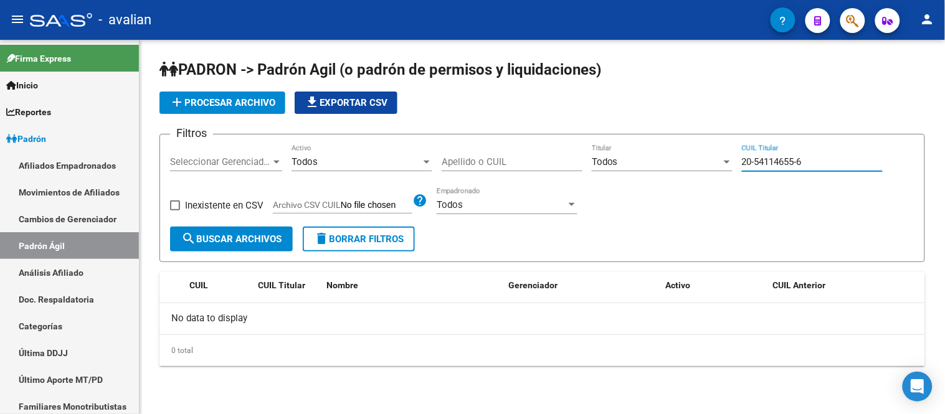
click at [818, 166] on input "20-54114655-6" at bounding box center [812, 161] width 141 height 11
paste input "20409022-0"
type input "20-20409022-0"
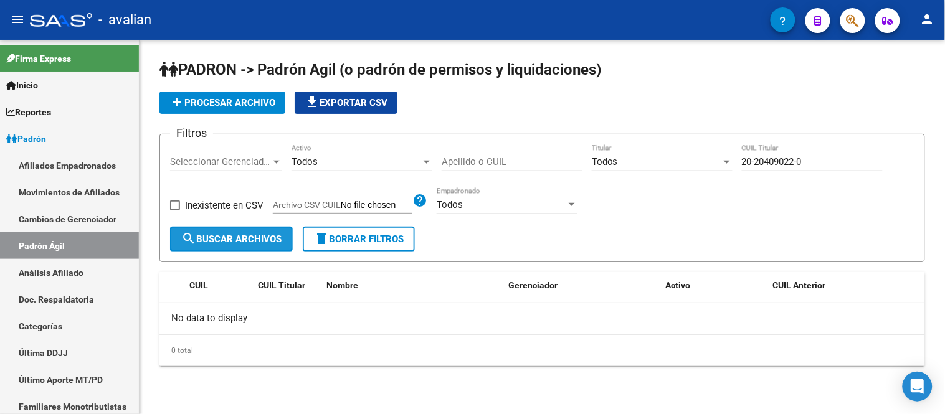
click at [232, 244] on span "search Buscar Archivos" at bounding box center [231, 239] width 100 height 11
click at [59, 159] on link "Afiliados Empadronados" at bounding box center [69, 165] width 139 height 27
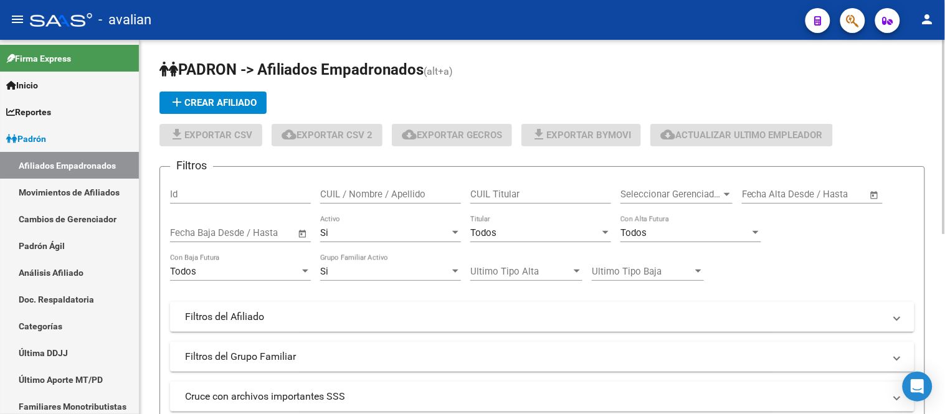
click at [505, 195] on input "CUIL Titular" at bounding box center [540, 194] width 141 height 11
paste input "20204090220"
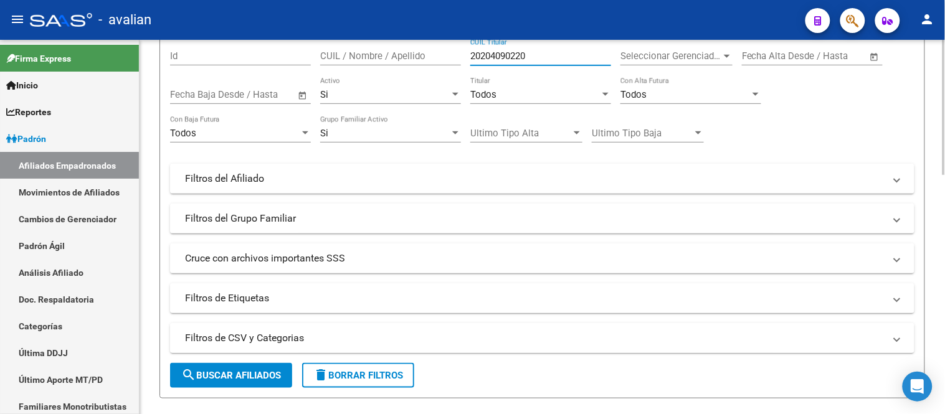
scroll to position [277, 0]
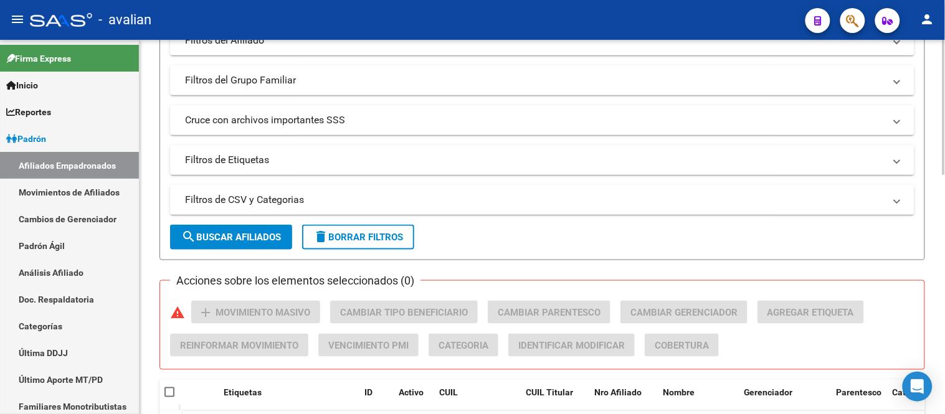
type input "20204090220"
click at [227, 235] on span "search Buscar Afiliados" at bounding box center [231, 237] width 100 height 11
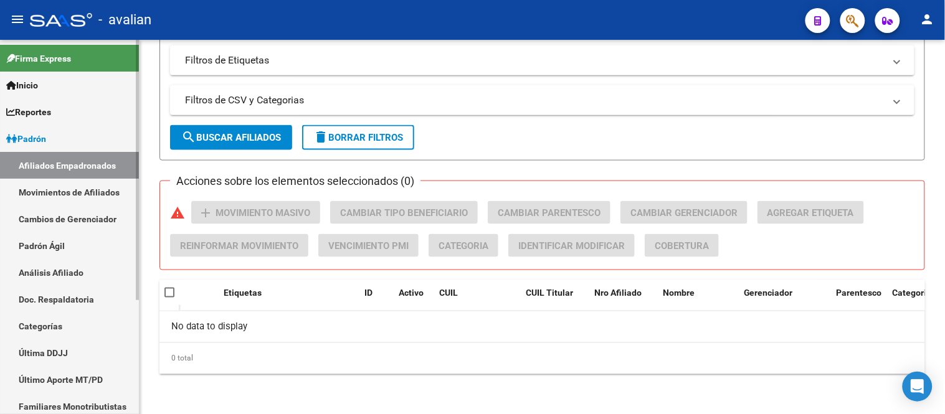
click at [59, 189] on link "Movimientos de Afiliados" at bounding box center [69, 192] width 139 height 27
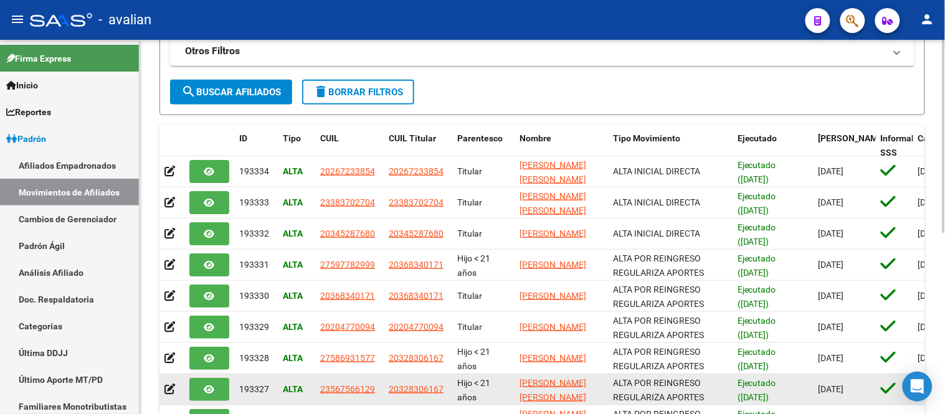
scroll to position [7, 0]
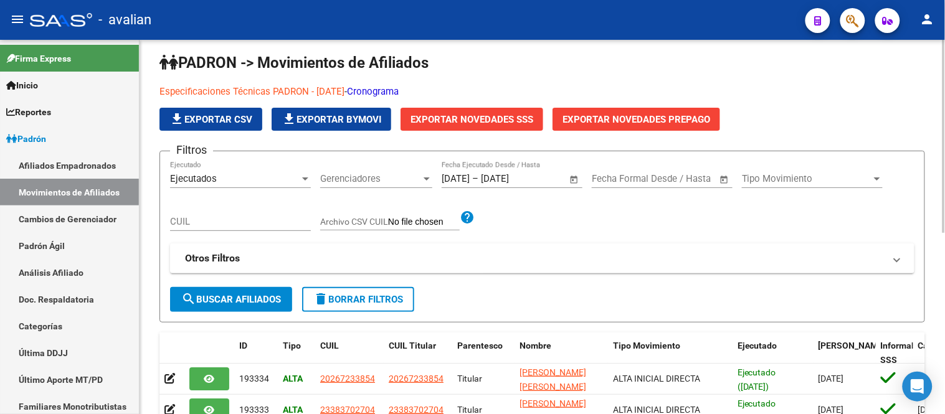
click at [222, 217] on input "CUIL" at bounding box center [240, 221] width 141 height 11
paste input "20204090220"
type input "20204090220"
click at [254, 297] on span "search Buscar Afiliados" at bounding box center [231, 299] width 100 height 11
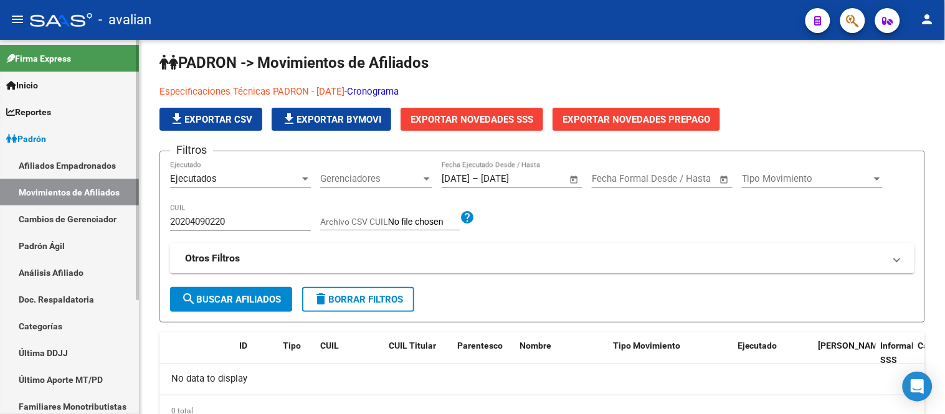
click at [52, 241] on link "Padrón Ágil" at bounding box center [69, 245] width 139 height 27
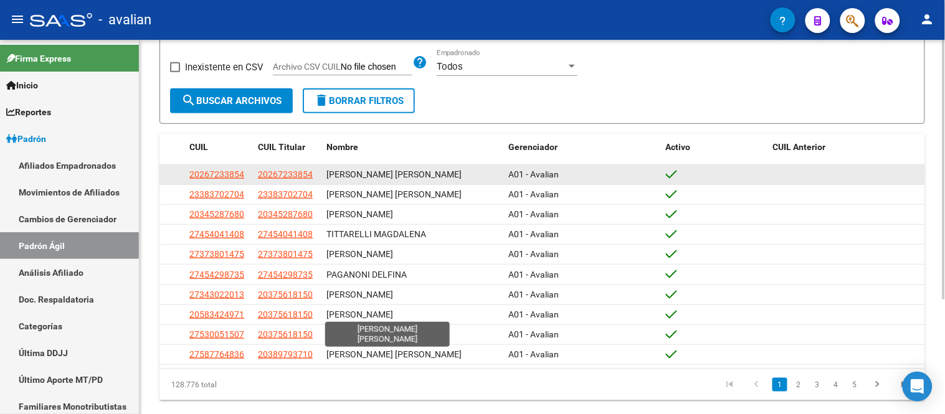
scroll to position [166, 0]
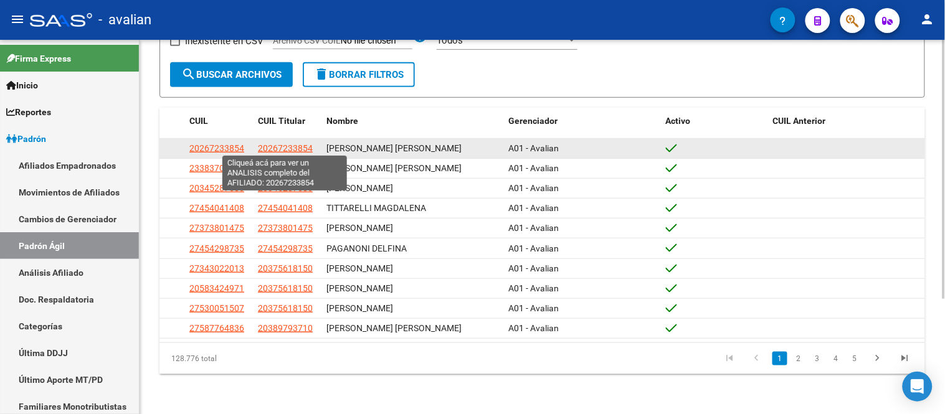
click at [295, 143] on span "20267233854" at bounding box center [285, 148] width 55 height 10
type textarea "20267233854"
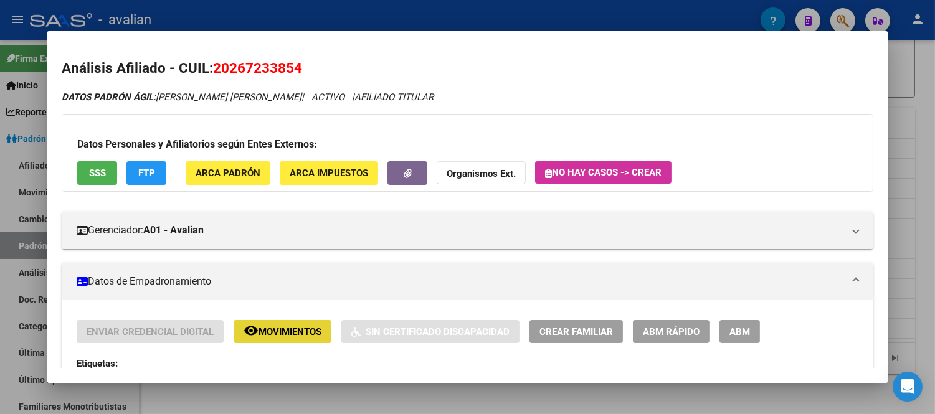
click at [283, 331] on span "Movimientos" at bounding box center [289, 331] width 63 height 11
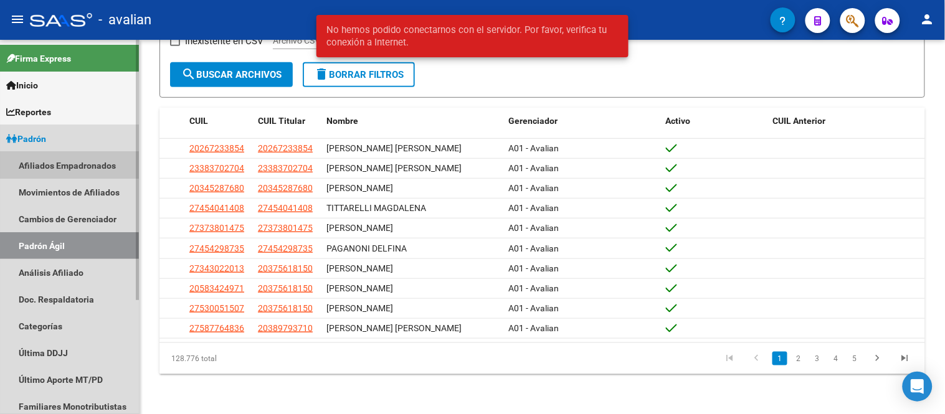
click at [66, 160] on link "Afiliados Empadronados" at bounding box center [69, 165] width 139 height 27
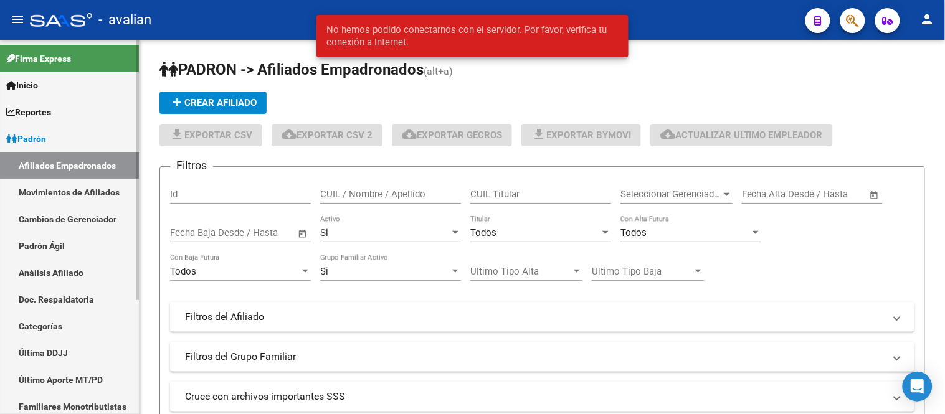
click at [69, 192] on link "Movimientos de Afiliados" at bounding box center [69, 192] width 139 height 27
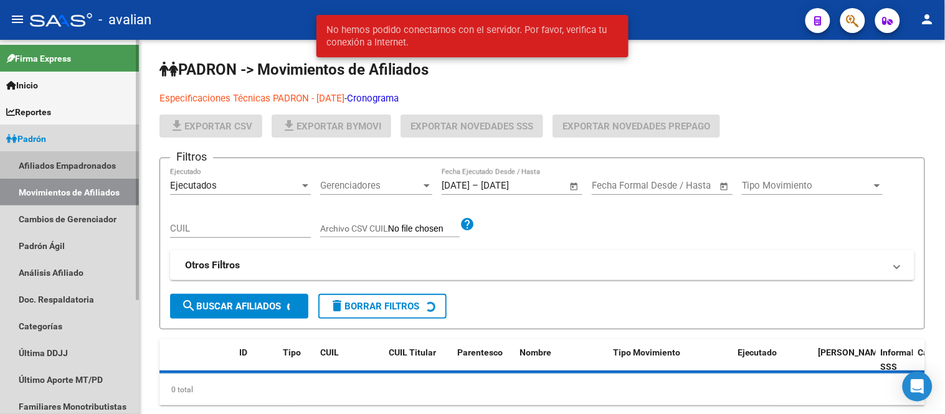
click at [64, 164] on link "Afiliados Empadronados" at bounding box center [69, 165] width 139 height 27
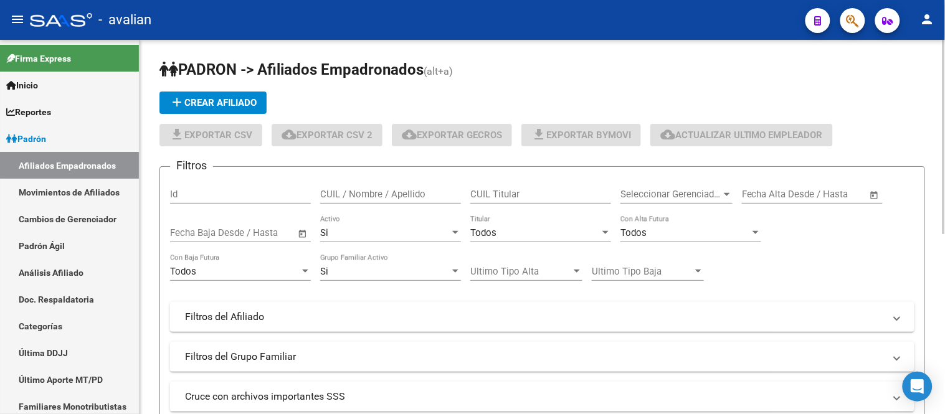
click at [394, 201] on div "CUIL / Nombre / Apellido" at bounding box center [390, 190] width 141 height 27
paste input "20147049480"
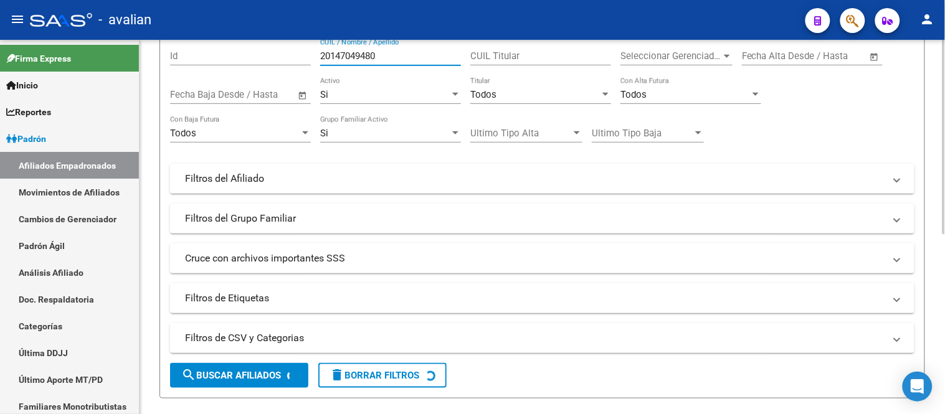
scroll to position [207, 0]
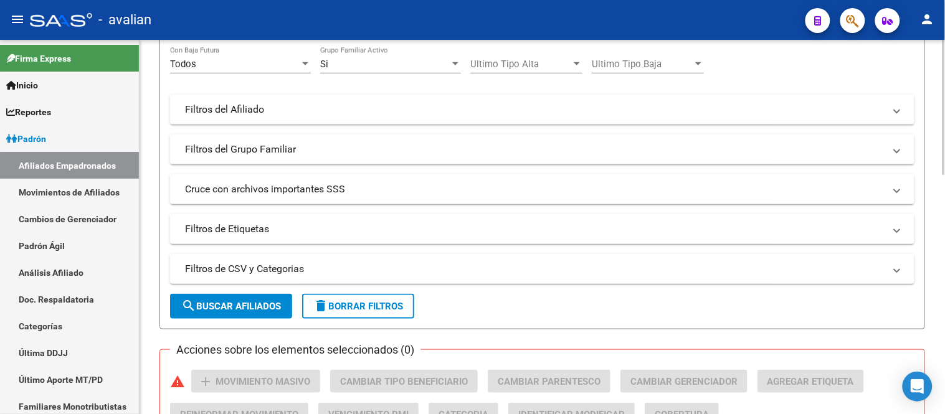
type input "20147049480"
click at [242, 306] on span "search Buscar Afiliados" at bounding box center [231, 306] width 100 height 11
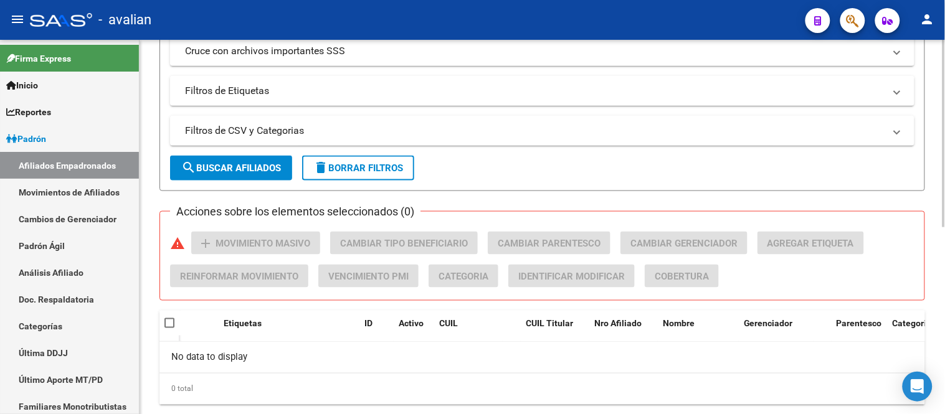
scroll to position [376, 0]
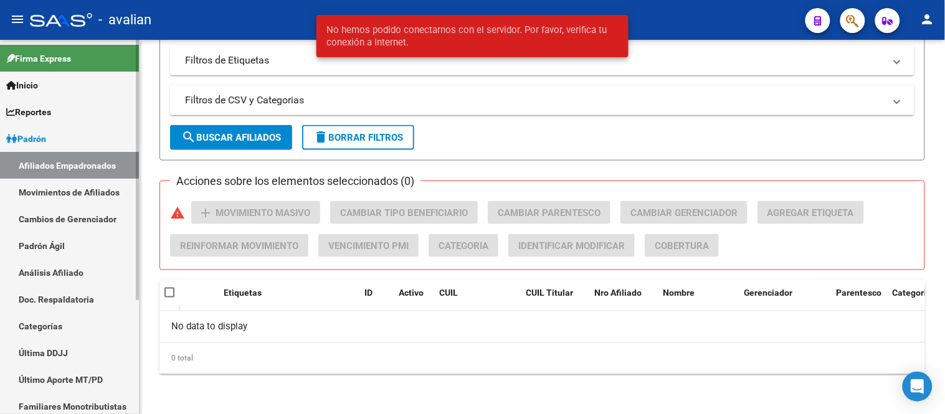
click at [29, 252] on link "Padrón Ágil" at bounding box center [69, 245] width 139 height 27
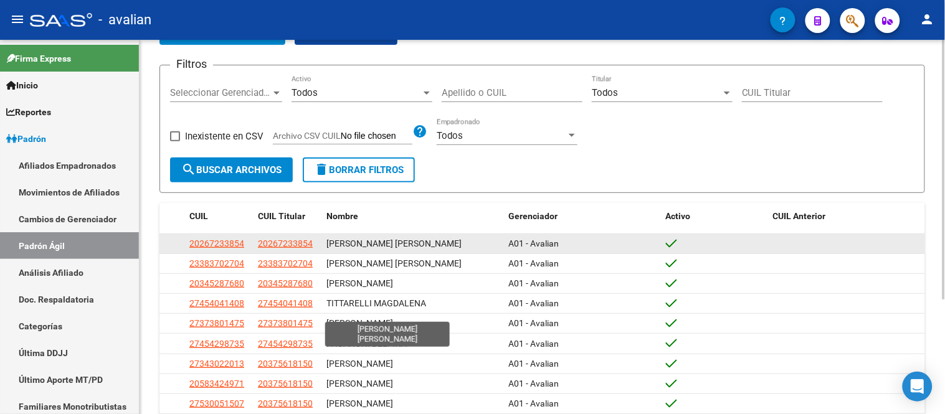
scroll to position [138, 0]
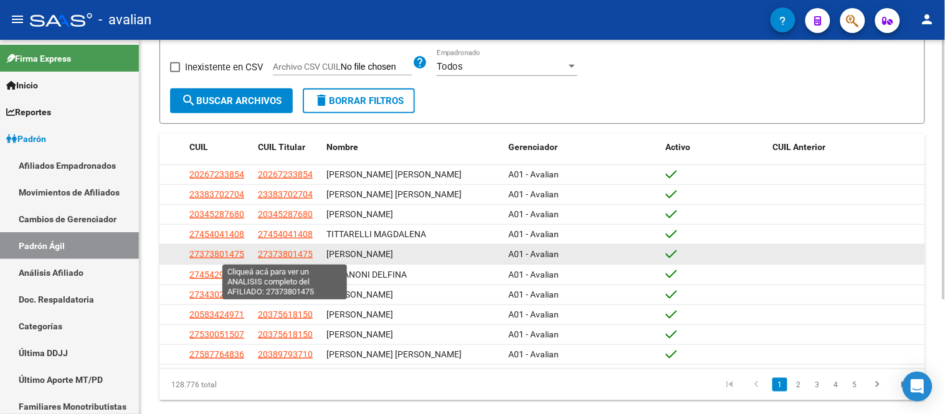
click at [285, 254] on span "27373801475" at bounding box center [285, 254] width 55 height 10
type textarea "27373801475"
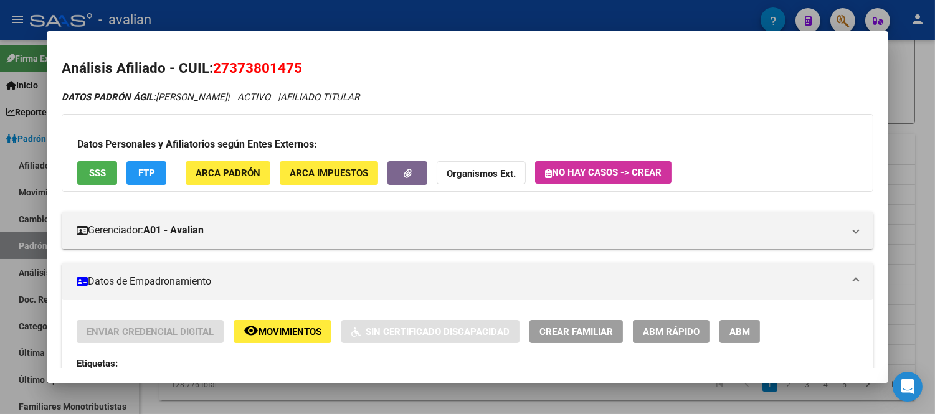
click at [283, 329] on span "Movimientos" at bounding box center [289, 331] width 63 height 11
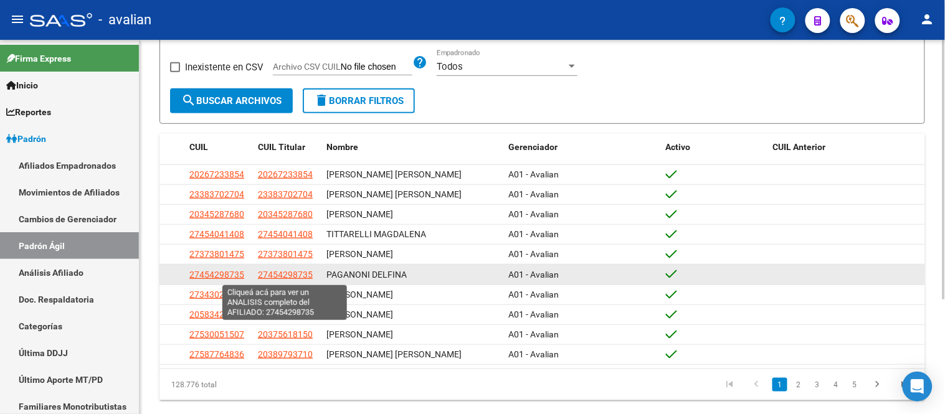
scroll to position [166, 0]
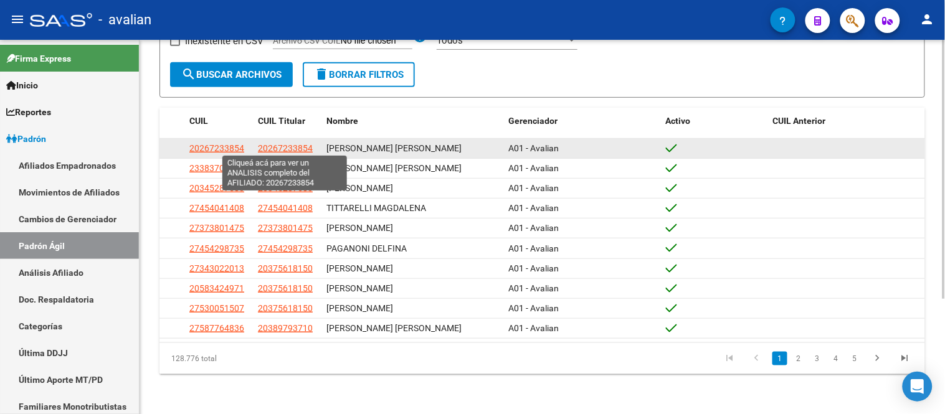
click at [283, 143] on span "20267233854" at bounding box center [285, 148] width 55 height 10
type textarea "20267233854"
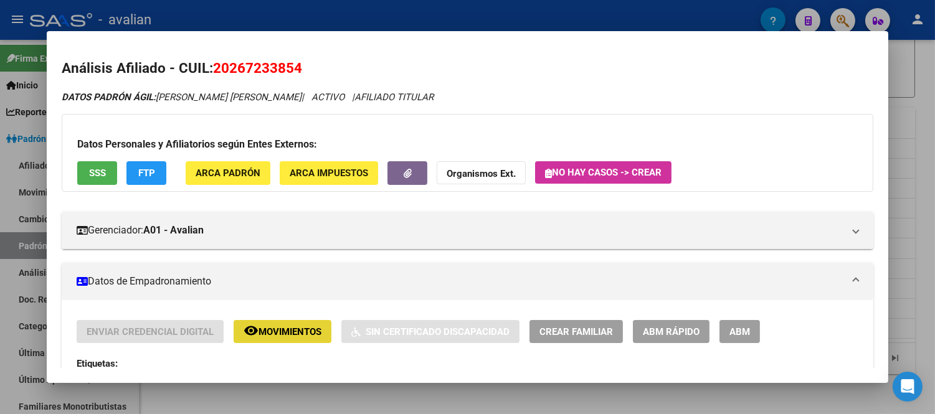
click at [295, 331] on span "Movimientos" at bounding box center [289, 331] width 63 height 11
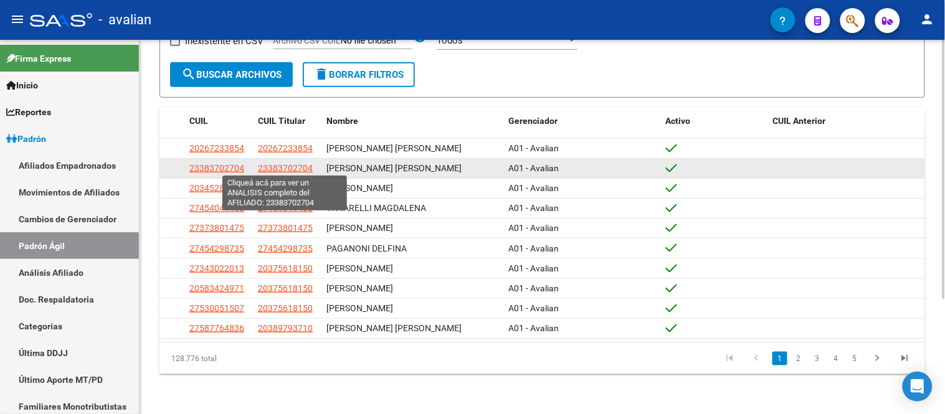
click at [283, 163] on span "23383702704" at bounding box center [285, 168] width 55 height 10
type textarea "23383702704"
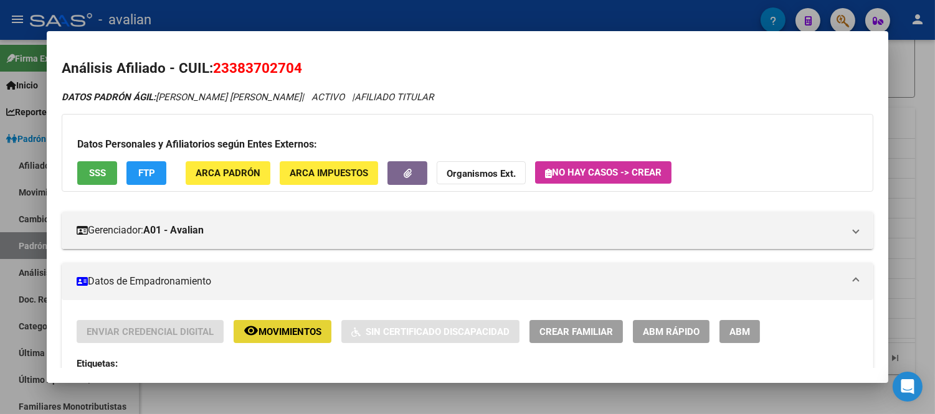
click at [275, 328] on span "Movimientos" at bounding box center [289, 331] width 63 height 11
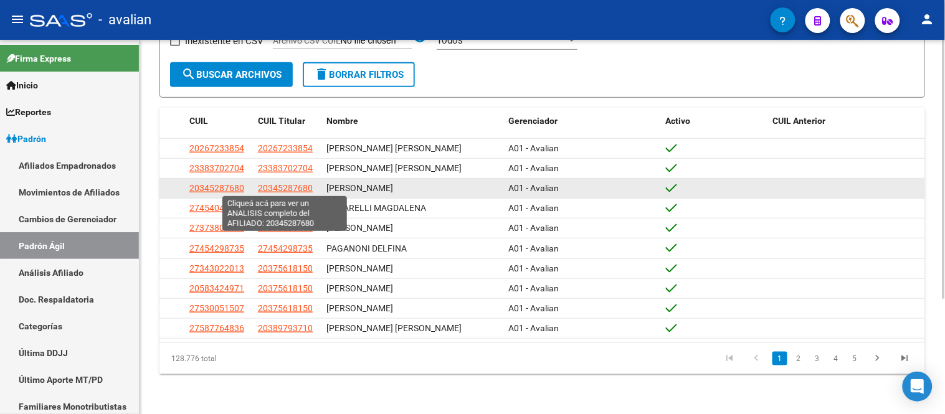
click at [295, 183] on span "20345287680" at bounding box center [285, 188] width 55 height 10
type textarea "20345287680"
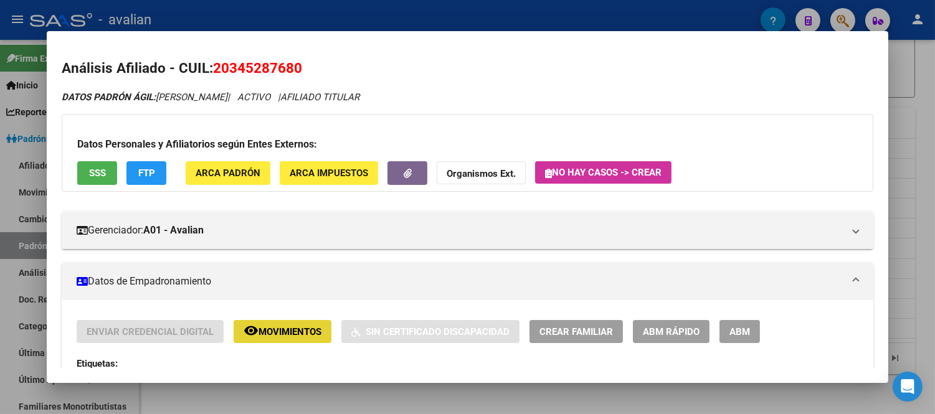
click at [290, 331] on span "Movimientos" at bounding box center [289, 331] width 63 height 11
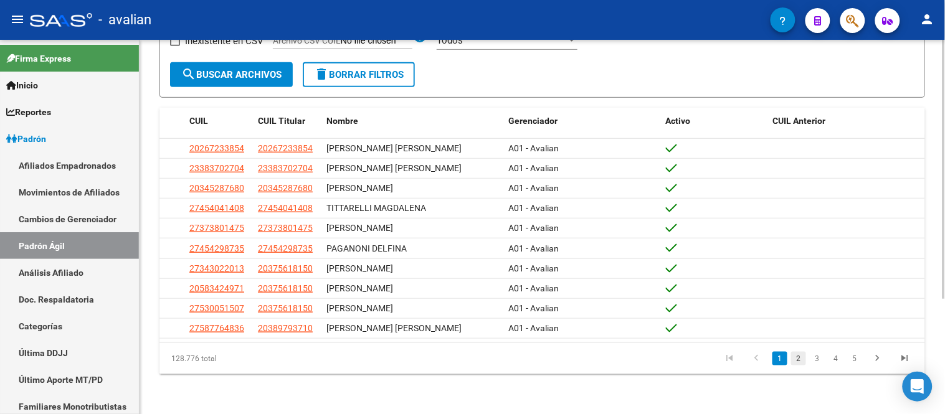
click at [799, 356] on link "2" at bounding box center [798, 359] width 15 height 14
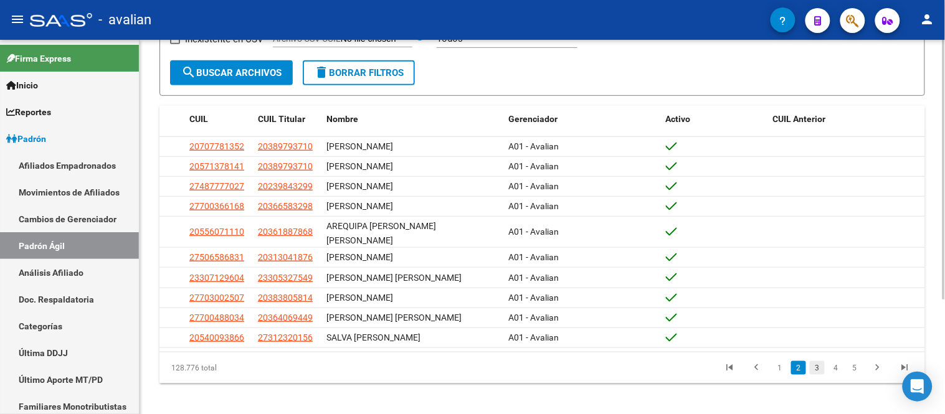
click at [818, 361] on link "3" at bounding box center [817, 368] width 15 height 14
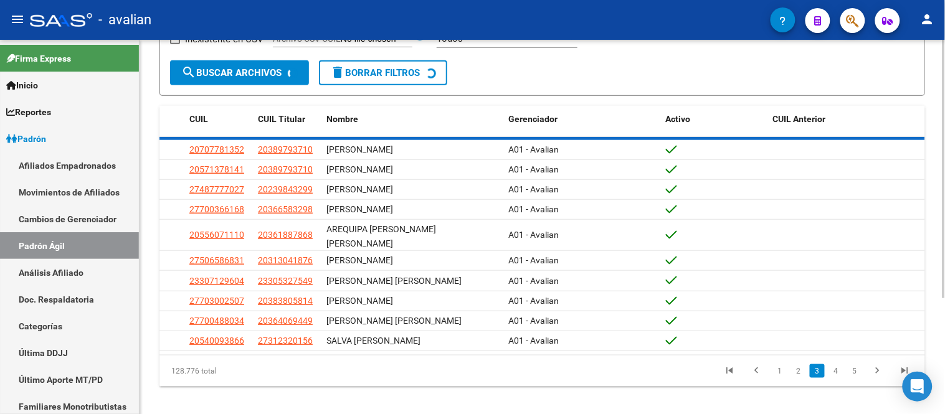
click at [818, 356] on div "128.776 total 1 2 3 4 5" at bounding box center [542, 371] width 766 height 31
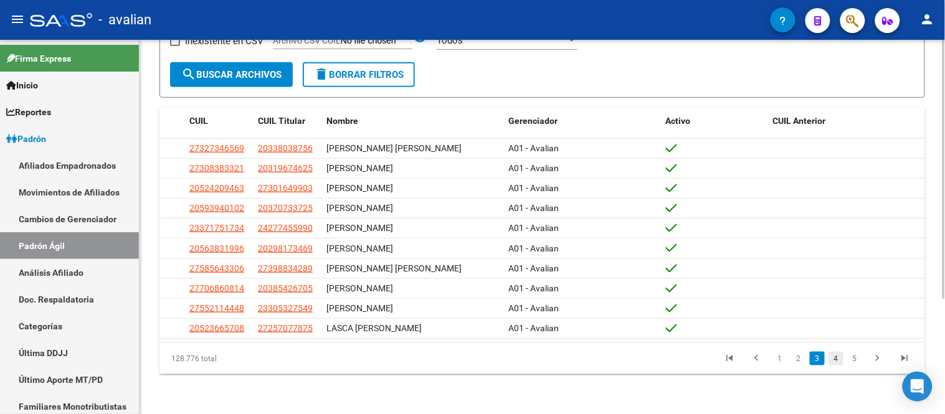
click at [836, 358] on link "4" at bounding box center [835, 359] width 15 height 14
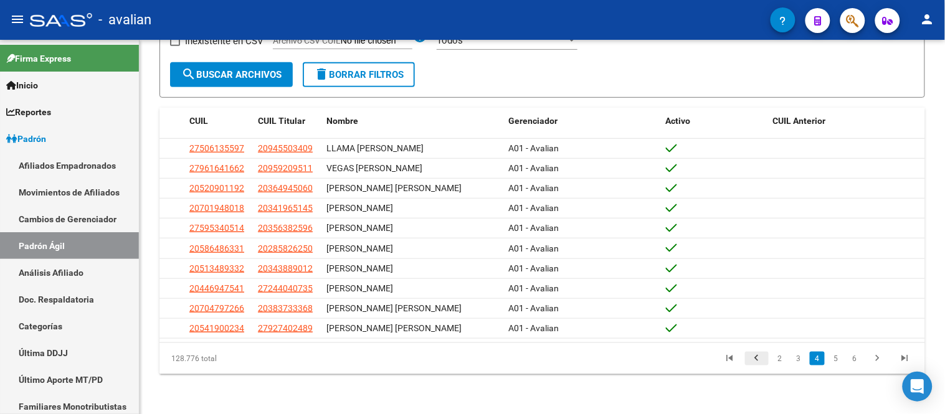
click at [759, 358] on icon "go to previous page" at bounding box center [757, 360] width 16 height 15
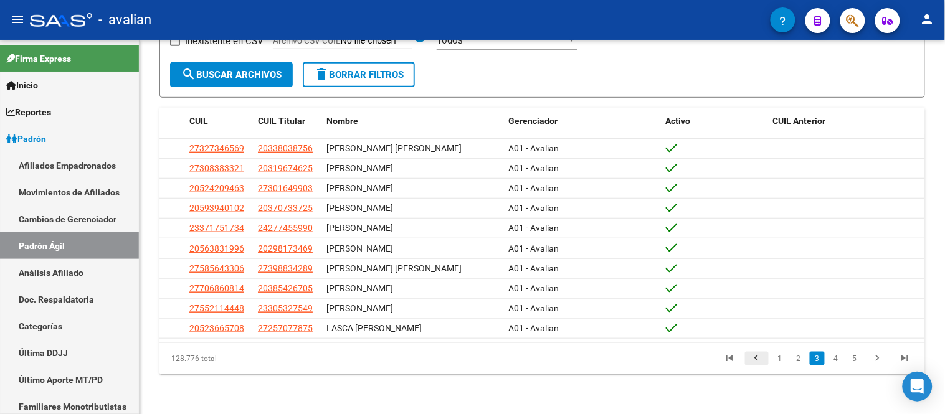
click at [757, 358] on icon "go to previous page" at bounding box center [757, 360] width 16 height 15
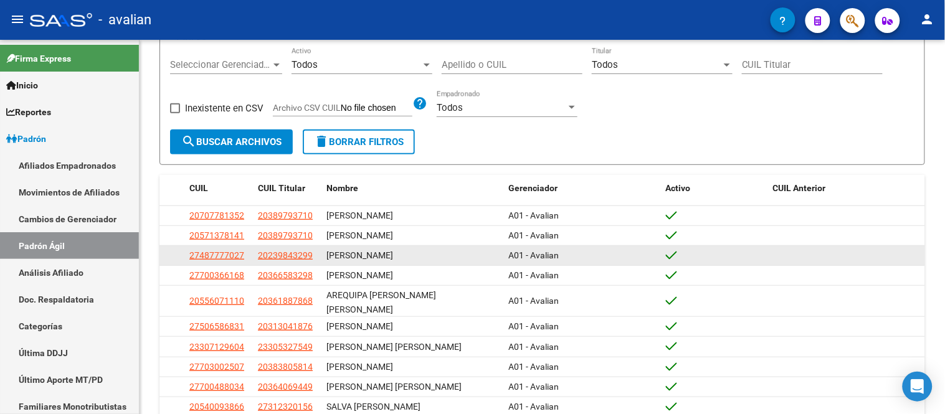
scroll to position [0, 0]
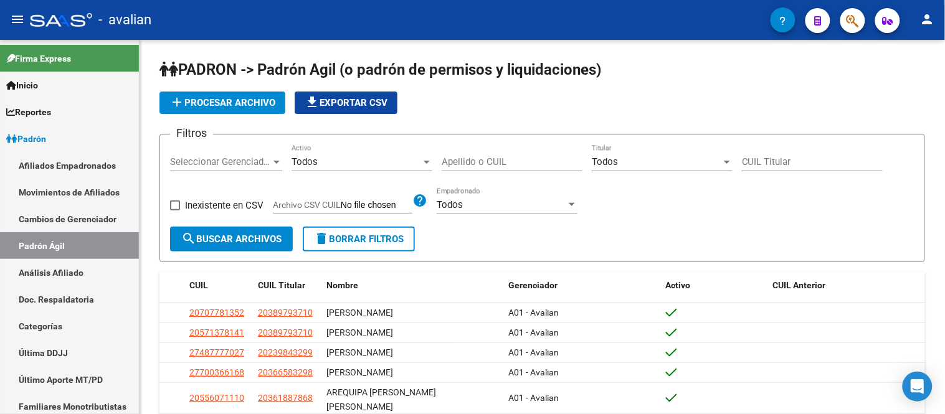
click at [351, 105] on span "file_download Exportar CSV" at bounding box center [346, 102] width 83 height 11
click at [374, 104] on span "file_download Exportar CSV" at bounding box center [346, 102] width 83 height 11
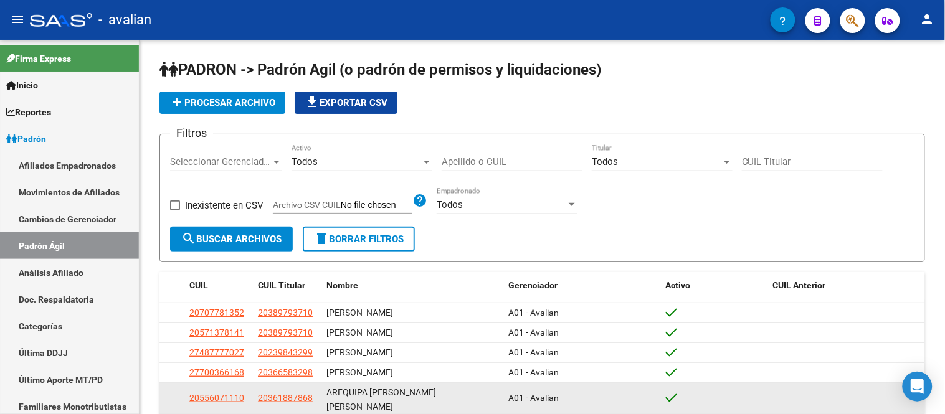
scroll to position [69, 0]
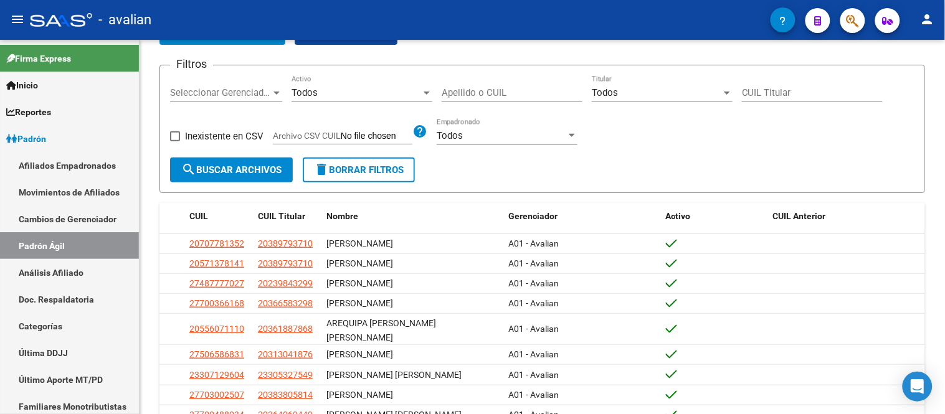
click at [394, 134] on input "Archivo CSV CUIL" at bounding box center [377, 136] width 72 height 11
type input "C:\fakepath\PadronAgil 2025_09 Parte 2.csv"
click at [245, 167] on span "search Buscar Archivos" at bounding box center [231, 169] width 100 height 11
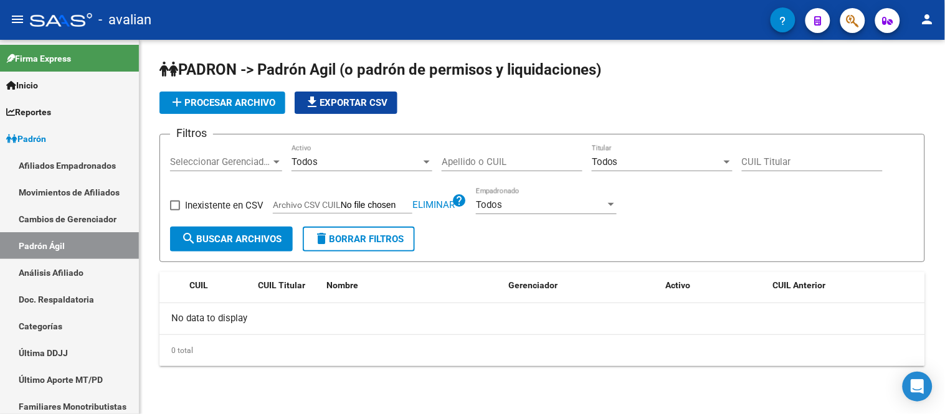
scroll to position [0, 0]
click at [258, 239] on span "search Buscar Archivos" at bounding box center [231, 239] width 100 height 11
click at [443, 204] on span "Eliminar" at bounding box center [433, 204] width 42 height 11
click at [401, 200] on label "Archivo CSV CUIL" at bounding box center [343, 207] width 140 height 14
click at [401, 200] on input "Archivo CSV CUIL" at bounding box center [377, 205] width 72 height 11
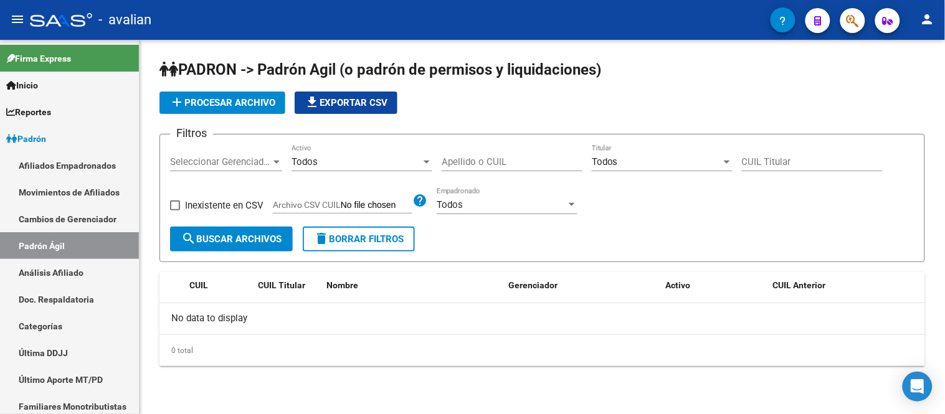
type input "C:\fakepath\PadronAgil 2025_09 Parte 2.csv"
click at [537, 201] on div "Todos" at bounding box center [541, 204] width 130 height 11
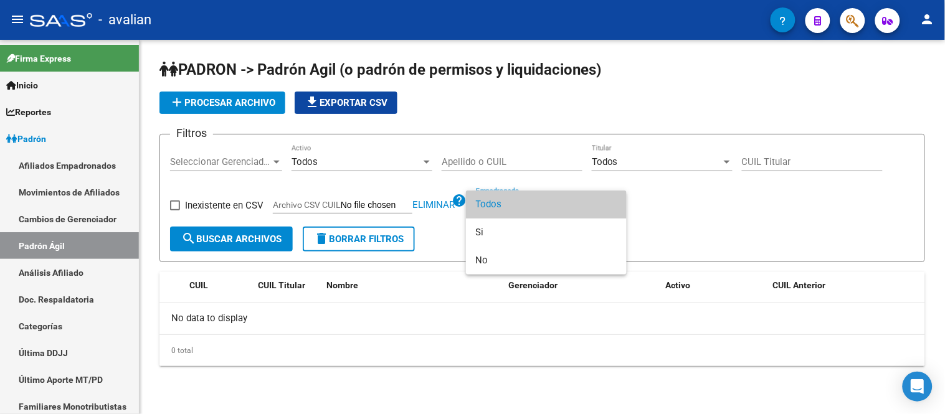
click at [537, 201] on span "Todos" at bounding box center [546, 205] width 141 height 28
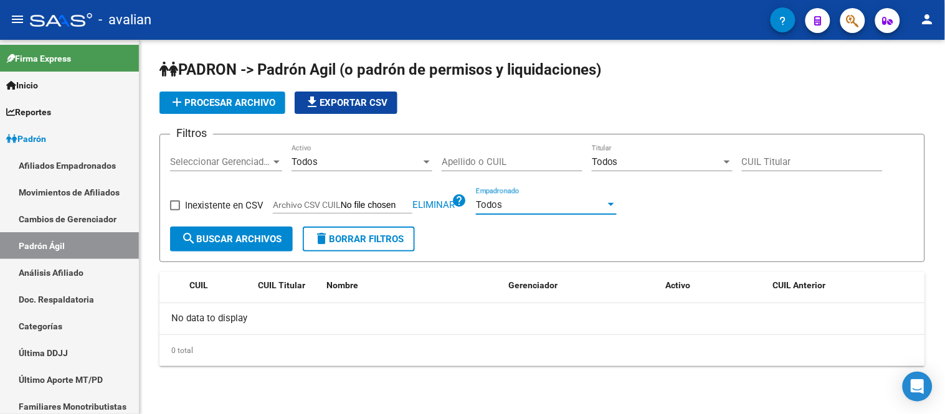
click at [244, 234] on span "search Buscar Archivos" at bounding box center [231, 239] width 100 height 11
click at [426, 200] on span "Eliminar" at bounding box center [433, 204] width 42 height 11
click at [69, 166] on link "Afiliados Empadronados" at bounding box center [69, 165] width 139 height 27
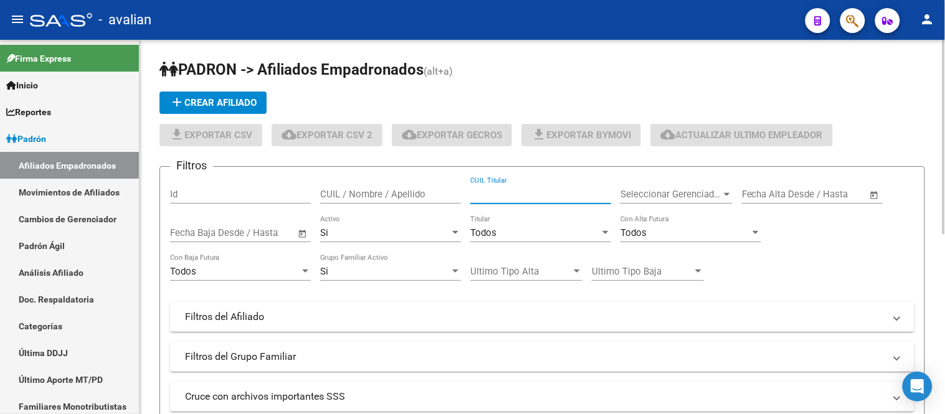
click at [529, 194] on input "CUIL Titular" at bounding box center [540, 194] width 141 height 11
paste input "20178739515"
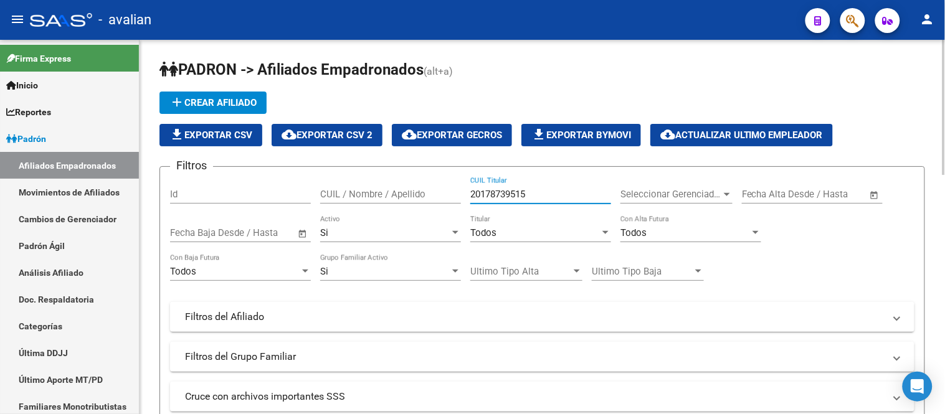
scroll to position [138, 0]
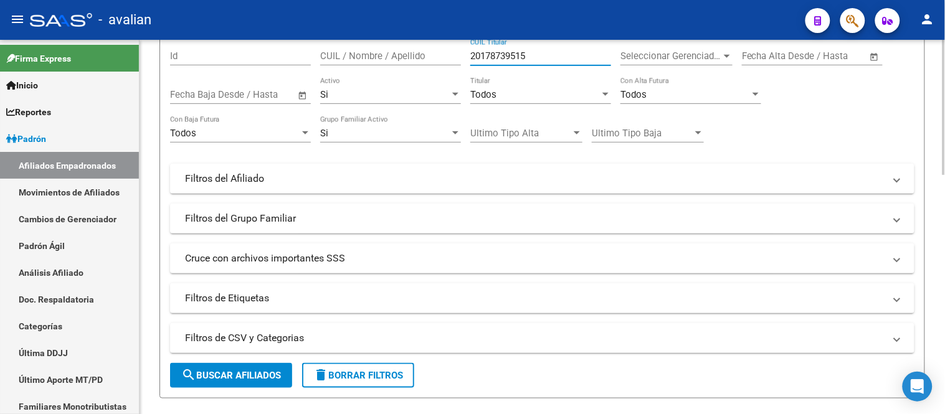
type input "20178739515"
click at [388, 83] on div "Si Activo" at bounding box center [390, 90] width 141 height 27
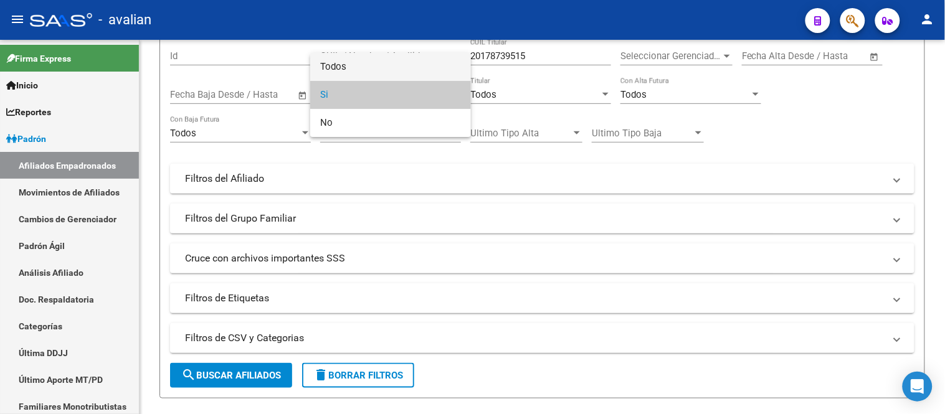
click at [388, 64] on span "Todos" at bounding box center [390, 67] width 141 height 28
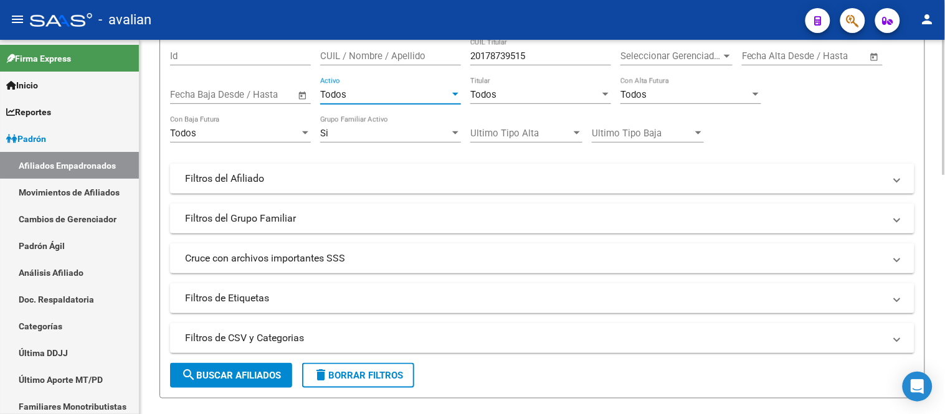
click at [247, 380] on span "search Buscar Afiliados" at bounding box center [231, 375] width 100 height 11
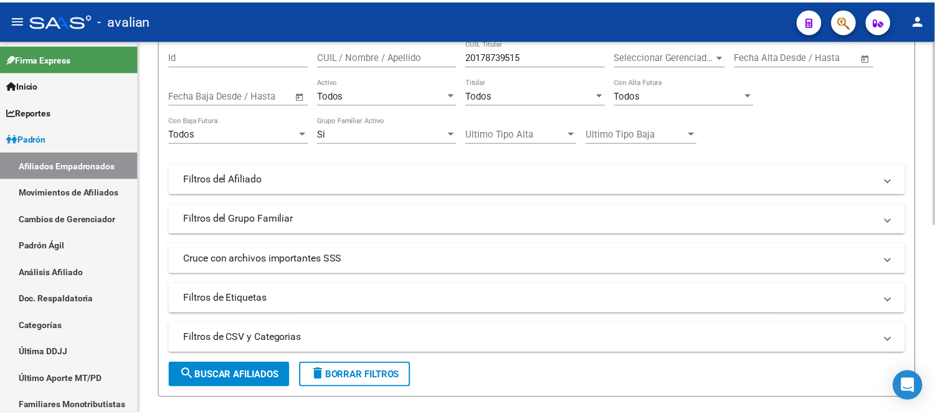
scroll to position [387, 0]
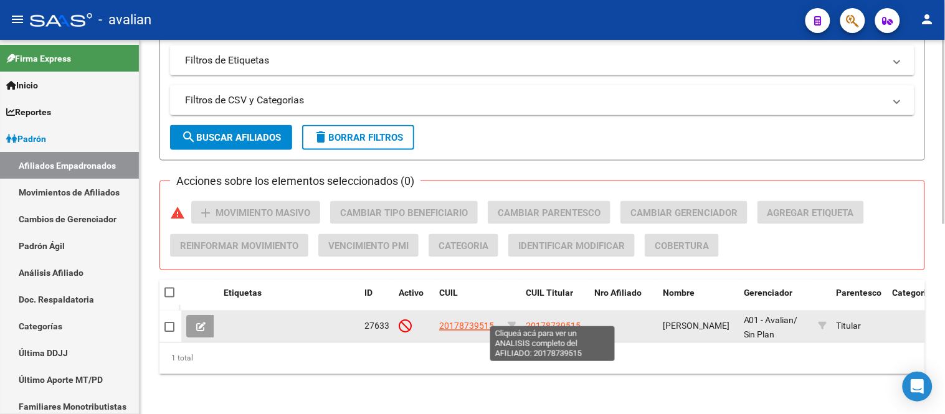
click at [547, 321] on span "20178739515" at bounding box center [553, 326] width 55 height 10
type textarea "20178739515"
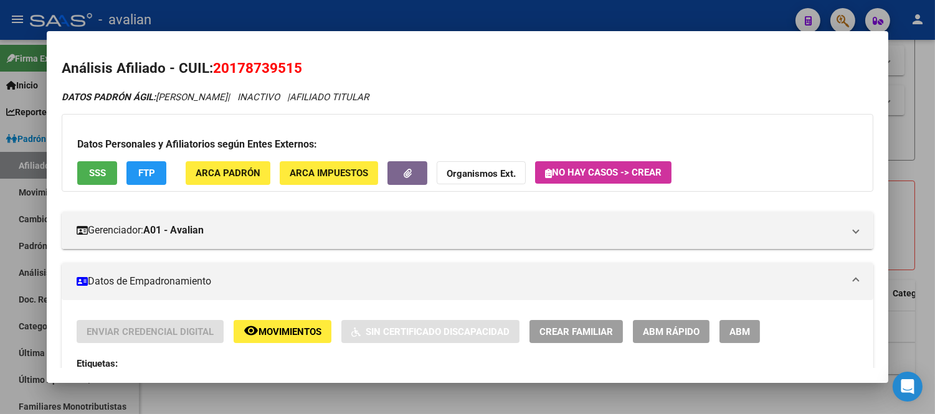
scroll to position [69, 0]
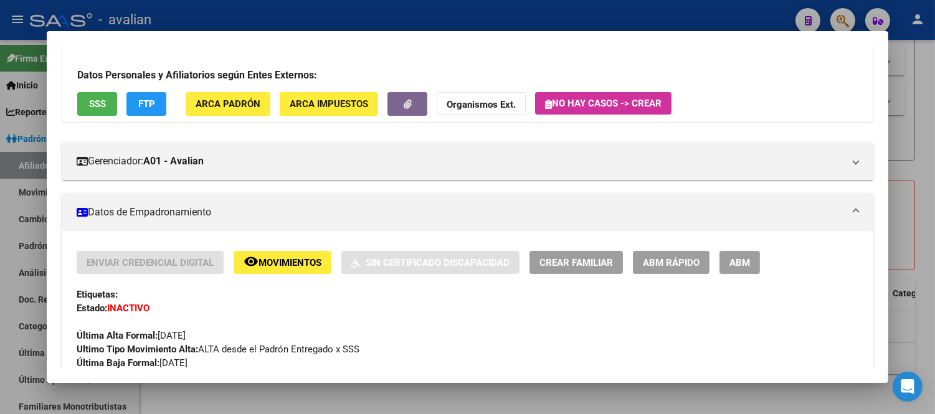
click at [275, 266] on span "Movimientos" at bounding box center [289, 262] width 63 height 11
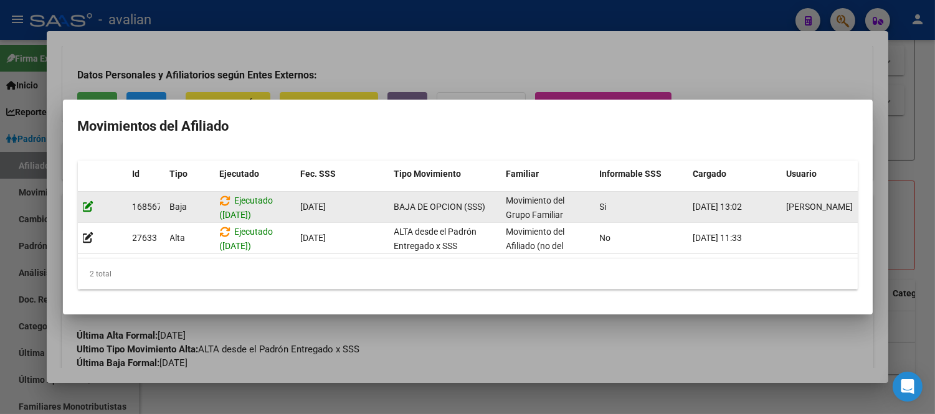
click at [88, 201] on icon at bounding box center [88, 207] width 11 height 12
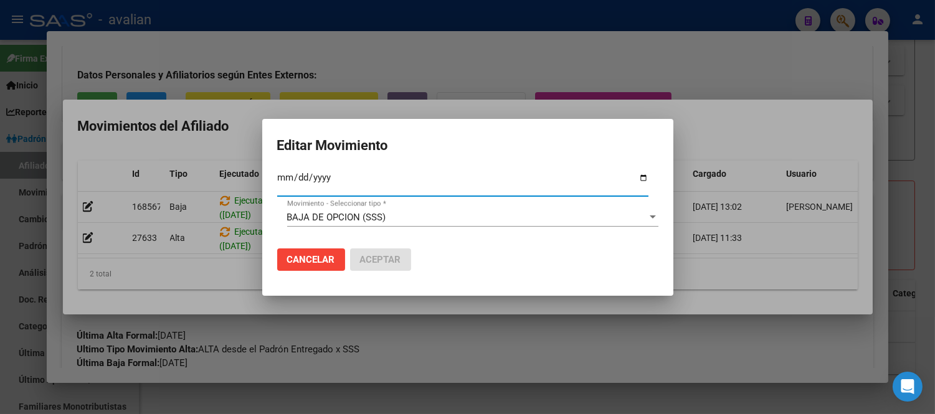
click at [308, 268] on button "Cancelar" at bounding box center [311, 260] width 68 height 22
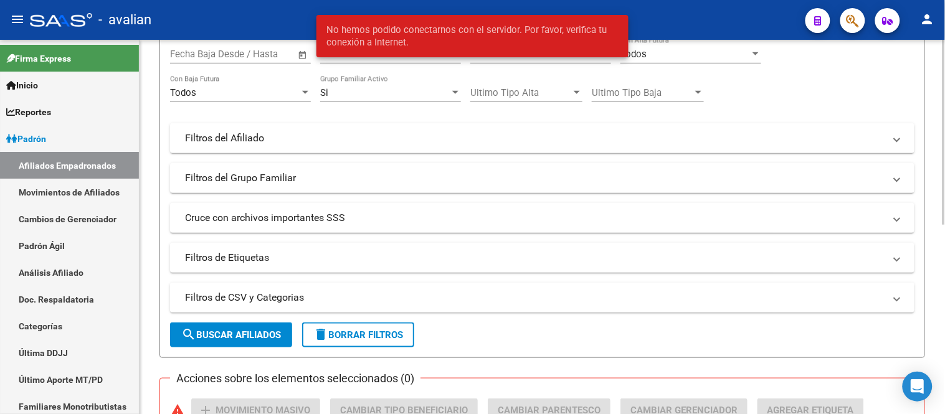
scroll to position [110, 0]
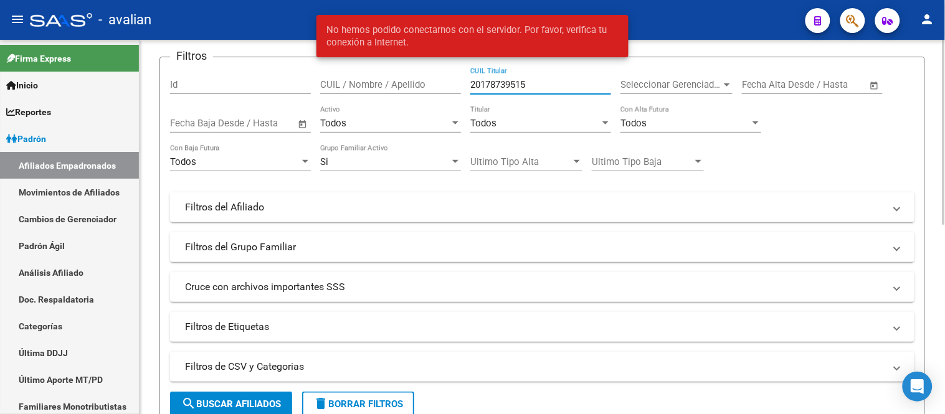
click at [544, 83] on input "20178739515" at bounding box center [540, 84] width 141 height 11
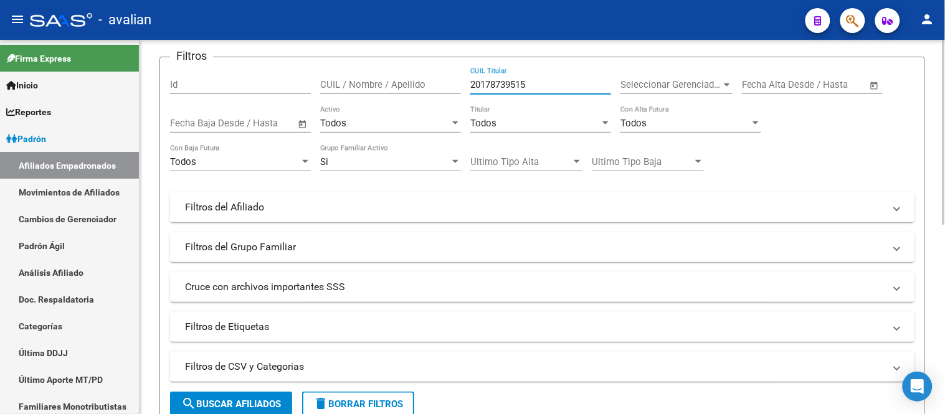
paste input "280154602"
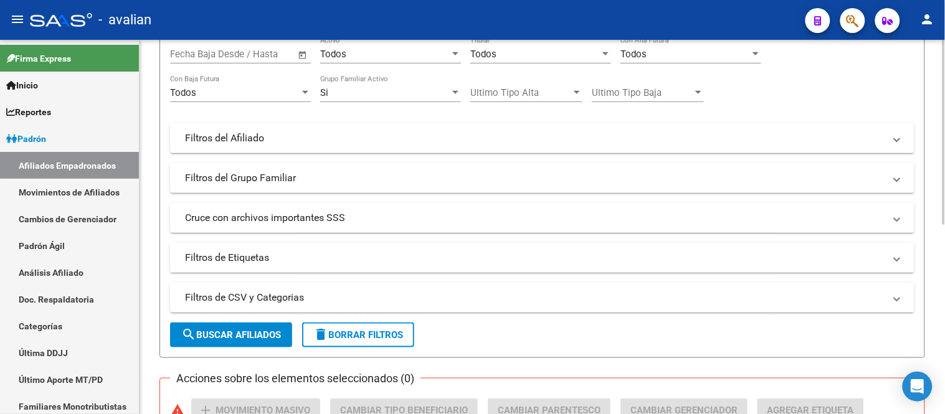
type input "20280154602"
click at [260, 337] on span "search Buscar Afiliados" at bounding box center [231, 335] width 100 height 11
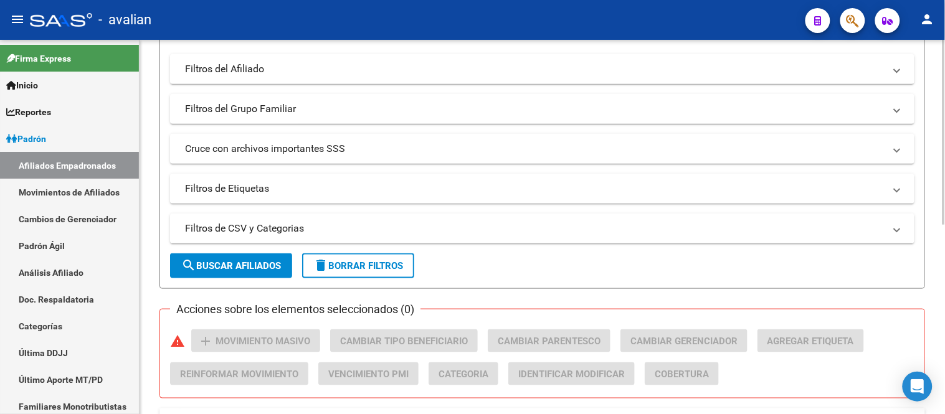
scroll to position [387, 0]
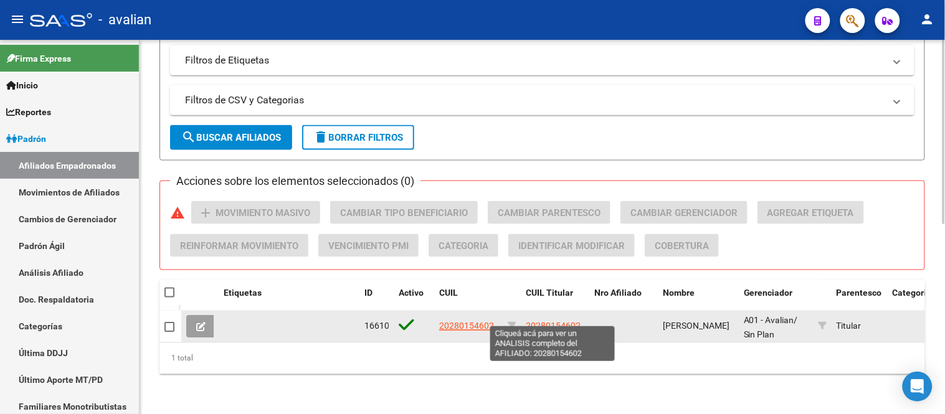
click at [566, 321] on span "20280154602" at bounding box center [553, 326] width 55 height 10
type textarea "20280154602"
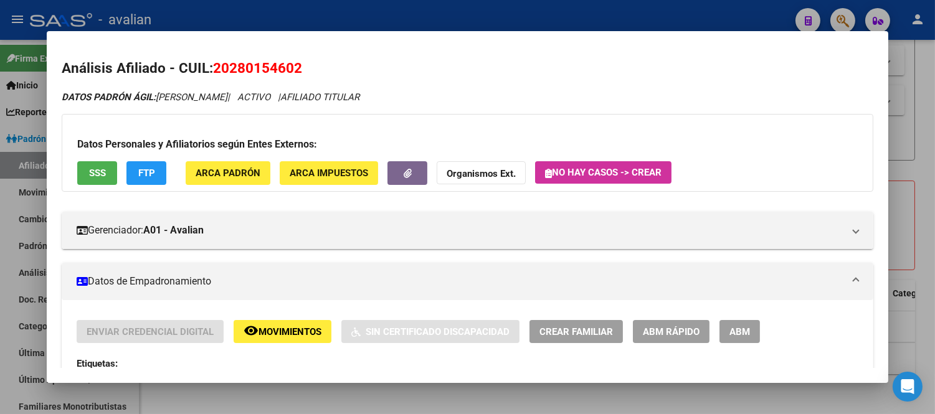
click at [296, 326] on span "Movimientos" at bounding box center [289, 331] width 63 height 11
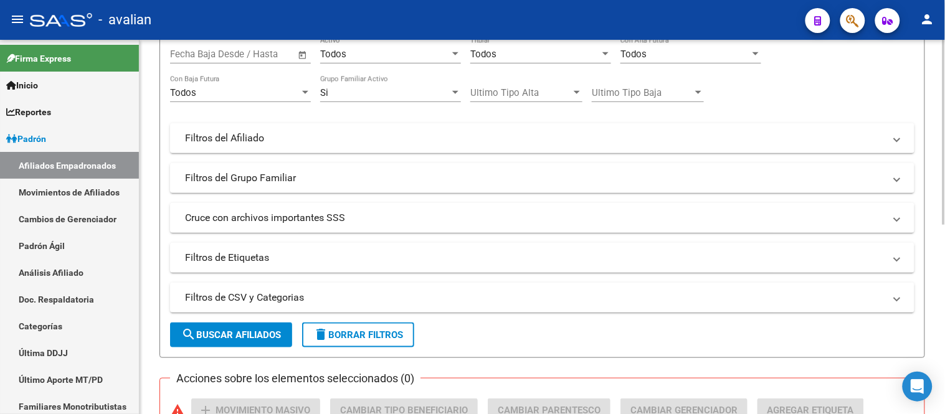
scroll to position [40, 0]
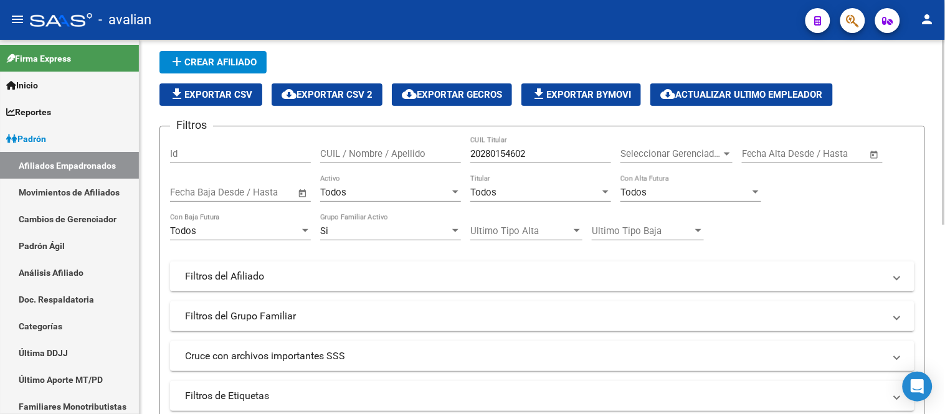
click at [557, 153] on input "20280154602" at bounding box center [540, 153] width 141 height 11
paste input "732086958"
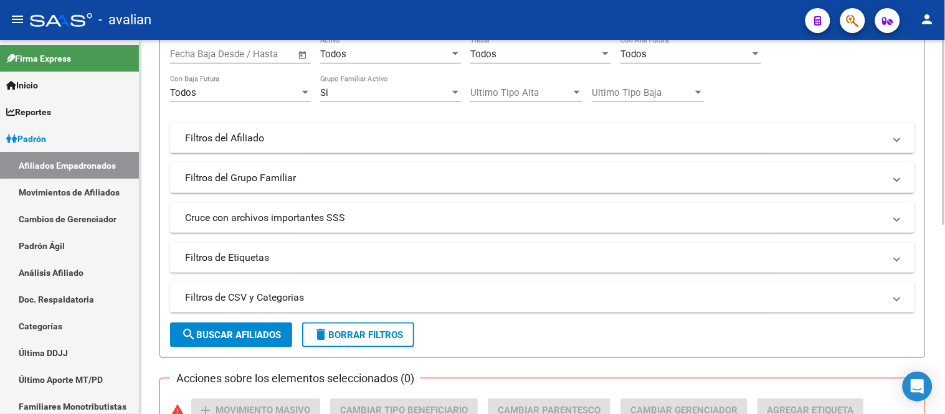
scroll to position [318, 0]
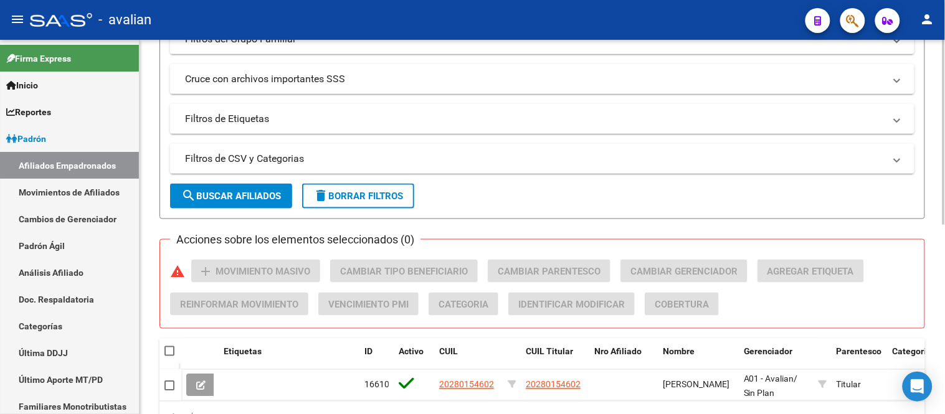
type input "27320869582"
click at [265, 195] on span "search Buscar Afiliados" at bounding box center [231, 196] width 100 height 11
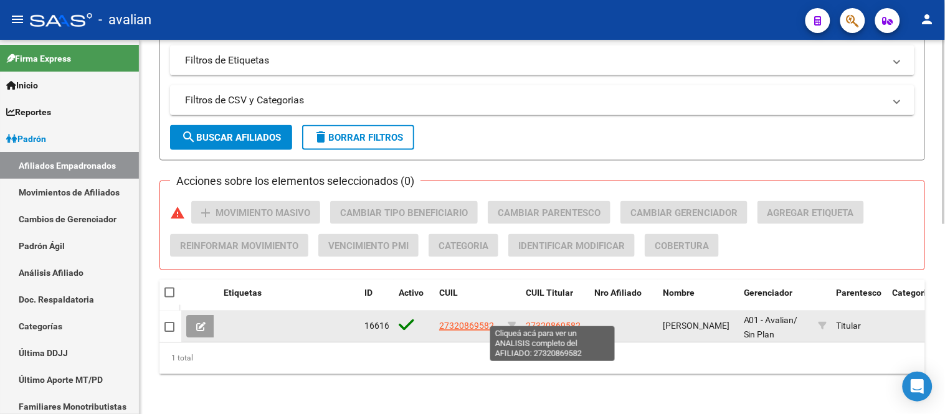
click at [566, 321] on span "27320869582" at bounding box center [553, 326] width 55 height 10
type textarea "27320869582"
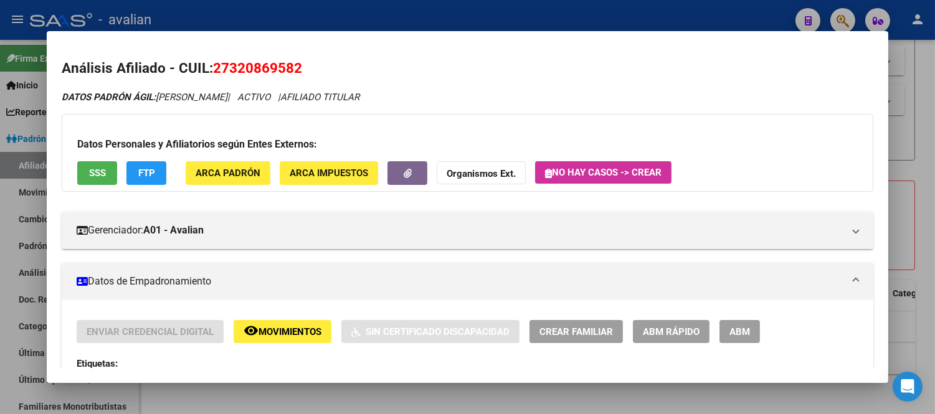
click at [301, 333] on span "Movimientos" at bounding box center [289, 331] width 63 height 11
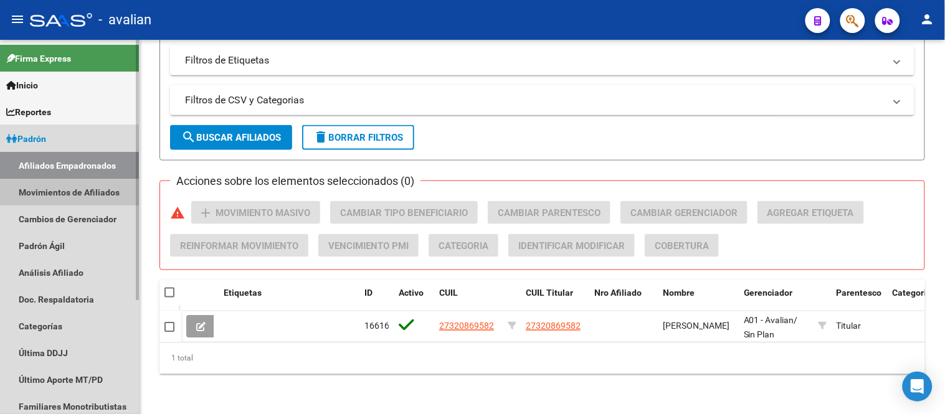
click at [65, 197] on link "Movimientos de Afiliados" at bounding box center [69, 192] width 139 height 27
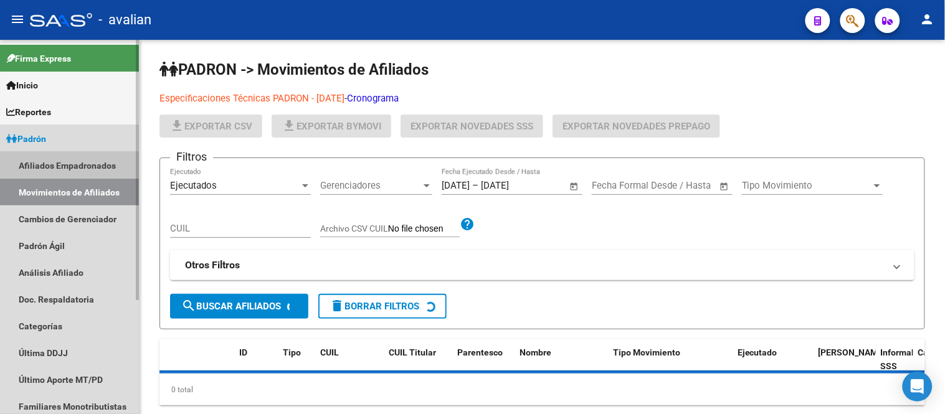
click at [69, 167] on link "Afiliados Empadronados" at bounding box center [69, 165] width 139 height 27
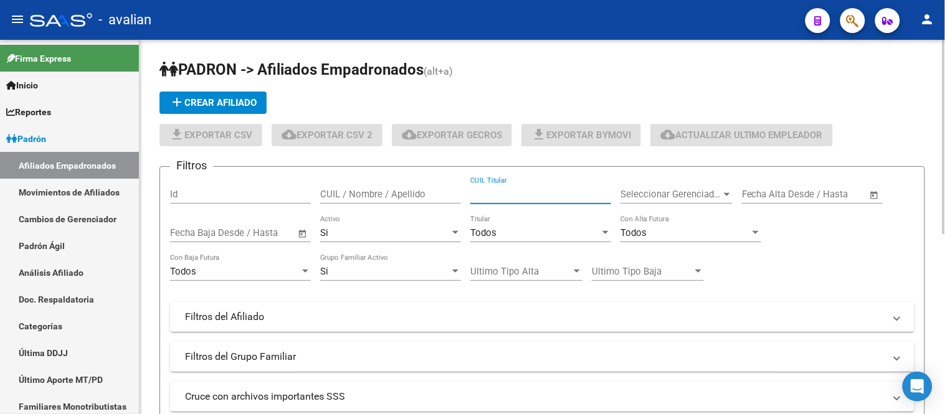
click at [511, 199] on input "CUIL Titular" at bounding box center [540, 194] width 141 height 11
paste input "27174138171"
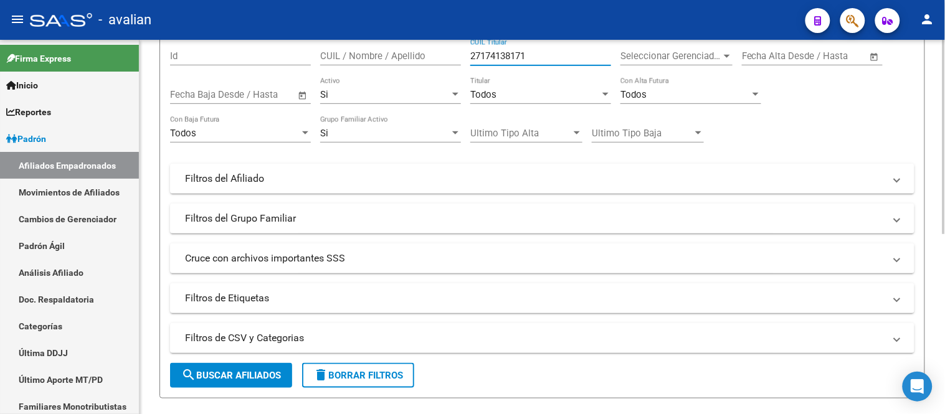
scroll to position [346, 0]
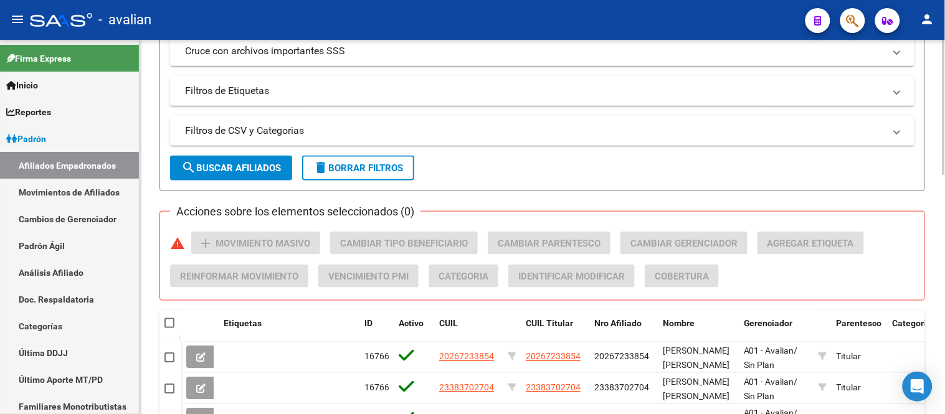
type input "27174138171"
click at [251, 171] on span "search Buscar Afiliados" at bounding box center [231, 168] width 100 height 11
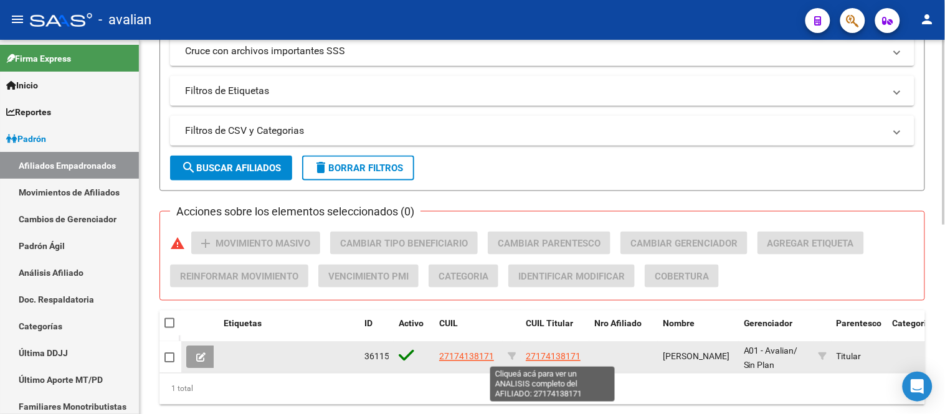
click at [553, 354] on span "27174138171" at bounding box center [553, 357] width 55 height 10
type textarea "27174138171"
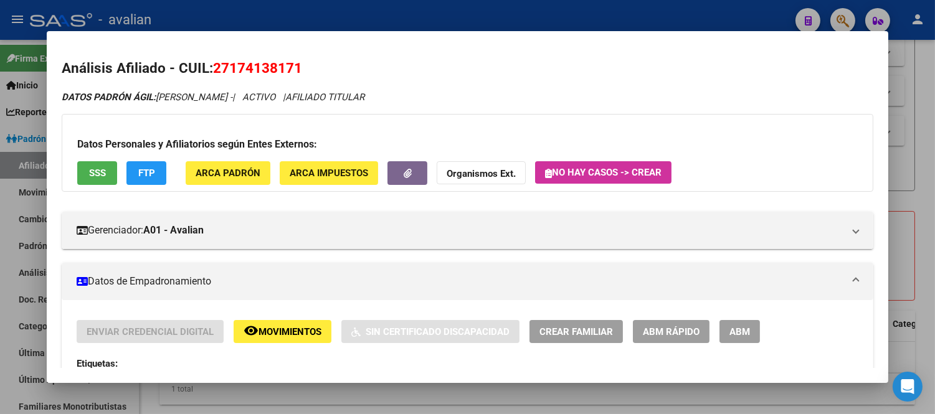
click at [299, 329] on span "Movimientos" at bounding box center [289, 331] width 63 height 11
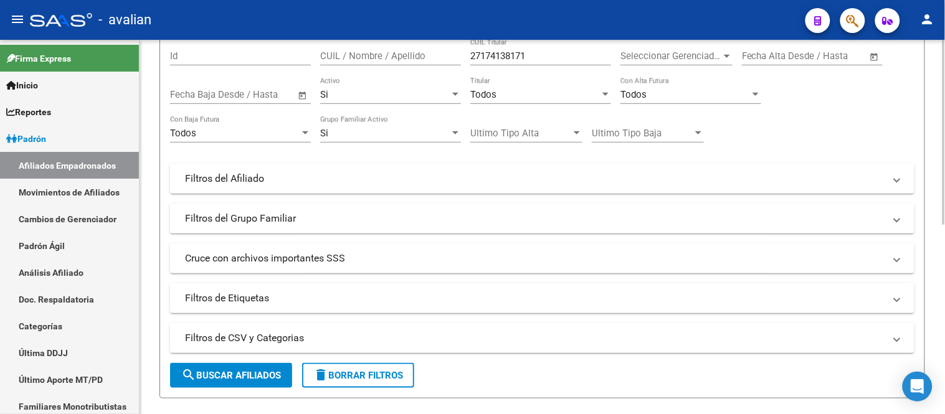
scroll to position [0, 0]
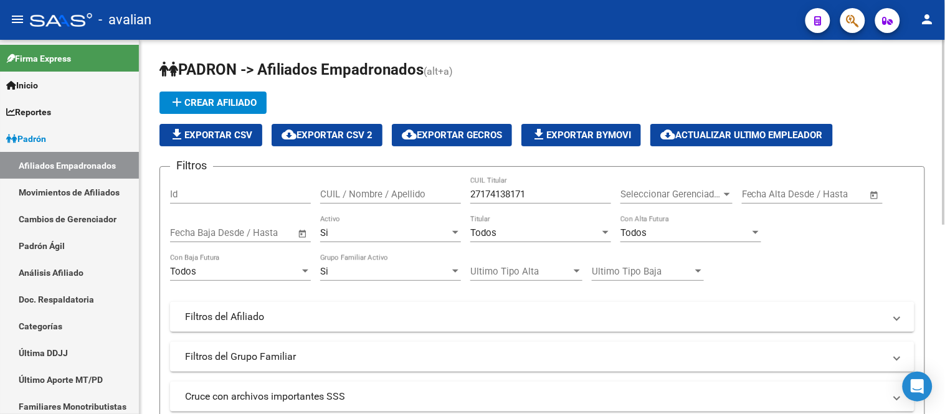
click at [536, 196] on input "27174138171" at bounding box center [540, 194] width 141 height 11
paste input "289583403"
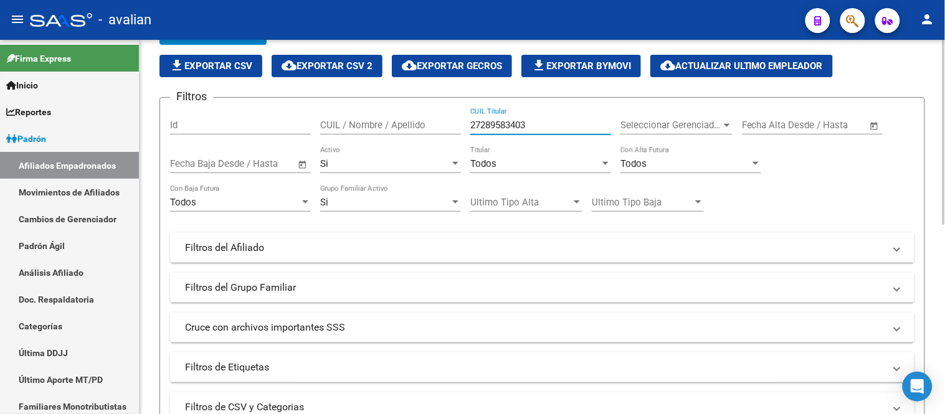
scroll to position [138, 0]
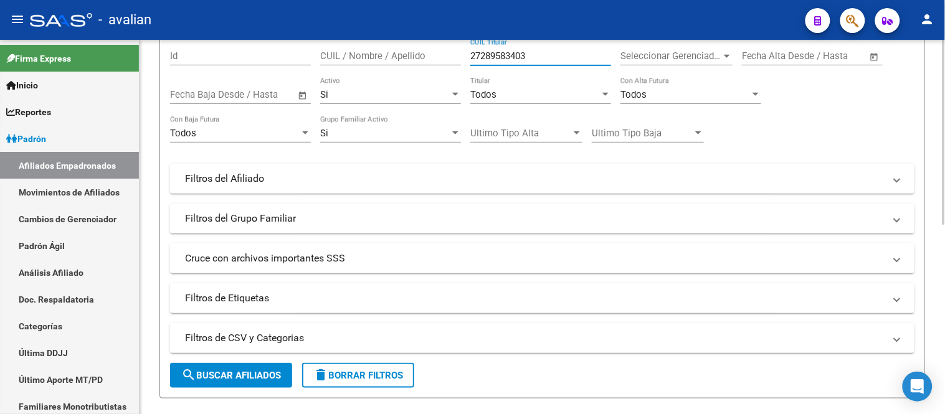
type input "27289583403"
click at [252, 382] on button "search Buscar Afiliados" at bounding box center [231, 375] width 122 height 25
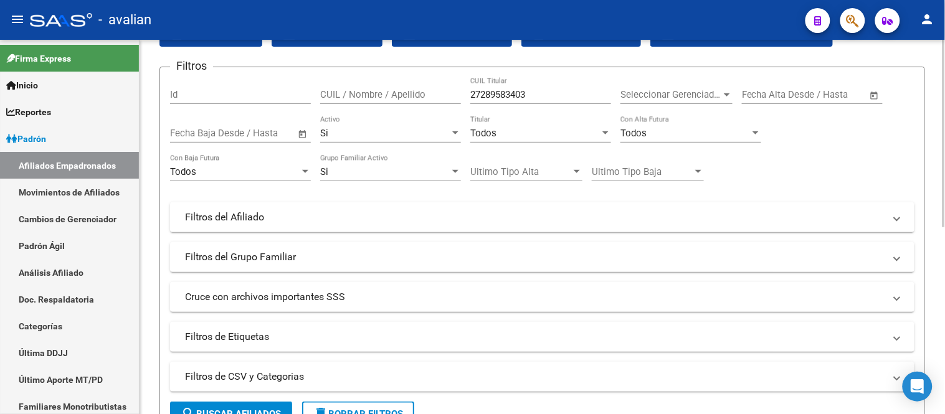
scroll to position [0, 0]
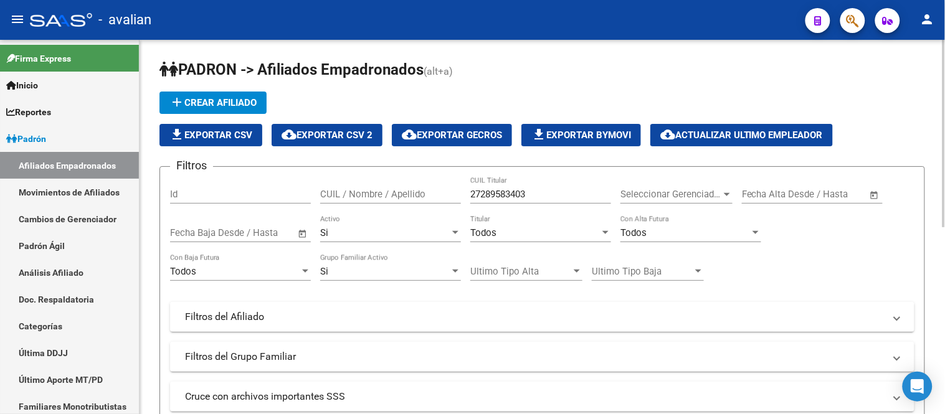
click at [407, 225] on div "Si Activo" at bounding box center [390, 229] width 141 height 27
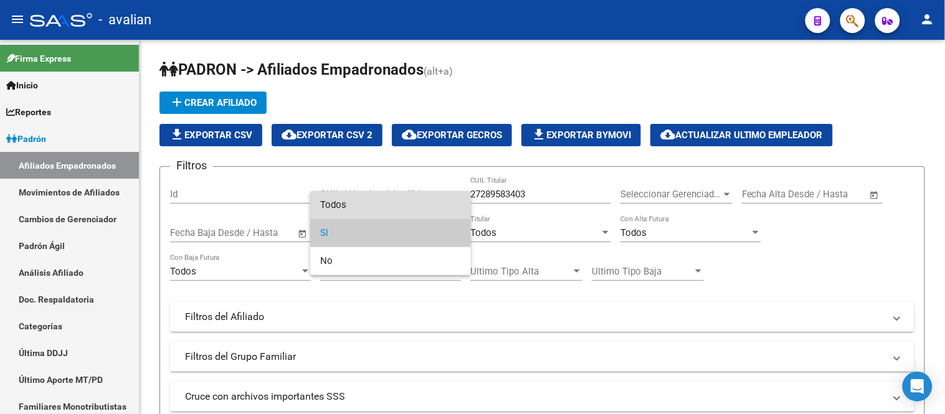
click at [387, 206] on span "Todos" at bounding box center [390, 205] width 141 height 28
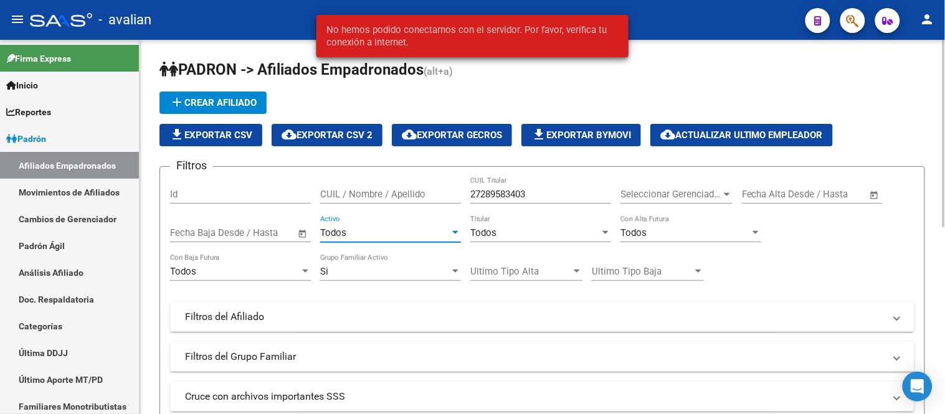
scroll to position [138, 0]
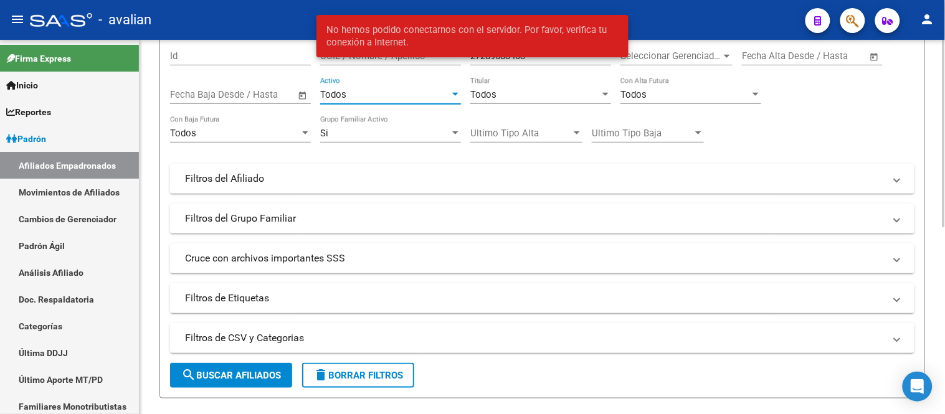
click at [233, 372] on span "search Buscar Afiliados" at bounding box center [231, 375] width 100 height 11
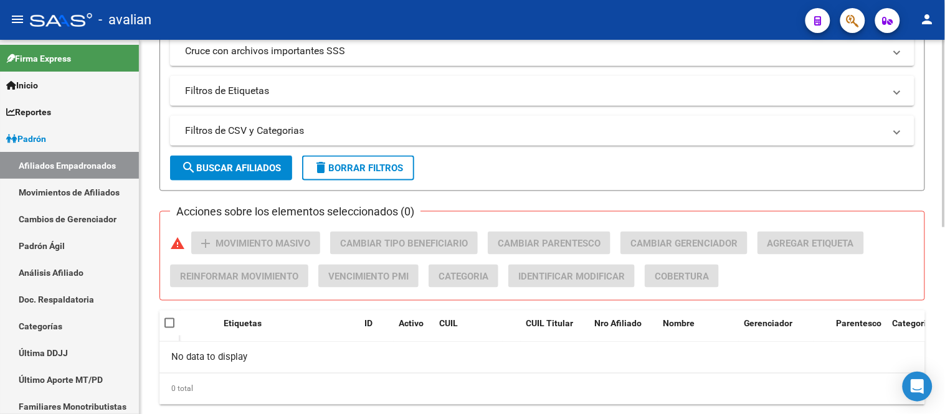
scroll to position [376, 0]
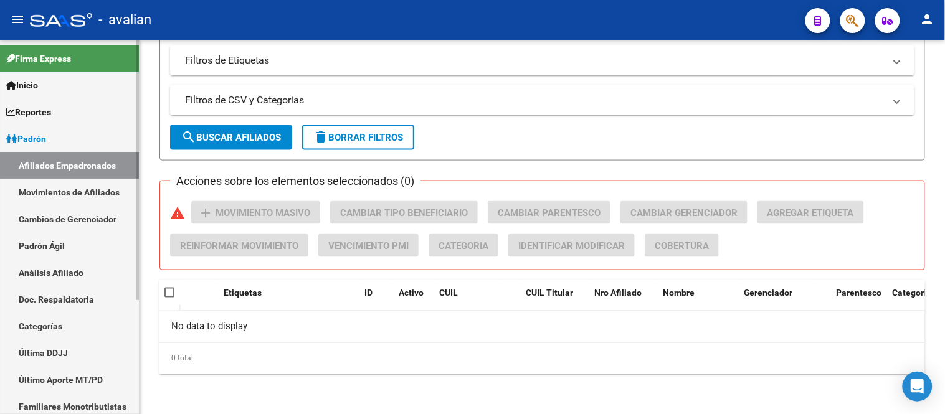
click at [85, 241] on link "Padrón Ágil" at bounding box center [69, 245] width 139 height 27
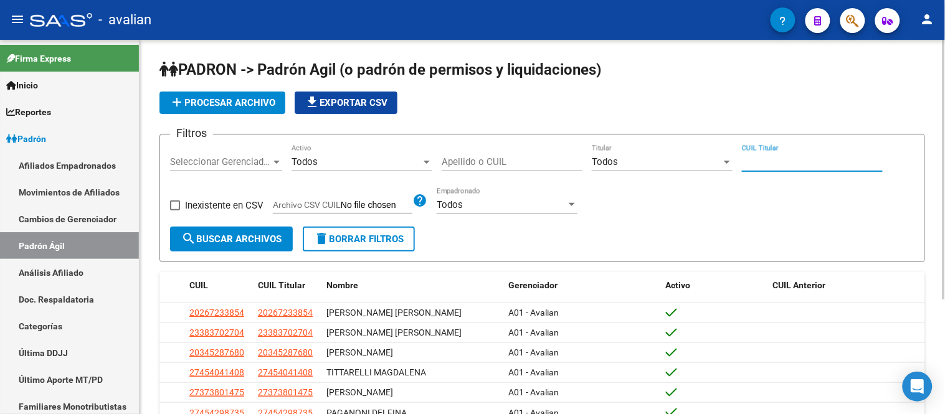
click at [777, 160] on input "CUIL Titular" at bounding box center [812, 161] width 141 height 11
paste input "27-28958340-3"
type input "27-28958340-3"
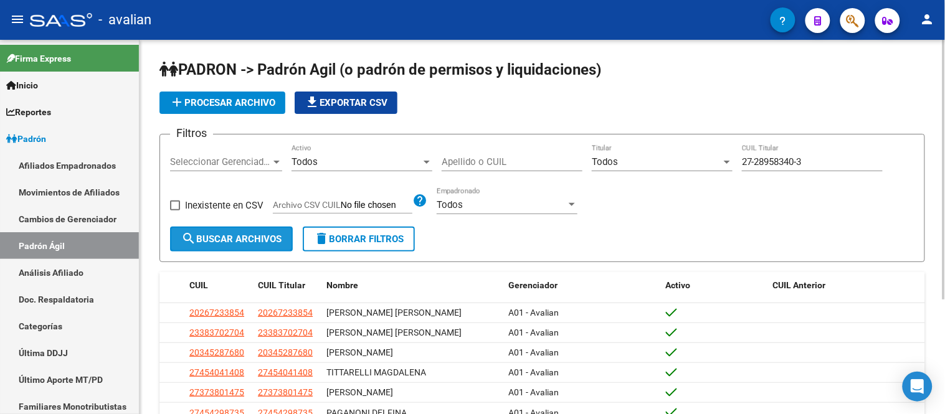
click at [219, 239] on span "search Buscar Archivos" at bounding box center [231, 239] width 100 height 11
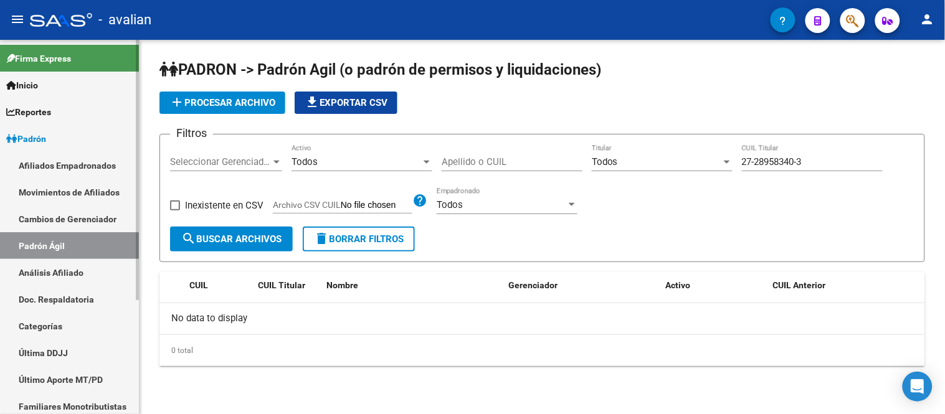
click at [77, 163] on link "Afiliados Empadronados" at bounding box center [69, 165] width 139 height 27
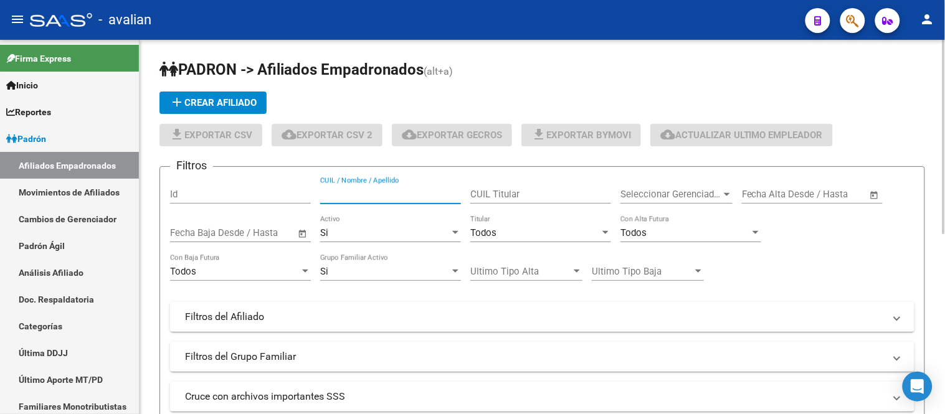
click at [389, 191] on input "CUIL / Nombre / Apellido" at bounding box center [390, 194] width 141 height 11
paste input "20363694846"
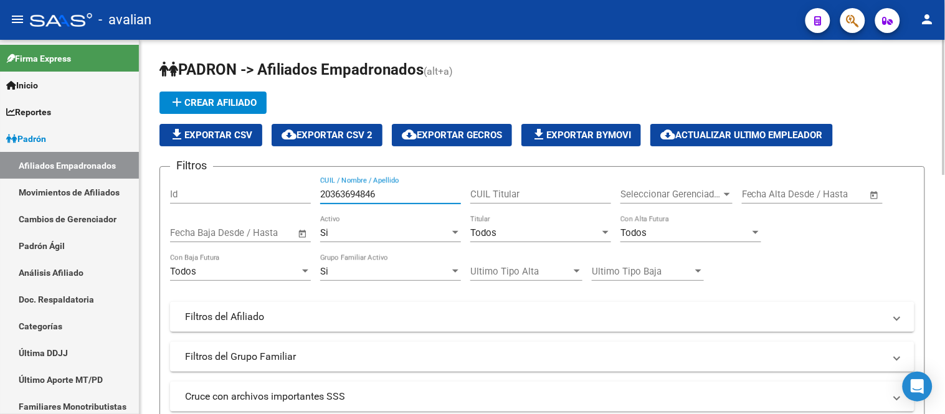
type input "20363694846"
click at [371, 233] on div "Si" at bounding box center [385, 232] width 130 height 11
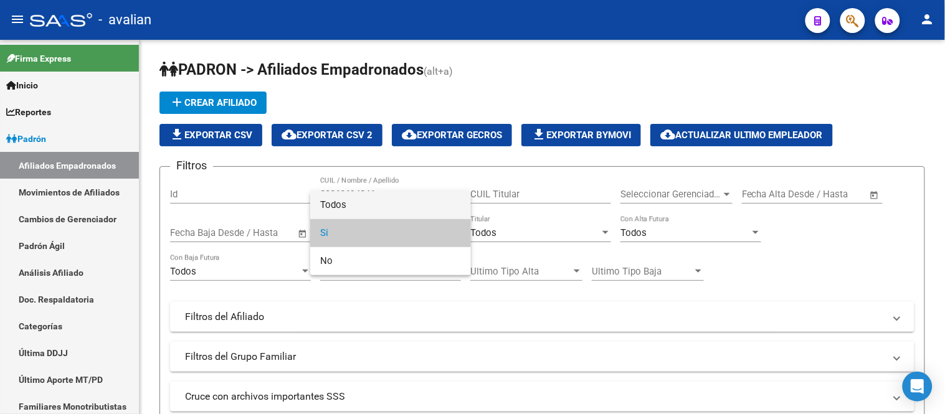
click at [371, 202] on span "Todos" at bounding box center [390, 205] width 141 height 28
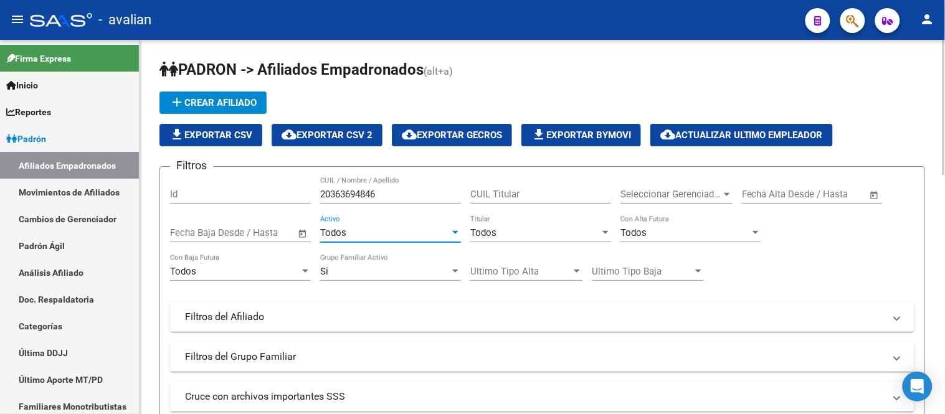
scroll to position [277, 0]
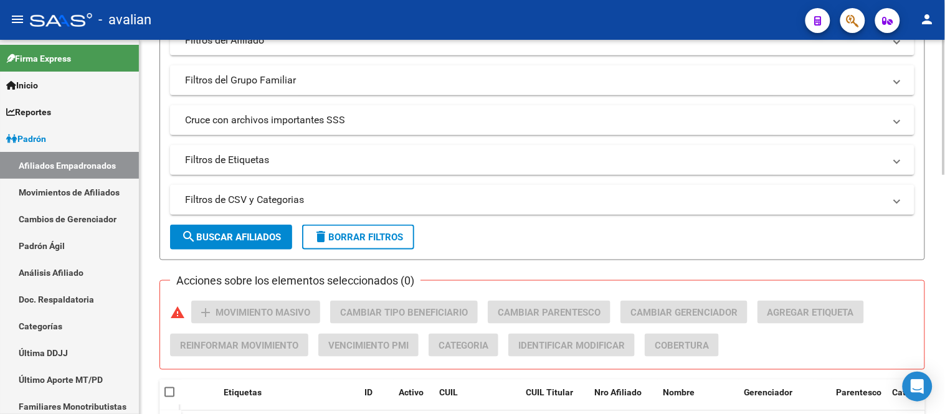
click at [257, 234] on span "search Buscar Afiliados" at bounding box center [231, 237] width 100 height 11
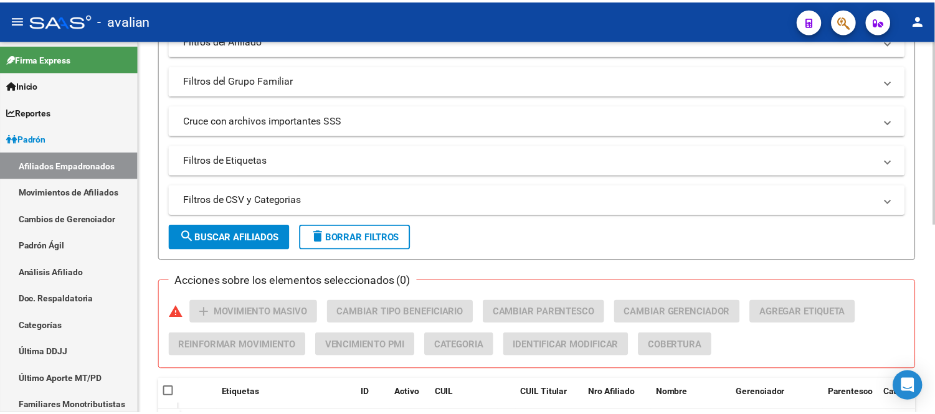
scroll to position [387, 0]
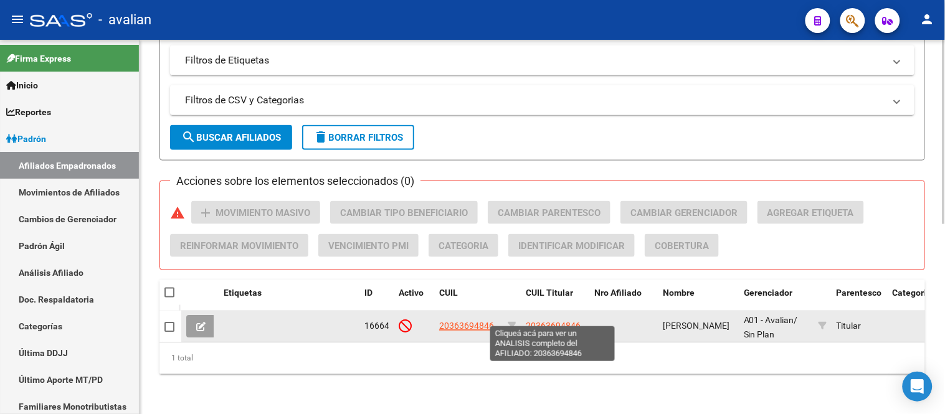
click at [556, 321] on span "20363694846" at bounding box center [553, 326] width 55 height 10
type textarea "20363694846"
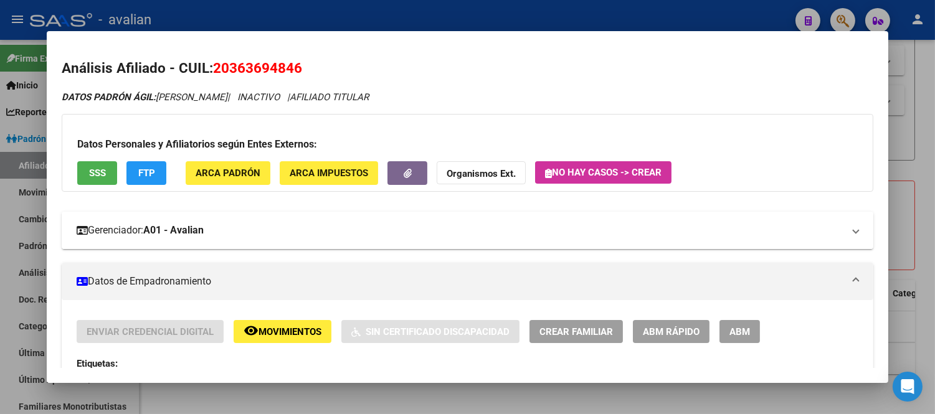
scroll to position [138, 0]
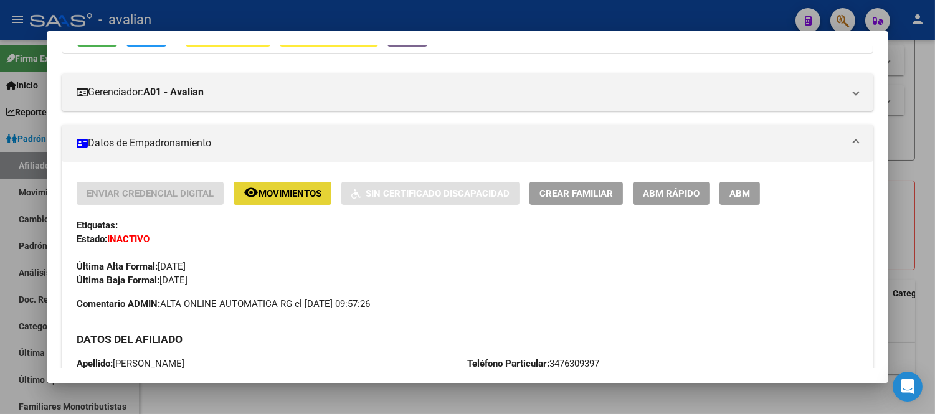
click at [272, 194] on span "Movimientos" at bounding box center [289, 193] width 63 height 11
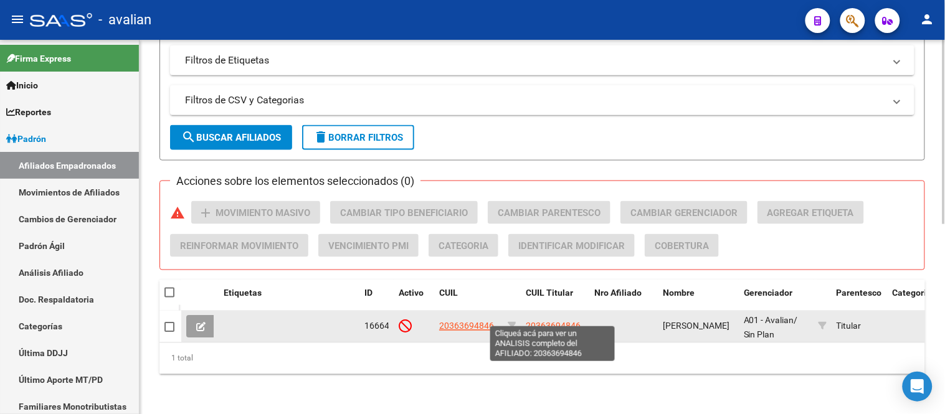
click at [550, 321] on span "20363694846" at bounding box center [553, 326] width 55 height 10
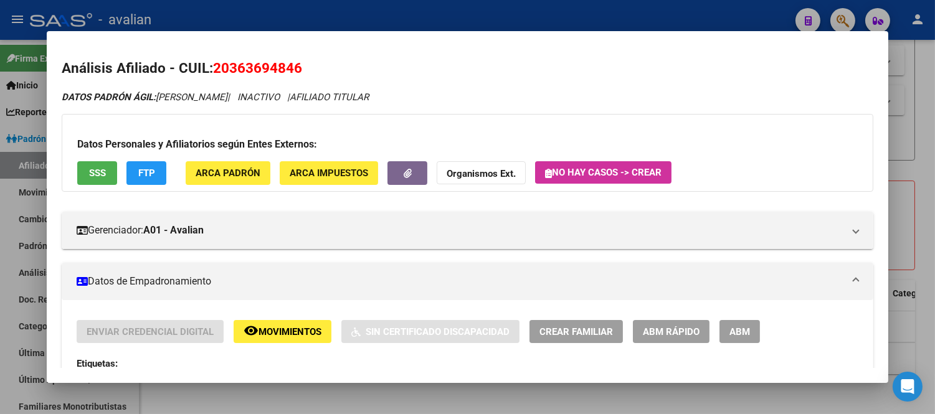
click at [283, 328] on span "Movimientos" at bounding box center [289, 331] width 63 height 11
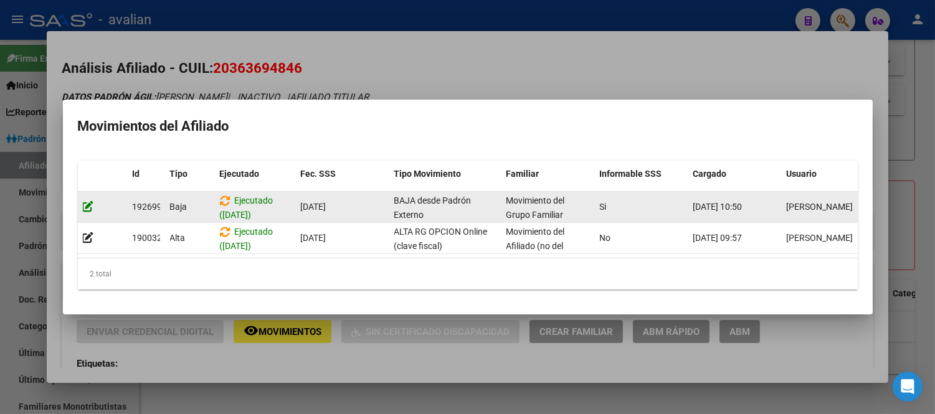
click at [88, 201] on icon at bounding box center [88, 207] width 11 height 12
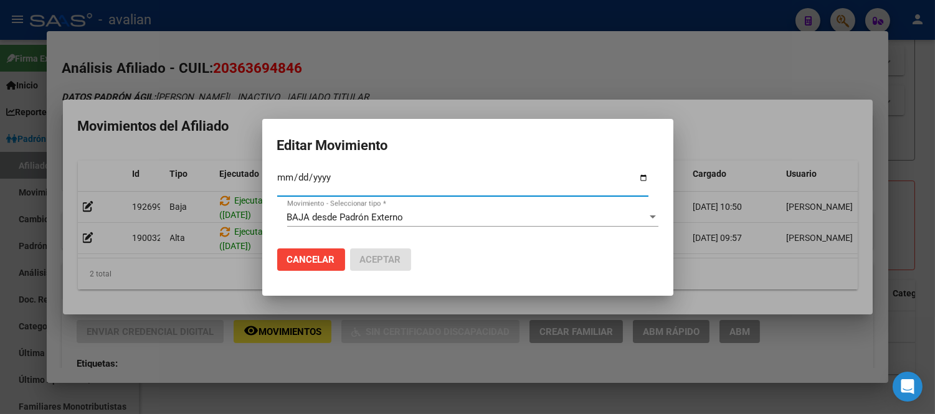
click at [325, 257] on span "Cancelar" at bounding box center [311, 259] width 48 height 11
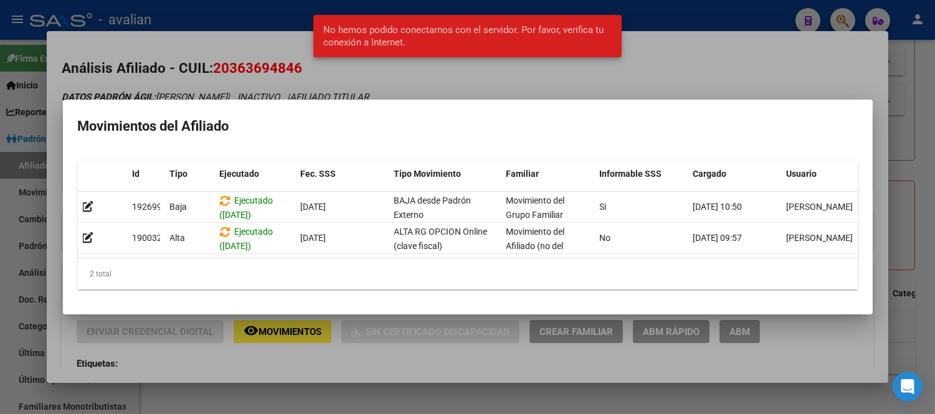
click at [522, 119] on h2 "Movimientos del Afiliado" at bounding box center [468, 127] width 780 height 24
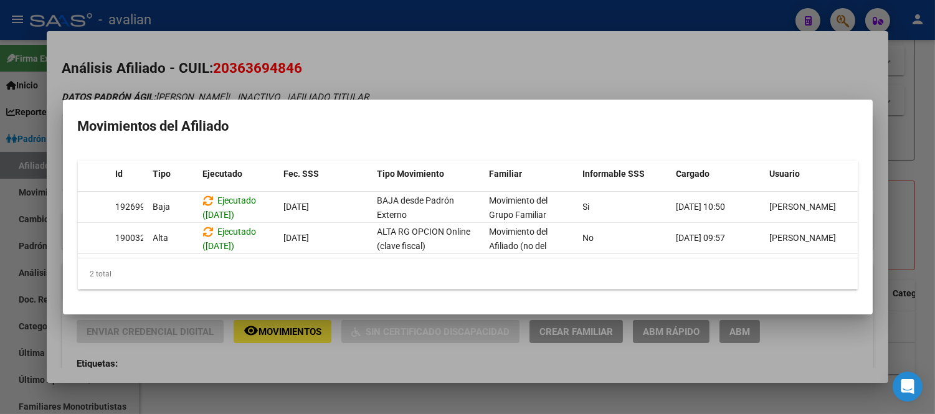
scroll to position [0, 0]
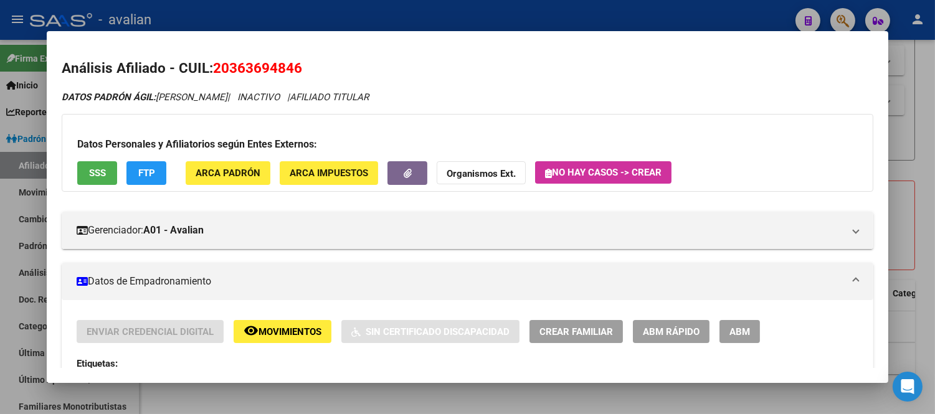
drag, startPoint x: 295, startPoint y: 69, endPoint x: 209, endPoint y: 66, distance: 85.4
click at [213, 66] on span "20363694846" at bounding box center [257, 68] width 89 height 16
copy span "20363694846"
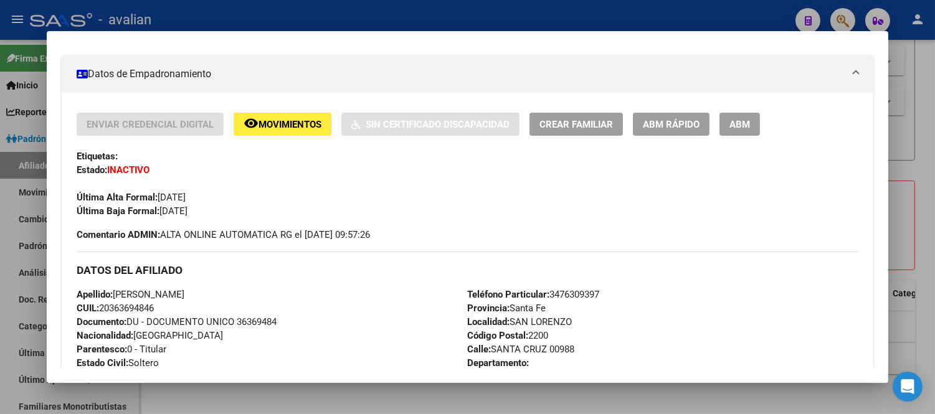
scroll to position [277, 0]
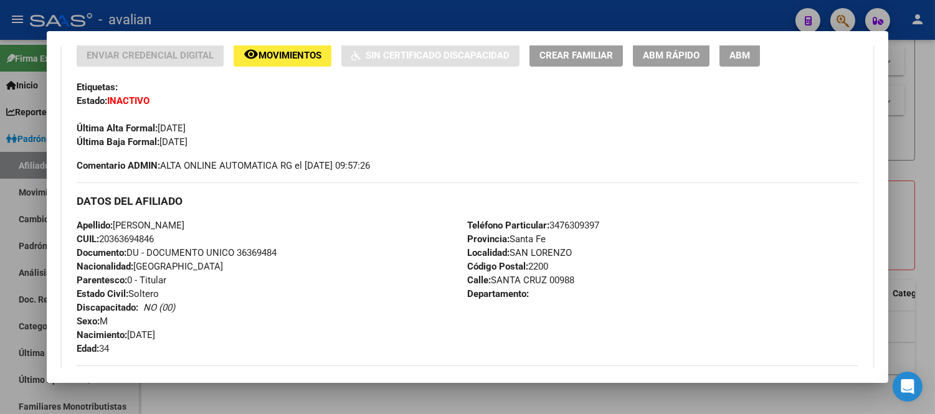
click at [302, 47] on button "remove_red_eye Movimientos" at bounding box center [283, 55] width 98 height 23
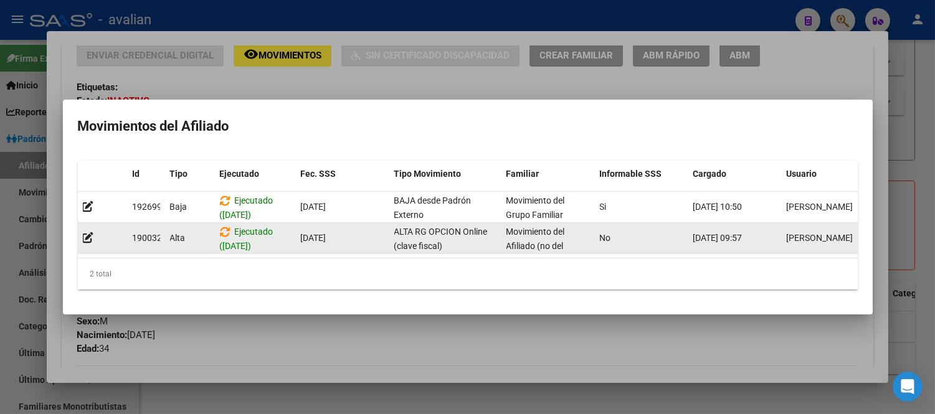
drag, startPoint x: 598, startPoint y: 229, endPoint x: 609, endPoint y: 229, distance: 10.6
click at [609, 229] on datatable-body-cell "No" at bounding box center [641, 238] width 93 height 31
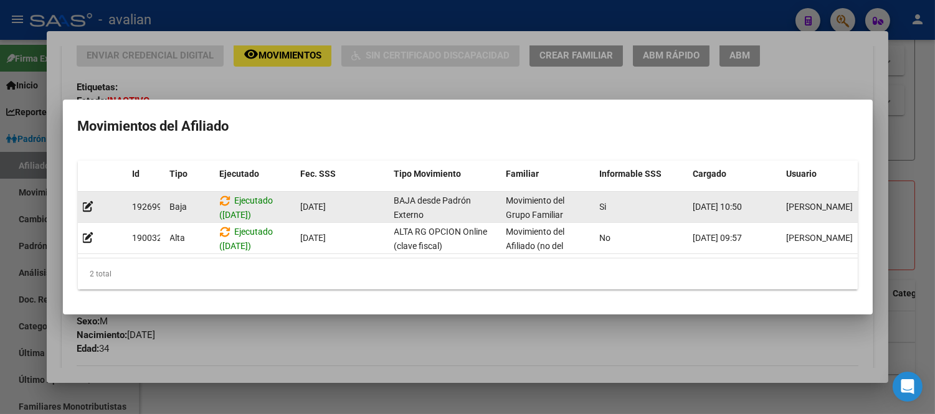
click at [593, 195] on datatable-body-cell "Movimiento del Grupo Familiar" at bounding box center [547, 207] width 93 height 31
click at [607, 199] on datatable-body-cell "Si" at bounding box center [641, 207] width 93 height 31
click at [648, 211] on datatable-body-cell "Si" at bounding box center [641, 207] width 93 height 31
drag, startPoint x: 695, startPoint y: 197, endPoint x: 757, endPoint y: 201, distance: 61.7
click at [742, 202] on span "[DATE] 10:50" at bounding box center [717, 207] width 49 height 10
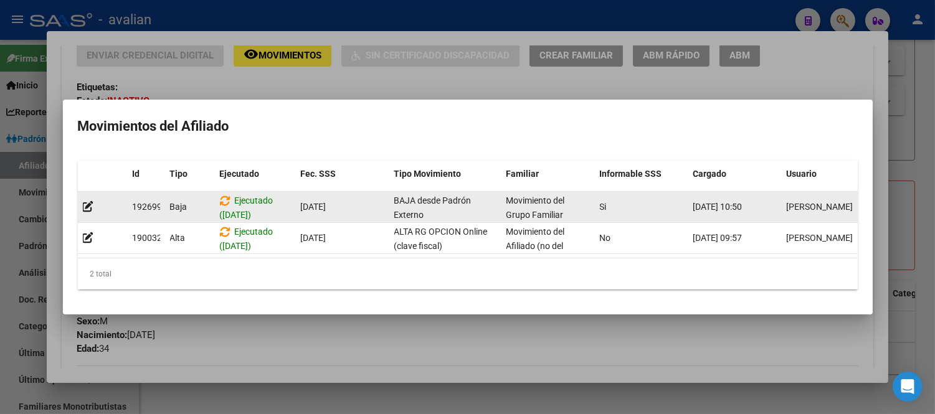
click at [736, 202] on span "[DATE] 10:50" at bounding box center [717, 207] width 49 height 10
drag, startPoint x: 692, startPoint y: 201, endPoint x: 764, endPoint y: 204, distance: 71.7
click at [764, 204] on datatable-body-cell "[DATE] 10:50" at bounding box center [734, 207] width 93 height 31
drag, startPoint x: 293, startPoint y: 199, endPoint x: 346, endPoint y: 204, distance: 53.2
click at [346, 204] on div "192699 [GEOGRAPHIC_DATA] ([DATE]) [DATE] BAJA desde Padrón Externo Movimiento d…" at bounding box center [476, 207] width 797 height 31
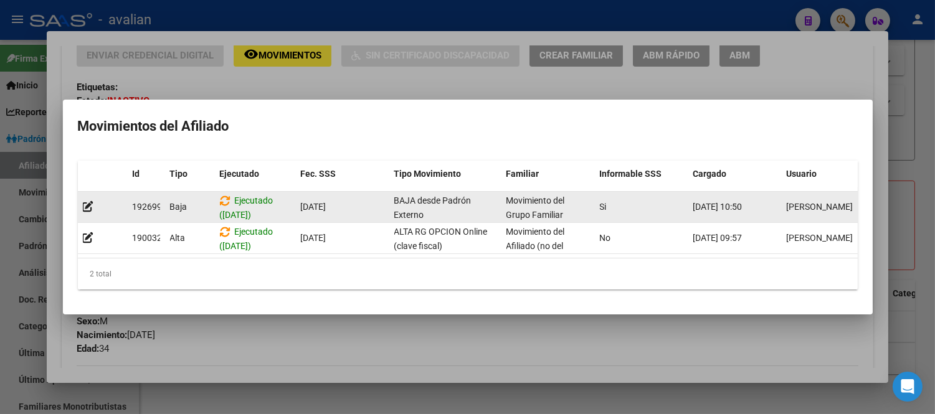
click at [357, 200] on div "[DATE]" at bounding box center [342, 207] width 83 height 14
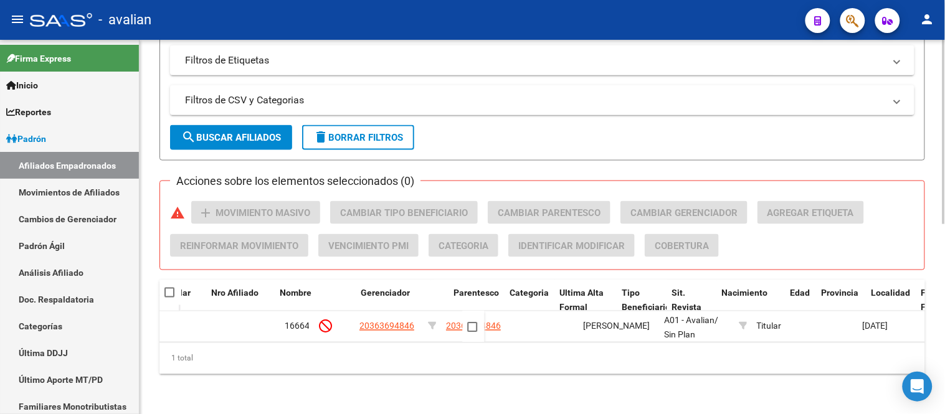
scroll to position [0, 0]
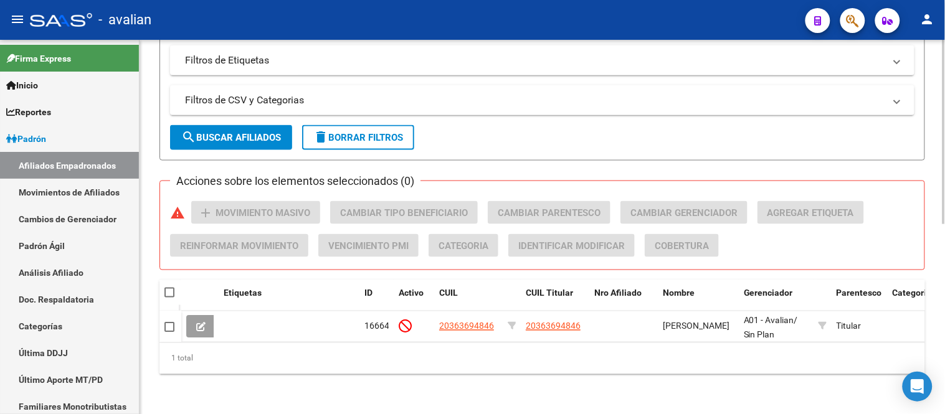
click at [165, 288] on span at bounding box center [169, 293] width 10 height 10
click at [169, 298] on input "checkbox" at bounding box center [169, 298] width 1 height 1
checkbox input "true"
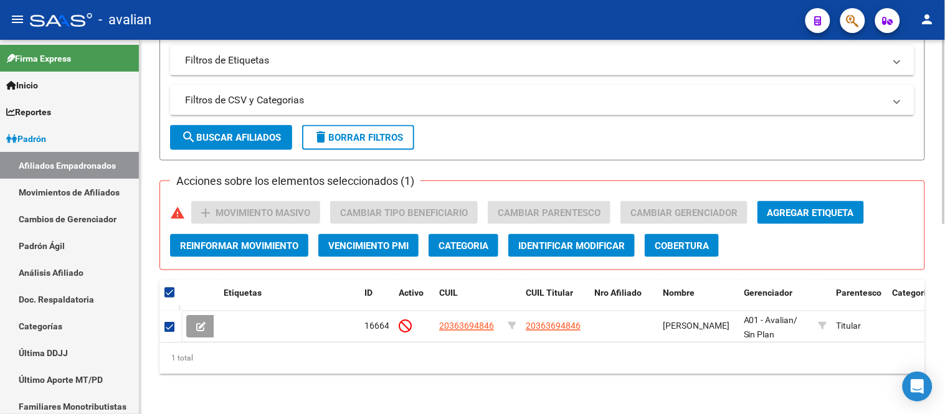
click at [166, 288] on span at bounding box center [169, 293] width 10 height 10
click at [169, 298] on input "checkbox" at bounding box center [169, 298] width 1 height 1
checkbox input "false"
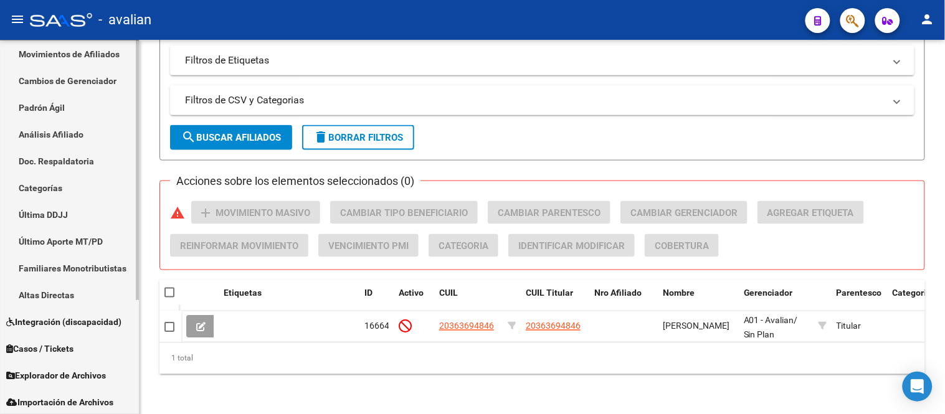
scroll to position [166, 0]
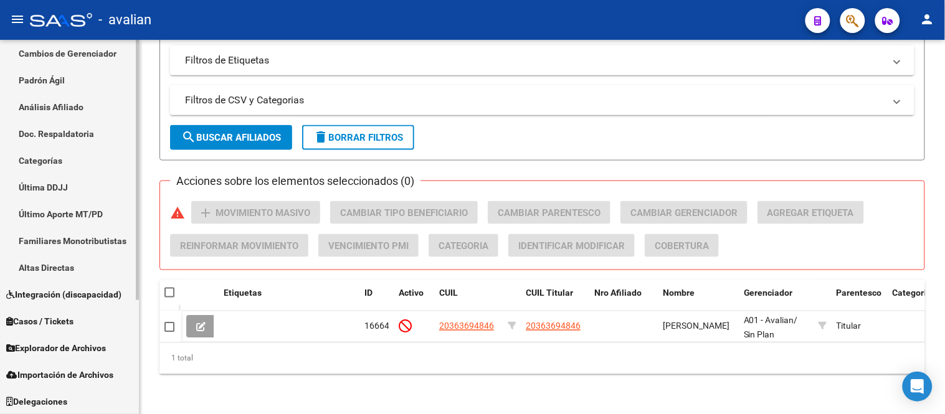
click at [78, 349] on span "Explorador de Archivos" at bounding box center [56, 348] width 100 height 14
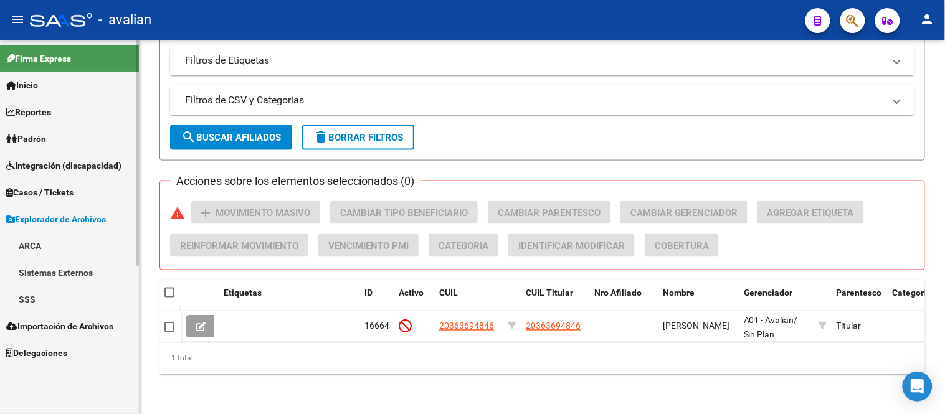
scroll to position [0, 0]
click at [48, 296] on link "SSS" at bounding box center [69, 299] width 139 height 27
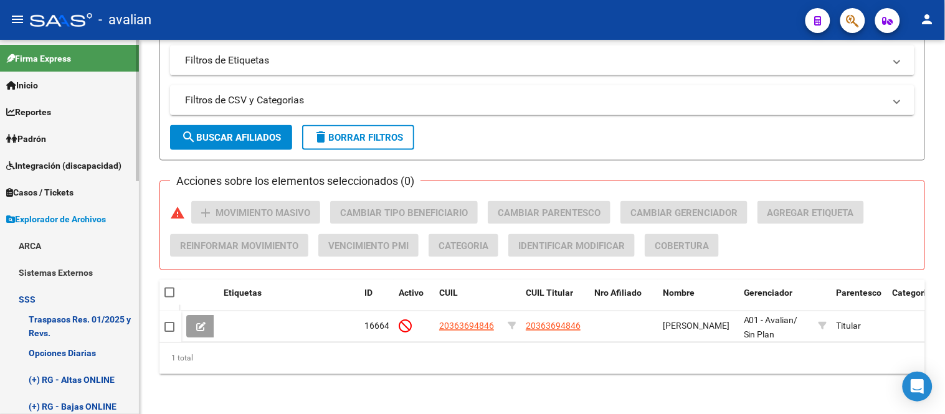
scroll to position [138, 0]
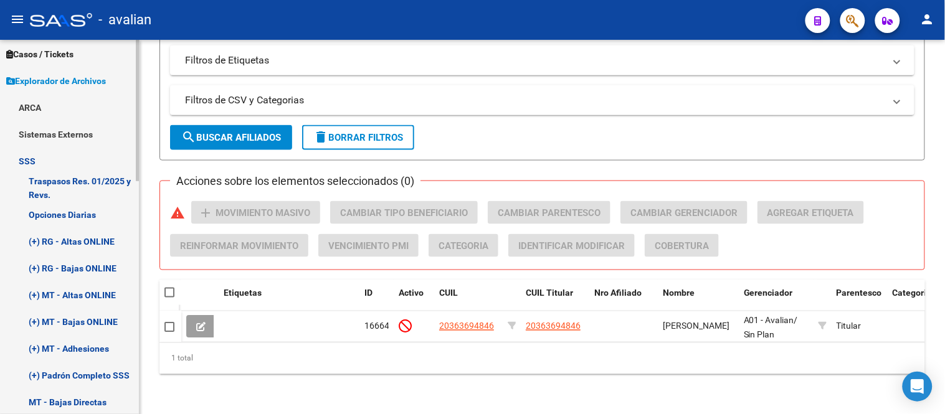
click at [77, 232] on link "(+) RG - Altas ONLINE" at bounding box center [69, 241] width 139 height 27
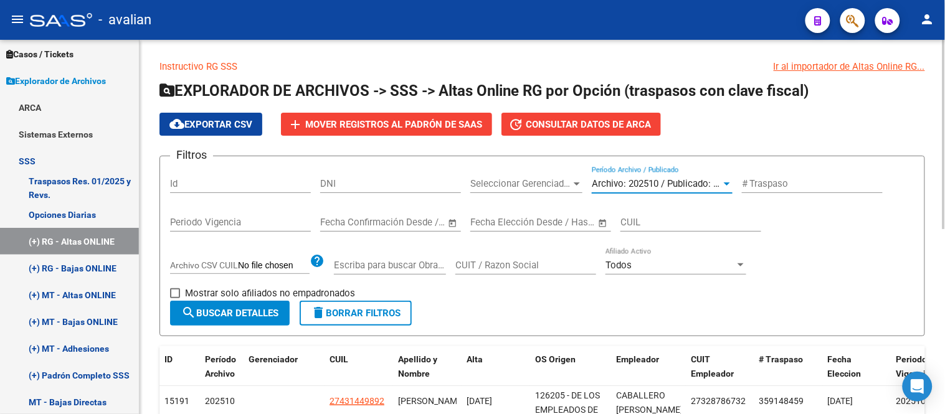
click at [643, 183] on span "Archivo: 202510 / Publicado: 202509" at bounding box center [667, 183] width 151 height 11
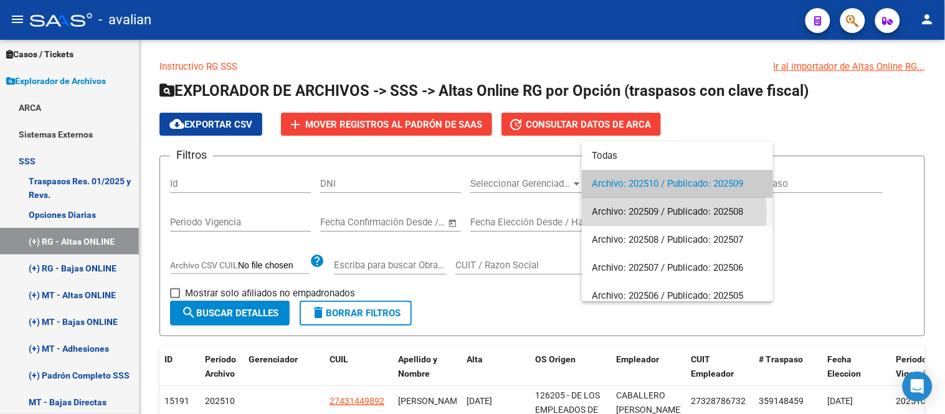
click at [657, 214] on span "Archivo: 202509 / Publicado: 202508" at bounding box center [677, 212] width 171 height 28
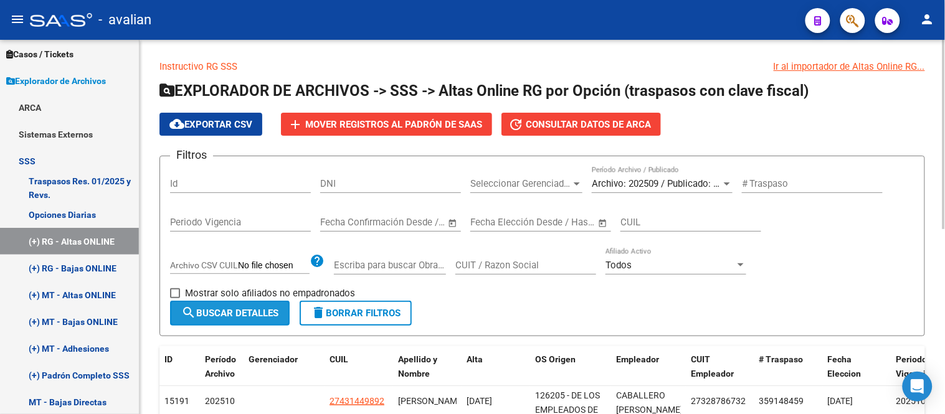
click at [241, 306] on button "search Buscar Detalles" at bounding box center [230, 313] width 120 height 25
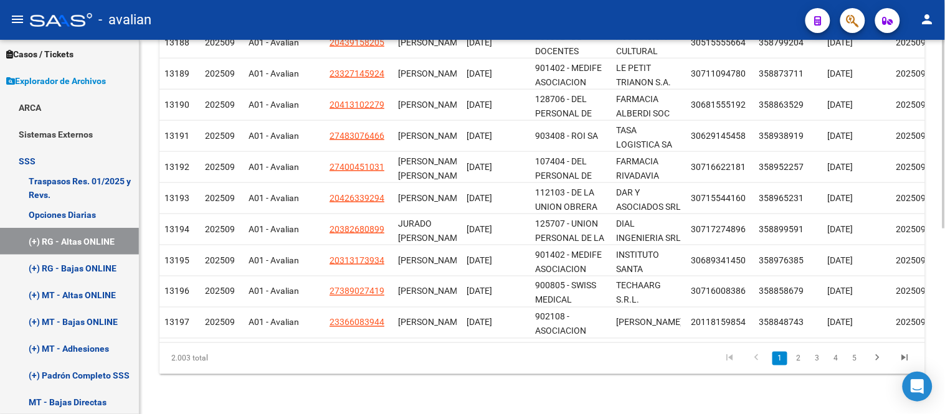
scroll to position [230, 0]
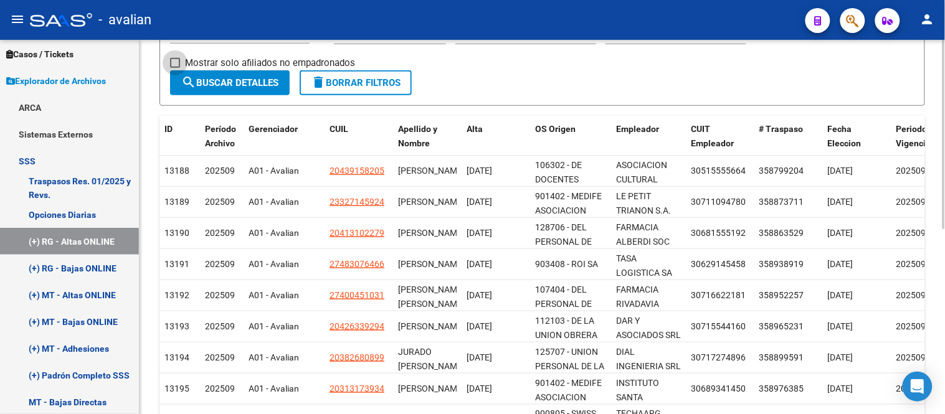
click at [177, 65] on span at bounding box center [175, 63] width 10 height 10
click at [175, 68] on input "Mostrar solo afiliados no empadronados" at bounding box center [174, 68] width 1 height 1
click at [222, 84] on span "search Buscar Detalles" at bounding box center [229, 82] width 97 height 11
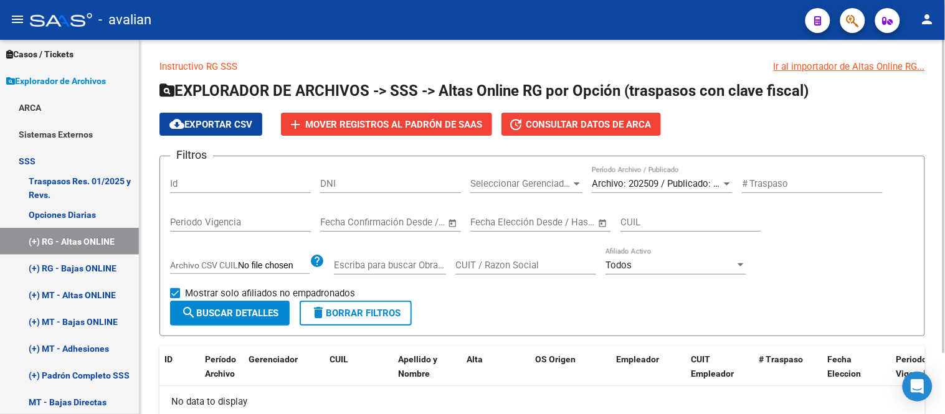
scroll to position [73, 0]
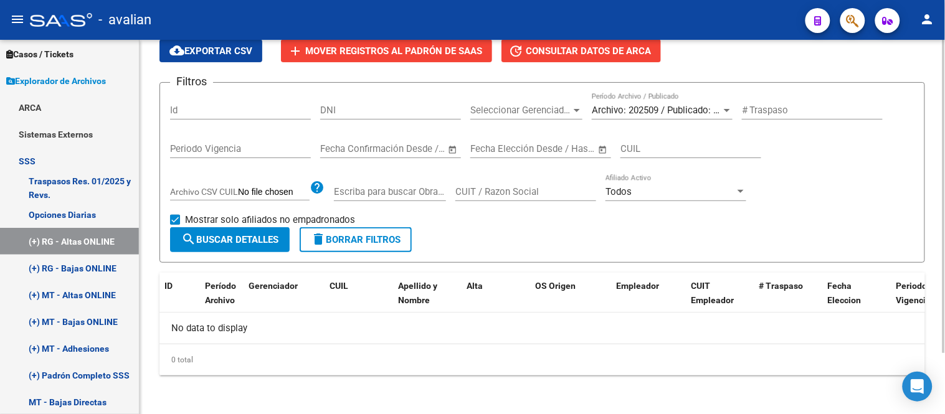
click at [260, 209] on div "Filtros Id DNI Seleccionar Gerenciador Seleccionar Gerenciador Archivo: 202509 …" at bounding box center [542, 160] width 744 height 135
click at [257, 216] on span "Mostrar solo afiliados no empadronados" at bounding box center [270, 219] width 170 height 15
click at [175, 225] on input "Mostrar solo afiliados no empadronados" at bounding box center [174, 225] width 1 height 1
checkbox input "false"
click at [248, 238] on span "search Buscar Detalles" at bounding box center [229, 239] width 97 height 11
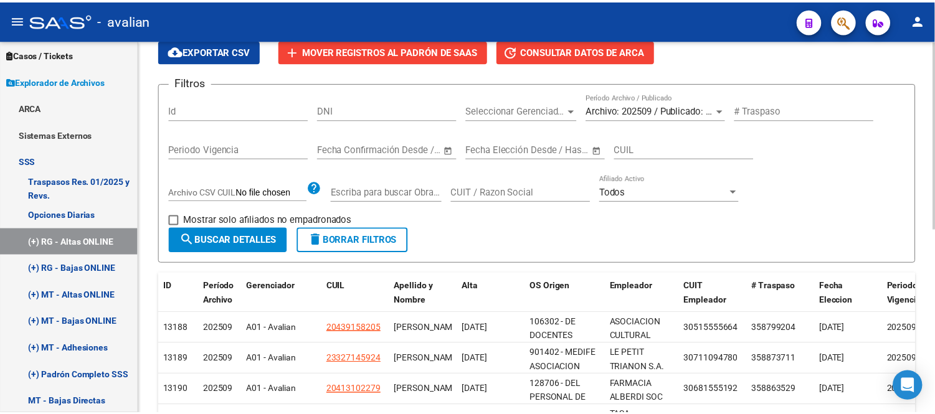
scroll to position [212, 0]
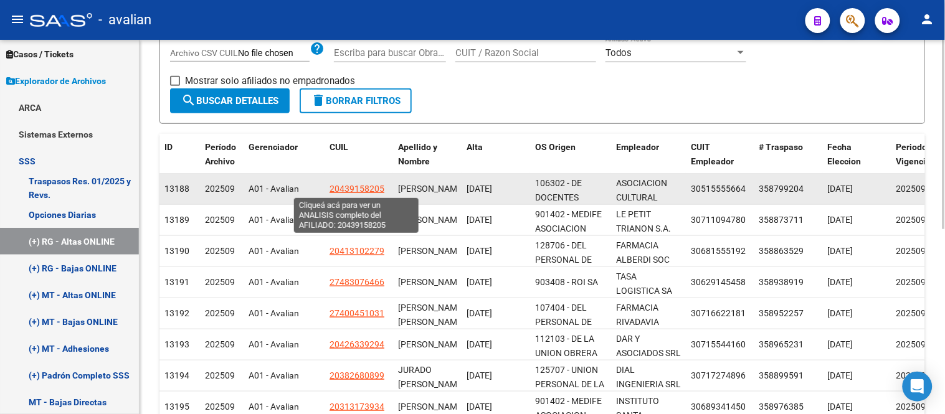
click at [350, 189] on span "20439158205" at bounding box center [357, 189] width 55 height 10
type textarea "20439158205"
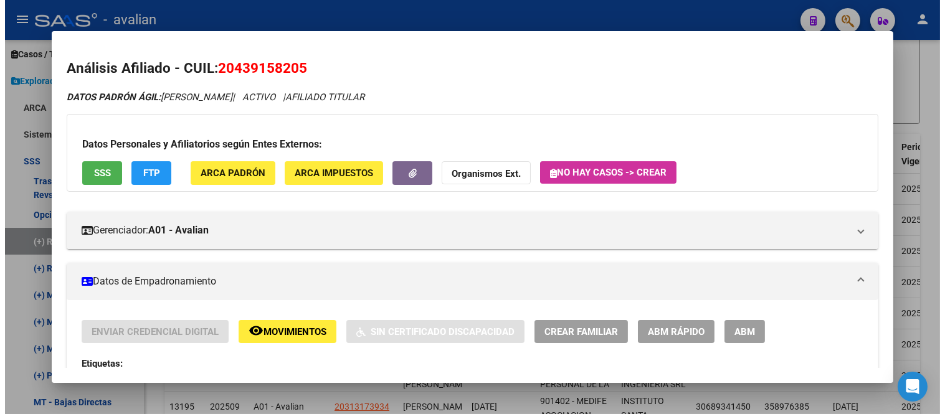
scroll to position [138, 0]
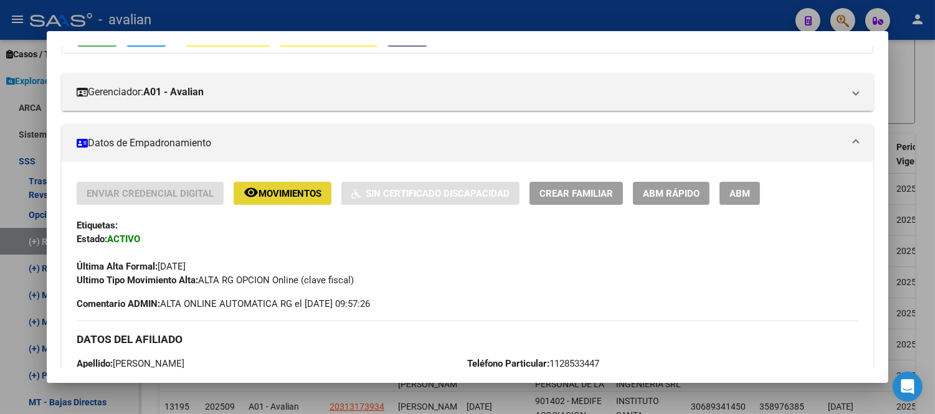
click at [298, 199] on span "Movimientos" at bounding box center [289, 193] width 63 height 11
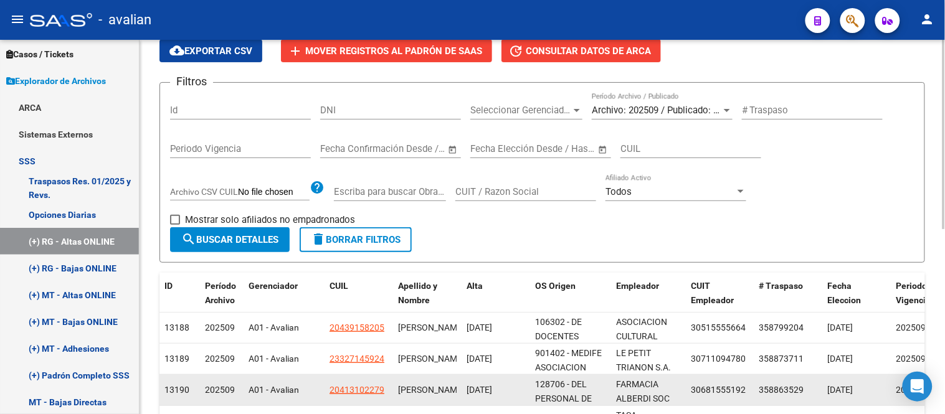
scroll to position [4, 0]
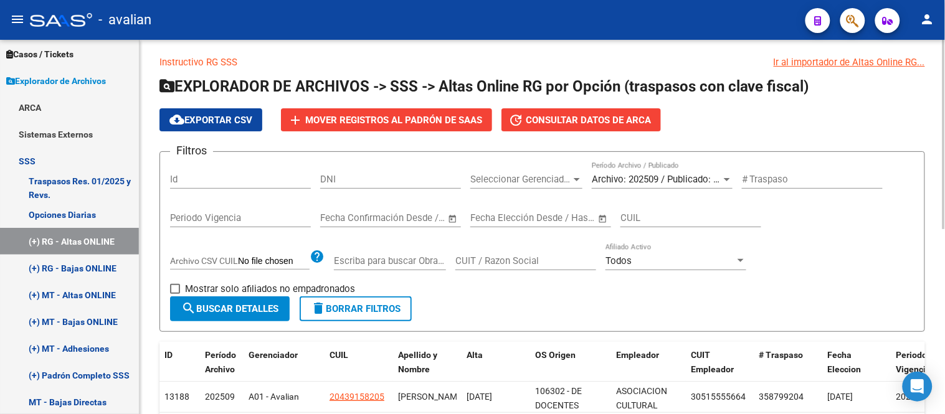
click at [220, 121] on span "cloud_download Exportar CSV" at bounding box center [210, 120] width 83 height 11
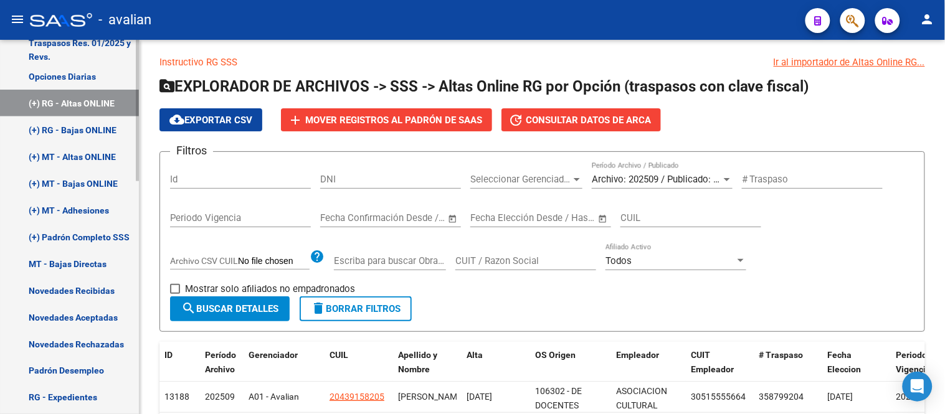
click at [83, 234] on link "(+) Padrón Completo SSS" at bounding box center [69, 237] width 139 height 27
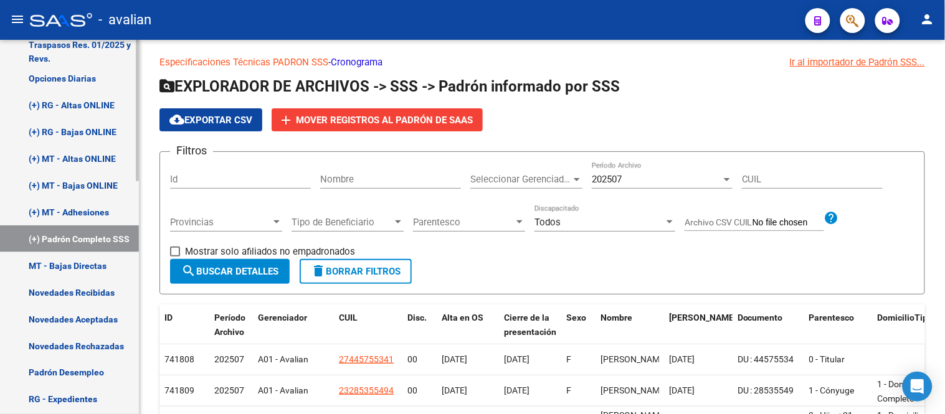
scroll to position [67, 0]
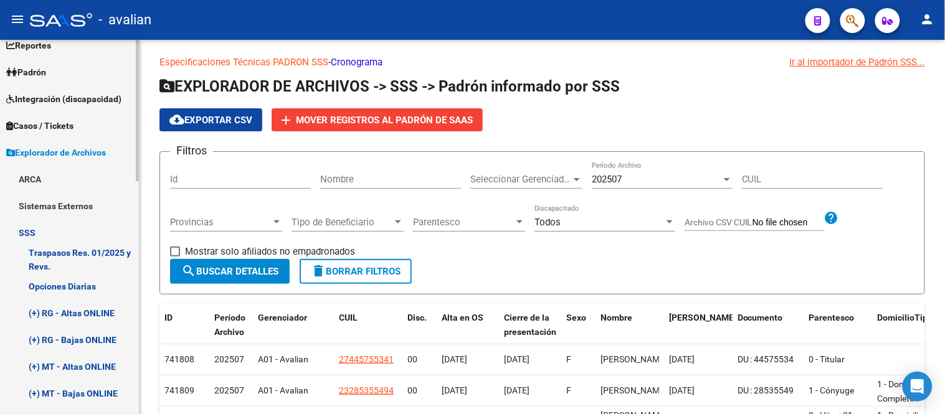
click at [60, 73] on link "Padrón" at bounding box center [69, 72] width 139 height 27
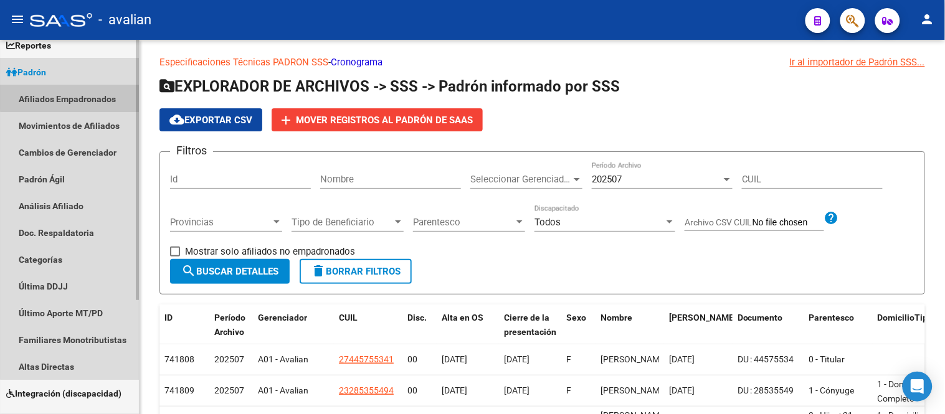
click at [71, 90] on link "Afiliados Empadronados" at bounding box center [69, 98] width 139 height 27
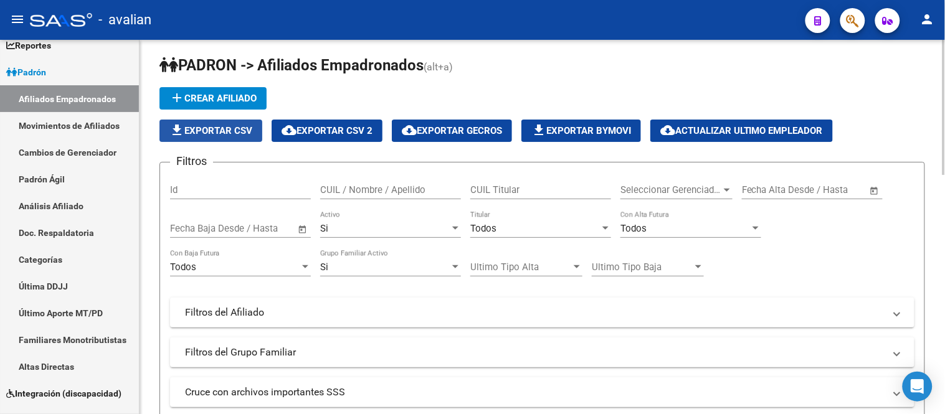
click at [206, 131] on span "file_download Exportar CSV" at bounding box center [210, 130] width 83 height 11
click at [506, 191] on input "CUIL Titular" at bounding box center [540, 189] width 141 height 11
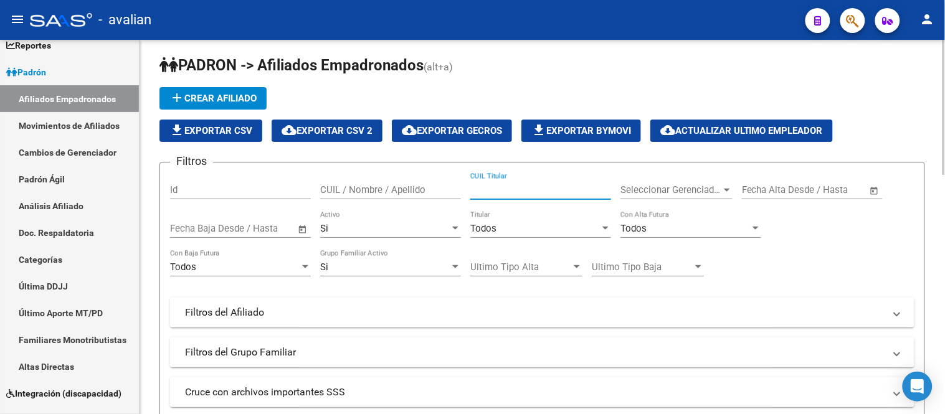
paste input "23321288669"
type input "23321288669"
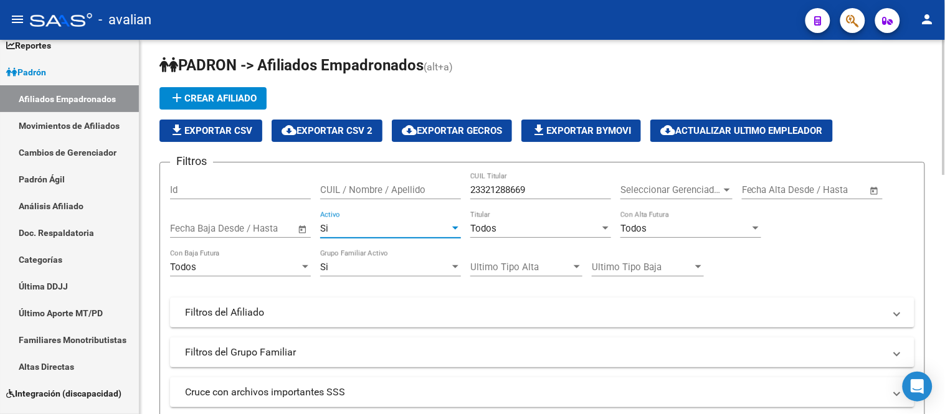
click at [402, 228] on div "Si" at bounding box center [385, 228] width 130 height 11
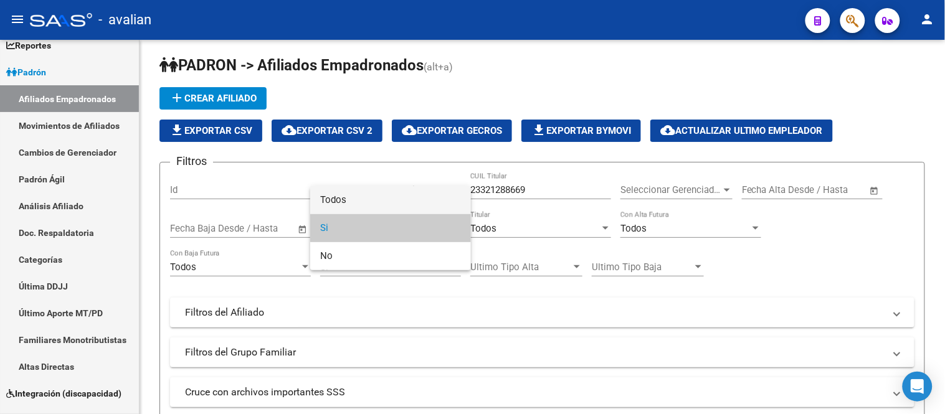
click at [383, 196] on span "Todos" at bounding box center [390, 200] width 141 height 28
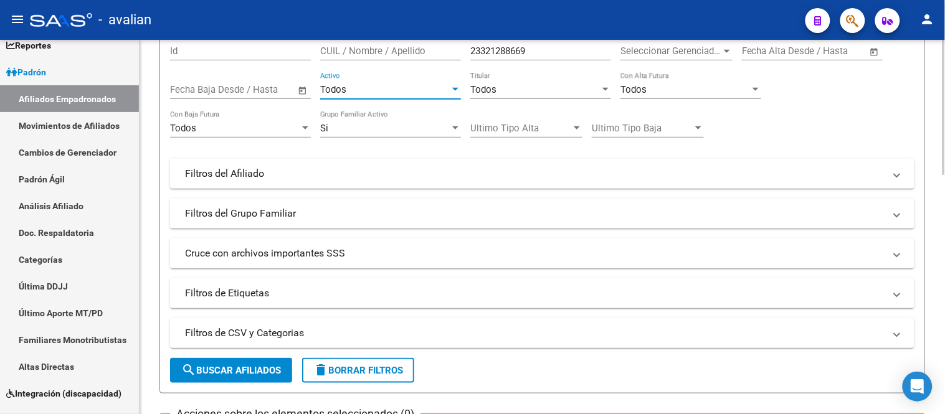
scroll to position [212, 0]
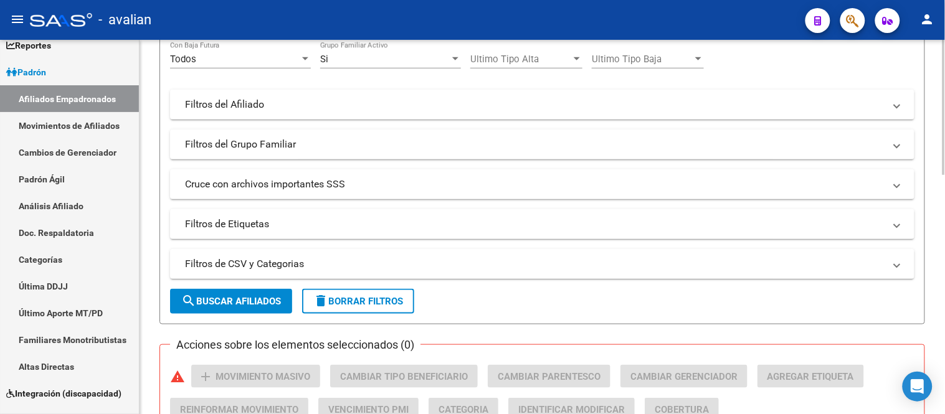
click at [262, 298] on span "search Buscar Afiliados" at bounding box center [231, 301] width 100 height 11
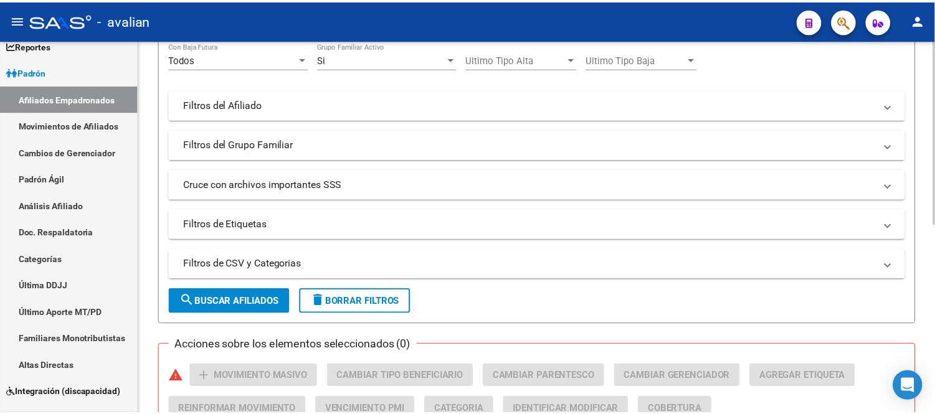
scroll to position [387, 0]
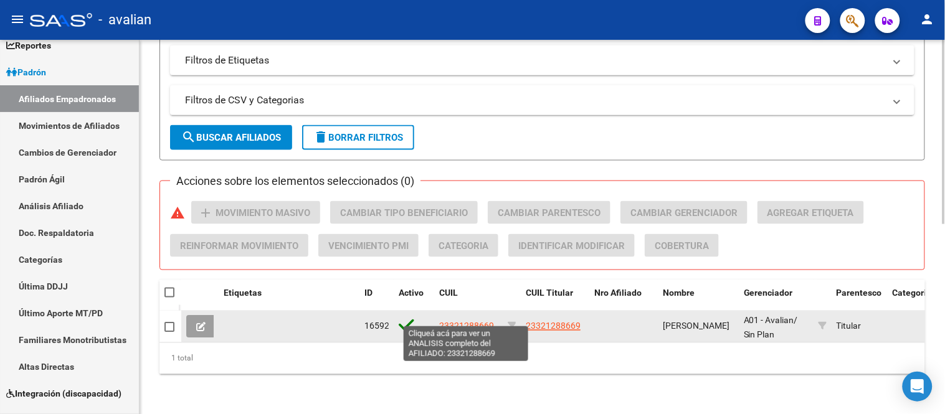
click at [482, 321] on span "23321288669" at bounding box center [466, 326] width 55 height 10
type textarea "23321288669"
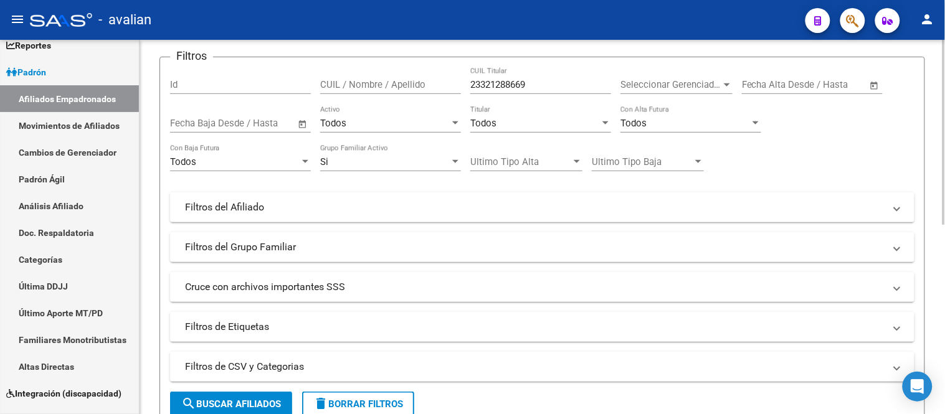
scroll to position [40, 0]
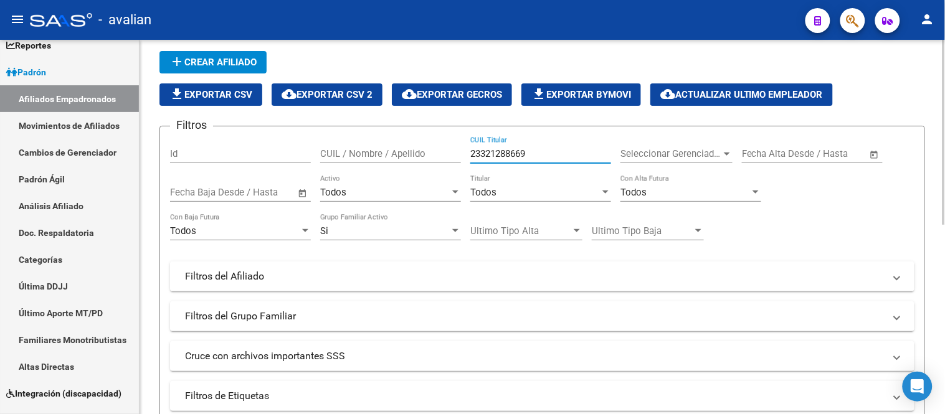
click at [541, 153] on input "23321288669" at bounding box center [540, 153] width 141 height 11
paste input "0342061762"
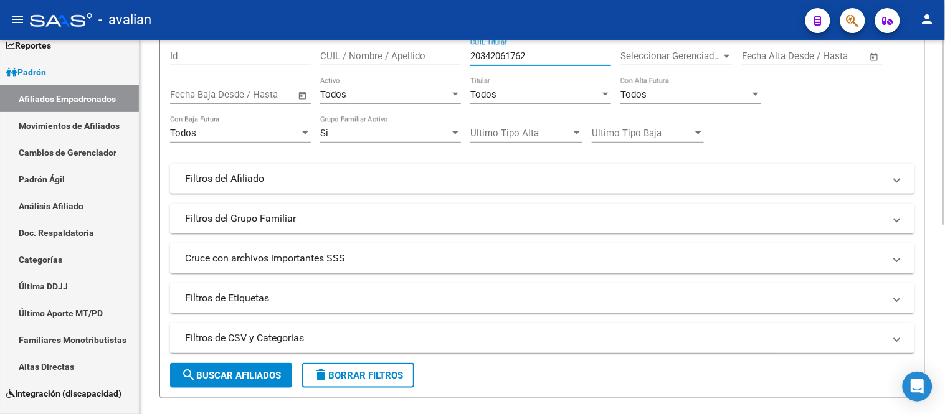
scroll to position [207, 0]
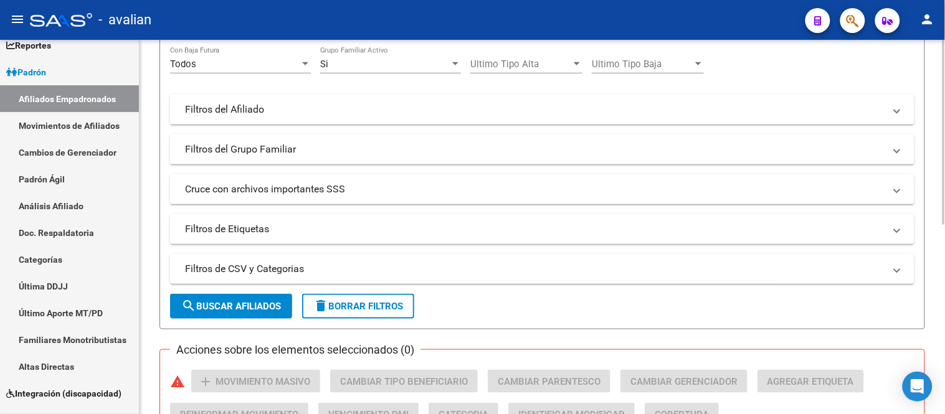
type input "20342061762"
click at [265, 306] on span "search Buscar Afiliados" at bounding box center [231, 306] width 100 height 11
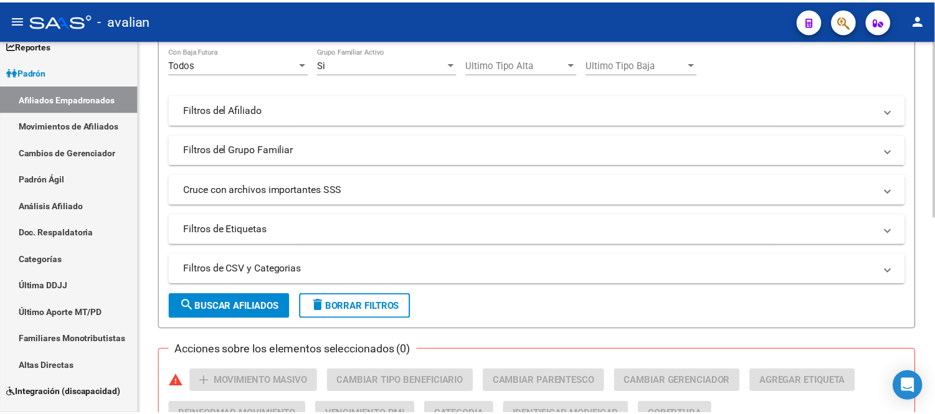
scroll to position [418, 0]
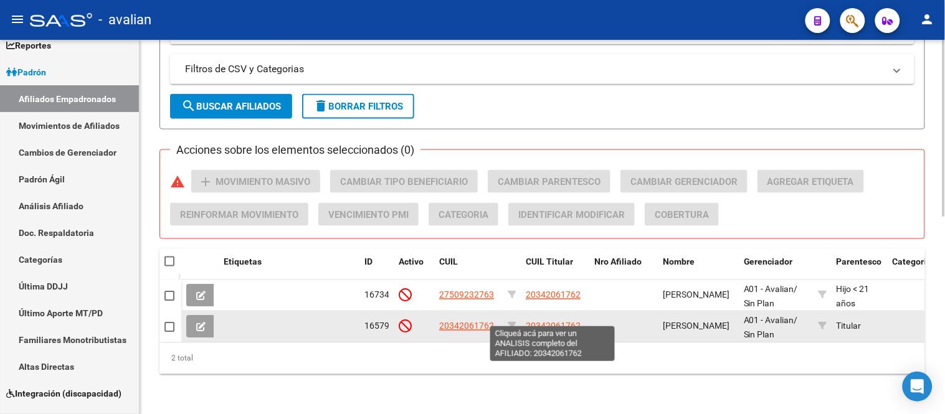
click at [562, 321] on span "20342061762" at bounding box center [553, 326] width 55 height 10
type textarea "20342061762"
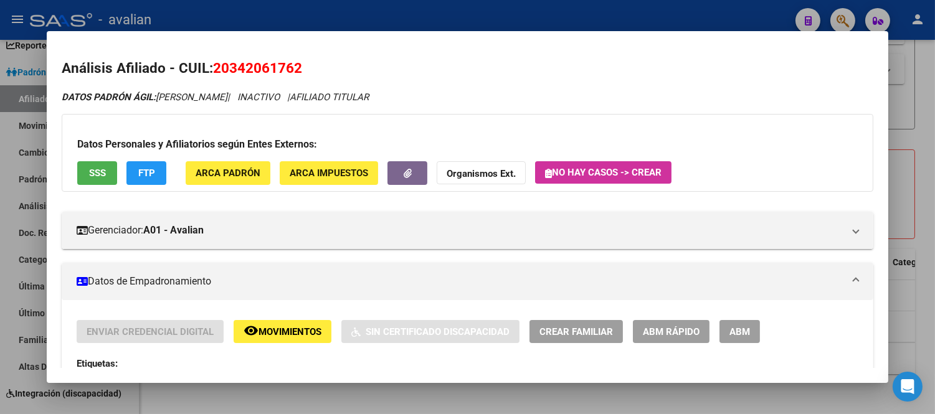
scroll to position [69, 0]
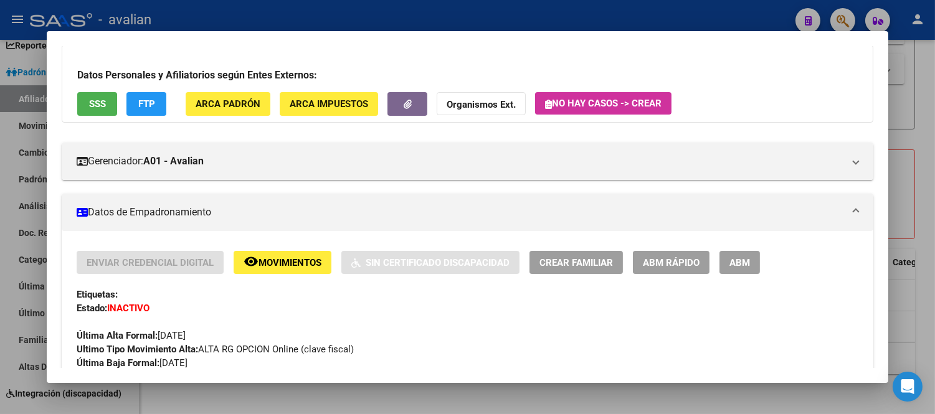
click at [288, 262] on span "Movimientos" at bounding box center [289, 262] width 63 height 11
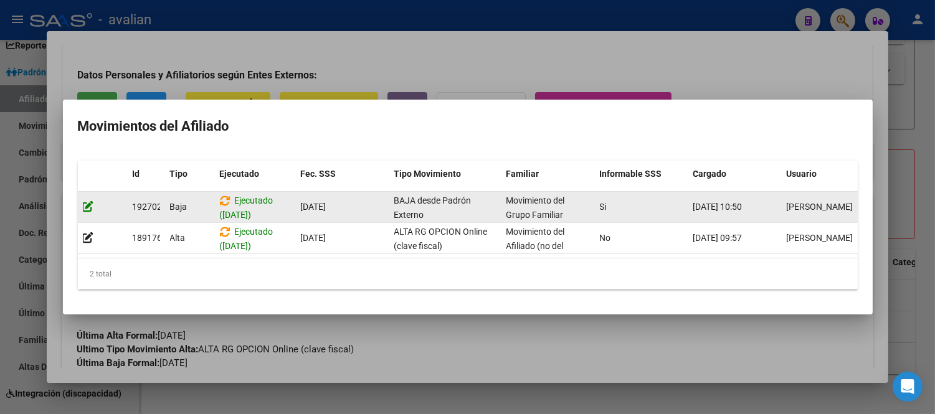
click at [84, 202] on icon at bounding box center [88, 207] width 11 height 12
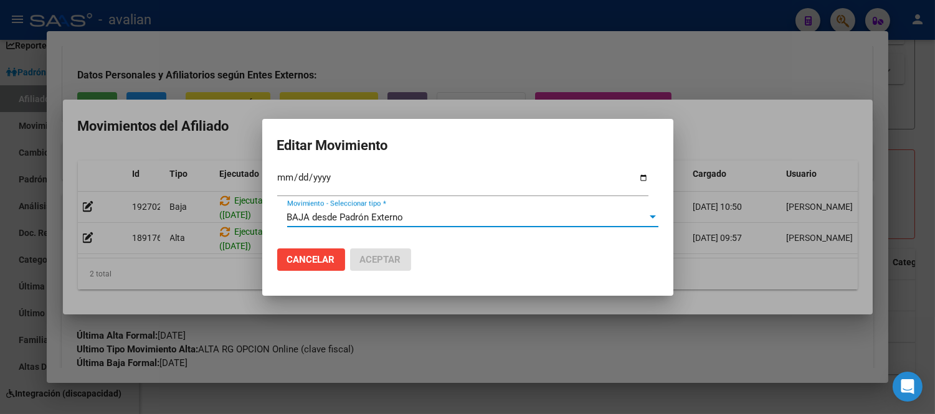
click at [376, 214] on span "BAJA desde Padrón Externo" at bounding box center [345, 217] width 116 height 11
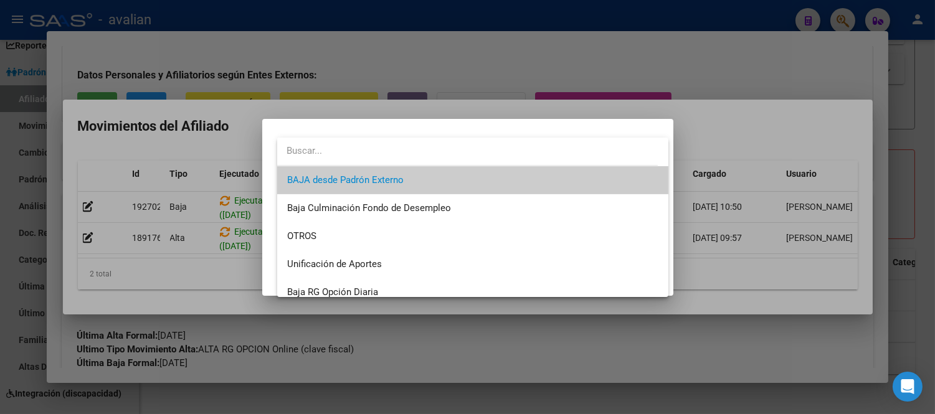
scroll to position [906, 0]
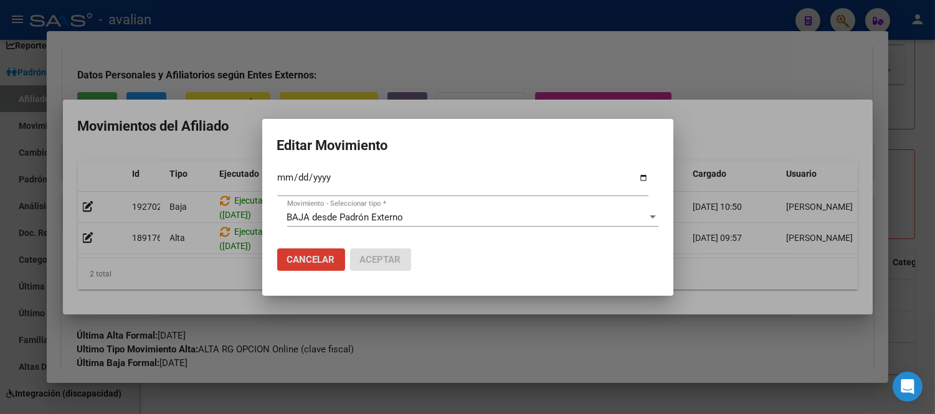
click at [313, 257] on span "Cancelar" at bounding box center [311, 259] width 48 height 11
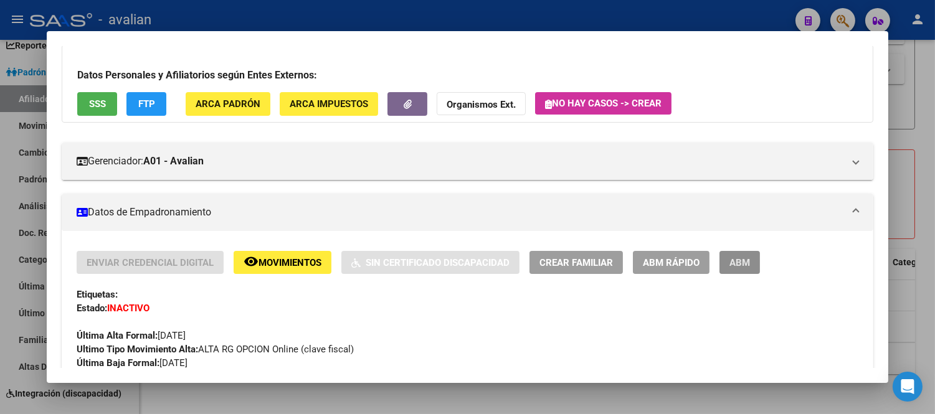
click at [742, 254] on button "ABM" at bounding box center [739, 262] width 40 height 23
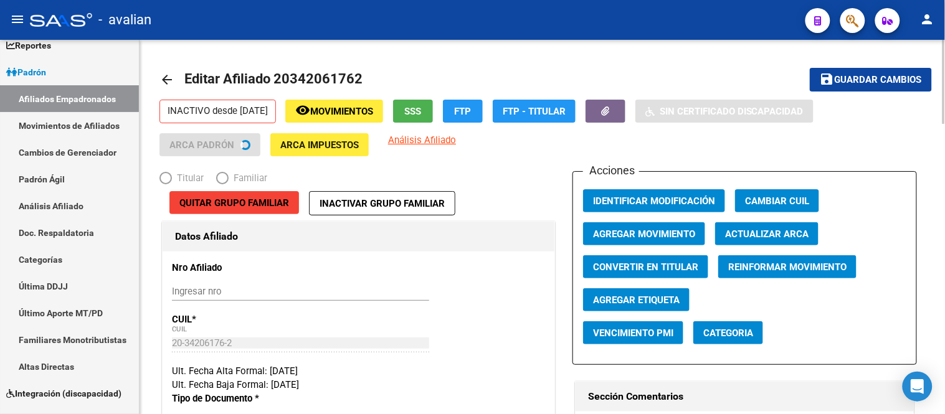
radio input "true"
type input "30-71807438-6"
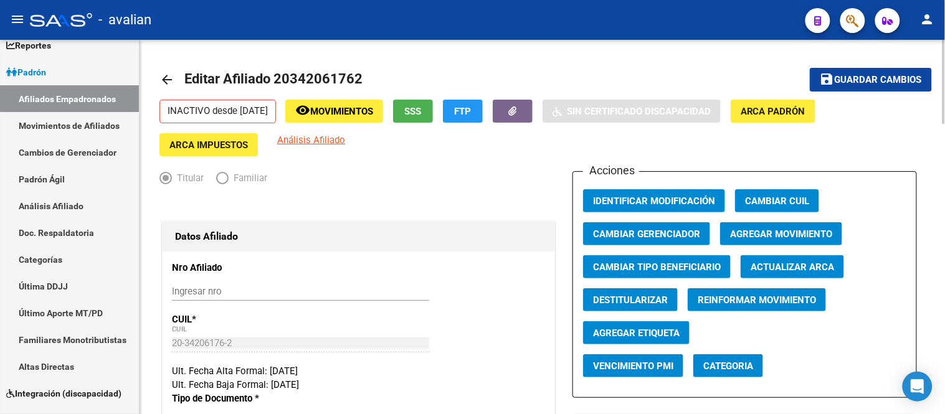
click at [788, 237] on span "Agregar Movimiento" at bounding box center [781, 234] width 102 height 11
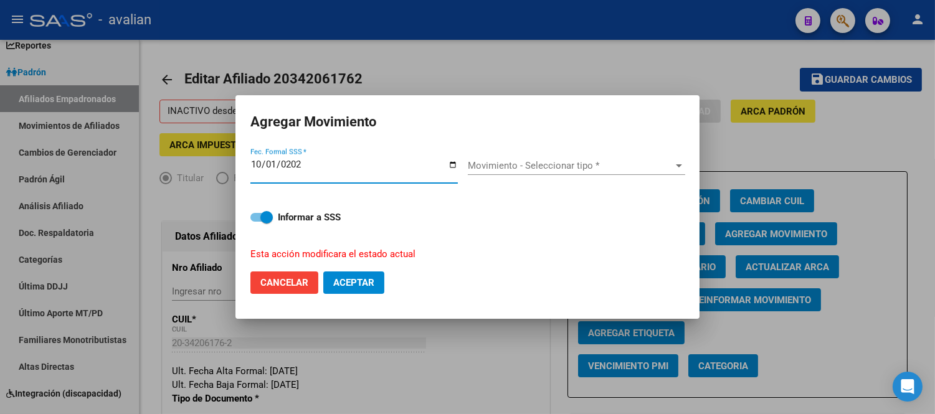
type input "[DATE]"
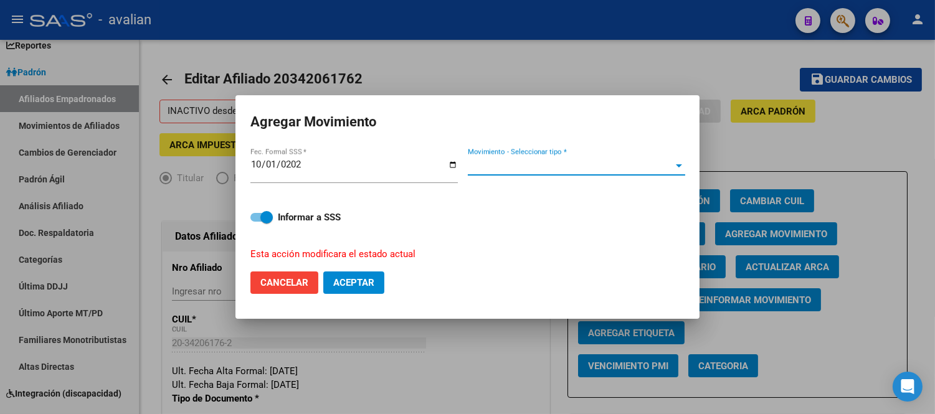
click at [559, 166] on span "Movimiento - Seleccionar tipo *" at bounding box center [571, 165] width 206 height 11
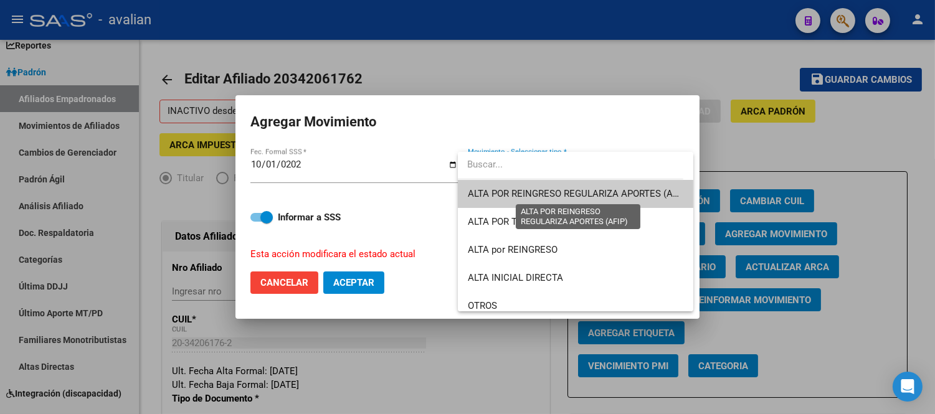
click at [563, 196] on span "ALTA POR REINGRESO REGULARIZA APORTES (AFIP)" at bounding box center [578, 193] width 221 height 11
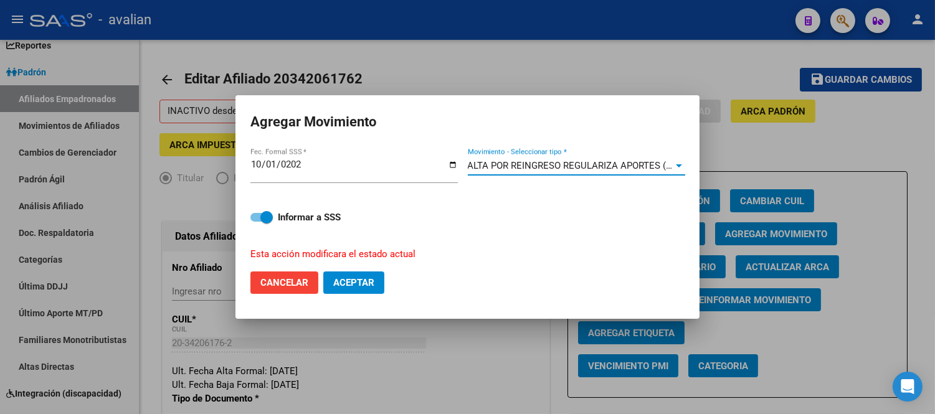
click at [366, 282] on span "Aceptar" at bounding box center [353, 282] width 41 height 11
checkbox input "false"
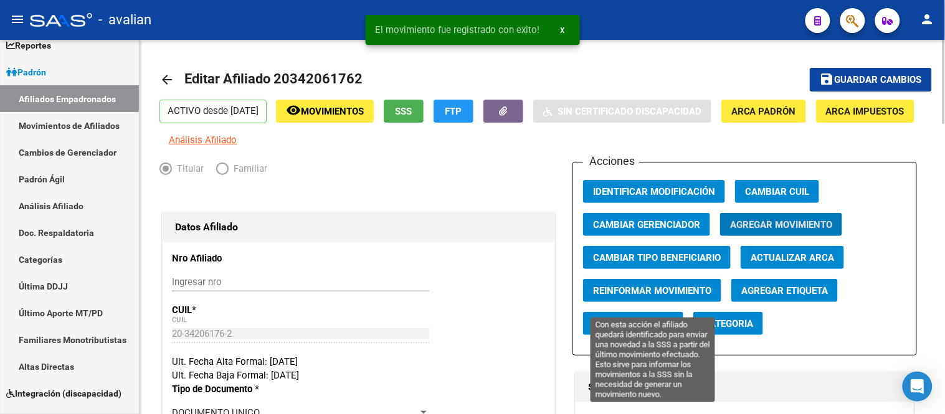
click at [678, 295] on span "Reinformar Movimiento" at bounding box center [652, 290] width 118 height 11
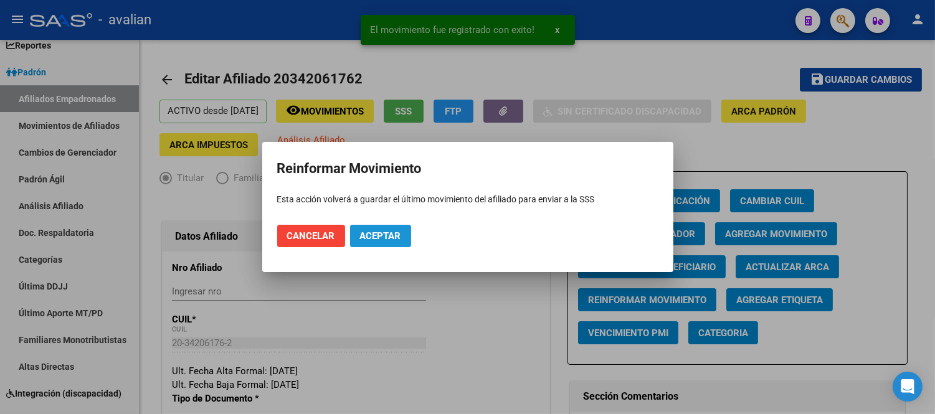
click at [389, 237] on span "Aceptar" at bounding box center [380, 235] width 41 height 11
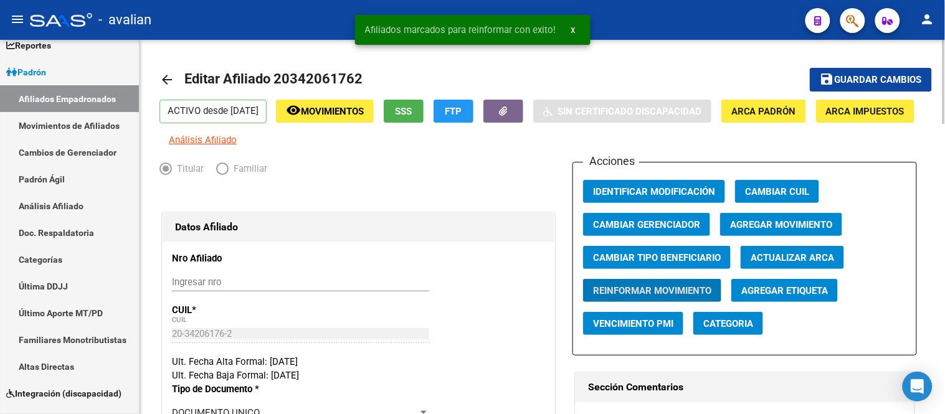
click at [360, 112] on span "Movimientos" at bounding box center [332, 111] width 63 height 11
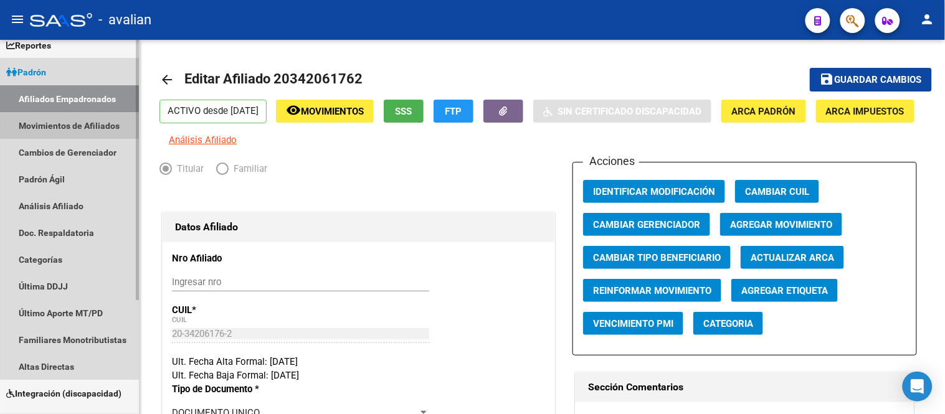
click at [70, 125] on link "Movimientos de Afiliados" at bounding box center [69, 125] width 139 height 27
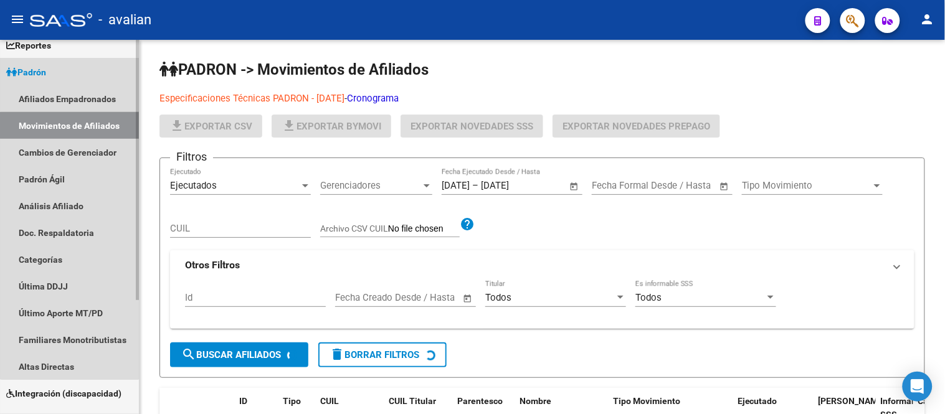
click at [75, 94] on link "Afiliados Empadronados" at bounding box center [69, 98] width 139 height 27
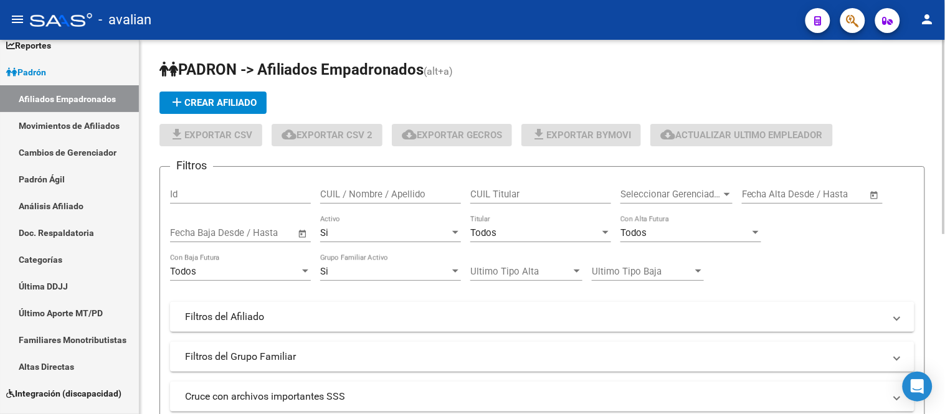
click at [501, 190] on input "CUIL Titular" at bounding box center [540, 194] width 141 height 11
paste input "23403140554"
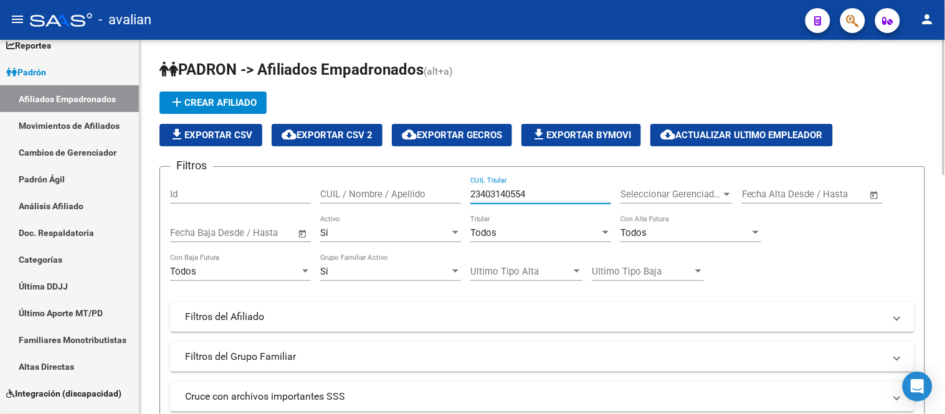
scroll to position [138, 0]
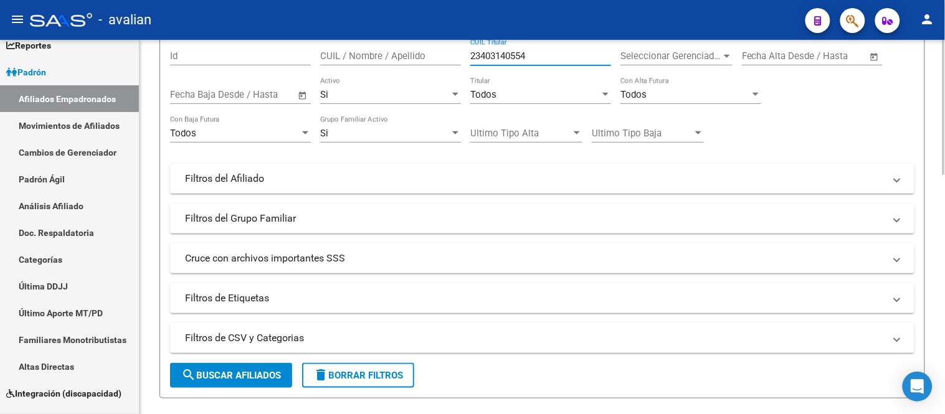
type input "23403140554"
click at [245, 369] on button "search Buscar Afiliados" at bounding box center [231, 375] width 122 height 25
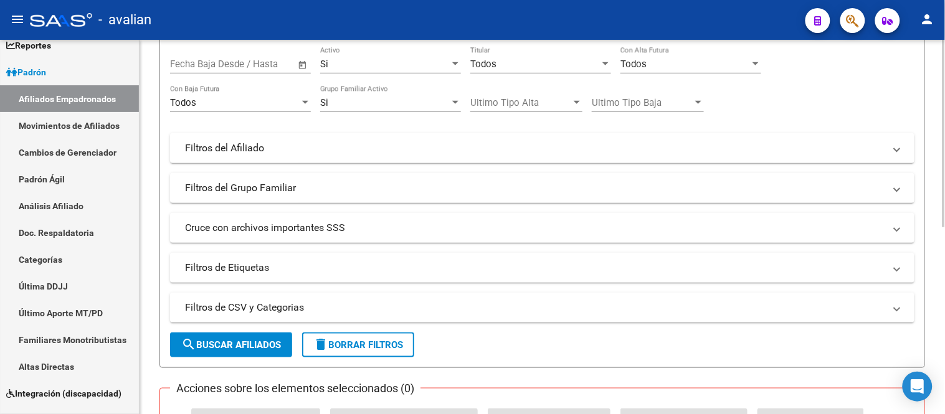
scroll to position [0, 0]
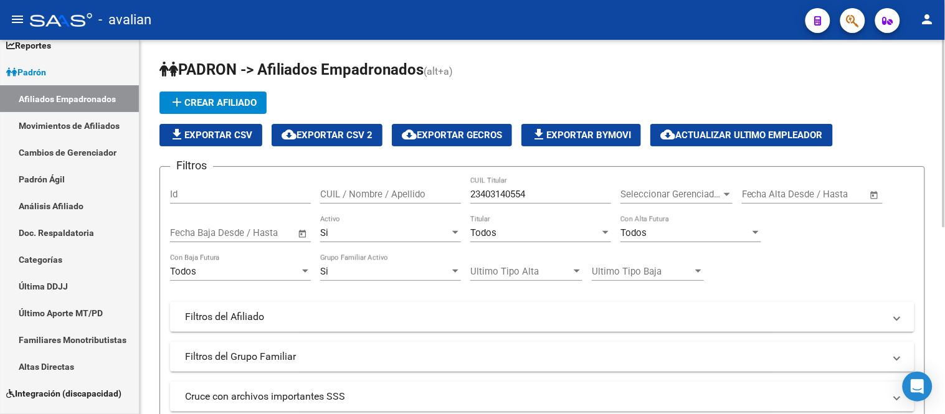
click at [393, 227] on div "Si Activo" at bounding box center [390, 229] width 141 height 27
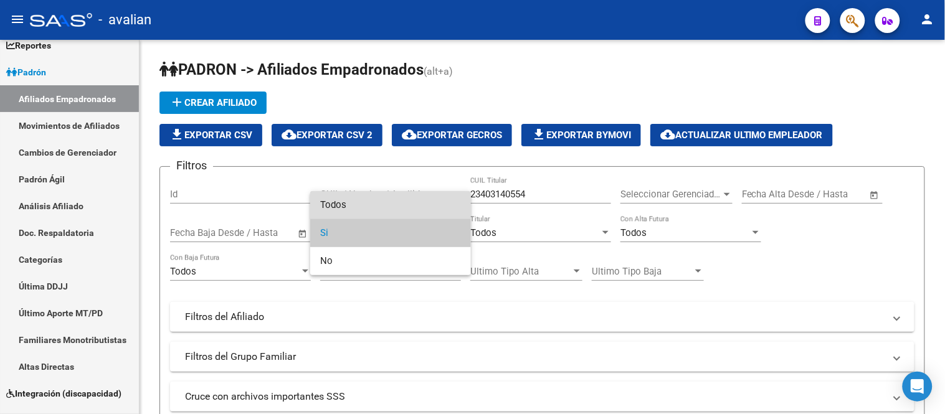
click at [386, 202] on span "Todos" at bounding box center [390, 205] width 141 height 28
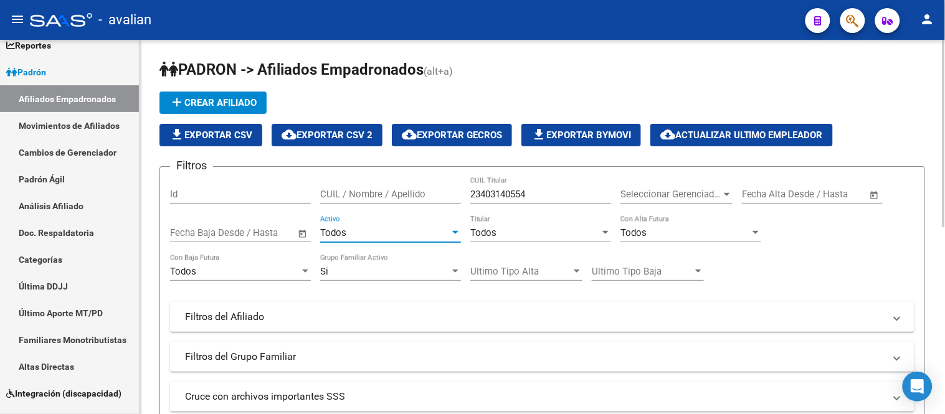
scroll to position [277, 0]
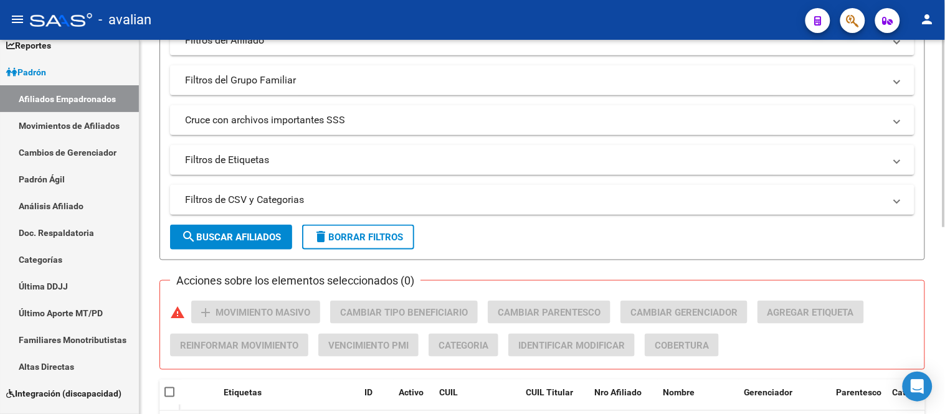
click at [242, 234] on span "search Buscar Afiliados" at bounding box center [231, 237] width 100 height 11
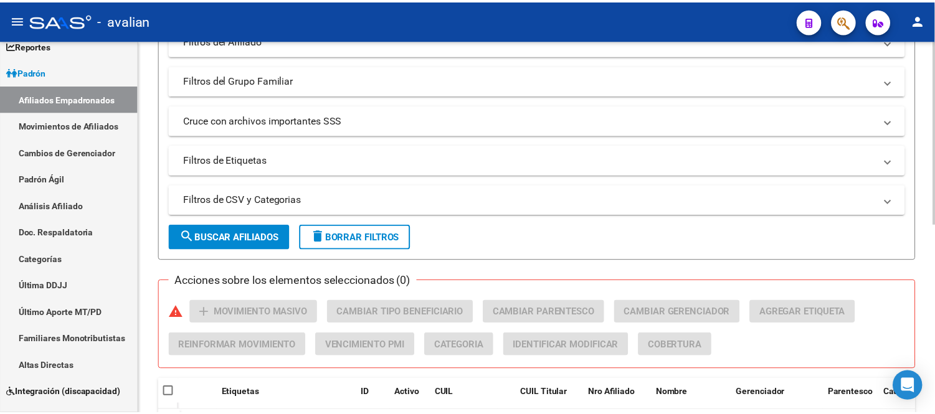
scroll to position [318, 0]
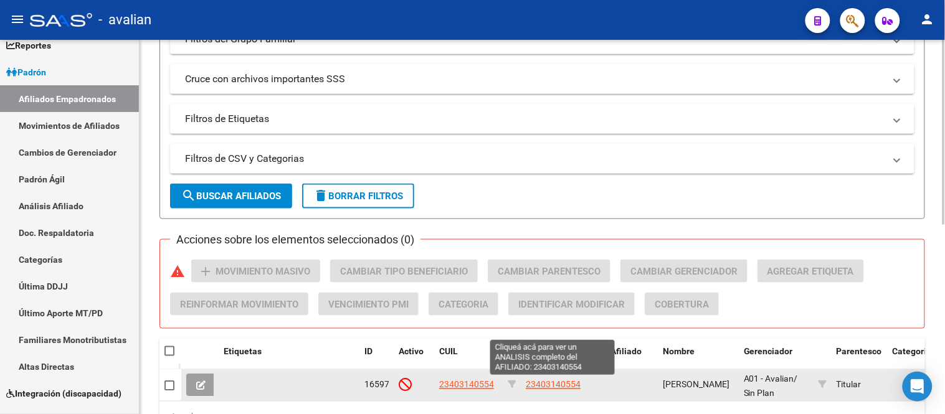
click at [544, 385] on span "23403140554" at bounding box center [553, 385] width 55 height 10
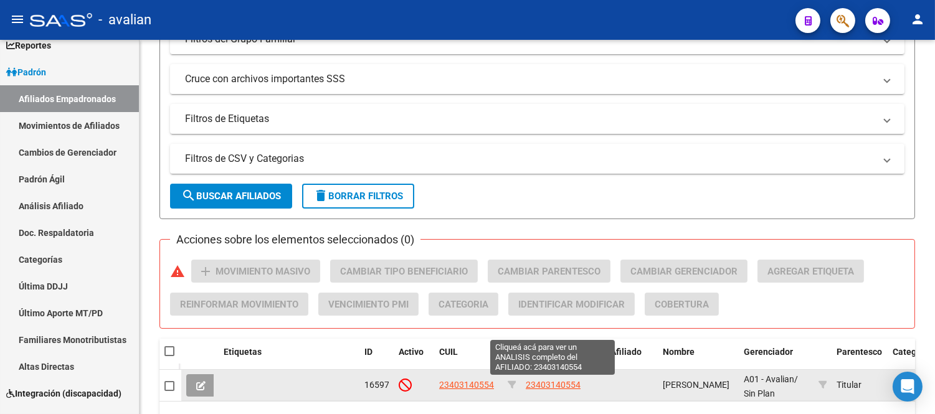
type textarea "23403140554"
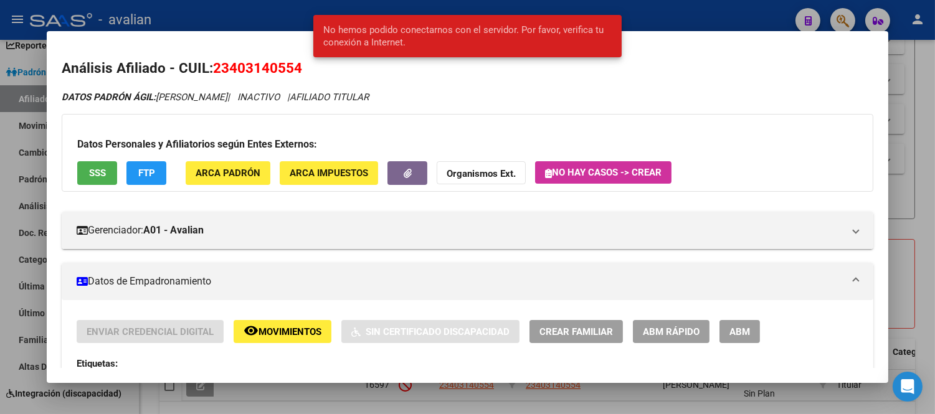
click at [301, 334] on span "Movimientos" at bounding box center [289, 331] width 63 height 11
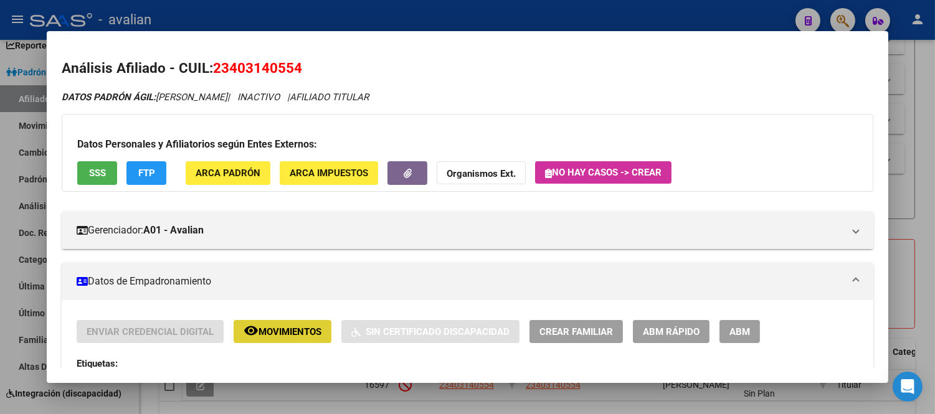
click at [737, 324] on button "ABM" at bounding box center [739, 331] width 40 height 23
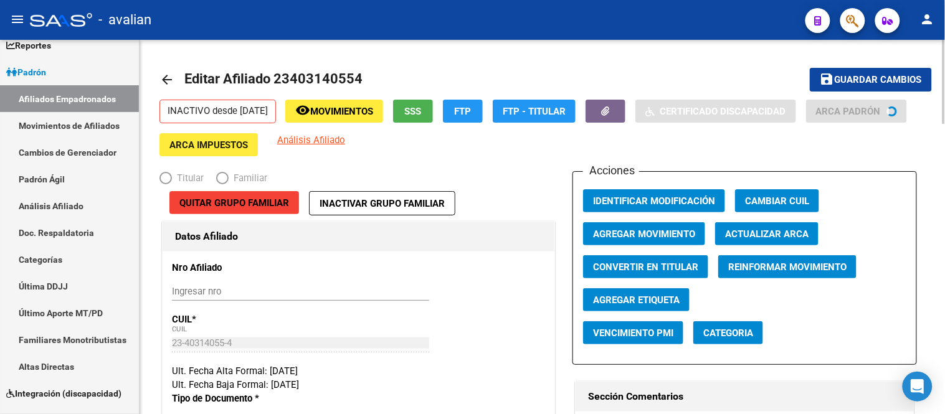
radio input "true"
type input "30-68548874-0"
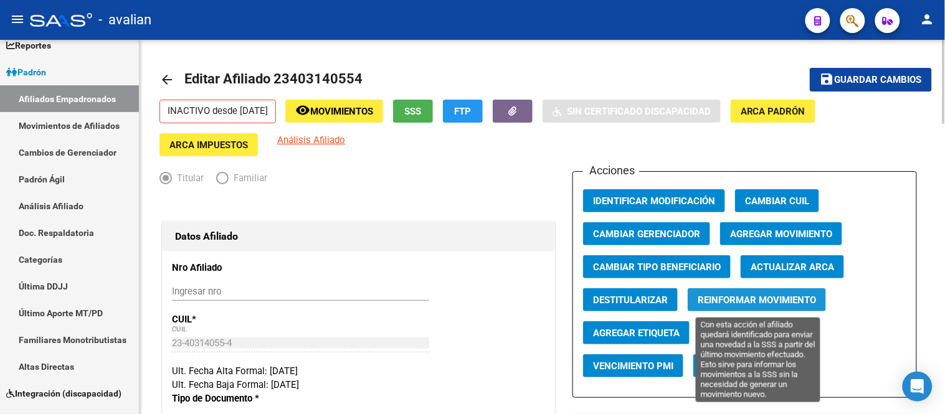
click at [764, 300] on span "Reinformar Movimiento" at bounding box center [757, 300] width 118 height 11
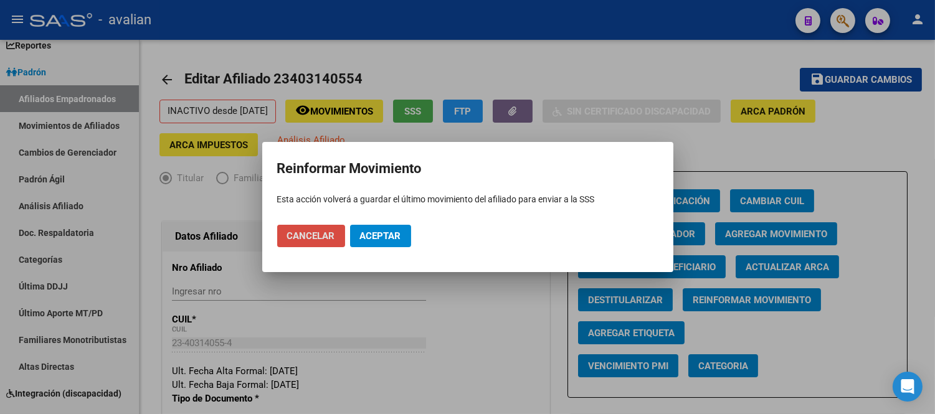
click at [313, 237] on span "Cancelar" at bounding box center [311, 235] width 48 height 11
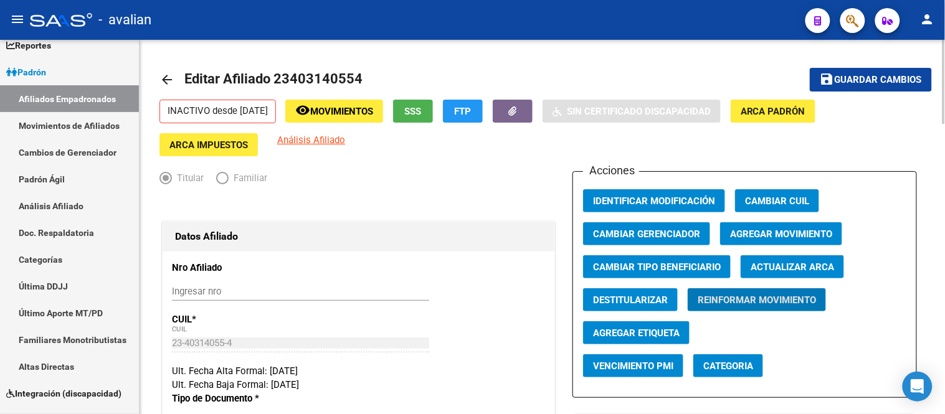
click at [774, 238] on span "Agregar Movimiento" at bounding box center [781, 234] width 102 height 11
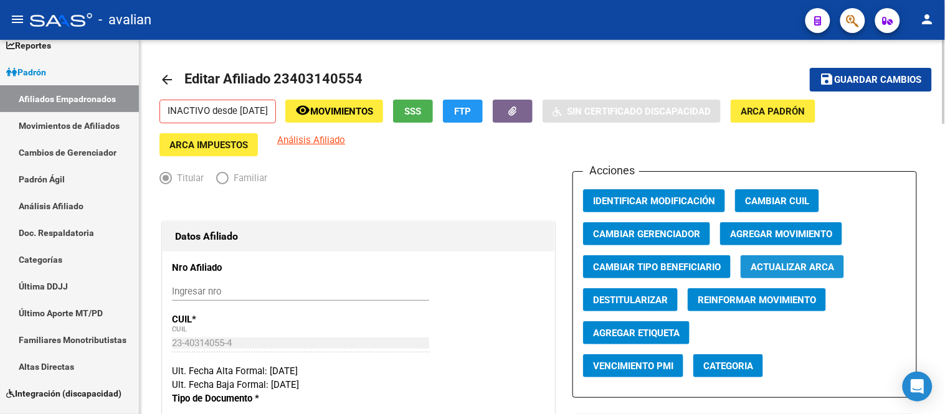
click at [801, 273] on span "Actualizar ARCA" at bounding box center [792, 267] width 83 height 11
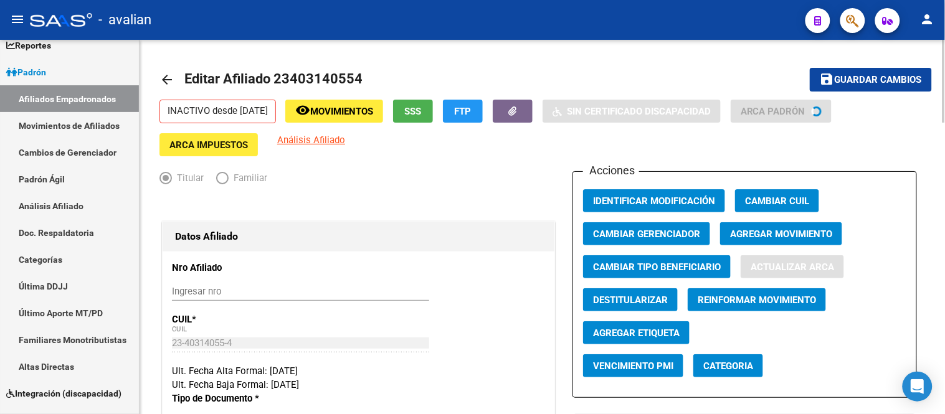
type input "[PERSON_NAME]"
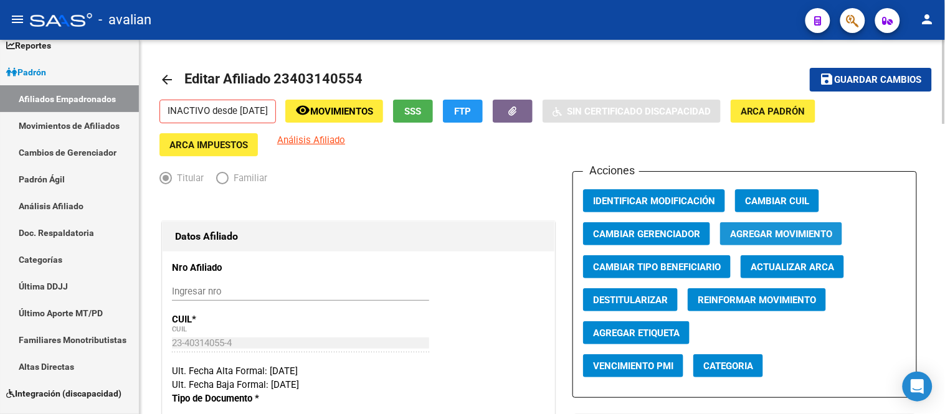
click at [793, 237] on span "Agregar Movimiento" at bounding box center [781, 234] width 102 height 11
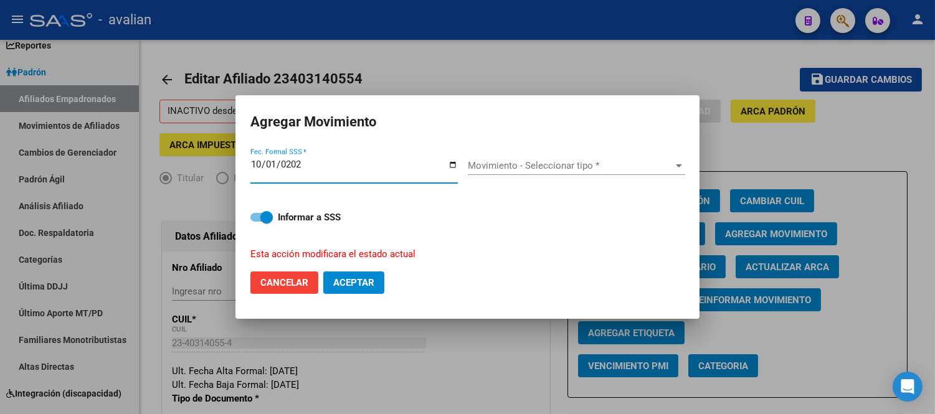
type input "[DATE]"
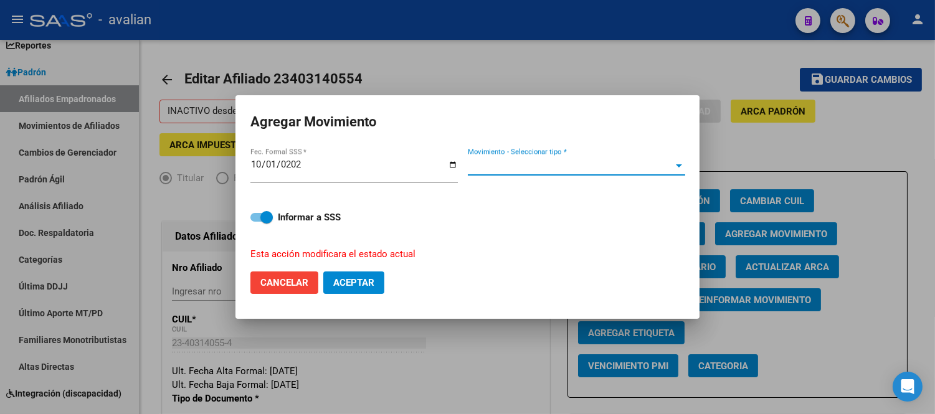
click at [554, 163] on span "Movimiento - Seleccionar tipo *" at bounding box center [571, 165] width 206 height 11
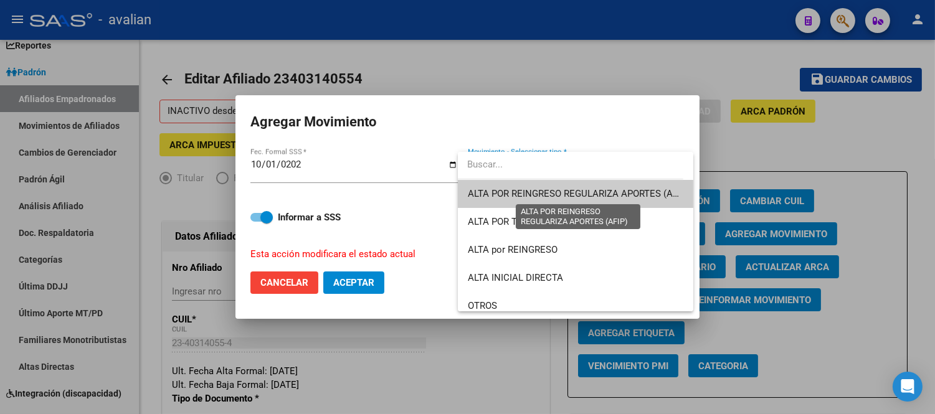
click at [559, 189] on span "ALTA POR REINGRESO REGULARIZA APORTES (AFIP)" at bounding box center [578, 193] width 221 height 11
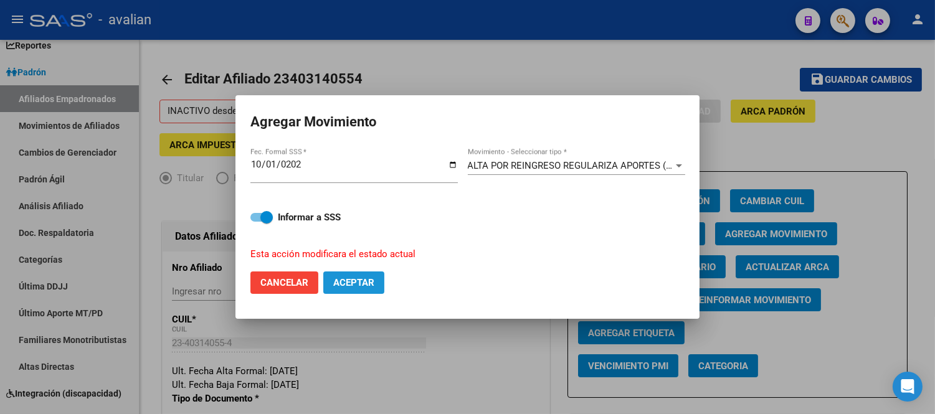
click at [376, 282] on button "Aceptar" at bounding box center [353, 283] width 61 height 22
checkbox input "false"
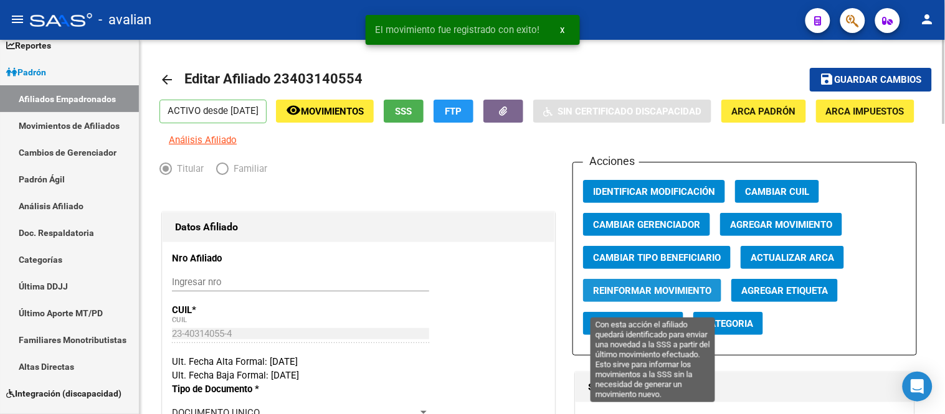
click at [680, 296] on span "Reinformar Movimiento" at bounding box center [652, 290] width 118 height 11
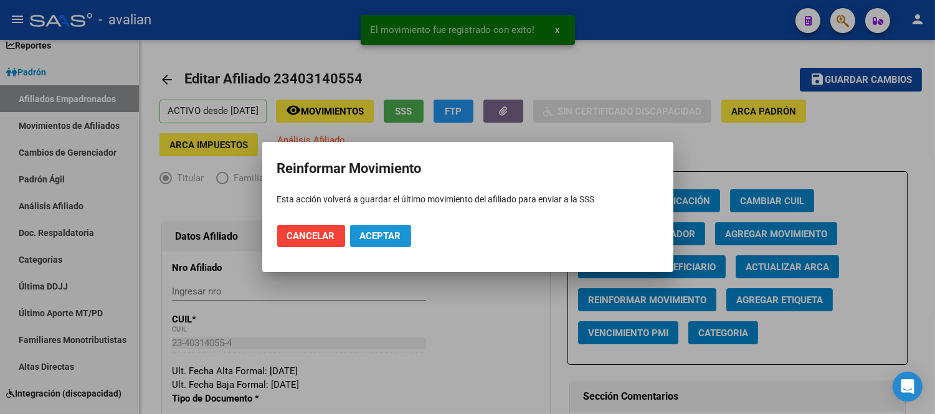
click at [382, 239] on span "Aceptar" at bounding box center [380, 235] width 41 height 11
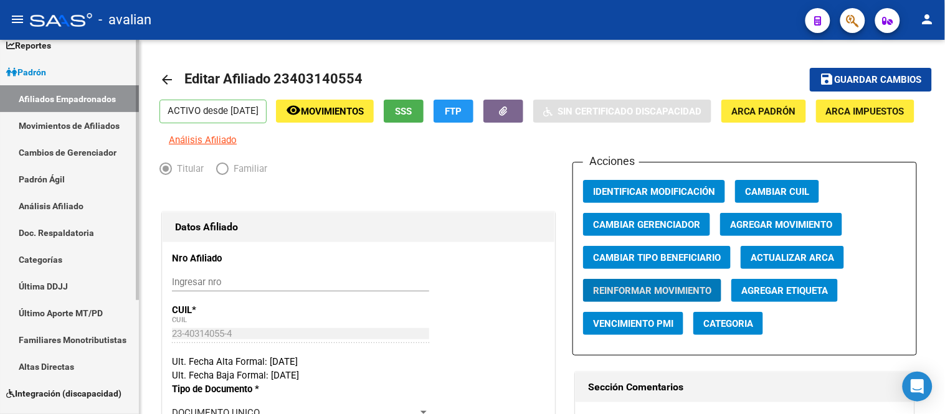
click at [72, 126] on link "Movimientos de Afiliados" at bounding box center [69, 125] width 139 height 27
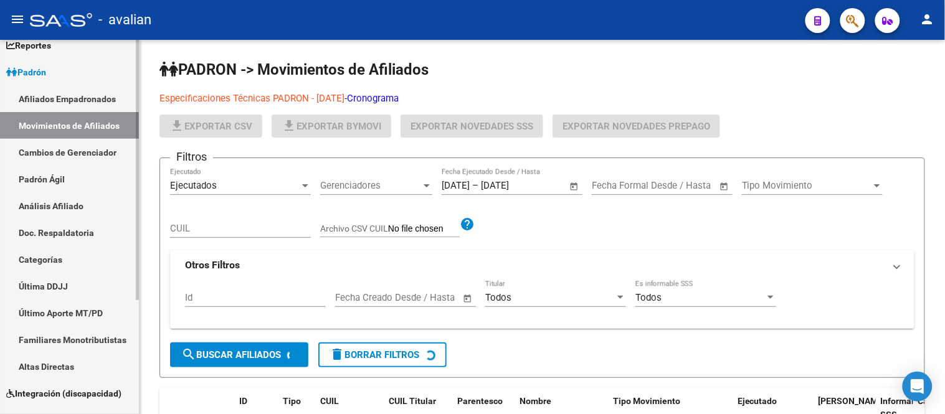
click at [72, 107] on link "Afiliados Empadronados" at bounding box center [69, 98] width 139 height 27
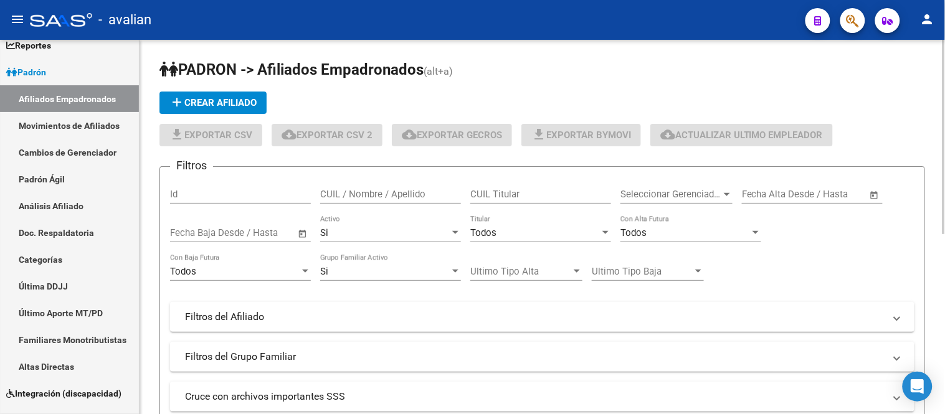
click at [408, 195] on input "CUIL / Nombre / Apellido" at bounding box center [390, 194] width 141 height 11
paste input "20319684450"
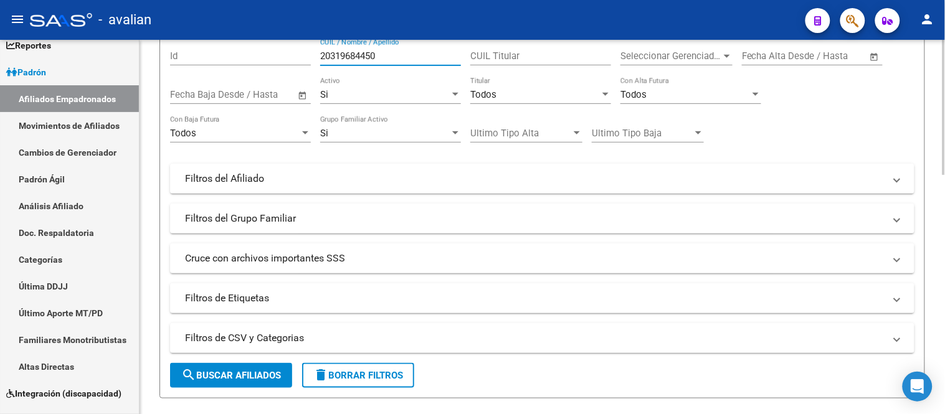
type input "20319684450"
click at [257, 379] on span "search Buscar Afiliados" at bounding box center [231, 375] width 100 height 11
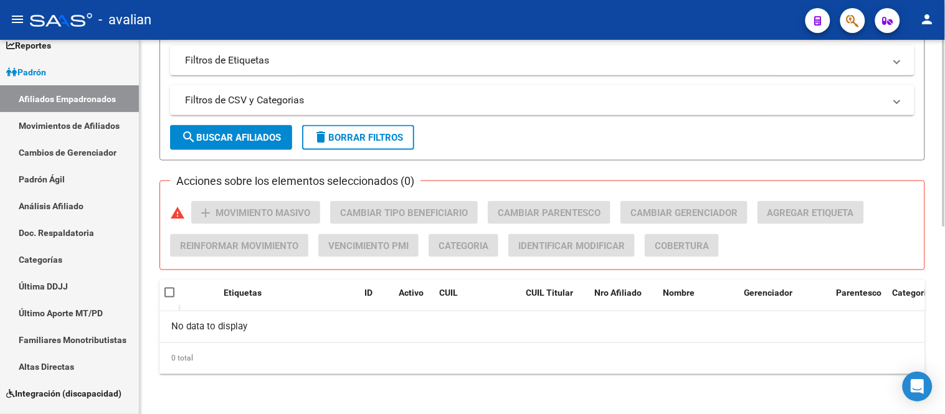
scroll to position [0, 0]
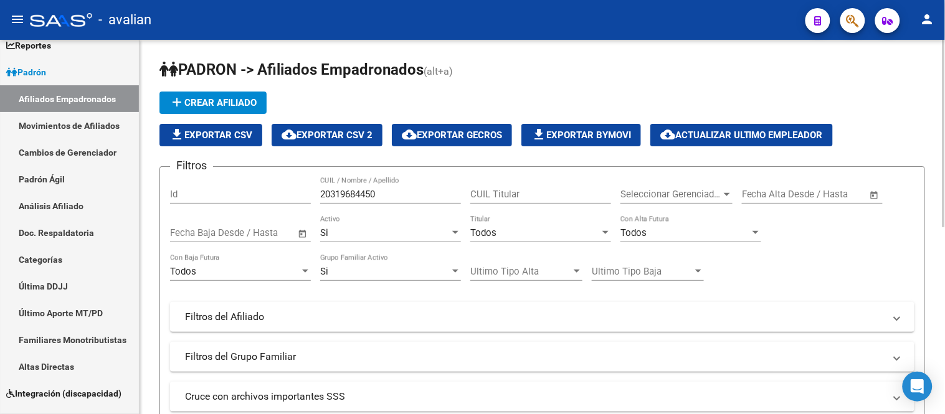
click at [407, 227] on div "Si Activo" at bounding box center [390, 229] width 141 height 27
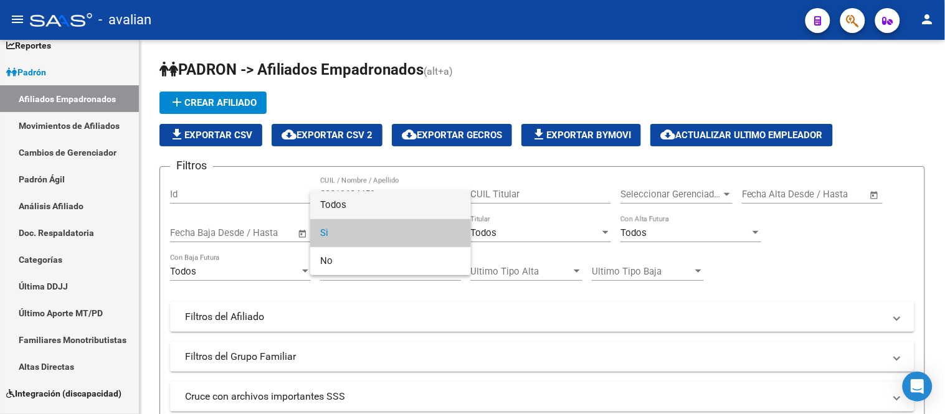
click at [383, 195] on span "Todos" at bounding box center [390, 205] width 141 height 28
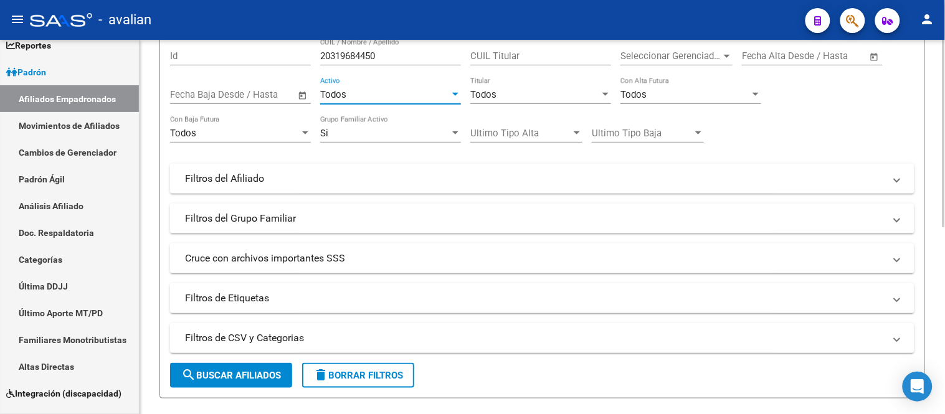
scroll to position [207, 0]
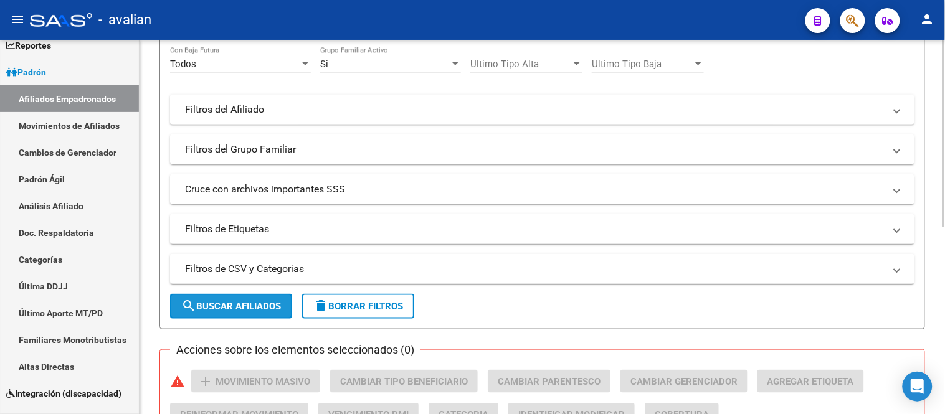
click at [248, 313] on button "search Buscar Afiliados" at bounding box center [231, 306] width 122 height 25
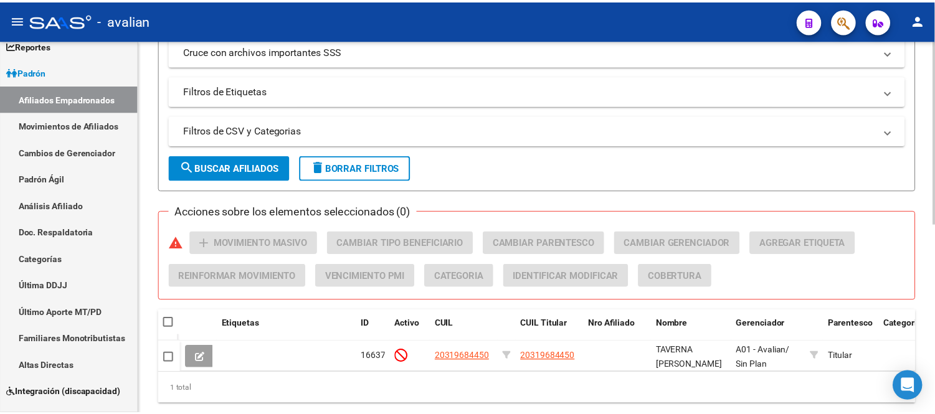
scroll to position [387, 0]
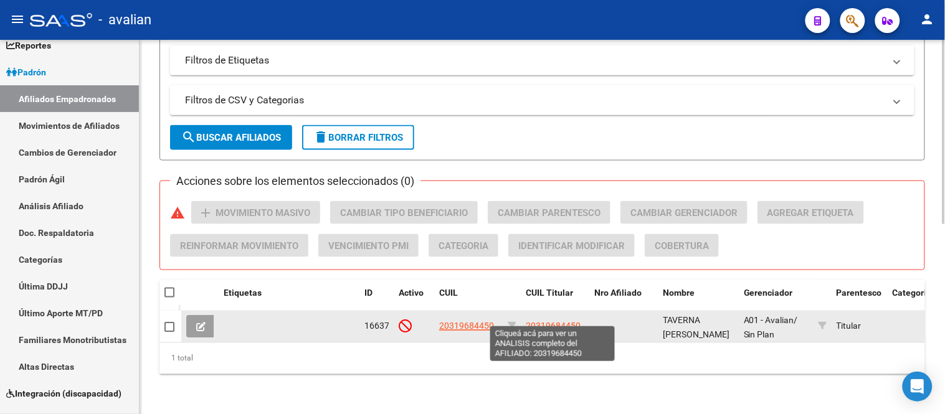
click at [541, 321] on span "20319684450" at bounding box center [553, 326] width 55 height 10
type textarea "20319684450"
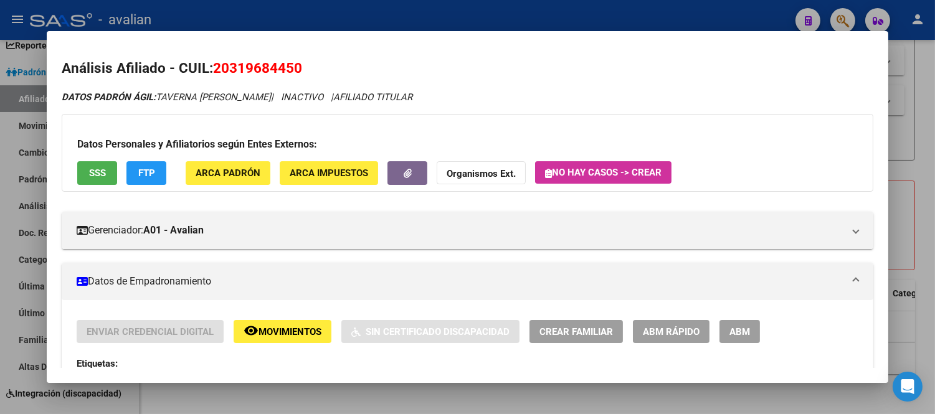
click at [748, 332] on button "ABM" at bounding box center [739, 331] width 40 height 23
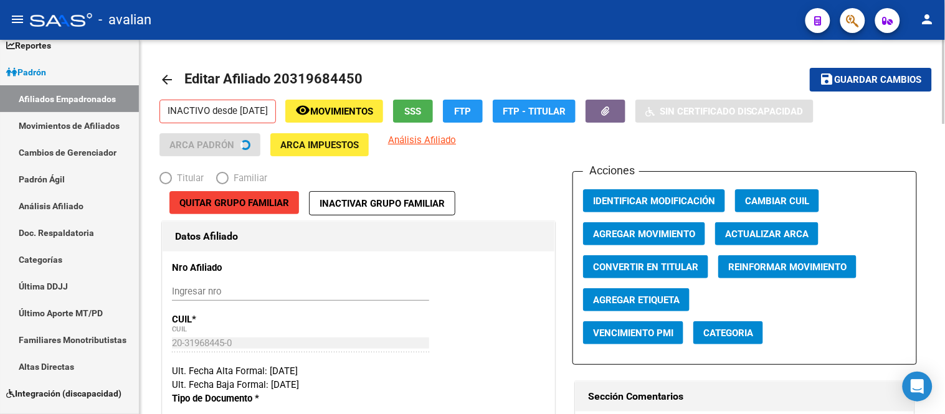
radio input "true"
type input "30-71589140-5"
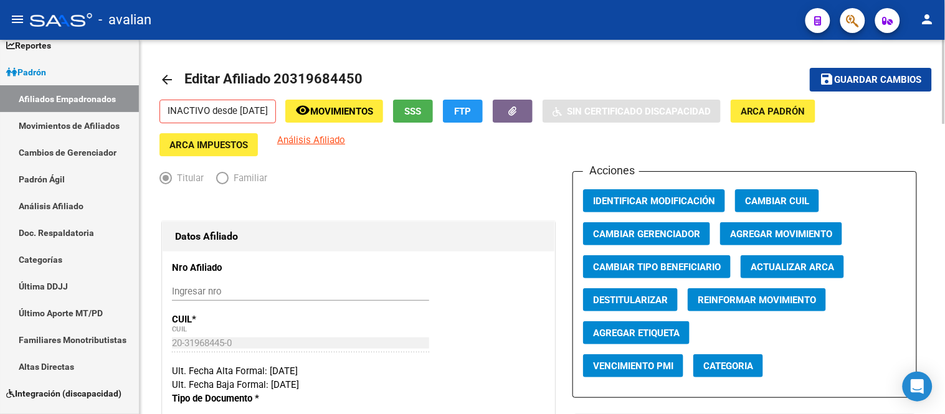
click at [777, 234] on span "Agregar Movimiento" at bounding box center [781, 234] width 102 height 11
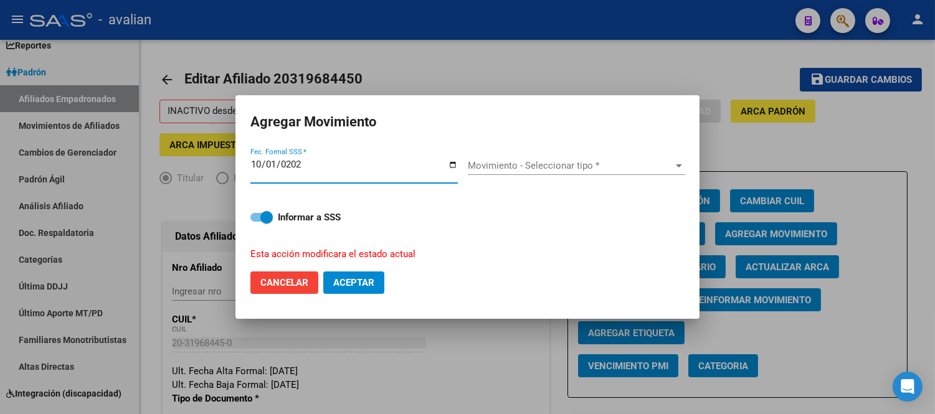
type input "[DATE]"
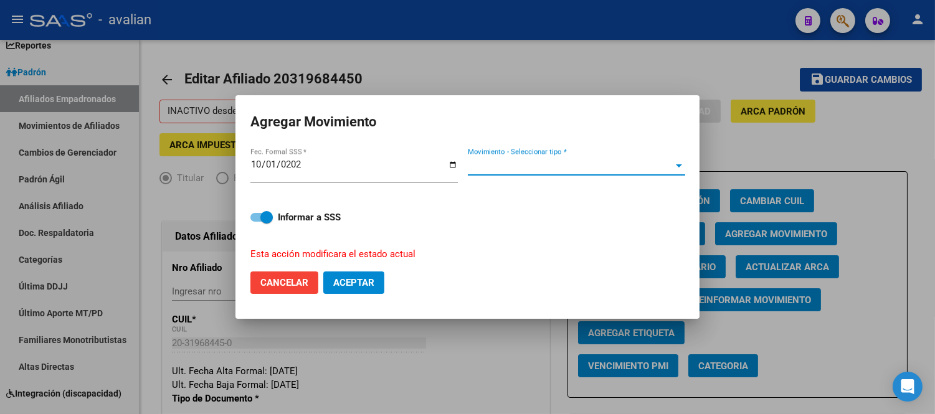
click at [506, 166] on span "Movimiento - Seleccionar tipo *" at bounding box center [571, 165] width 206 height 11
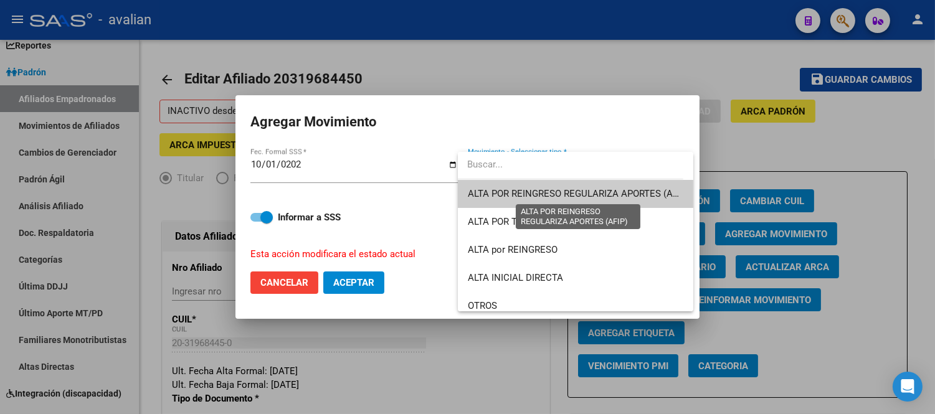
click at [530, 189] on span "ALTA POR REINGRESO REGULARIZA APORTES (AFIP)" at bounding box center [578, 193] width 221 height 11
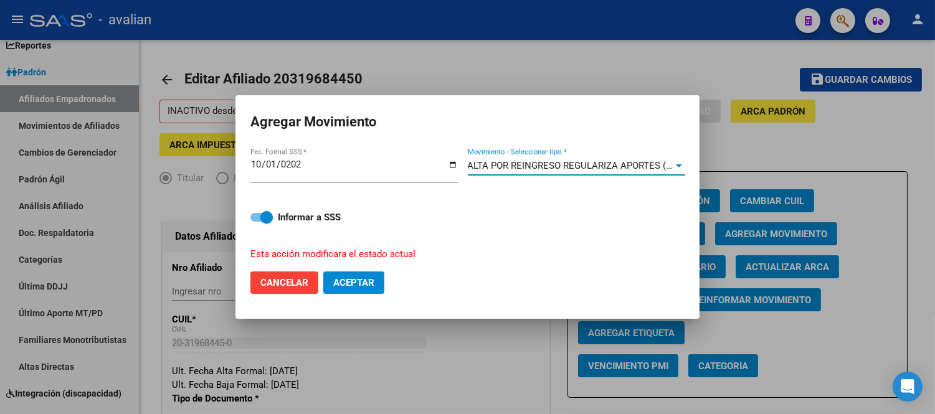
click at [370, 278] on span "Aceptar" at bounding box center [353, 282] width 41 height 11
checkbox input "false"
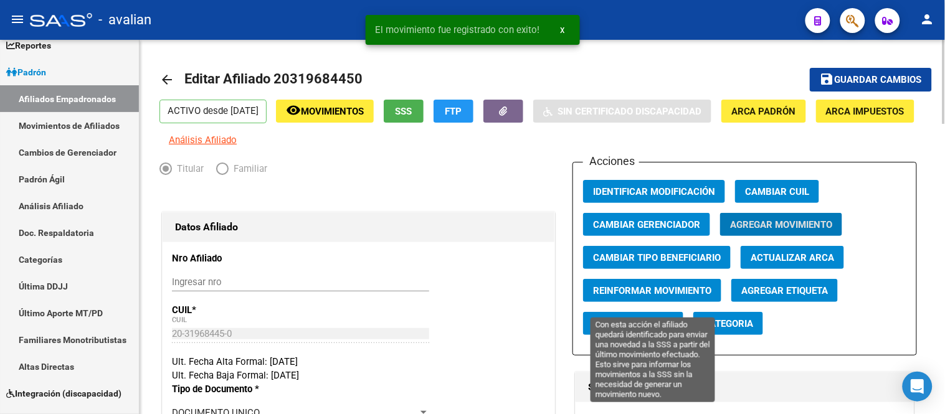
click at [660, 296] on span "Reinformar Movimiento" at bounding box center [652, 290] width 118 height 11
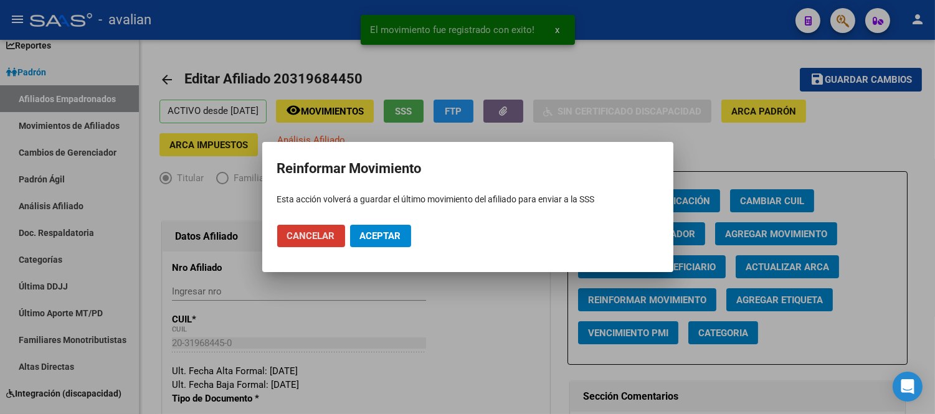
click at [404, 235] on button "Aceptar" at bounding box center [380, 236] width 61 height 22
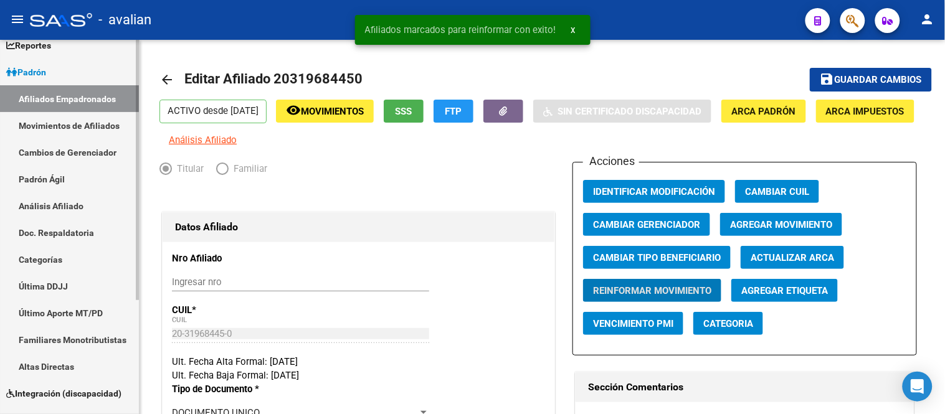
click at [72, 125] on link "Movimientos de Afiliados" at bounding box center [69, 125] width 139 height 27
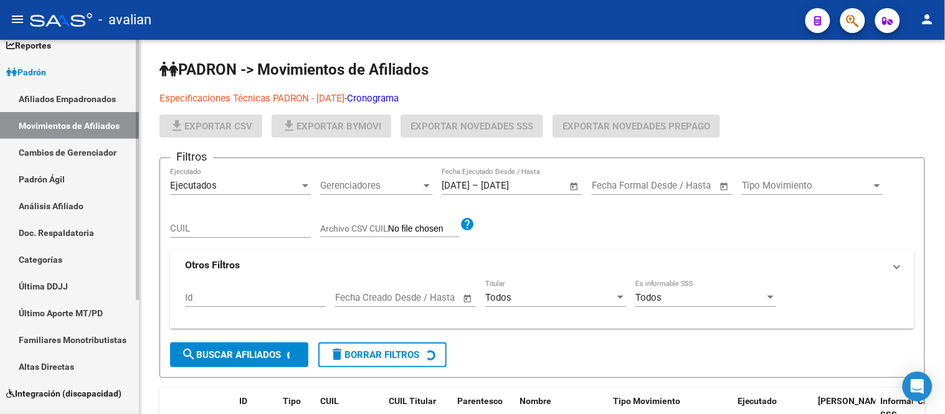
click at [69, 102] on link "Afiliados Empadronados" at bounding box center [69, 98] width 139 height 27
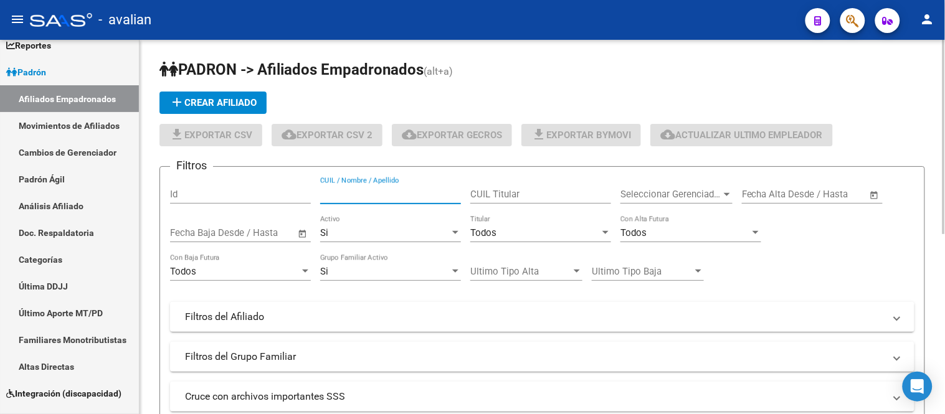
click at [372, 189] on input "CUIL / Nombre / Apellido" at bounding box center [390, 194] width 141 height 11
paste input "20363694846"
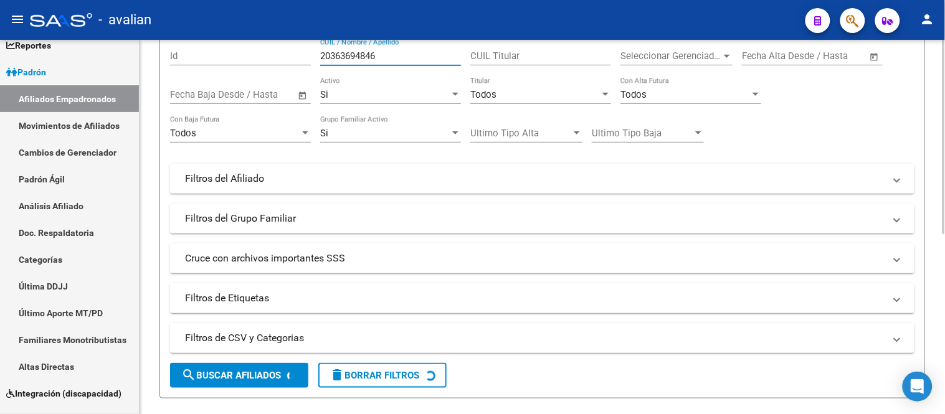
scroll to position [207, 0]
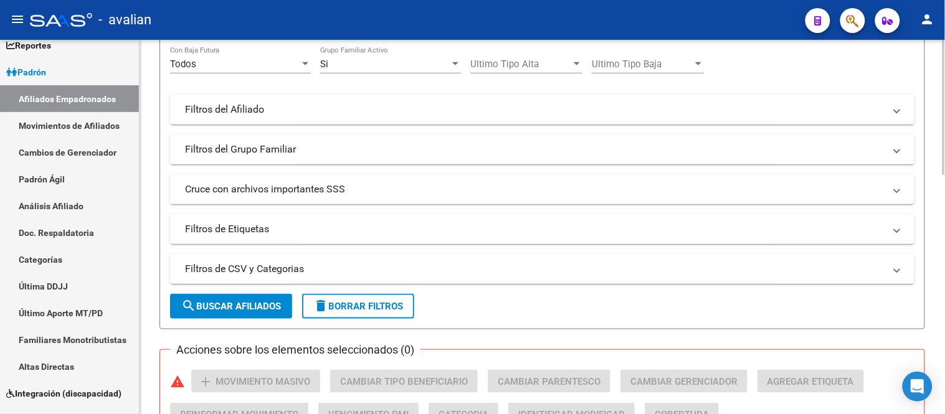
type input "20363694846"
click at [249, 308] on span "search Buscar Afiliados" at bounding box center [231, 306] width 100 height 11
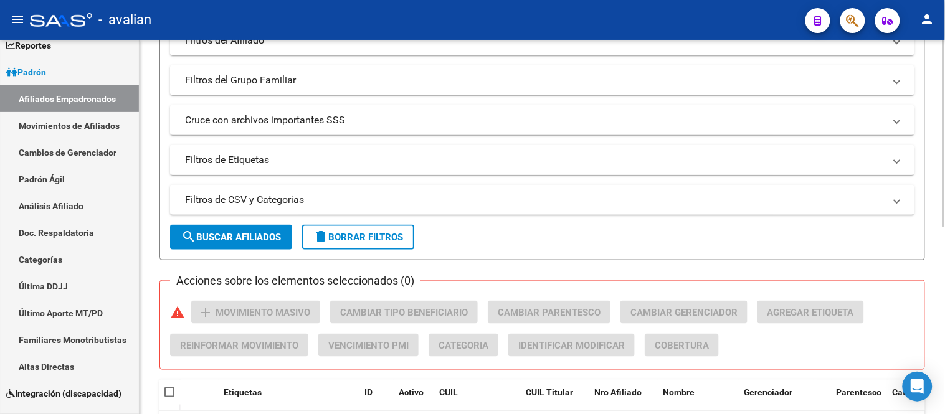
scroll to position [138, 0]
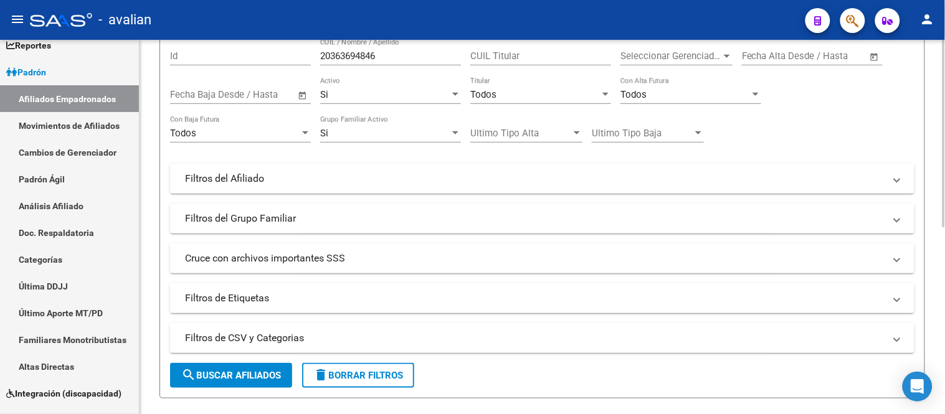
click at [377, 90] on div "Si" at bounding box center [385, 94] width 130 height 11
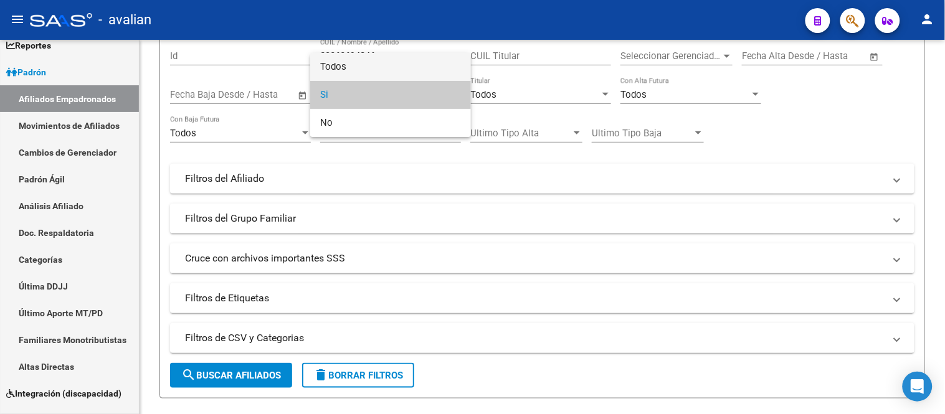
click at [376, 59] on span "Todos" at bounding box center [390, 67] width 141 height 28
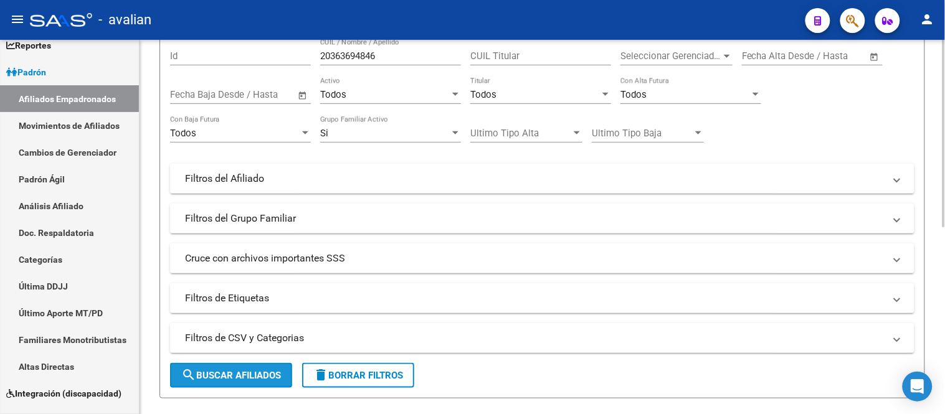
click at [244, 370] on span "search Buscar Afiliados" at bounding box center [231, 375] width 100 height 11
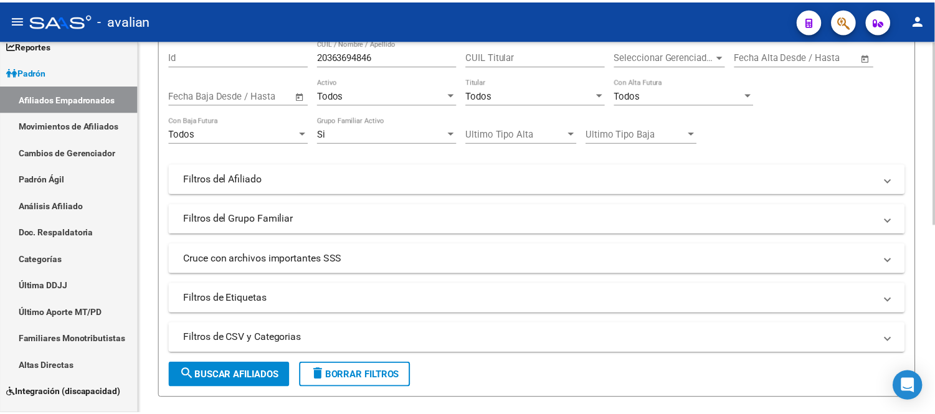
scroll to position [387, 0]
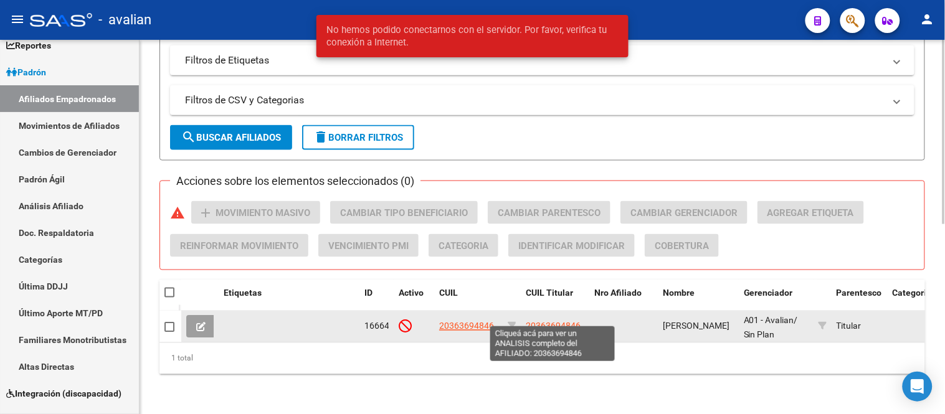
click at [552, 321] on span "20363694846" at bounding box center [553, 326] width 55 height 10
type textarea "20363694846"
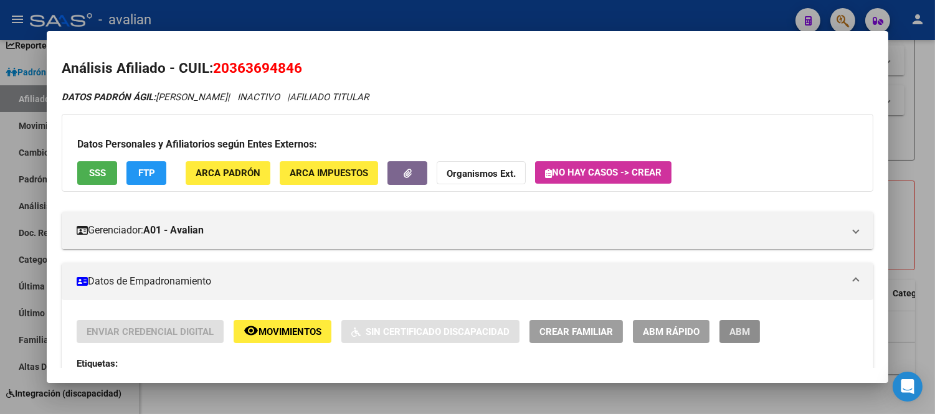
click at [737, 340] on button "ABM" at bounding box center [739, 331] width 40 height 23
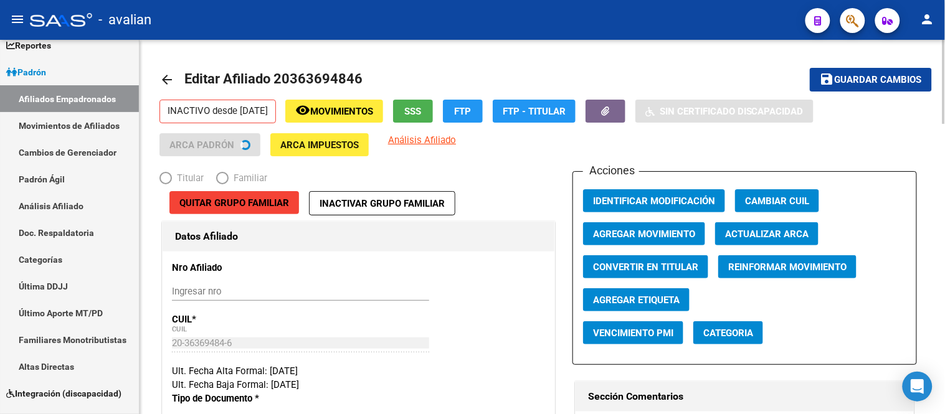
radio input "true"
type input "30-50012088-2"
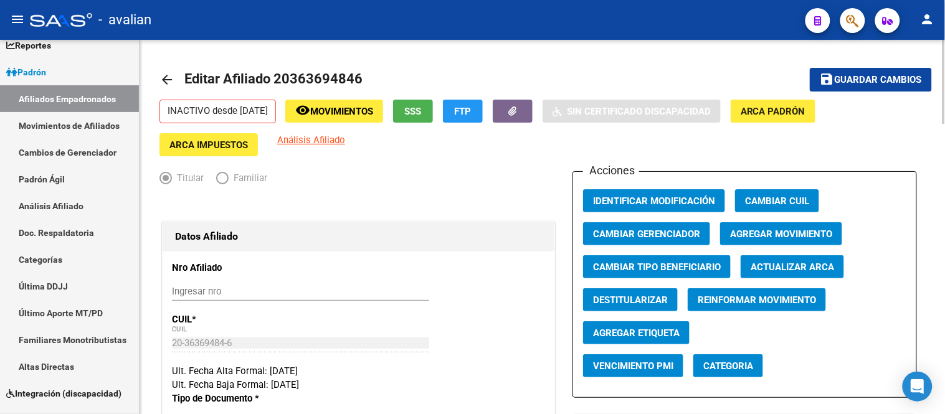
click at [791, 229] on span "Agregar Movimiento" at bounding box center [781, 234] width 102 height 11
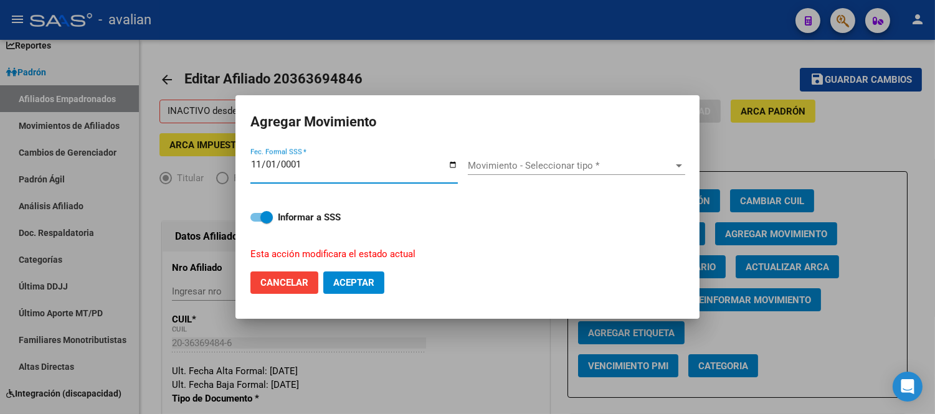
click at [274, 163] on input "0001-11-01" at bounding box center [353, 169] width 207 height 20
click at [296, 163] on input "0001-10-01" at bounding box center [353, 169] width 207 height 20
type input "[DATE]"
click at [500, 164] on span "Movimiento - Seleccionar tipo *" at bounding box center [571, 165] width 206 height 11
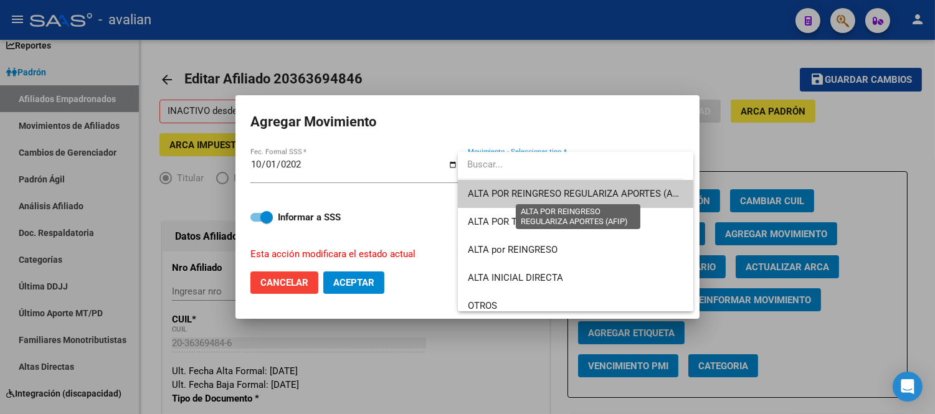
click at [519, 191] on span "ALTA POR REINGRESO REGULARIZA APORTES (AFIP)" at bounding box center [578, 193] width 221 height 11
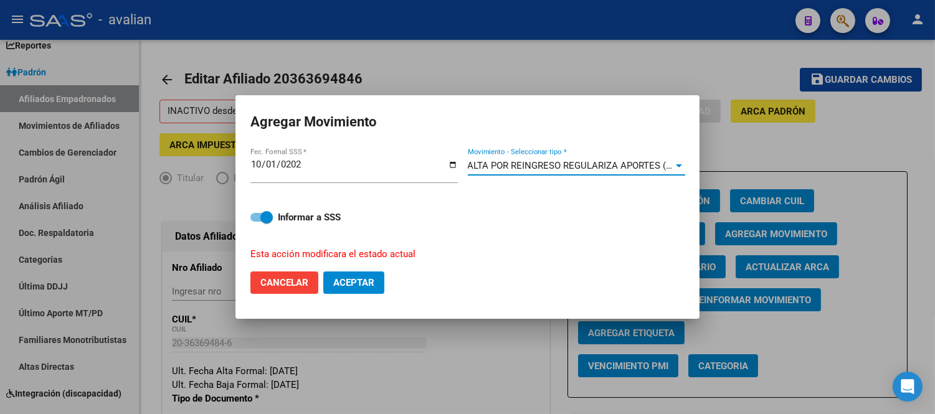
click at [358, 280] on span "Aceptar" at bounding box center [353, 282] width 41 height 11
checkbox input "false"
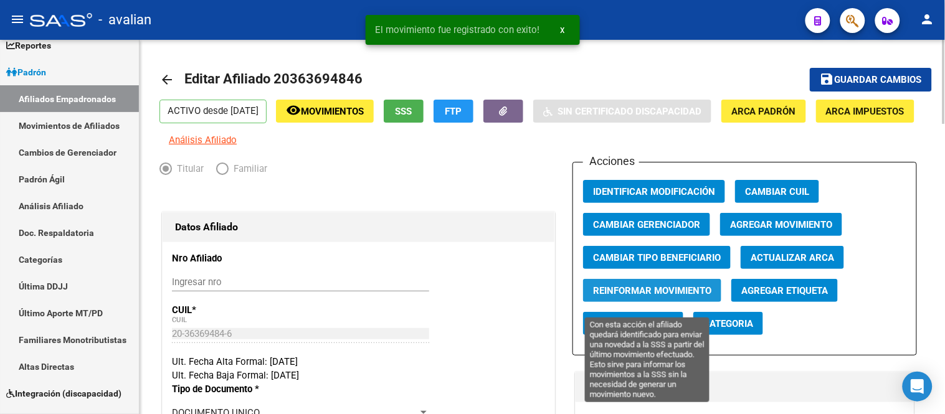
click at [670, 296] on span "Reinformar Movimiento" at bounding box center [652, 290] width 118 height 11
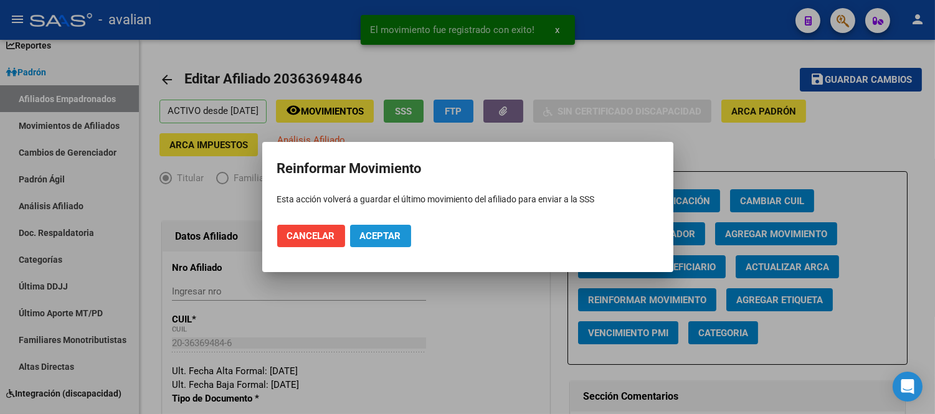
click at [387, 240] on span "Aceptar" at bounding box center [380, 235] width 41 height 11
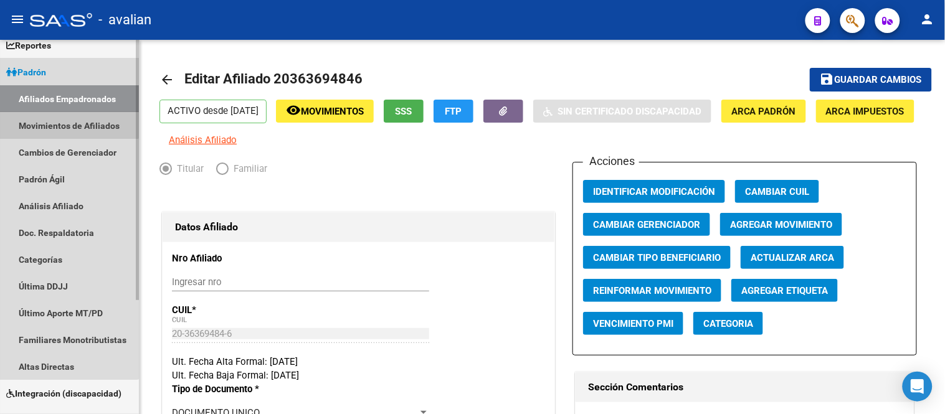
click at [63, 115] on link "Movimientos de Afiliados" at bounding box center [69, 125] width 139 height 27
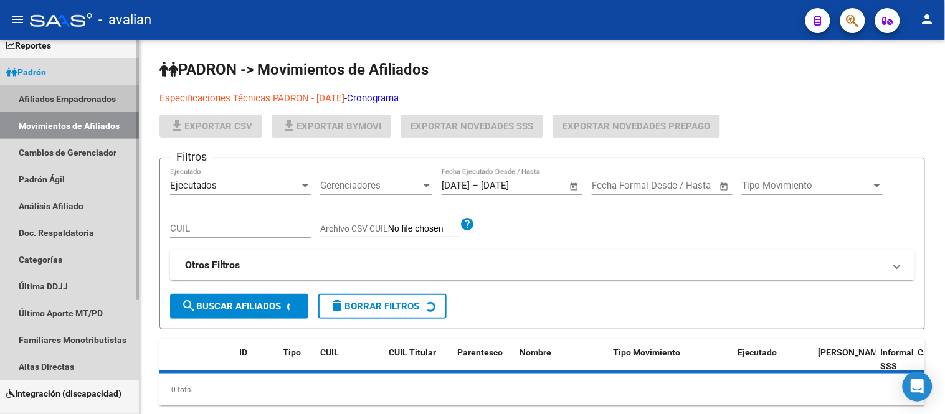
click at [65, 97] on link "Afiliados Empadronados" at bounding box center [69, 98] width 139 height 27
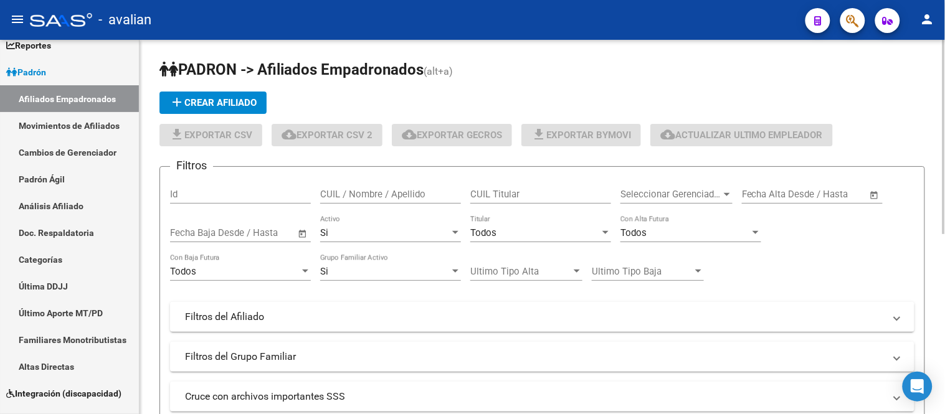
click at [524, 194] on input "CUIL Titular" at bounding box center [540, 194] width 141 height 11
paste input "20439158205"
type input "20439158205"
click at [377, 235] on div "Si" at bounding box center [385, 232] width 130 height 11
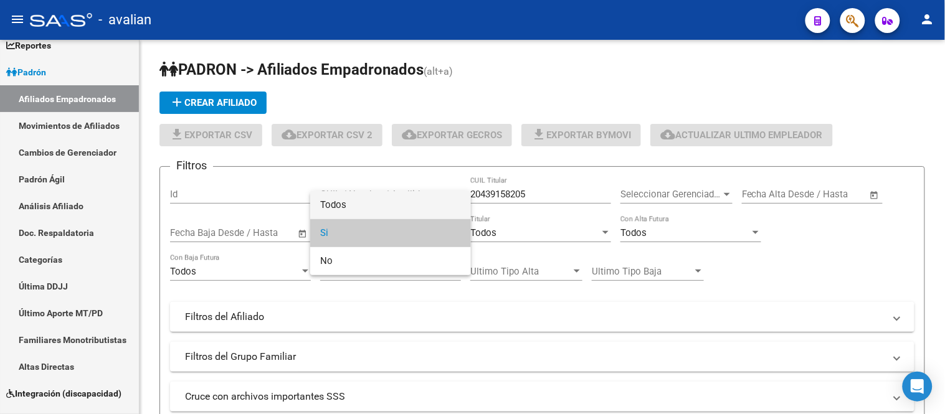
click at [375, 201] on span "Todos" at bounding box center [390, 205] width 141 height 28
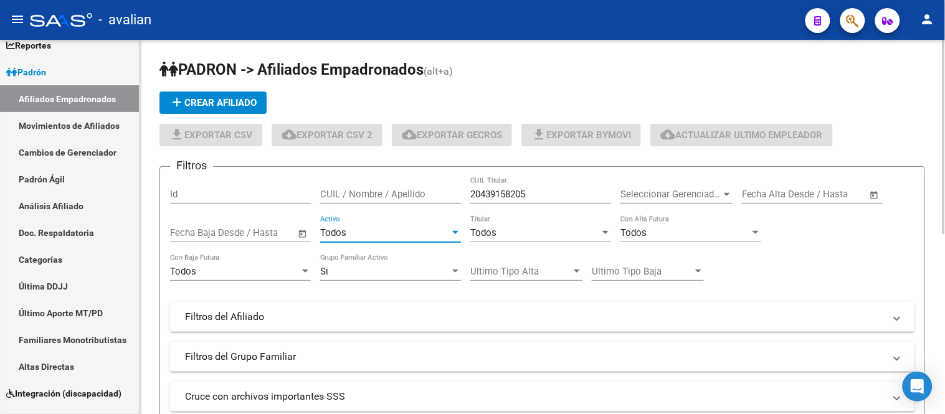
scroll to position [348, 0]
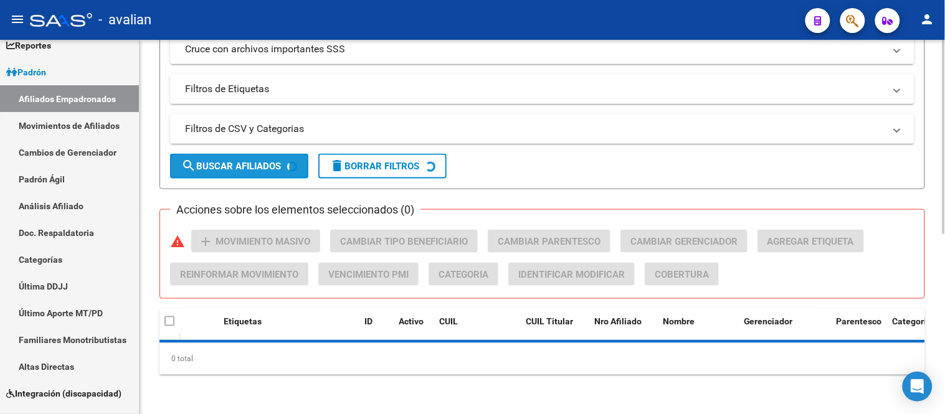
click at [244, 164] on span "search Buscar Afiliados" at bounding box center [231, 166] width 100 height 11
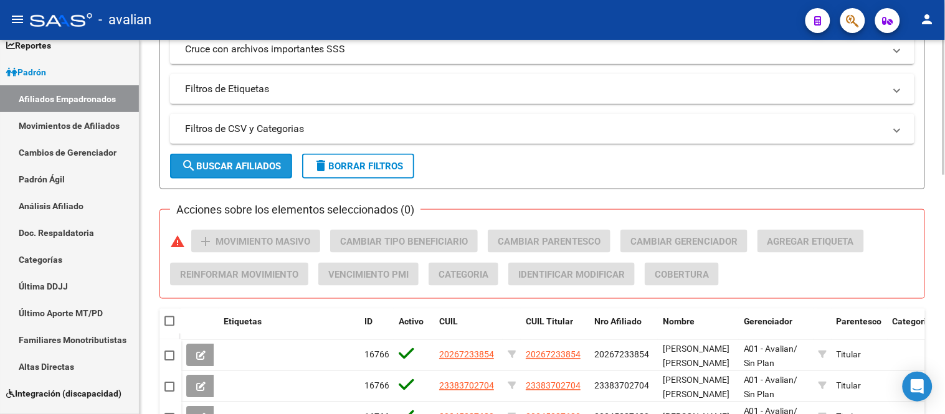
click at [246, 164] on span "search Buscar Afiliados" at bounding box center [231, 166] width 100 height 11
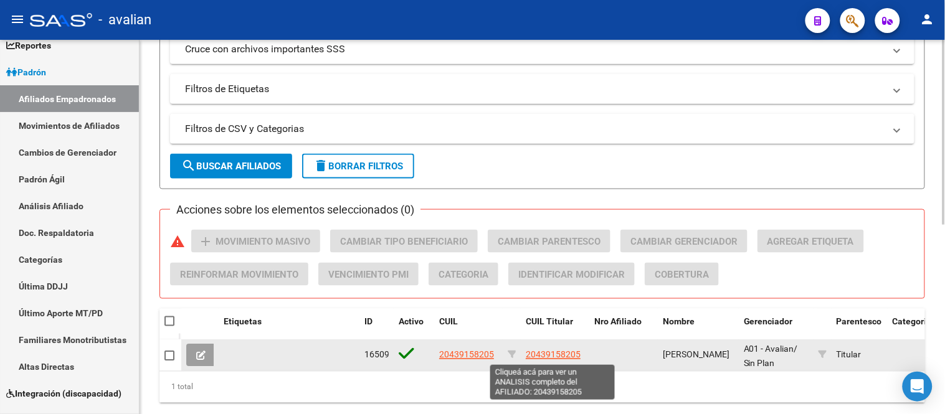
click at [555, 357] on span "20439158205" at bounding box center [553, 355] width 55 height 10
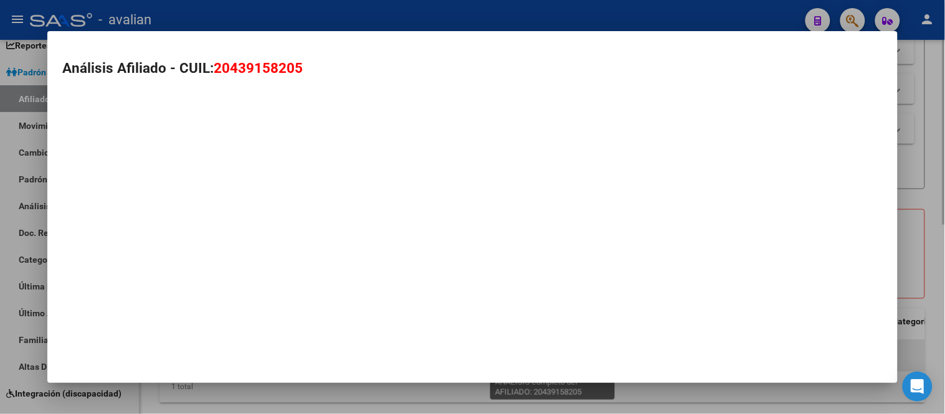
type textarea "20439158205"
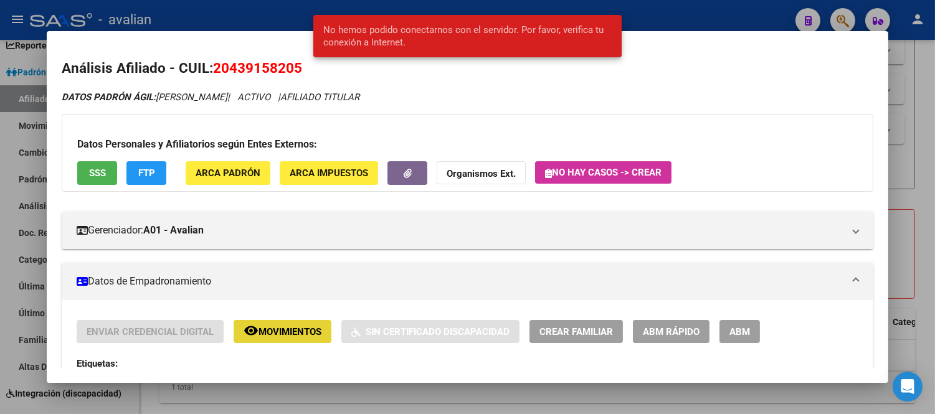
click at [285, 336] on span "Movimientos" at bounding box center [289, 331] width 63 height 11
